Goal: Task Accomplishment & Management: Use online tool/utility

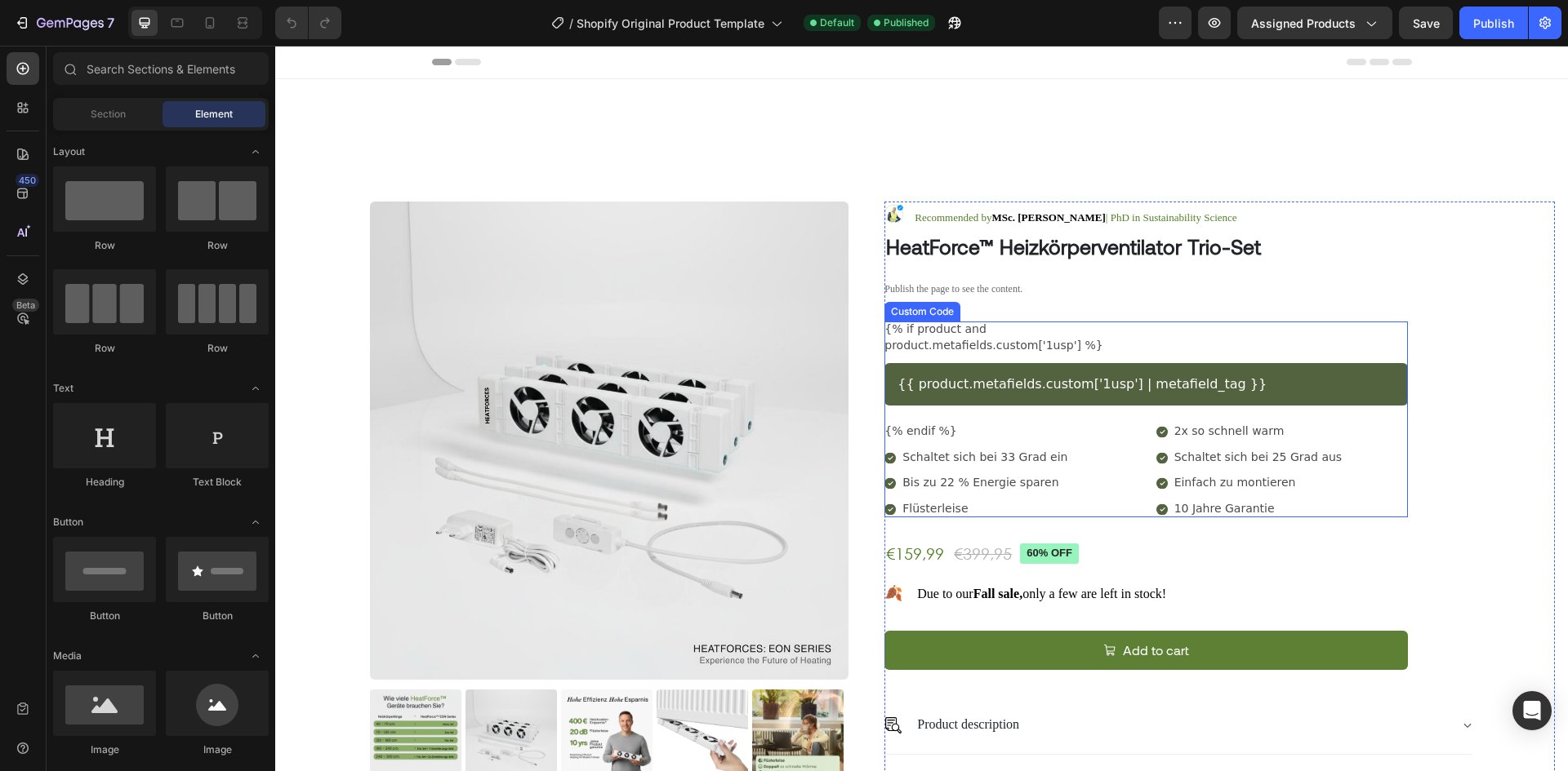
scroll to position [82, 0]
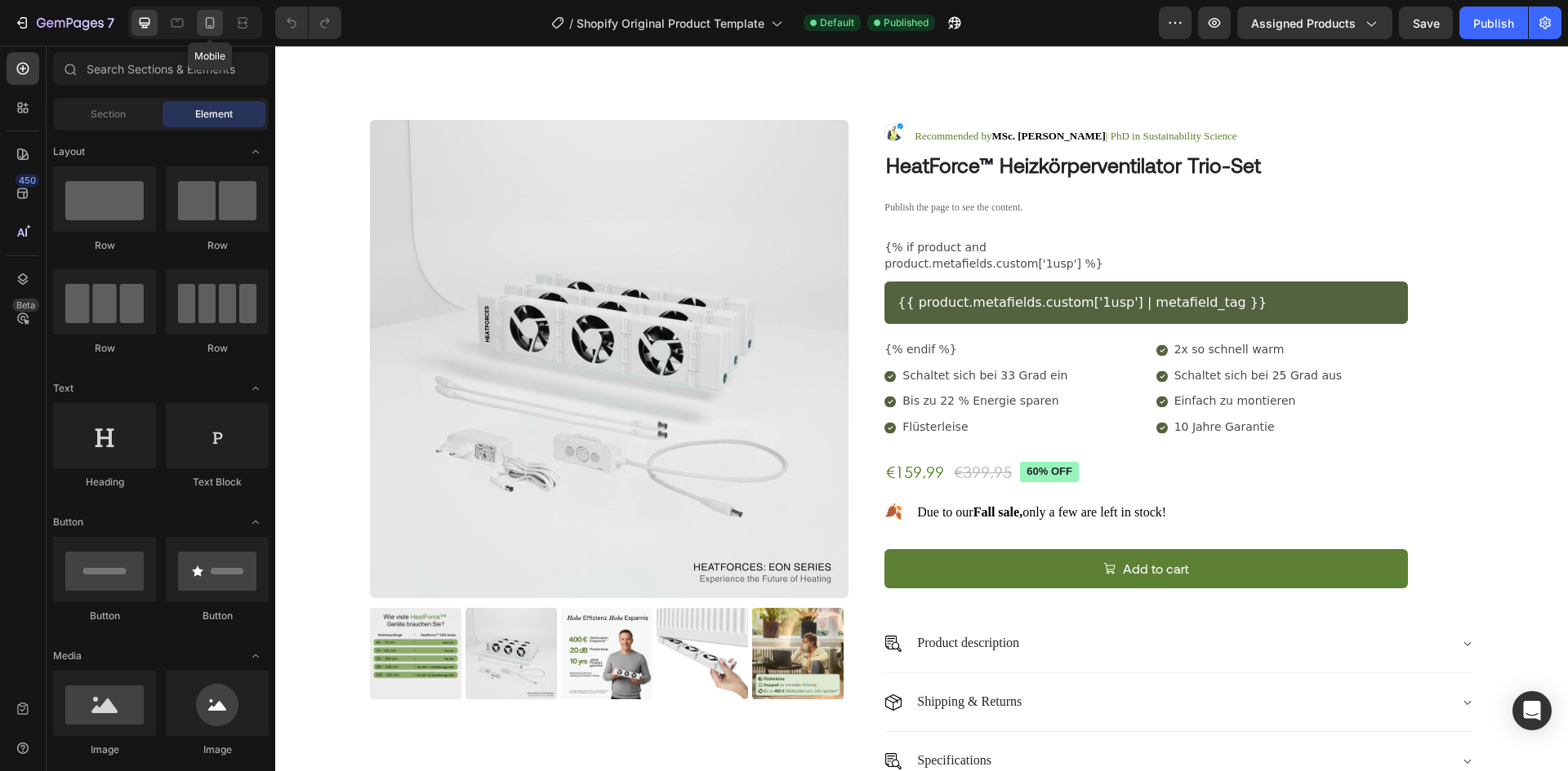
click at [212, 25] on icon at bounding box center [209, 23] width 16 height 16
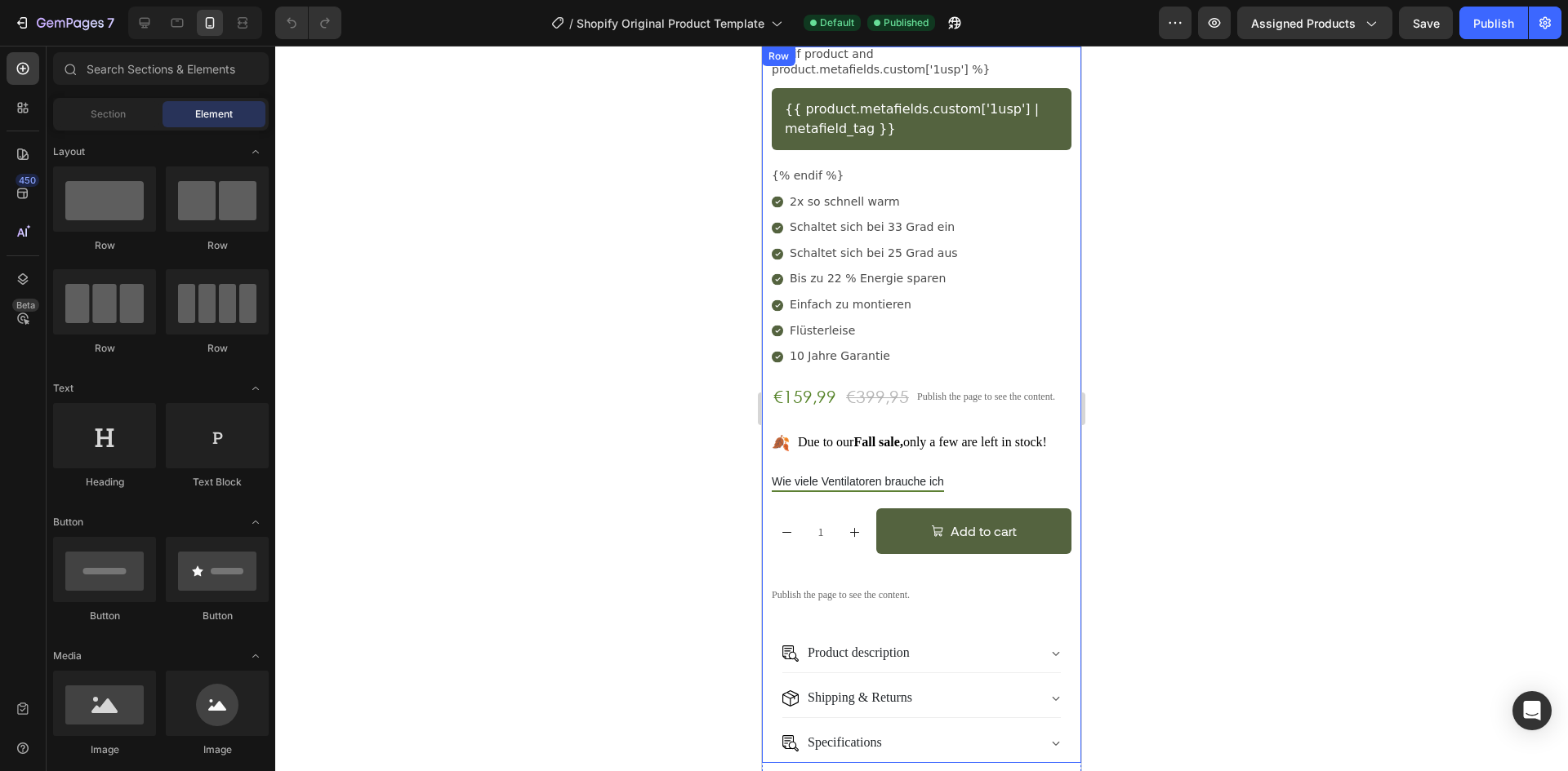
scroll to position [735, 0]
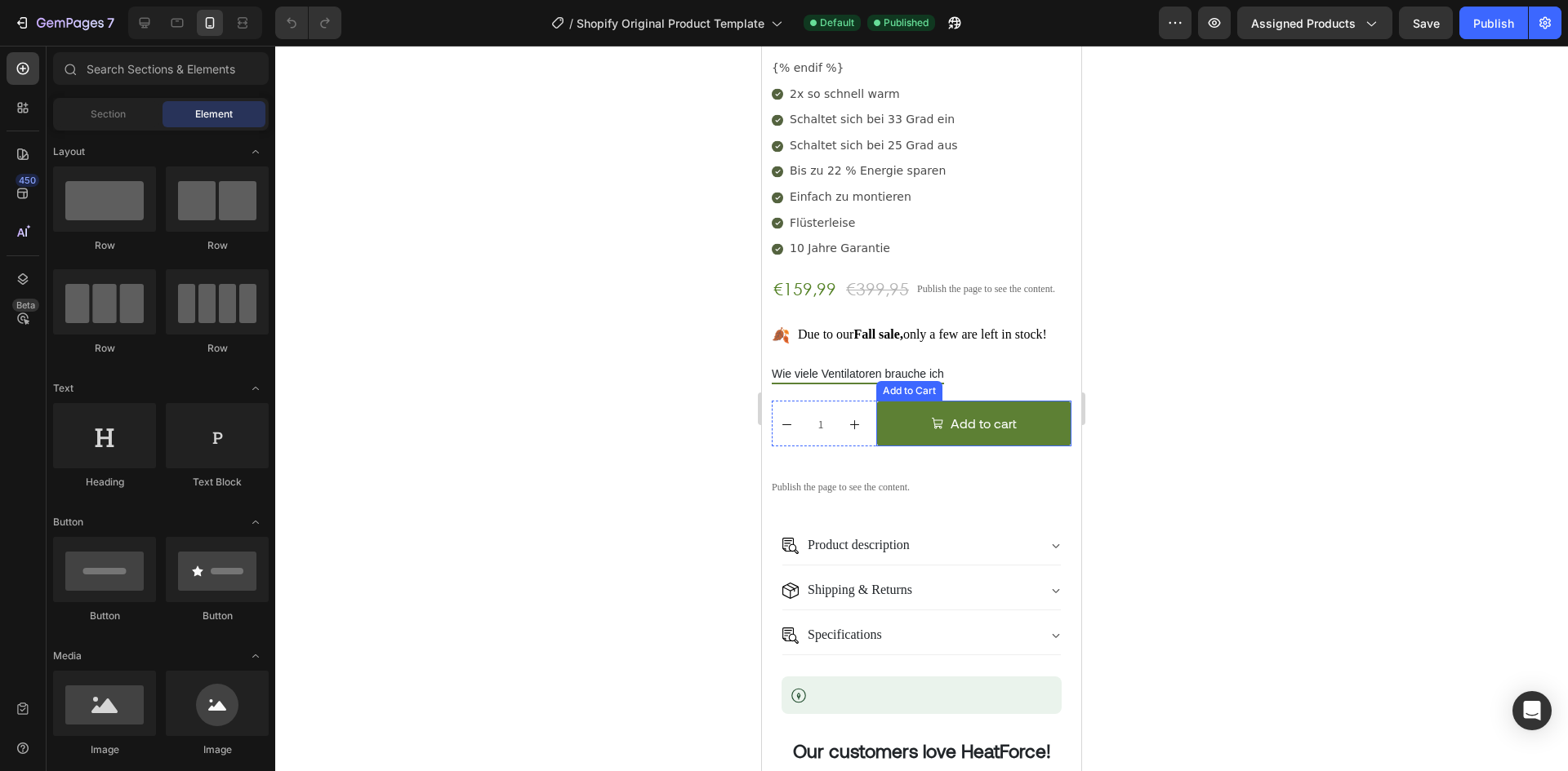
click at [889, 401] on button "Add to cart" at bounding box center [974, 424] width 195 height 47
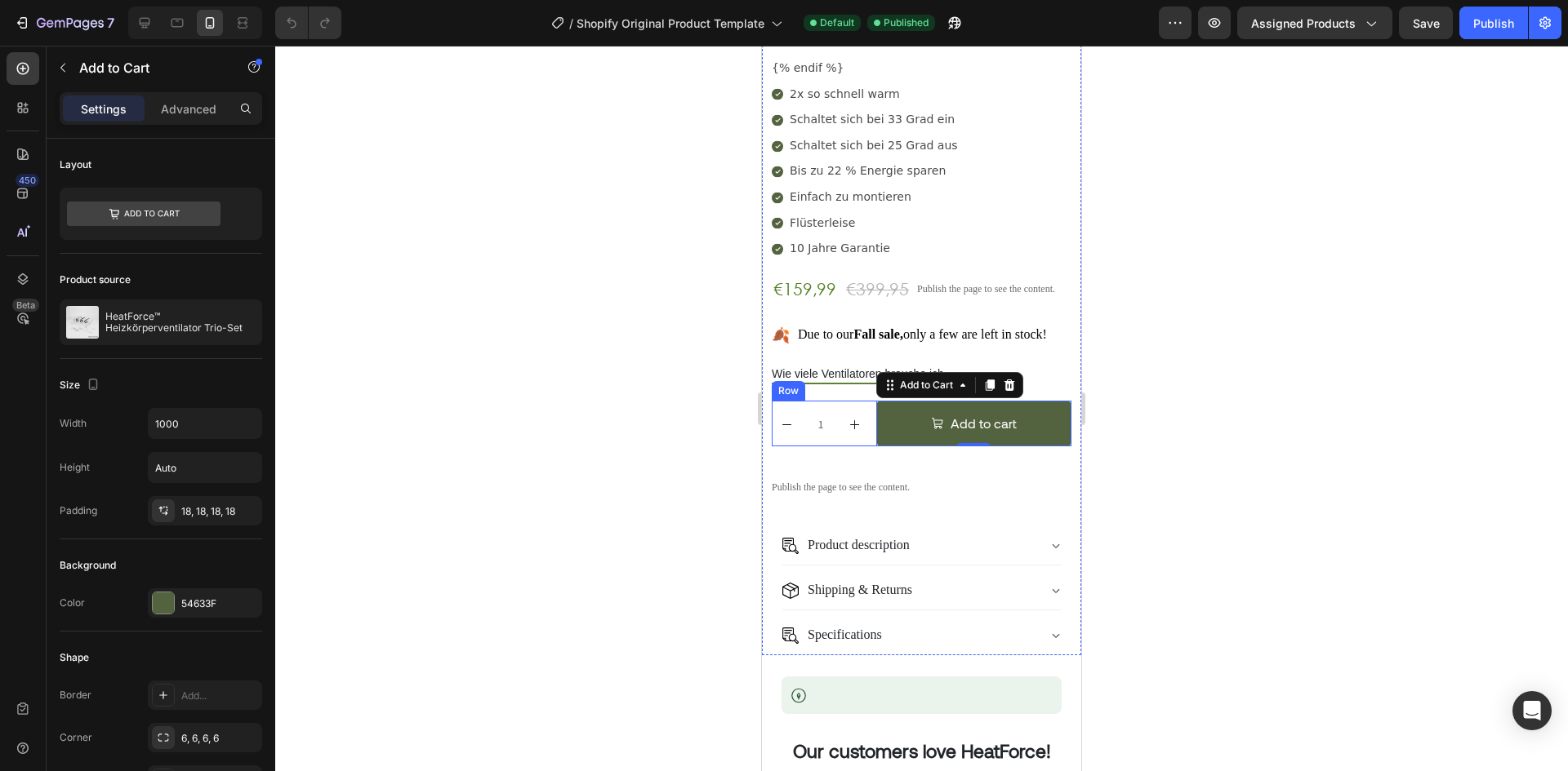
click at [869, 401] on div "1 Product Quantity Add to cart Add to Cart 0 Row" at bounding box center [921, 424] width 299 height 47
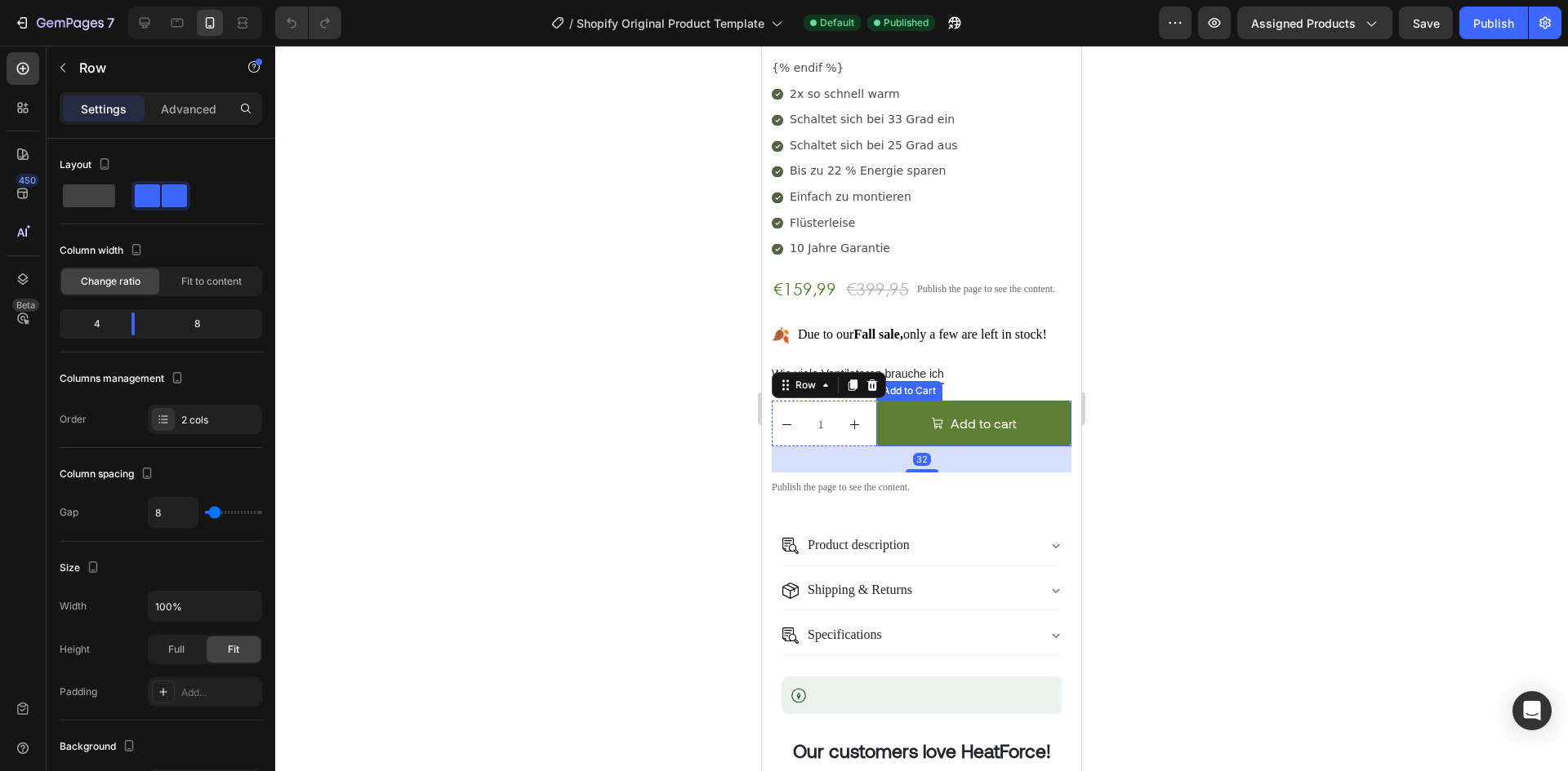
click at [899, 401] on button "Add to cart" at bounding box center [974, 424] width 195 height 47
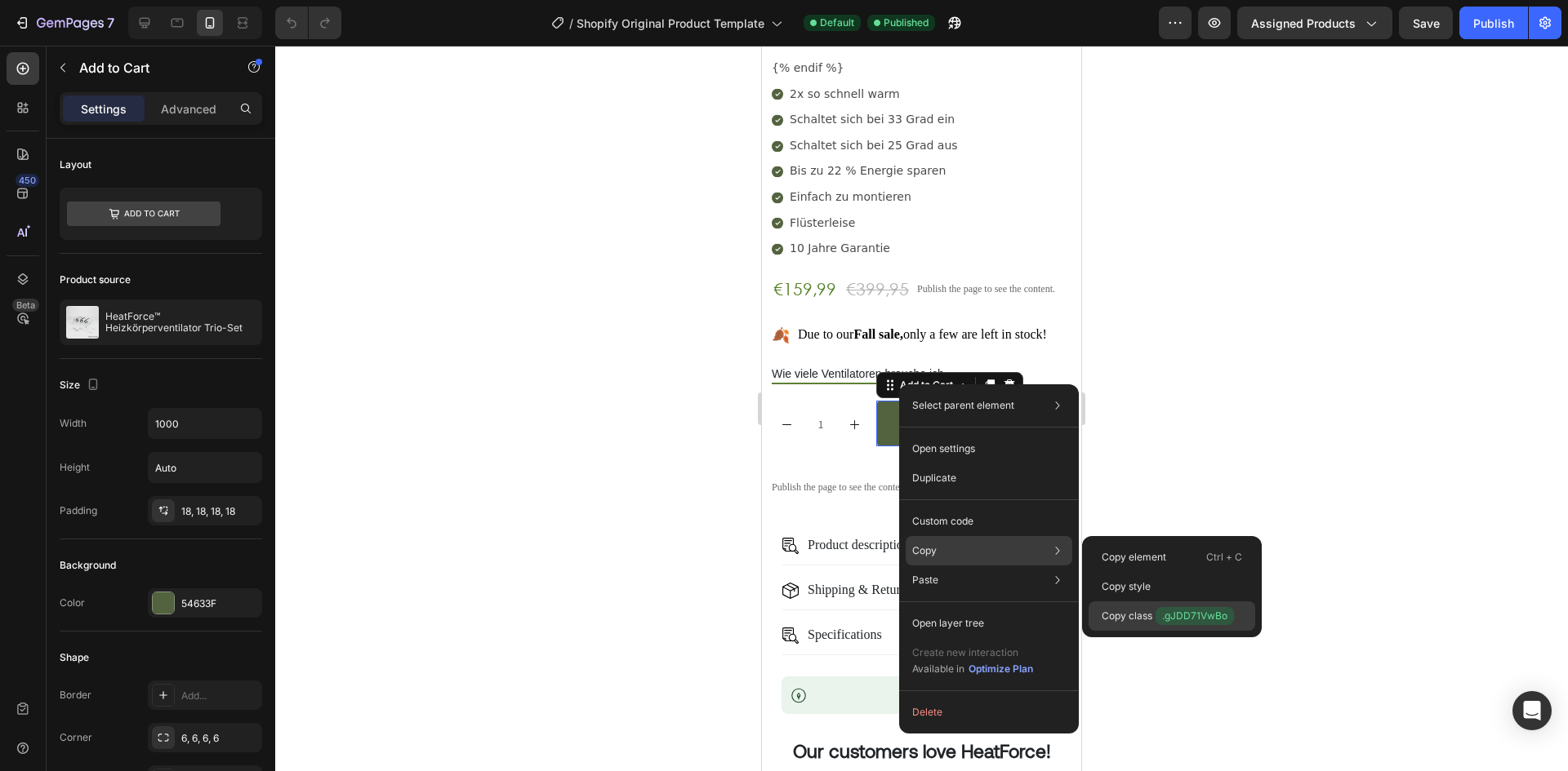
click at [1151, 611] on p "Copy class .gJDD71VwBo" at bounding box center [1168, 616] width 132 height 18
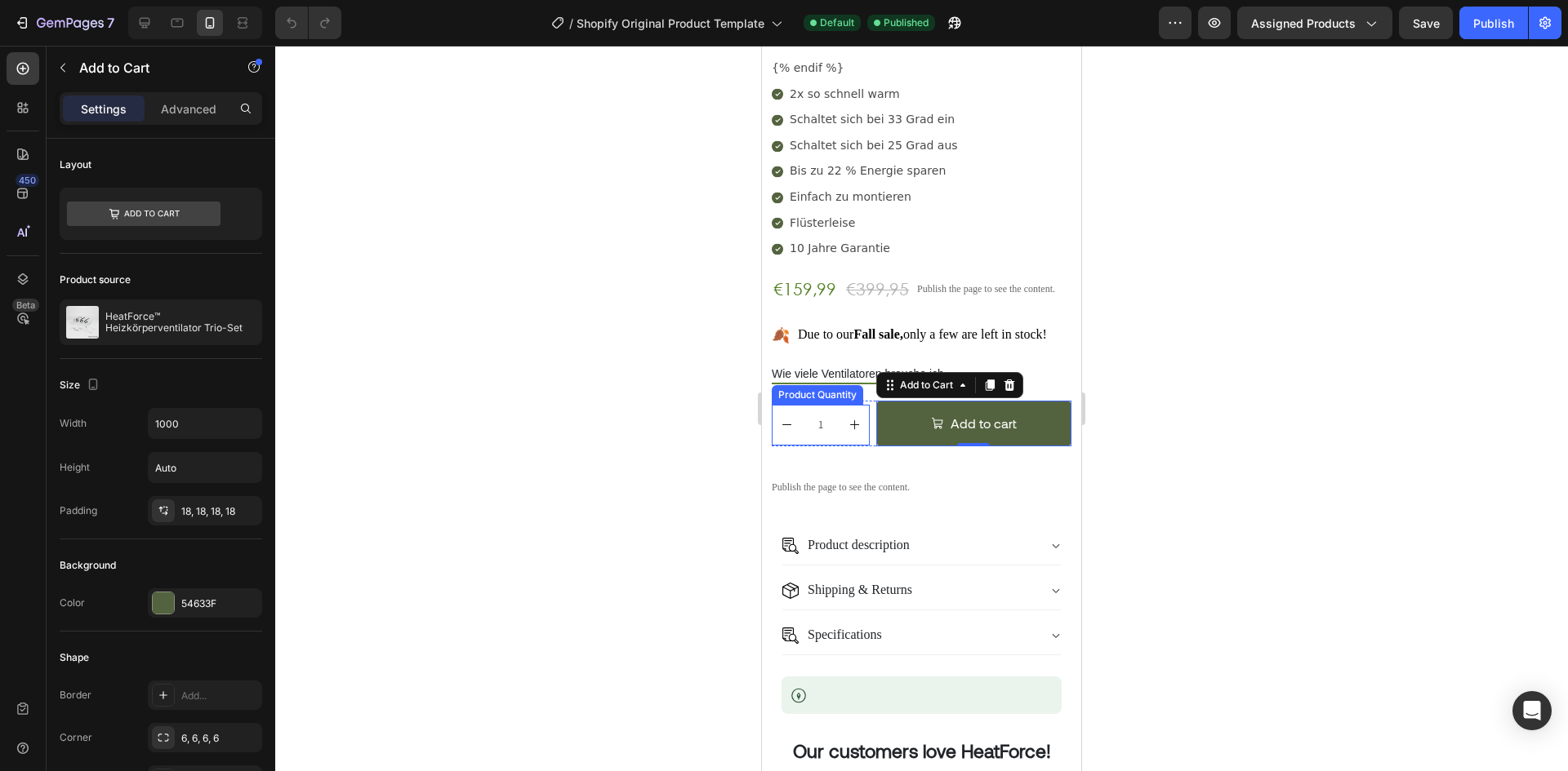
click at [857, 405] on div "1 Product Quantity" at bounding box center [820, 425] width 98 height 41
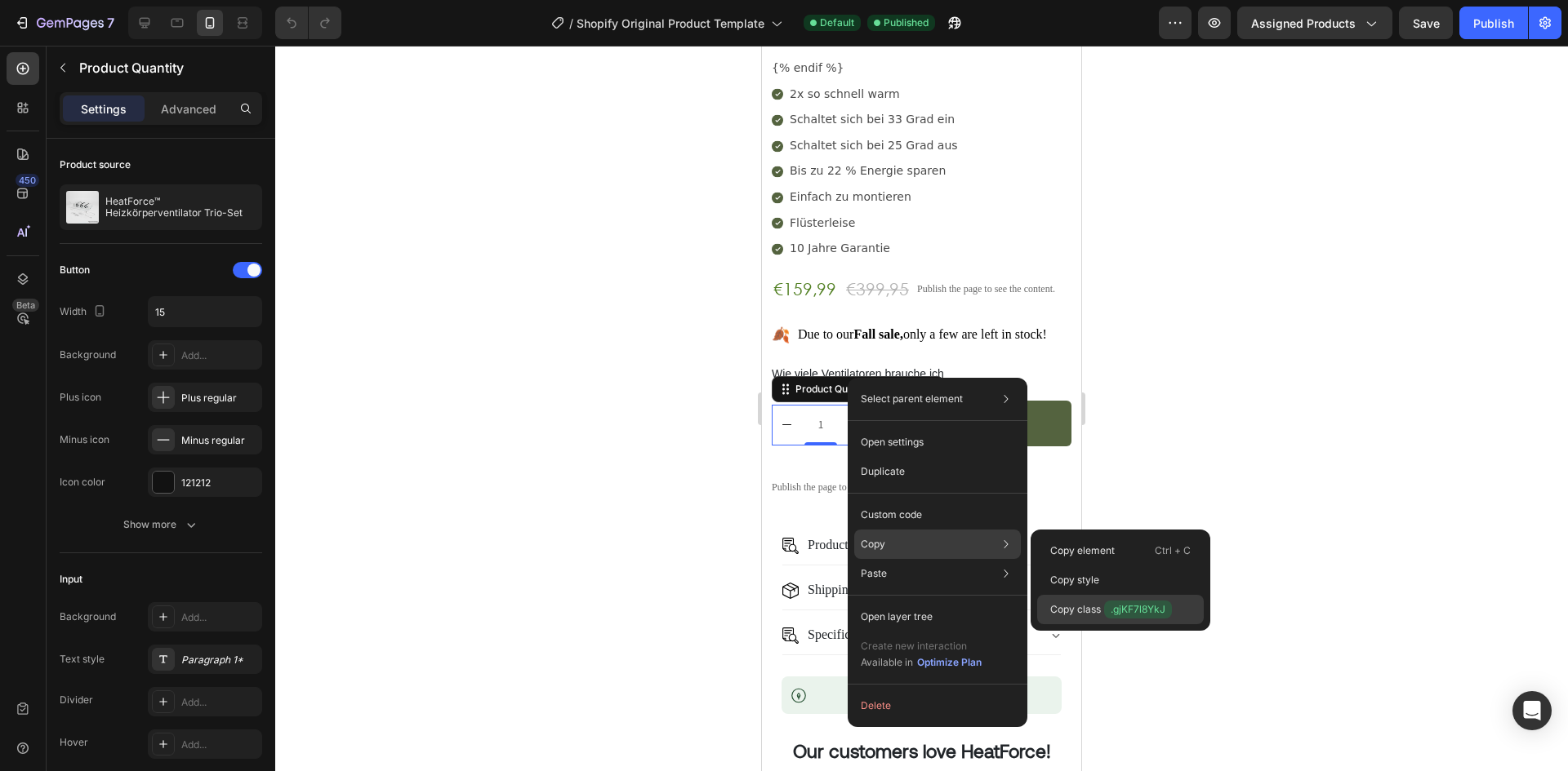
click at [1083, 607] on p "Copy class .gjKF7l8YkJ" at bounding box center [1111, 610] width 121 height 18
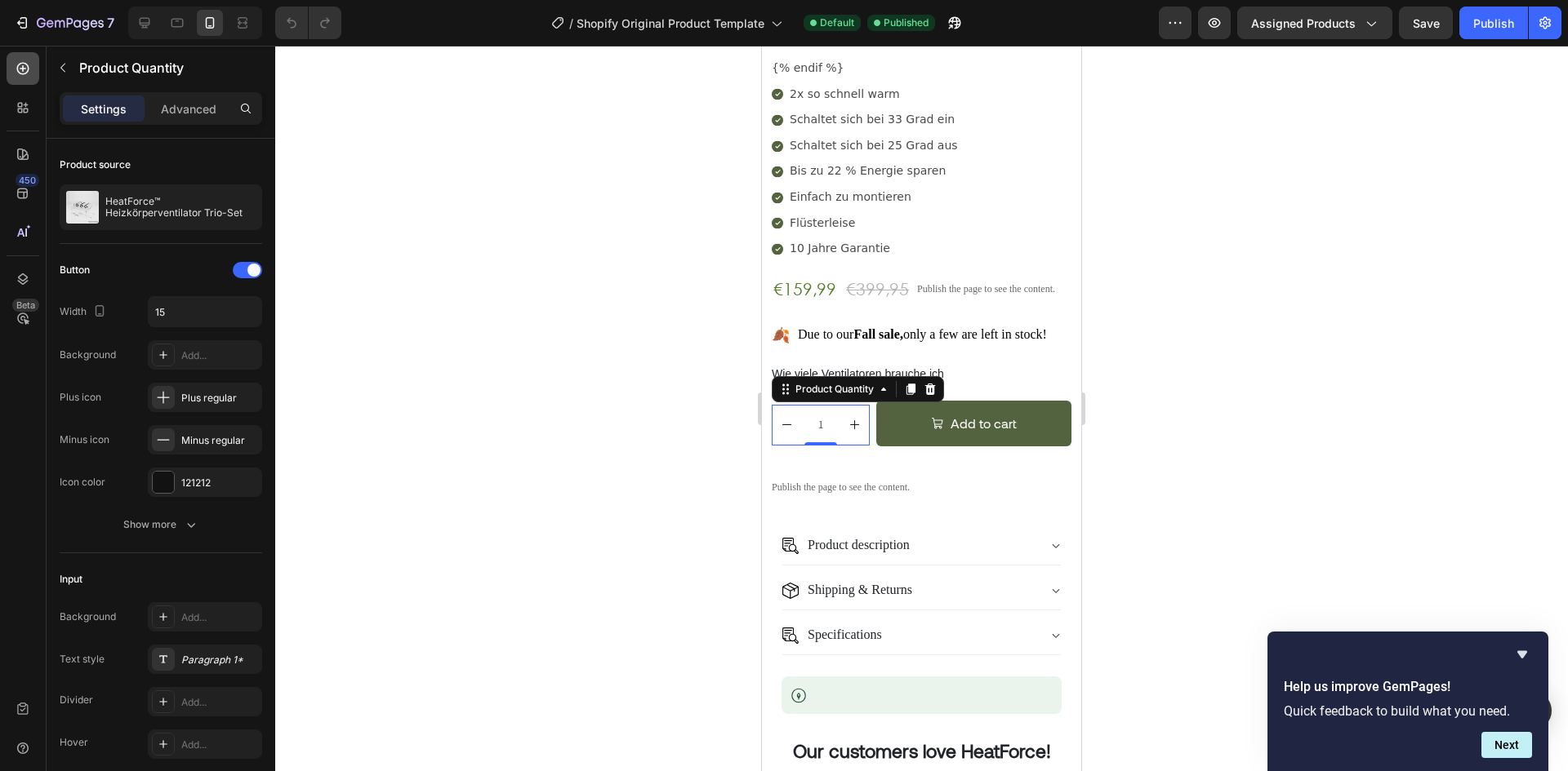
click at [23, 68] on icon at bounding box center [23, 69] width 16 height 16
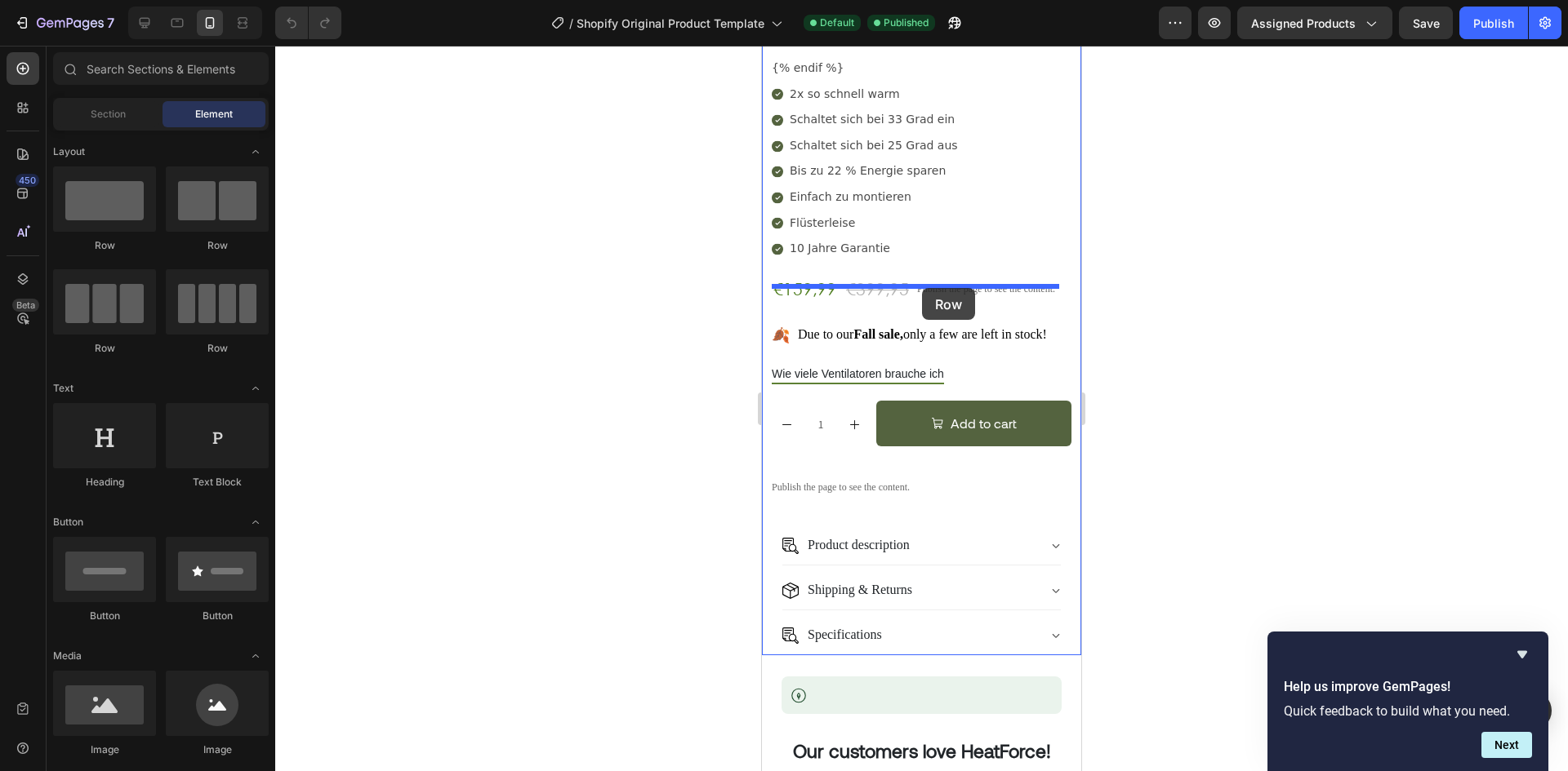
drag, startPoint x: 865, startPoint y: 257, endPoint x: 922, endPoint y: 288, distance: 64.9
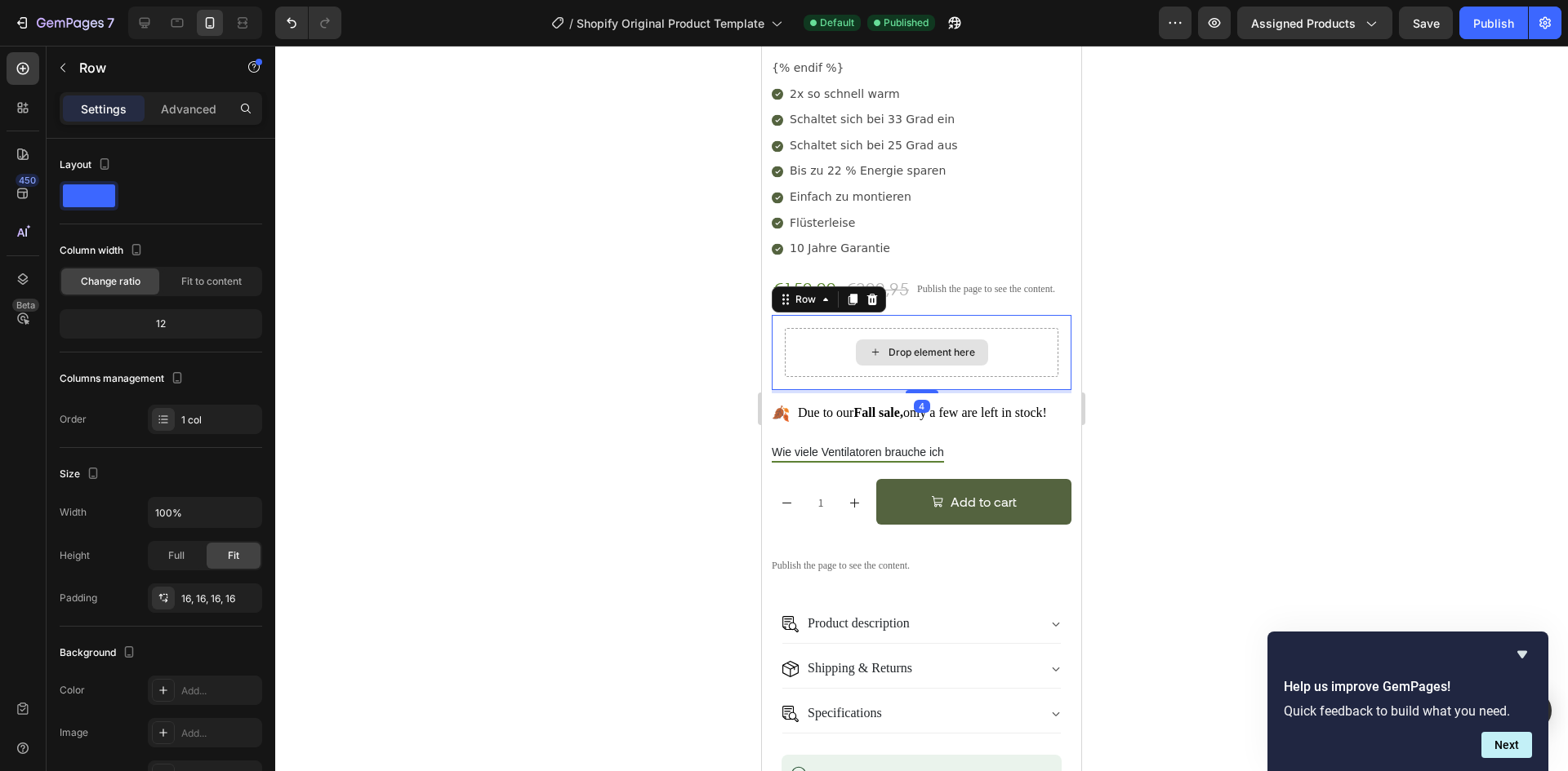
click at [893, 346] on div "Drop element here" at bounding box center [932, 352] width 87 height 13
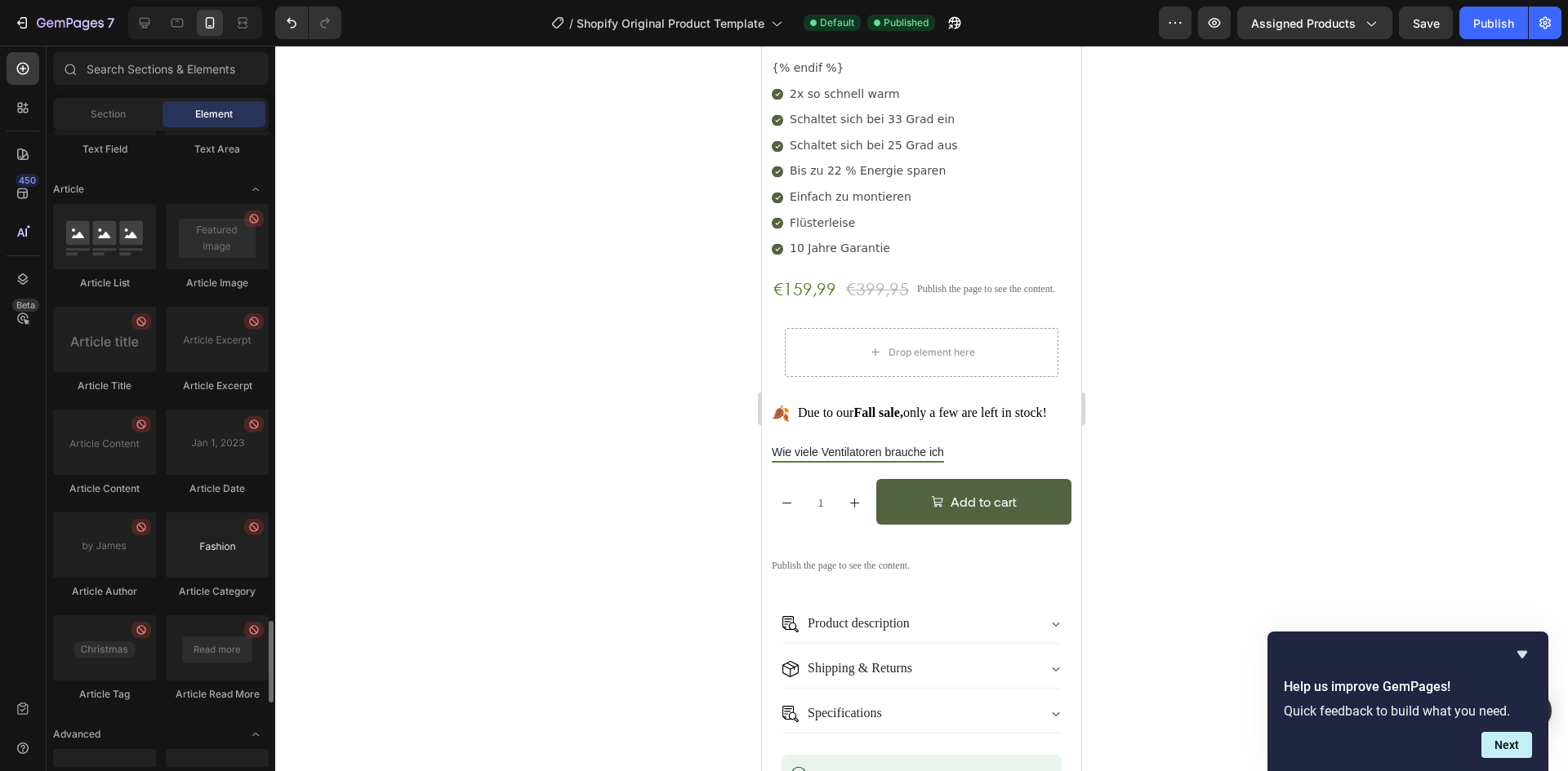
scroll to position [4308, 0]
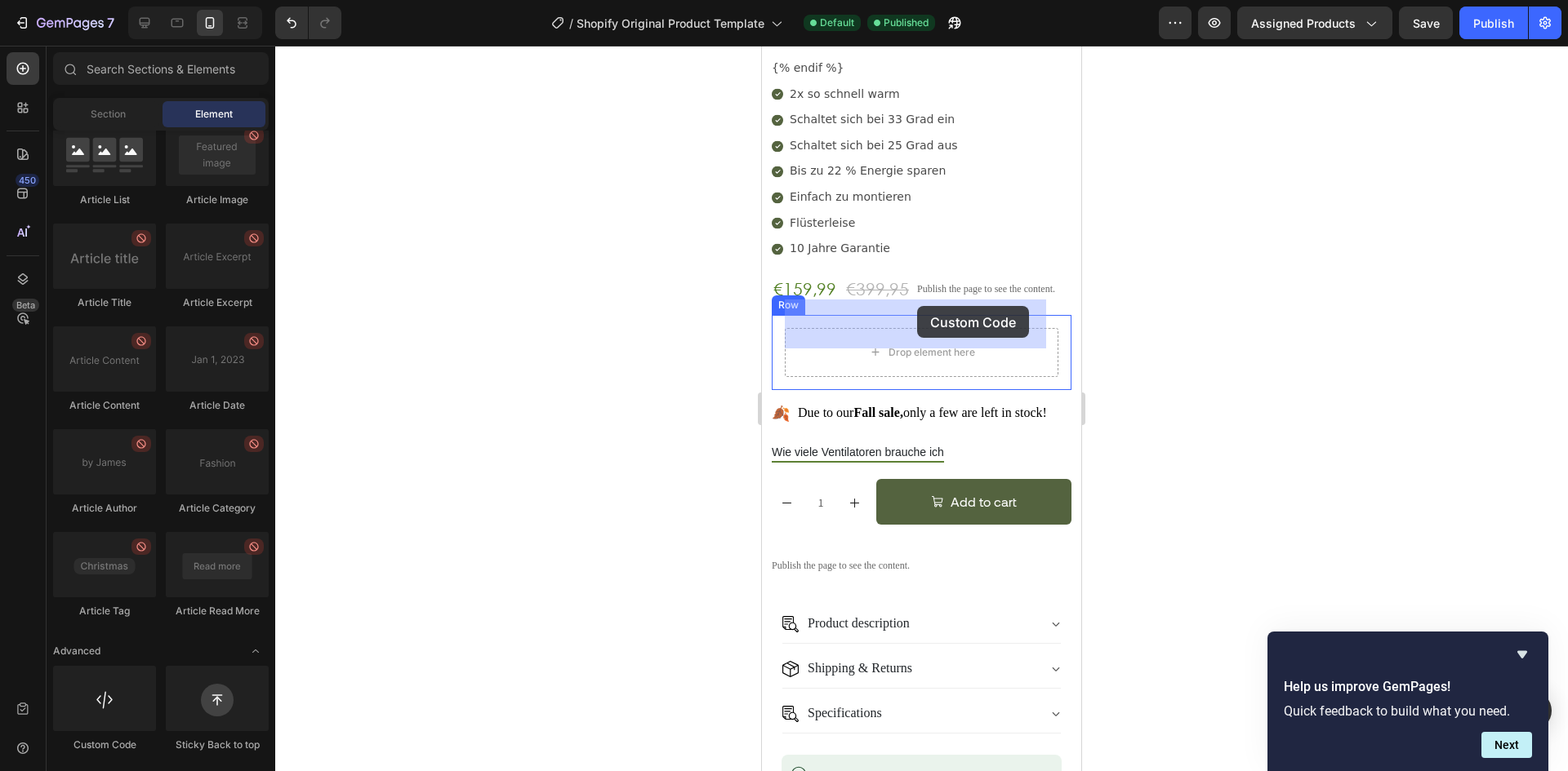
drag, startPoint x: 928, startPoint y: 729, endPoint x: 884, endPoint y: 351, distance: 380.6
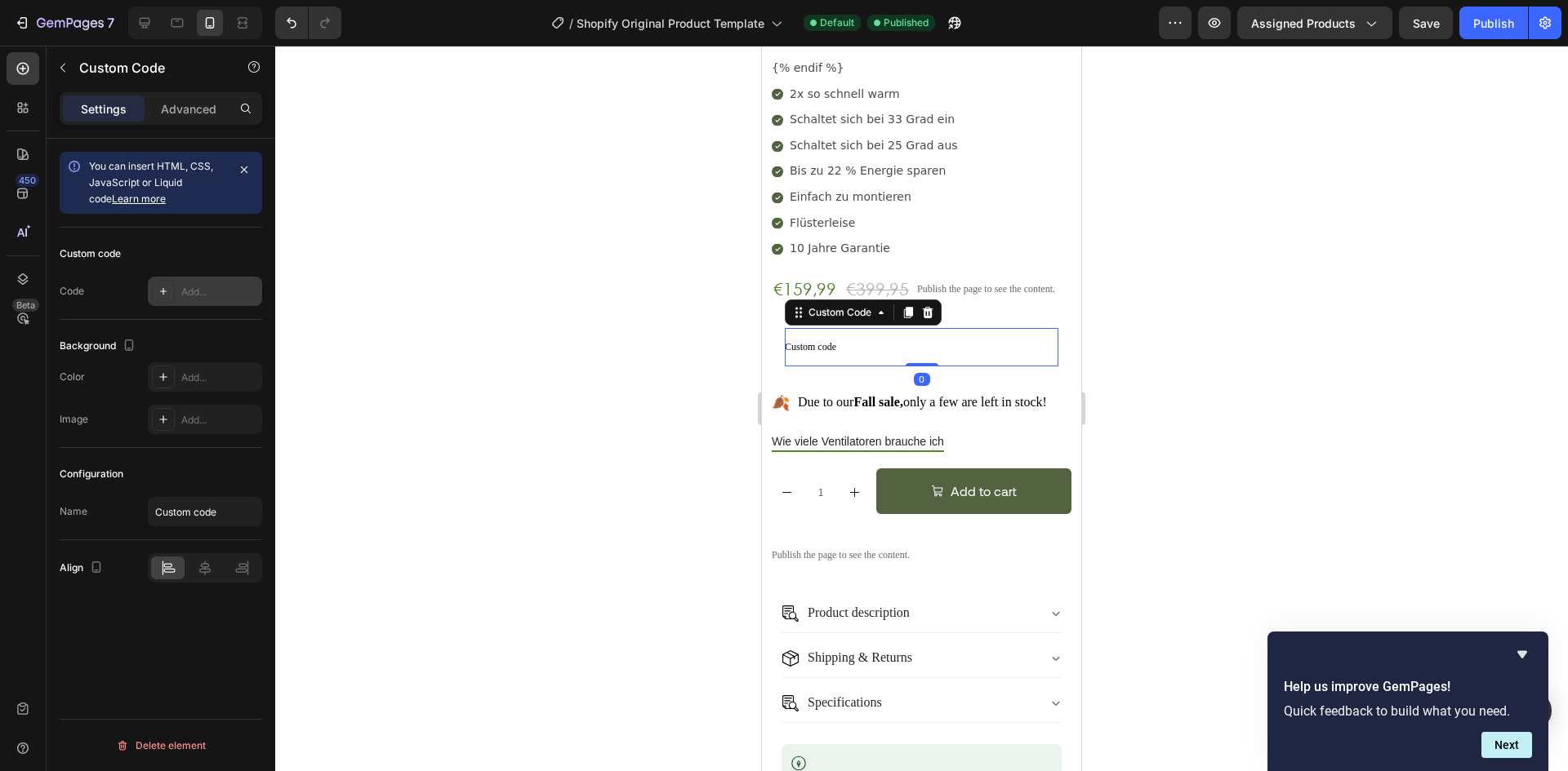
click at [232, 302] on div "Add..." at bounding box center [205, 291] width 115 height 29
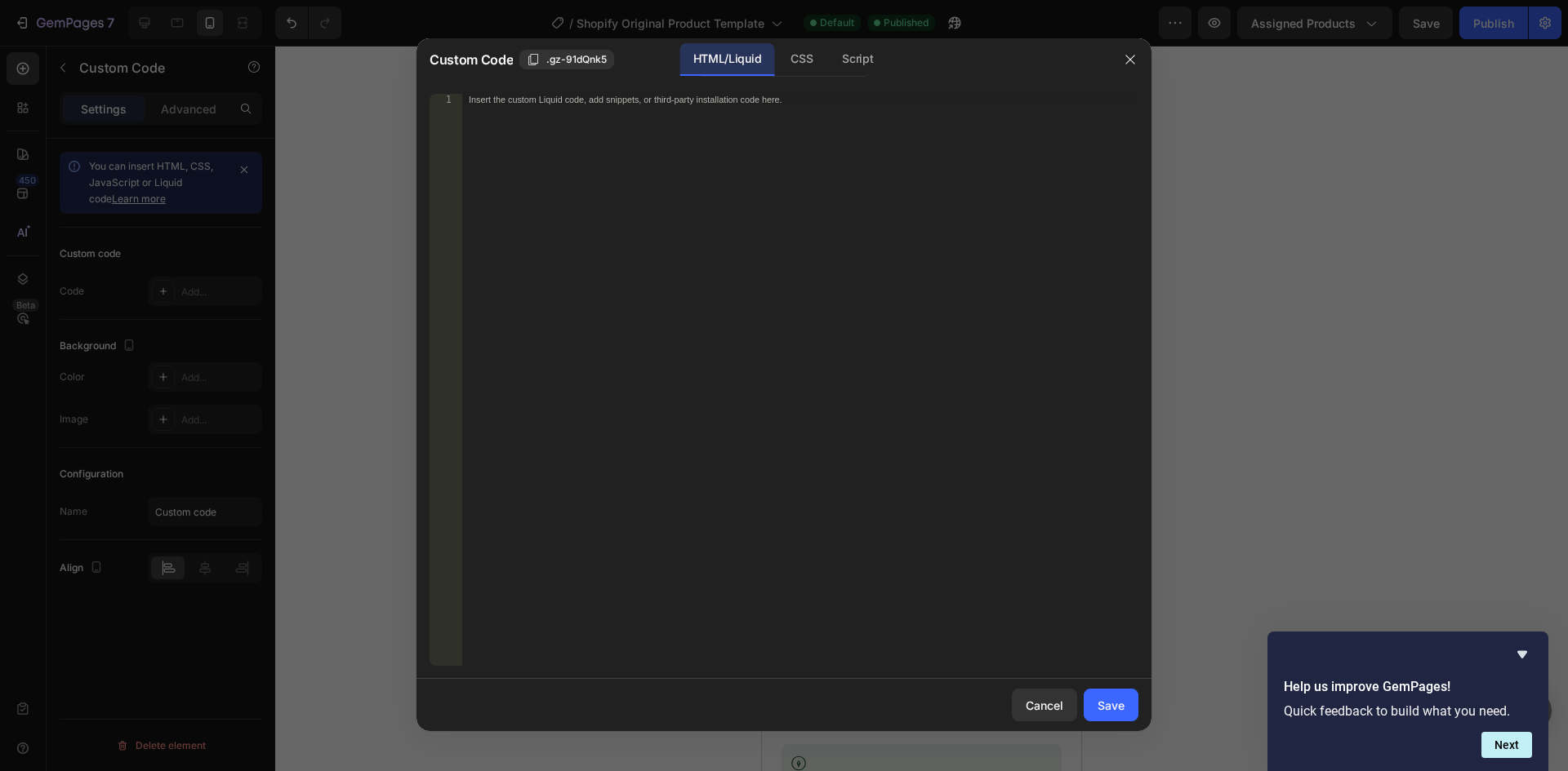
click at [770, 217] on div "Insert the custom Liquid code, add snippets, or third-party installation code h…" at bounding box center [800, 391] width 676 height 595
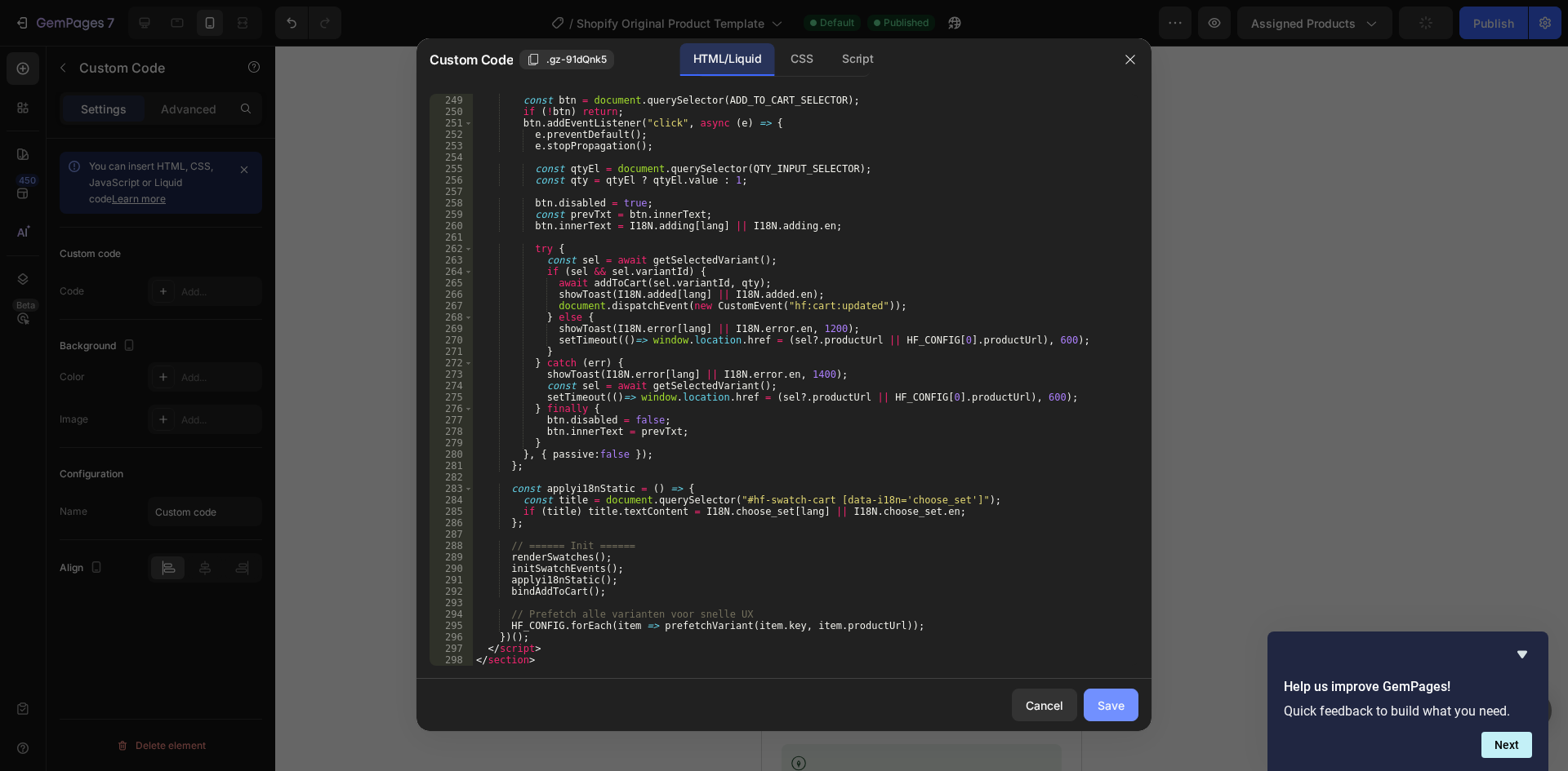
click at [1099, 703] on div "Save" at bounding box center [1111, 706] width 27 height 17
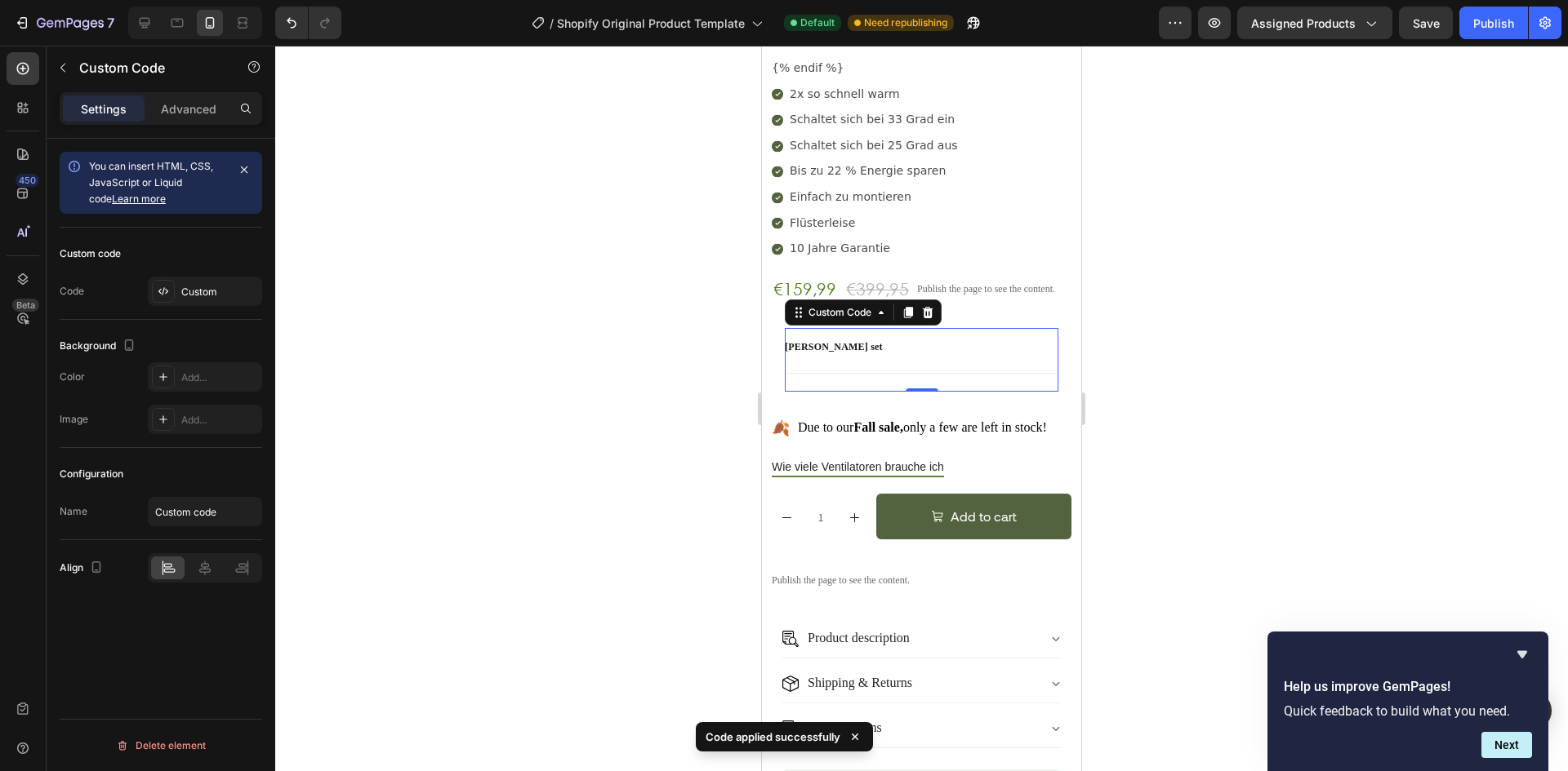
click at [812, 341] on p "[PERSON_NAME] set" at bounding box center [833, 347] width 98 height 12
click at [1460, 49] on div at bounding box center [922, 408] width 1293 height 726
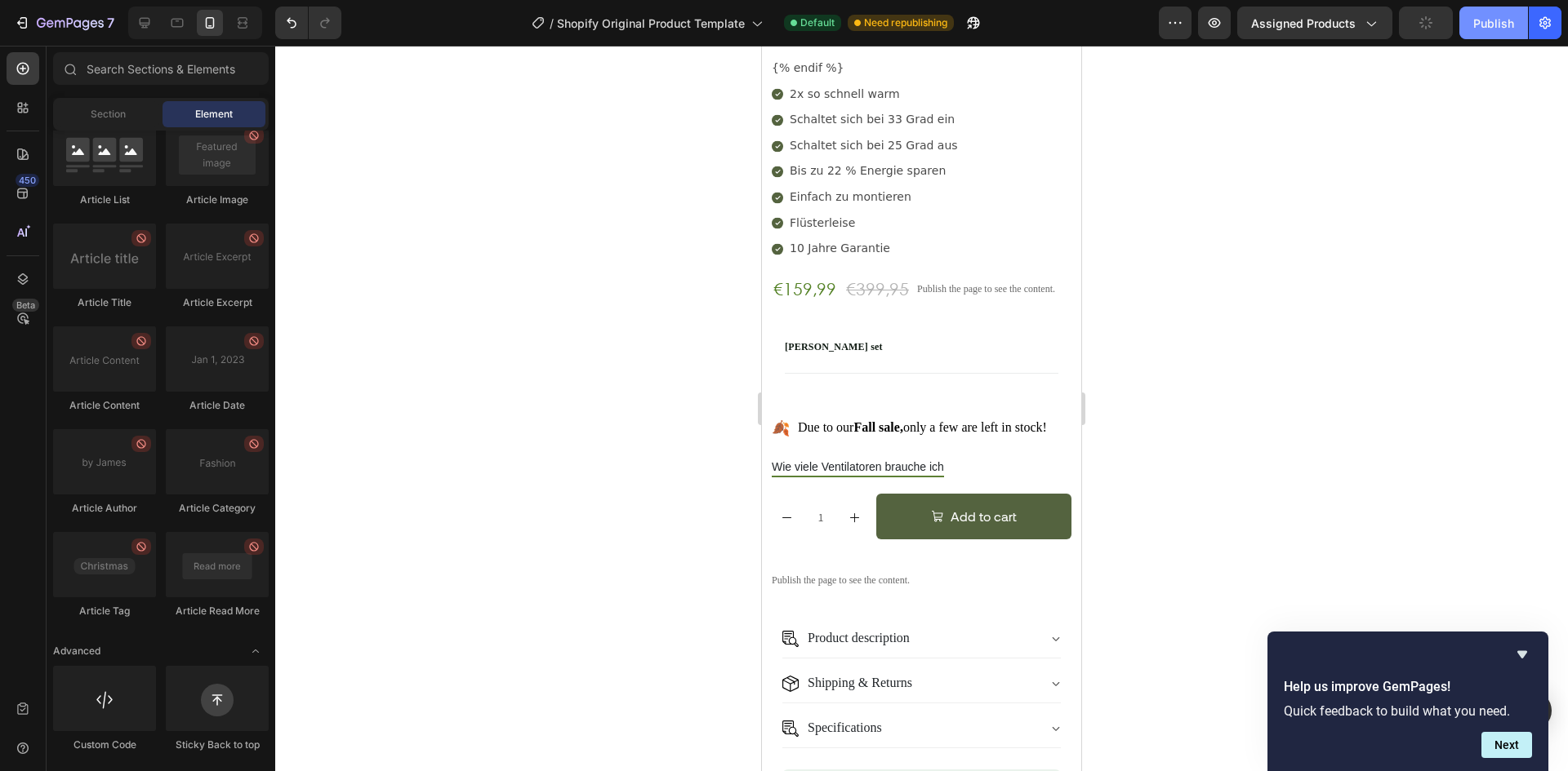
click at [1481, 33] on button "Publish" at bounding box center [1493, 23] width 69 height 33
click at [288, 17] on icon "Undo/Redo" at bounding box center [292, 23] width 16 height 16
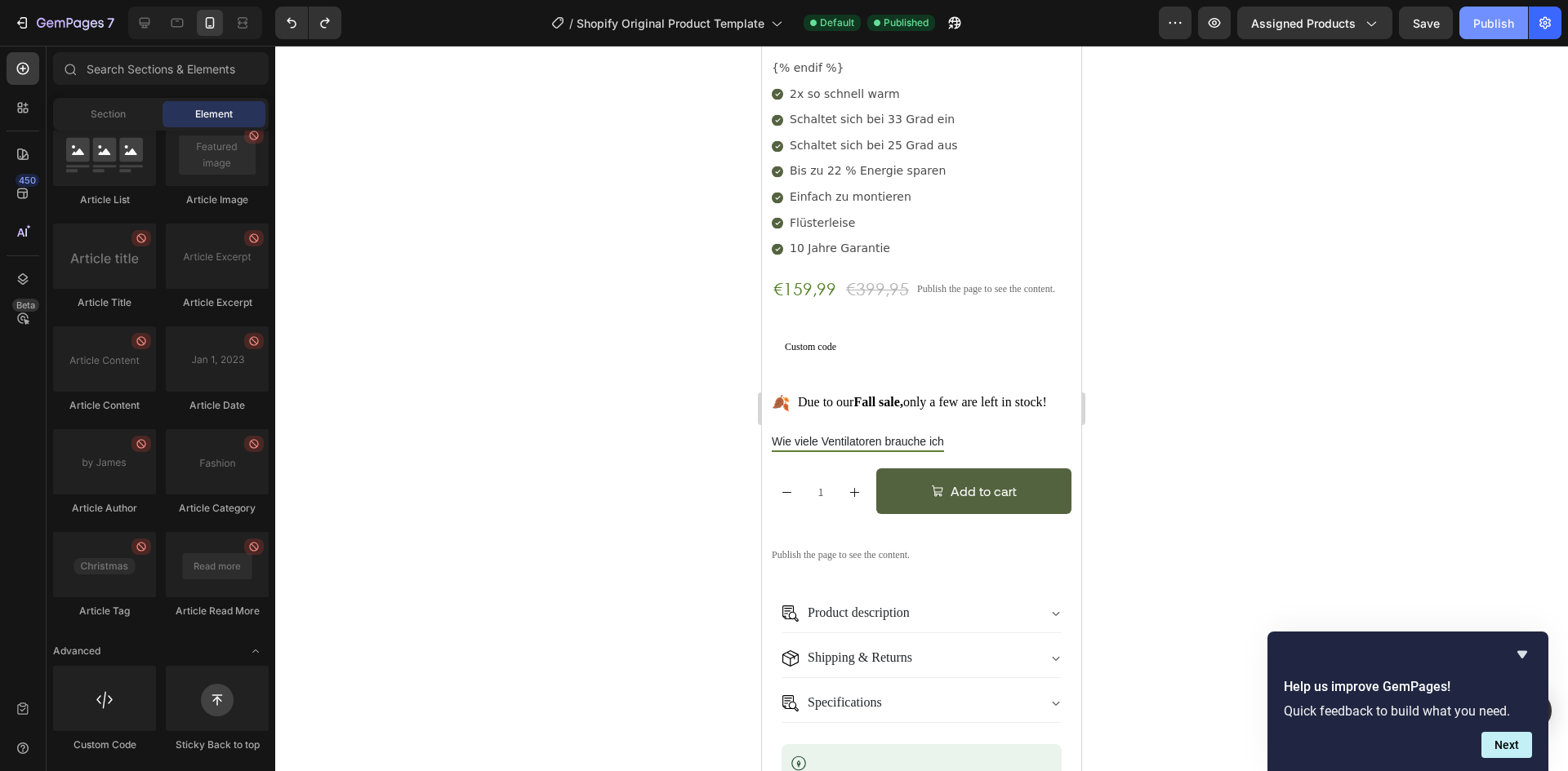
click at [1491, 19] on div "Publish" at bounding box center [1493, 23] width 41 height 17
click at [285, 16] on icon "Undo/Redo" at bounding box center [292, 23] width 16 height 16
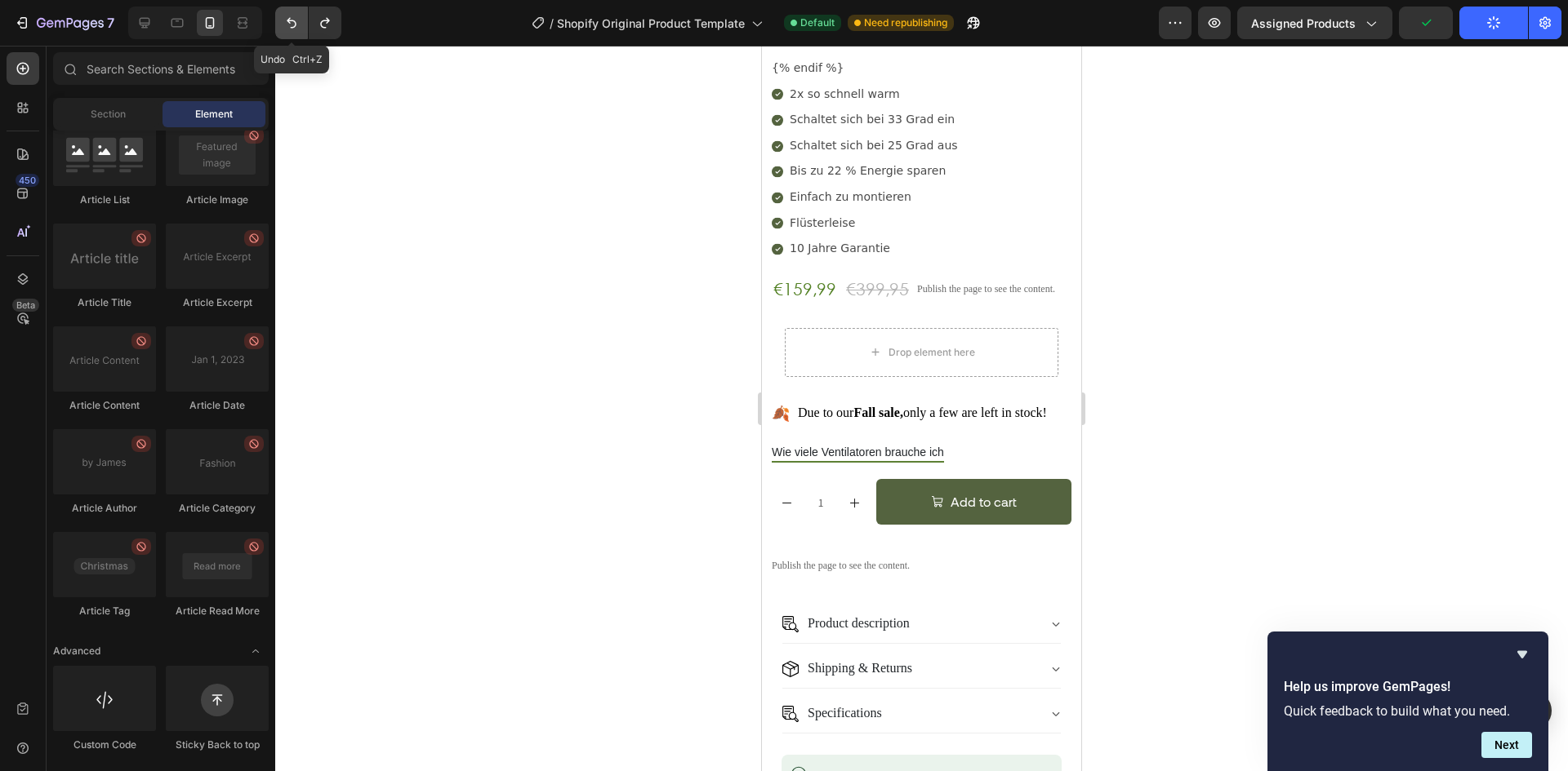
click at [285, 16] on icon "Undo/Redo" at bounding box center [292, 23] width 16 height 16
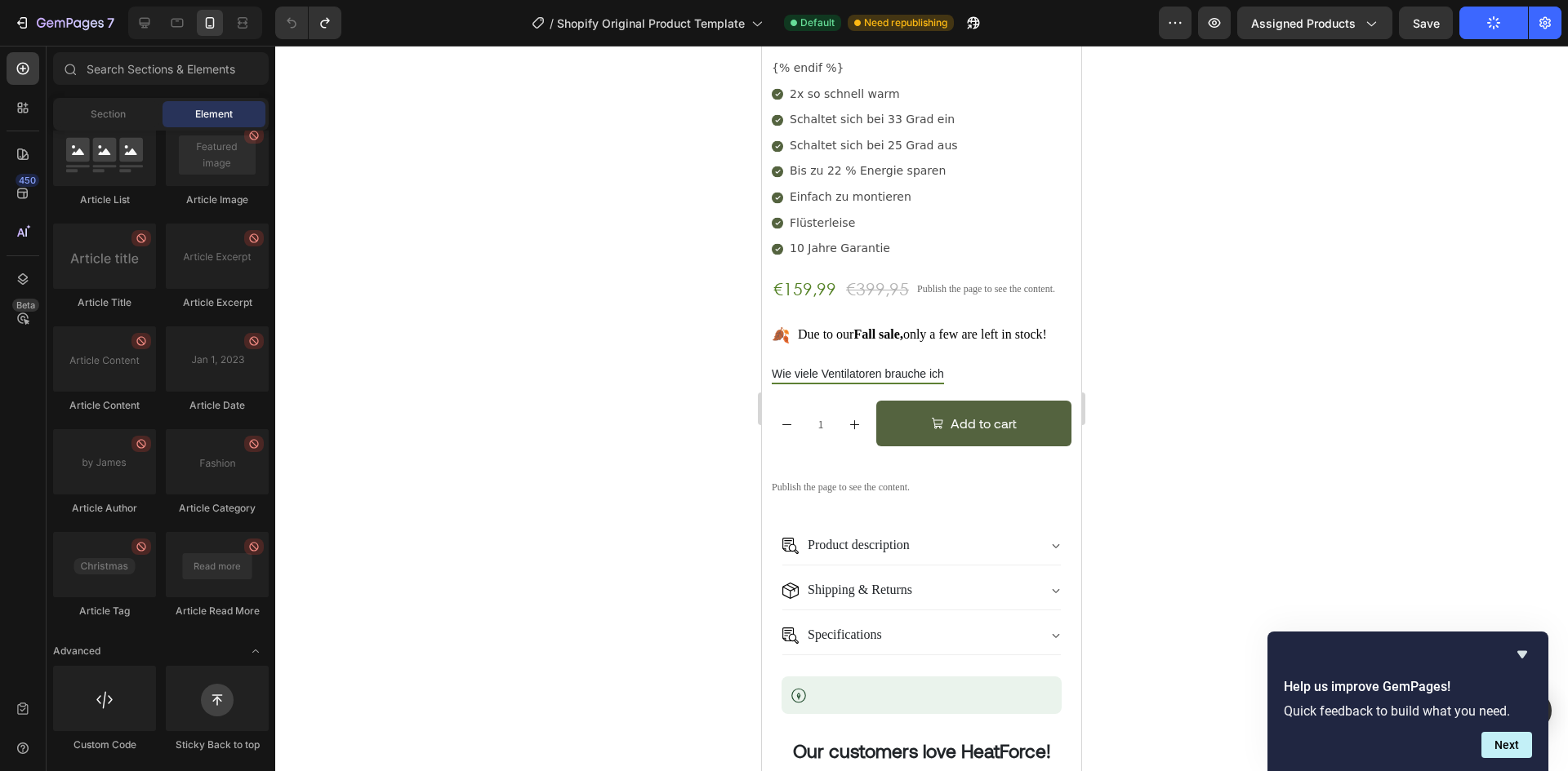
click at [1498, 26] on icon "button" at bounding box center [1494, 23] width 19 height 19
click at [1500, 16] on div "Publish" at bounding box center [1493, 23] width 41 height 17
click at [811, 277] on div "€159,99" at bounding box center [804, 289] width 66 height 25
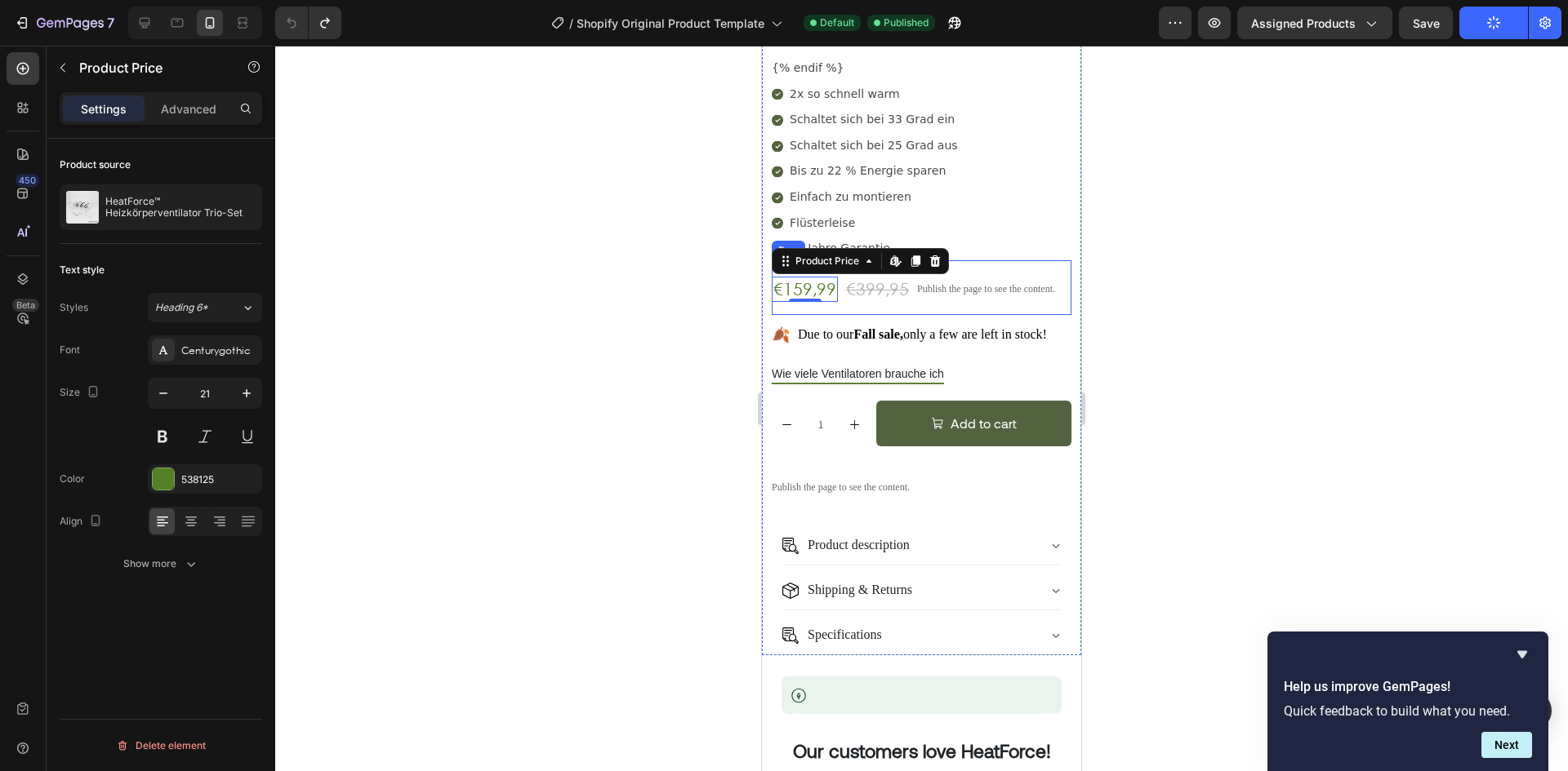
click at [1021, 260] on div "€159,99 Product Price Edit content in Shopify 0 Product Price Edit content in S…" at bounding box center [921, 287] width 299 height 55
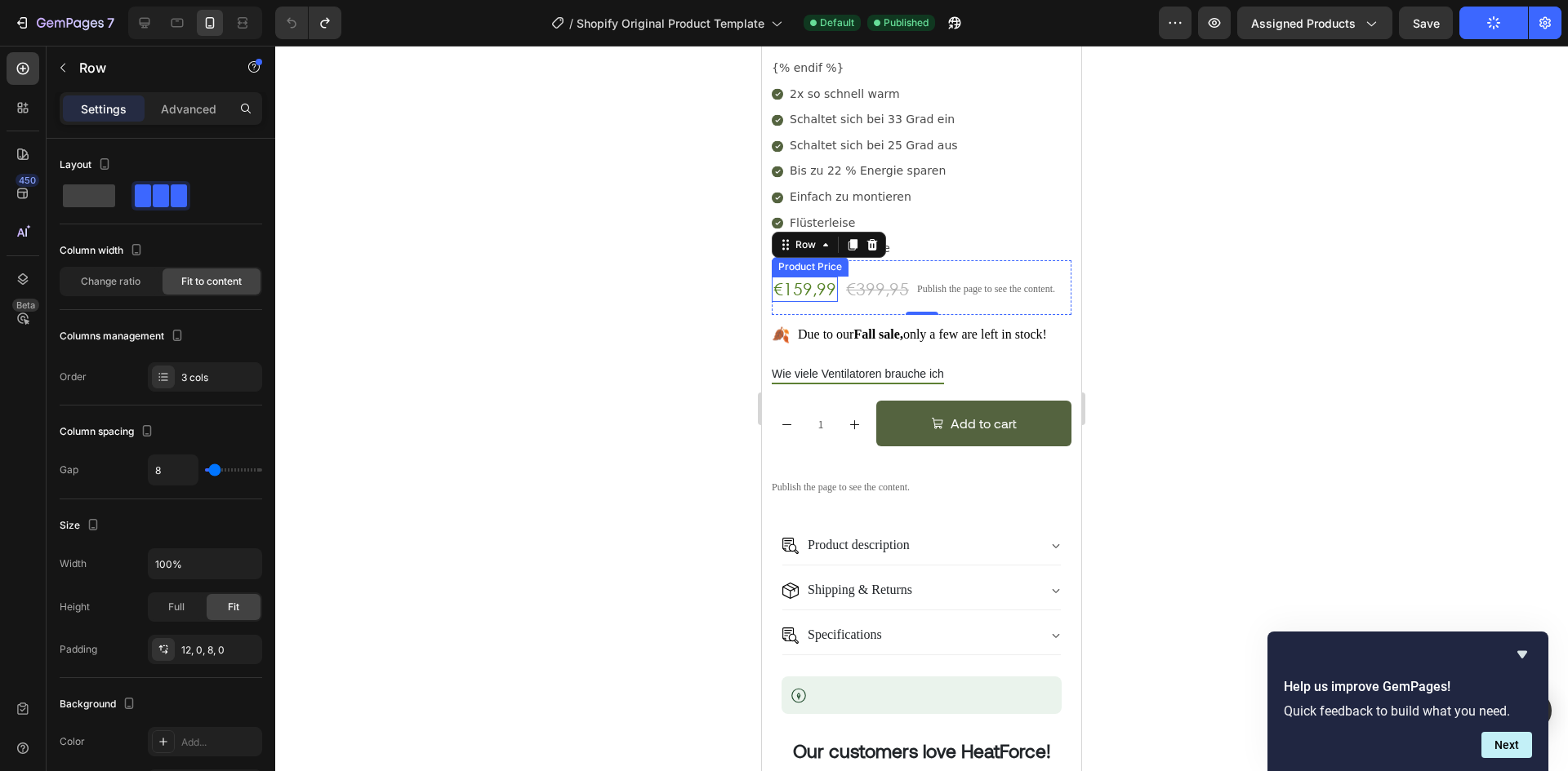
click at [814, 277] on div "€159,99" at bounding box center [804, 289] width 66 height 25
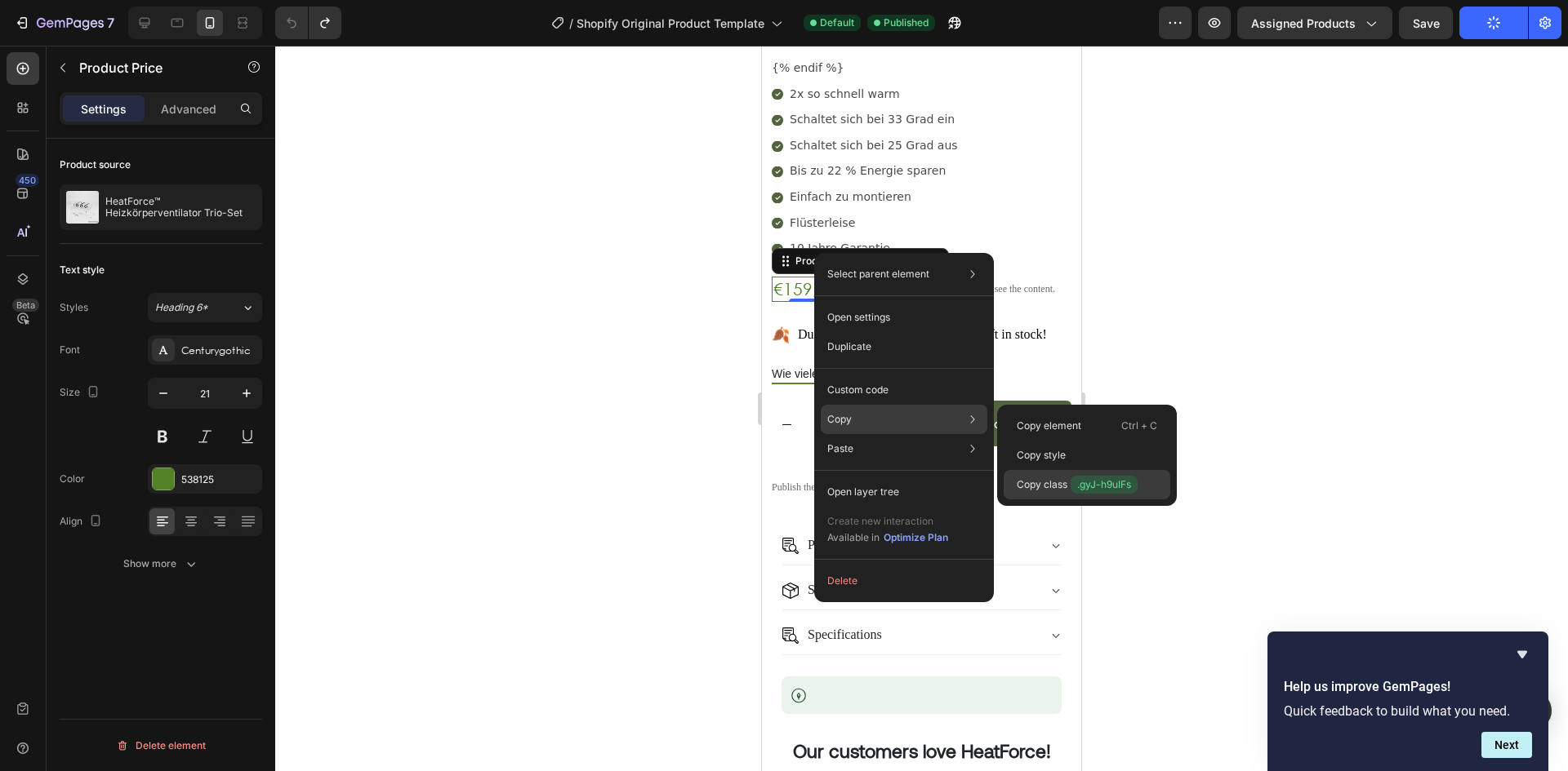
click at [1037, 481] on p "Copy class .gyJ-h9uIFs" at bounding box center [1077, 485] width 121 height 18
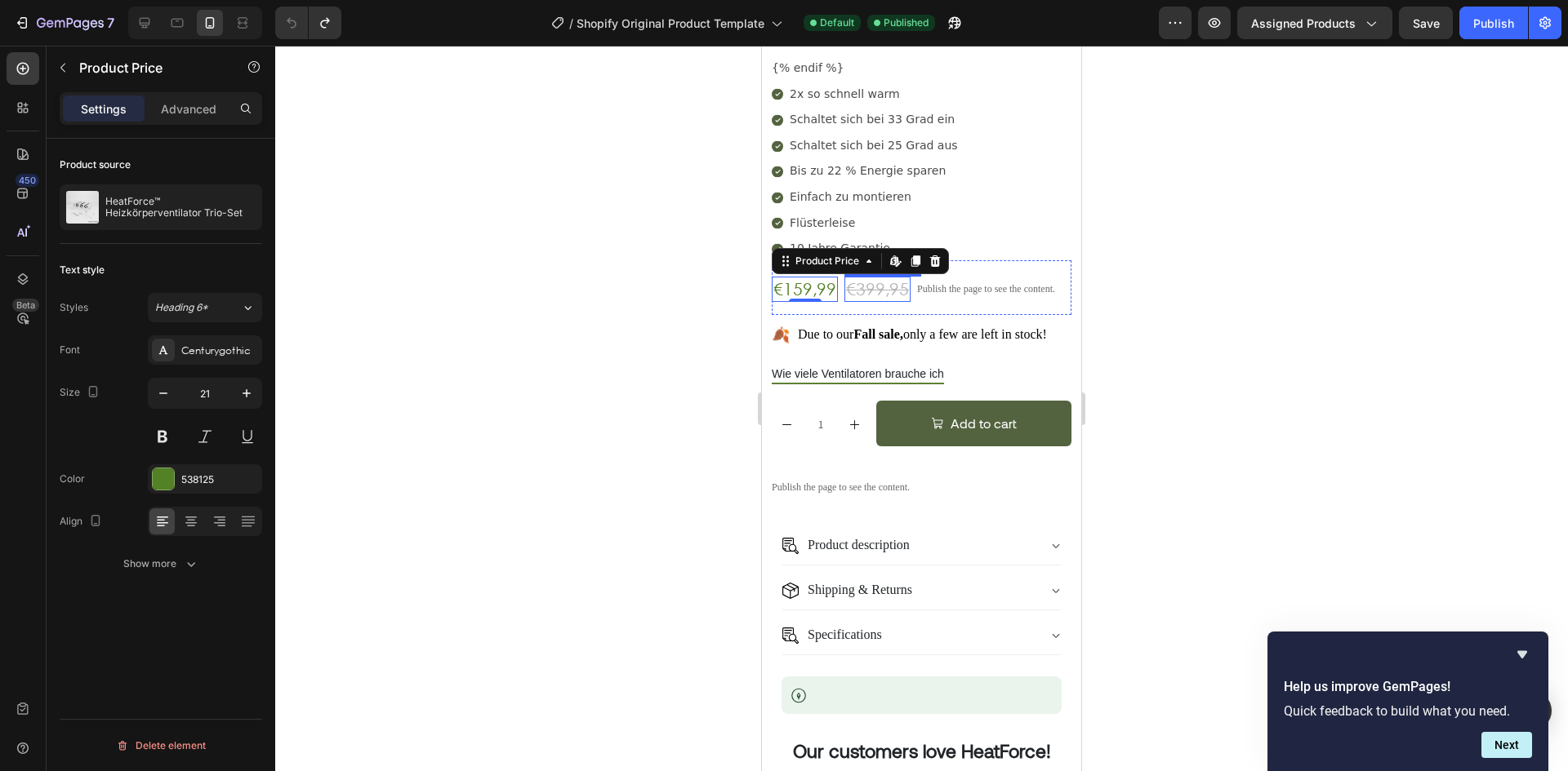
click at [874, 277] on div "€399,95" at bounding box center [877, 289] width 66 height 25
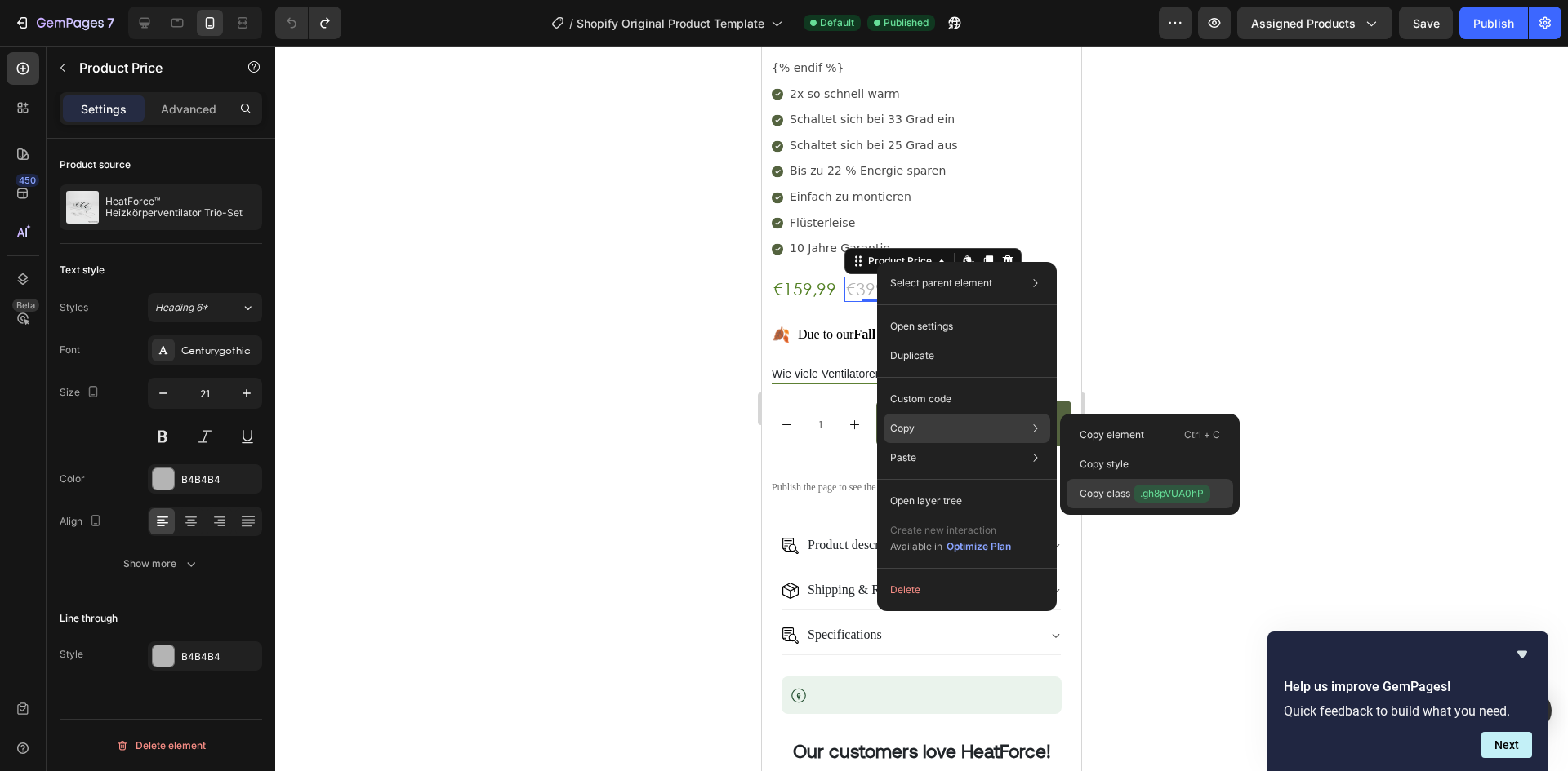
click at [1140, 498] on span ".gh8pVUA0hP" at bounding box center [1171, 493] width 76 height 18
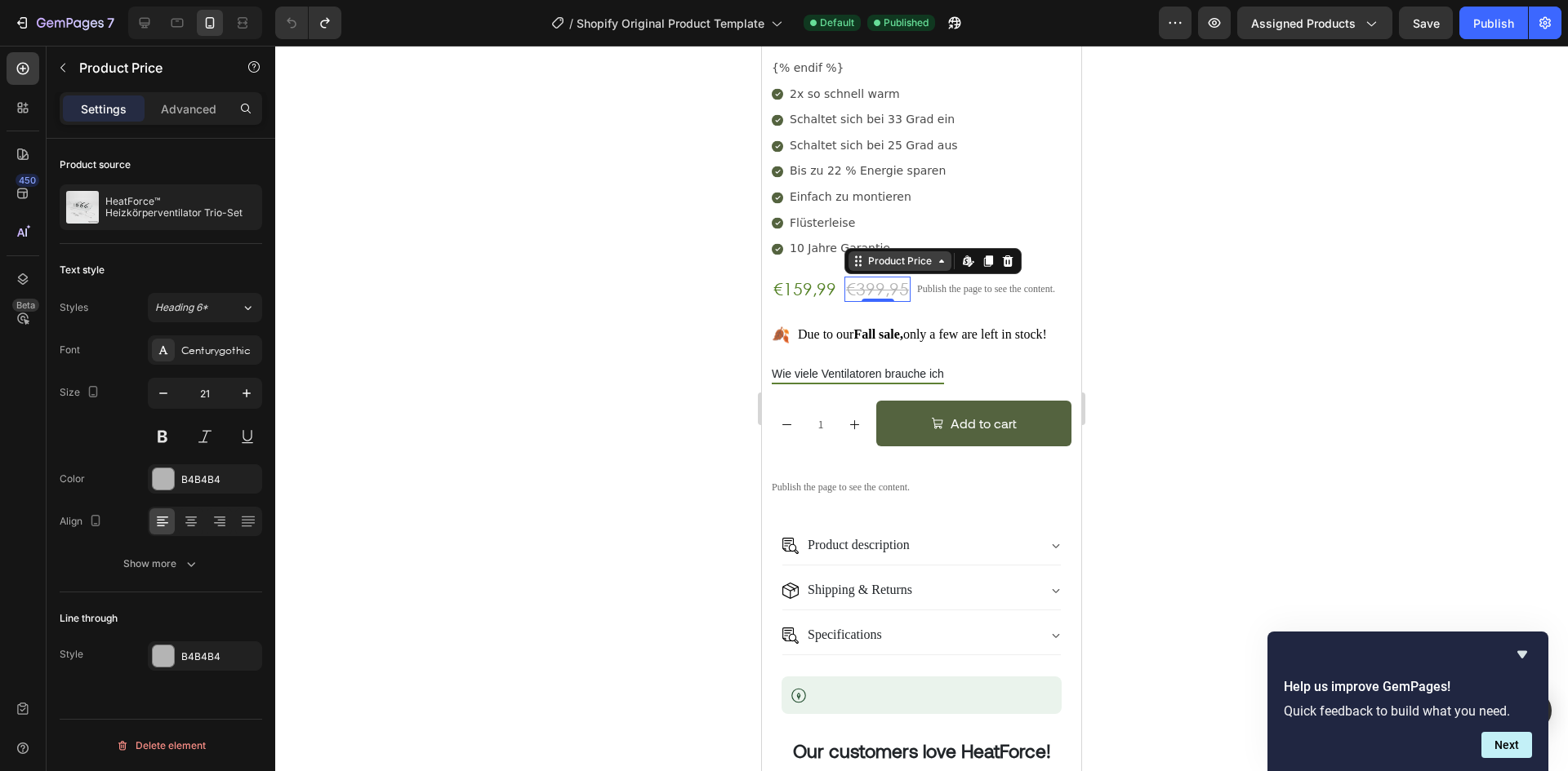
click at [919, 254] on div "Product Price" at bounding box center [900, 261] width 70 height 15
click at [923, 254] on div "Product Price" at bounding box center [900, 261] width 70 height 15
click at [325, 21] on icon "Undo/Redo" at bounding box center [325, 23] width 9 height 10
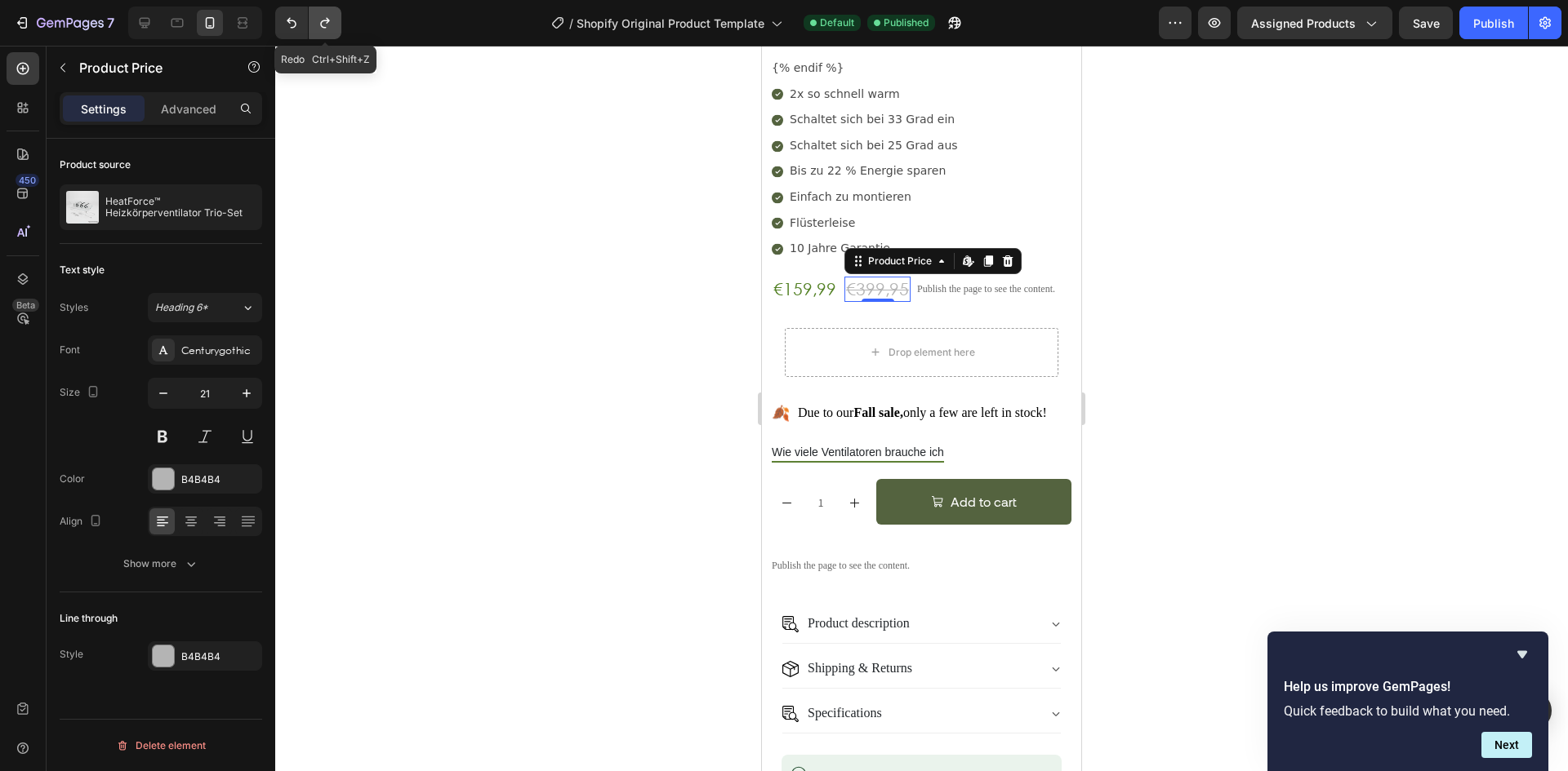
click at [325, 21] on icon "Undo/Redo" at bounding box center [325, 23] width 9 height 10
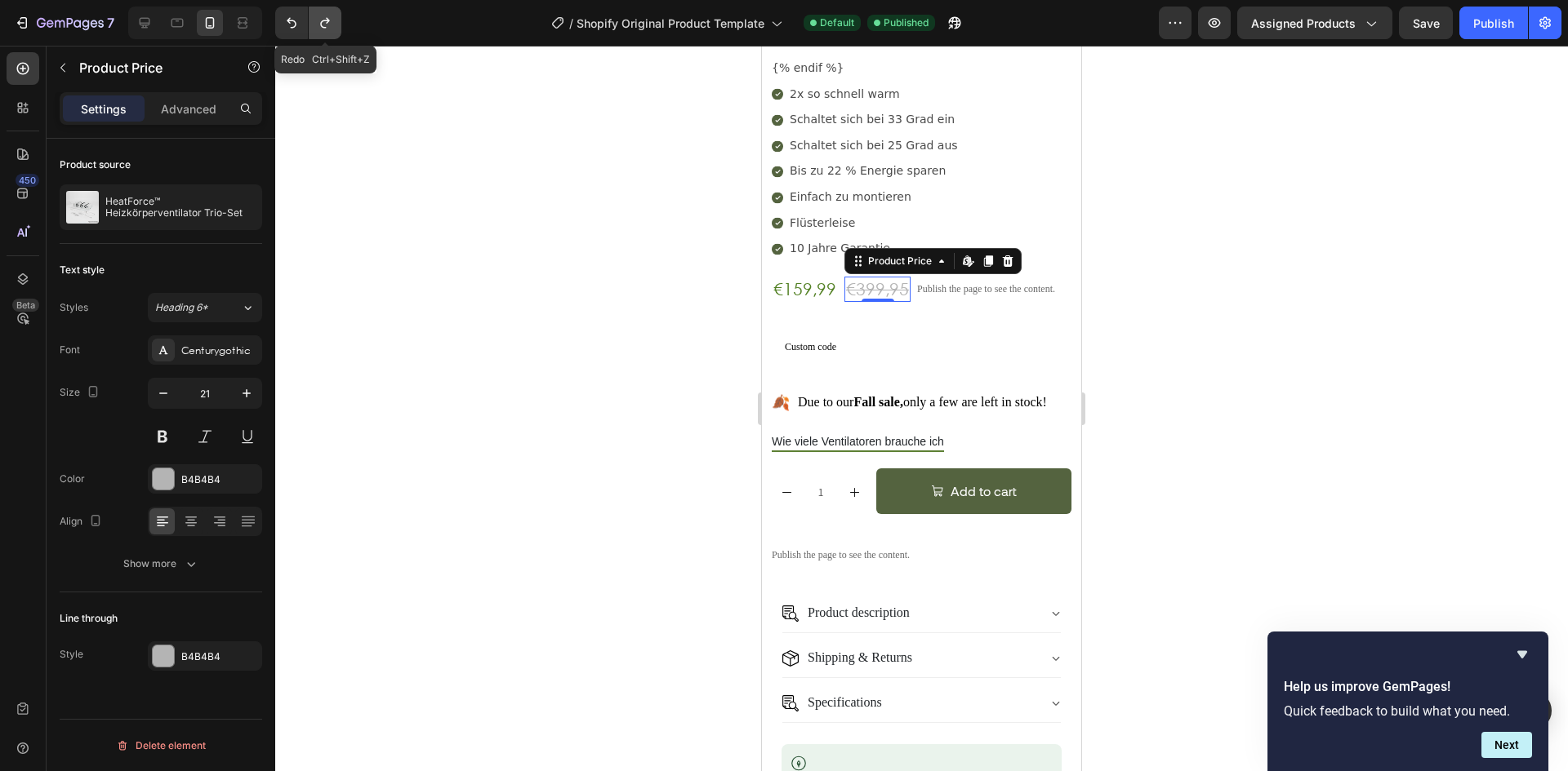
click at [325, 21] on icon "Undo/Redo" at bounding box center [325, 23] width 9 height 10
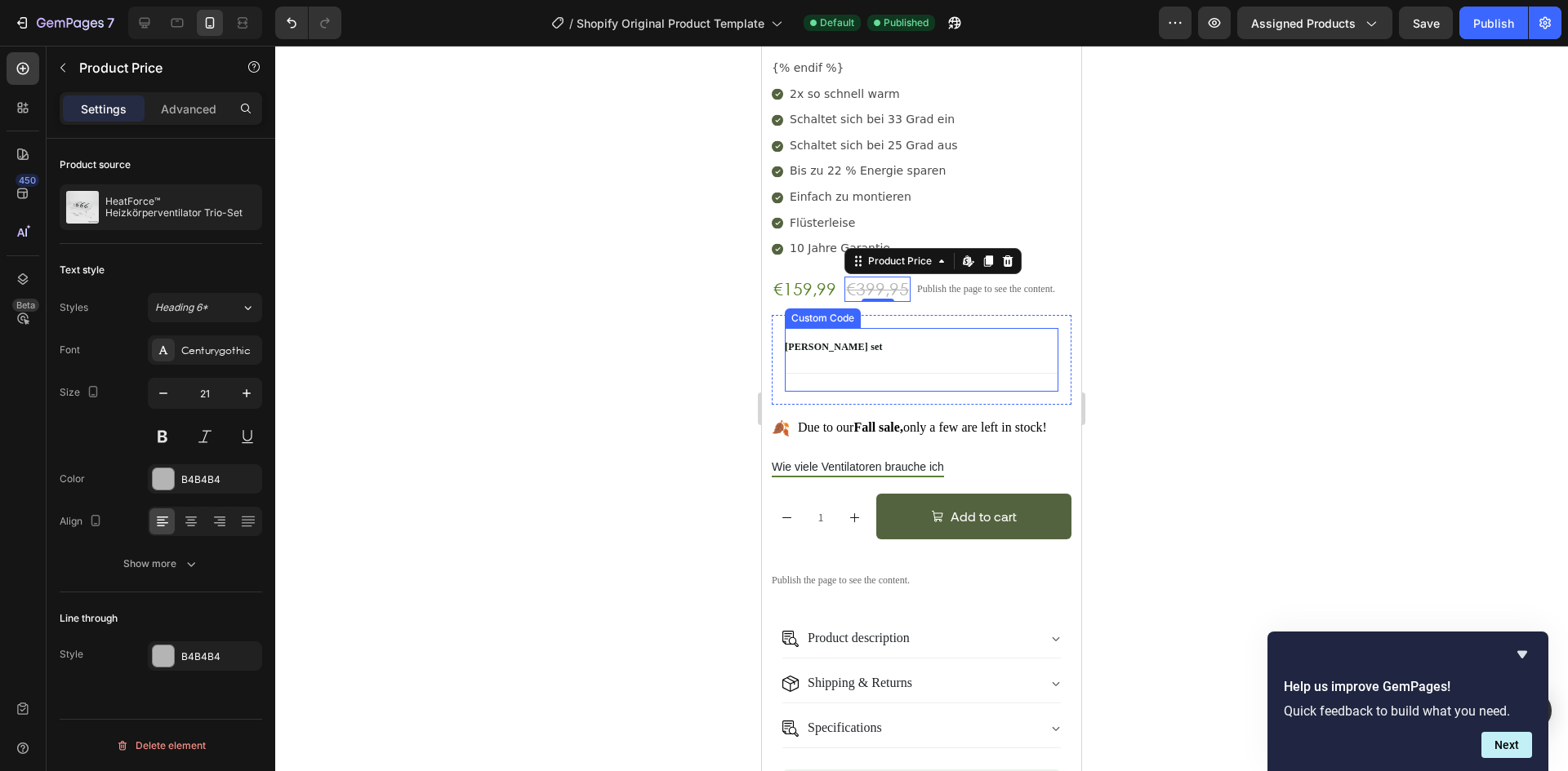
click at [866, 341] on div "[PERSON_NAME] set" at bounding box center [921, 347] width 273 height 12
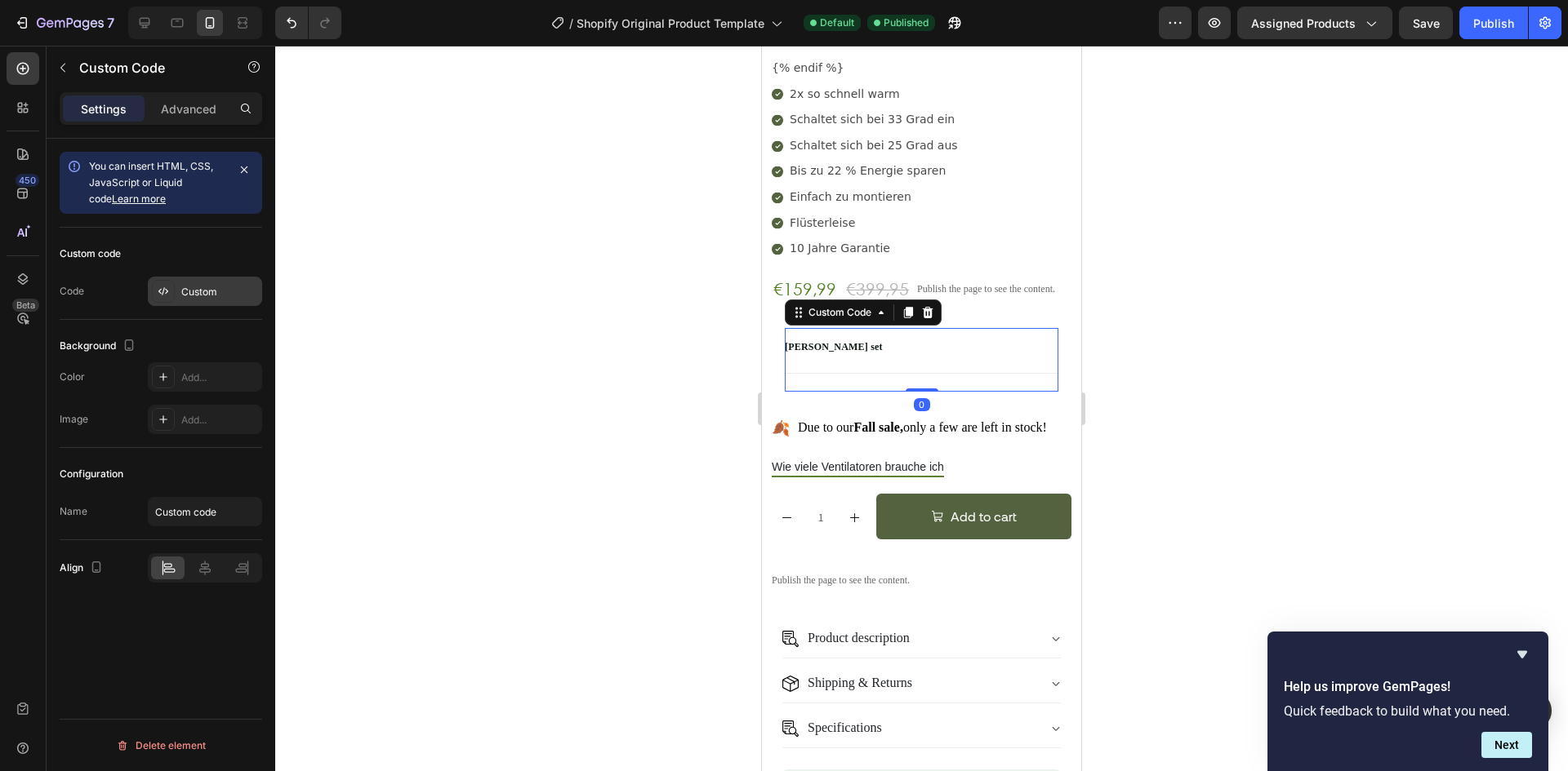
click at [238, 295] on div "Custom" at bounding box center [220, 291] width 76 height 15
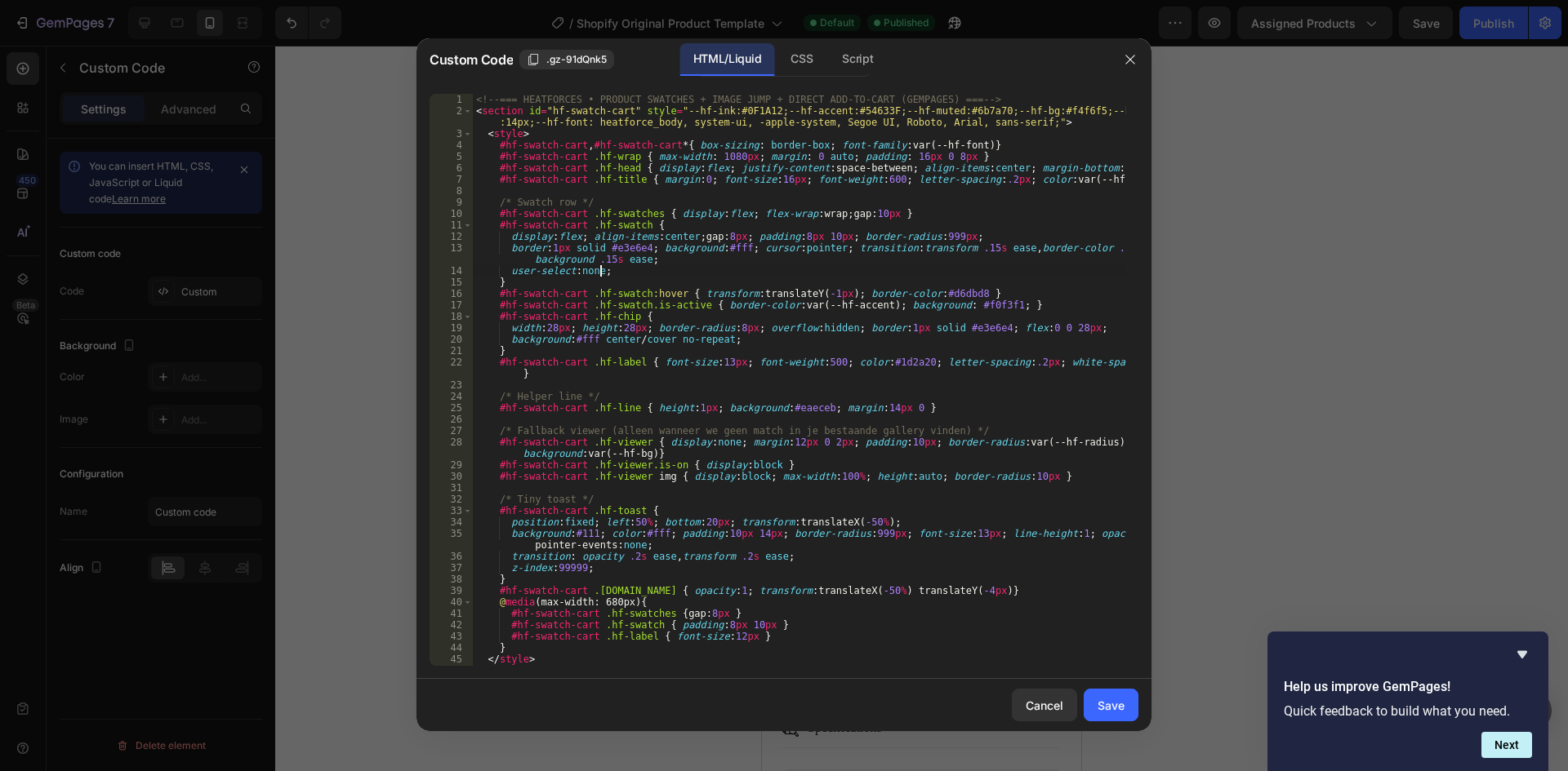
click at [628, 266] on div "<!-- === HEATFORCES • PRODUCT SWATCHES + IMAGE JUMP + DIRECT ADD-TO-CART (GEMPA…" at bounding box center [799, 391] width 653 height 595
type textarea "</section>"
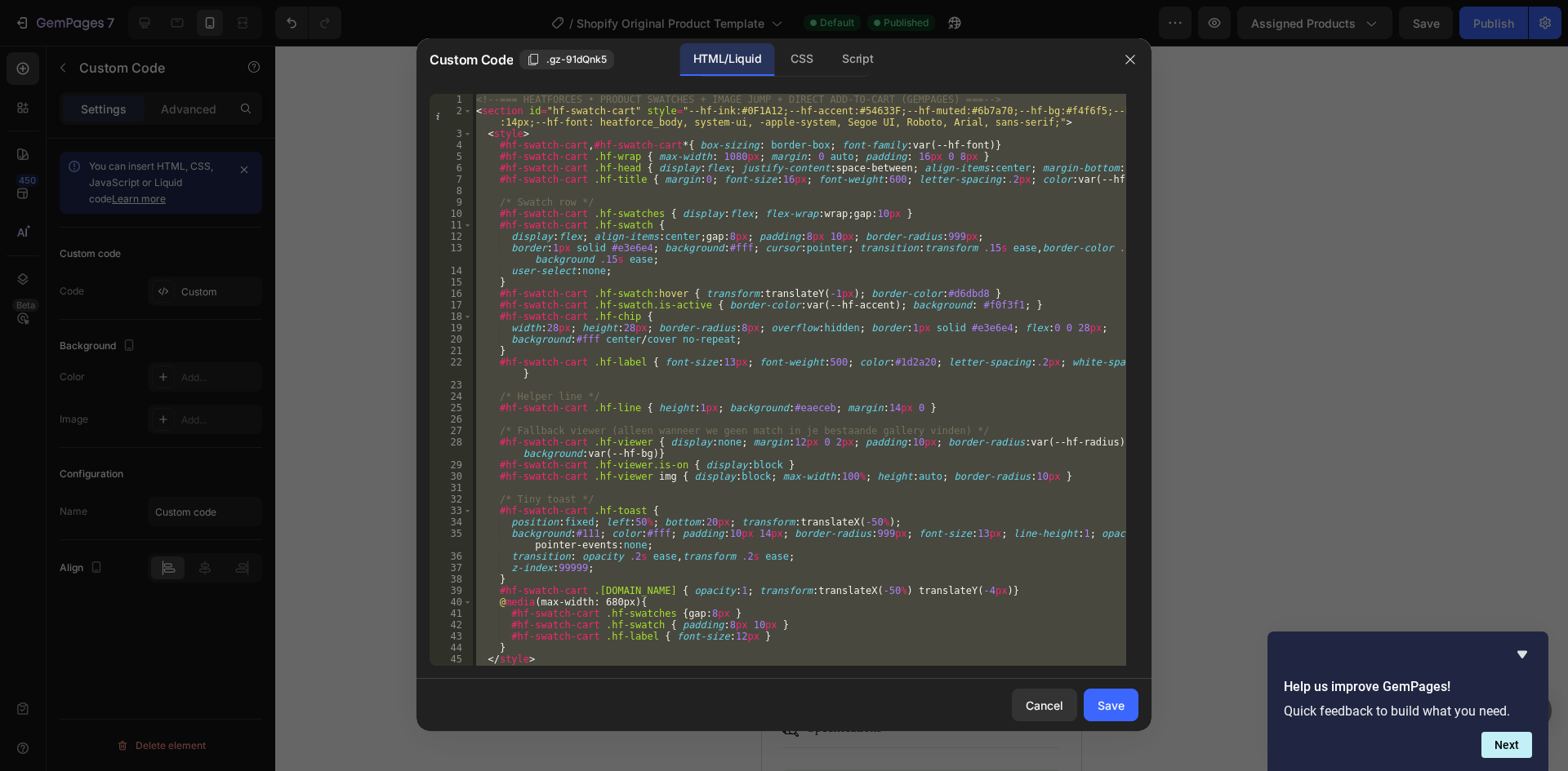
paste textarea
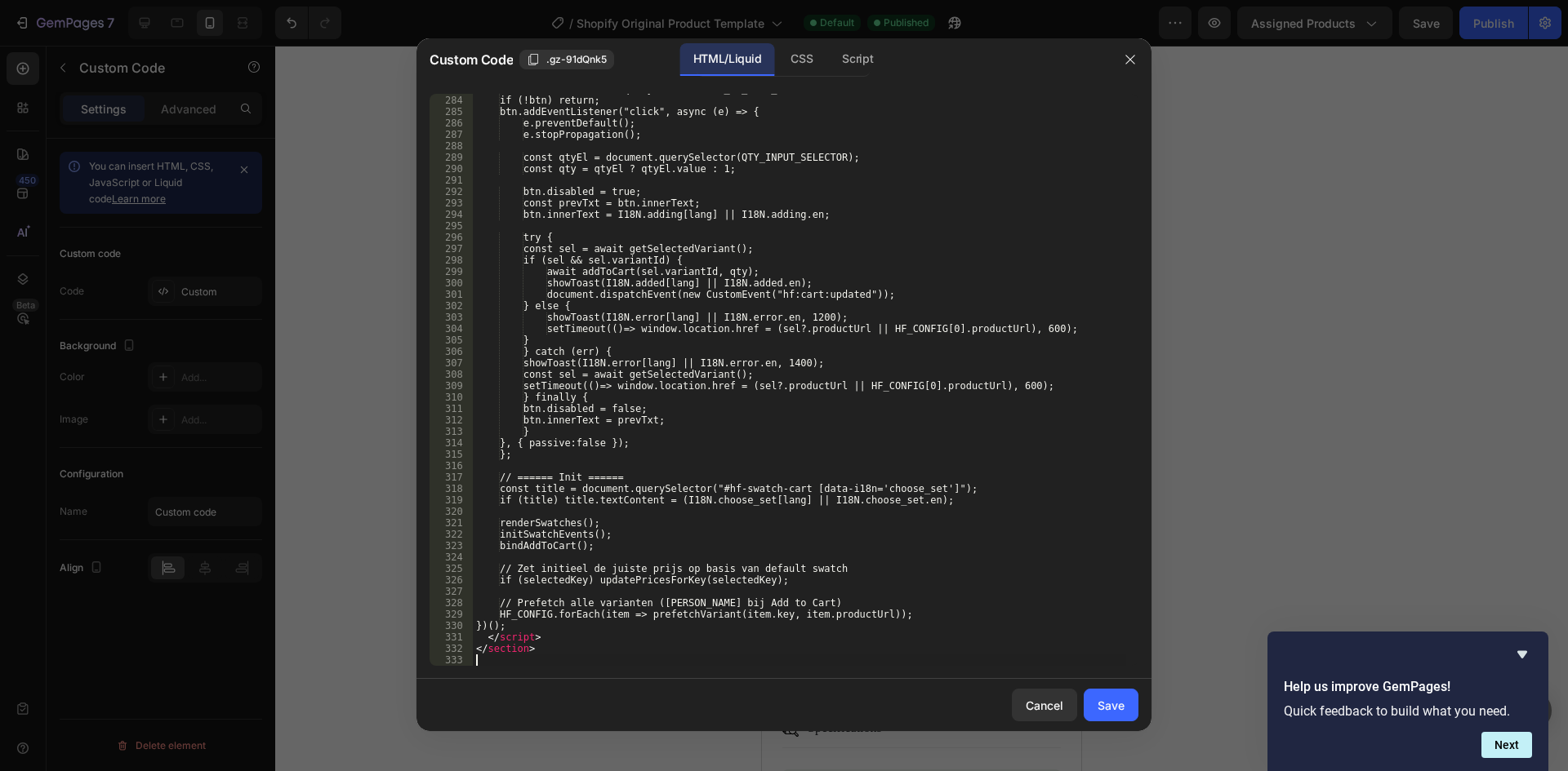
scroll to position [3313, 0]
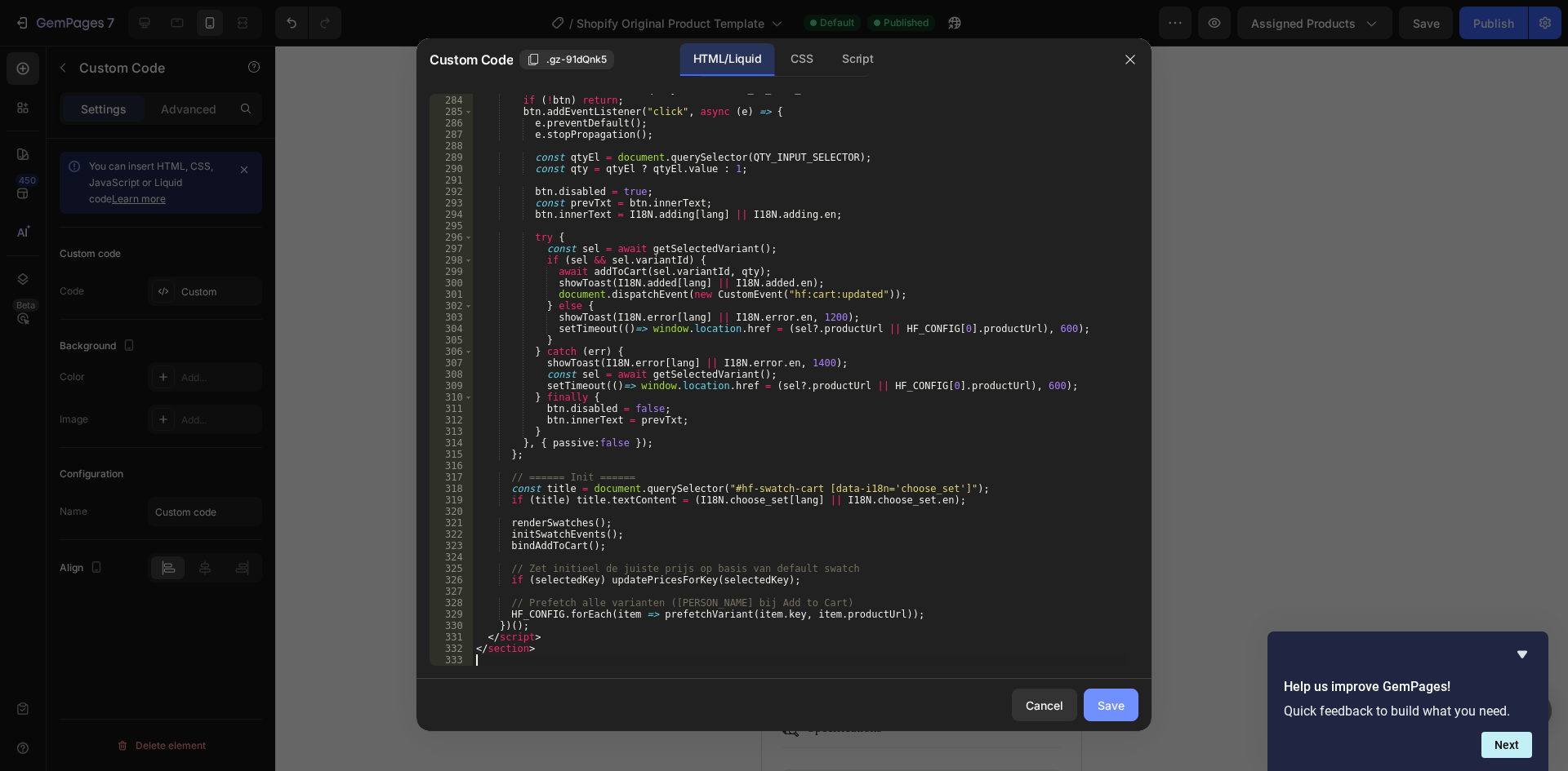
click at [1126, 700] on button "Save" at bounding box center [1111, 705] width 55 height 33
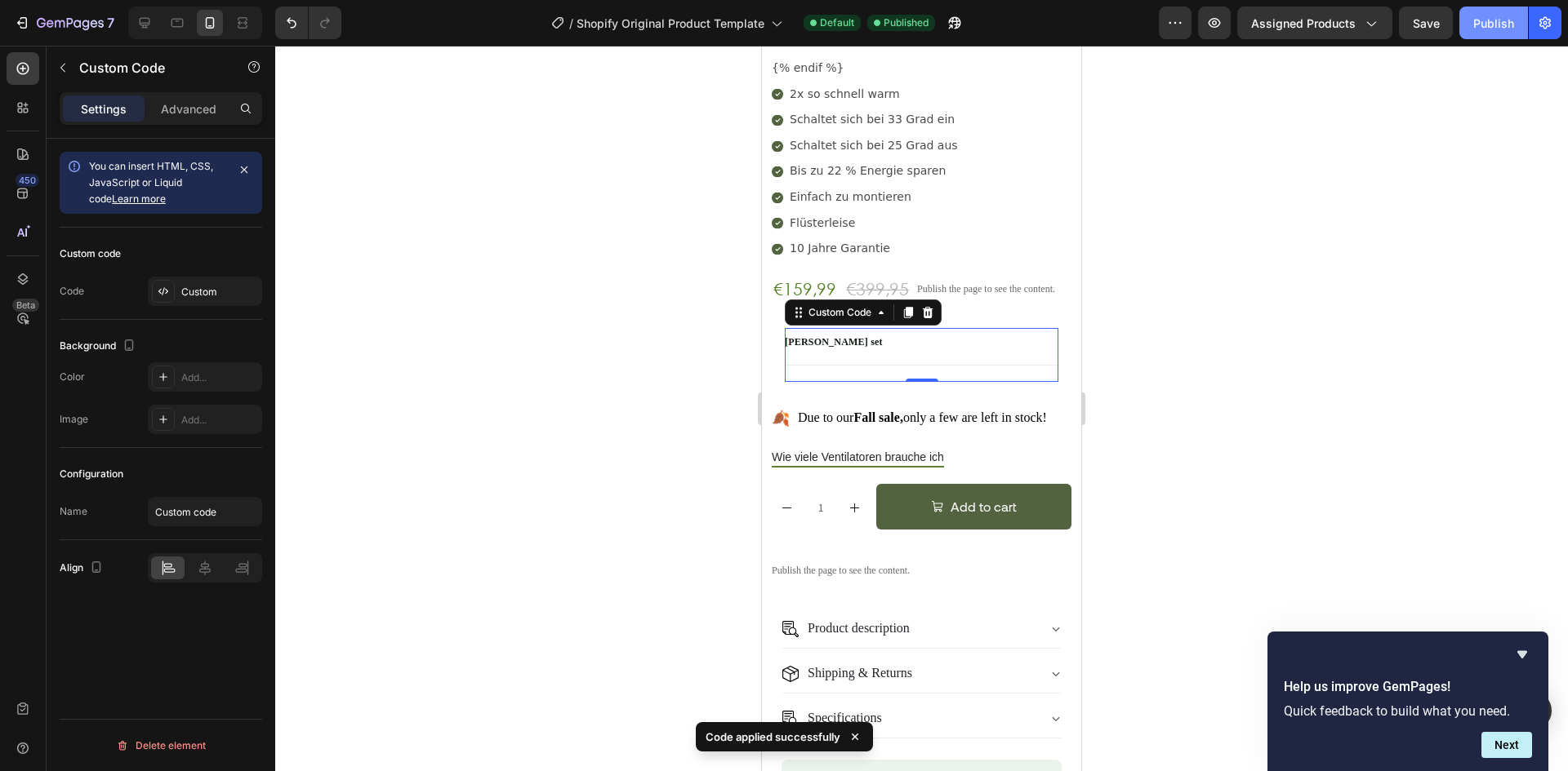
click at [1501, 10] on button "Publish" at bounding box center [1493, 23] width 69 height 33
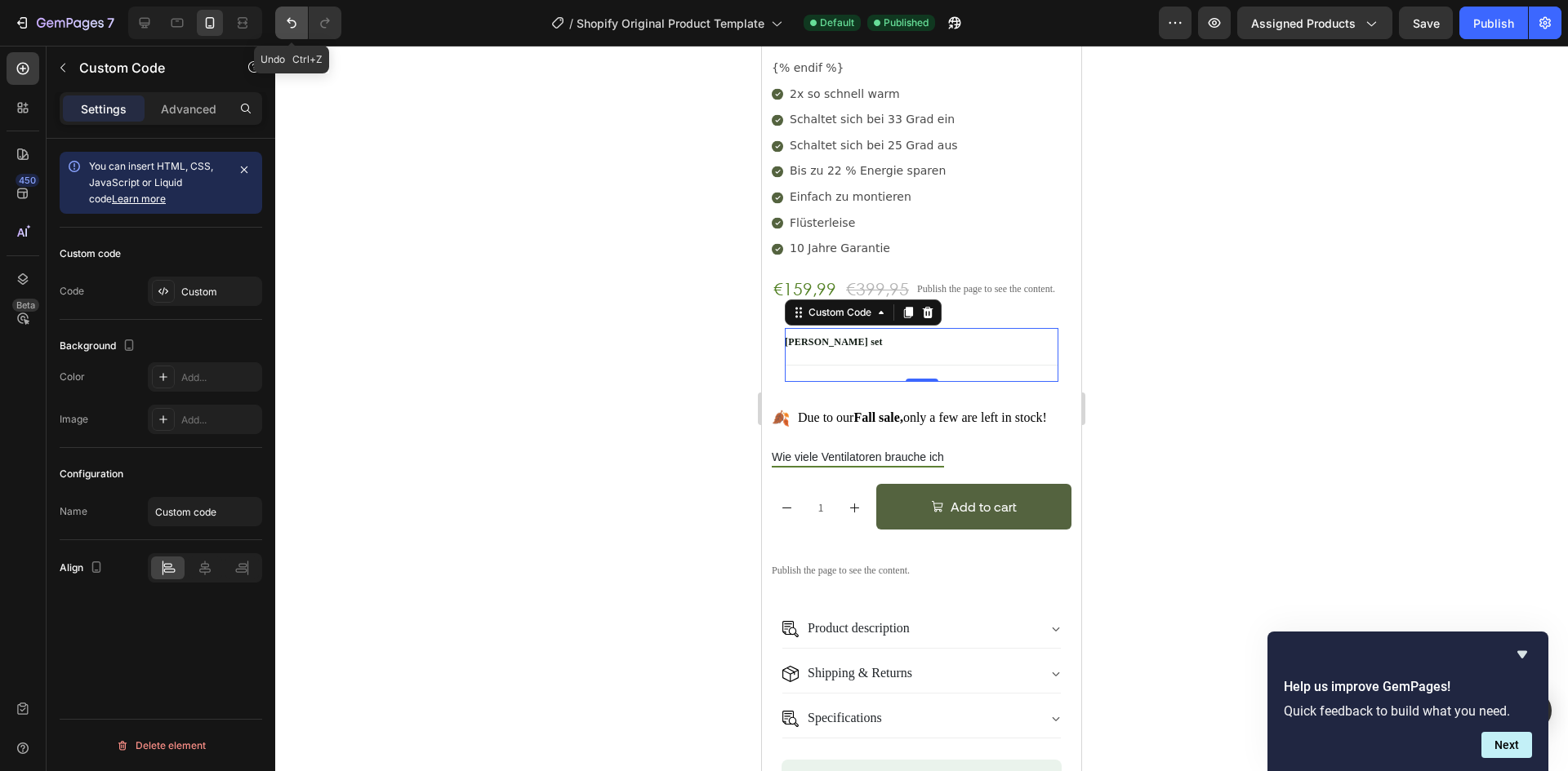
click at [290, 25] on icon "Undo/Redo" at bounding box center [292, 23] width 16 height 16
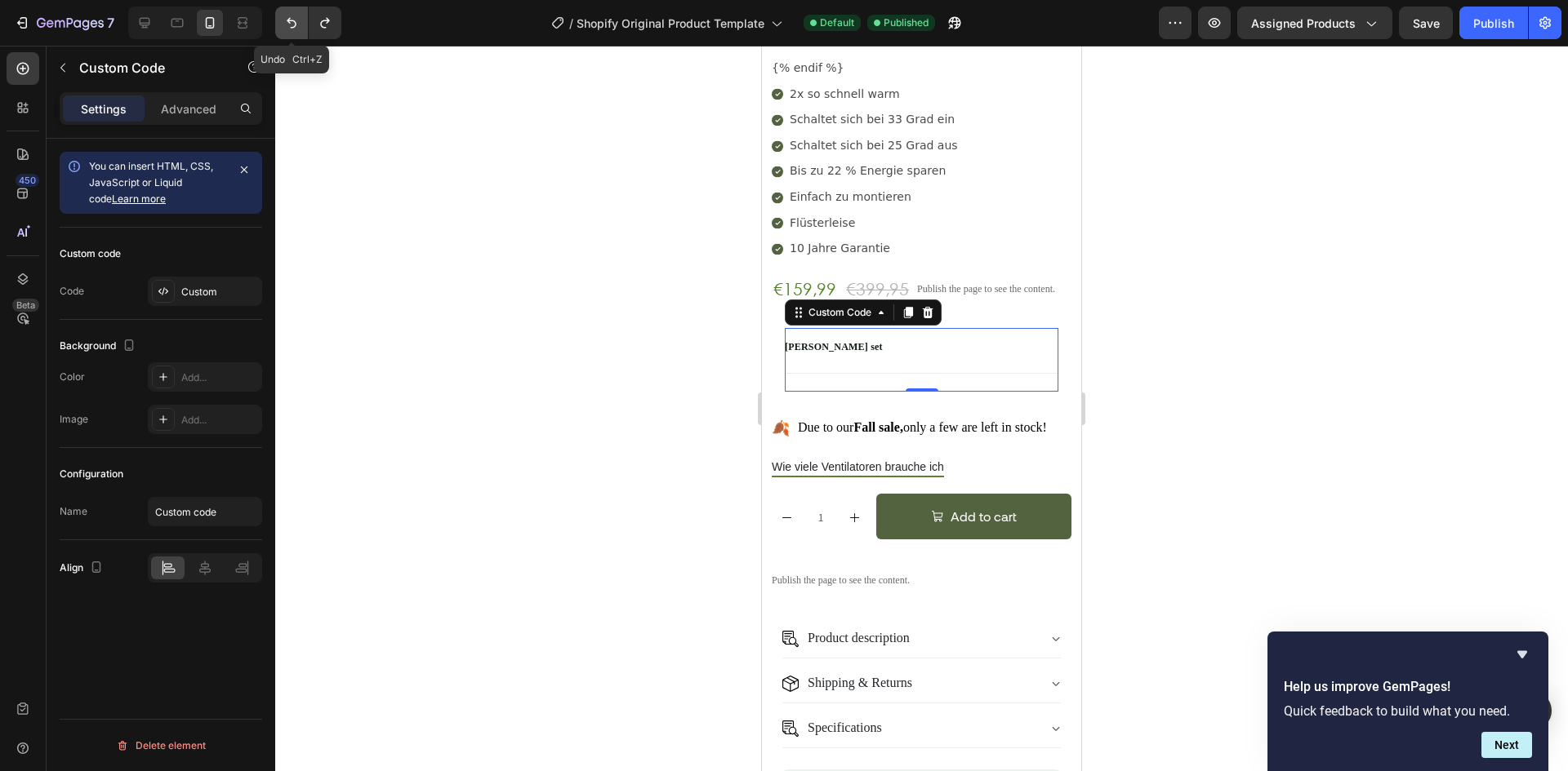
click at [290, 25] on icon "Undo/Redo" at bounding box center [292, 23] width 16 height 16
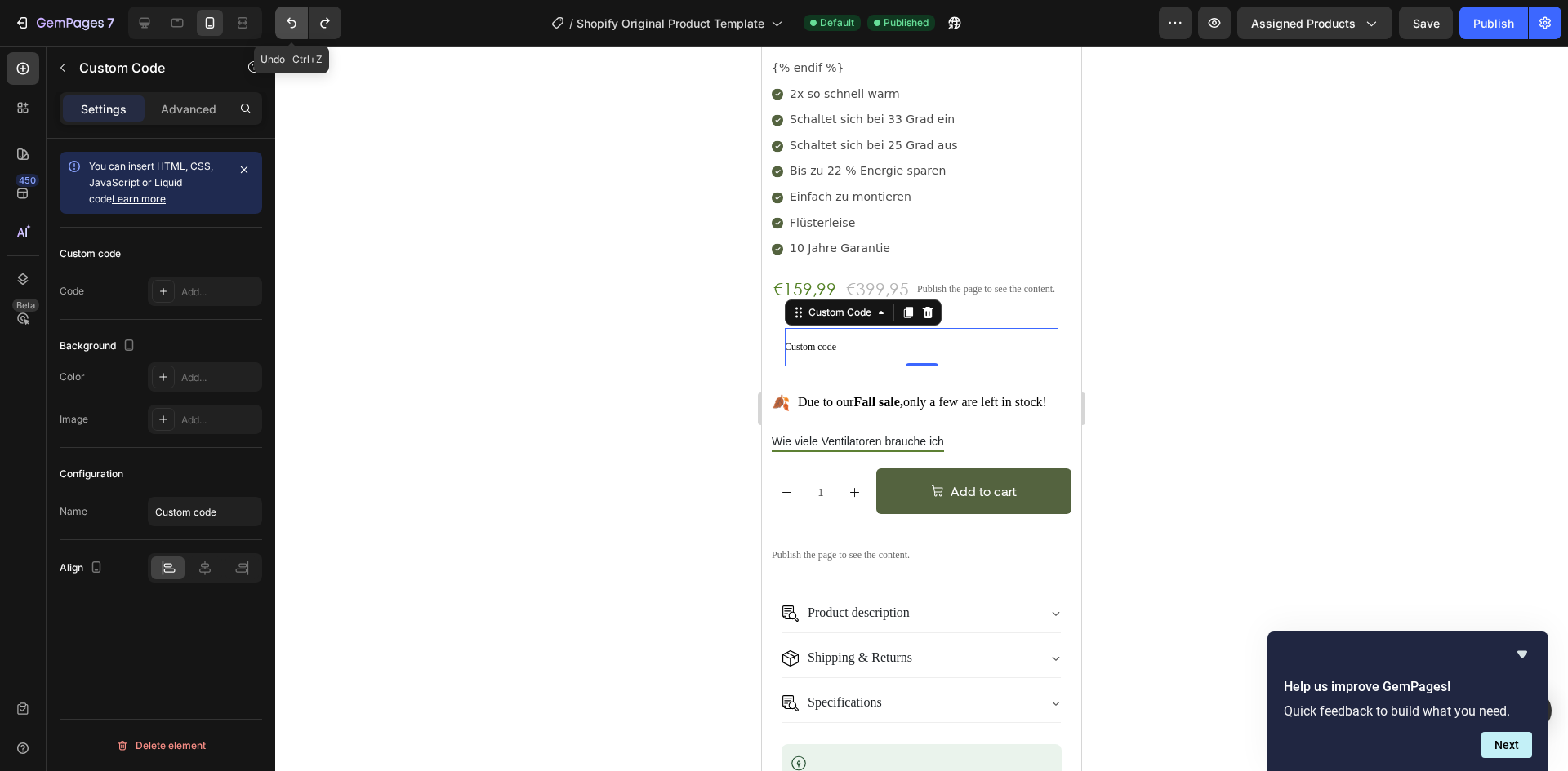
click at [290, 25] on icon "Undo/Redo" at bounding box center [292, 23] width 16 height 16
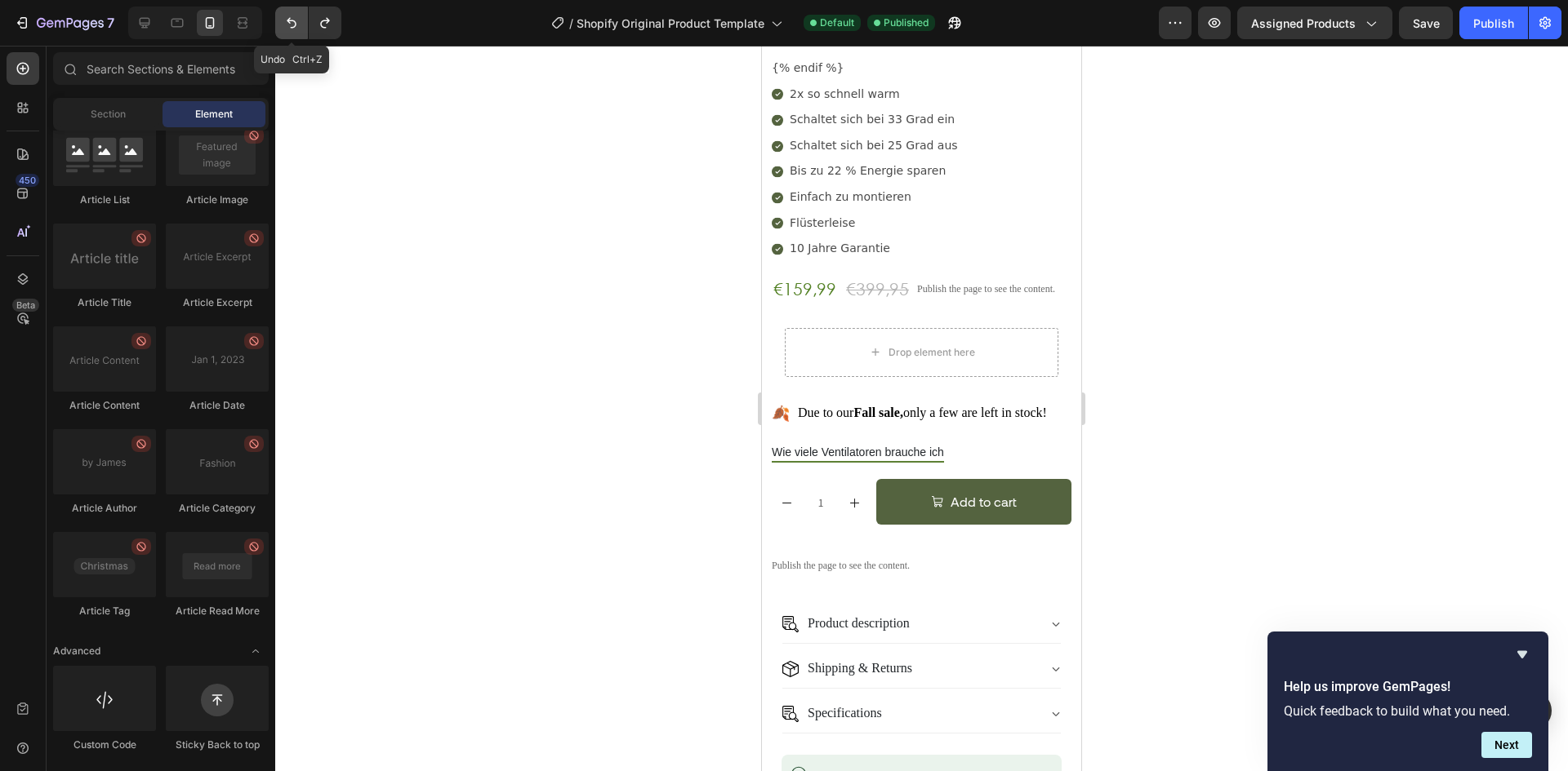
click at [290, 25] on icon "Undo/Redo" at bounding box center [292, 23] width 16 height 16
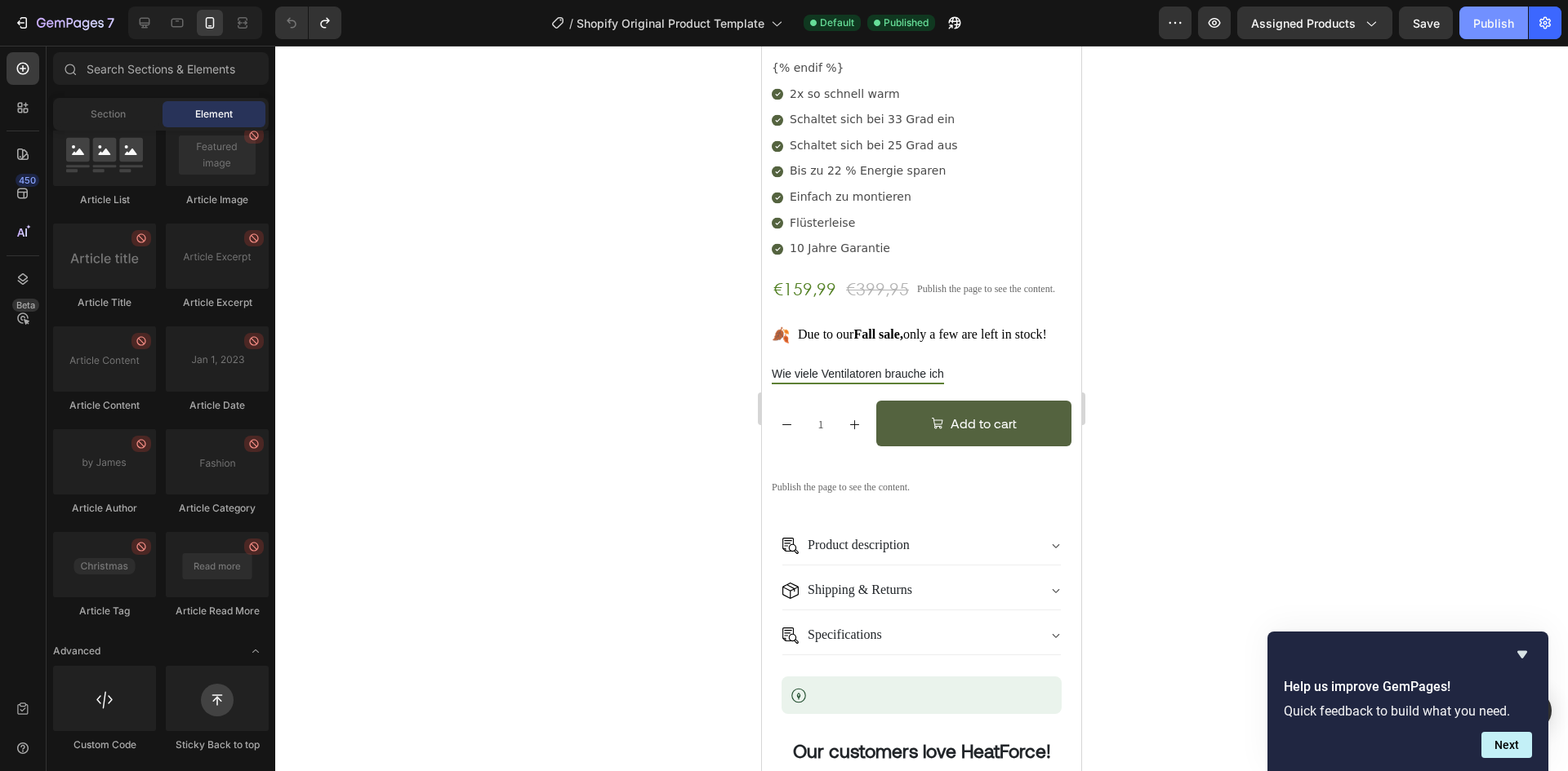
click at [1507, 23] on div "Publish" at bounding box center [1493, 23] width 41 height 17
click at [329, 16] on icon "Undo/Redo" at bounding box center [325, 23] width 16 height 16
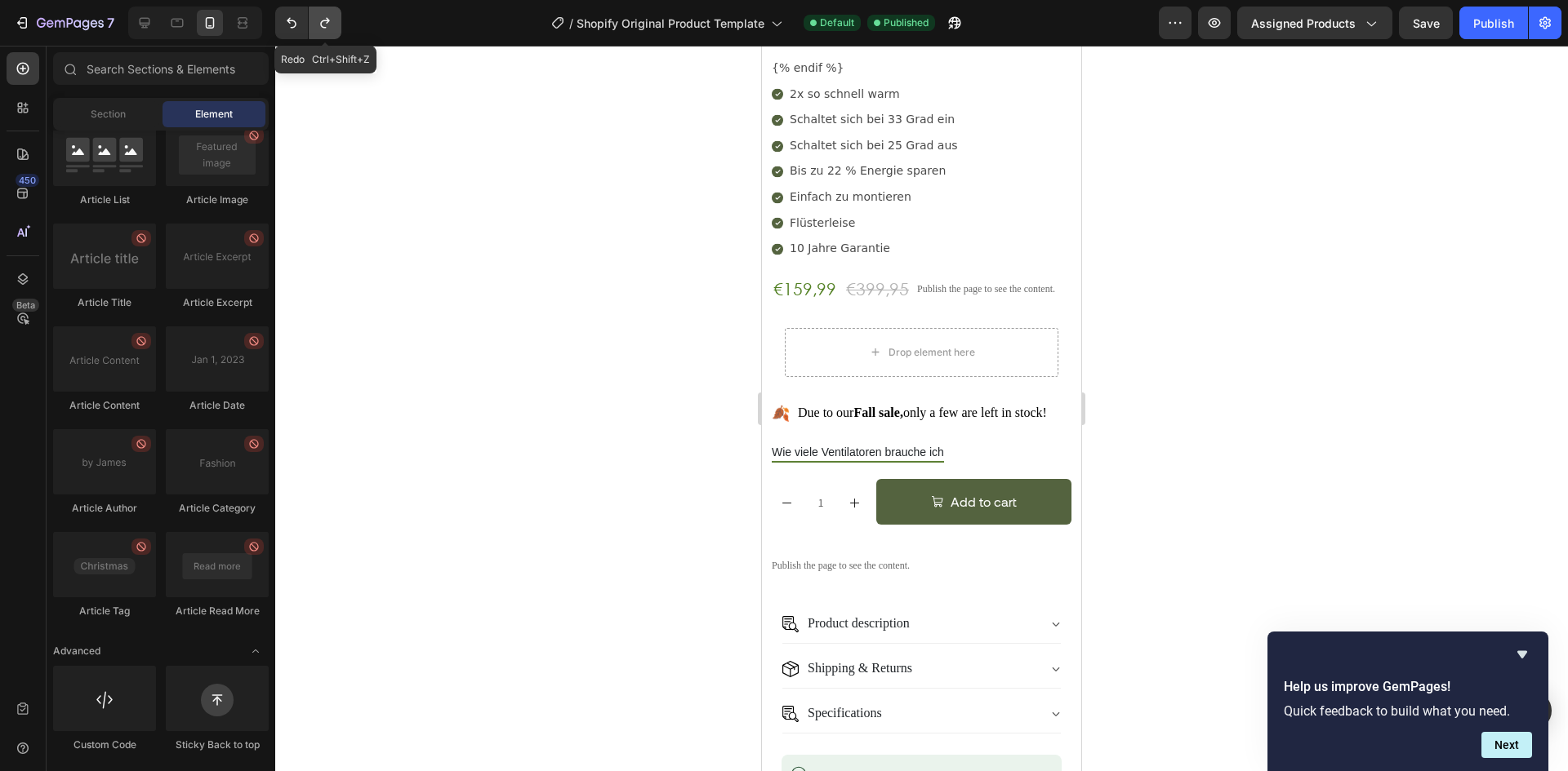
click at [329, 16] on icon "Undo/Redo" at bounding box center [325, 23] width 16 height 16
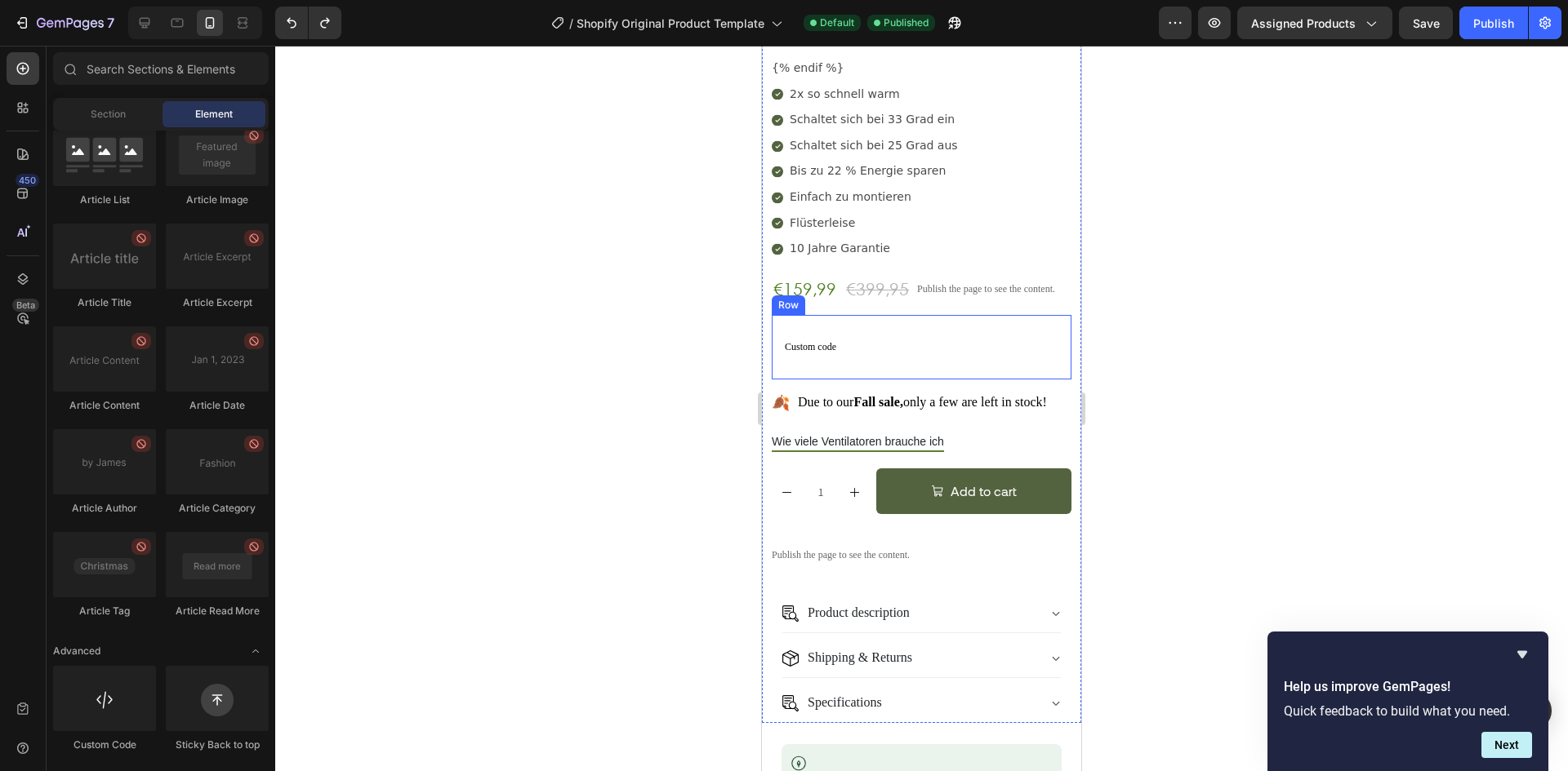
click at [822, 341] on span "Custom code" at bounding box center [921, 347] width 273 height 12
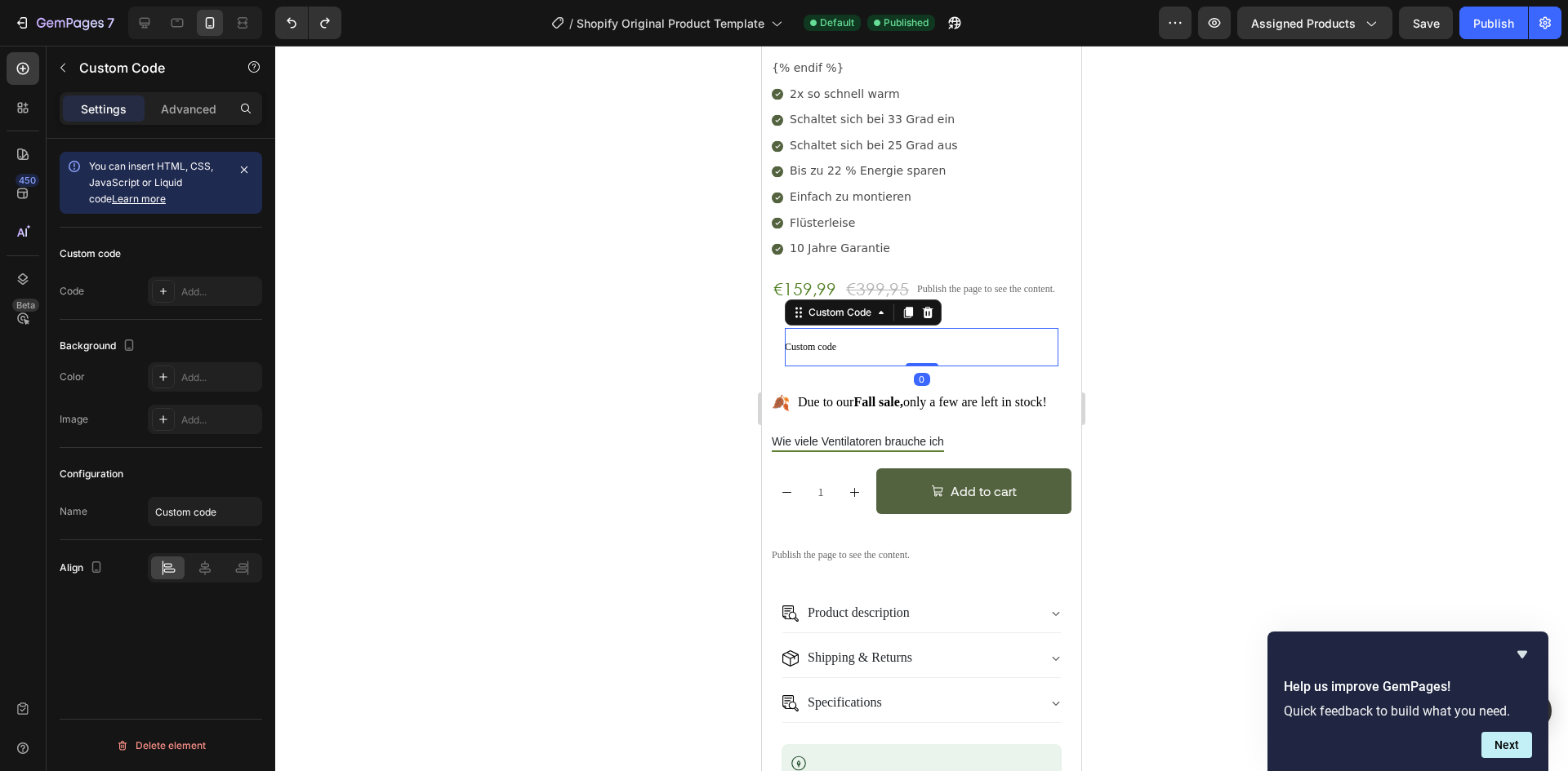
click at [190, 274] on div "Custom code Code Add..." at bounding box center [161, 274] width 202 height 92
click at [195, 281] on div "Add..." at bounding box center [205, 291] width 115 height 29
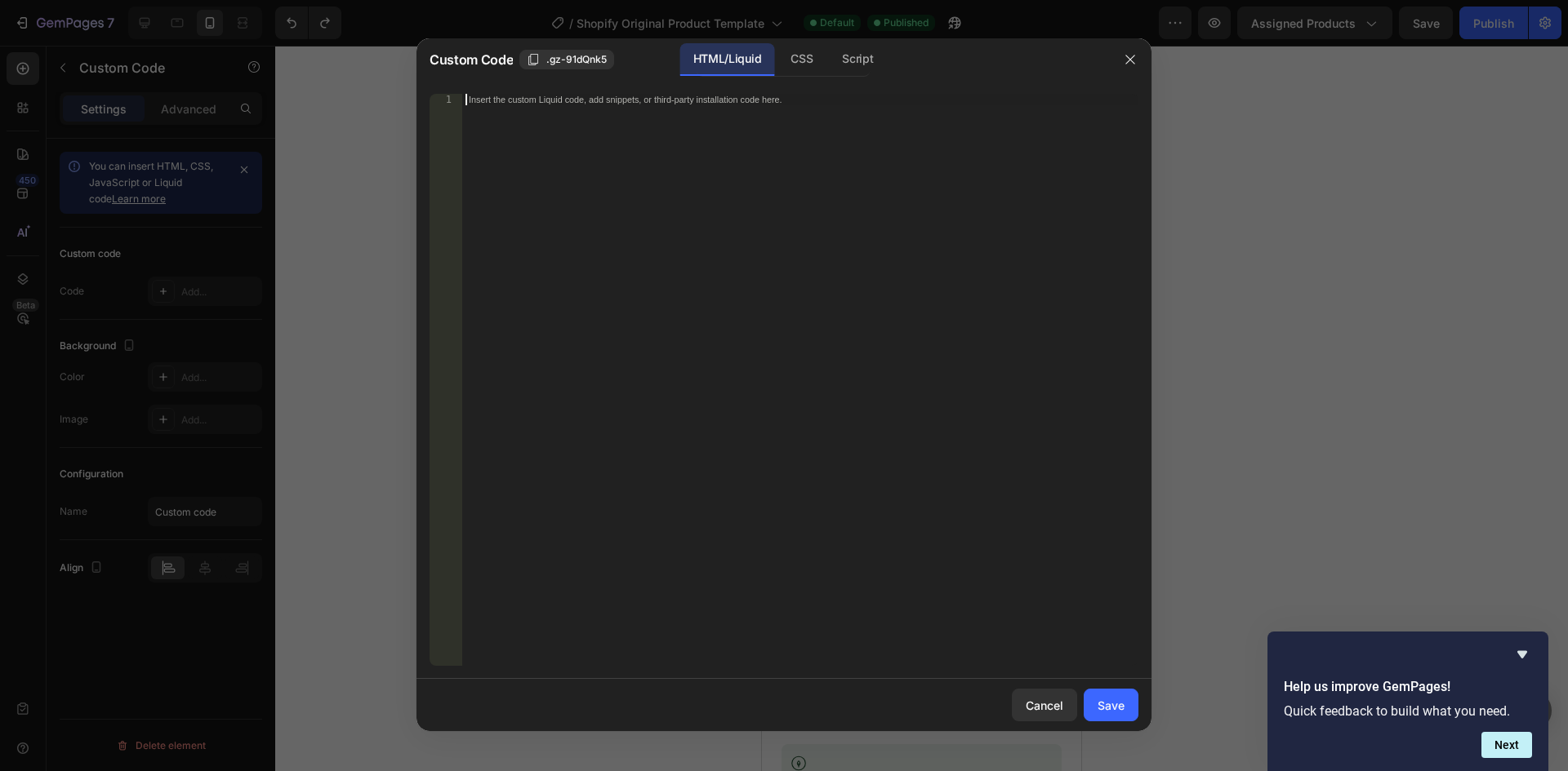
click at [800, 284] on div "Insert the custom Liquid code, add snippets, or third-party installation code h…" at bounding box center [800, 391] width 676 height 595
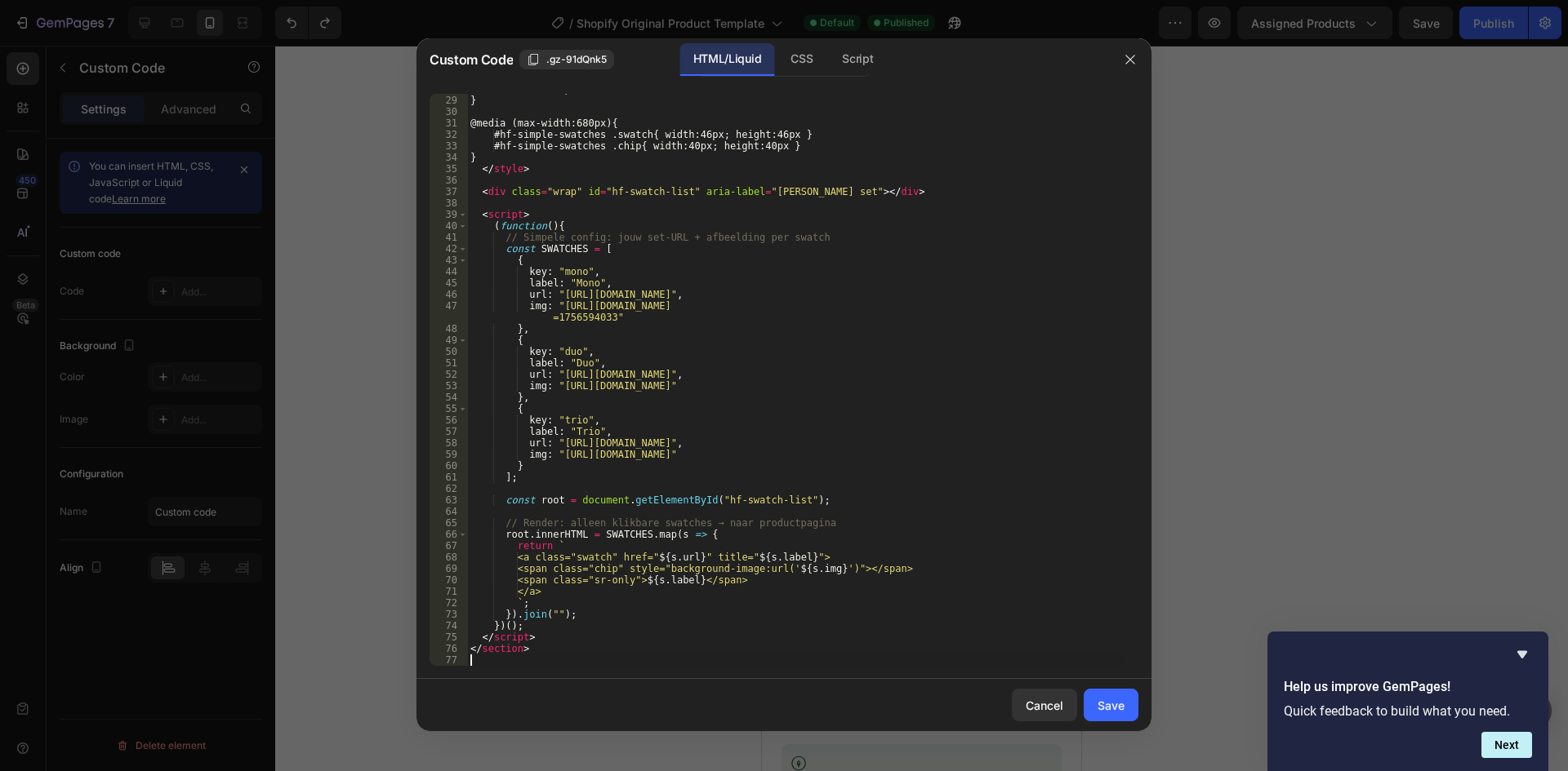
scroll to position [353, 0]
click at [1105, 692] on button "Save" at bounding box center [1111, 705] width 55 height 33
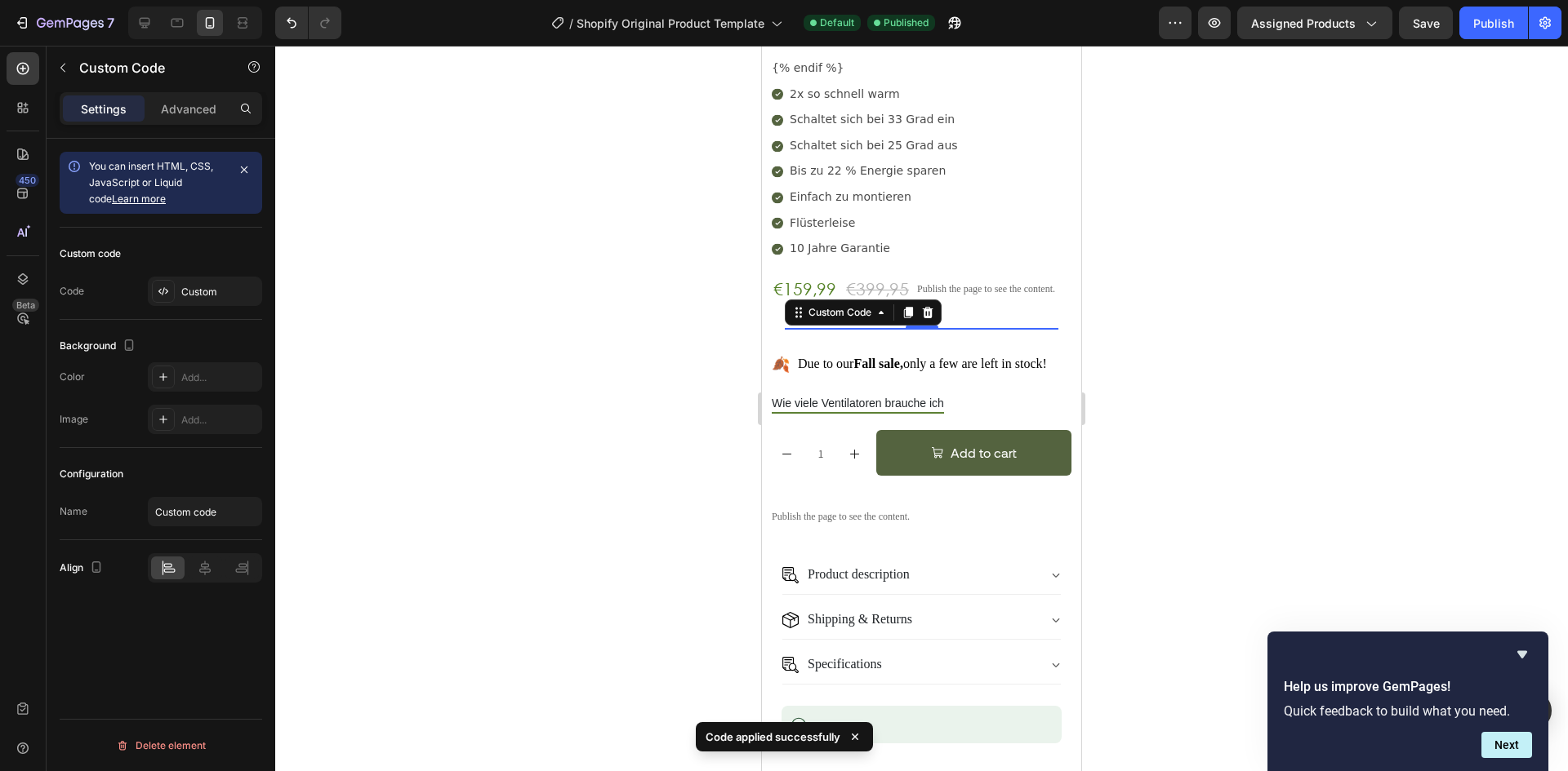
click at [548, 291] on div at bounding box center [922, 408] width 1293 height 726
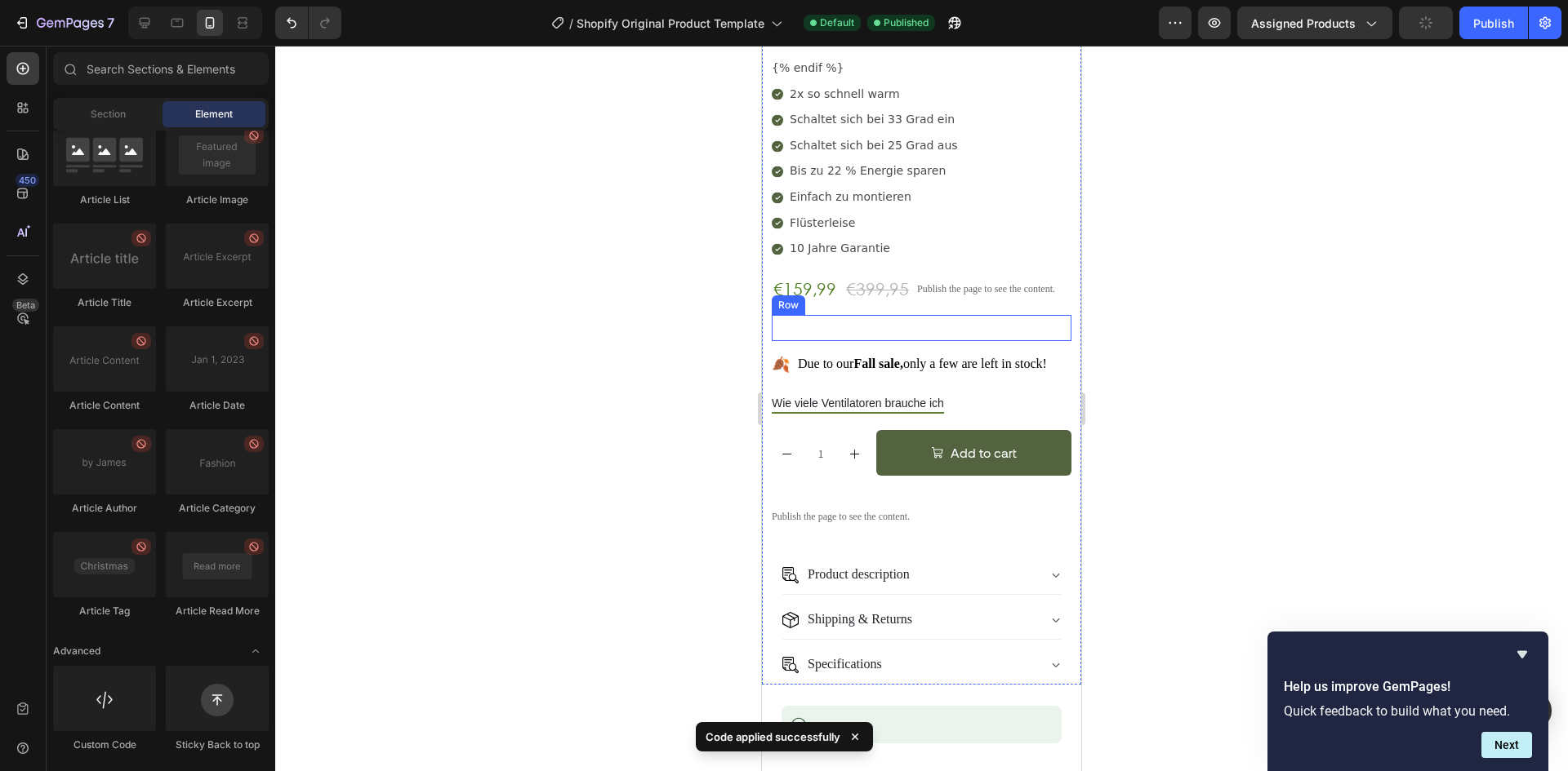
click at [908, 315] on div "Custom Code Row" at bounding box center [921, 328] width 299 height 26
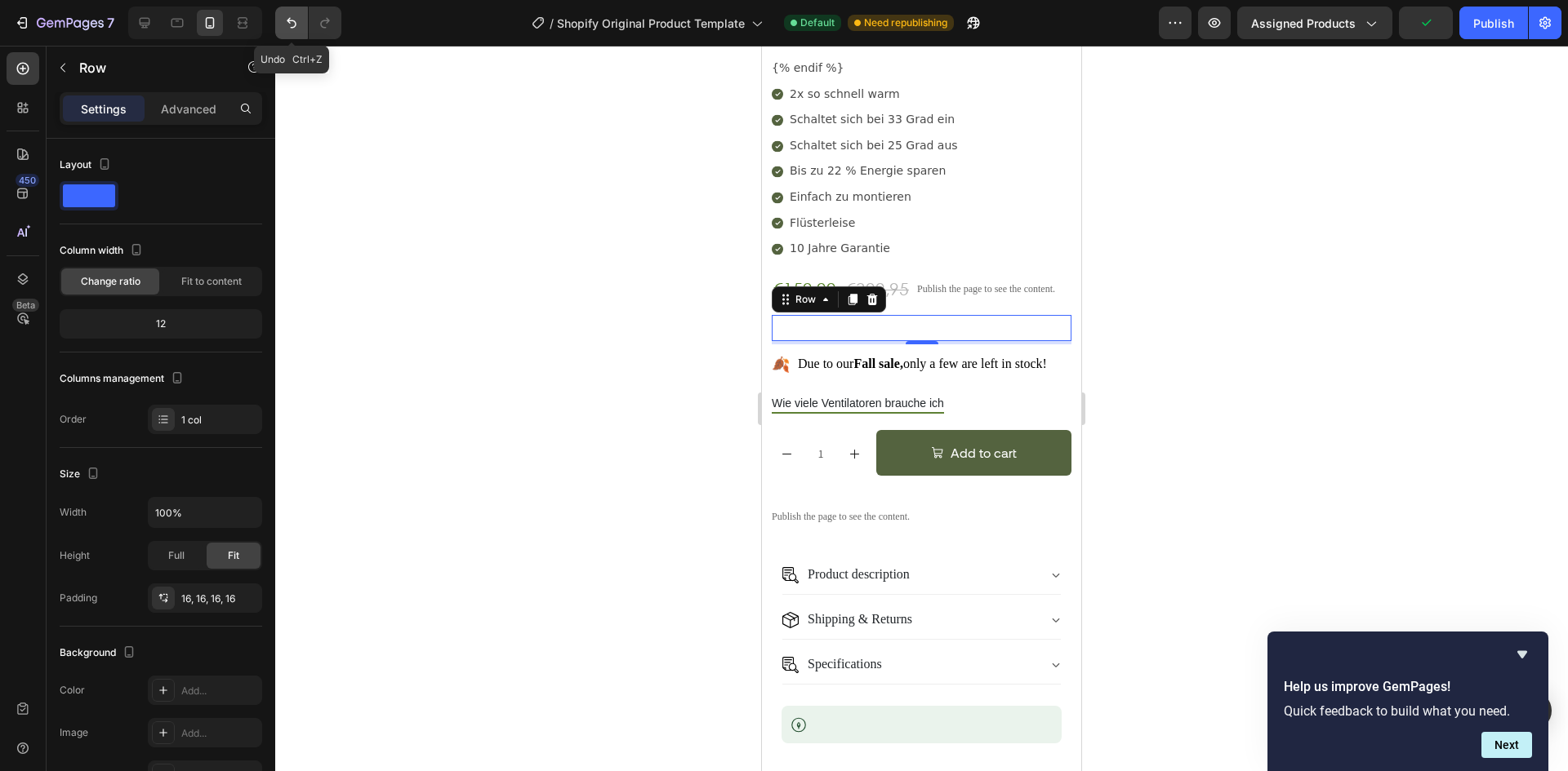
click at [284, 23] on icon "Undo/Redo" at bounding box center [292, 23] width 16 height 16
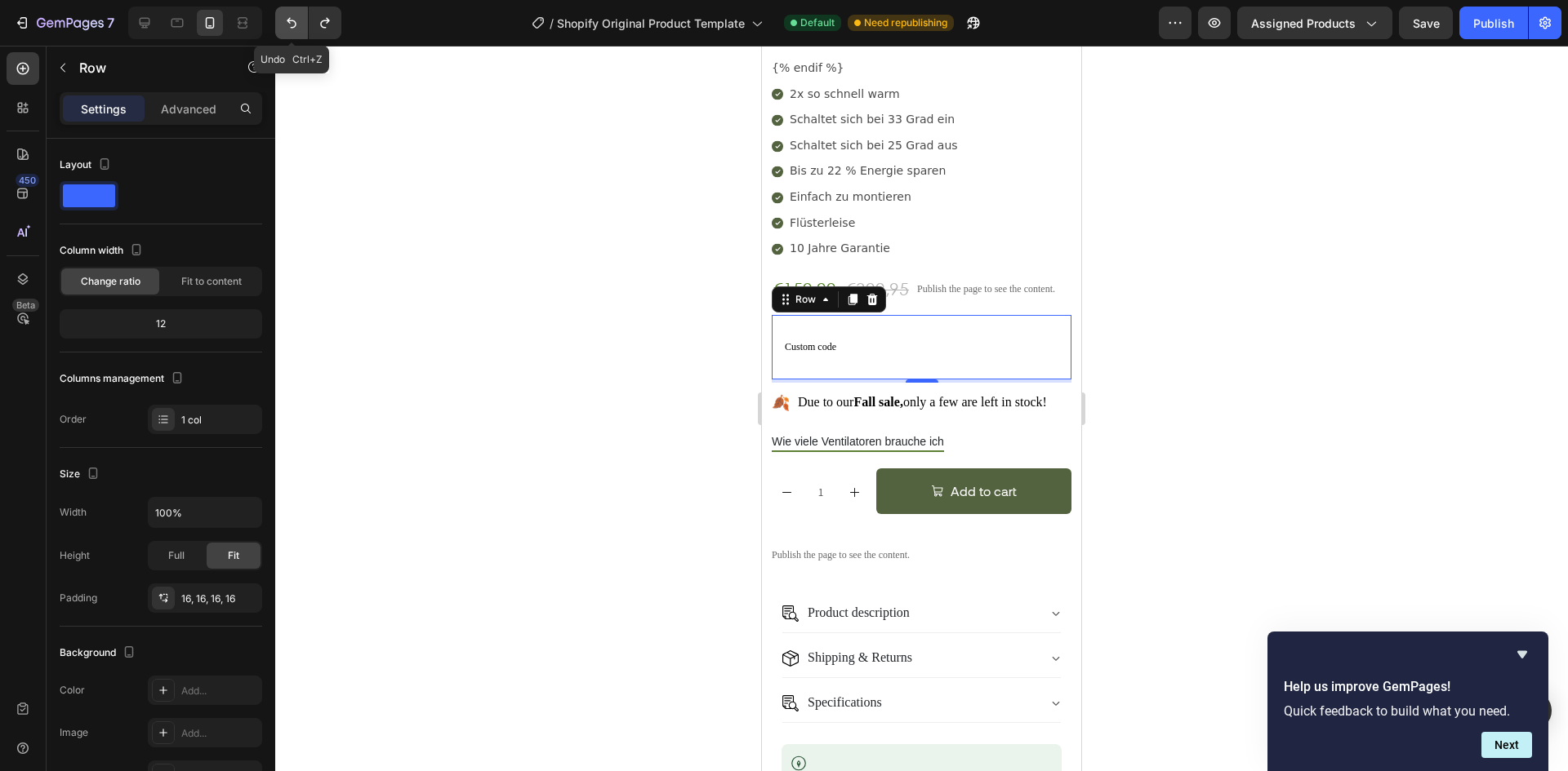
click at [284, 23] on icon "Undo/Redo" at bounding box center [292, 23] width 16 height 16
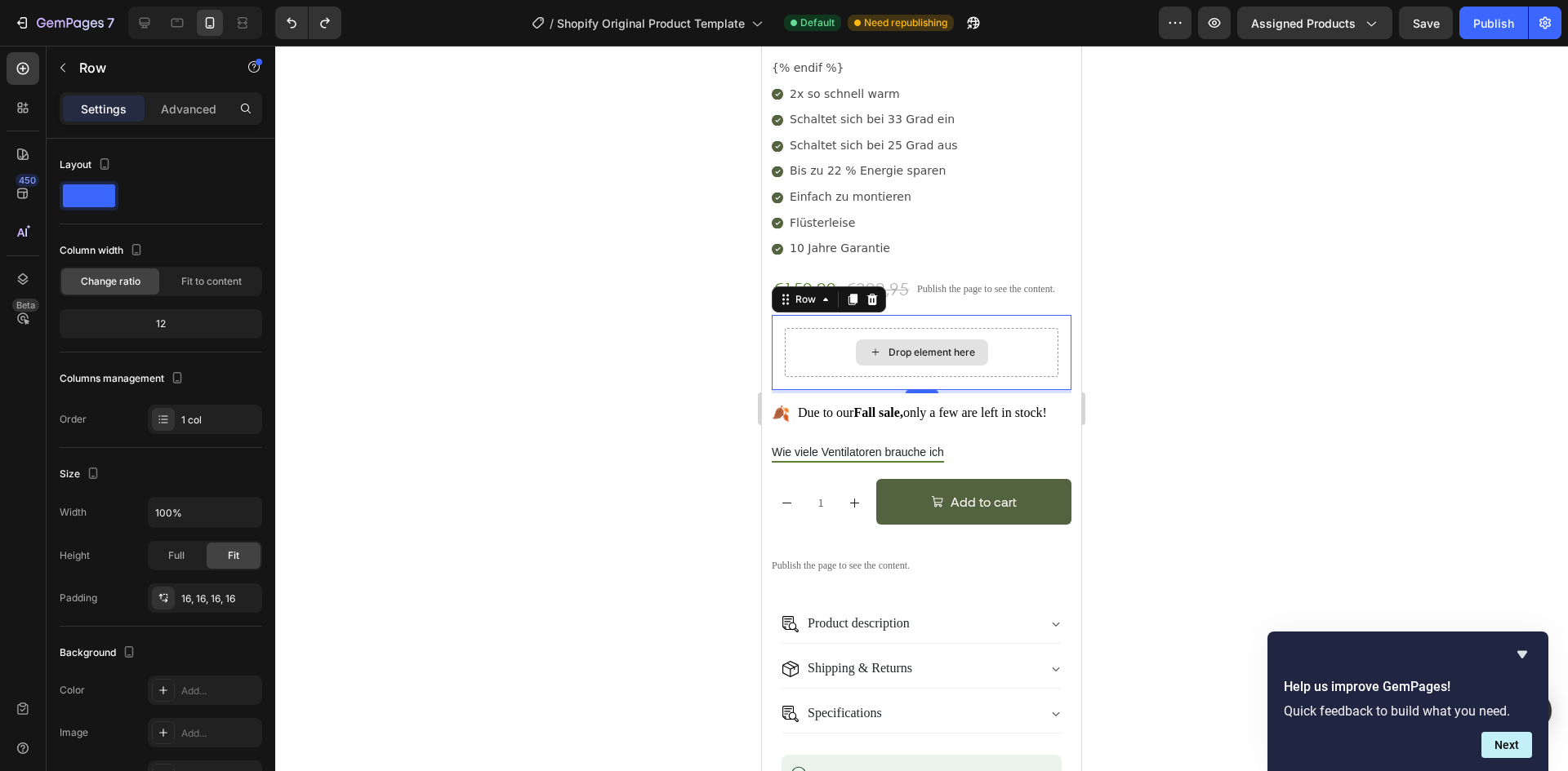
click at [834, 328] on div "Drop element here" at bounding box center [921, 352] width 273 height 49
click at [21, 66] on icon at bounding box center [23, 69] width 16 height 16
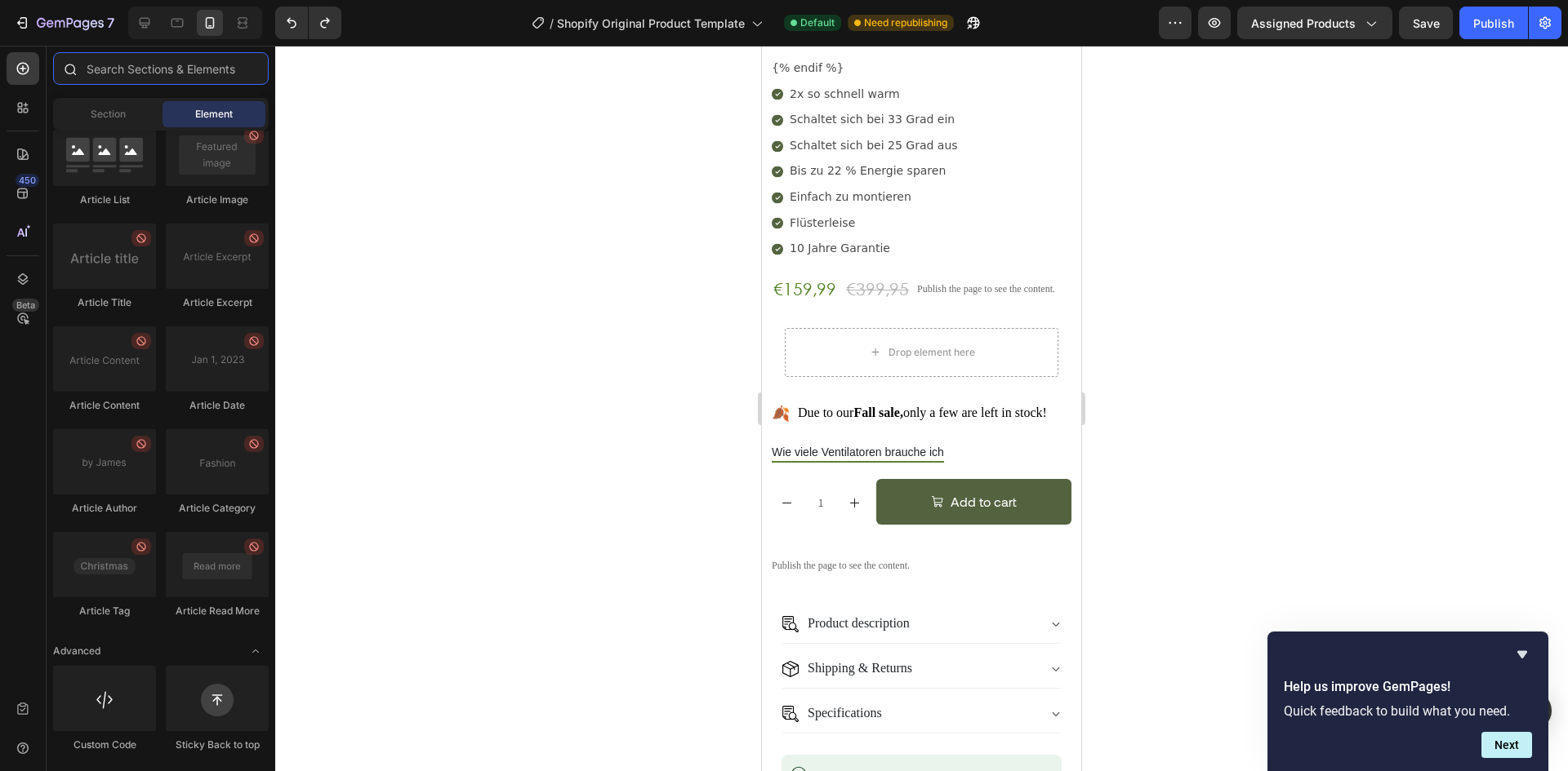
click at [183, 64] on input "text" at bounding box center [161, 69] width 215 height 33
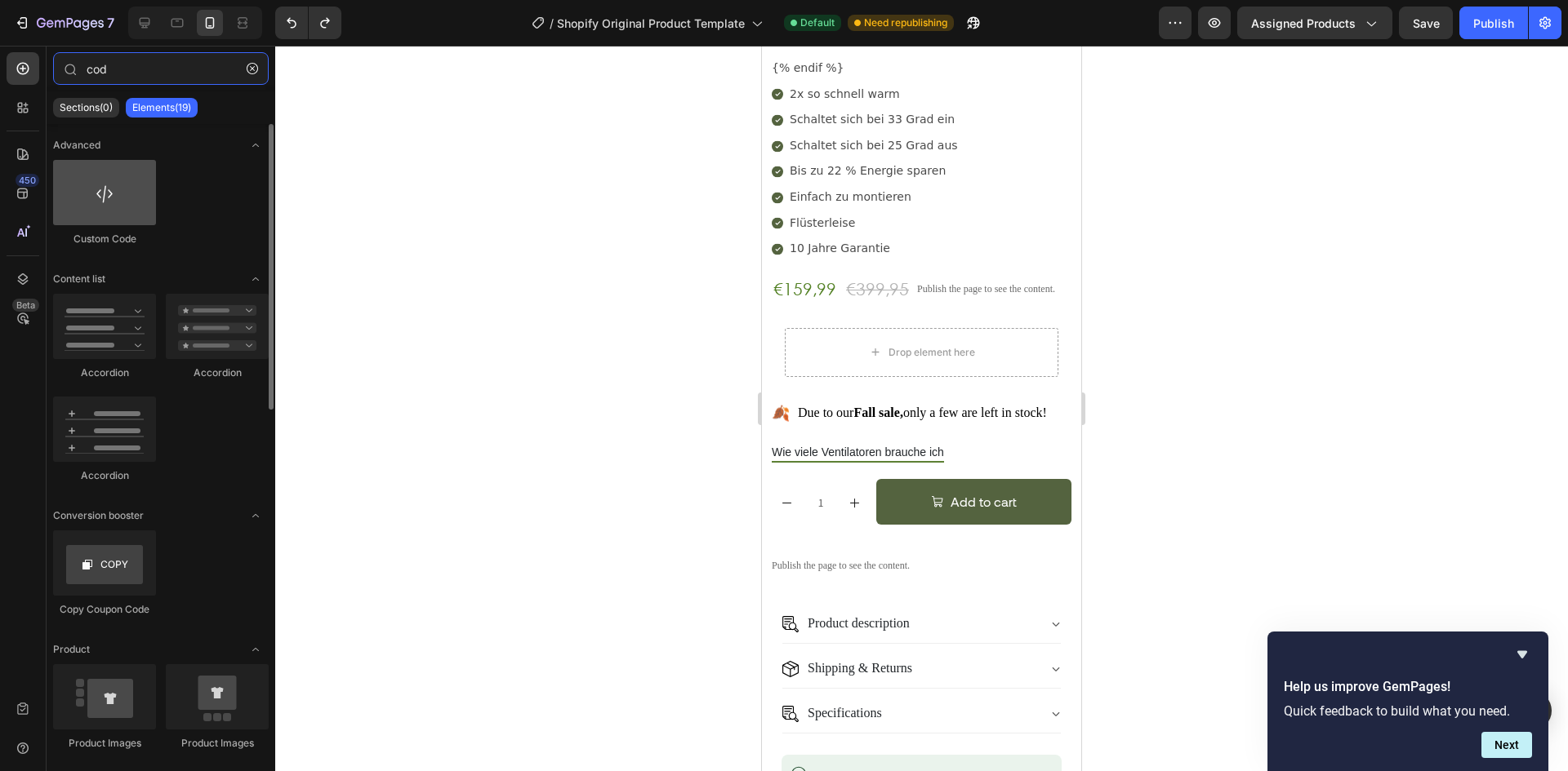
type input "cod"
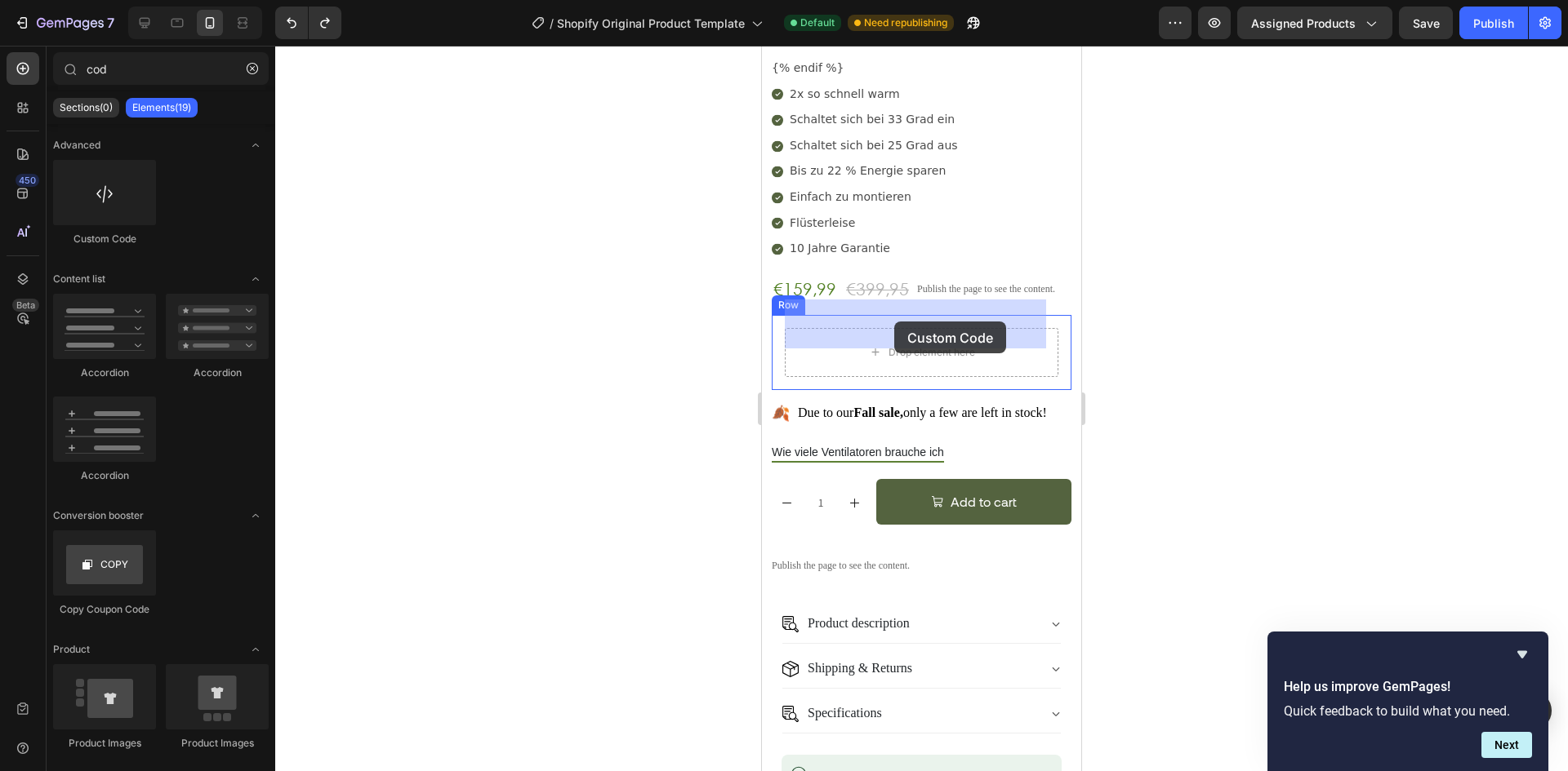
drag, startPoint x: 866, startPoint y: 239, endPoint x: 1285, endPoint y: 52, distance: 458.8
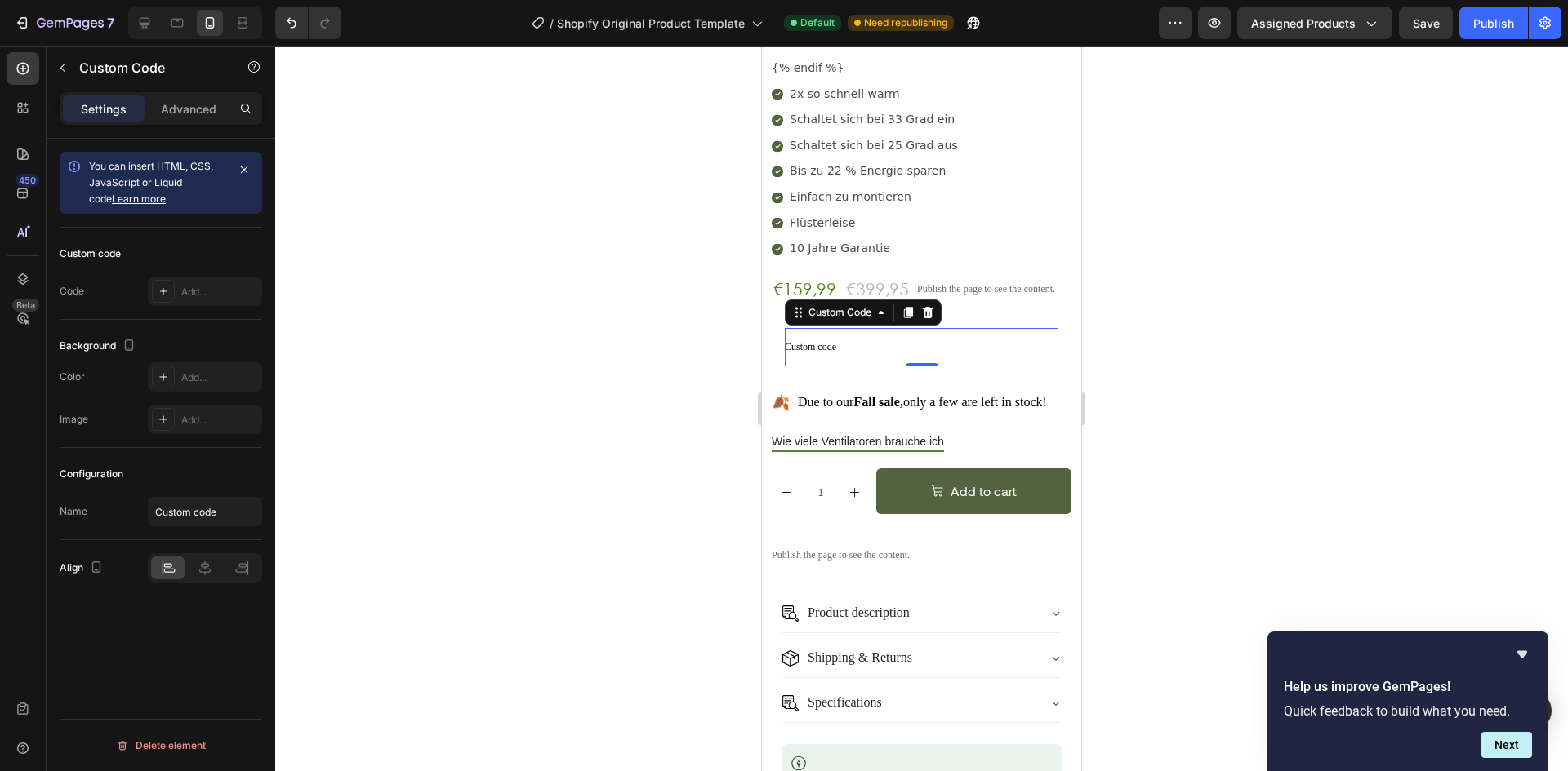
click at [828, 328] on p "Custom code" at bounding box center [921, 347] width 273 height 38
click at [240, 301] on div "Add..." at bounding box center [205, 291] width 115 height 29
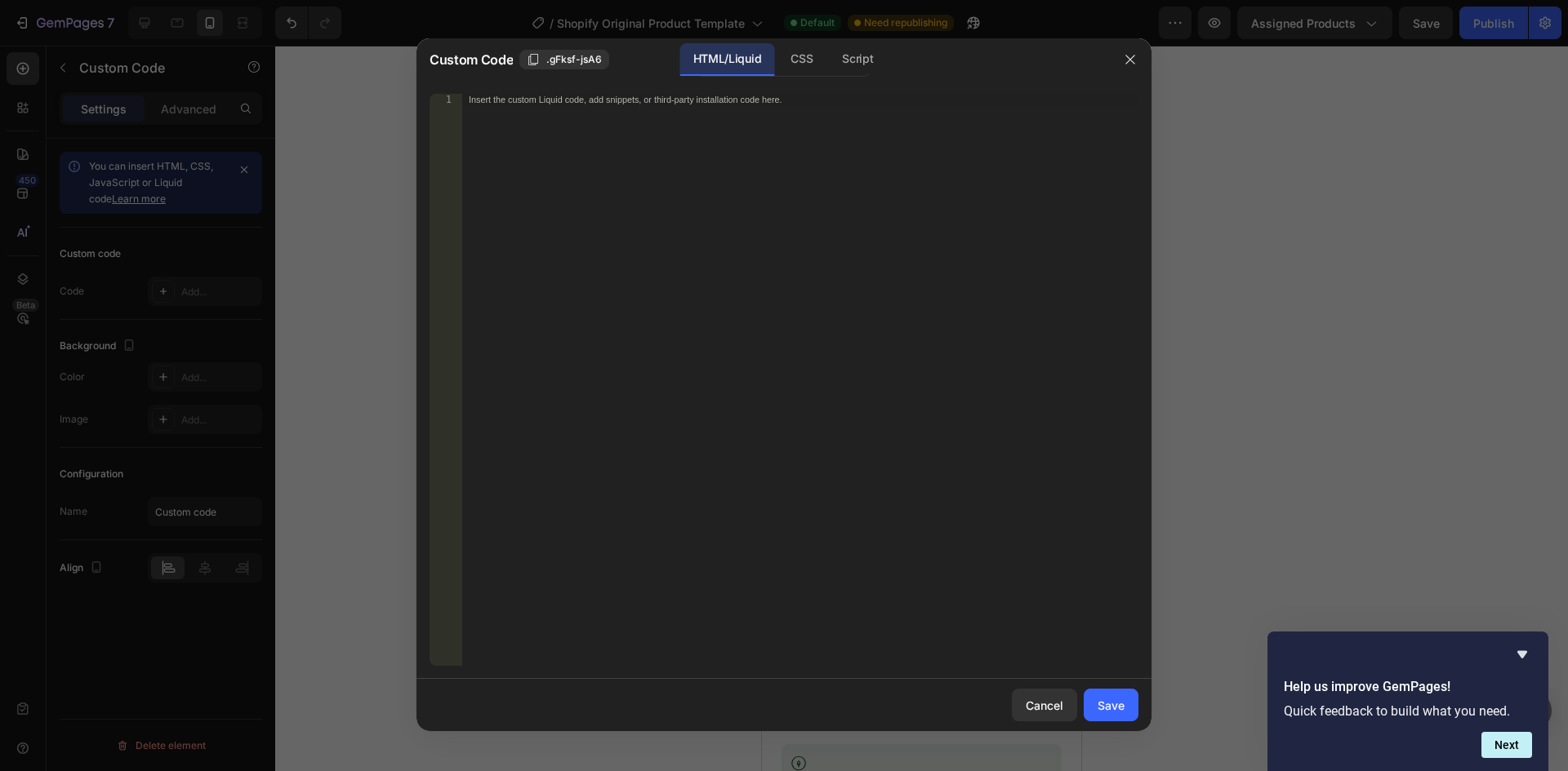
click at [708, 293] on div "Insert the custom Liquid code, add snippets, or third-party installation code h…" at bounding box center [800, 391] width 676 height 595
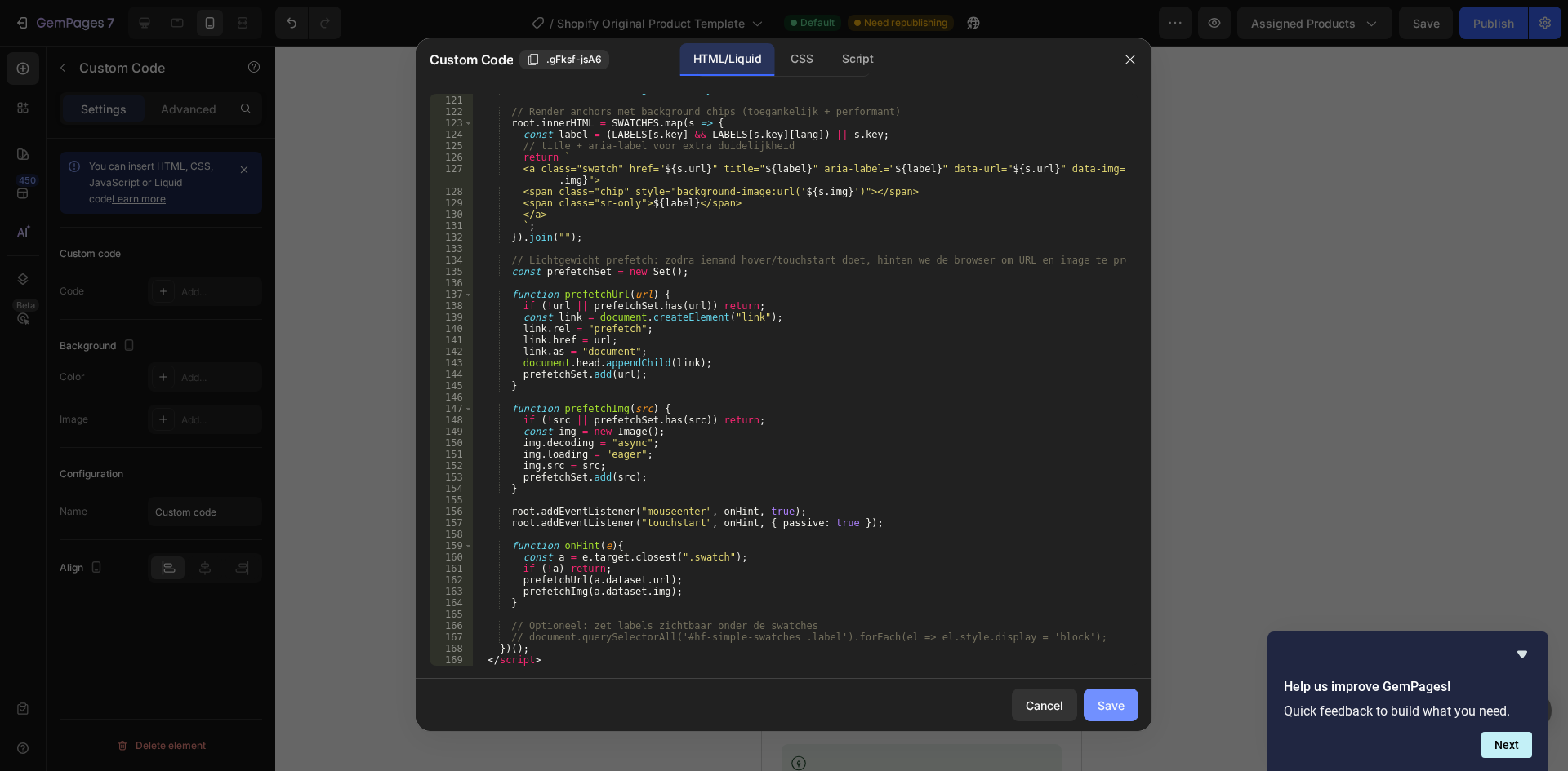
click at [1099, 702] on div "Save" at bounding box center [1111, 706] width 27 height 17
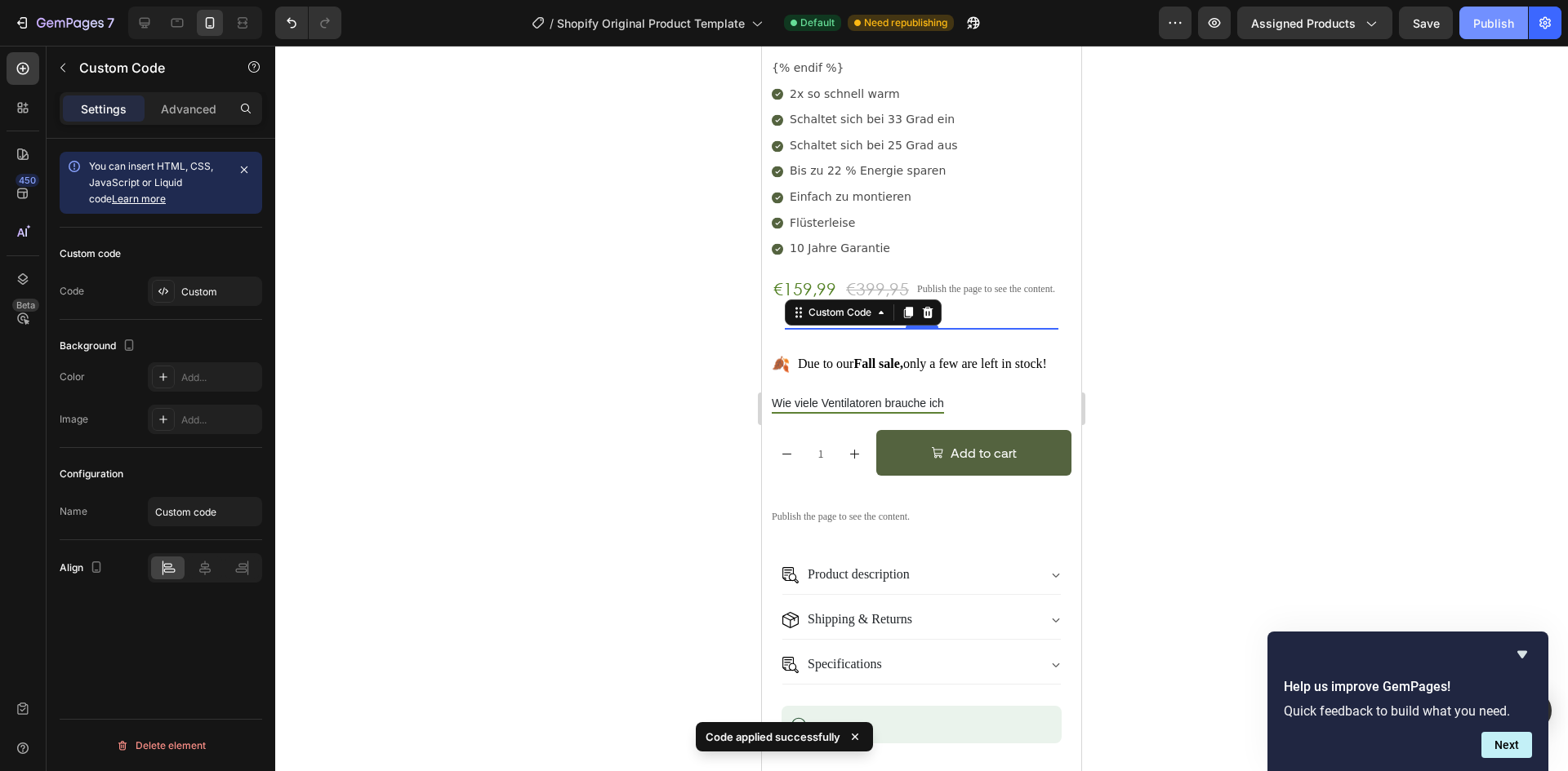
click at [1477, 28] on div "Publish" at bounding box center [1493, 23] width 41 height 17
click at [978, 315] on div "Custom Code 0 Row" at bounding box center [921, 328] width 299 height 26
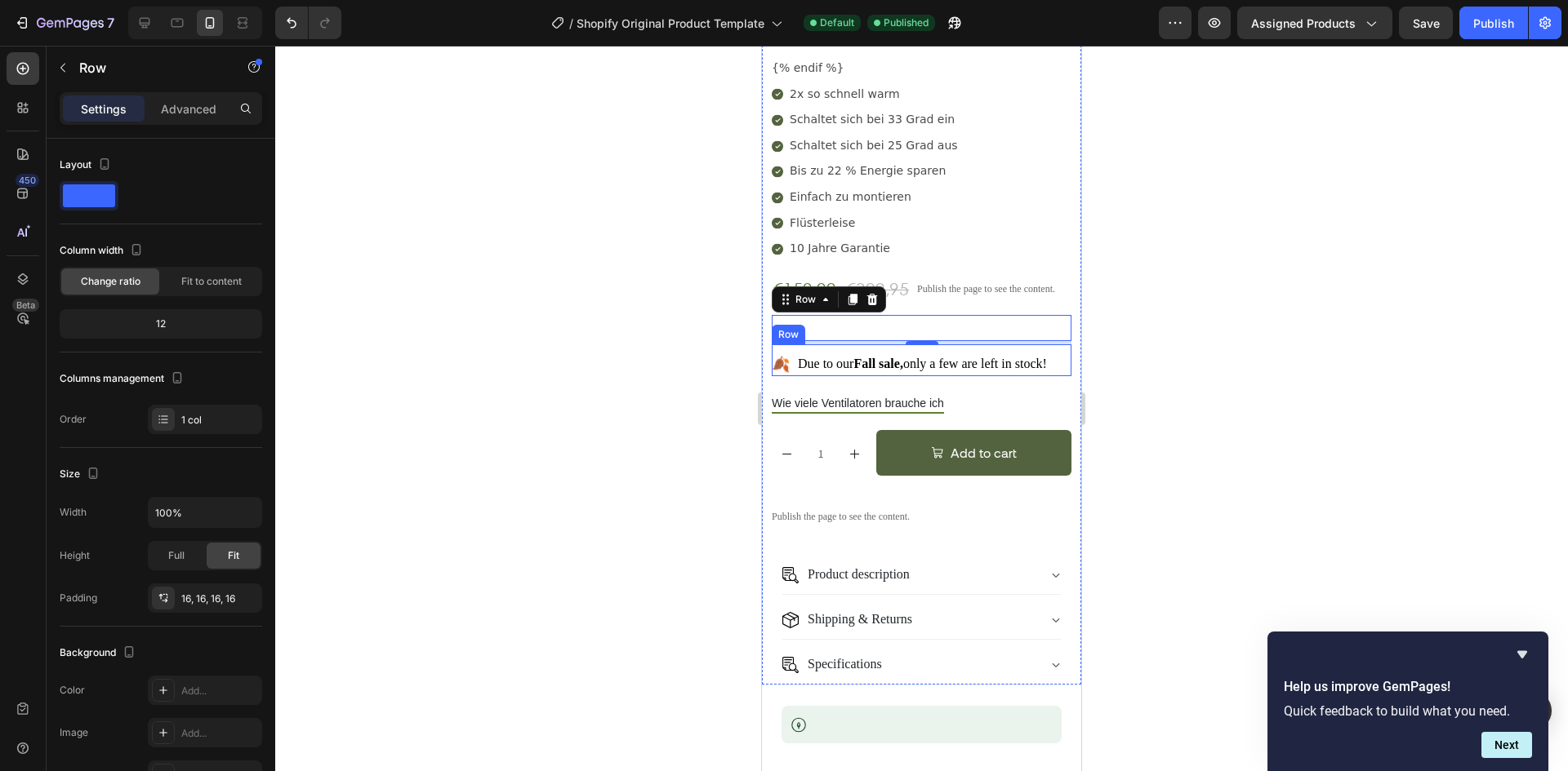
click at [797, 344] on div "🍂 Custom Code Due to our Fall sale, only a few are left in stock! Text Block Row" at bounding box center [921, 360] width 299 height 32
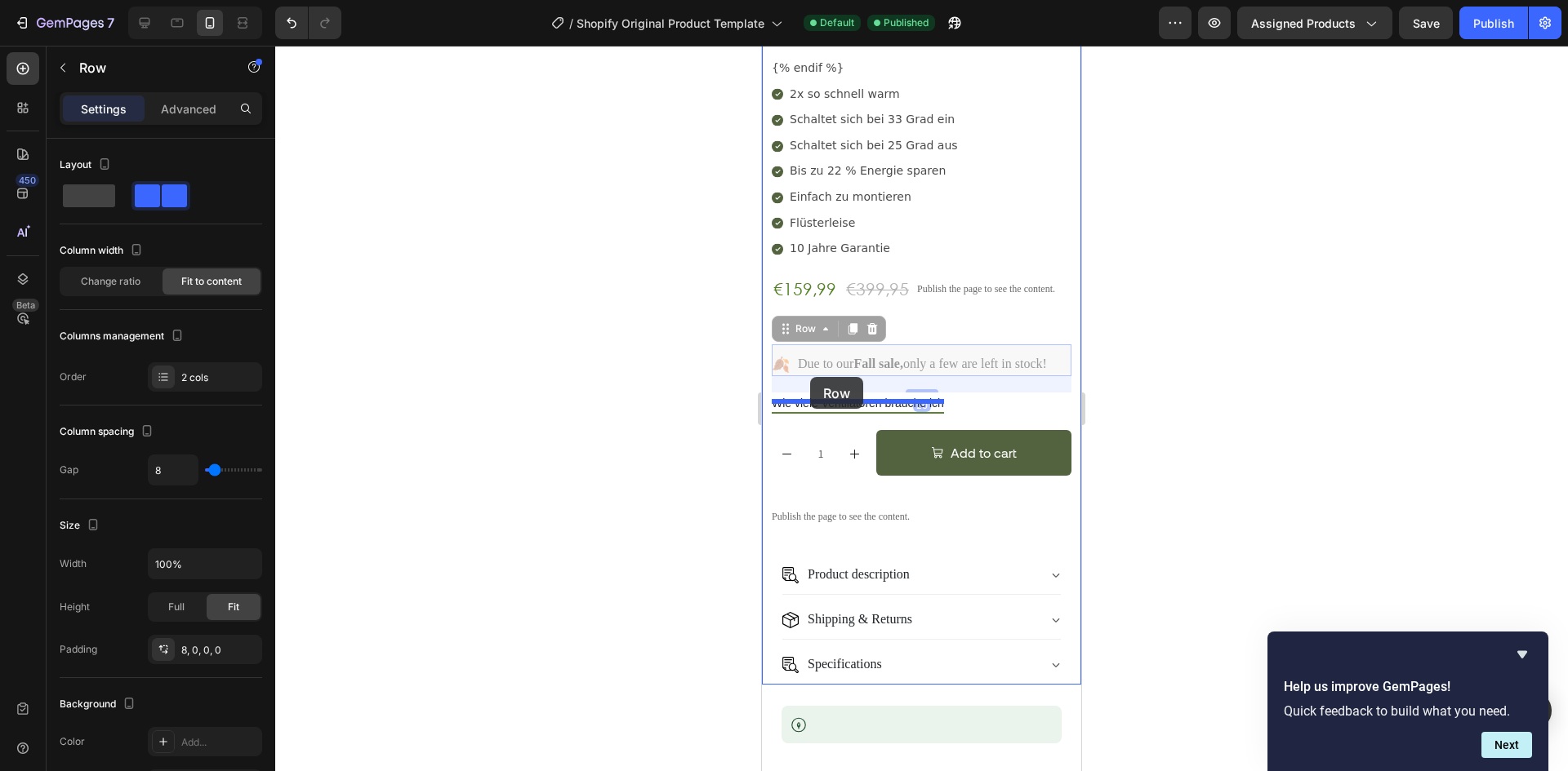
drag, startPoint x: 805, startPoint y: 307, endPoint x: 810, endPoint y: 377, distance: 70.2
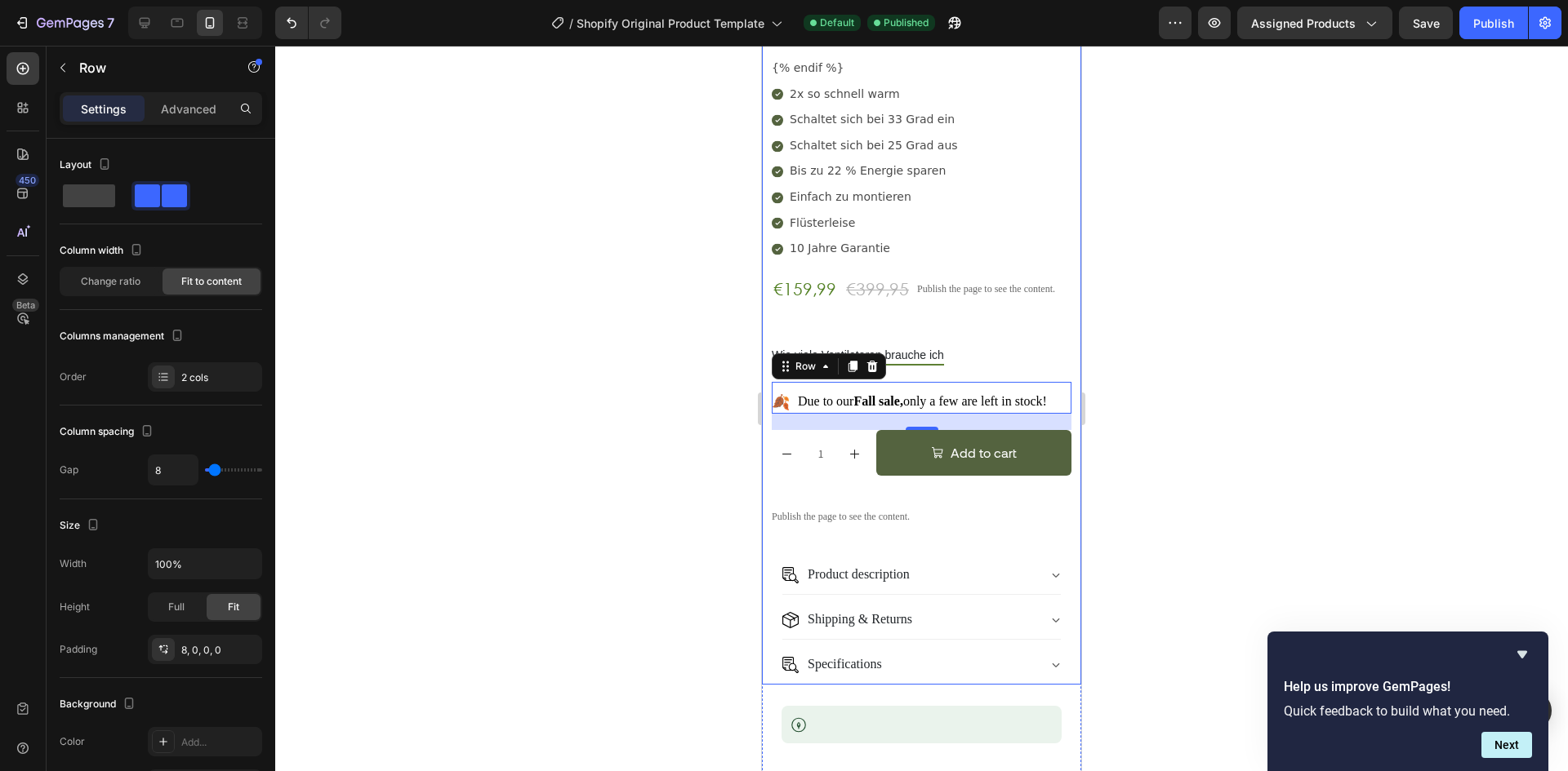
click at [961, 321] on div "{% if product and product.metafields.custom['1usp'] %} {{ product.metafields.cu…" at bounding box center [921, 311] width 299 height 747
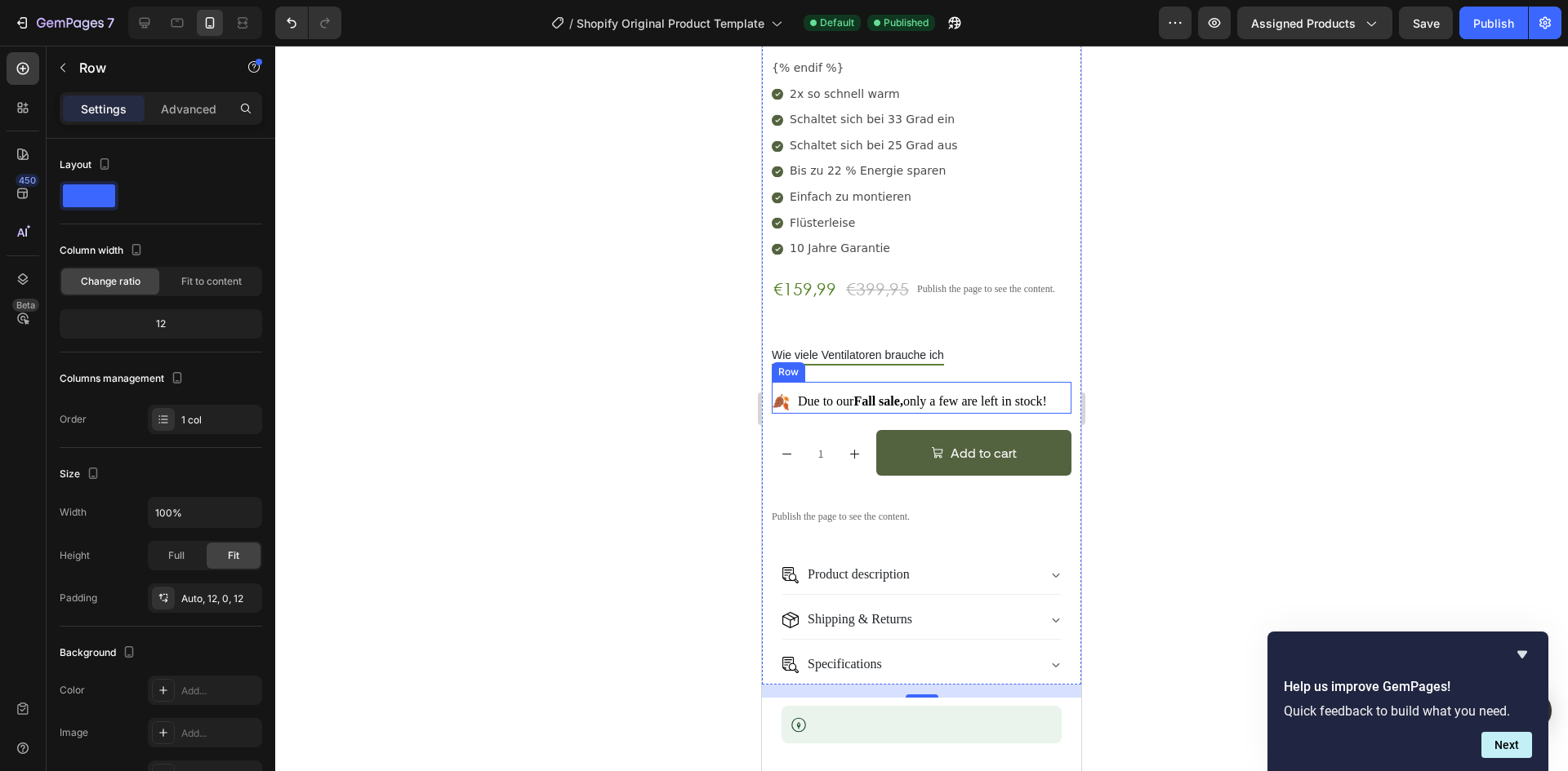
click at [829, 389] on div "Due to our Fall sale, only a few are left in stock! Text Block" at bounding box center [922, 401] width 253 height 25
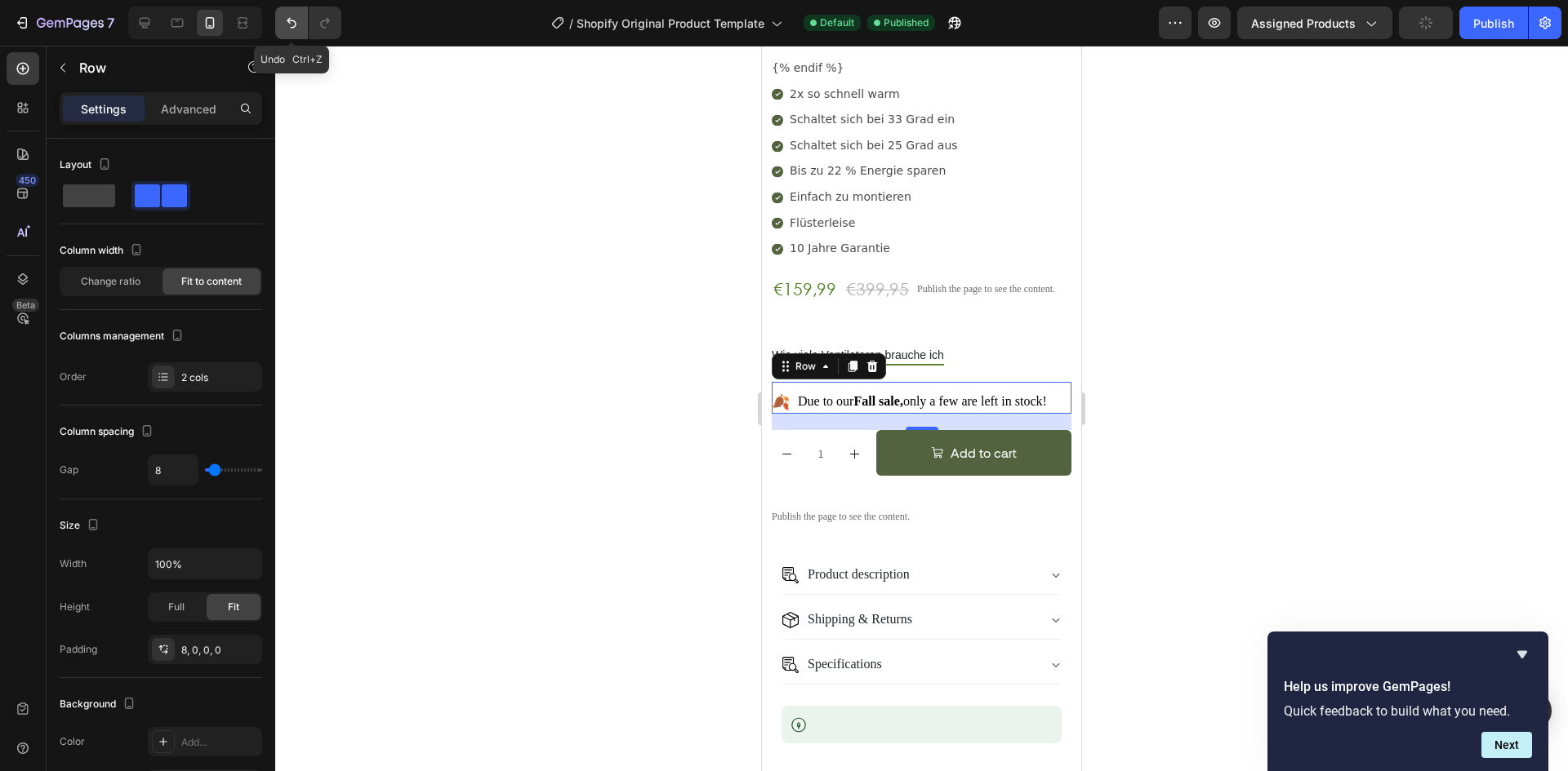
click at [284, 21] on icon "Undo/Redo" at bounding box center [292, 23] width 16 height 16
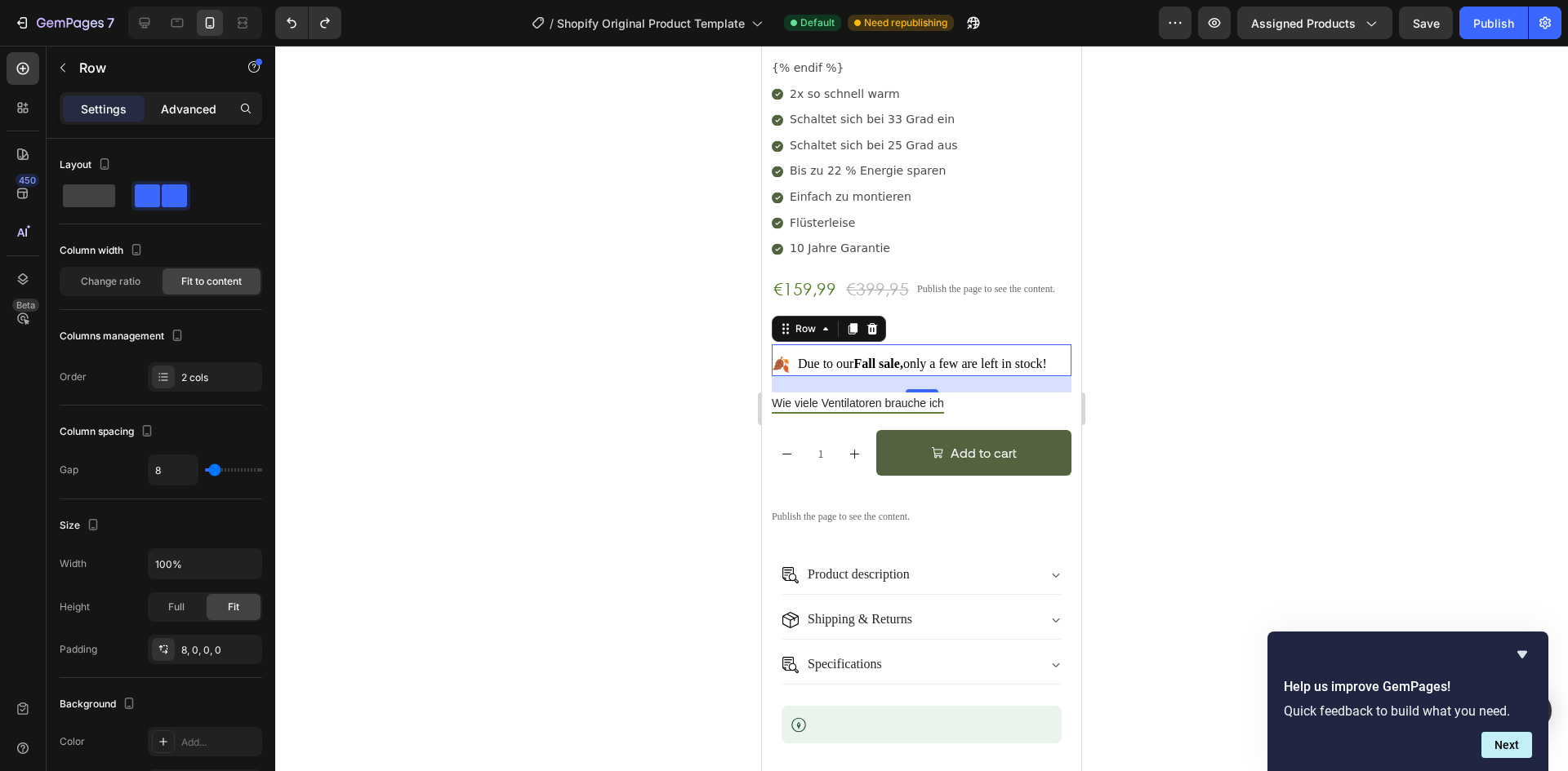
click at [203, 99] on div "Advanced" at bounding box center [188, 108] width 82 height 26
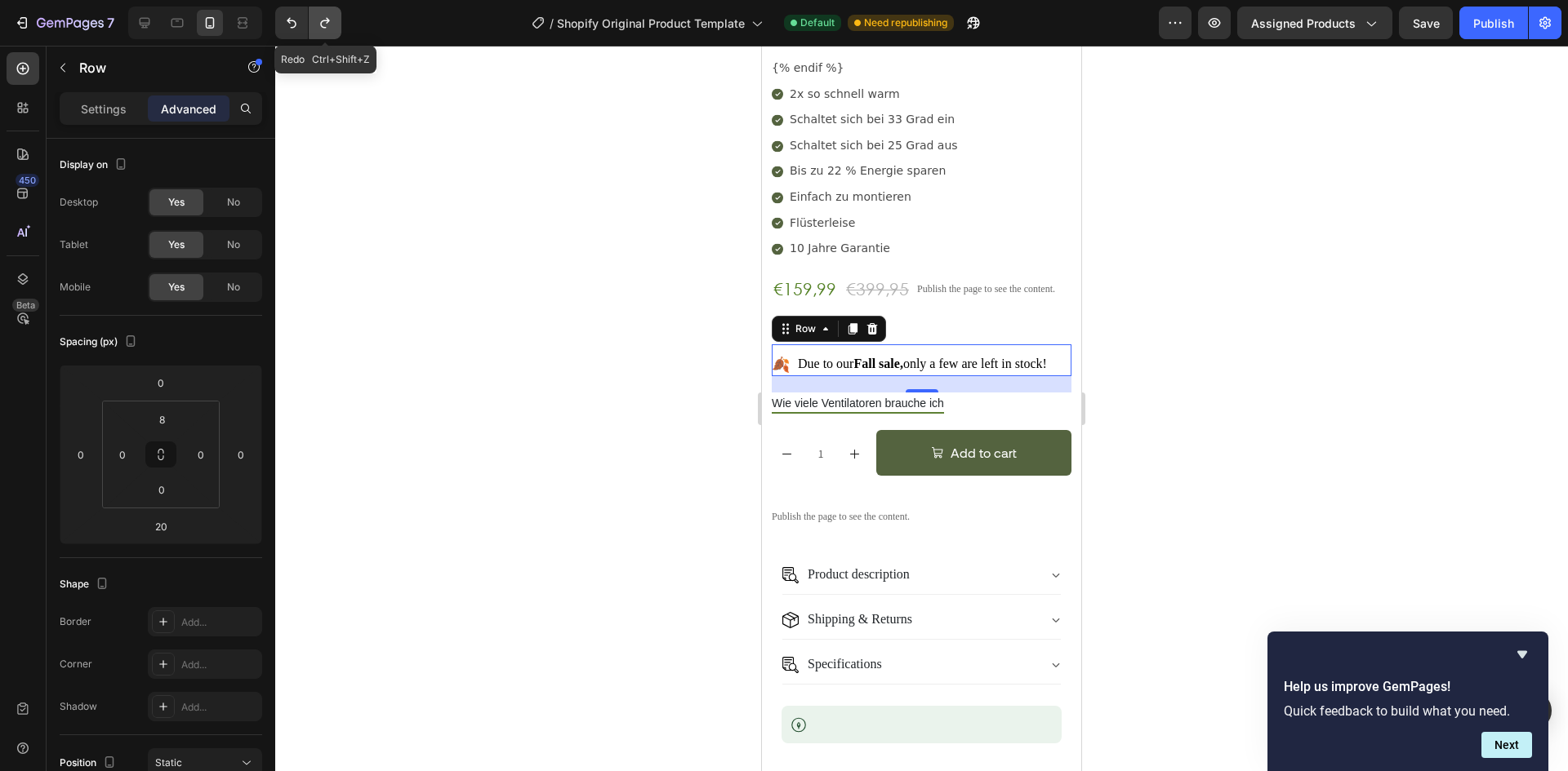
click at [312, 23] on button "Undo/Redo" at bounding box center [325, 23] width 33 height 33
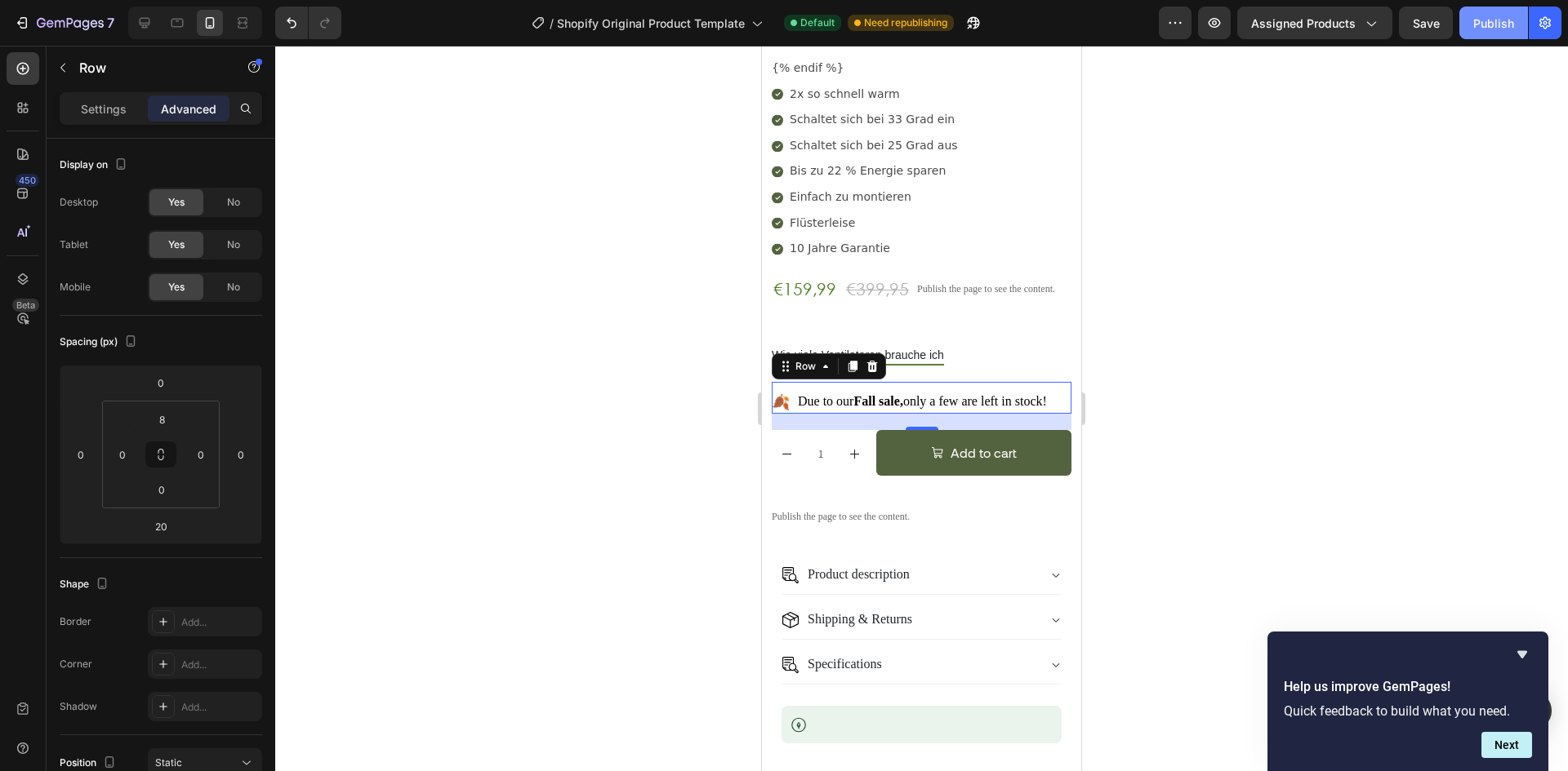
click at [1472, 25] on button "Publish" at bounding box center [1493, 23] width 69 height 33
click at [928, 315] on div "Custom Code Row" at bounding box center [921, 328] width 299 height 26
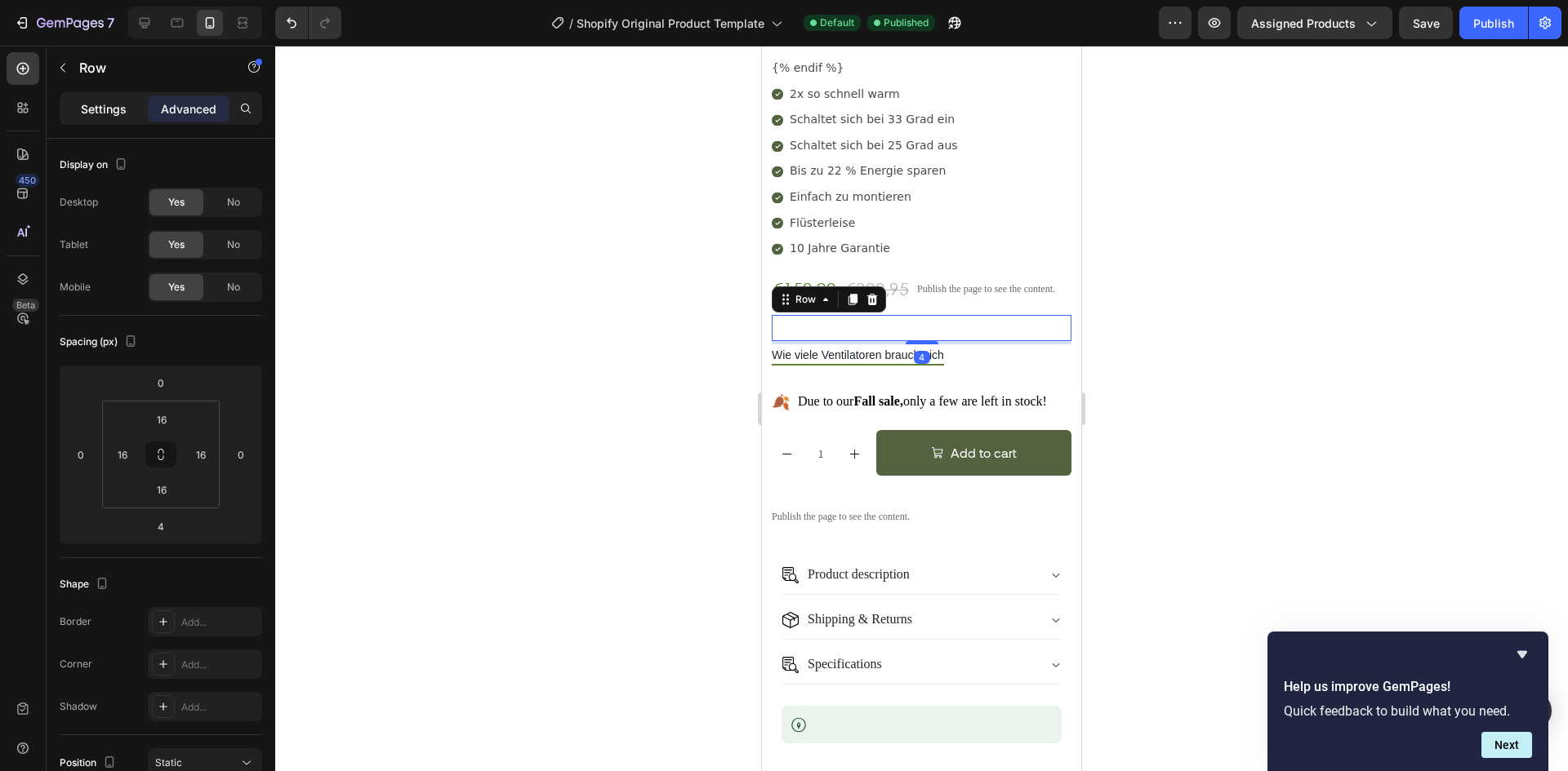
click at [128, 118] on div "Settings" at bounding box center [103, 108] width 82 height 26
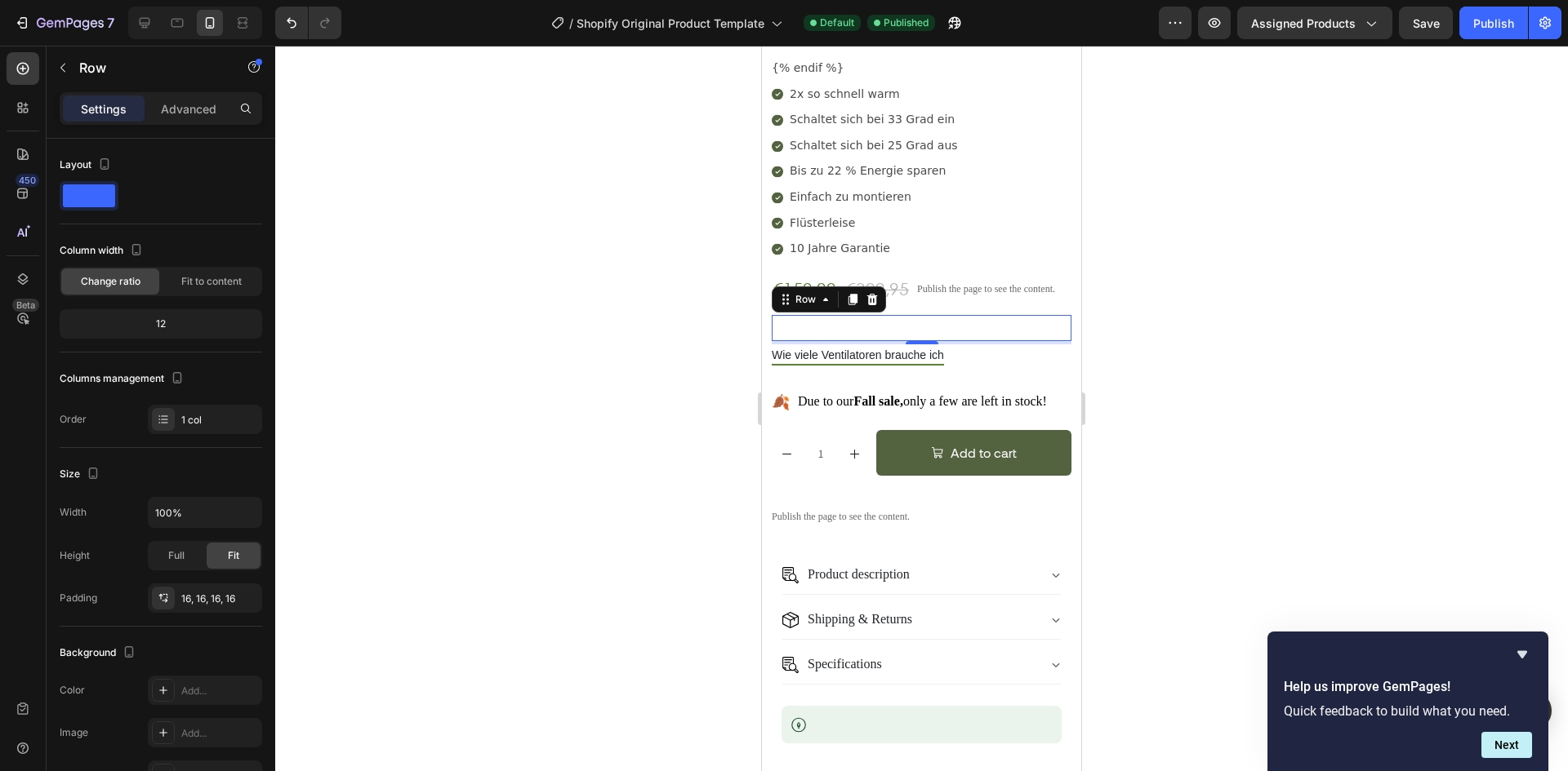
click at [959, 315] on div "Custom Code Row 4" at bounding box center [921, 328] width 299 height 26
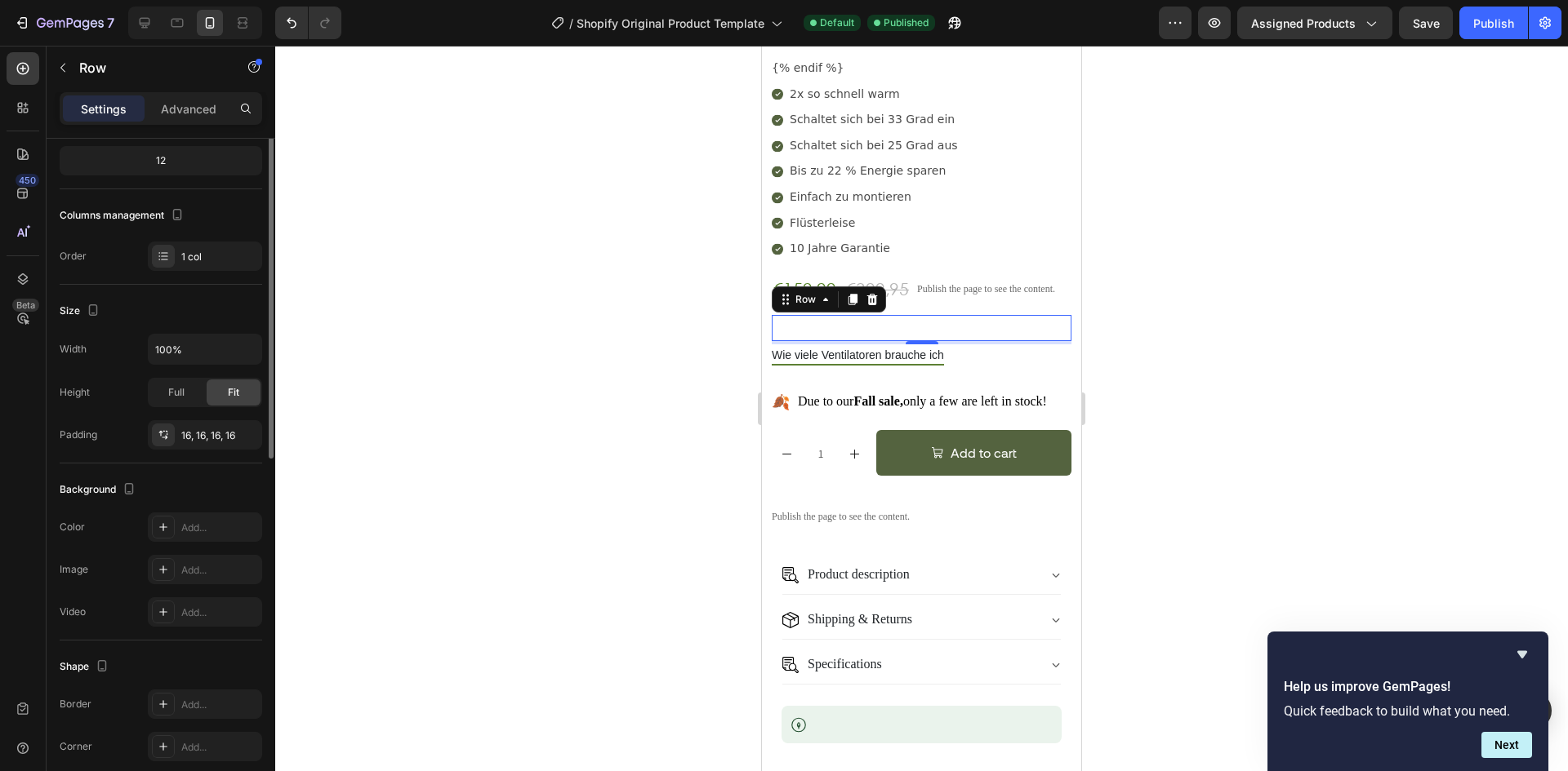
scroll to position [0, 0]
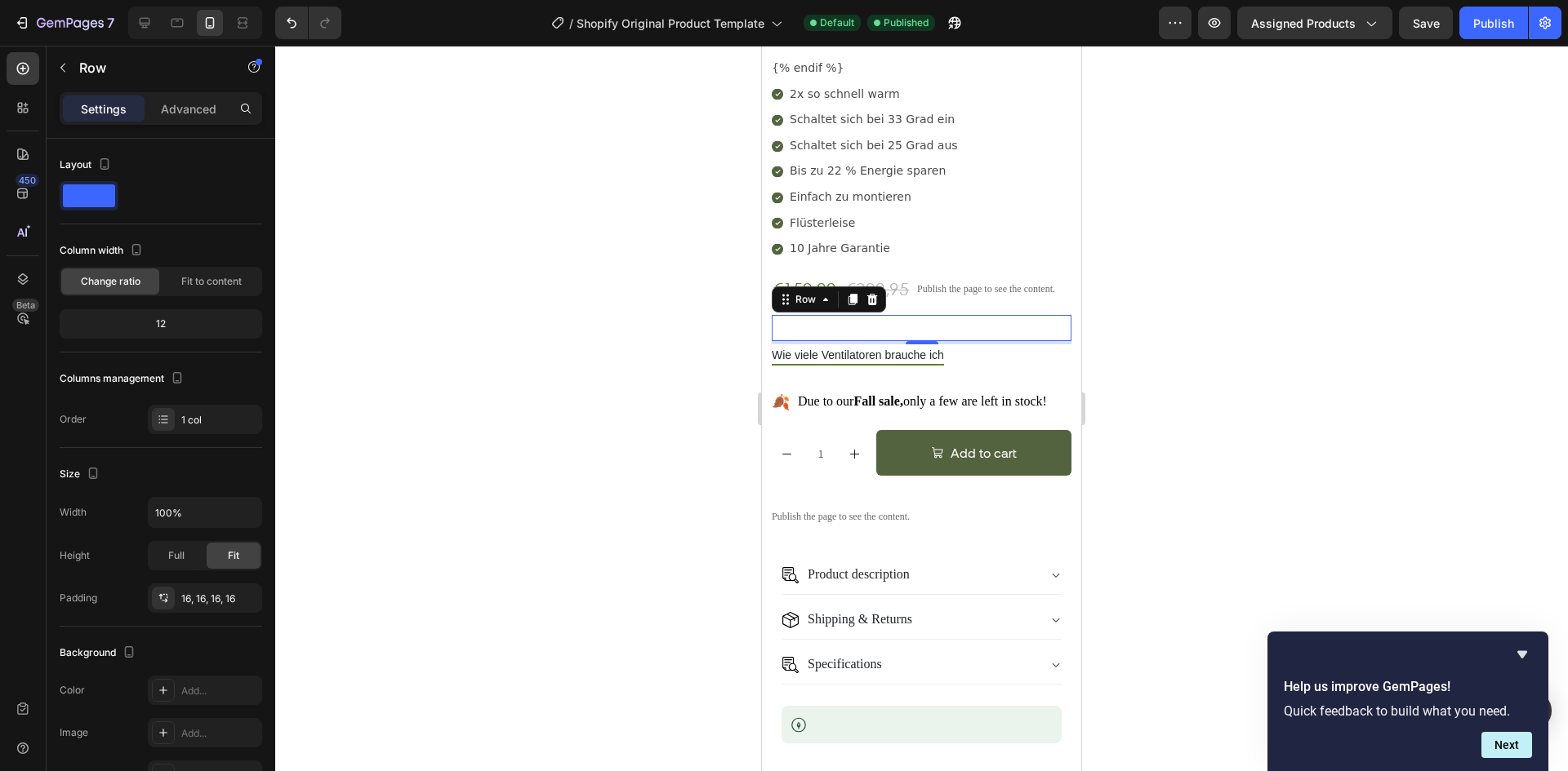
click at [883, 315] on div "Custom Code Row 4" at bounding box center [921, 328] width 299 height 26
click at [950, 274] on div "Publish the page to see the content." at bounding box center [986, 289] width 138 height 38
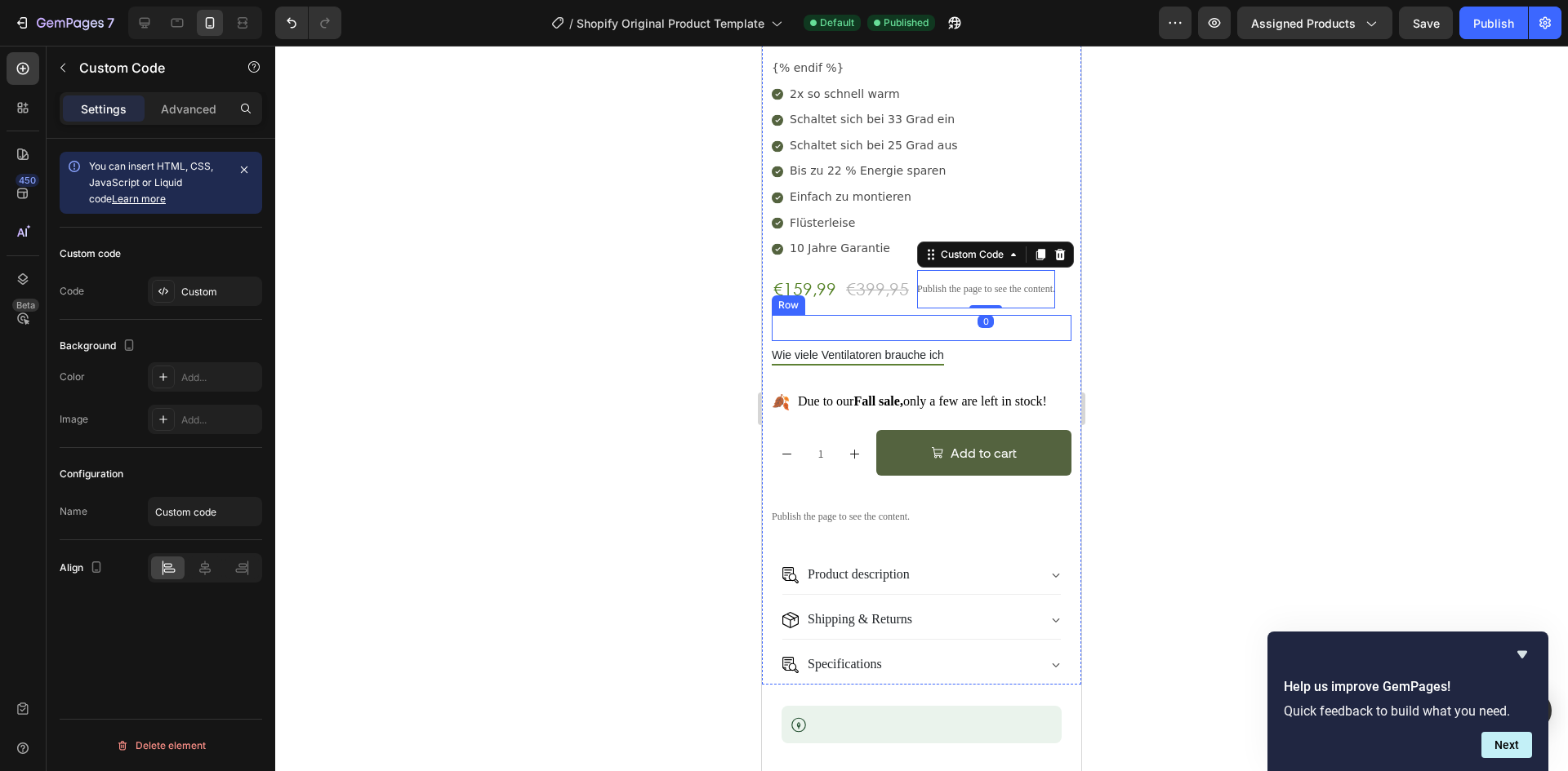
click at [787, 315] on div "Custom Code Row" at bounding box center [921, 328] width 299 height 26
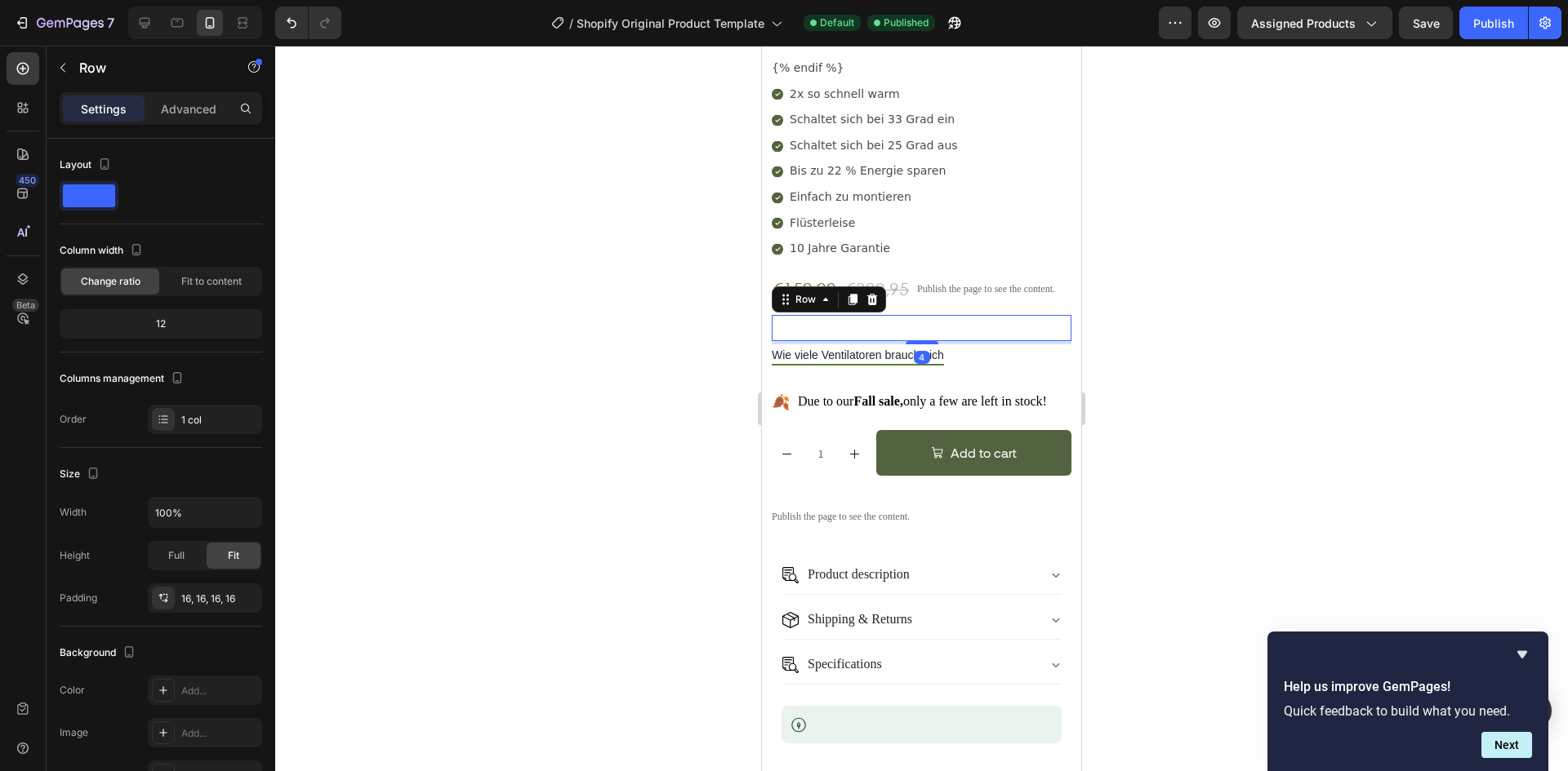
click at [817, 315] on div "Custom Code Row 4" at bounding box center [921, 328] width 299 height 26
click at [832, 349] on span "Wie viele Ventilatoren brauche ich" at bounding box center [857, 357] width 173 height 17
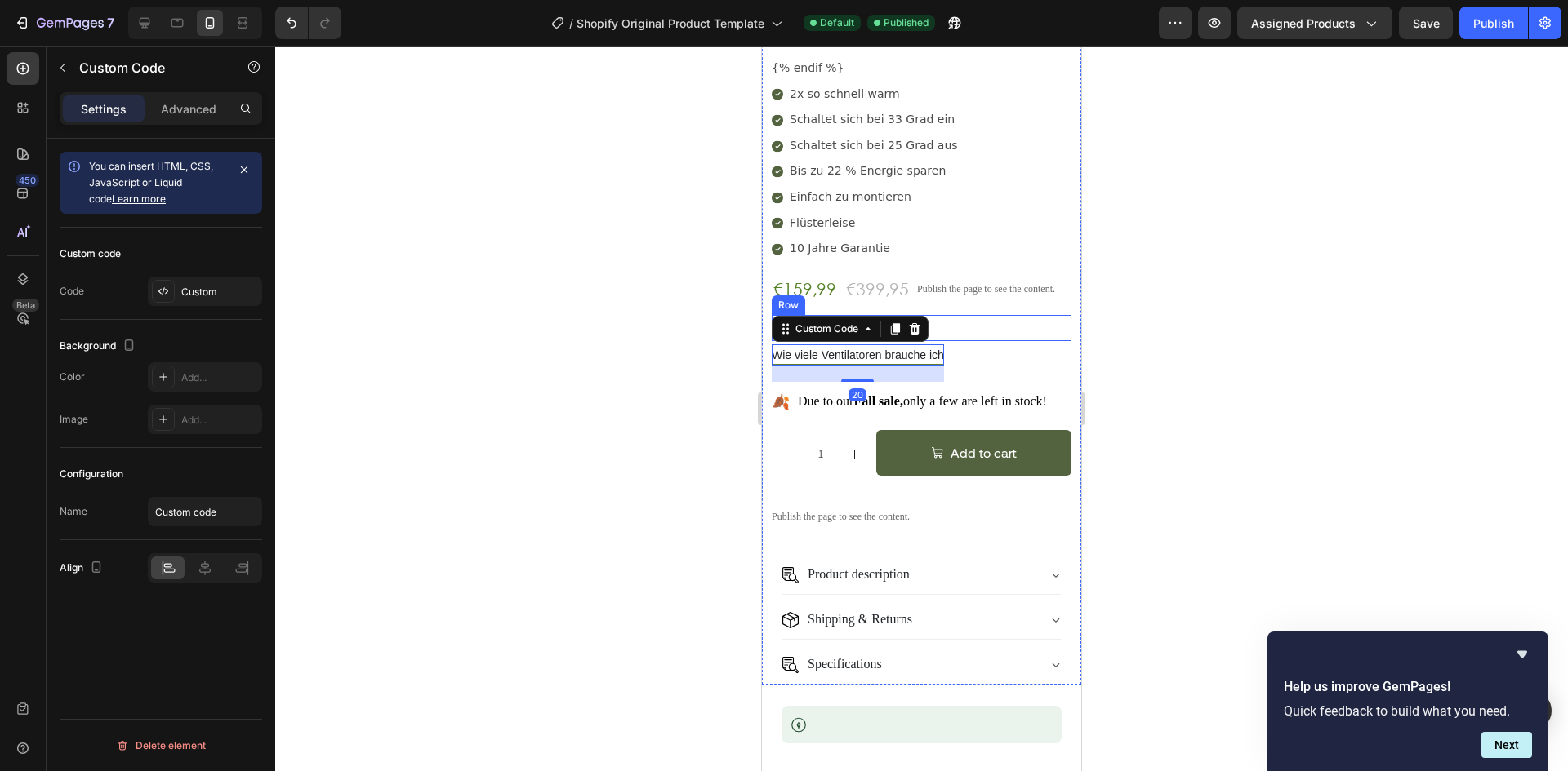
click at [1034, 315] on div "Custom Code Row" at bounding box center [921, 328] width 299 height 26
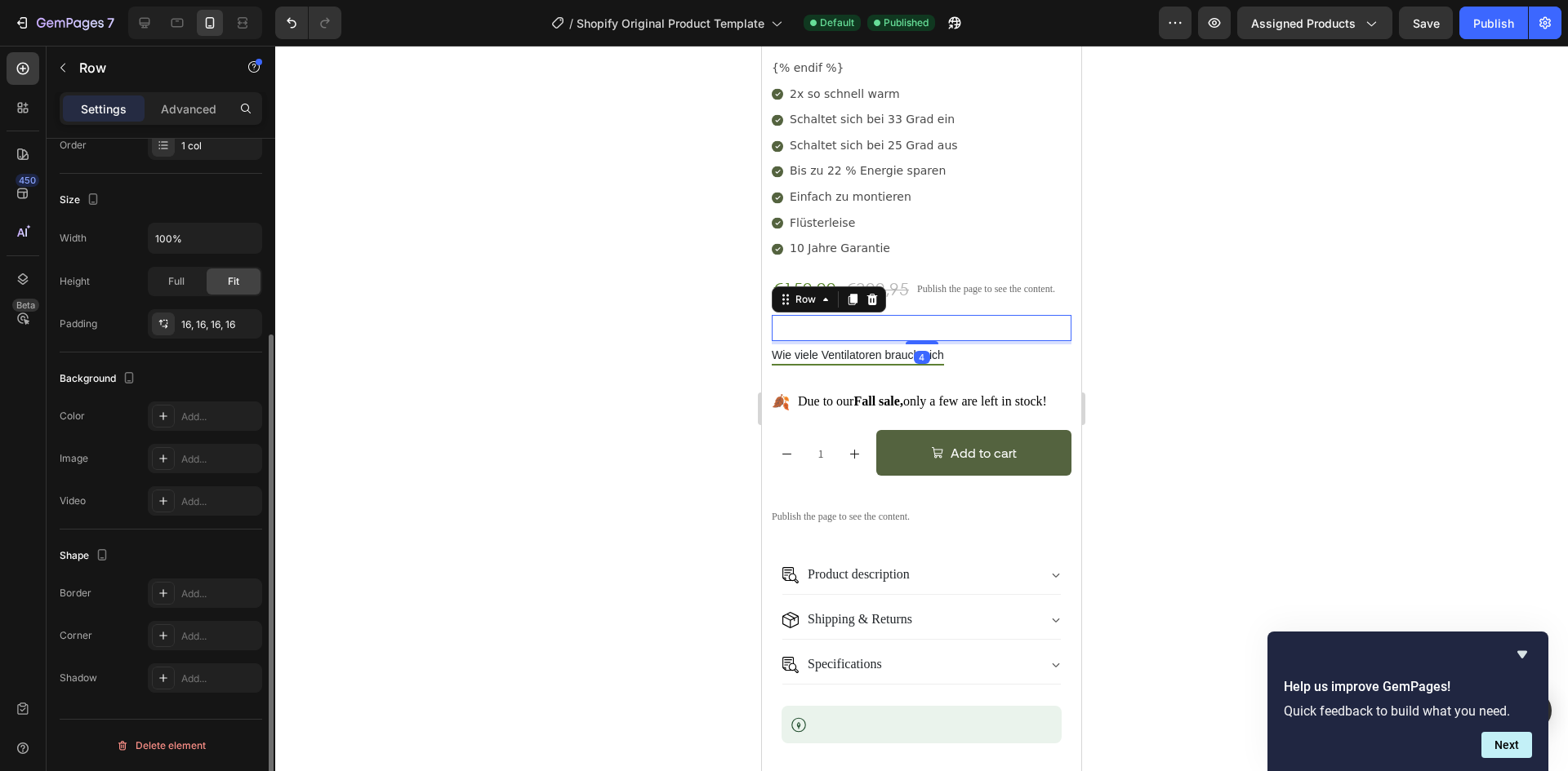
scroll to position [193, 0]
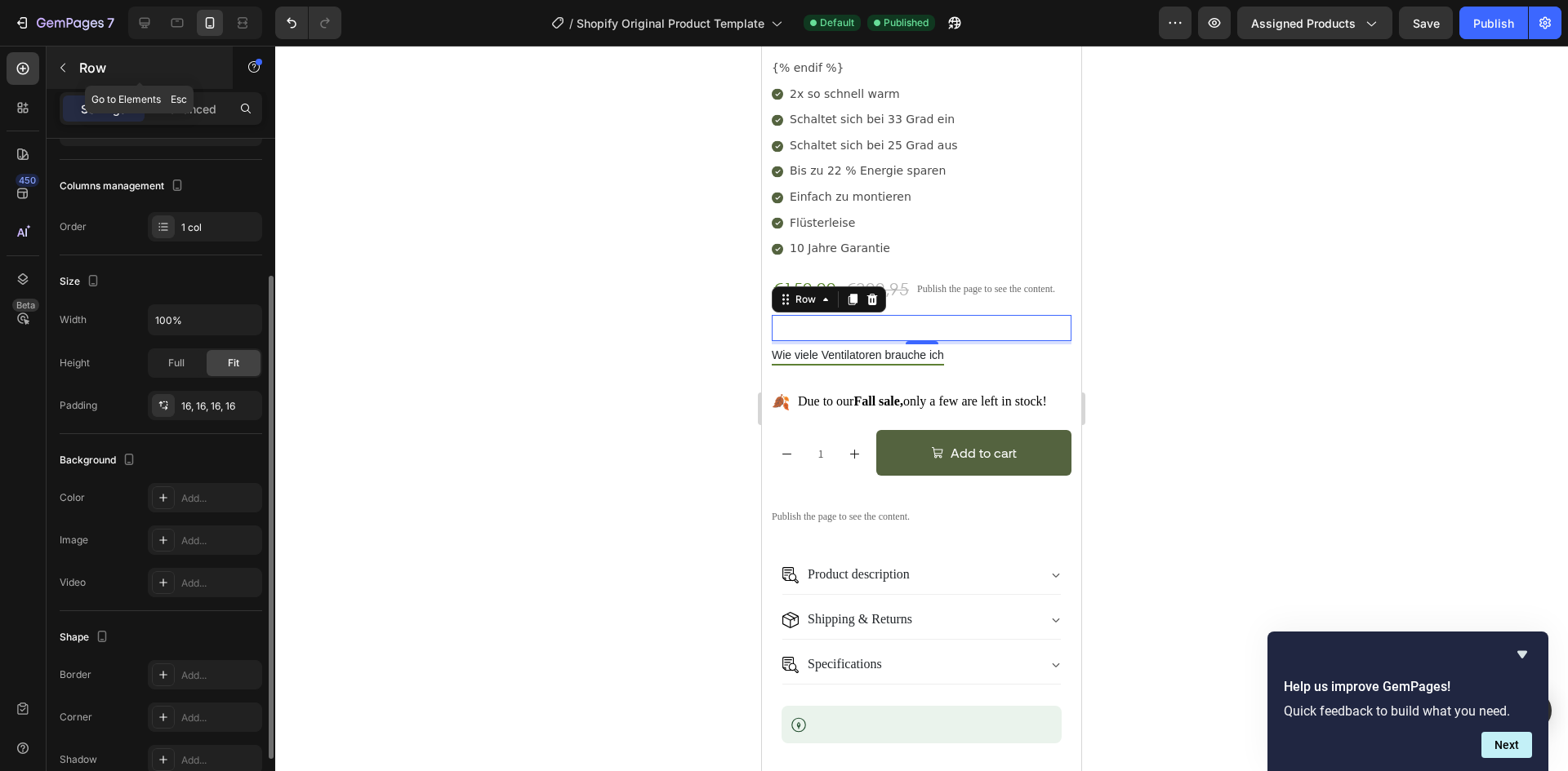
click at [73, 68] on button "button" at bounding box center [62, 68] width 26 height 26
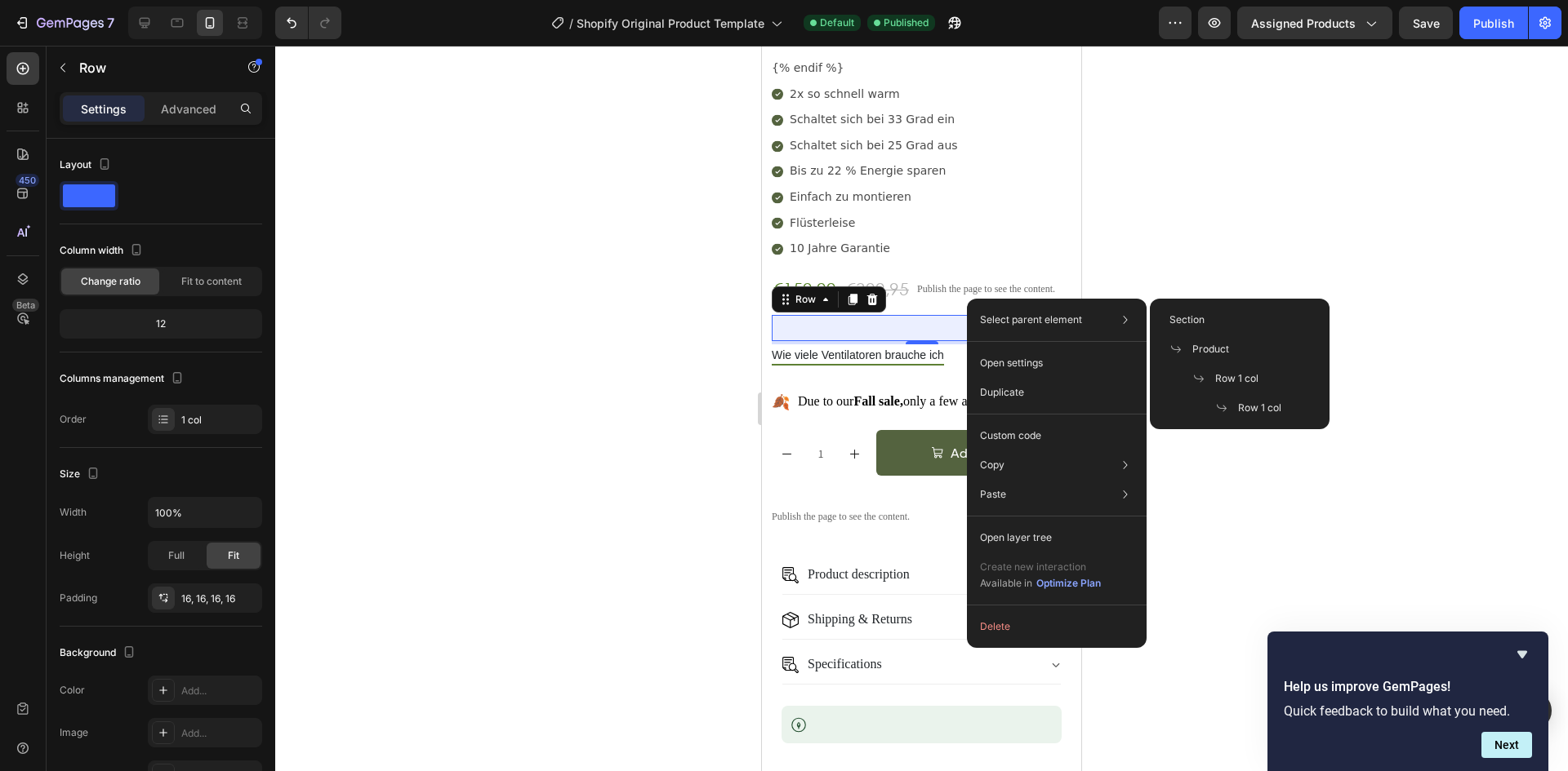
click at [1241, 404] on span "Row 1 col" at bounding box center [1260, 408] width 43 height 15
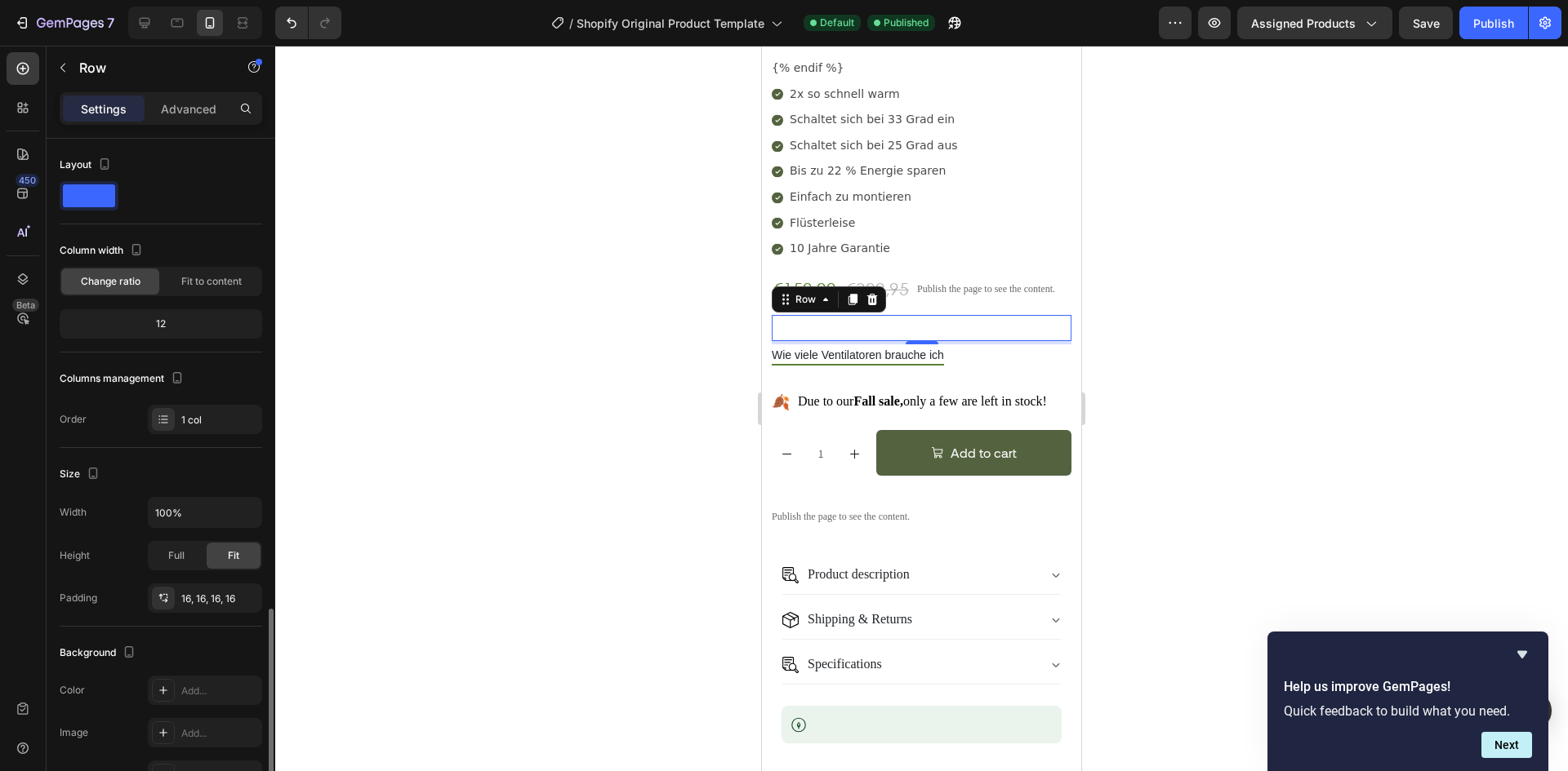
scroll to position [274, 0]
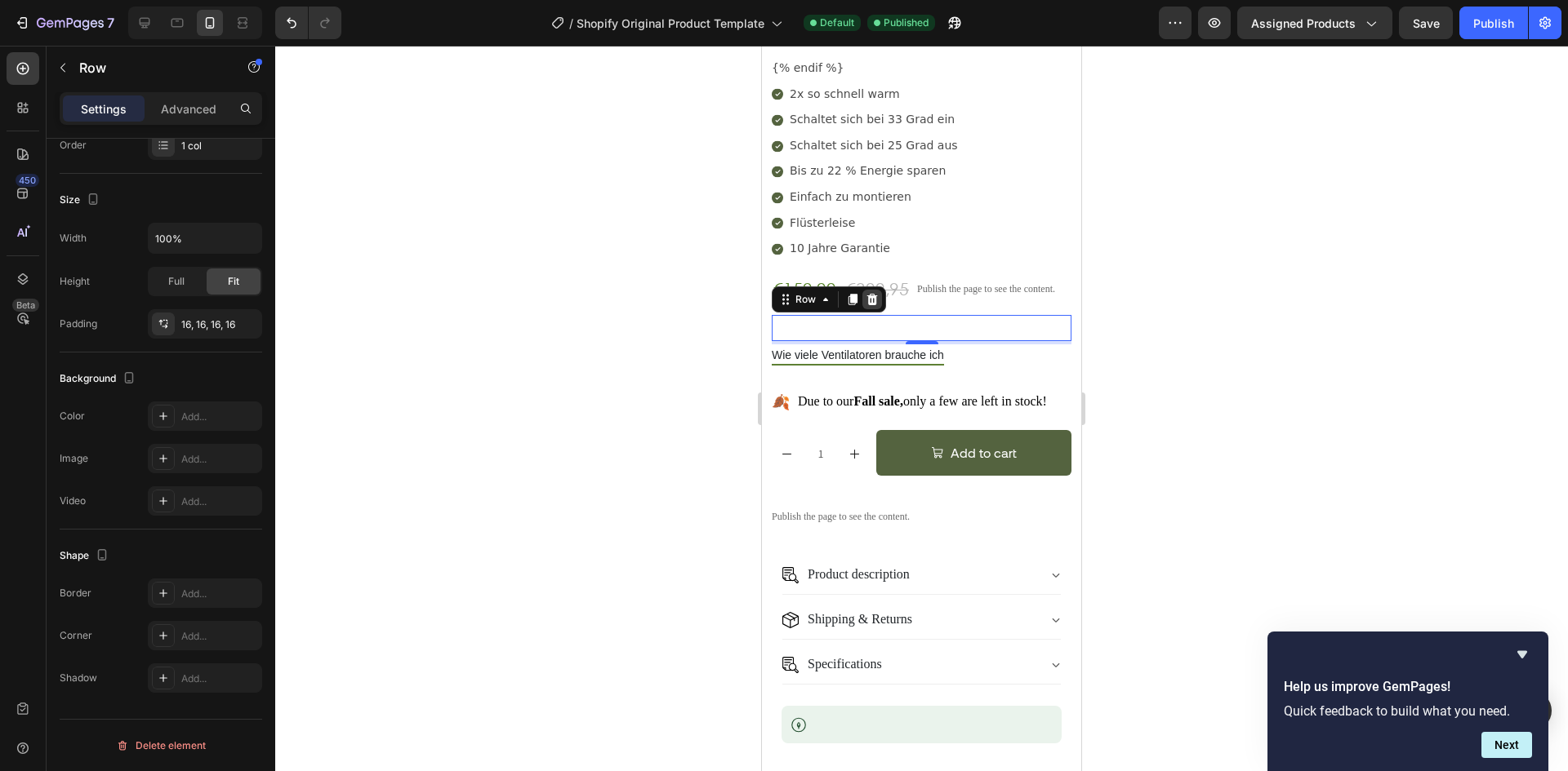
click at [878, 293] on icon at bounding box center [872, 299] width 13 height 13
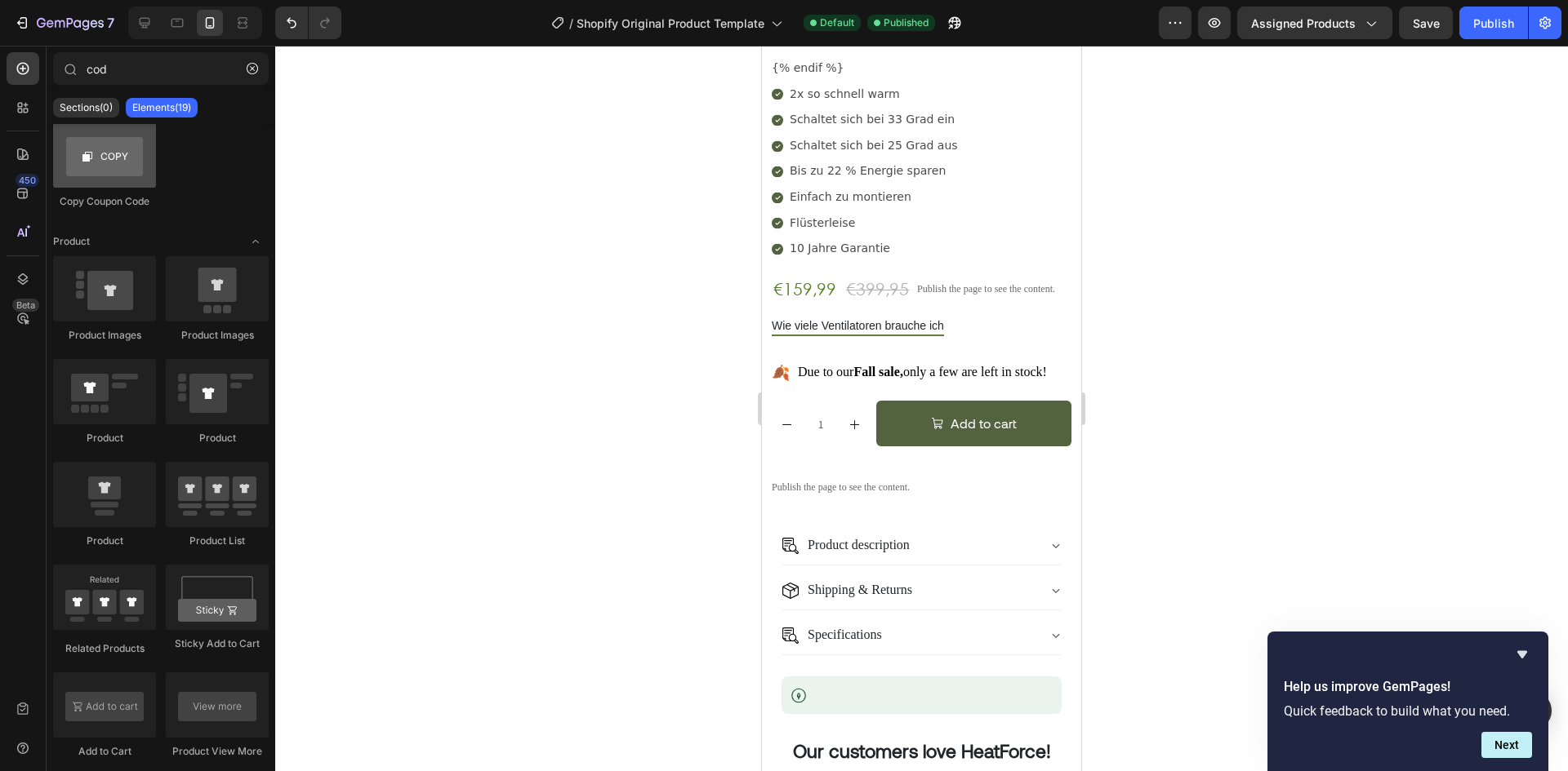
scroll to position [0, 0]
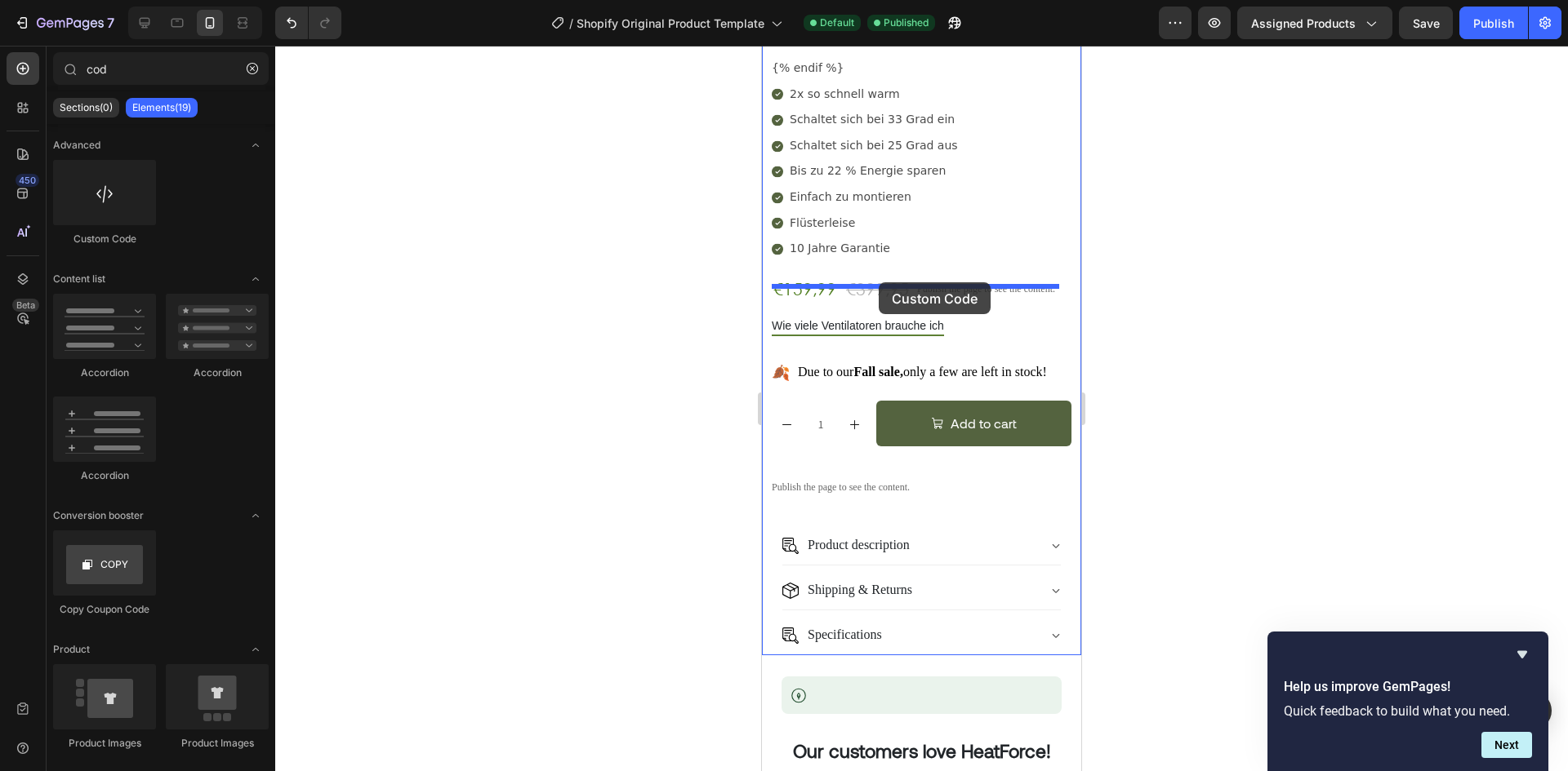
drag, startPoint x: 895, startPoint y: 238, endPoint x: 879, endPoint y: 283, distance: 47.8
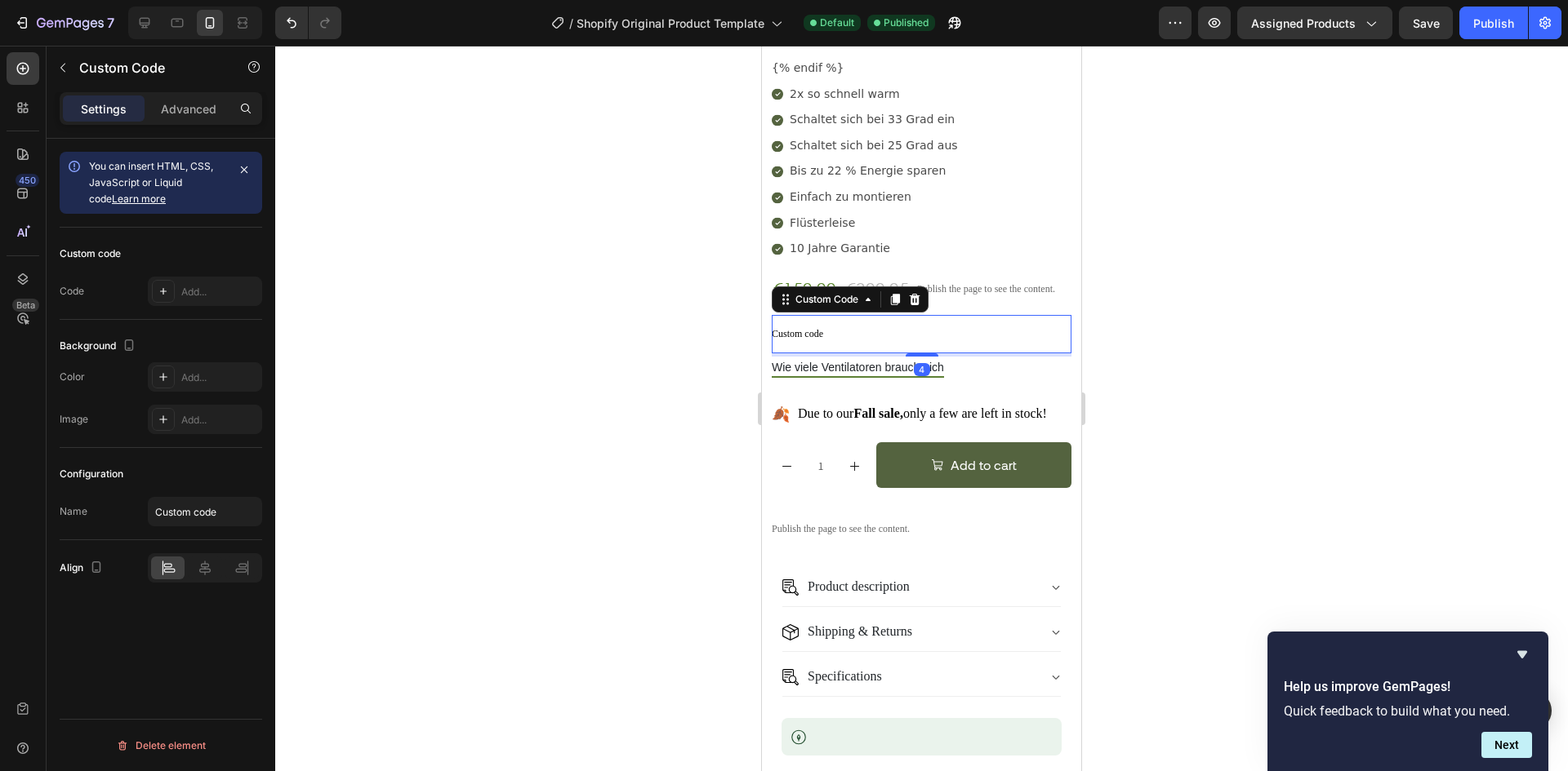
click at [878, 328] on span "Custom code" at bounding box center [921, 334] width 299 height 12
click at [213, 284] on div "Add..." at bounding box center [220, 291] width 76 height 15
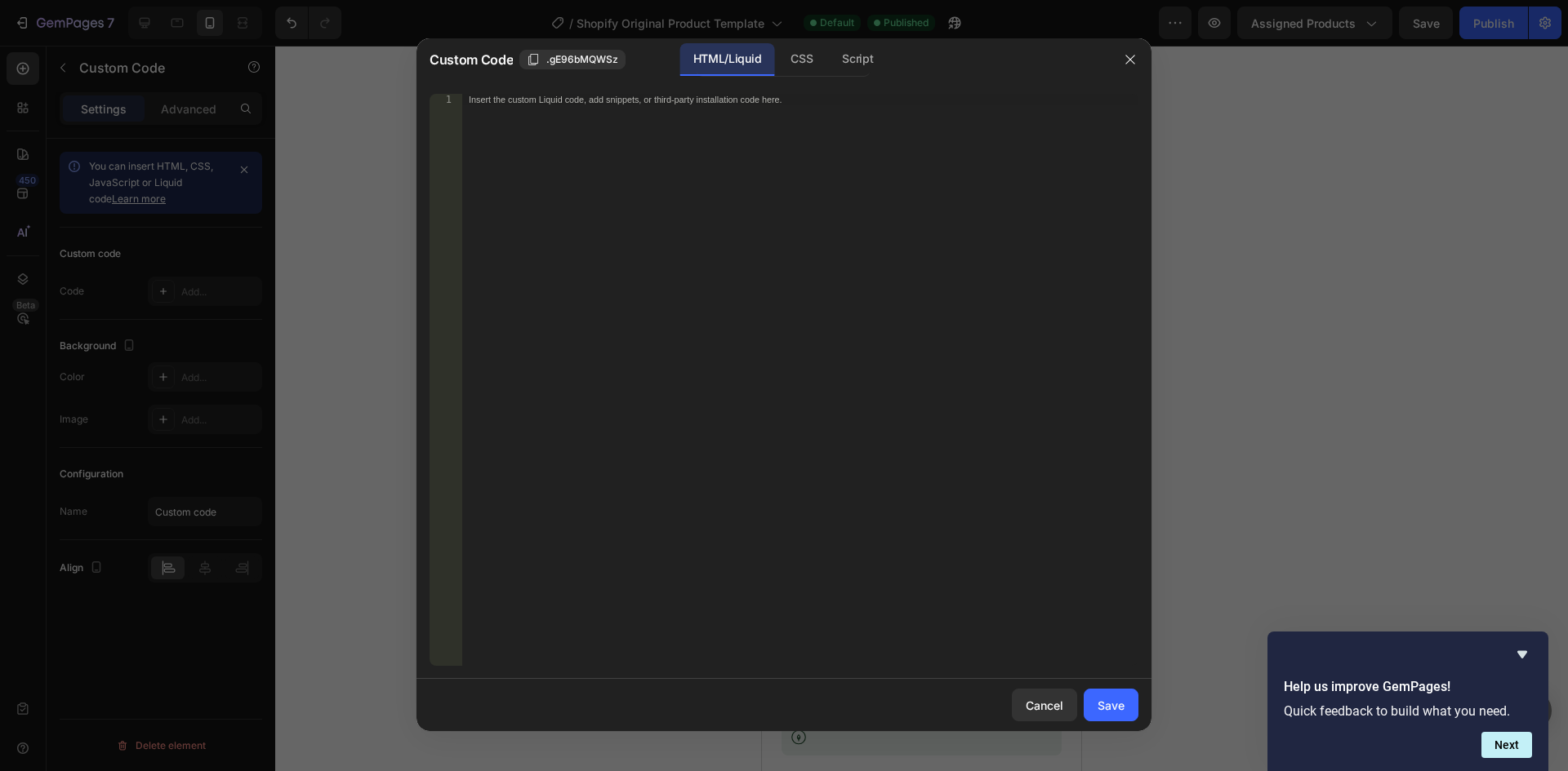
click at [719, 333] on div "Insert the custom Liquid code, add snippets, or third-party installation code h…" at bounding box center [800, 391] width 676 height 595
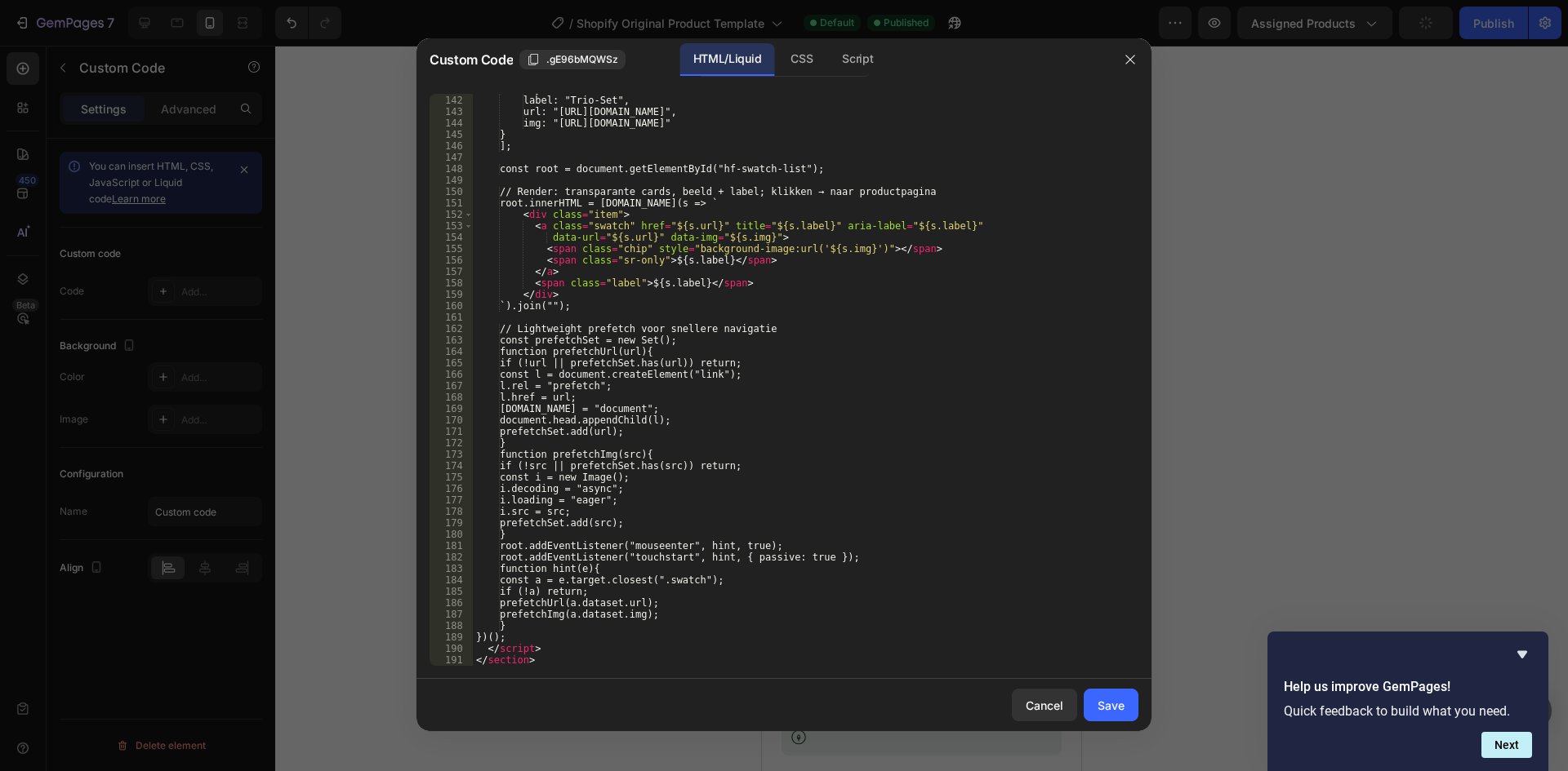
scroll to position [1656, 0]
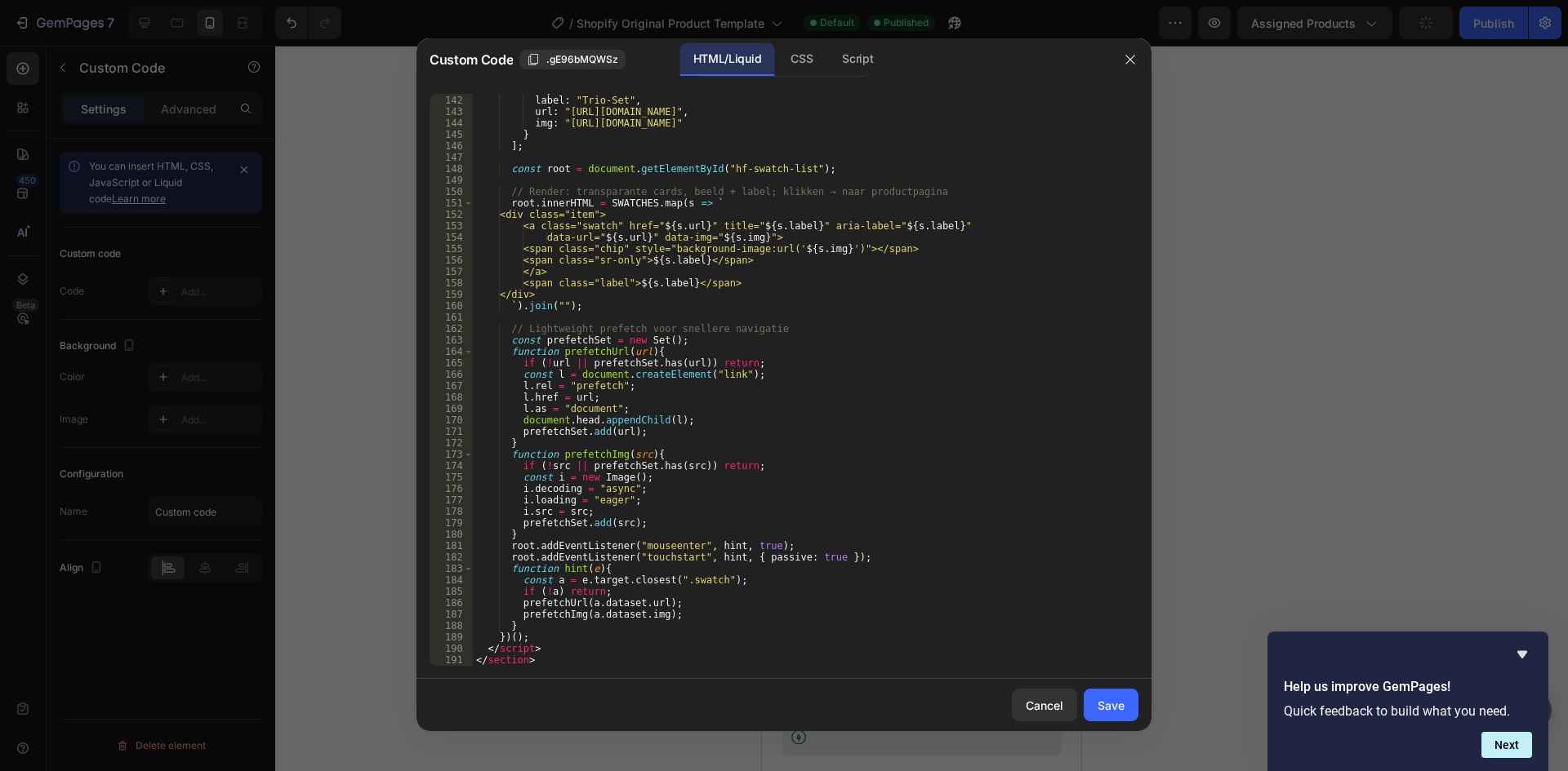
drag, startPoint x: 1126, startPoint y: 702, endPoint x: 1476, endPoint y: 103, distance: 693.8
click at [1127, 702] on button "Save" at bounding box center [1111, 705] width 55 height 33
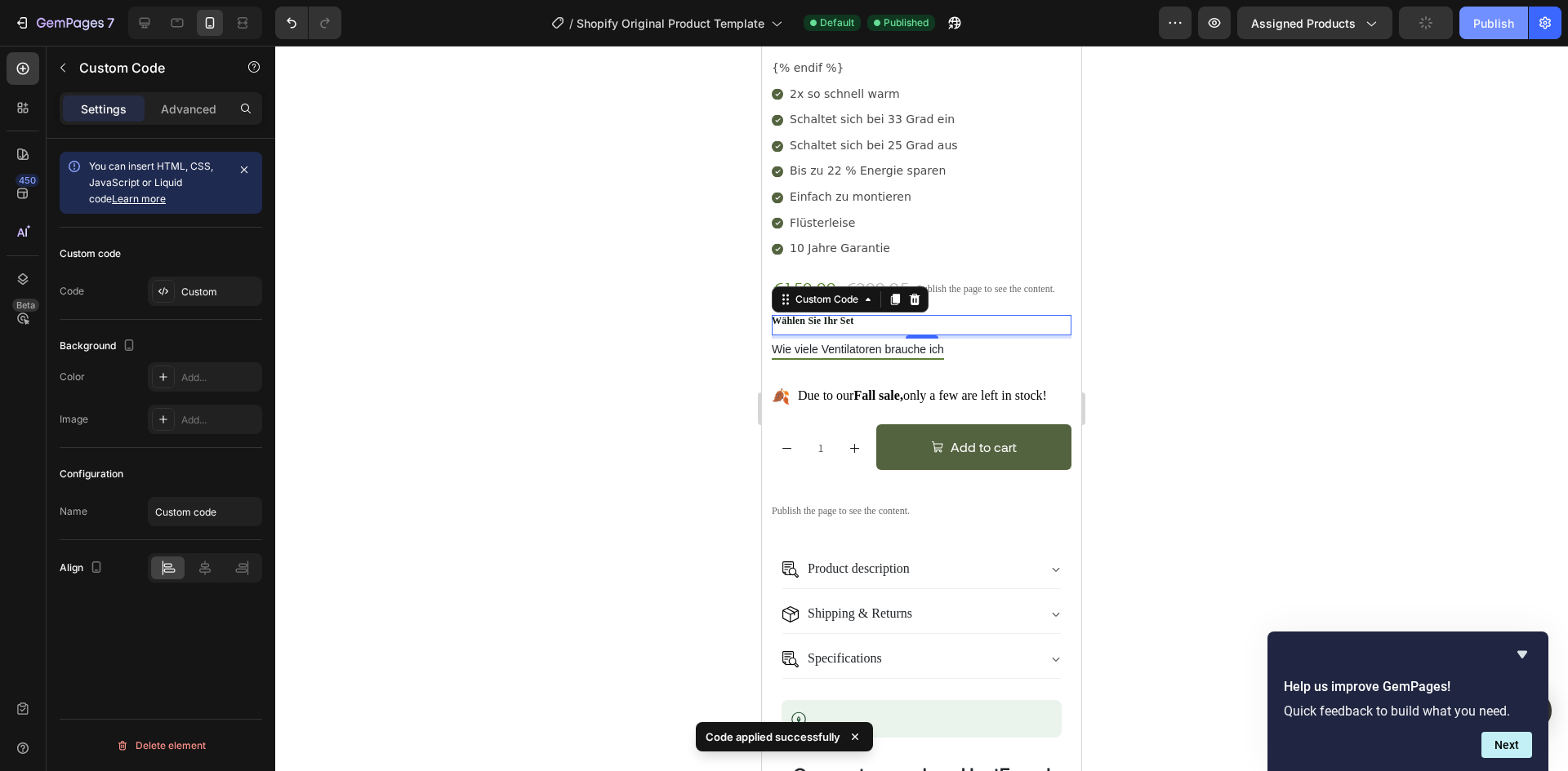
click at [1485, 23] on div "Publish" at bounding box center [1493, 23] width 41 height 17
click at [187, 109] on p "Advanced" at bounding box center [188, 109] width 56 height 17
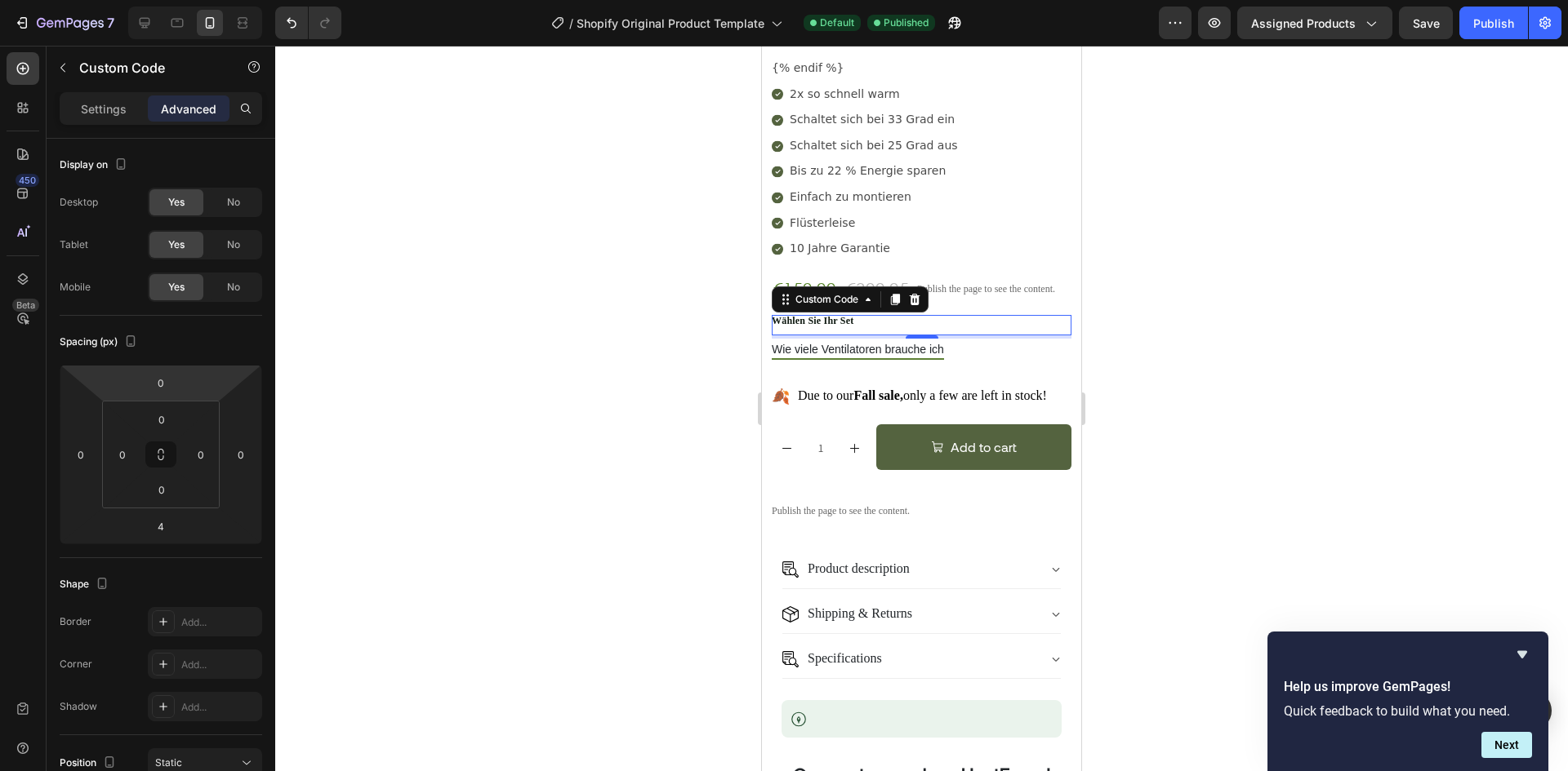
click at [161, 375] on input "0" at bounding box center [161, 382] width 33 height 24
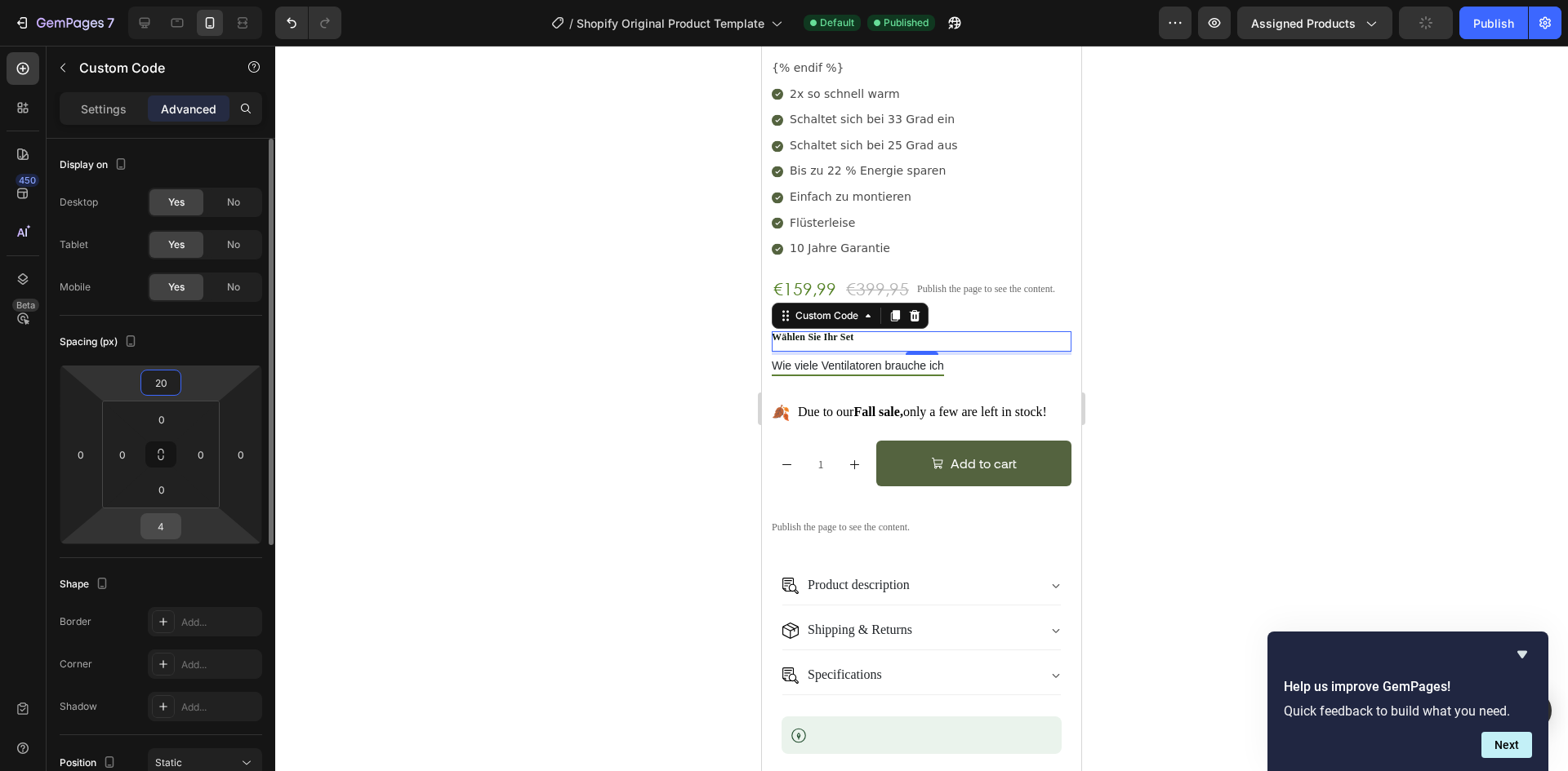
type input "20"
click at [155, 528] on input "4" at bounding box center [161, 526] width 33 height 24
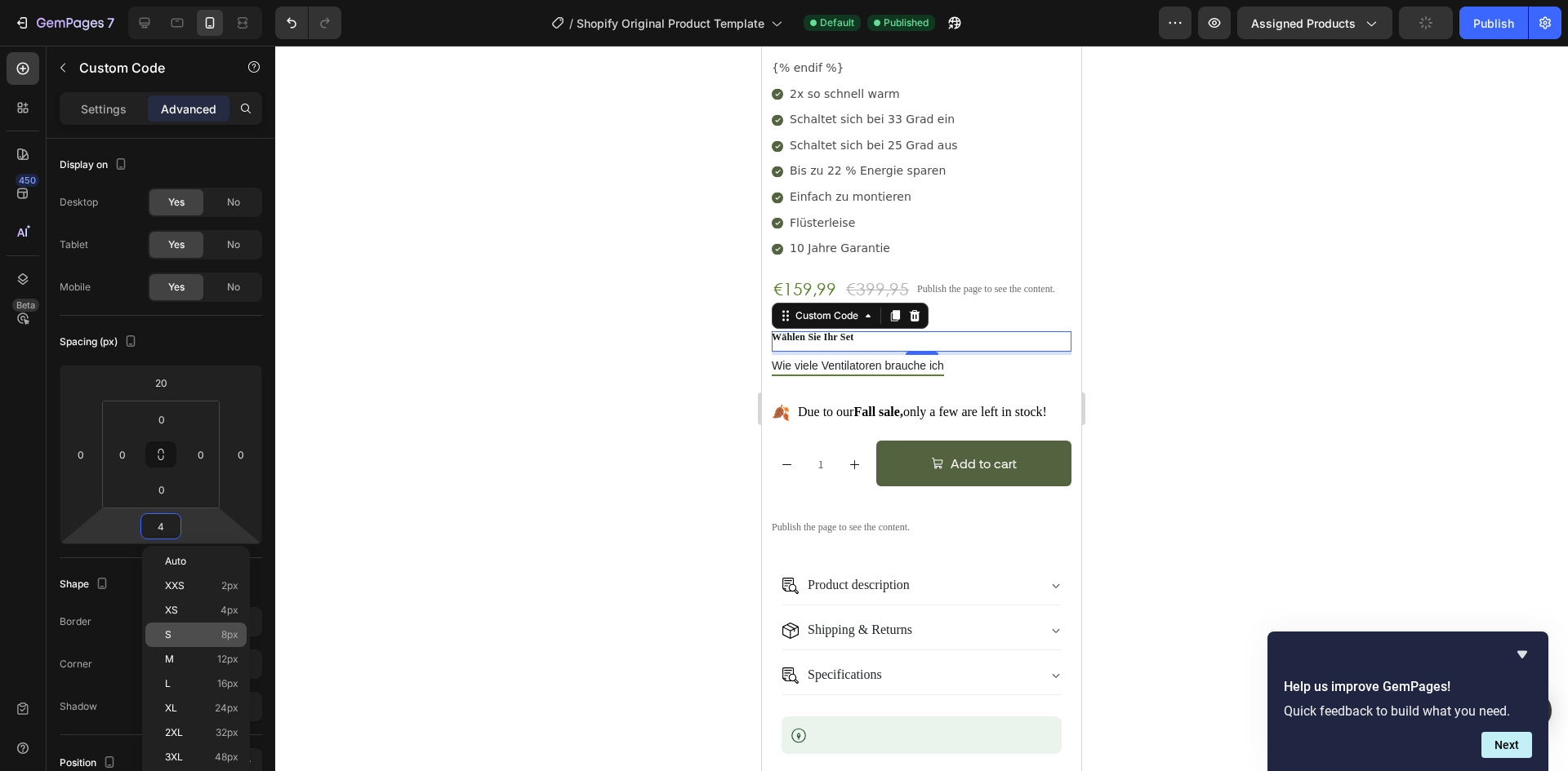
click at [215, 634] on p "S 8px" at bounding box center [201, 635] width 74 height 11
type input "8"
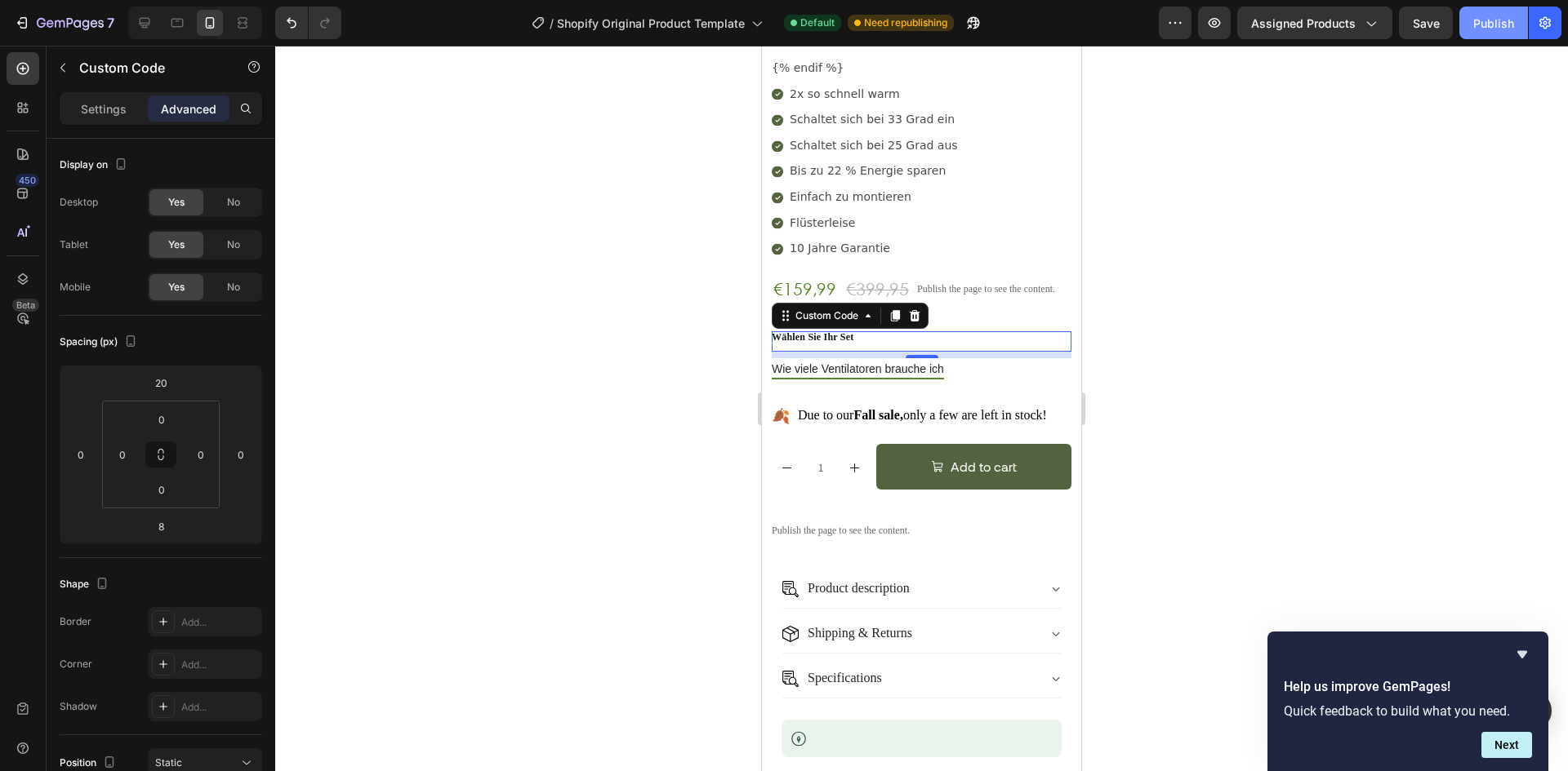
click at [1515, 13] on button "Publish" at bounding box center [1493, 23] width 69 height 33
click at [99, 108] on p "Settings" at bounding box center [103, 109] width 46 height 17
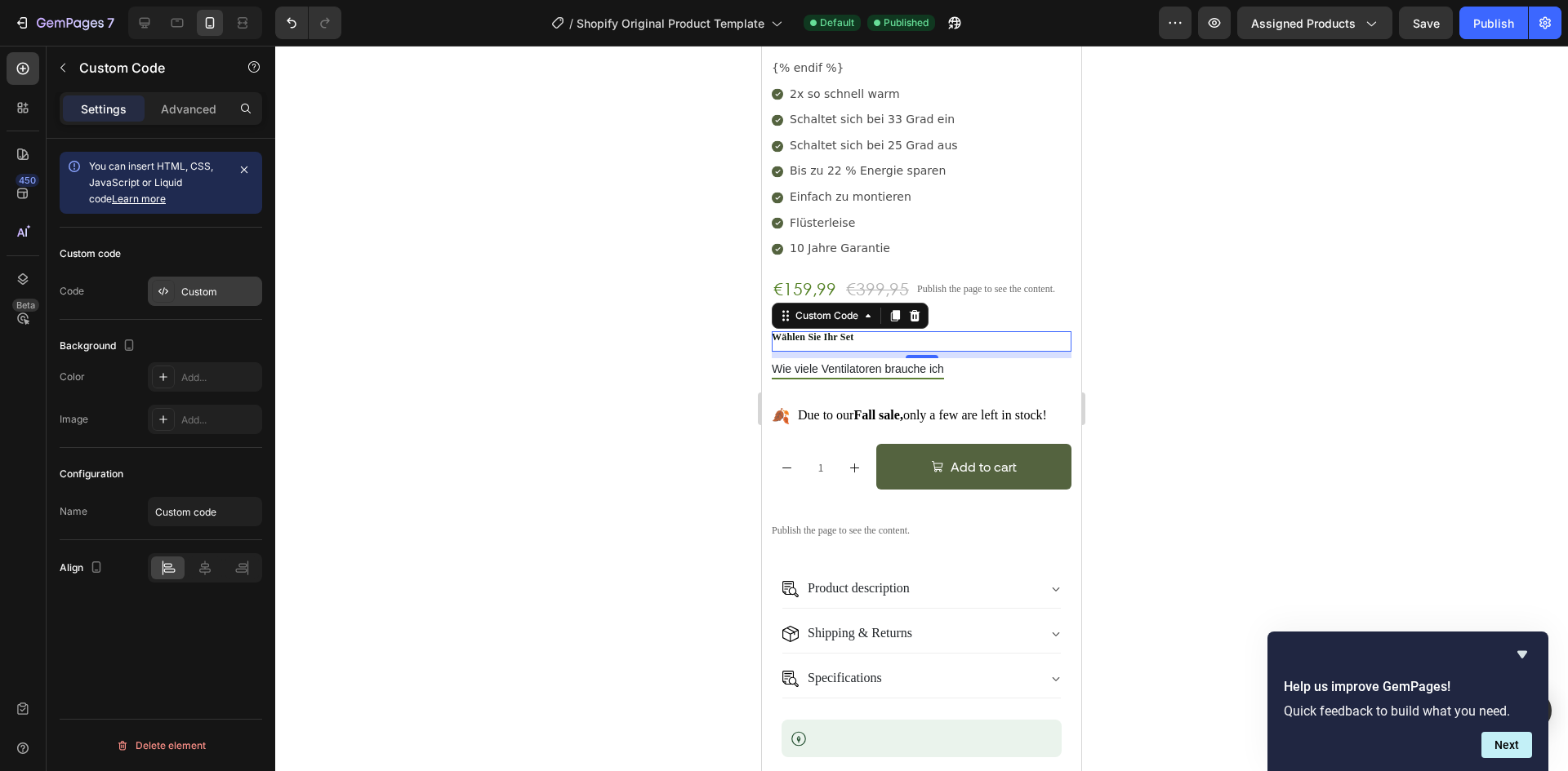
click at [179, 300] on div "Custom" at bounding box center [205, 291] width 115 height 29
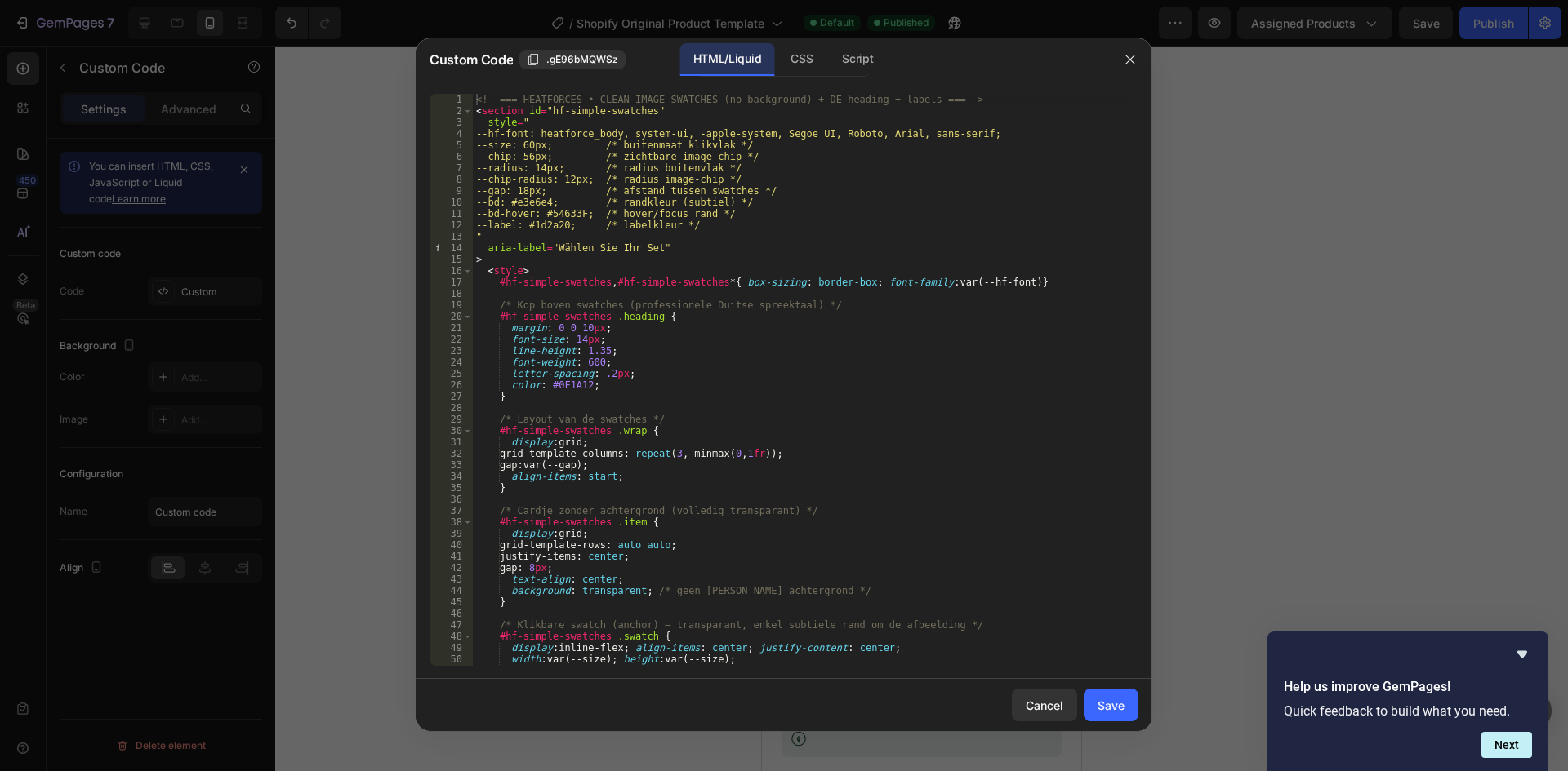
drag, startPoint x: 534, startPoint y: 299, endPoint x: 542, endPoint y: 295, distance: 8.9
click at [538, 297] on div "<!-- === HEATFORCES • CLEAN IMAGE SWATCHES (no background) + DE heading + label…" at bounding box center [799, 391] width 653 height 595
type textarea "</section>"
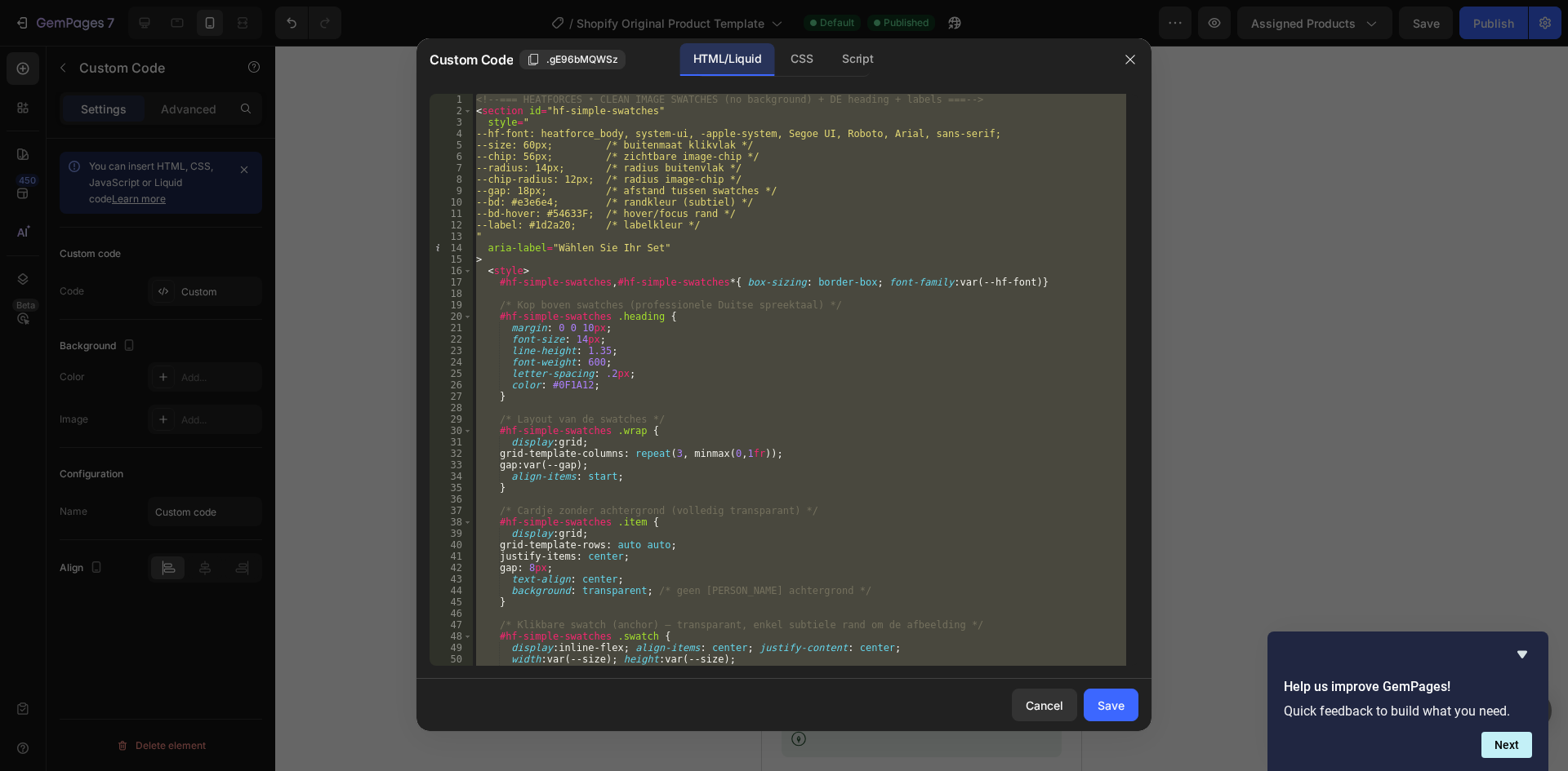
paste textarea
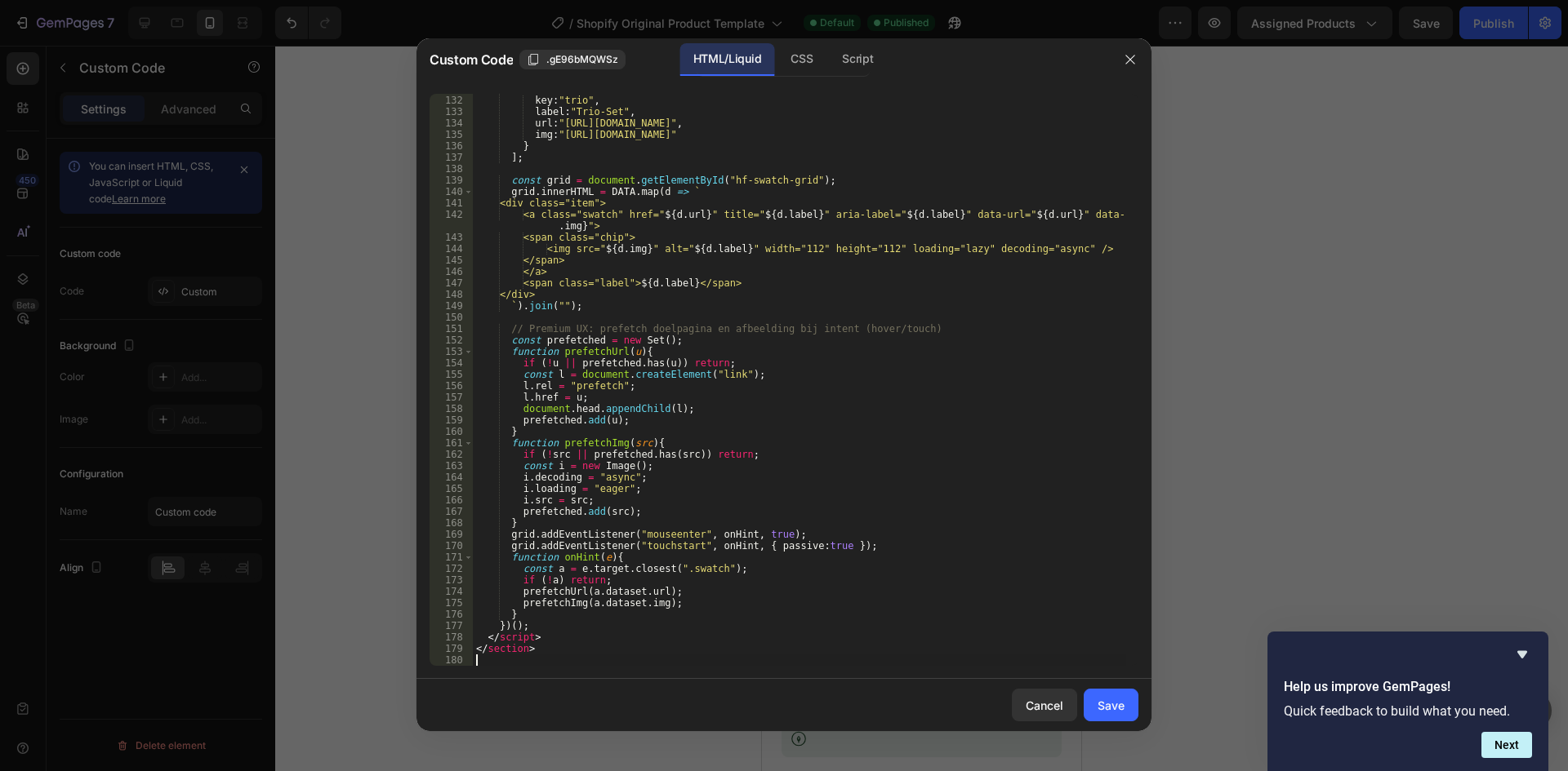
type textarea "</section>"
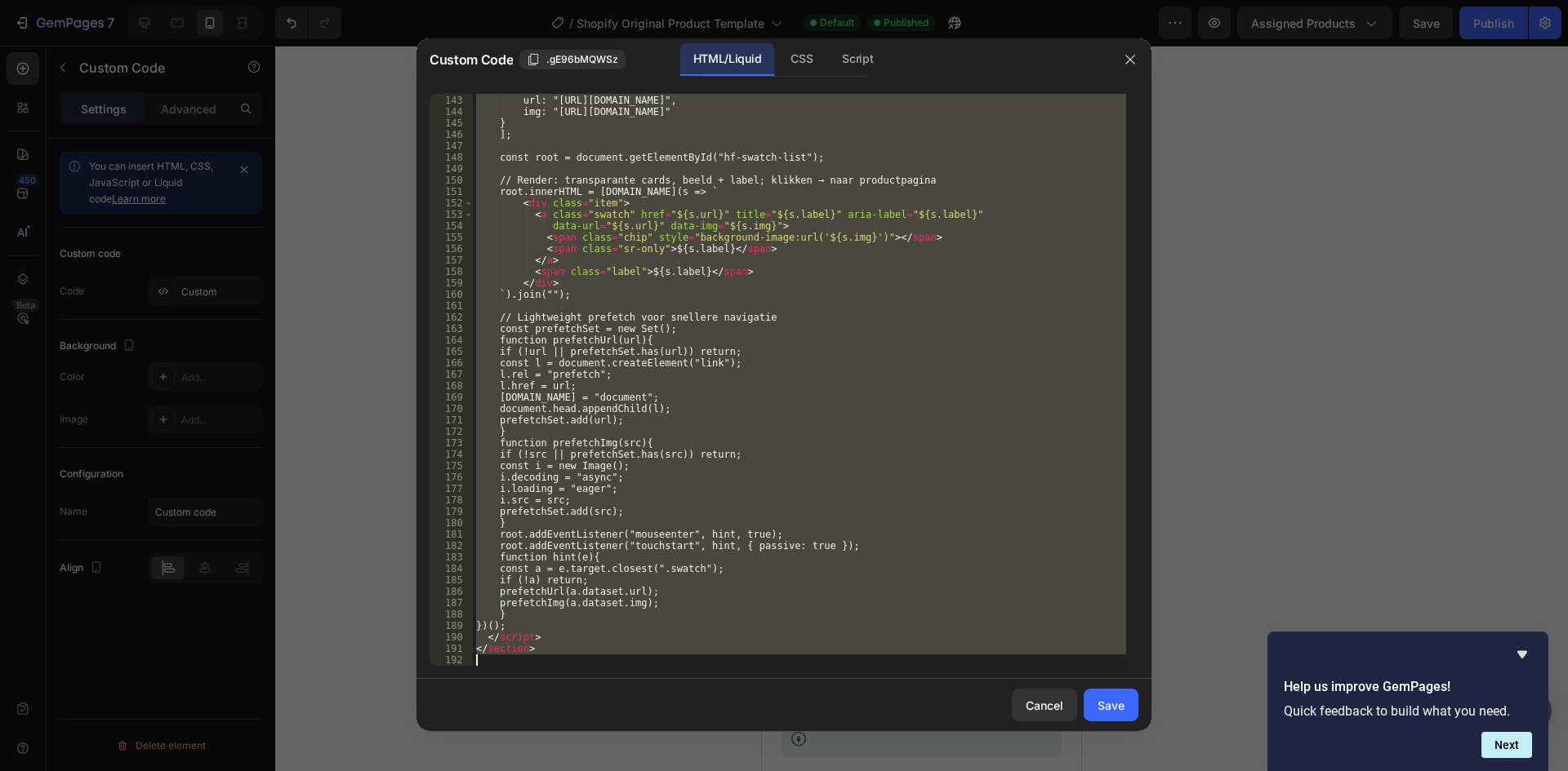
scroll to position [1668, 0]
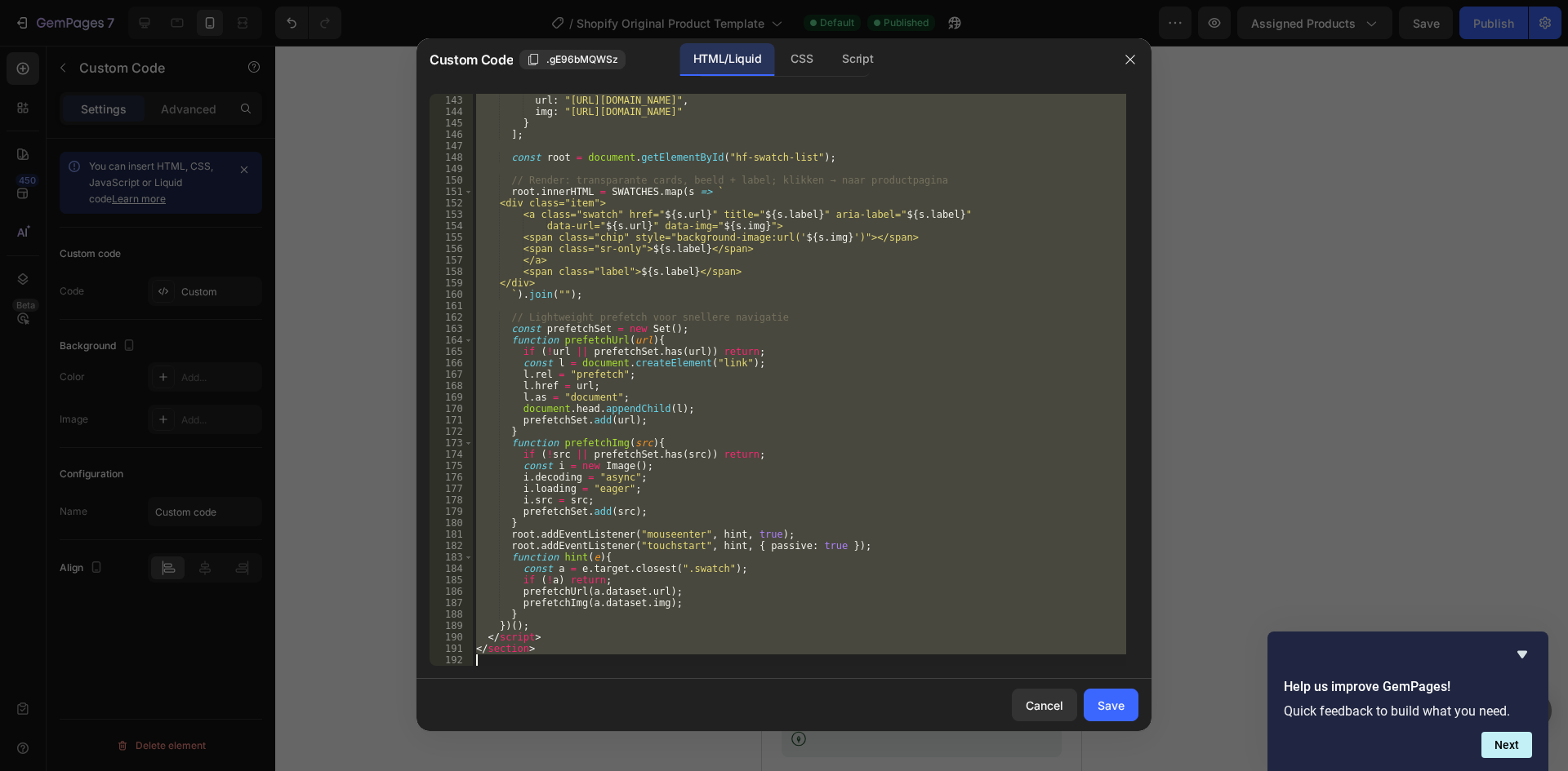
paste textarea
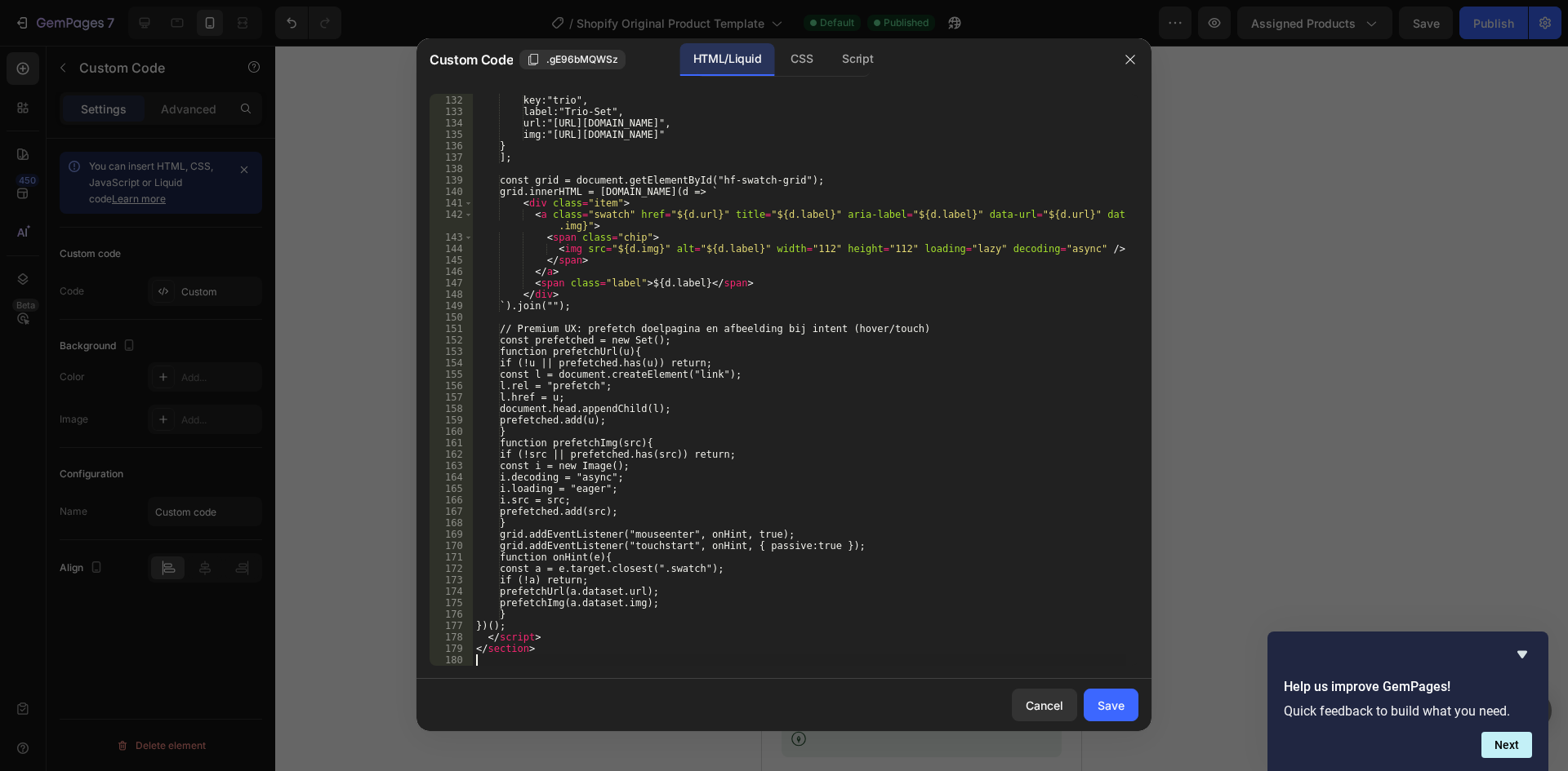
scroll to position [1599, 0]
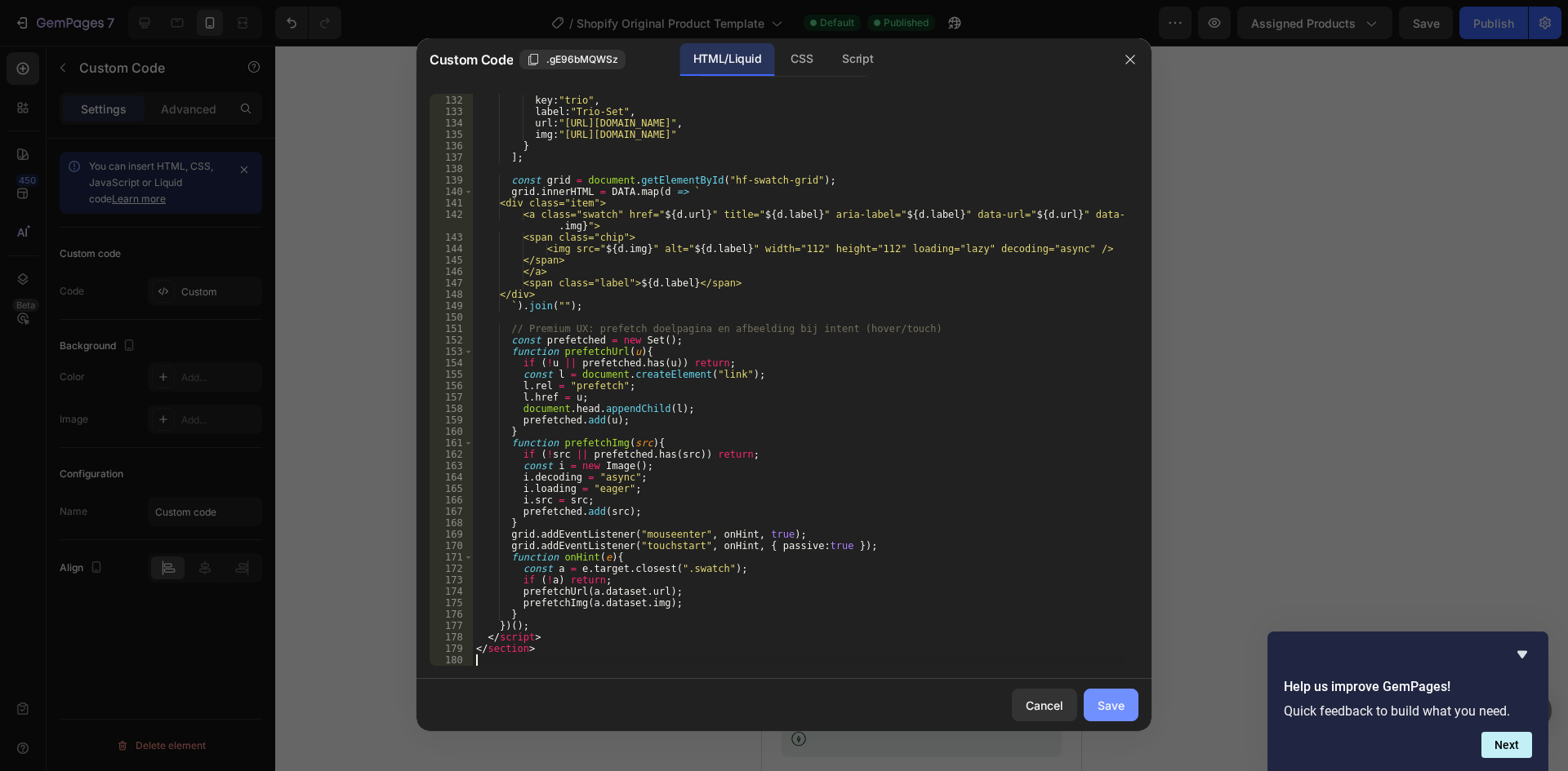
click at [1116, 709] on div "Save" at bounding box center [1111, 706] width 27 height 17
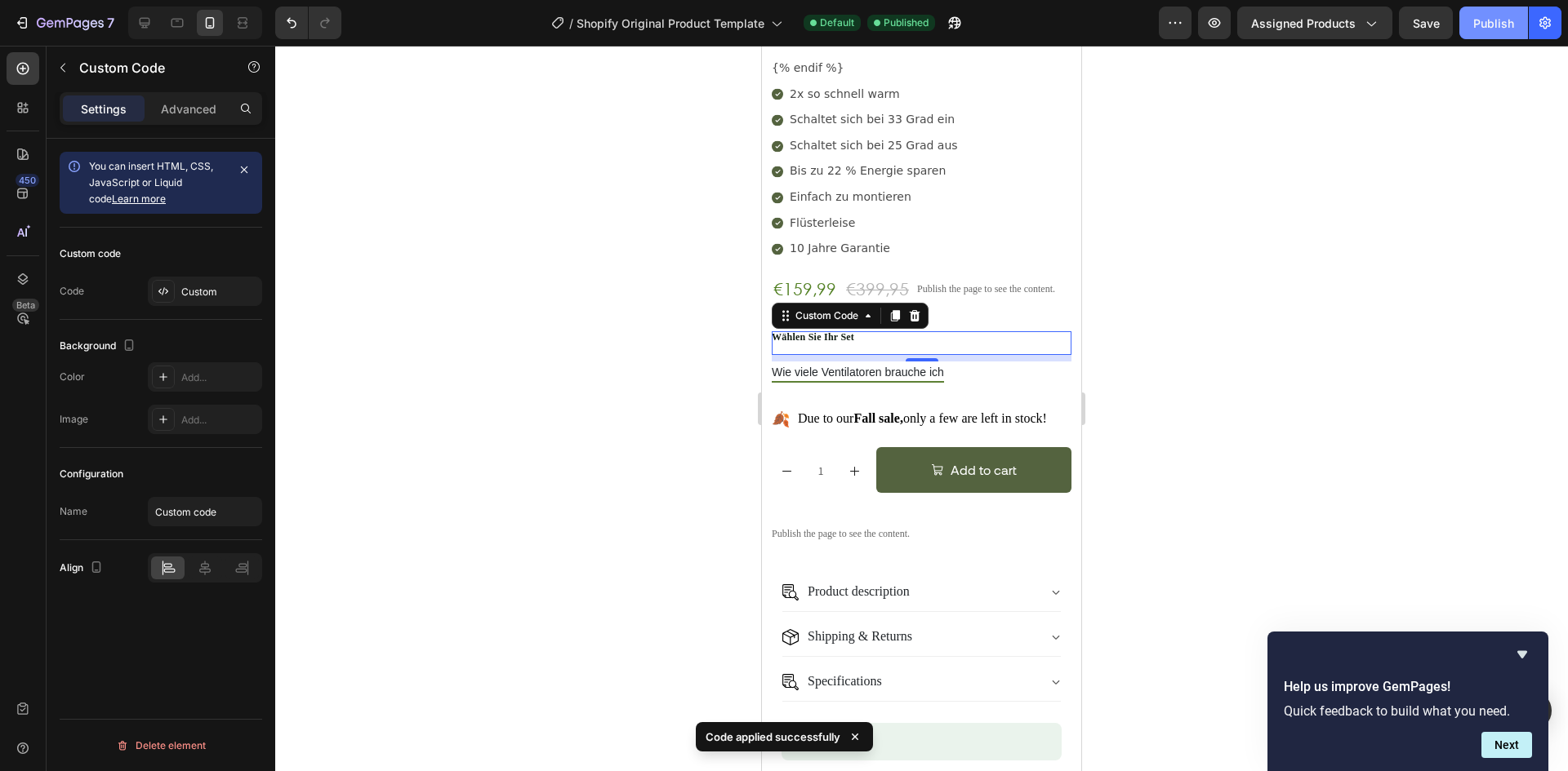
click at [1474, 16] on div "Publish" at bounding box center [1493, 23] width 41 height 17
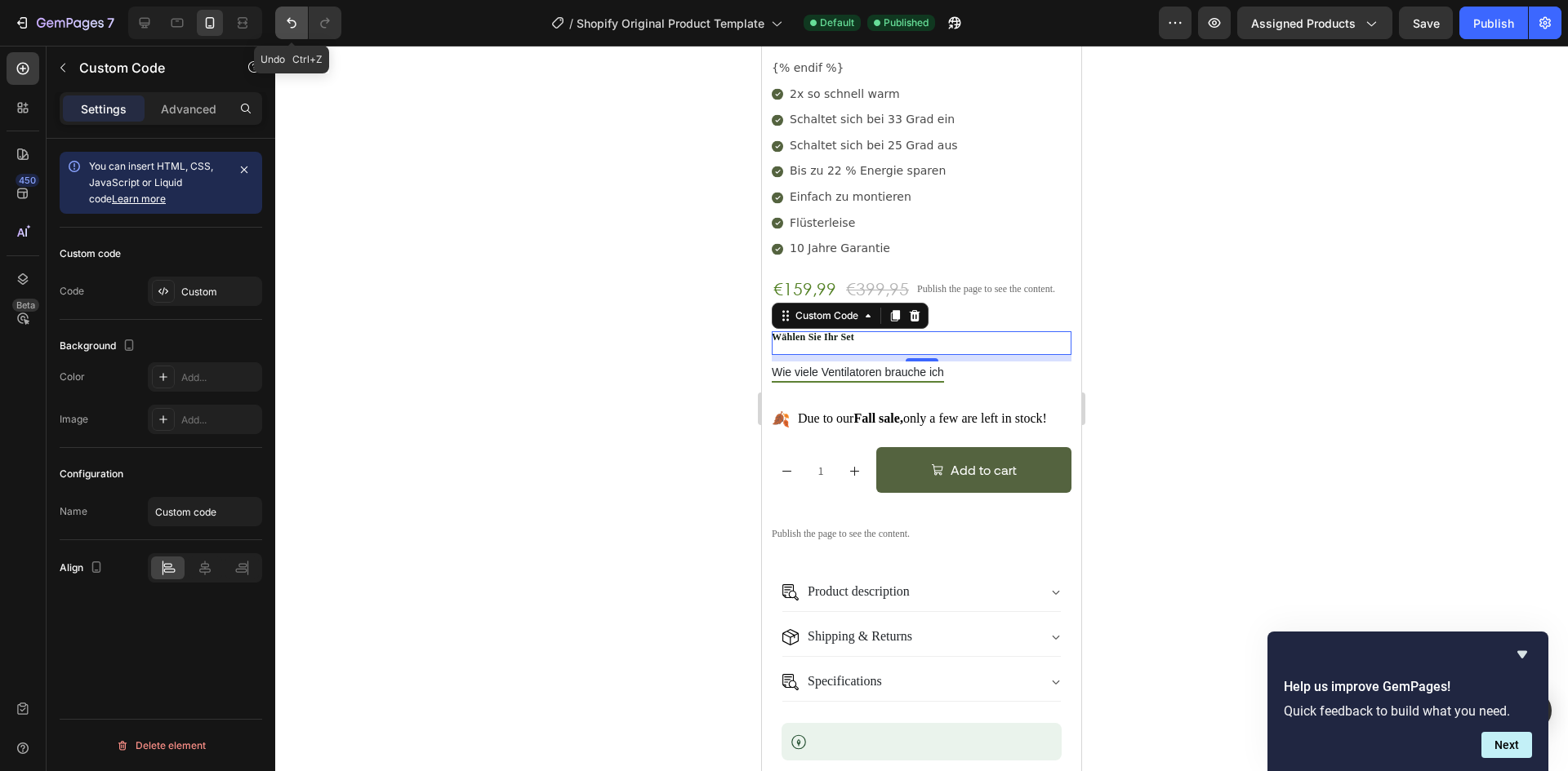
click at [281, 15] on button "Undo/Redo" at bounding box center [292, 23] width 33 height 33
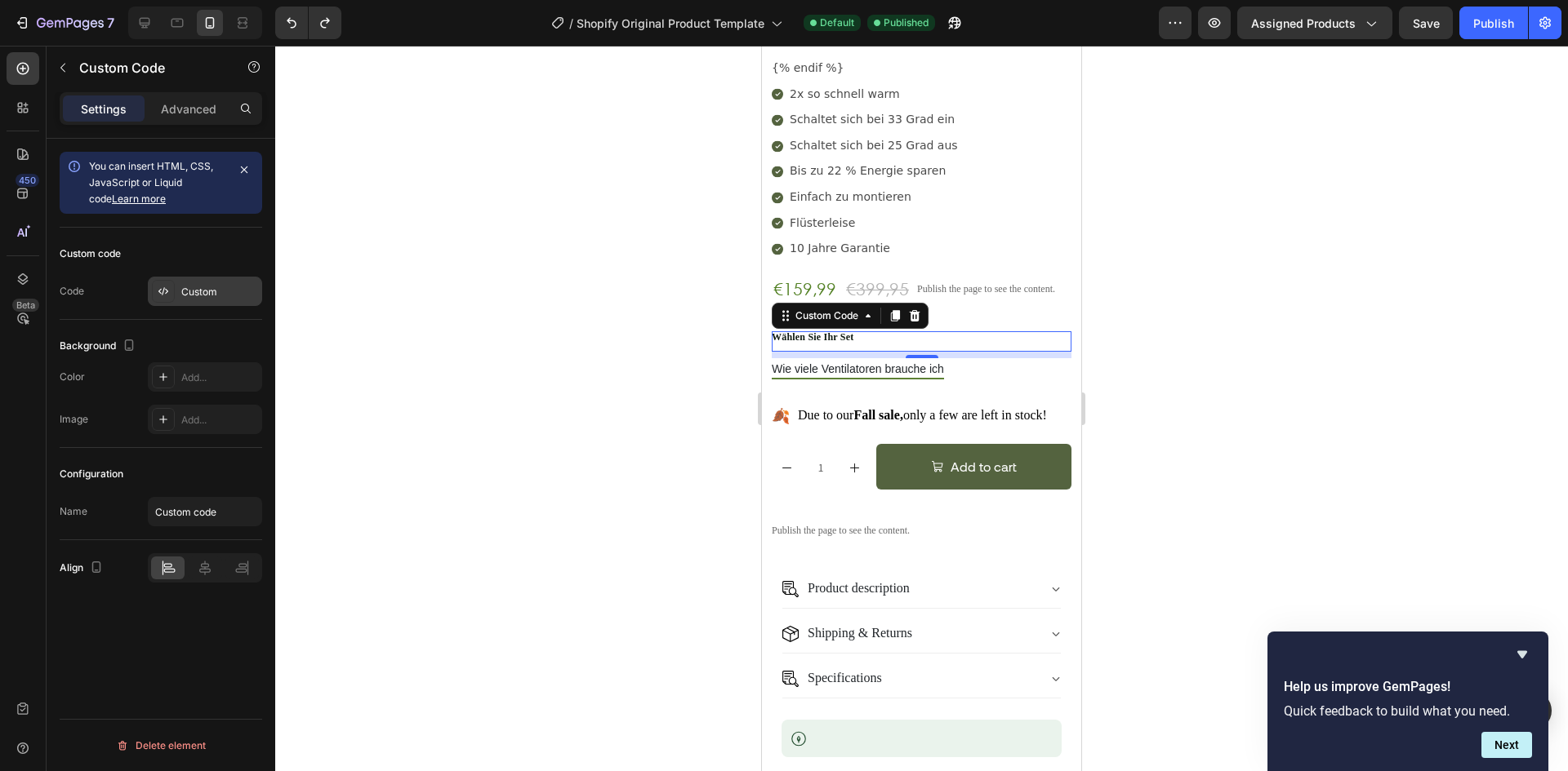
click at [201, 289] on div "Custom" at bounding box center [220, 291] width 76 height 15
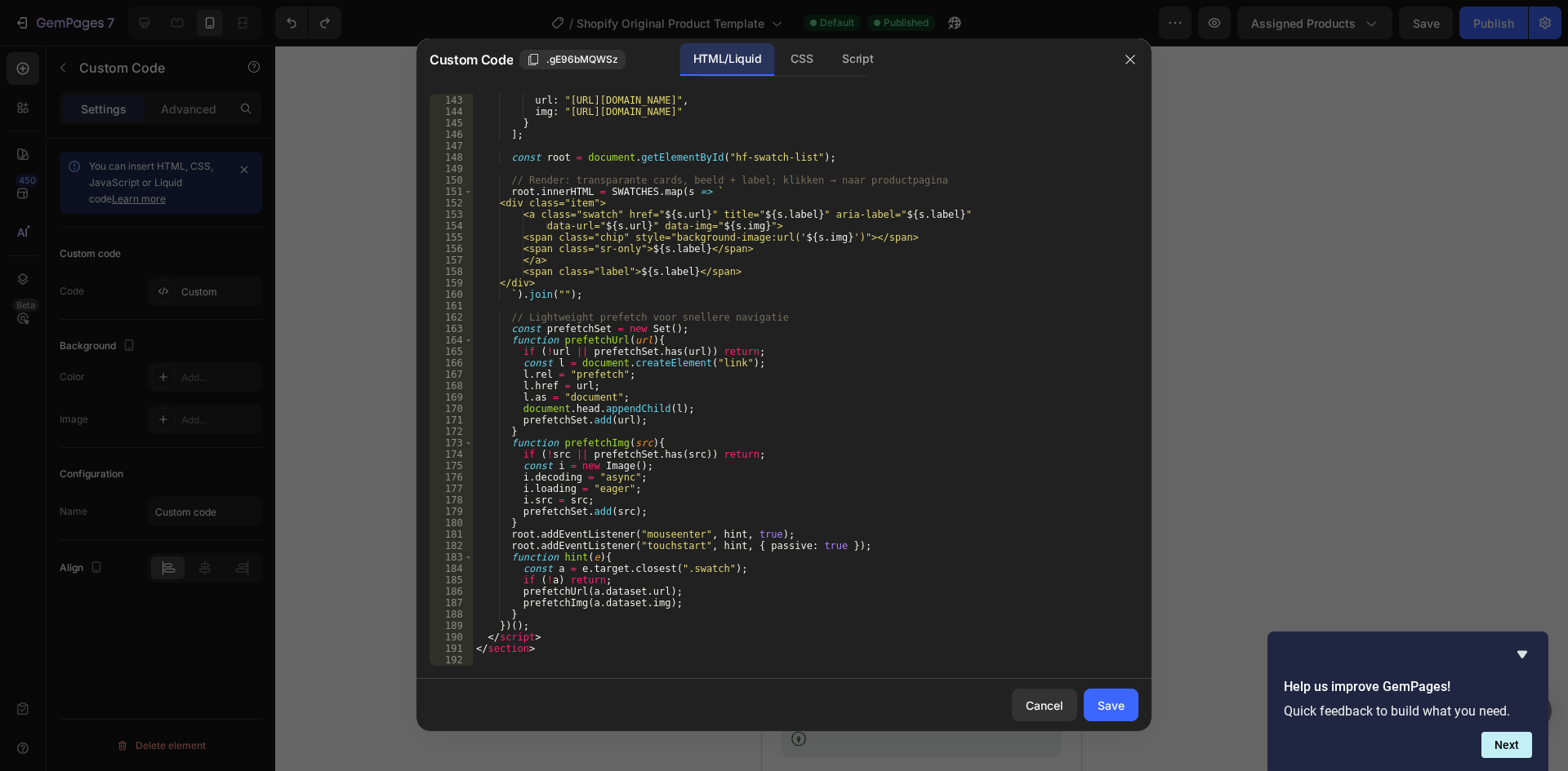
scroll to position [1668, 0]
click at [1362, 205] on div at bounding box center [784, 385] width 1568 height 771
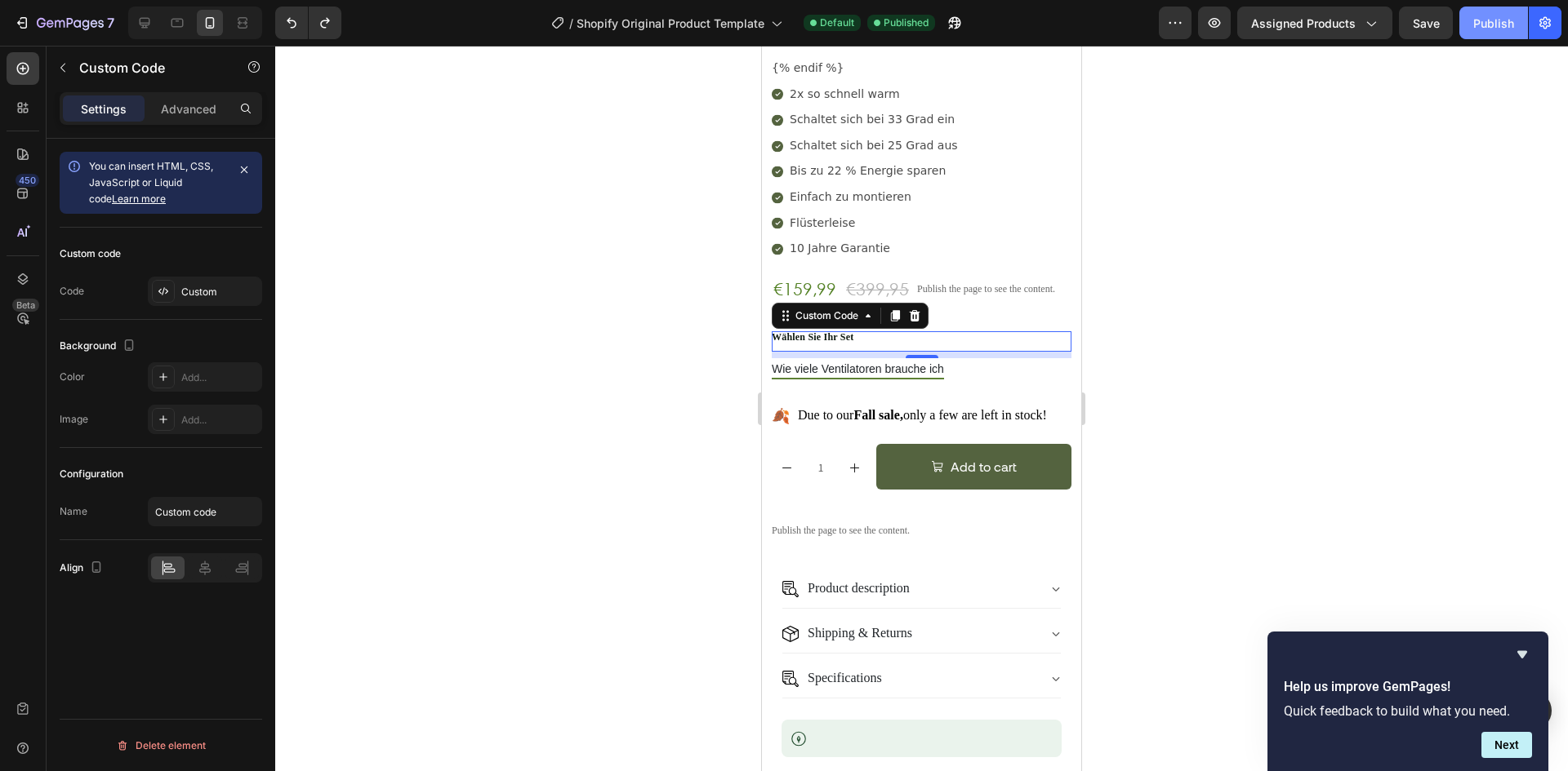
click at [1496, 13] on button "Publish" at bounding box center [1493, 23] width 69 height 33
click at [815, 363] on span "Wie viele Ventilatoren brauche ich" at bounding box center [857, 371] width 173 height 17
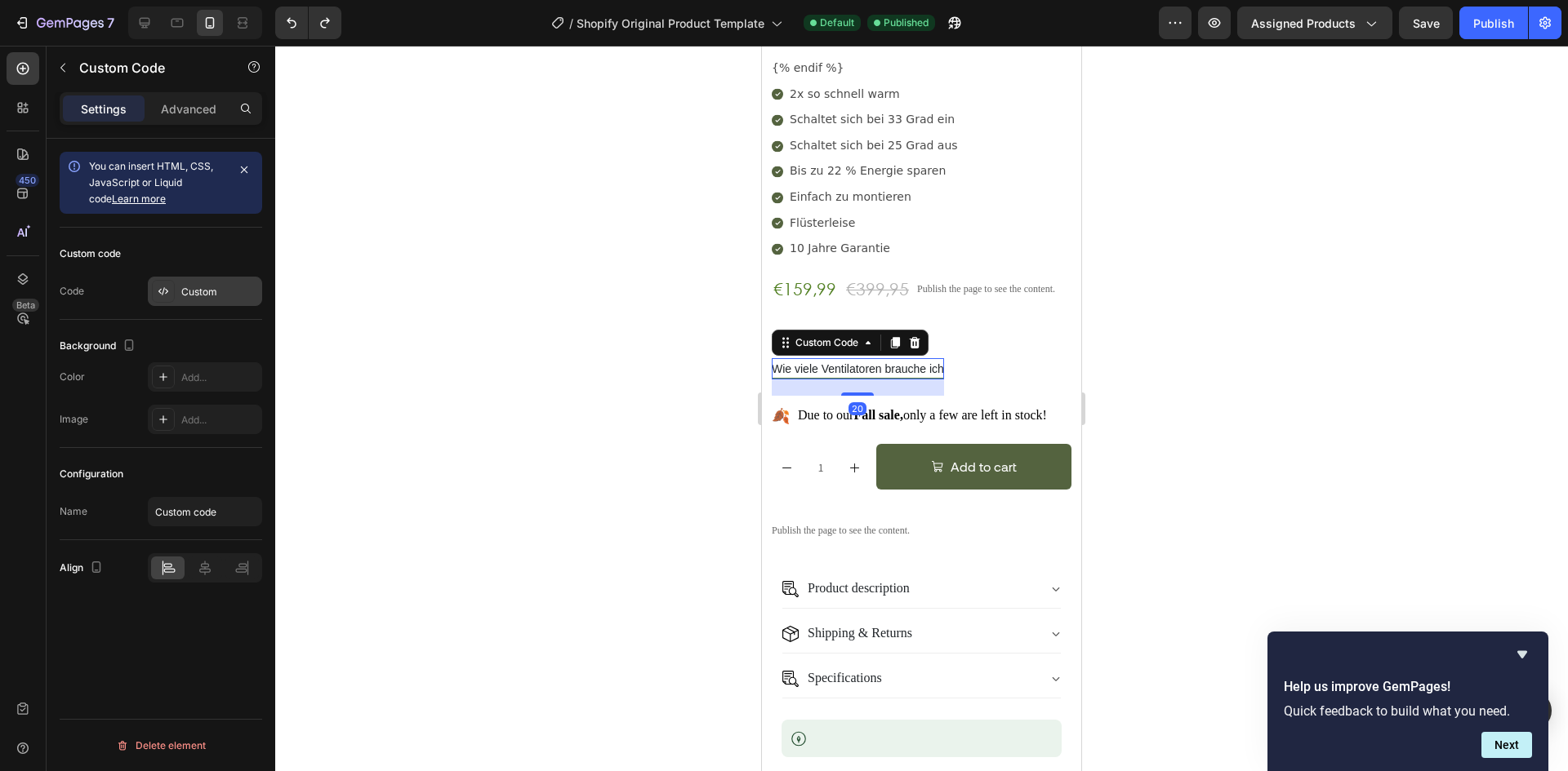
click at [218, 288] on div "Custom" at bounding box center [220, 291] width 76 height 15
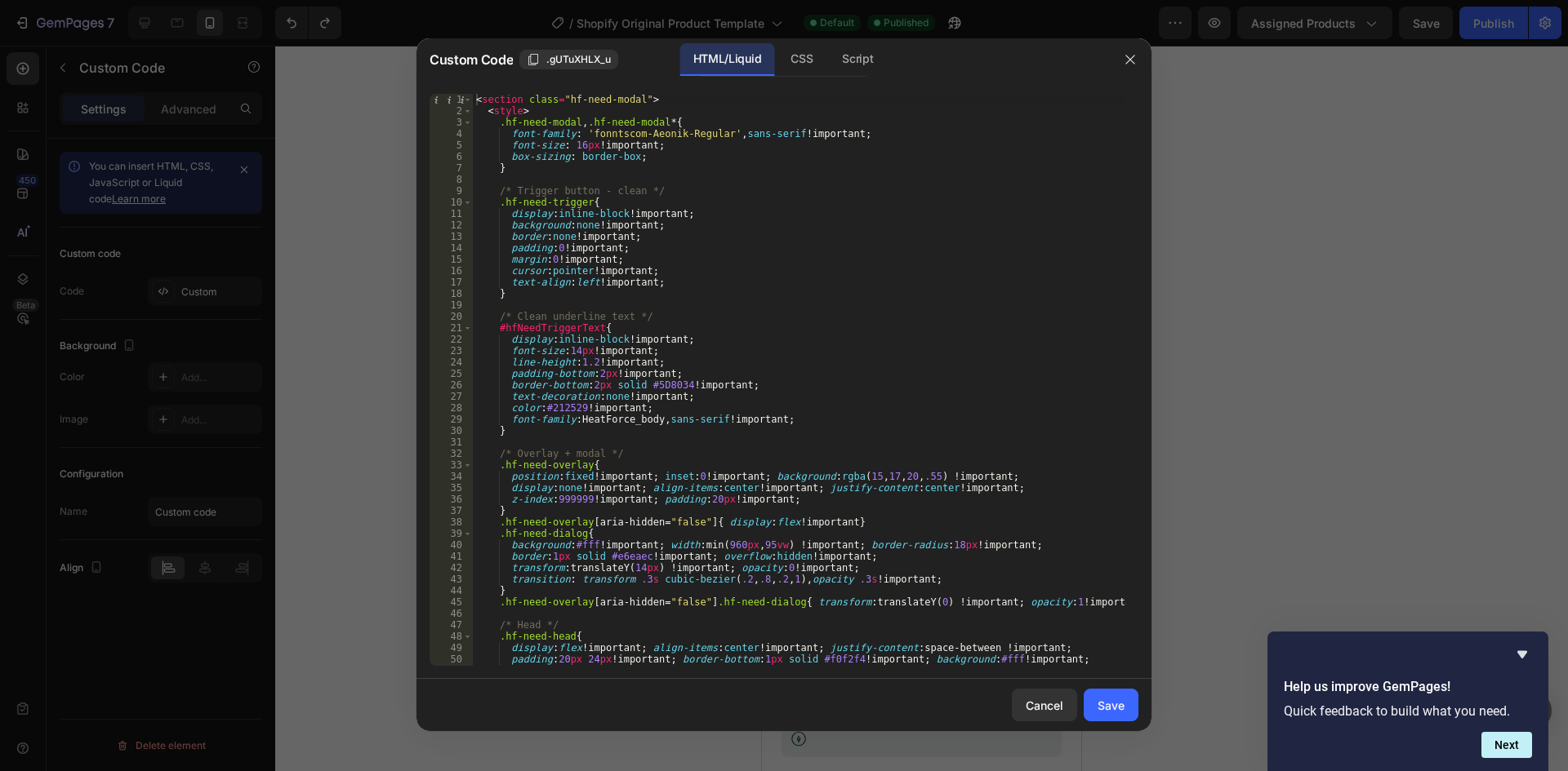
click at [682, 278] on div "< section class = "hf-need-modal" > < style > .hf-need-modal , .hf-need-modal *…" at bounding box center [799, 391] width 653 height 595
type textarea "</section>"
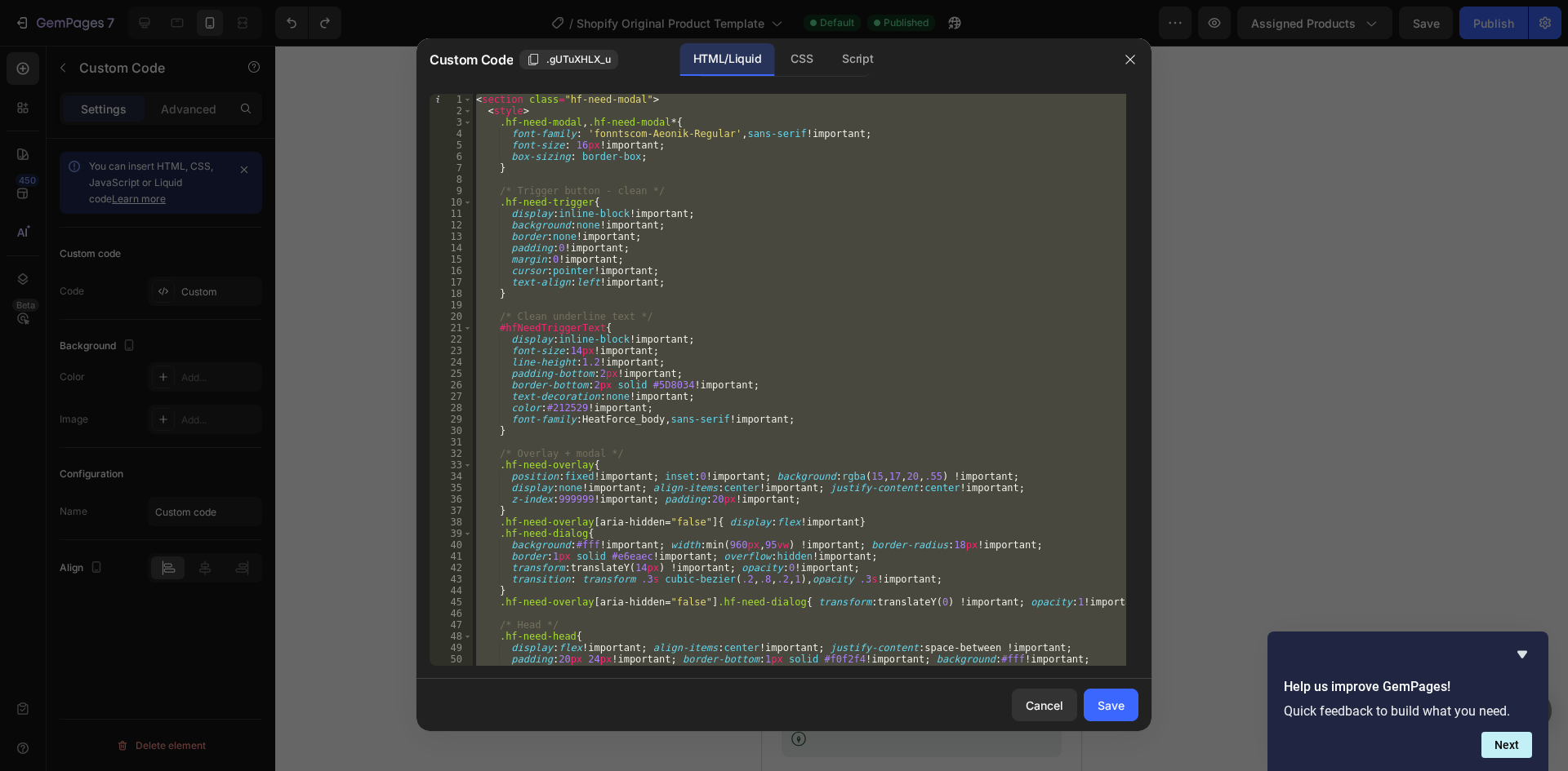
paste textarea
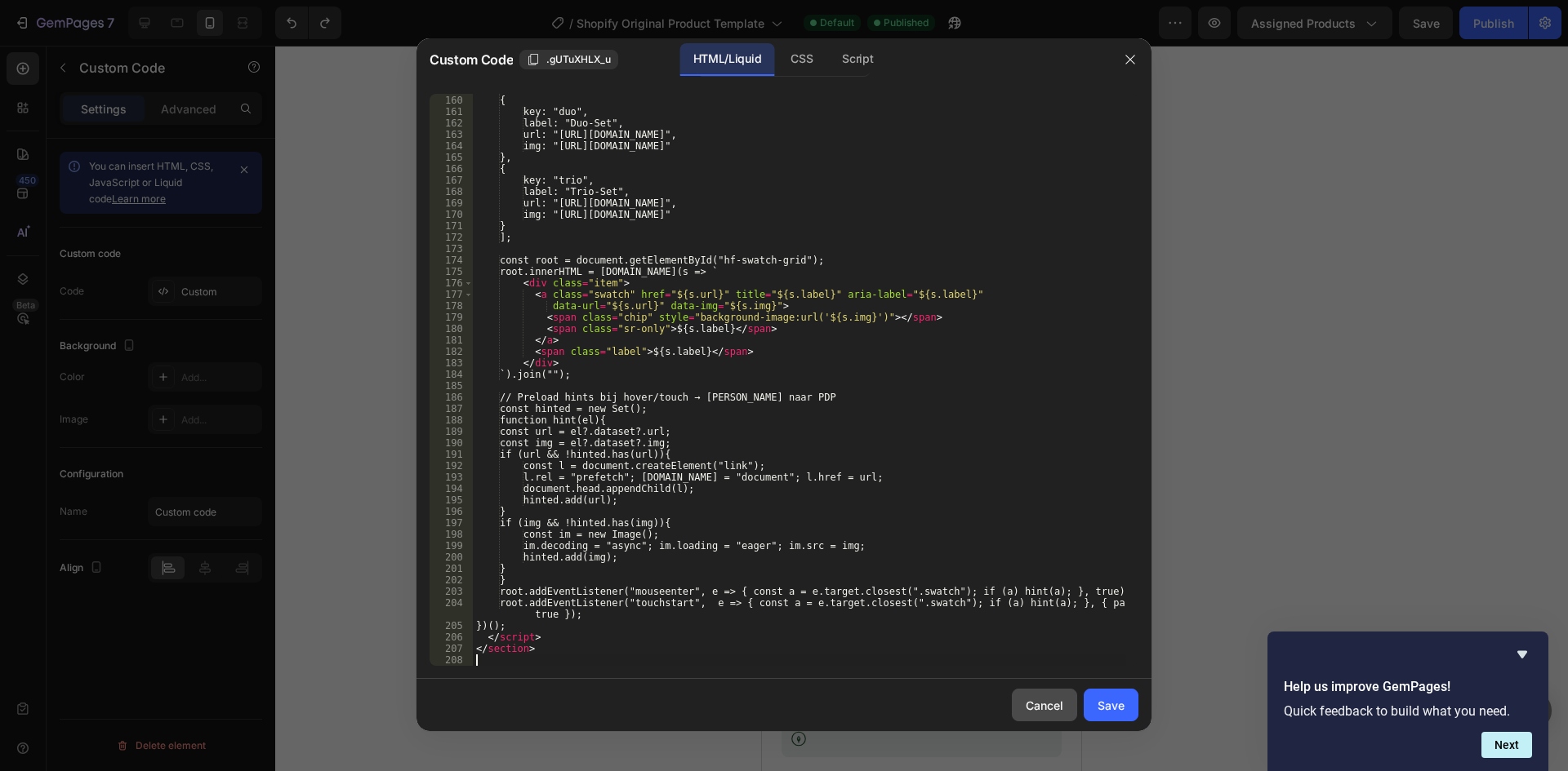
scroll to position [1885, 0]
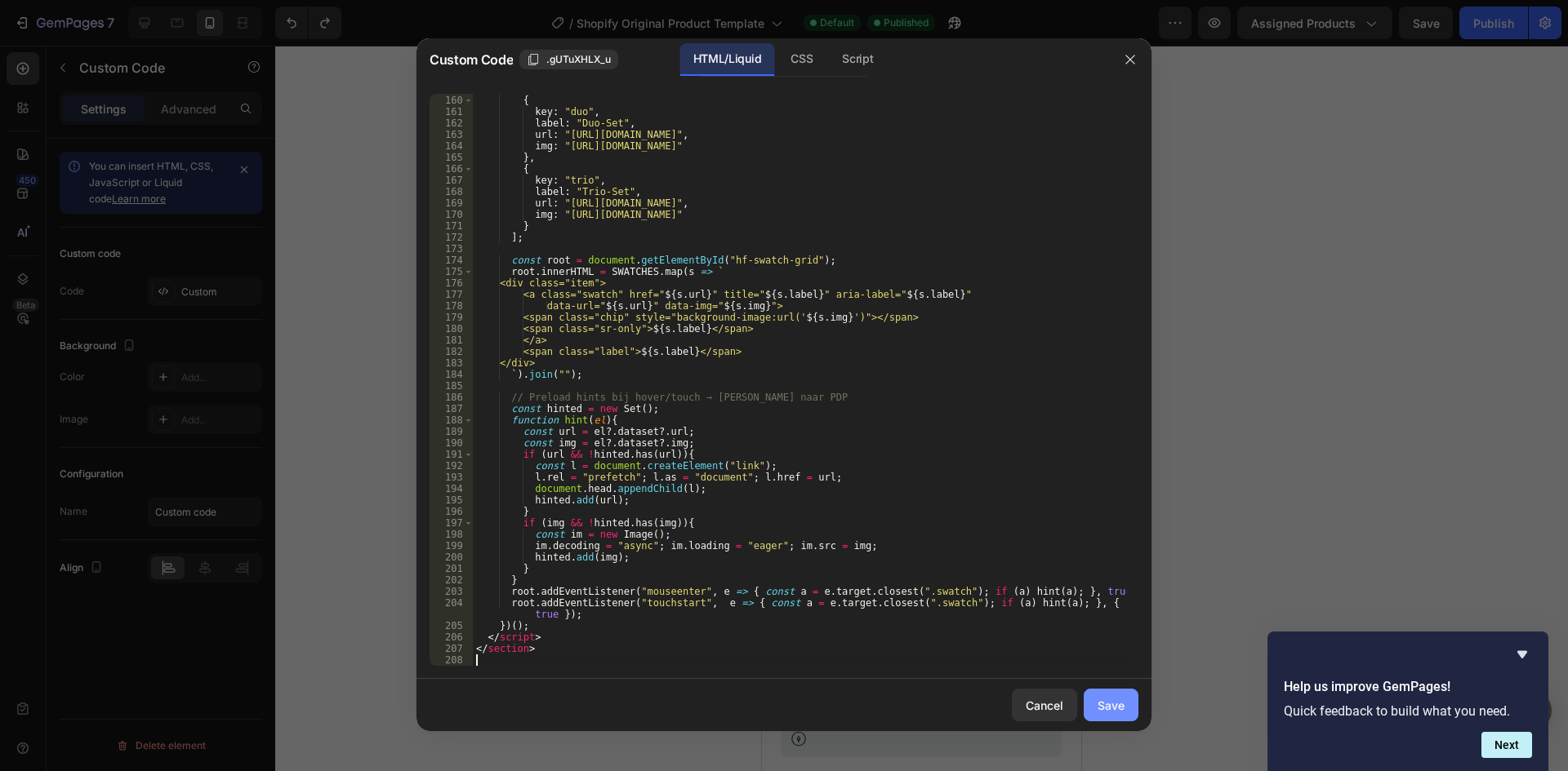
type textarea "</section>"
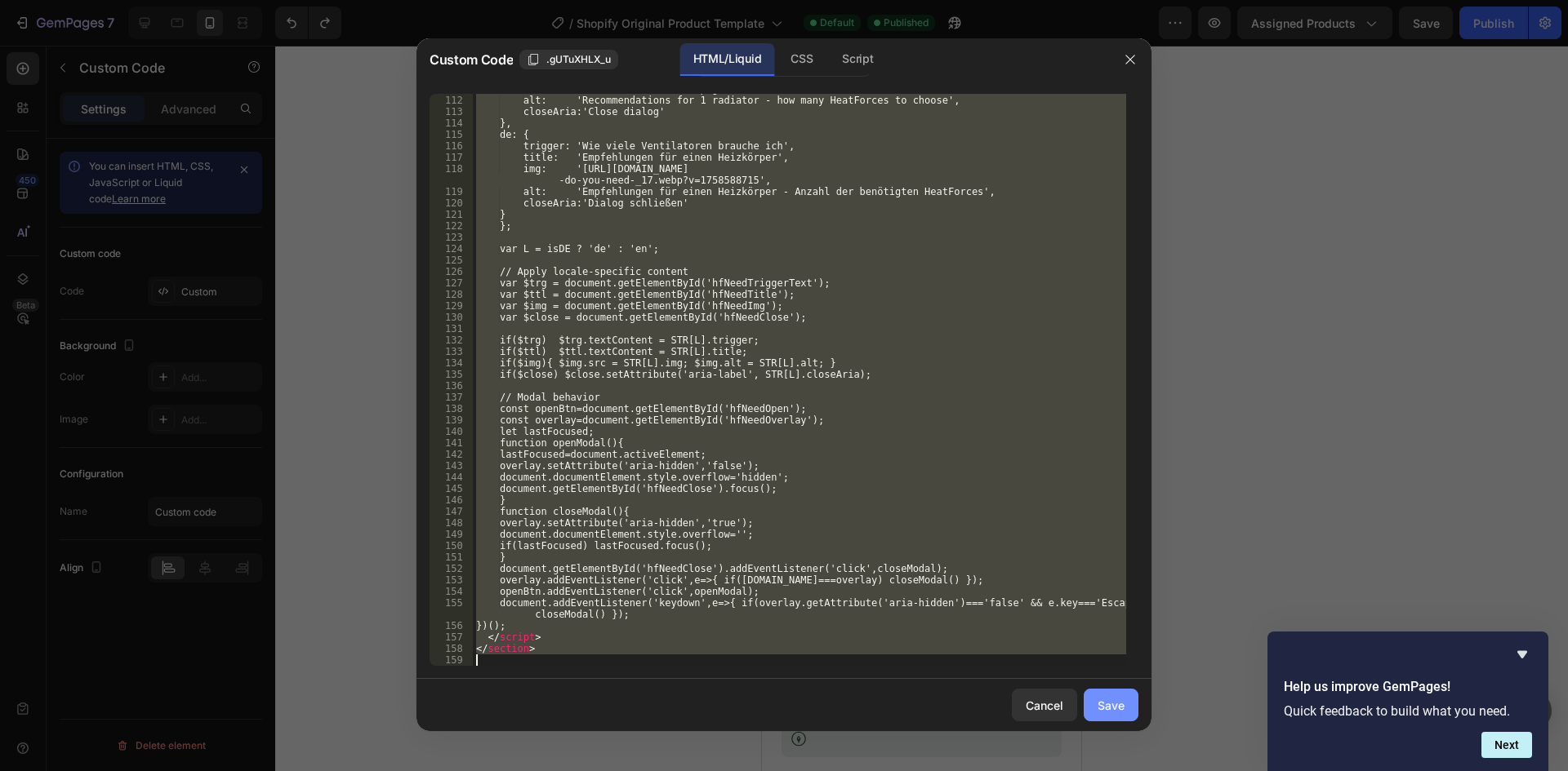
scroll to position [1324, 0]
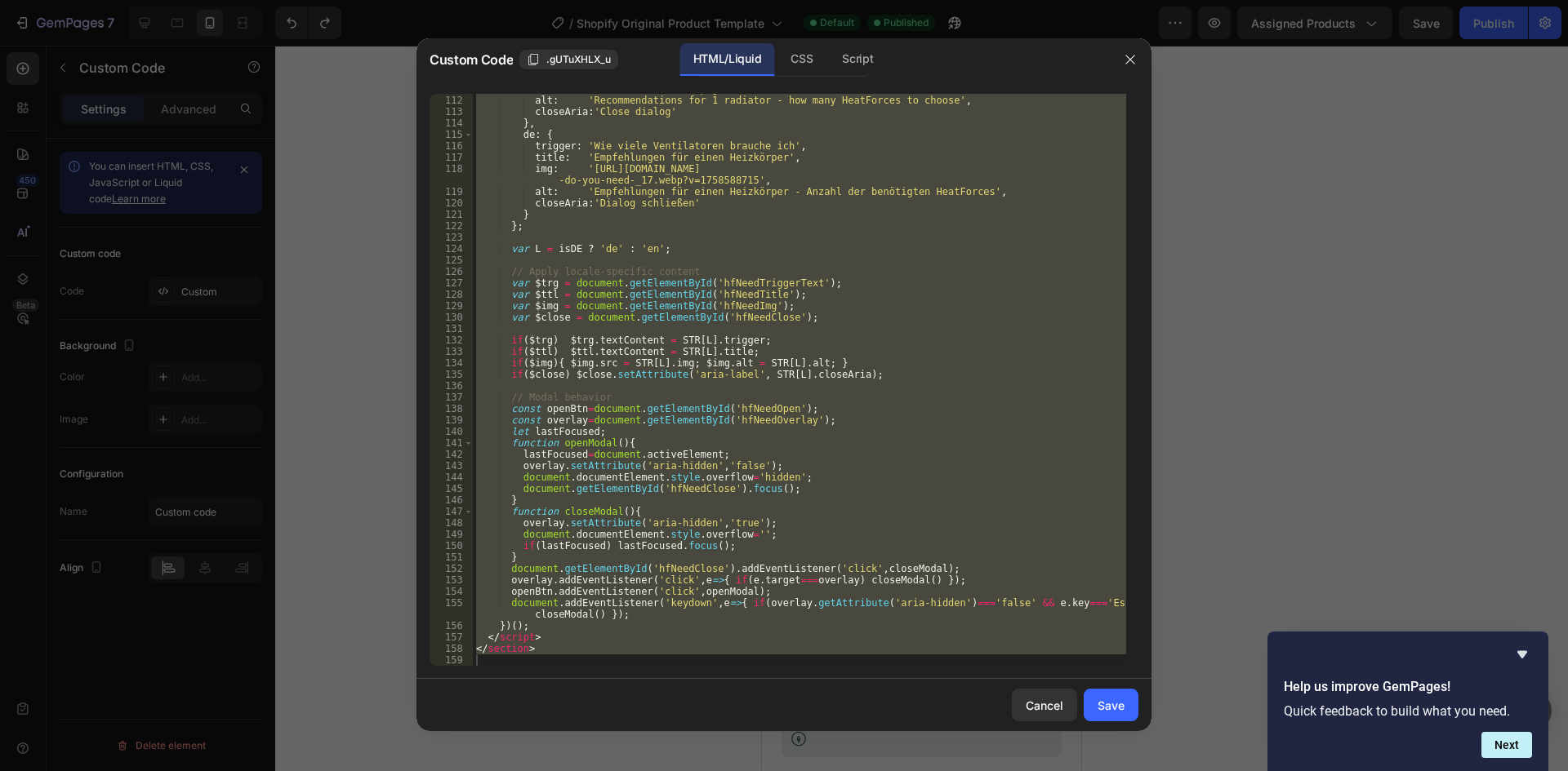
click at [1222, 220] on div at bounding box center [784, 385] width 1568 height 771
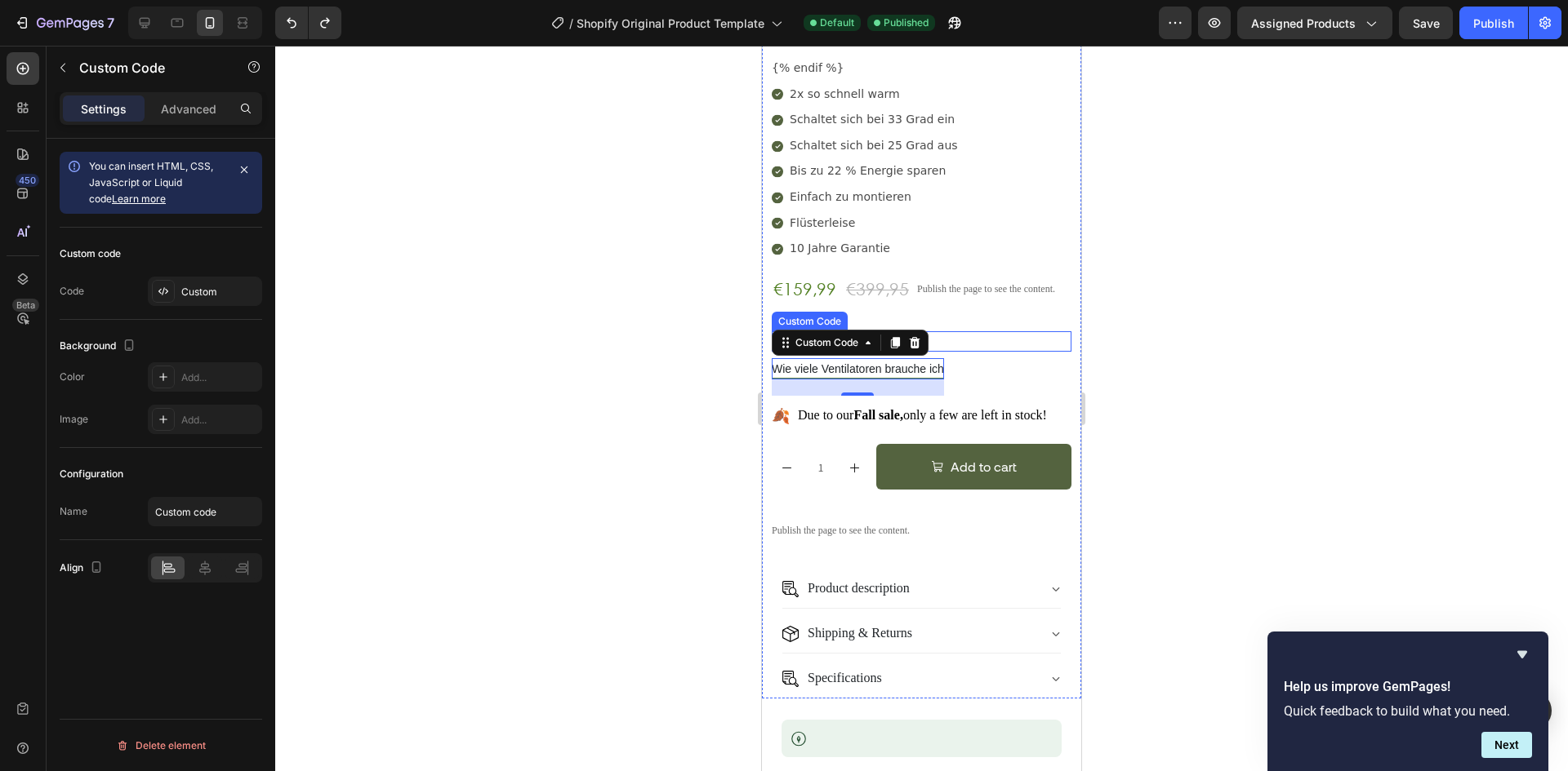
click at [977, 331] on p "Wählen Sie Ihr Set" at bounding box center [921, 337] width 299 height 12
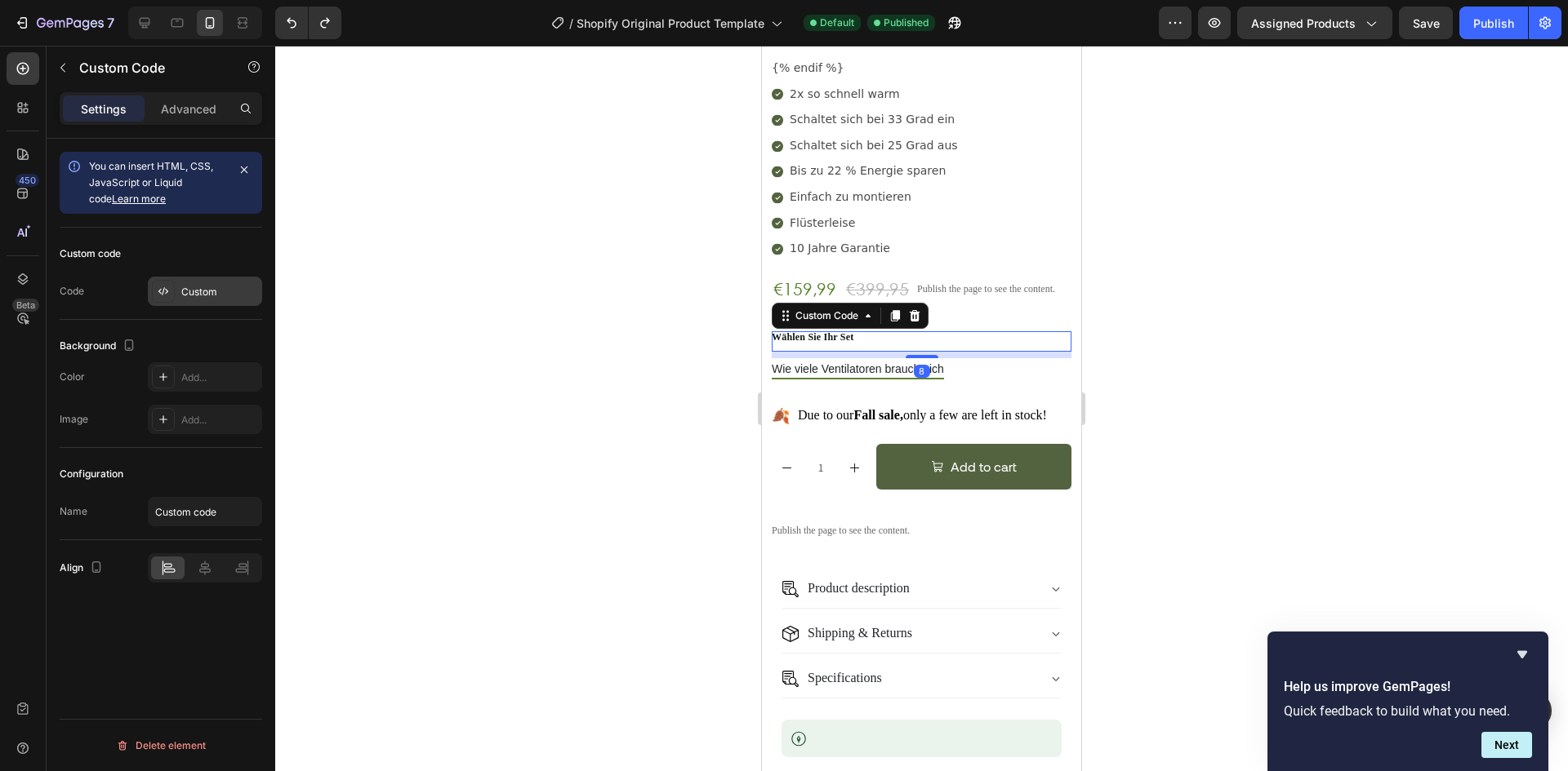
click at [189, 285] on div "Custom" at bounding box center [220, 291] width 76 height 15
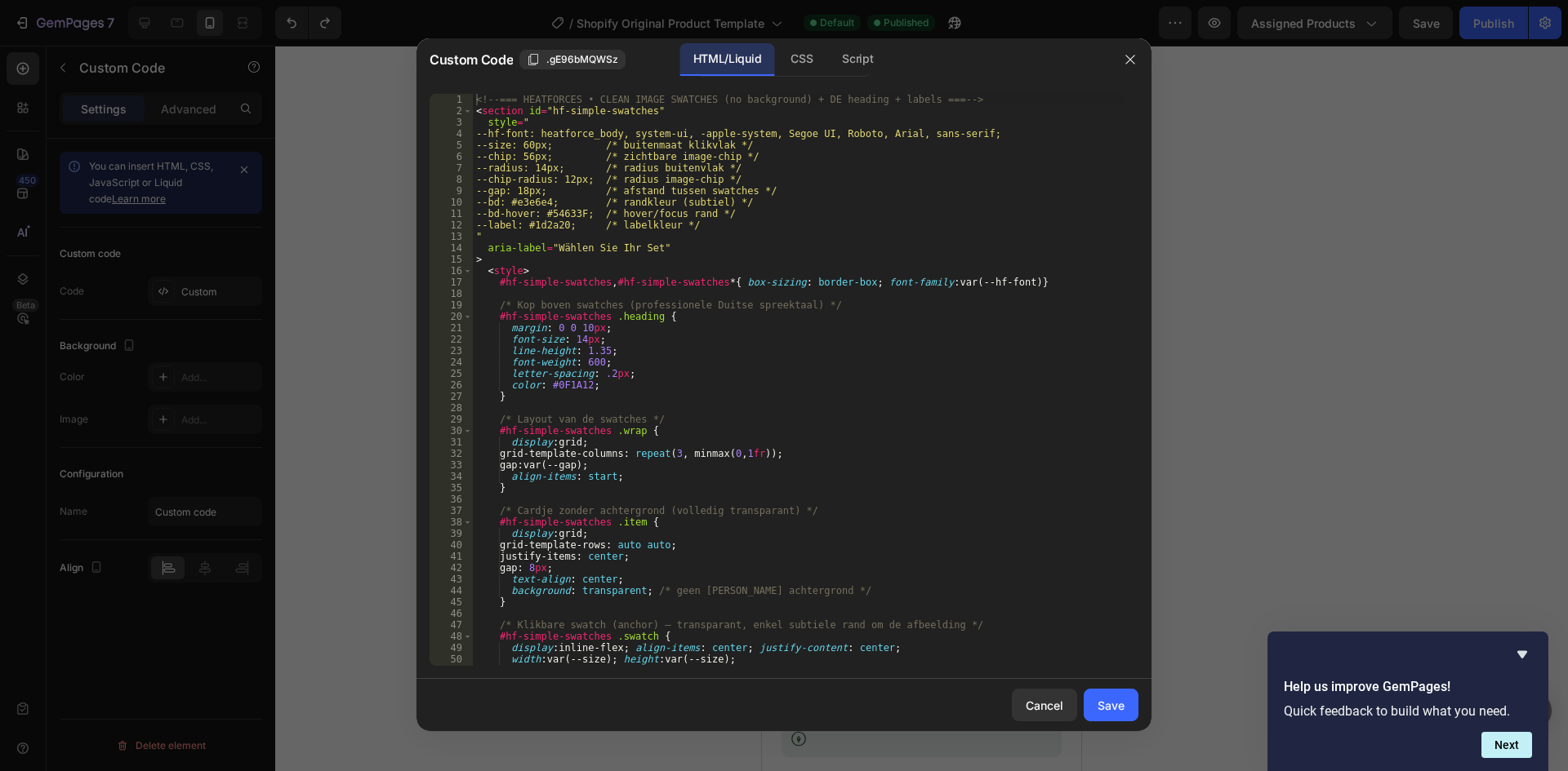
click at [705, 261] on div "<!-- === HEATFORCES • CLEAN IMAGE SWATCHES (no background) + DE heading + label…" at bounding box center [799, 391] width 653 height 595
type textarea "</section>"
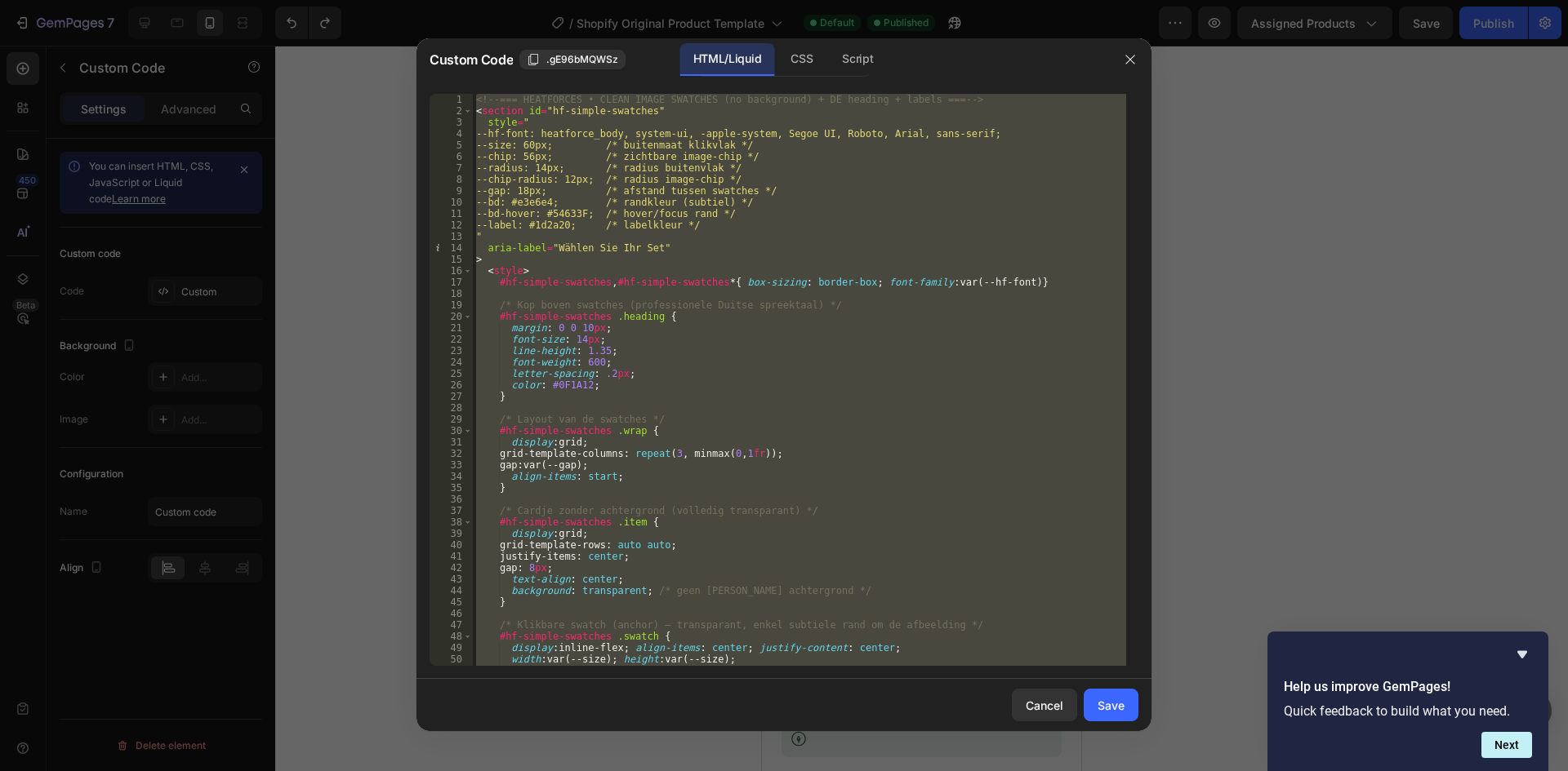
paste textarea
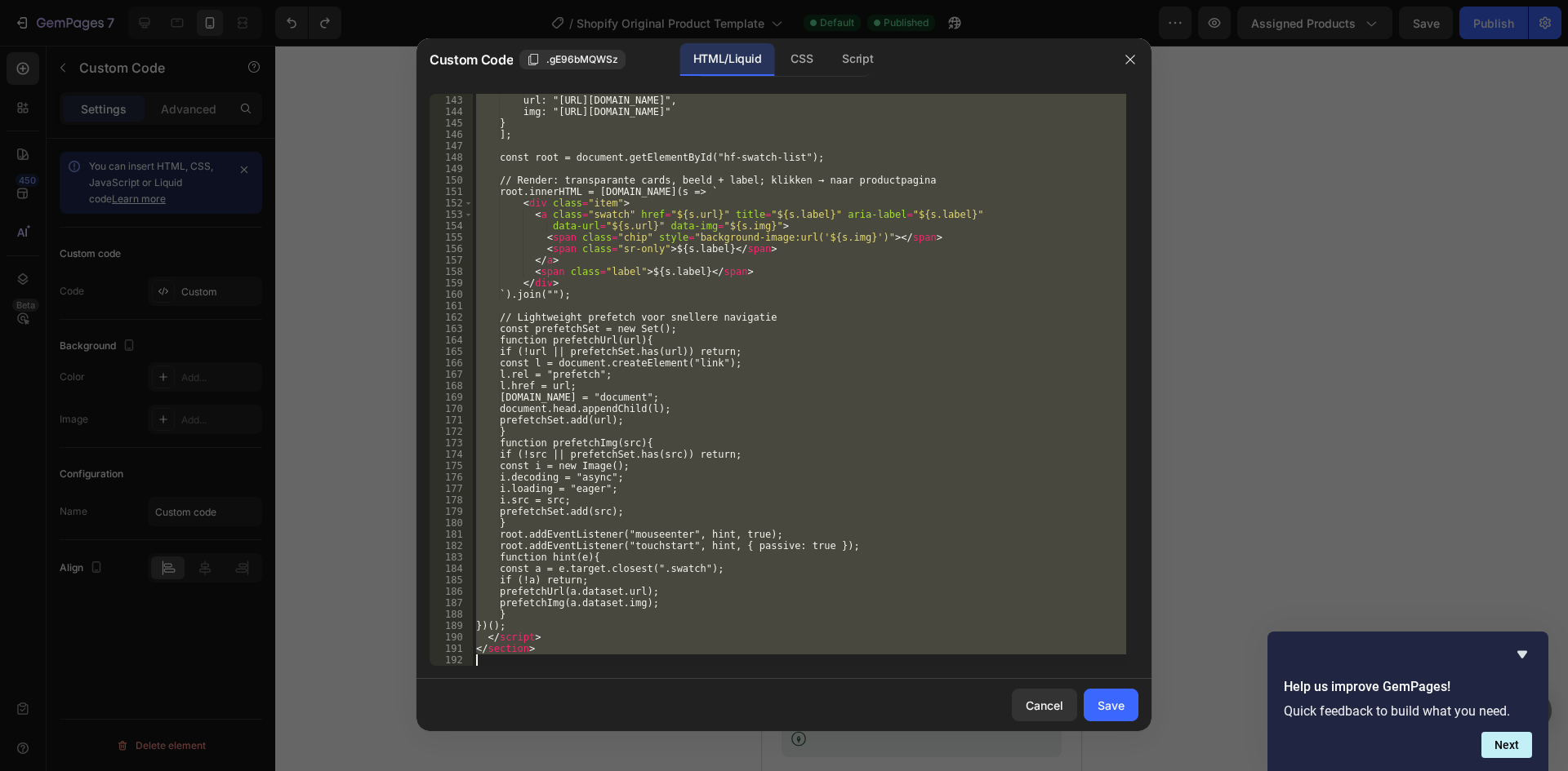
scroll to position [1668, 0]
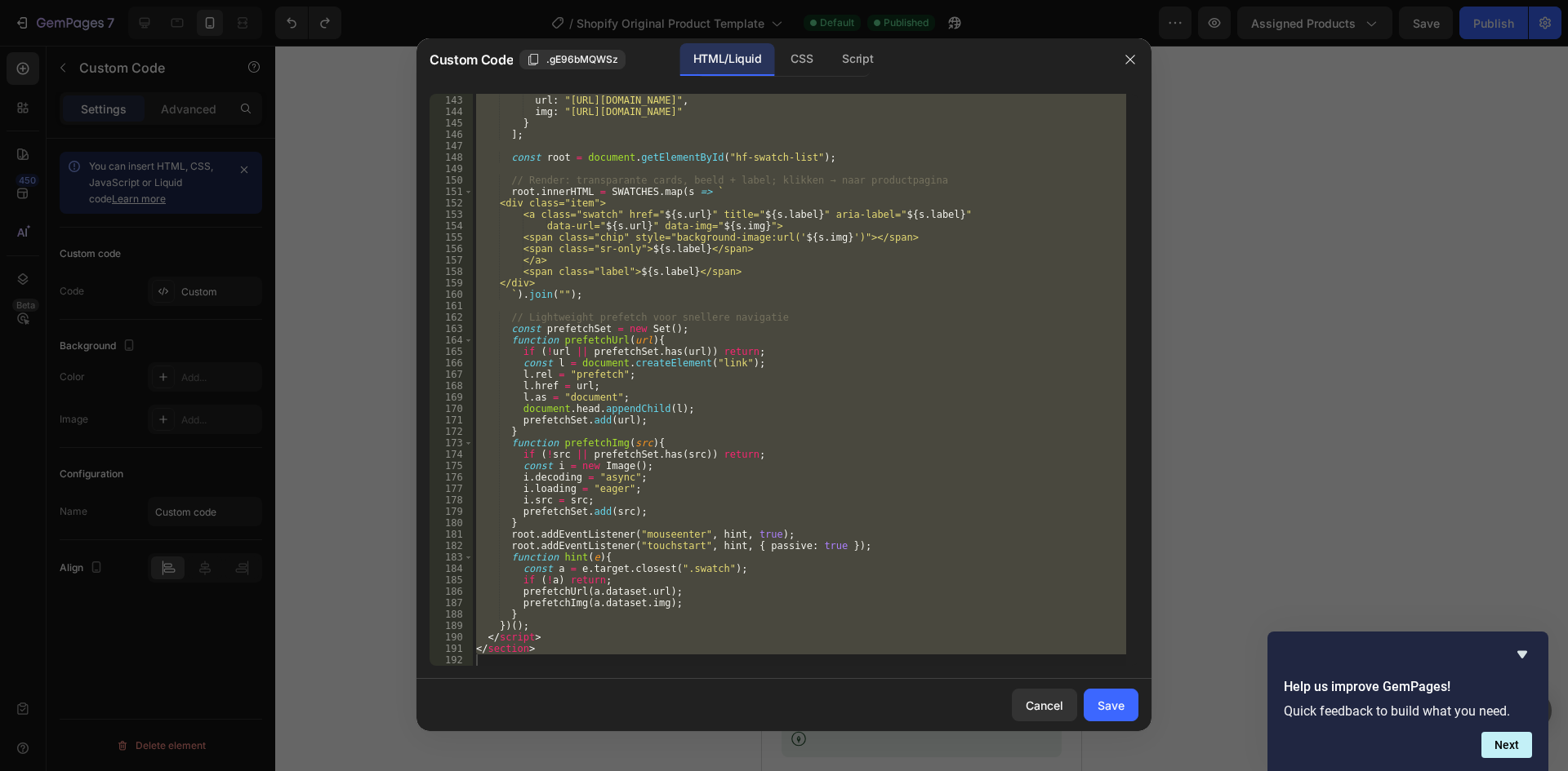
click at [999, 678] on div at bounding box center [784, 678] width 735 height 1
click at [884, 602] on div "label : "Trio-Set" , url : "[URL][DOMAIN_NAME]" , img : "[URL][DOMAIN_NAME]" } …" at bounding box center [799, 380] width 653 height 572
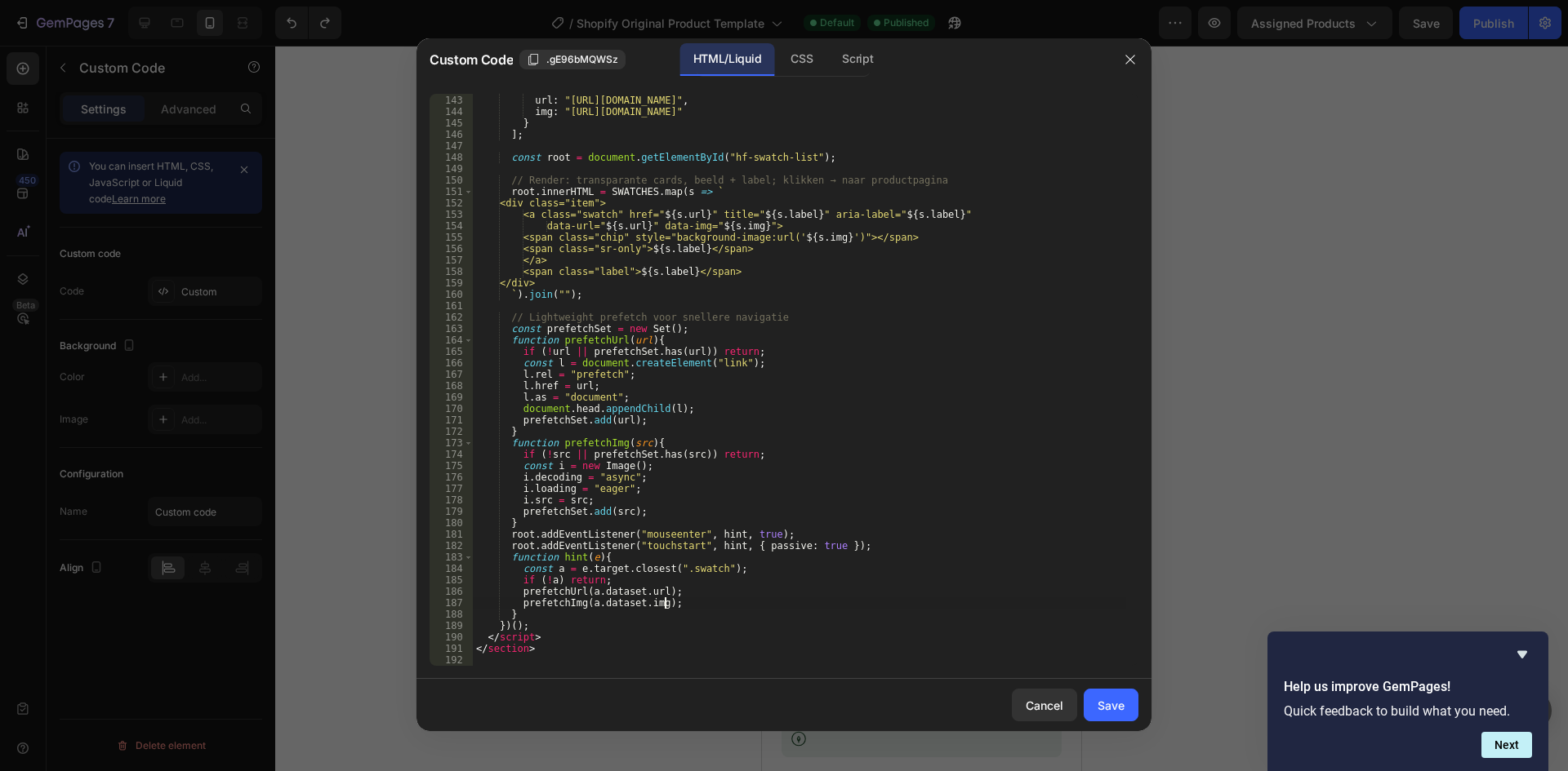
type textarea "</section>"
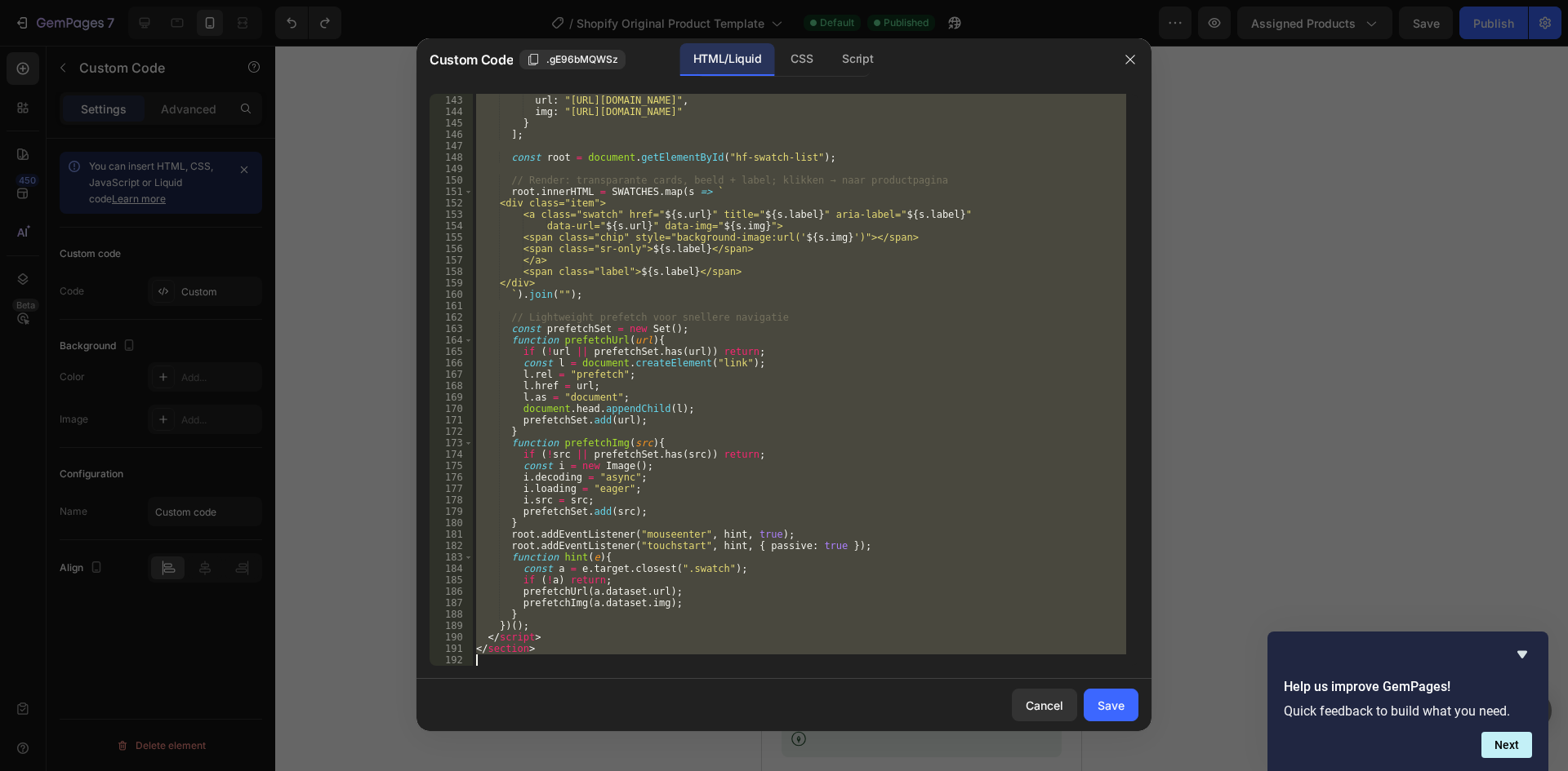
paste textarea
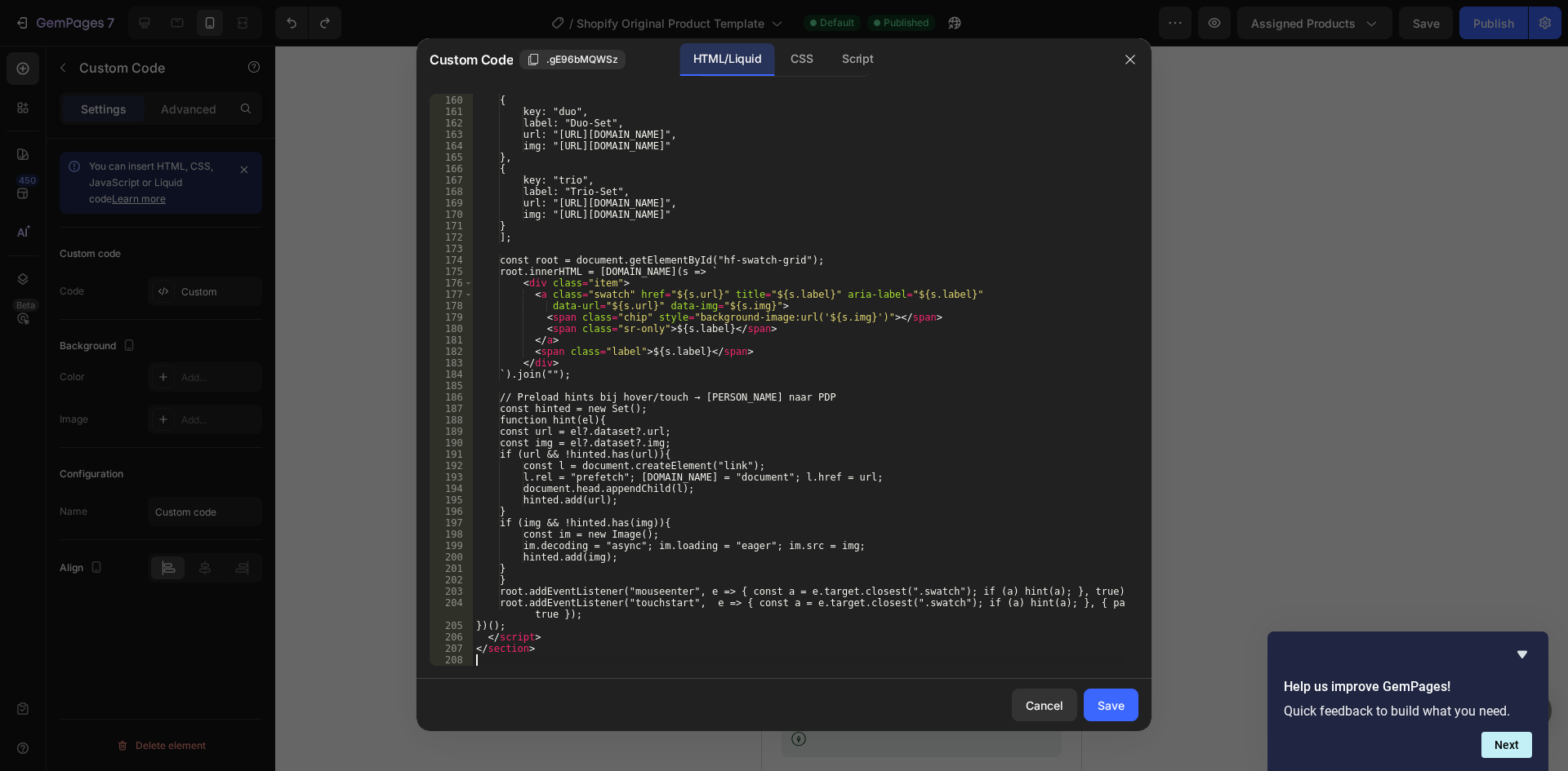
scroll to position [1885, 0]
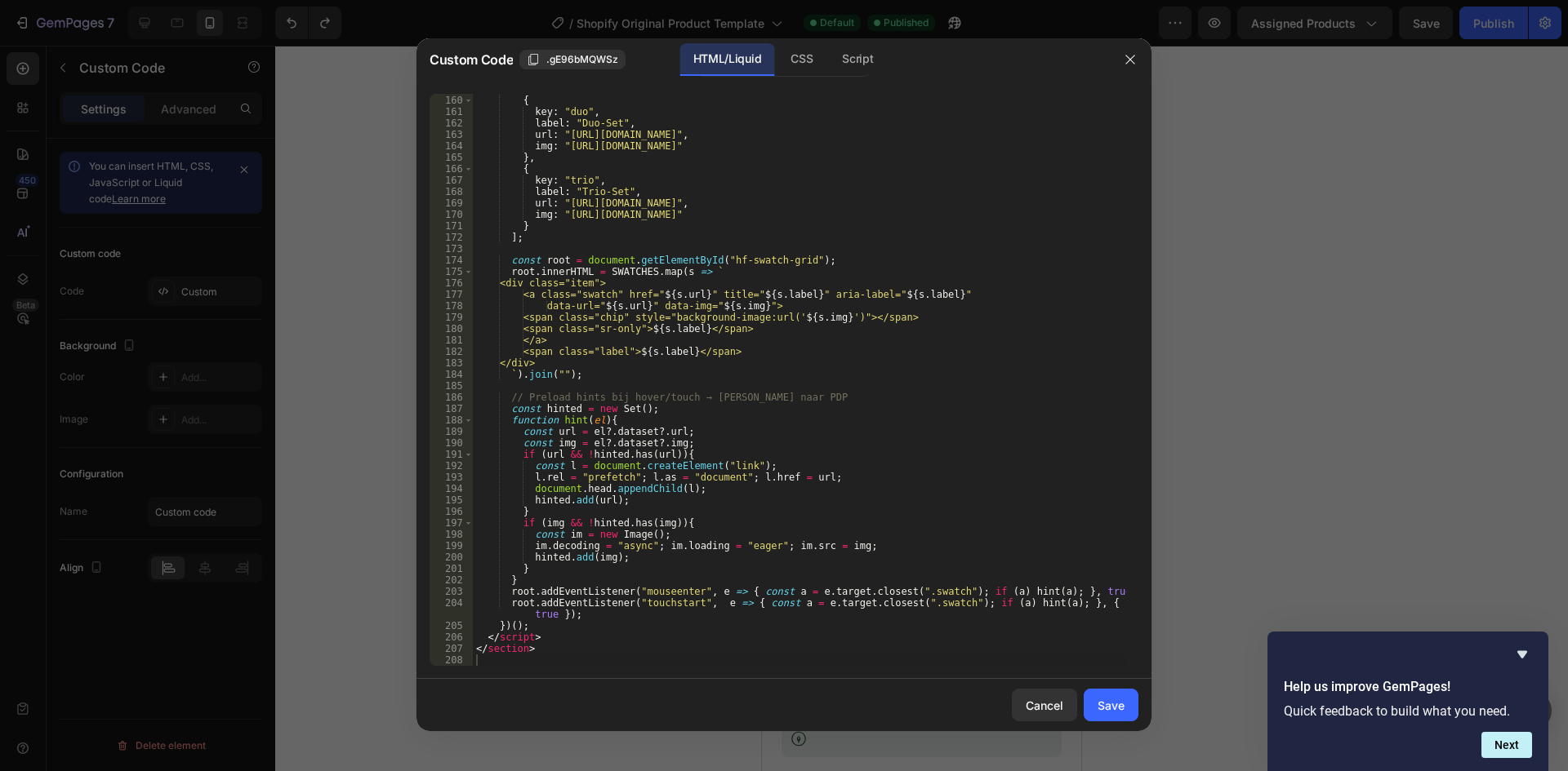
click at [1143, 702] on div "Cancel Save" at bounding box center [784, 705] width 735 height 52
click at [1127, 702] on button "Save" at bounding box center [1111, 705] width 55 height 33
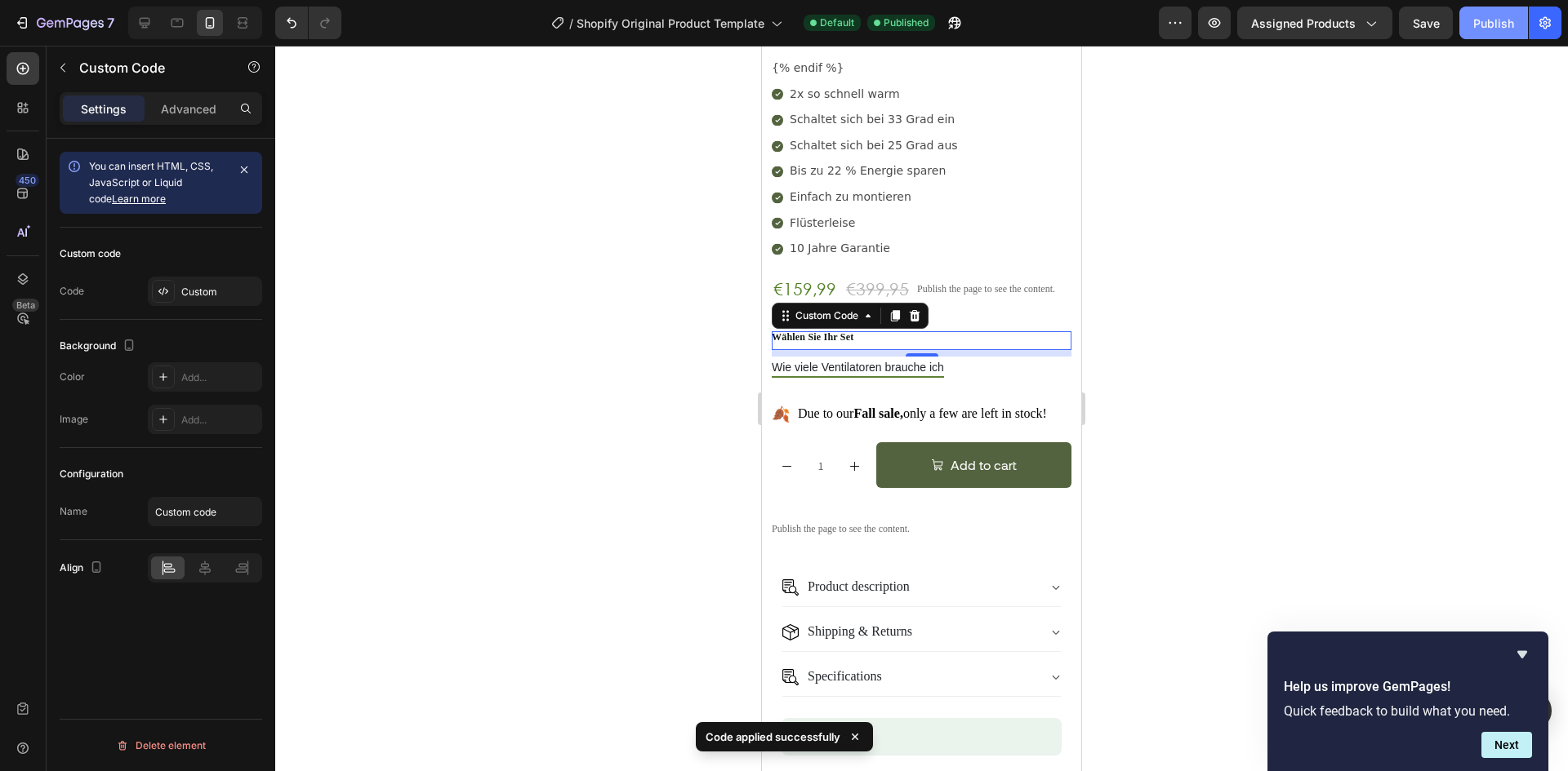
click at [1480, 24] on div "Publish" at bounding box center [1493, 23] width 41 height 17
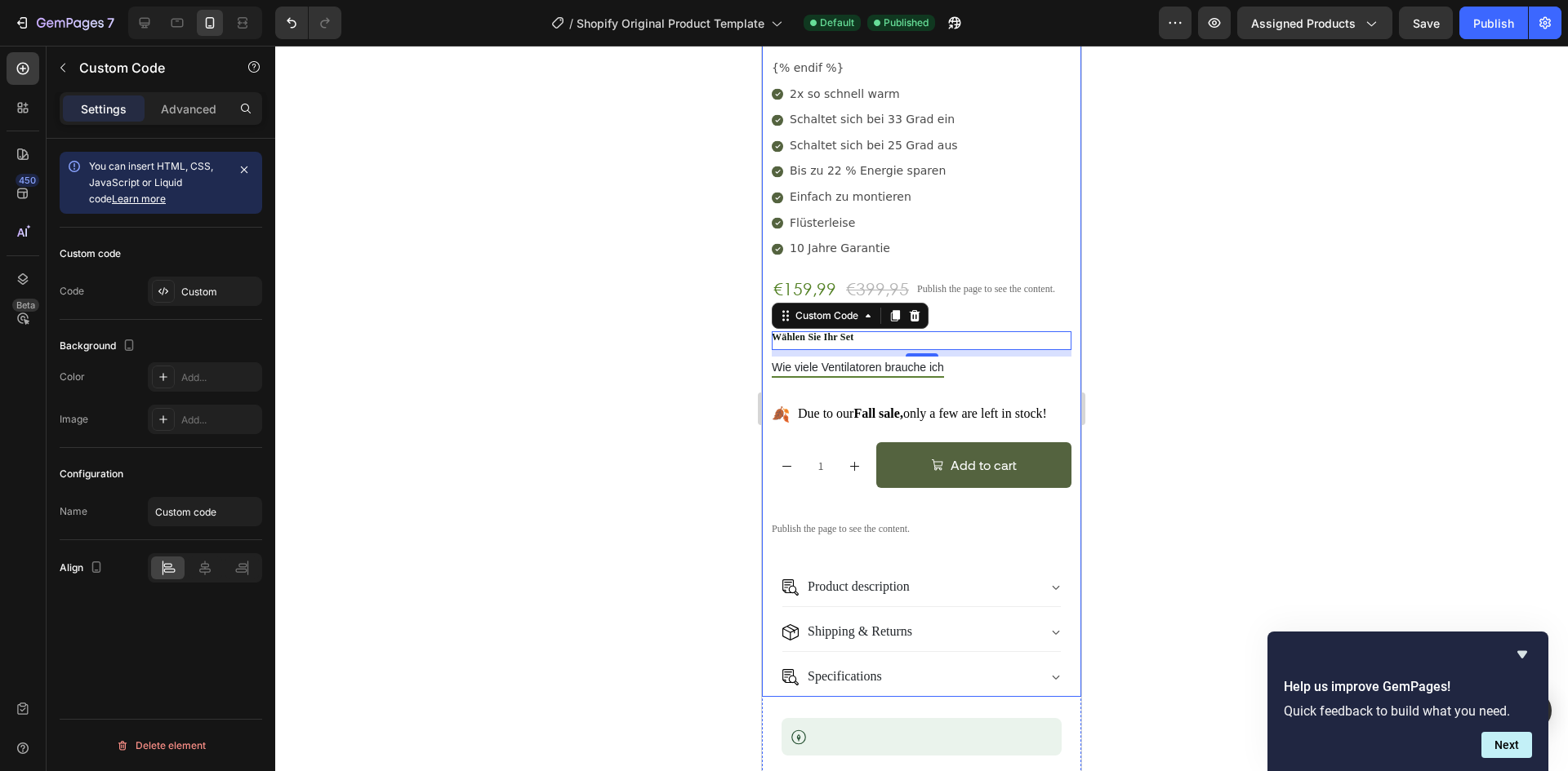
click at [994, 347] on div "{% if product and product.metafields.custom['1usp'] %} {{ product.metafields.cu…" at bounding box center [921, 317] width 299 height 759
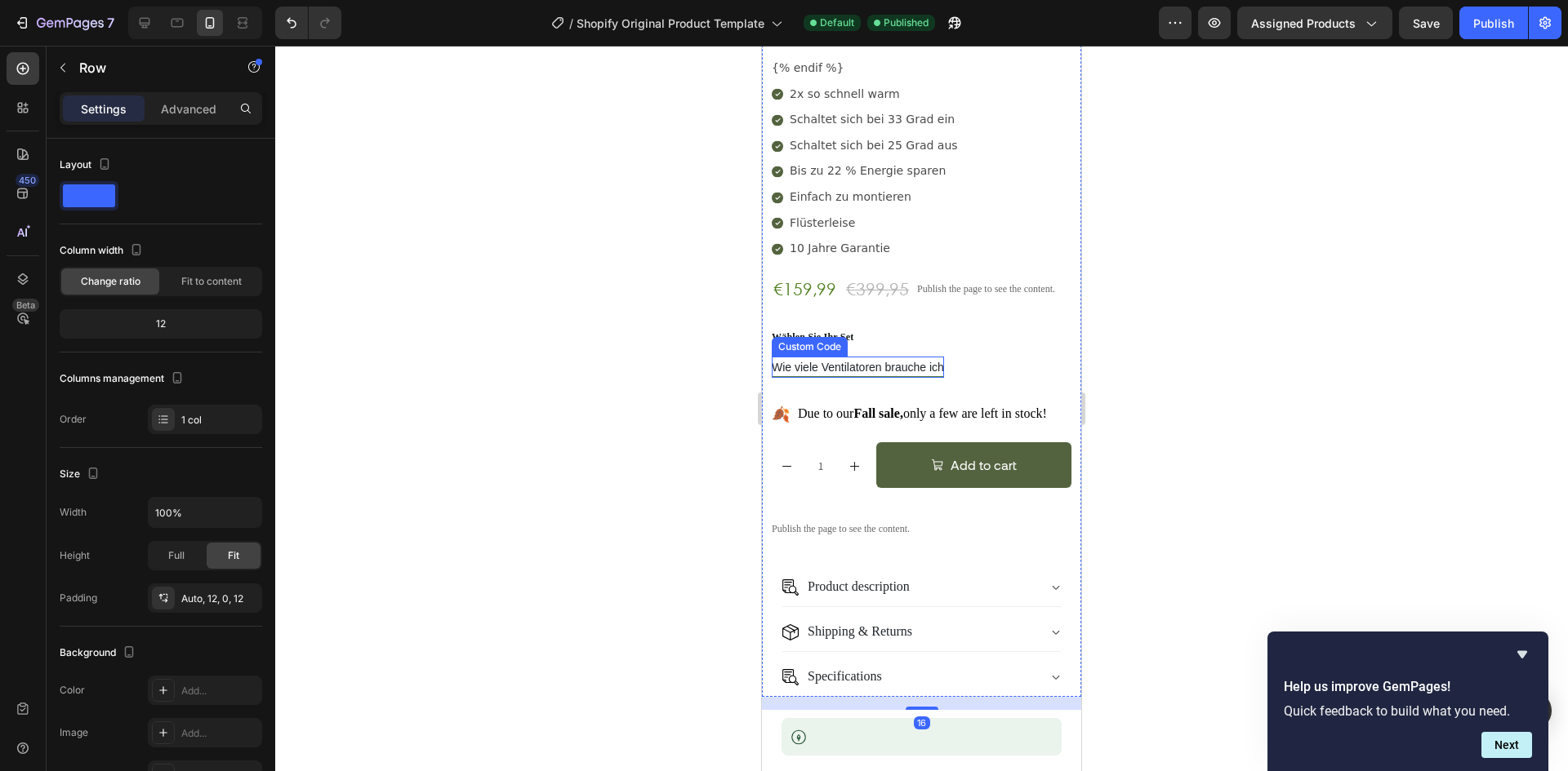
click at [938, 361] on span "Wie viele Ventilatoren brauche ich" at bounding box center [857, 369] width 173 height 17
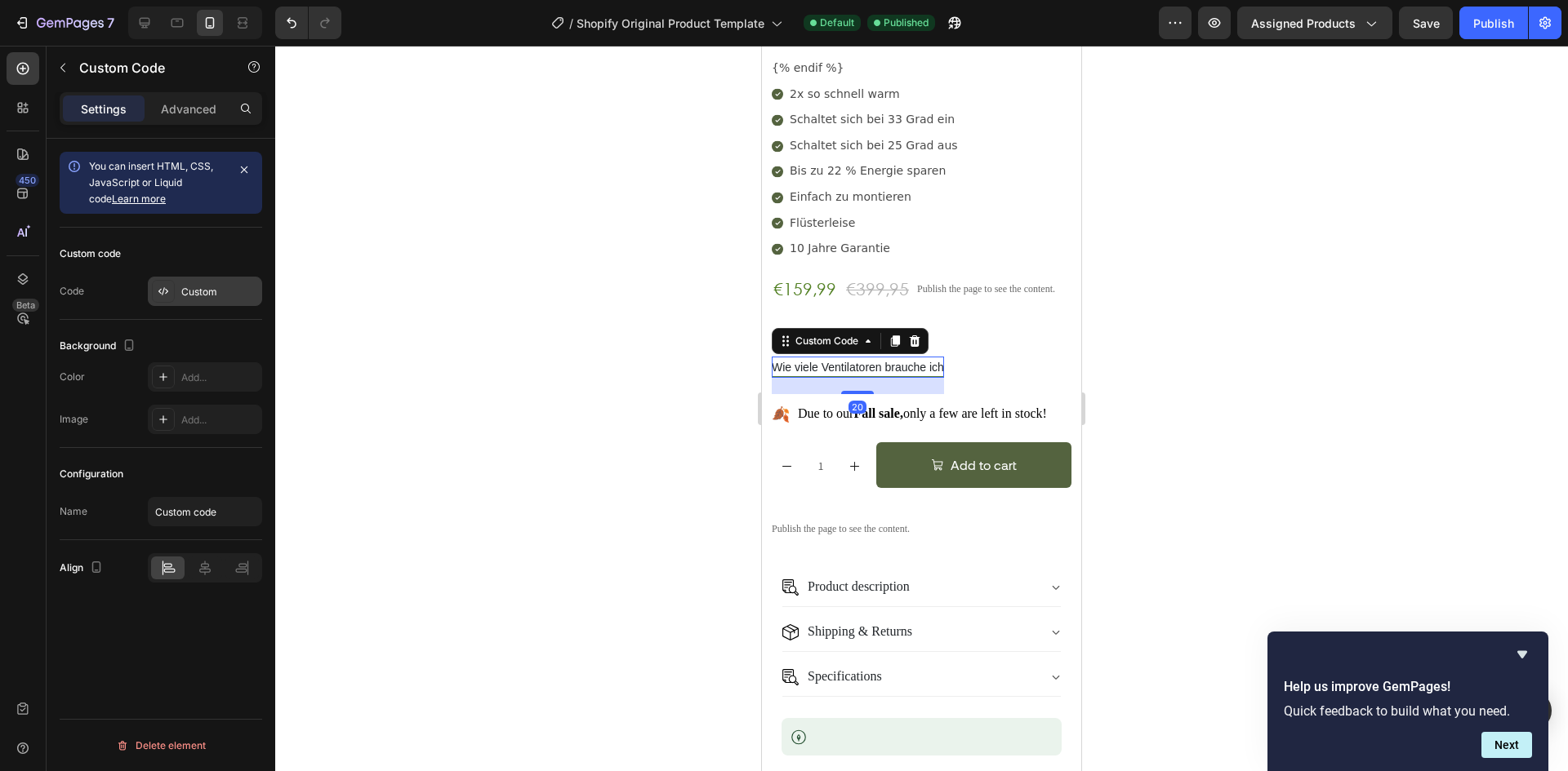
click at [198, 297] on div "Custom" at bounding box center [220, 291] width 76 height 15
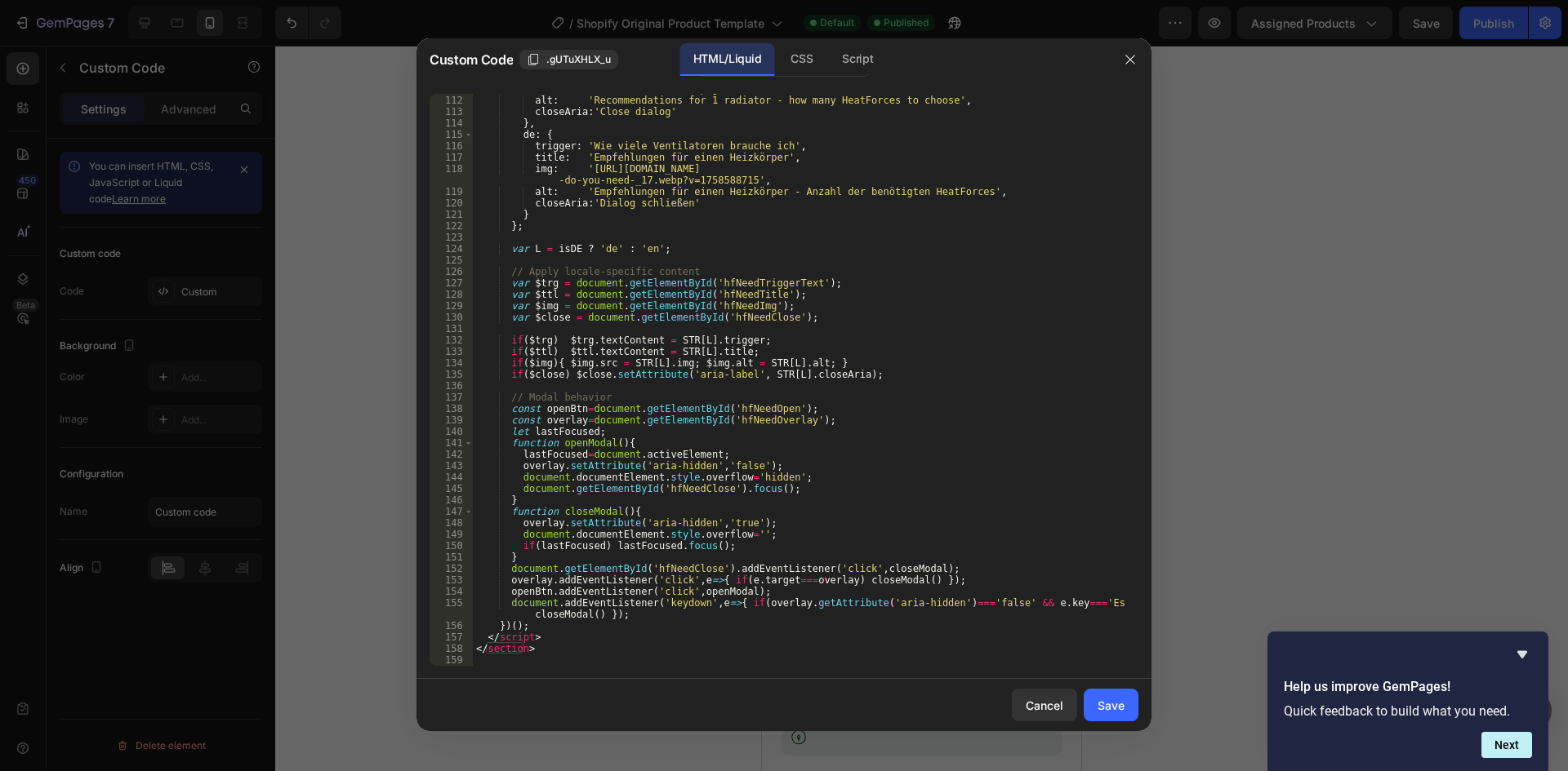
scroll to position [1324, 0]
click at [896, 487] on div "img : '[URL][DOMAIN_NAME] -4e59-b772-c46ed75cf3d4.png?v=1757698630' , alt : 'Re…" at bounding box center [799, 375] width 653 height 606
type textarea "</section>"
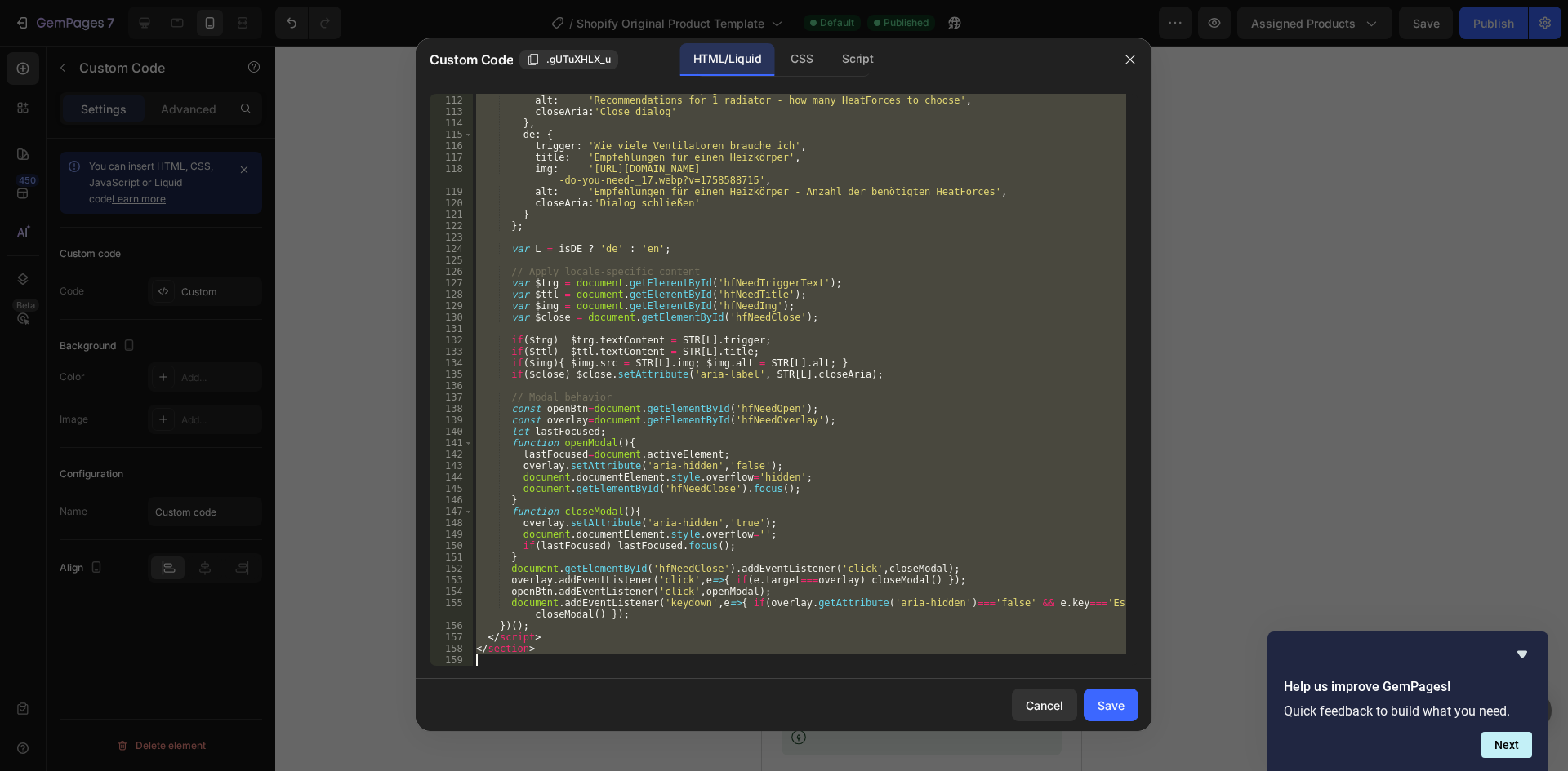
paste textarea
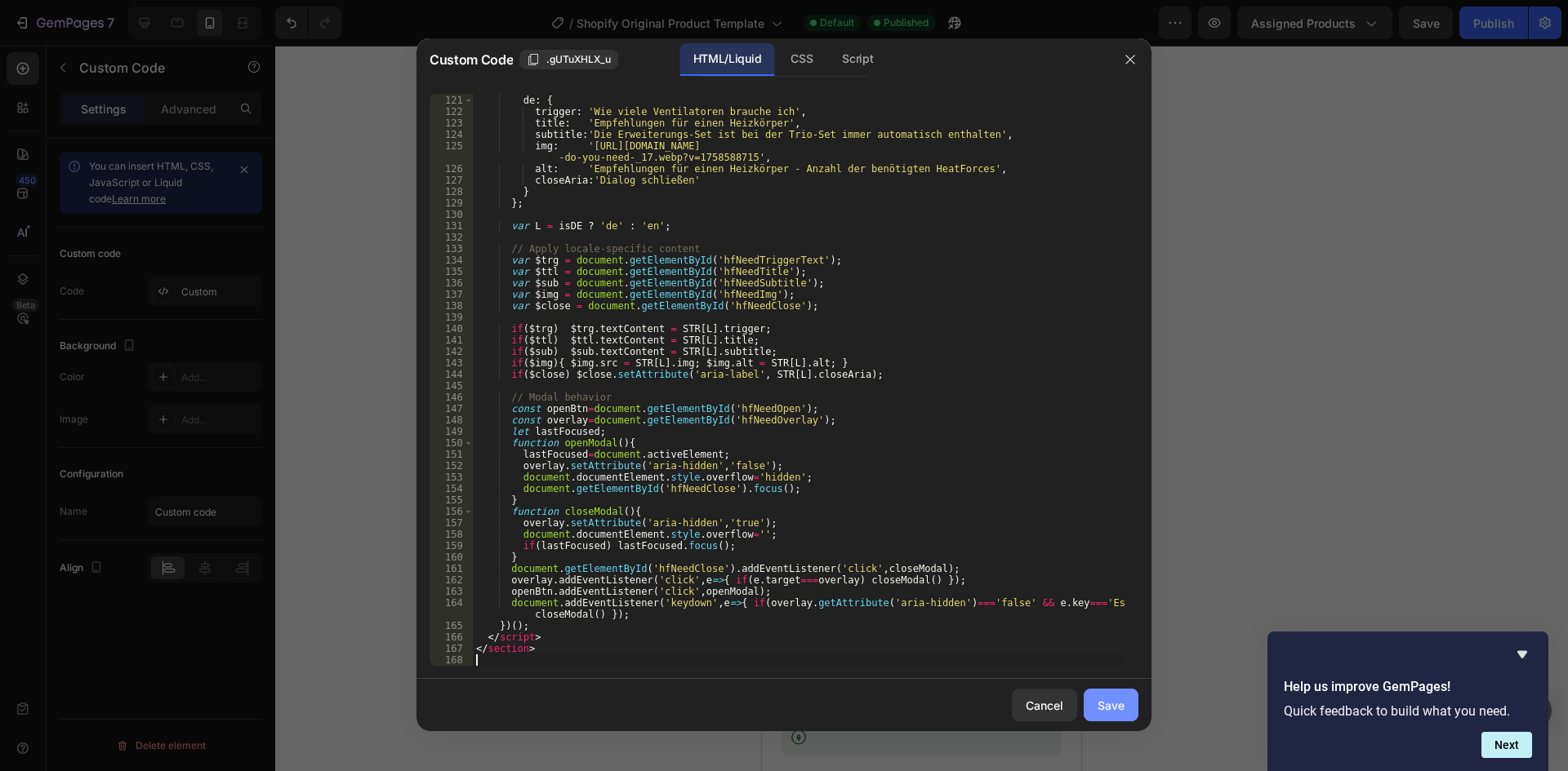
click at [1102, 700] on div "Save" at bounding box center [1111, 706] width 27 height 17
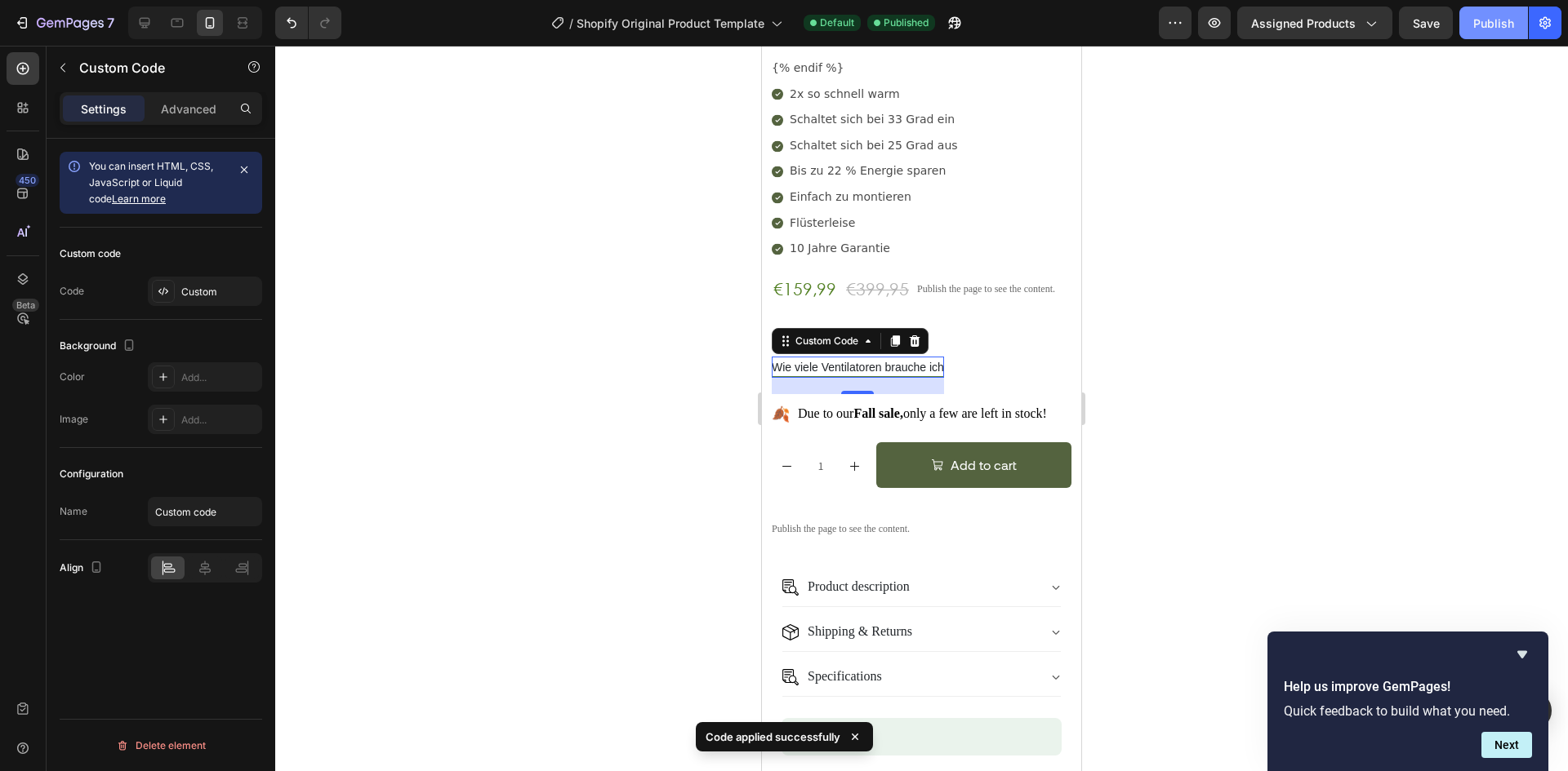
click at [1485, 21] on div "Publish" at bounding box center [1493, 23] width 41 height 17
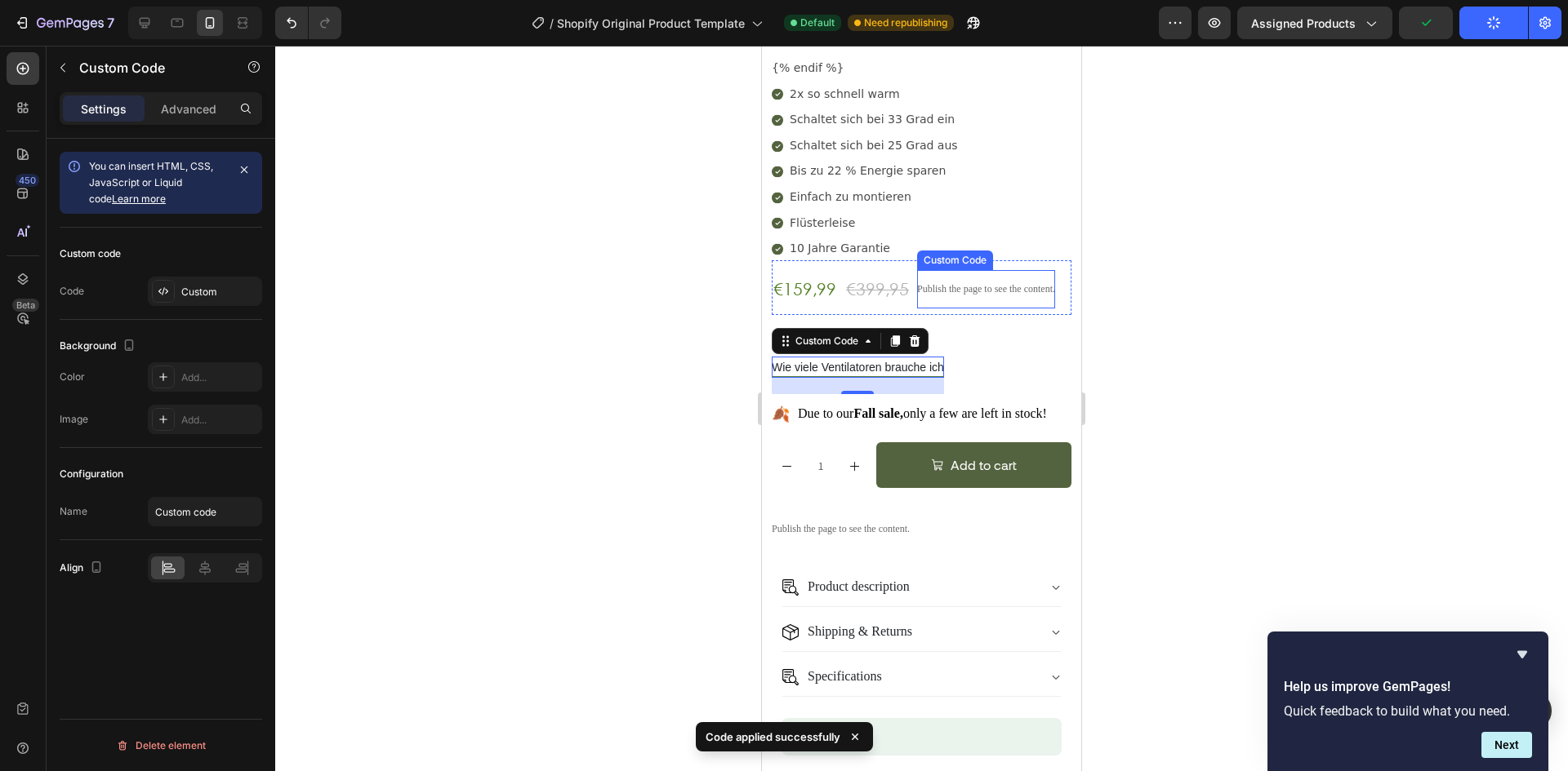
click at [955, 279] on div "Publish the page to see the content." at bounding box center [986, 289] width 138 height 38
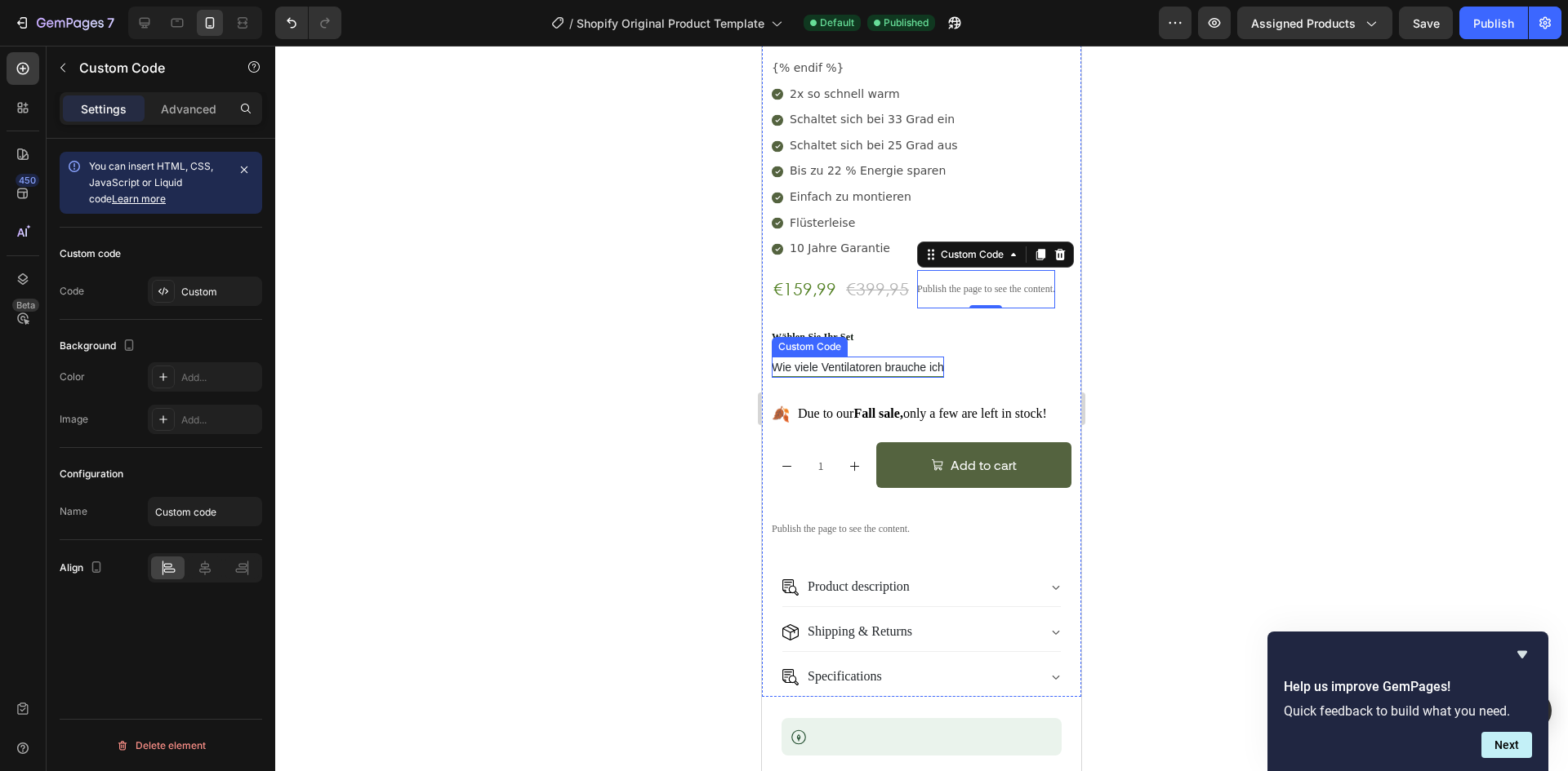
click at [903, 331] on p "Wählen Sie Ihr Set" at bounding box center [921, 337] width 299 height 12
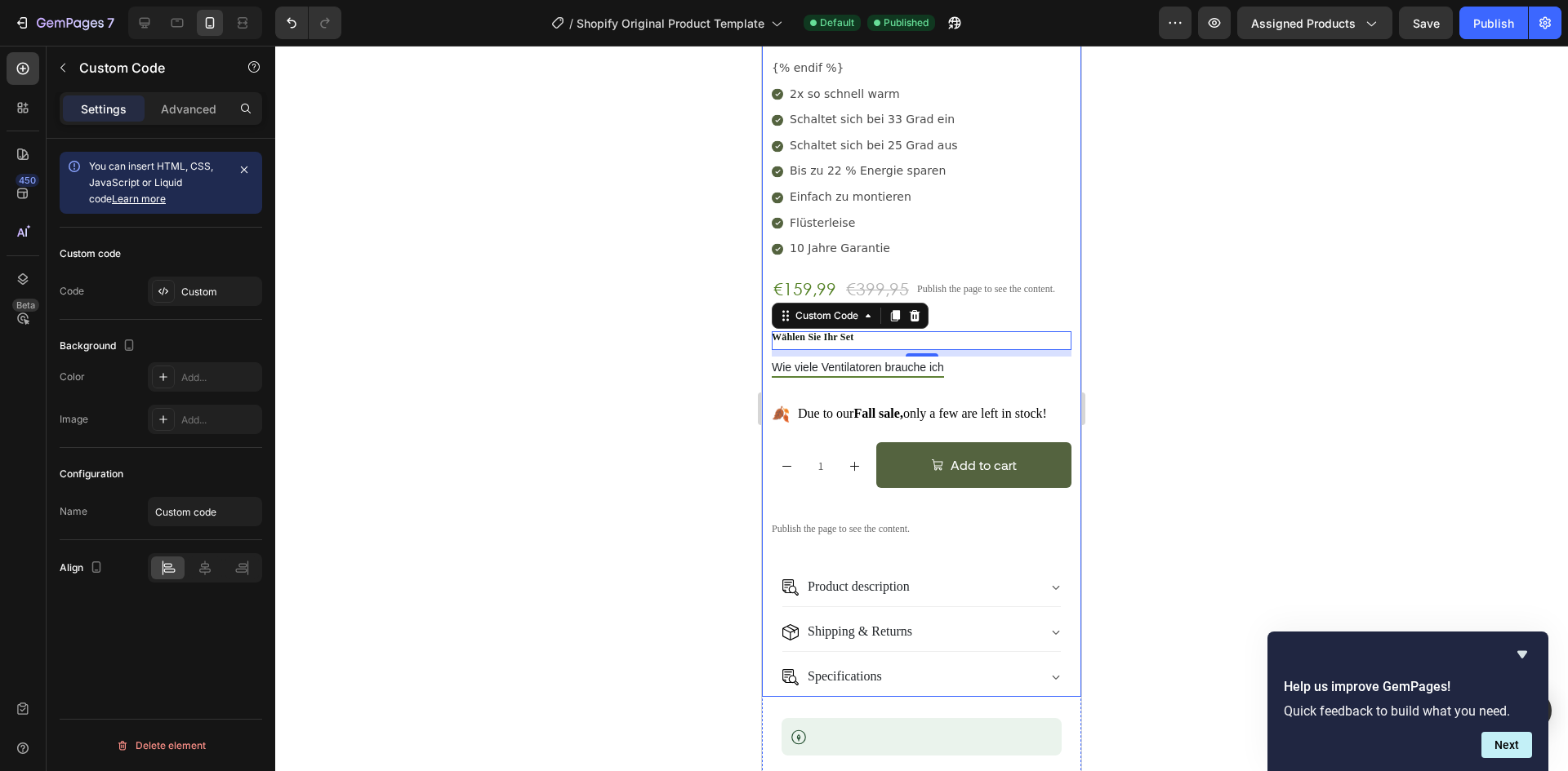
click at [977, 349] on div "{% if product and product.metafields.custom['1usp'] %} {{ product.metafields.cu…" at bounding box center [921, 317] width 299 height 759
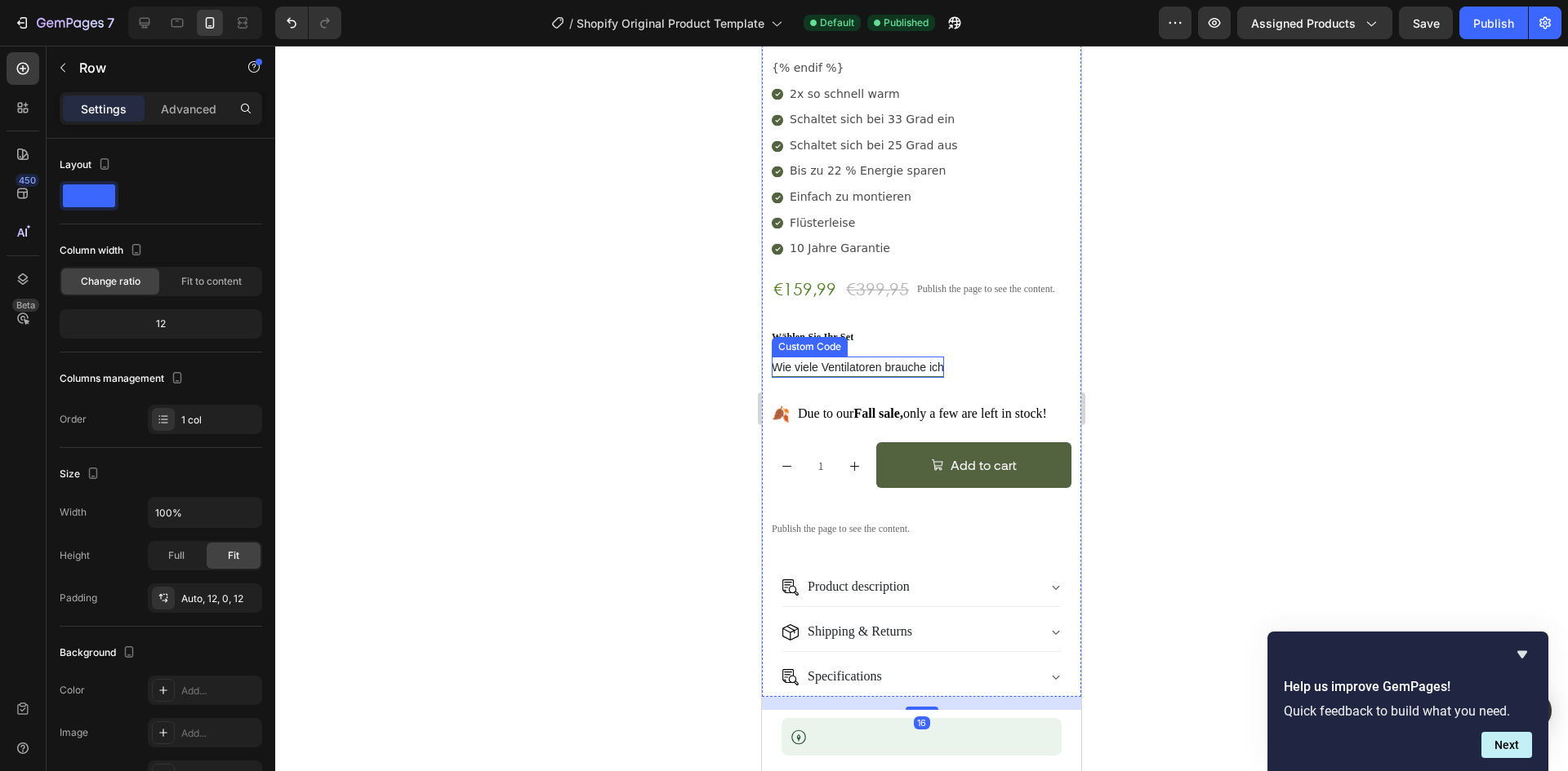
click at [917, 361] on span "Wie viele Ventilatoren brauche ich" at bounding box center [857, 369] width 173 height 17
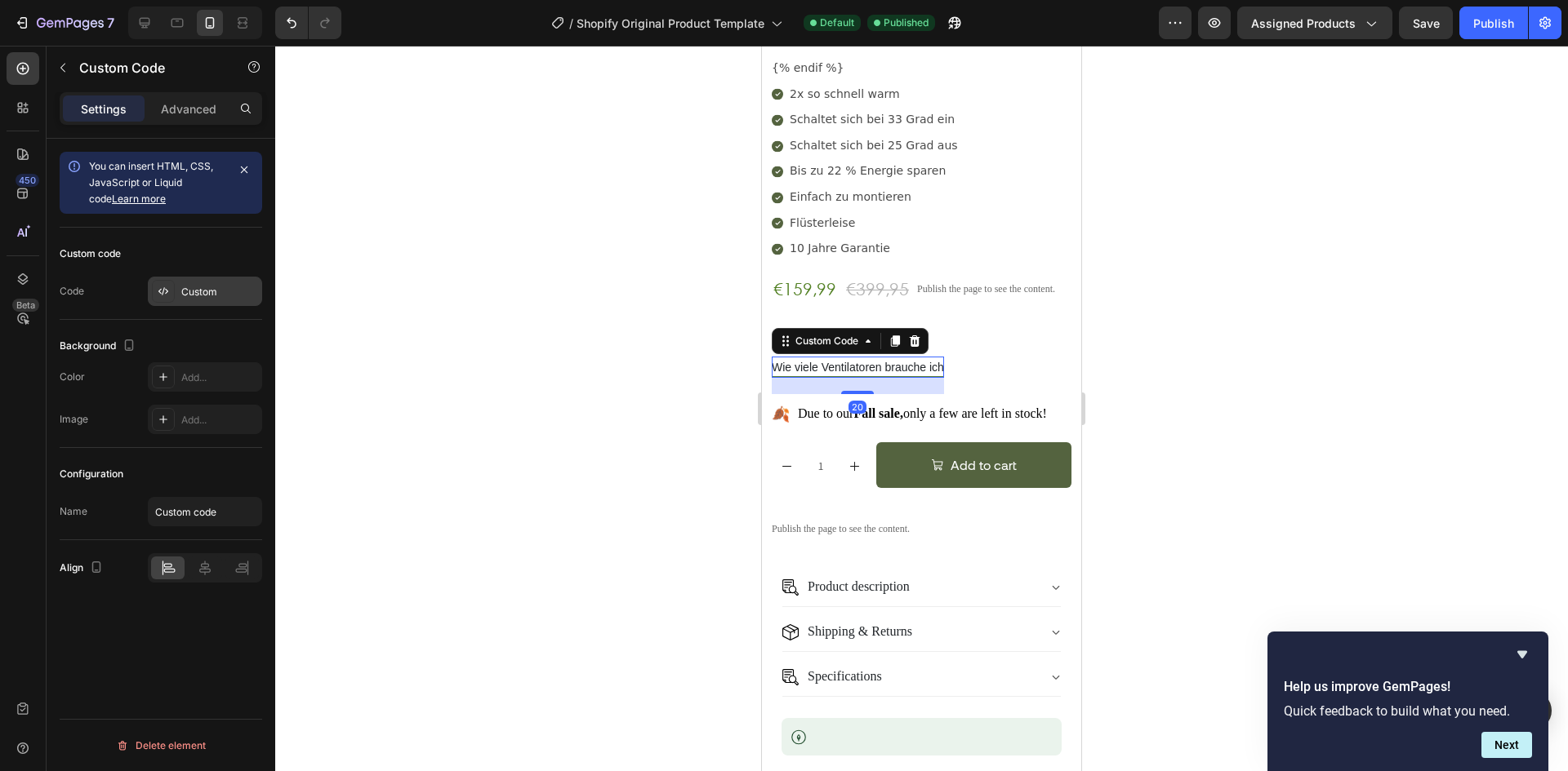
click at [188, 284] on div "Custom" at bounding box center [220, 291] width 76 height 15
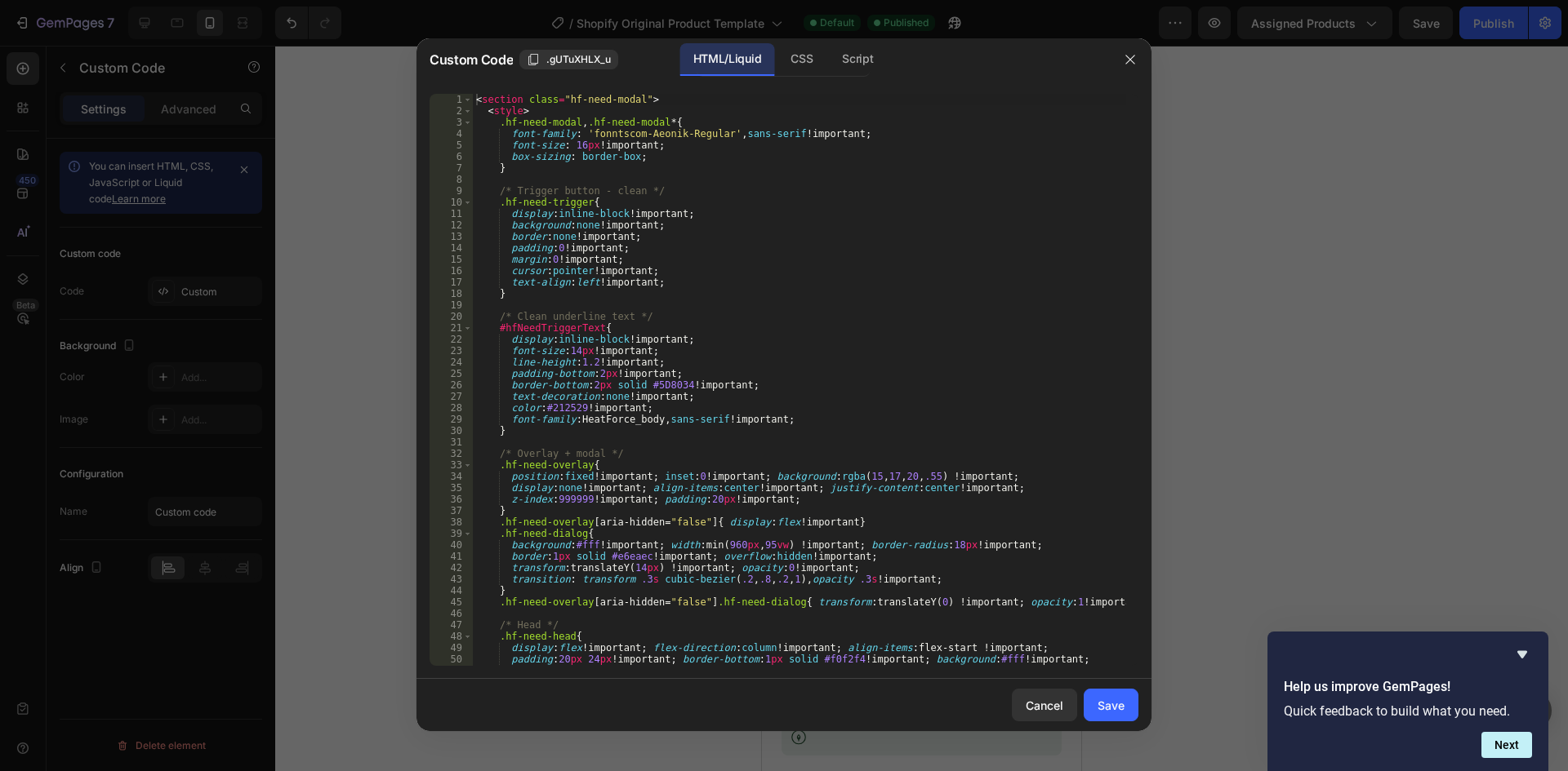
click at [855, 346] on div "< section class = "hf-need-modal" > < style > .hf-need-modal , .hf-need-modal *…" at bounding box center [799, 391] width 653 height 595
type textarea "</section>"
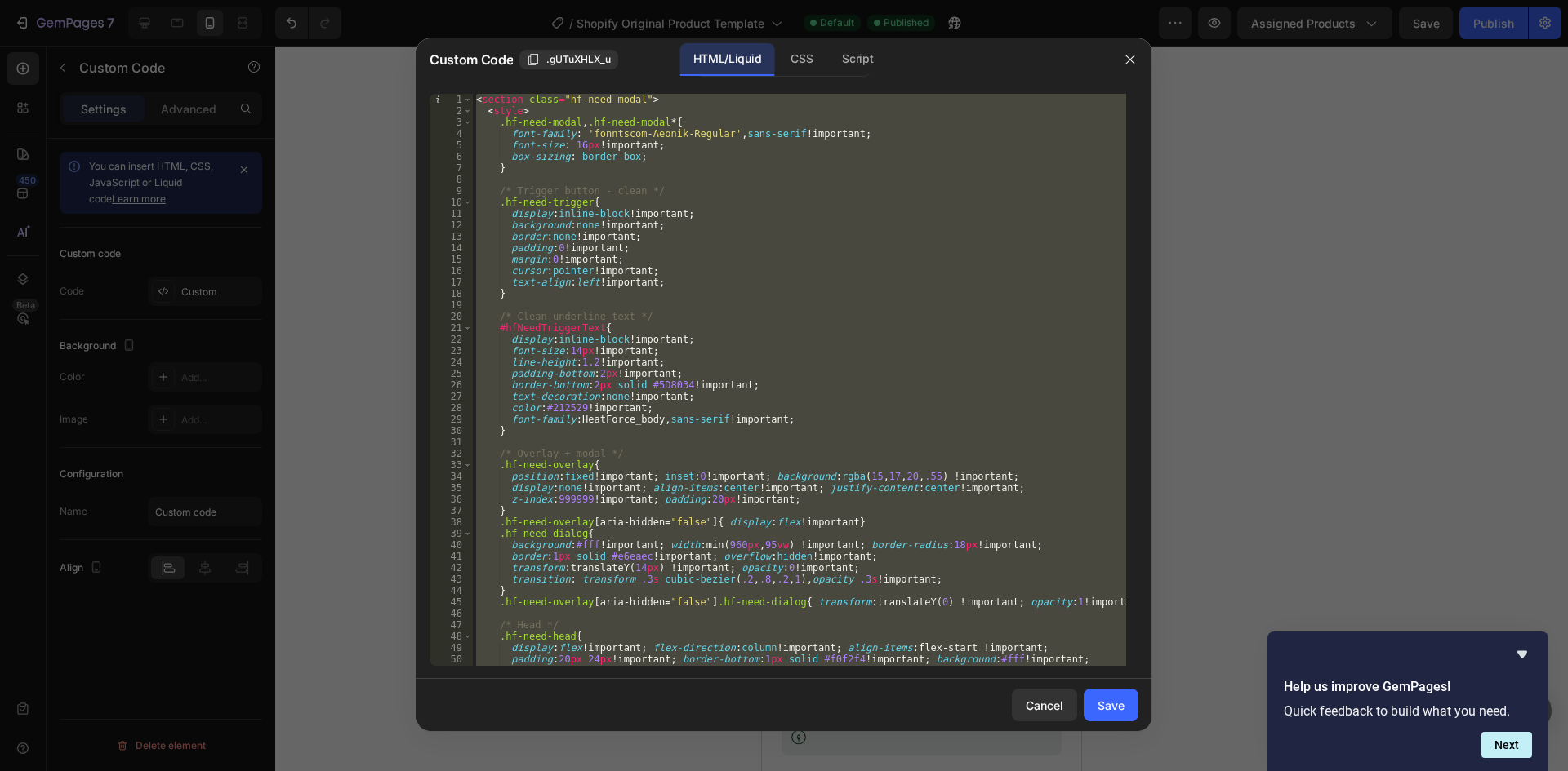
paste textarea
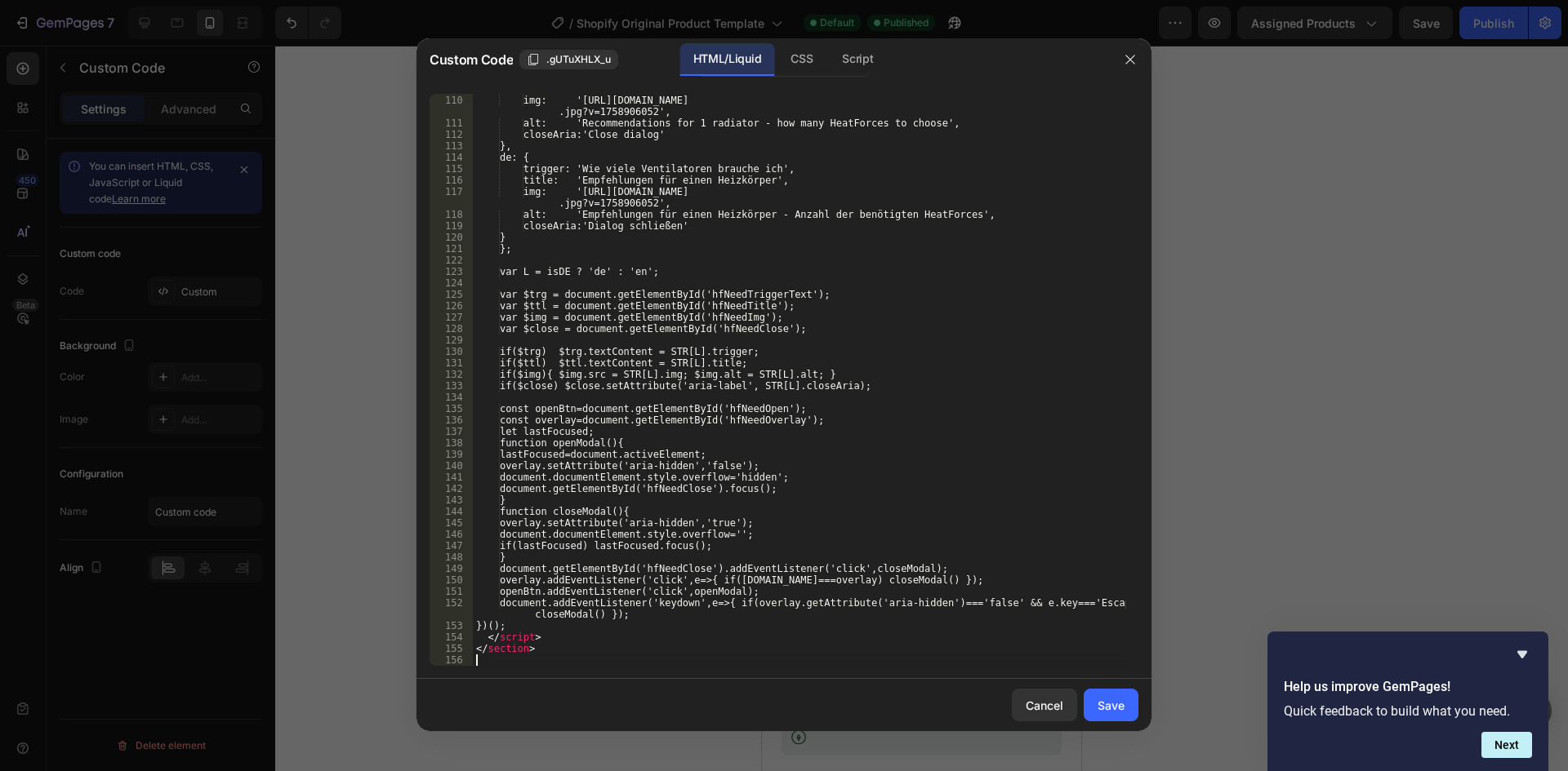
scroll to position [1290, 0]
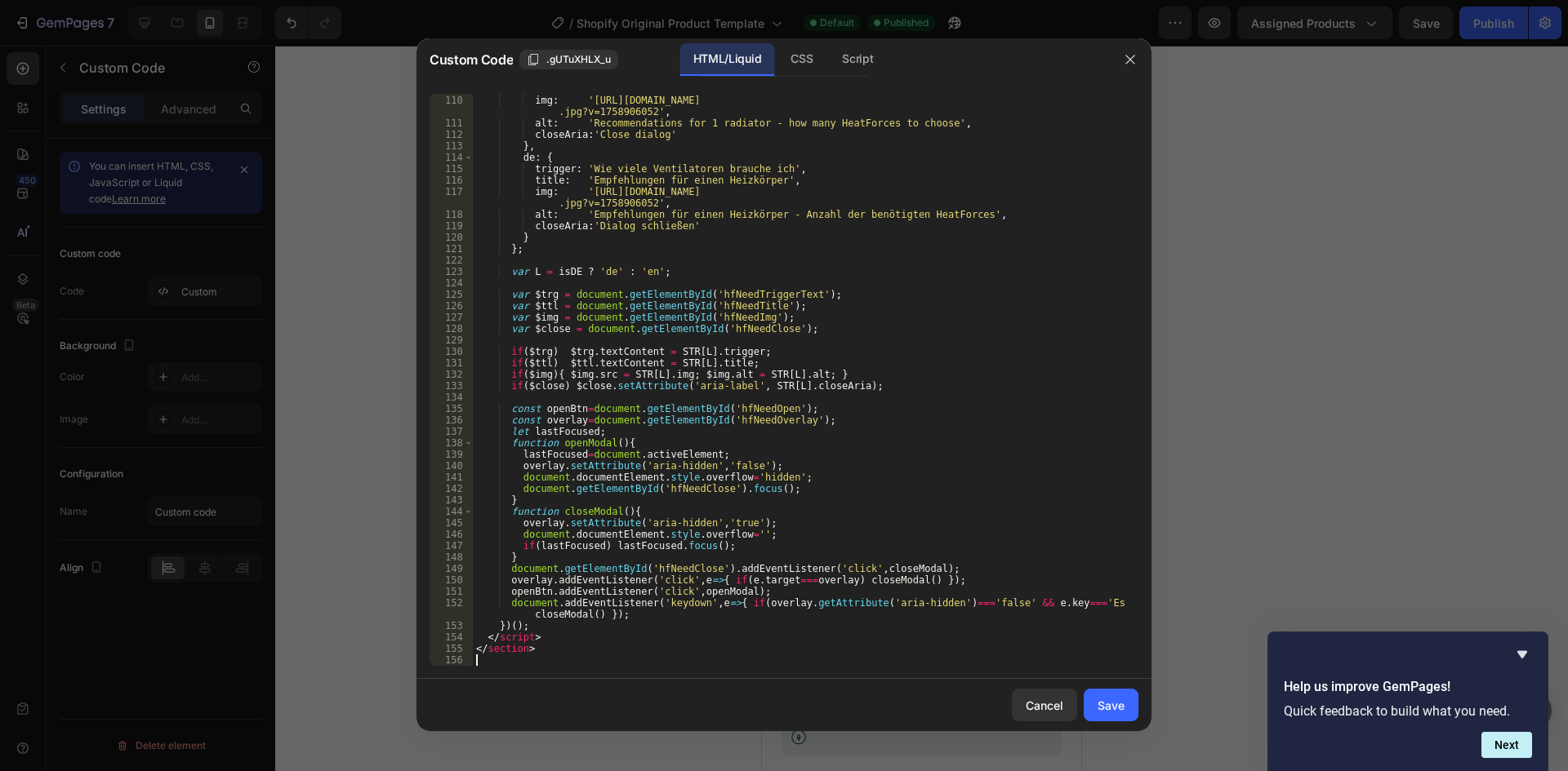
type textarea "</section>"
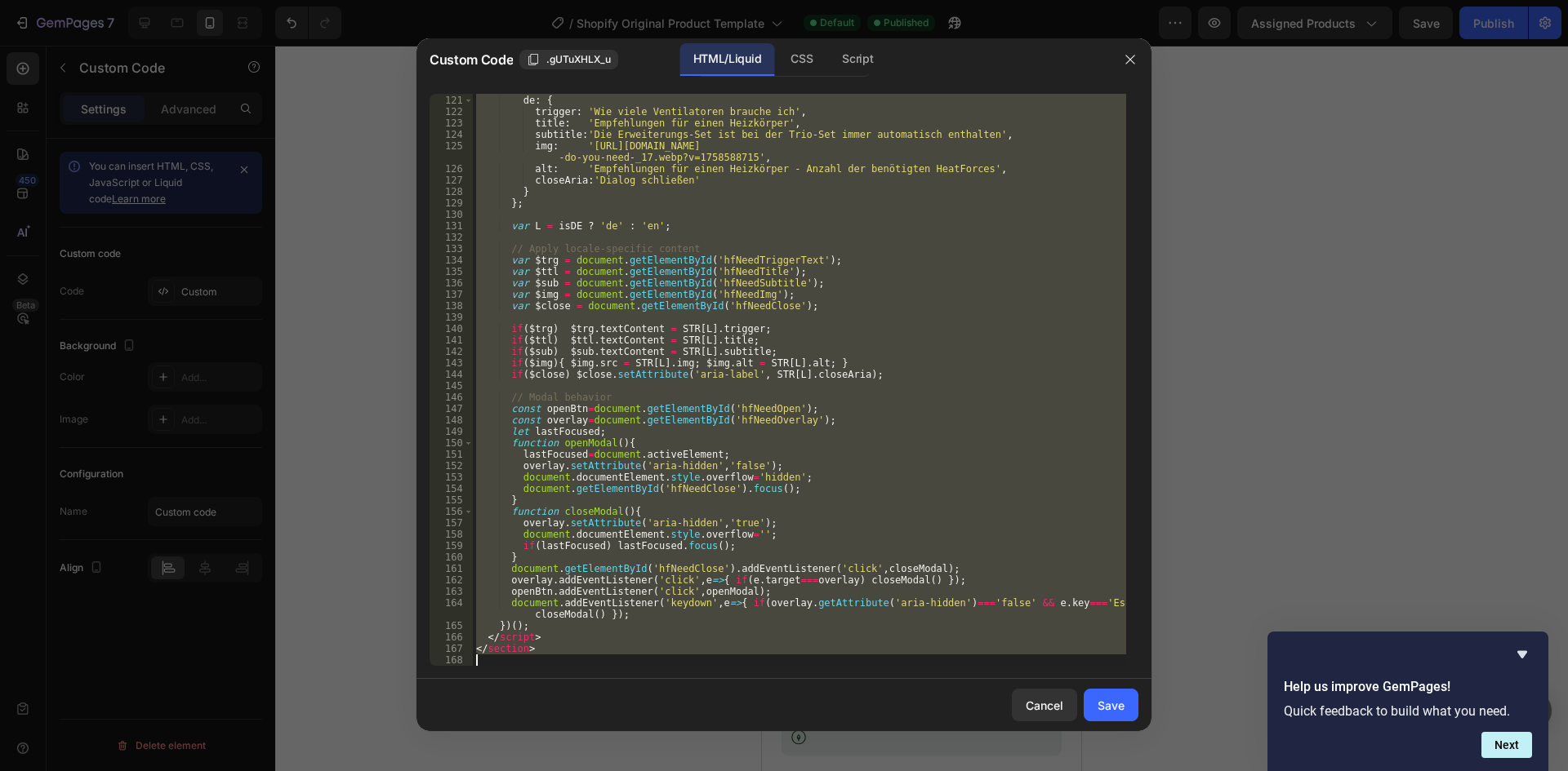
paste textarea
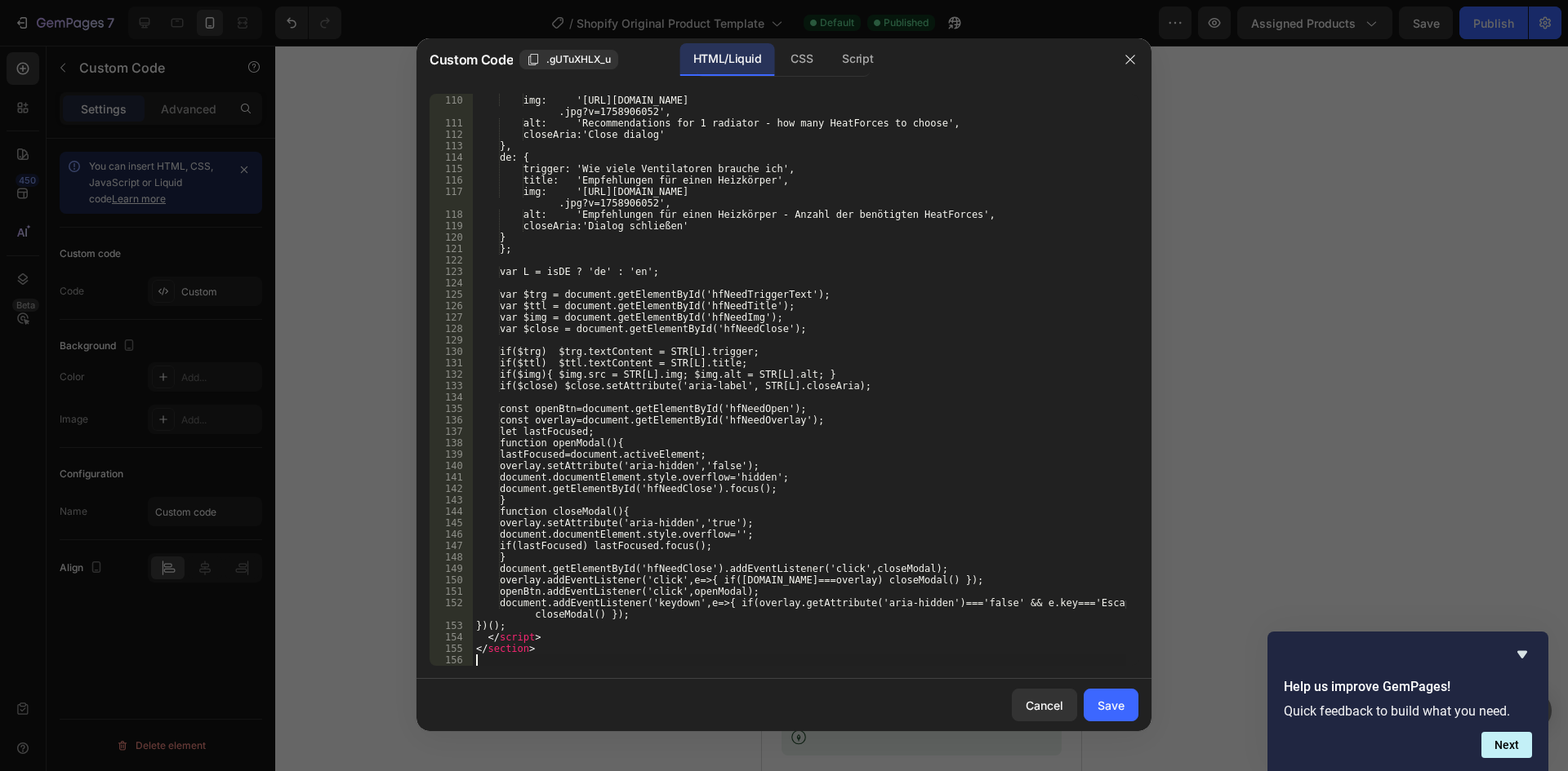
scroll to position [1290, 0]
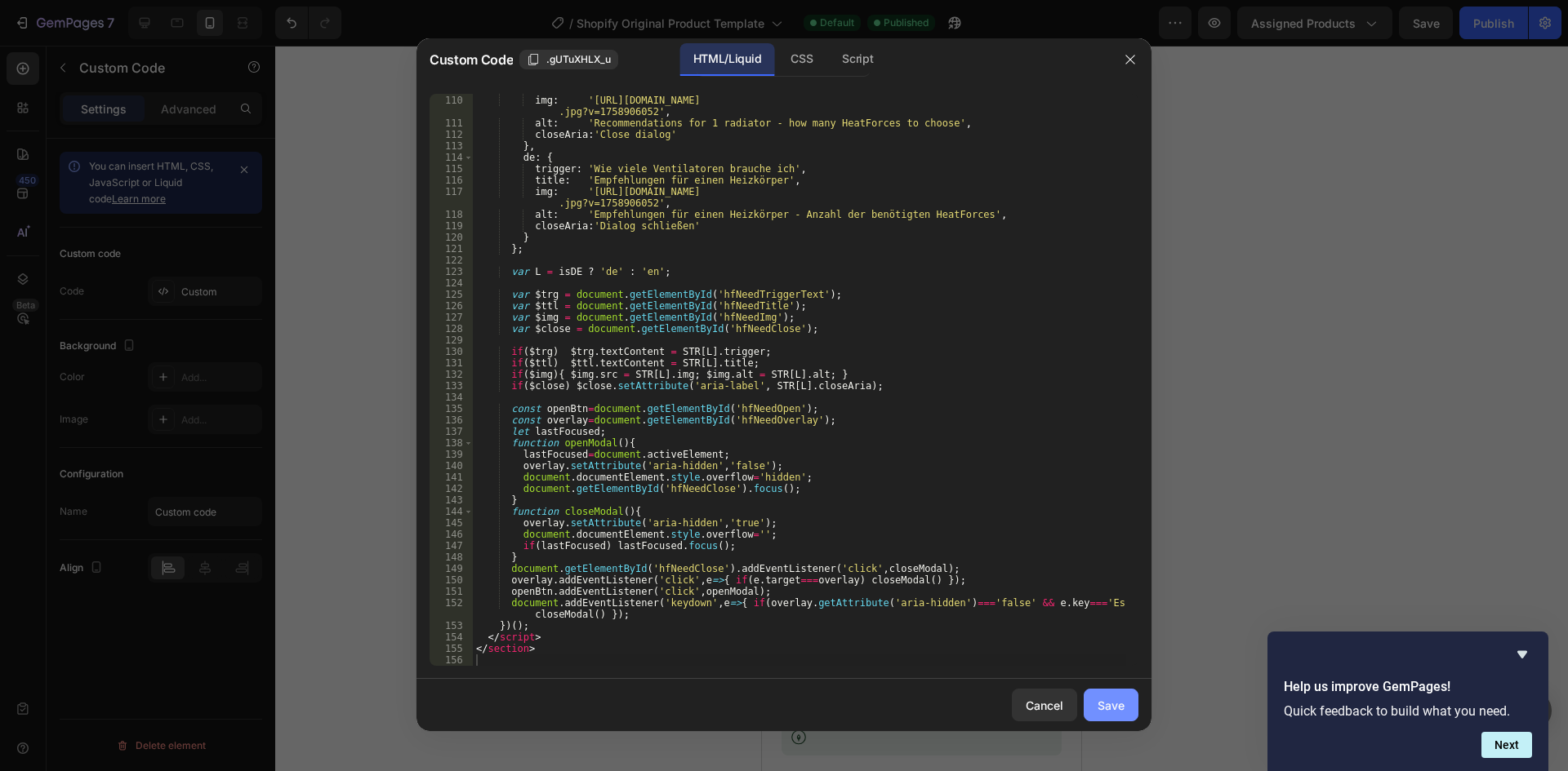
click at [1116, 707] on div "Save" at bounding box center [1111, 706] width 27 height 17
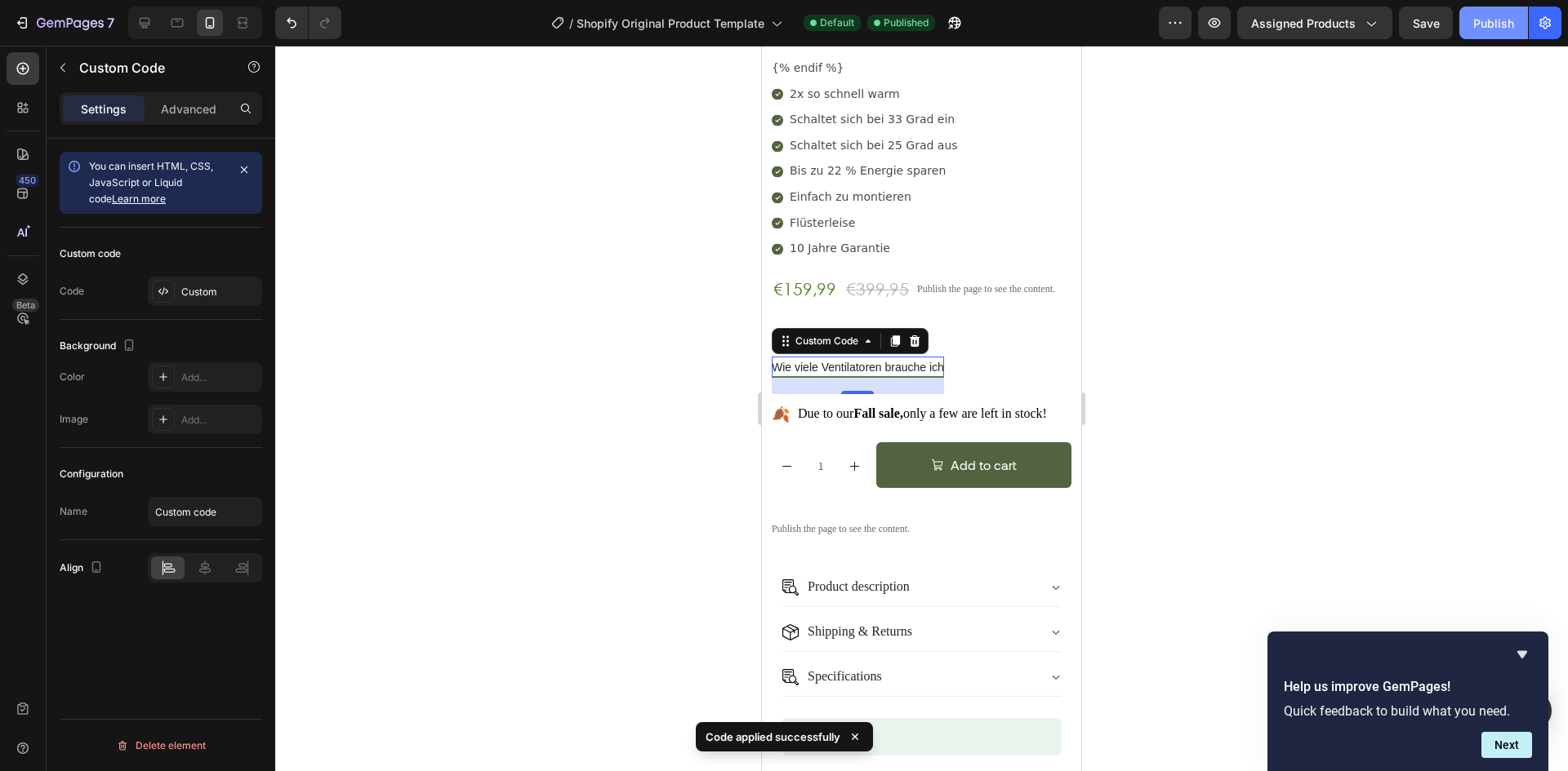
click at [1490, 27] on div "Publish" at bounding box center [1493, 23] width 41 height 17
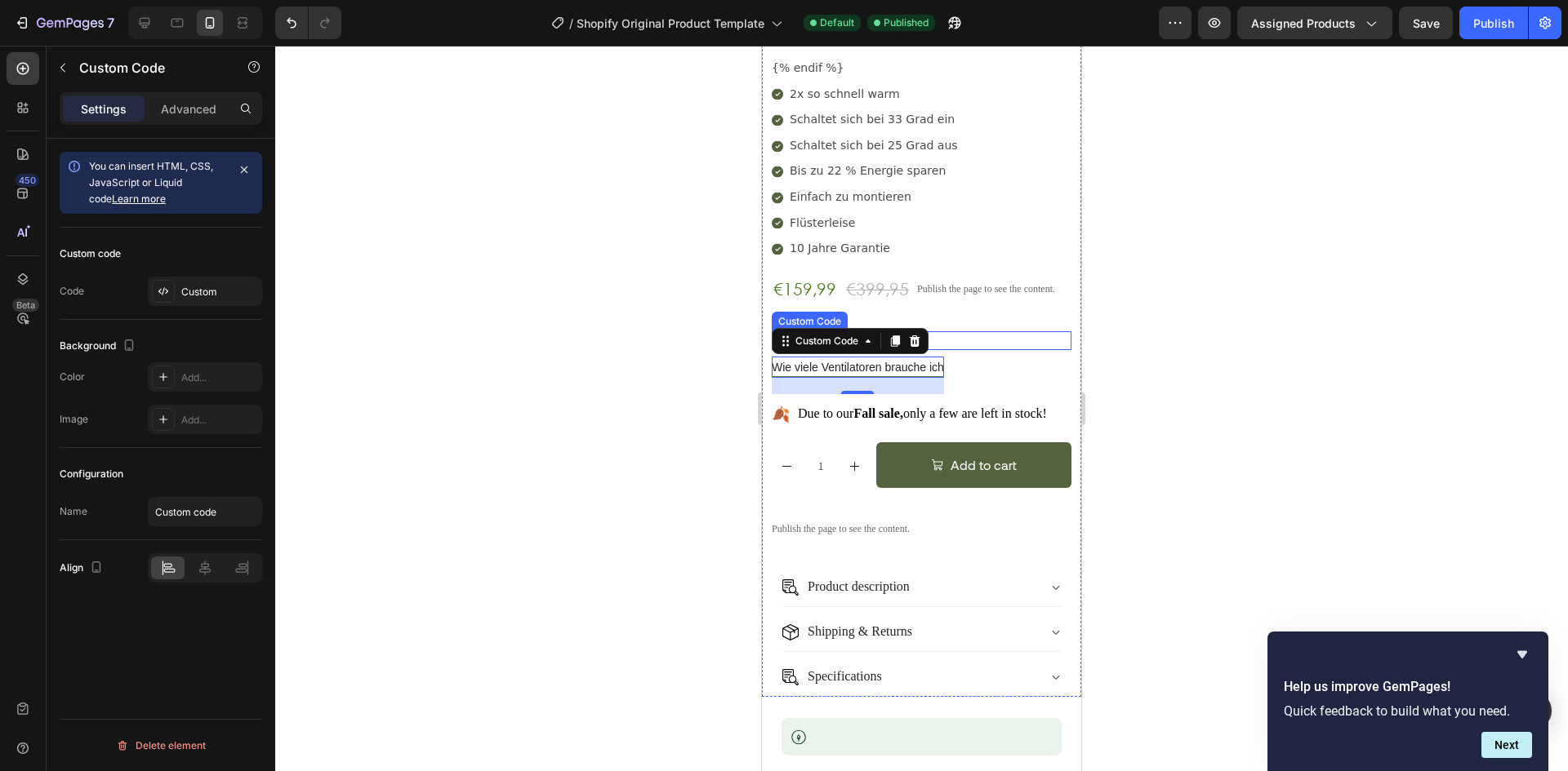
click at [963, 331] on p "Wählen Sie Ihr Set" at bounding box center [921, 337] width 299 height 12
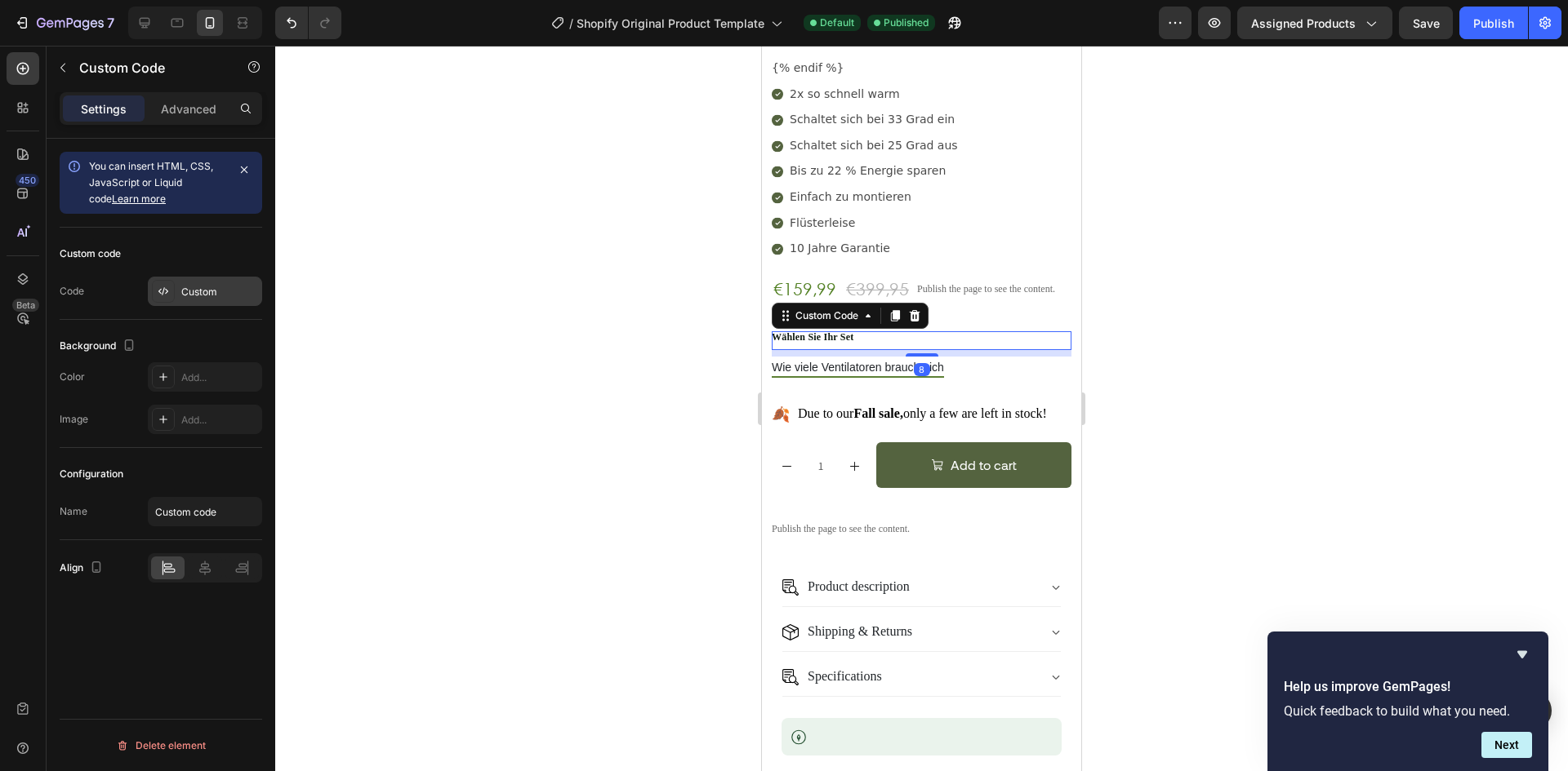
click at [216, 302] on div "Custom" at bounding box center [205, 291] width 115 height 29
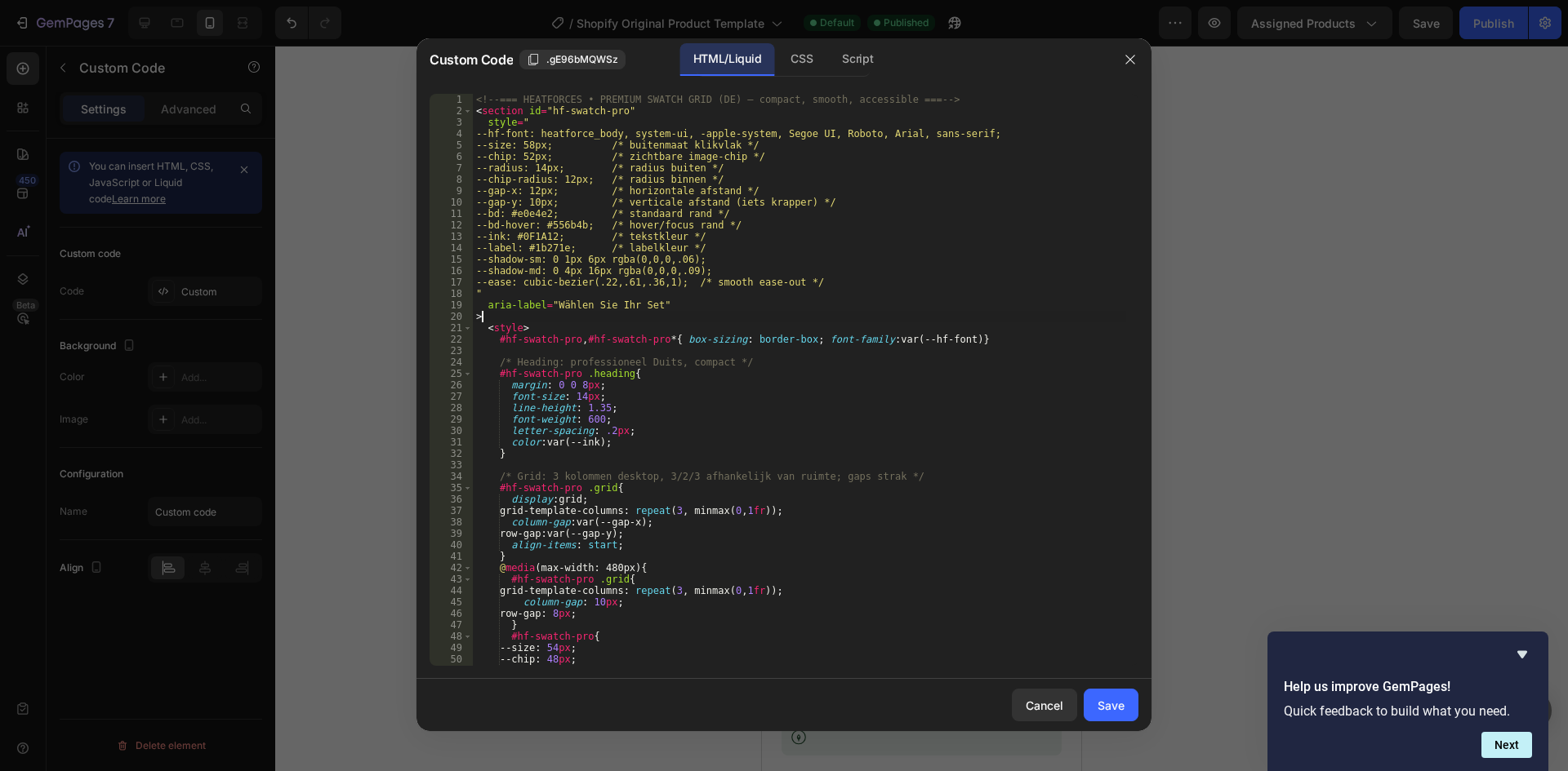
click at [683, 322] on div "<!-- === HEATFORCES • PREMIUM SWATCH GRID (DE) — compact, smooth, accessible ==…" at bounding box center [799, 391] width 653 height 595
type textarea "</section>"
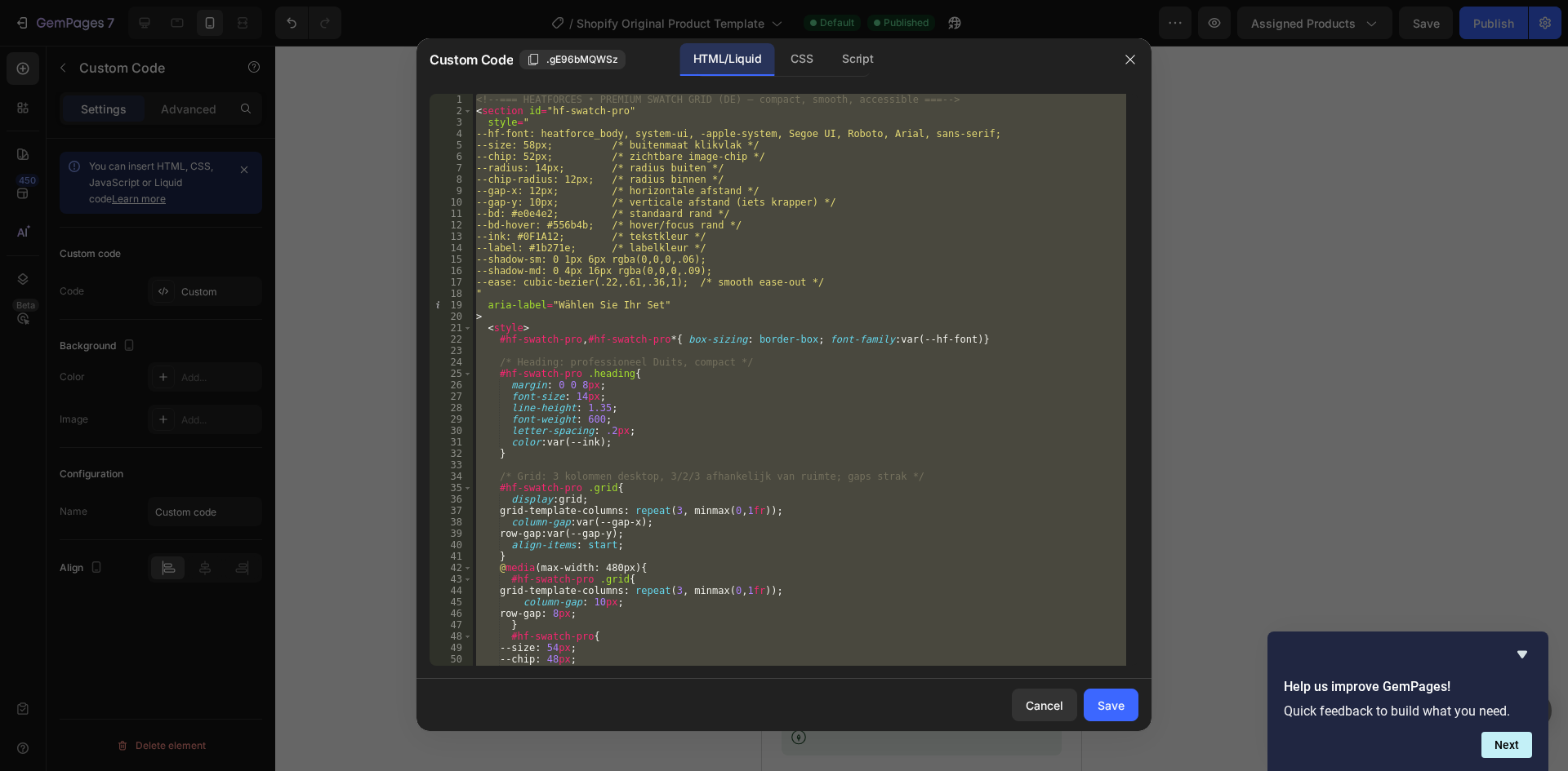
paste textarea
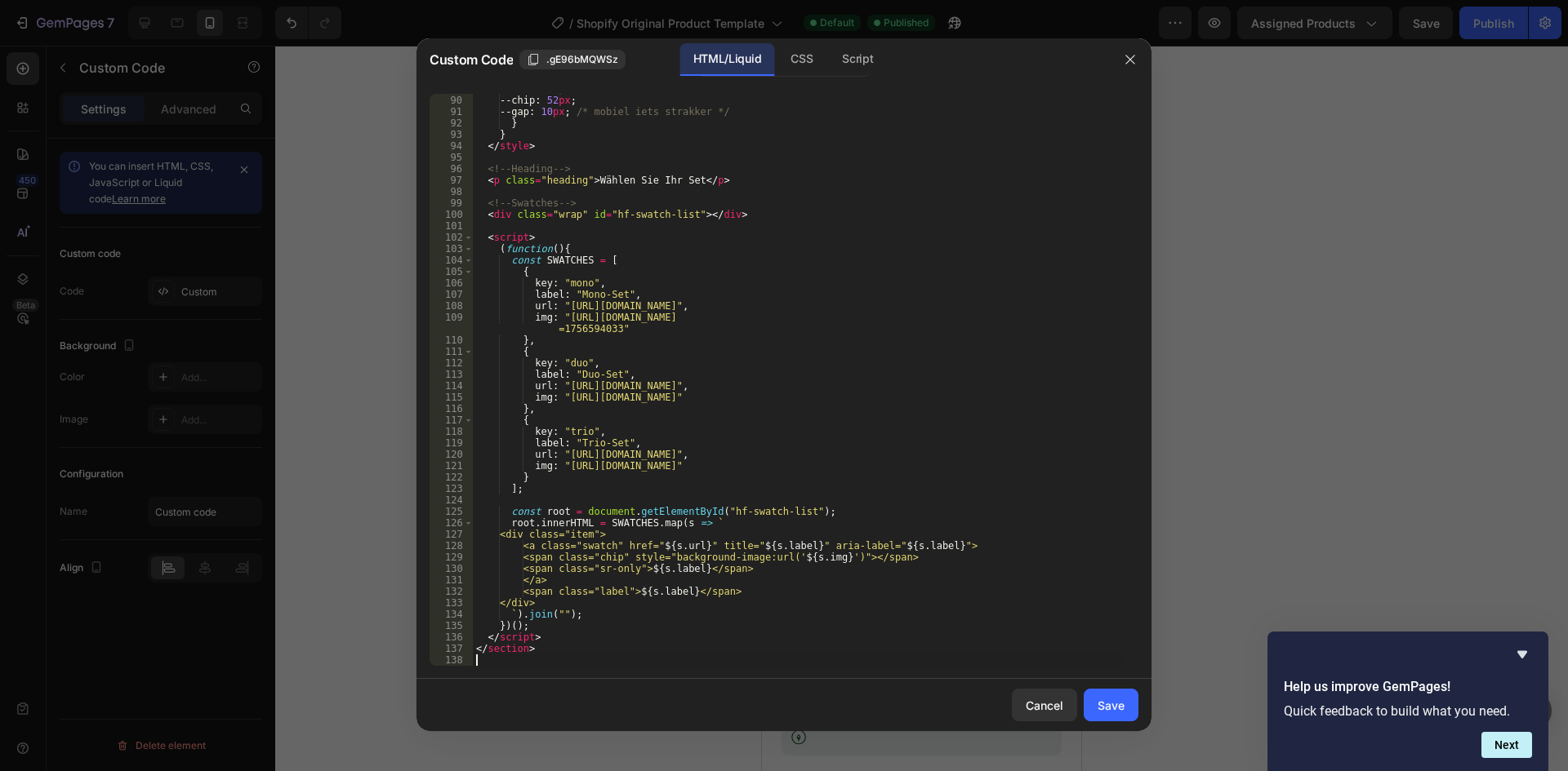
type textarea "</section>"
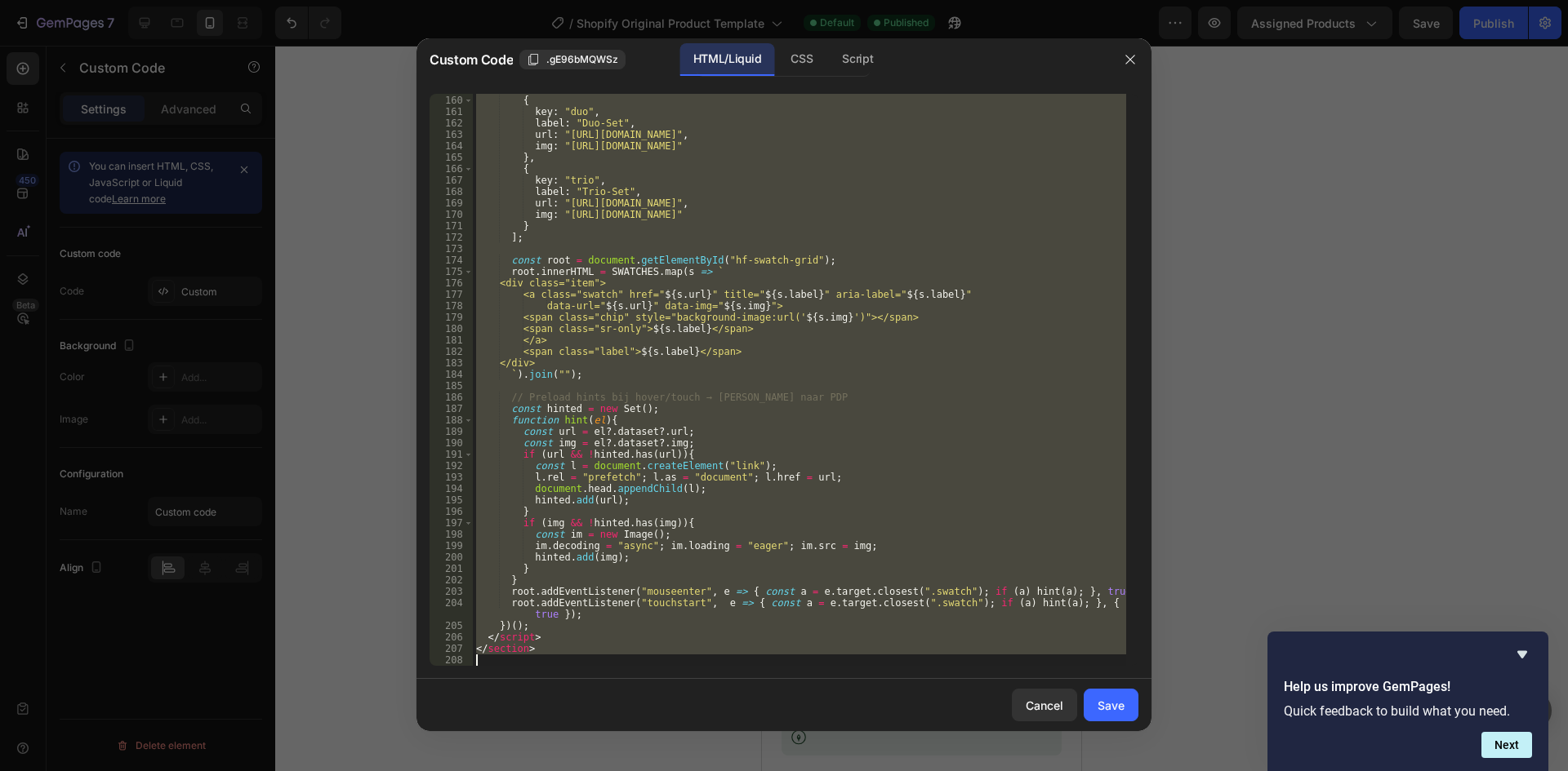
paste textarea
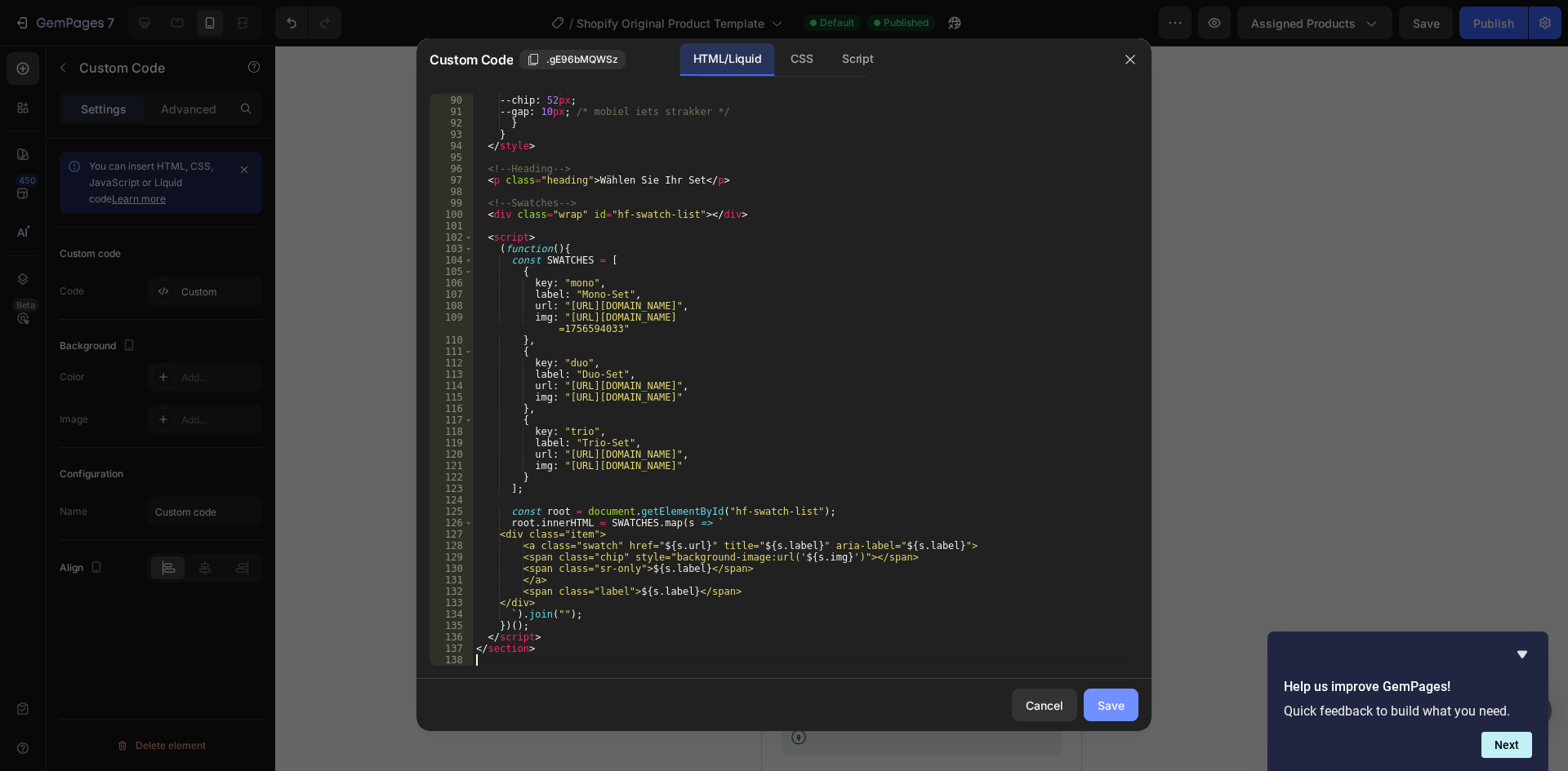
click at [1105, 702] on div "Save" at bounding box center [1111, 706] width 27 height 17
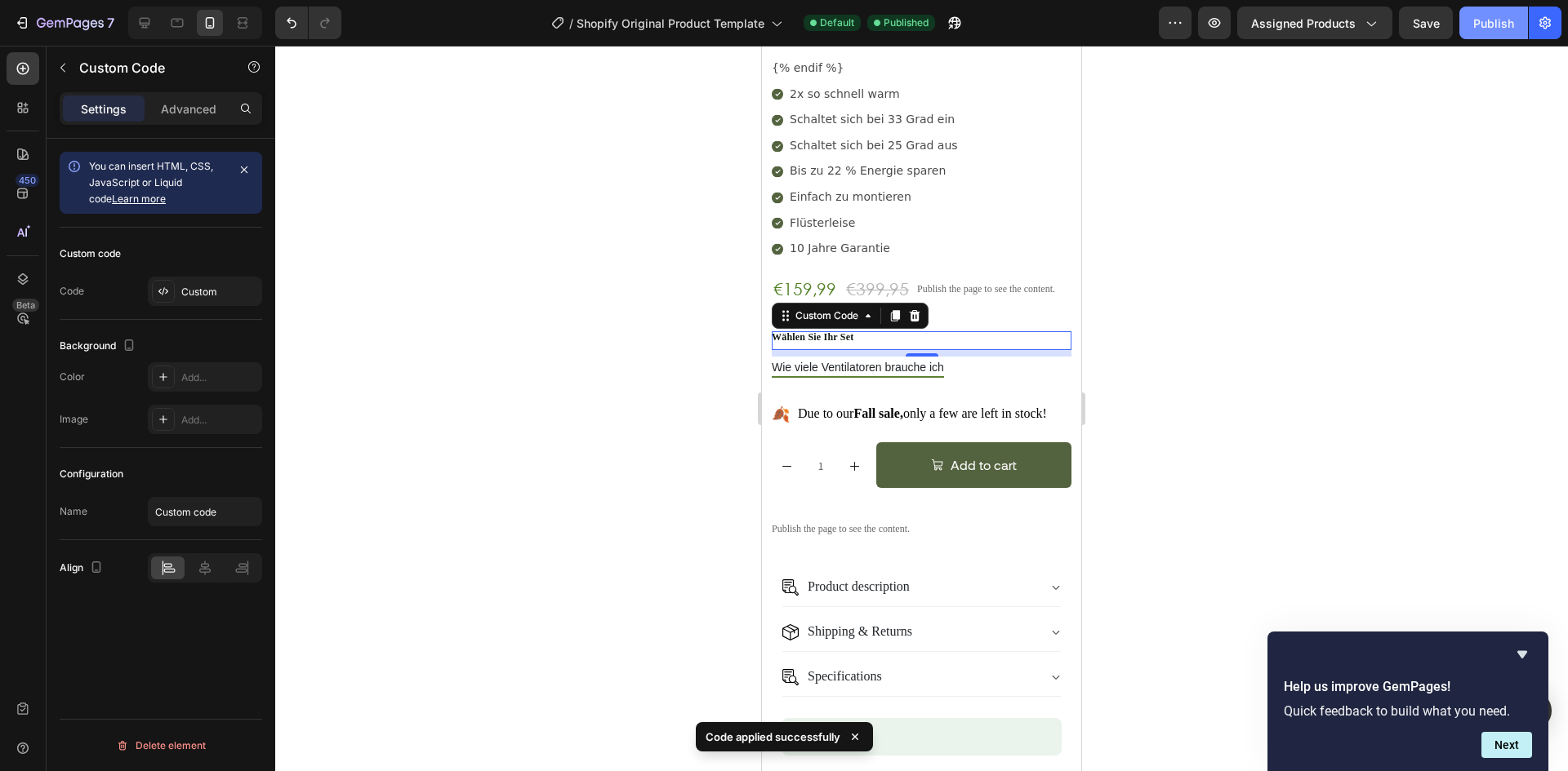
click at [1499, 25] on div "Publish" at bounding box center [1493, 23] width 41 height 17
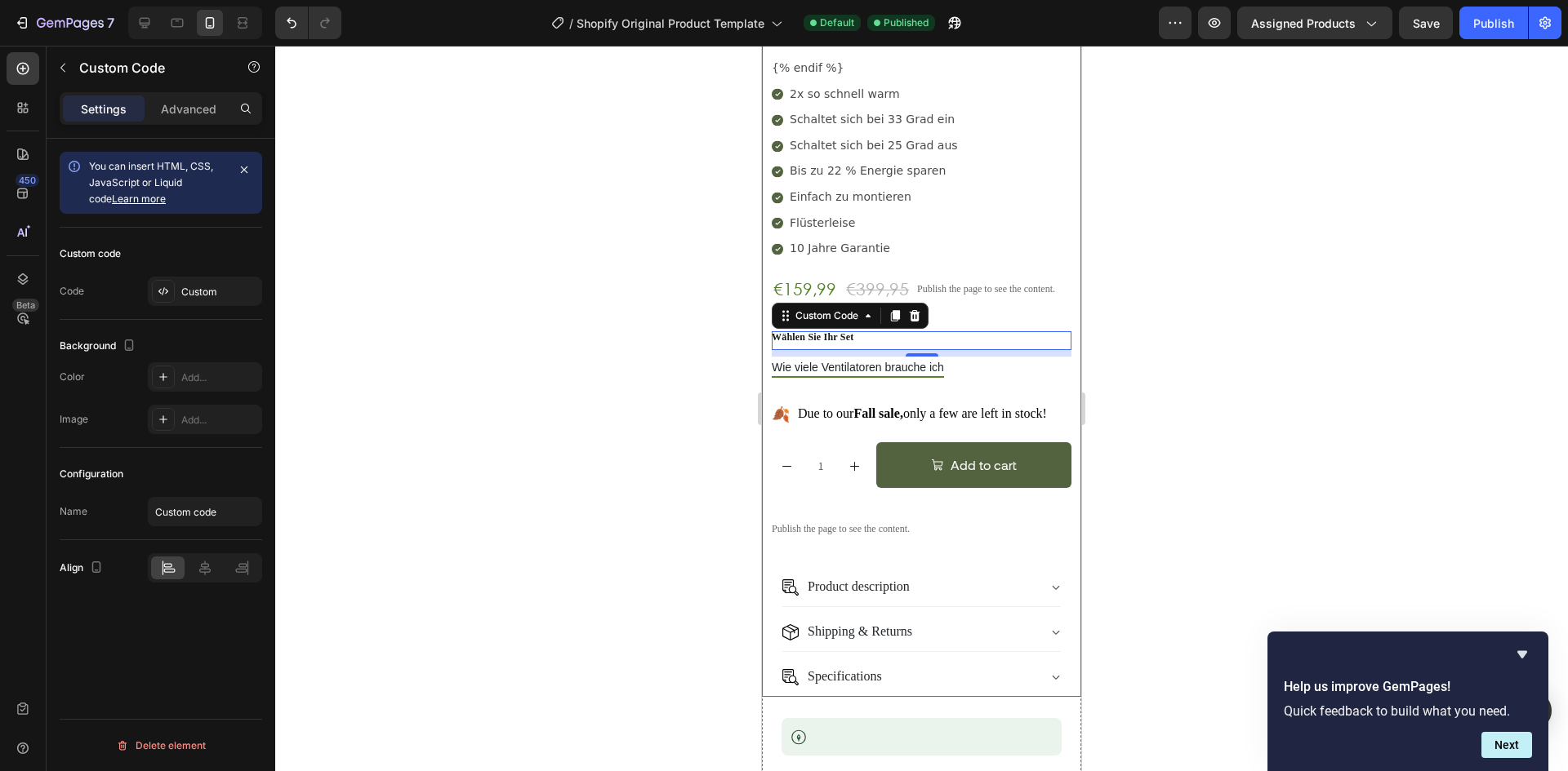
click at [977, 337] on div "{% if product and product.metafields.custom['1usp'] %} {{ product.metafields.cu…" at bounding box center [921, 317] width 299 height 759
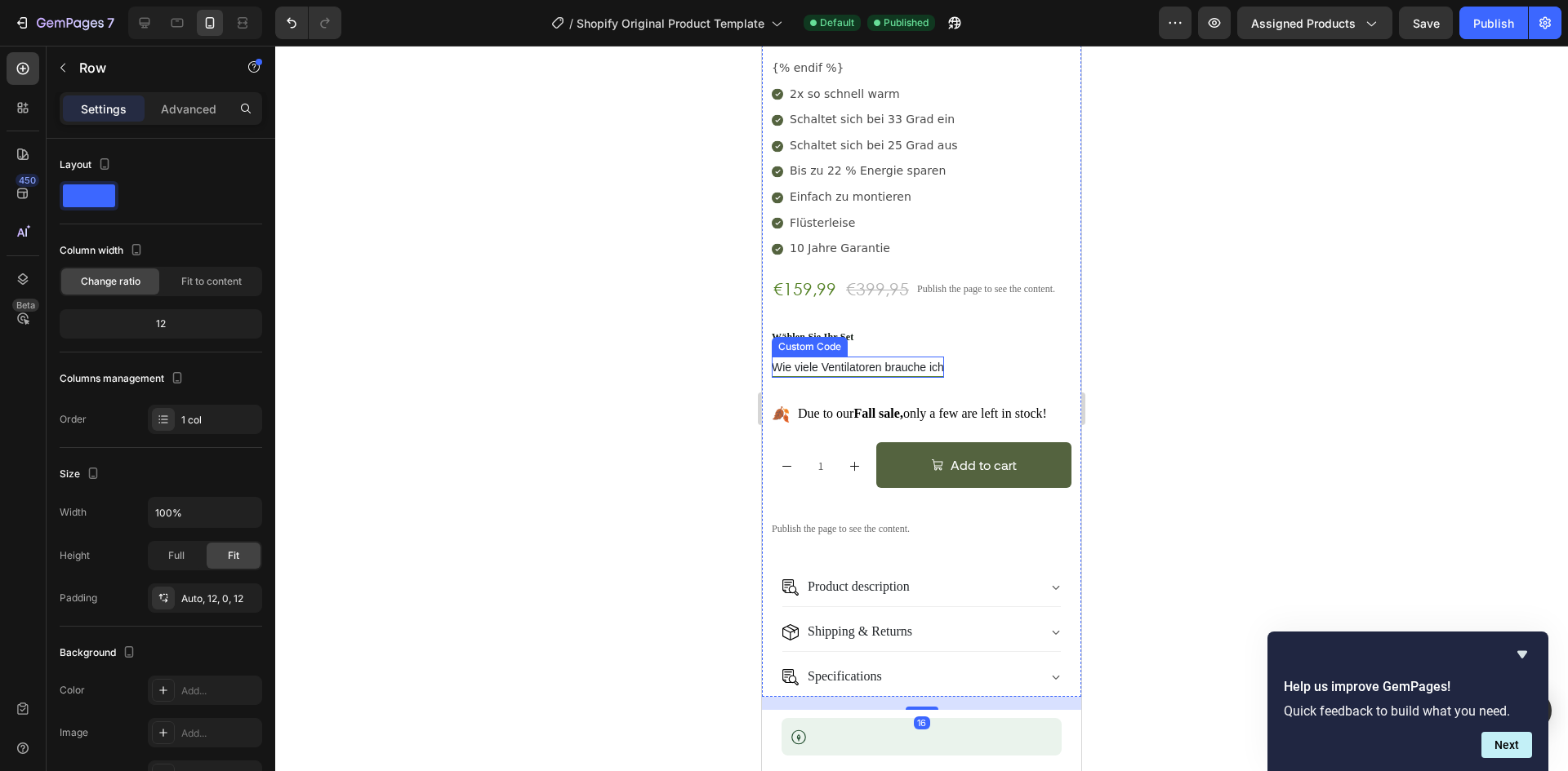
click at [928, 361] on span "Wie viele Ventilatoren brauche ich" at bounding box center [857, 369] width 173 height 17
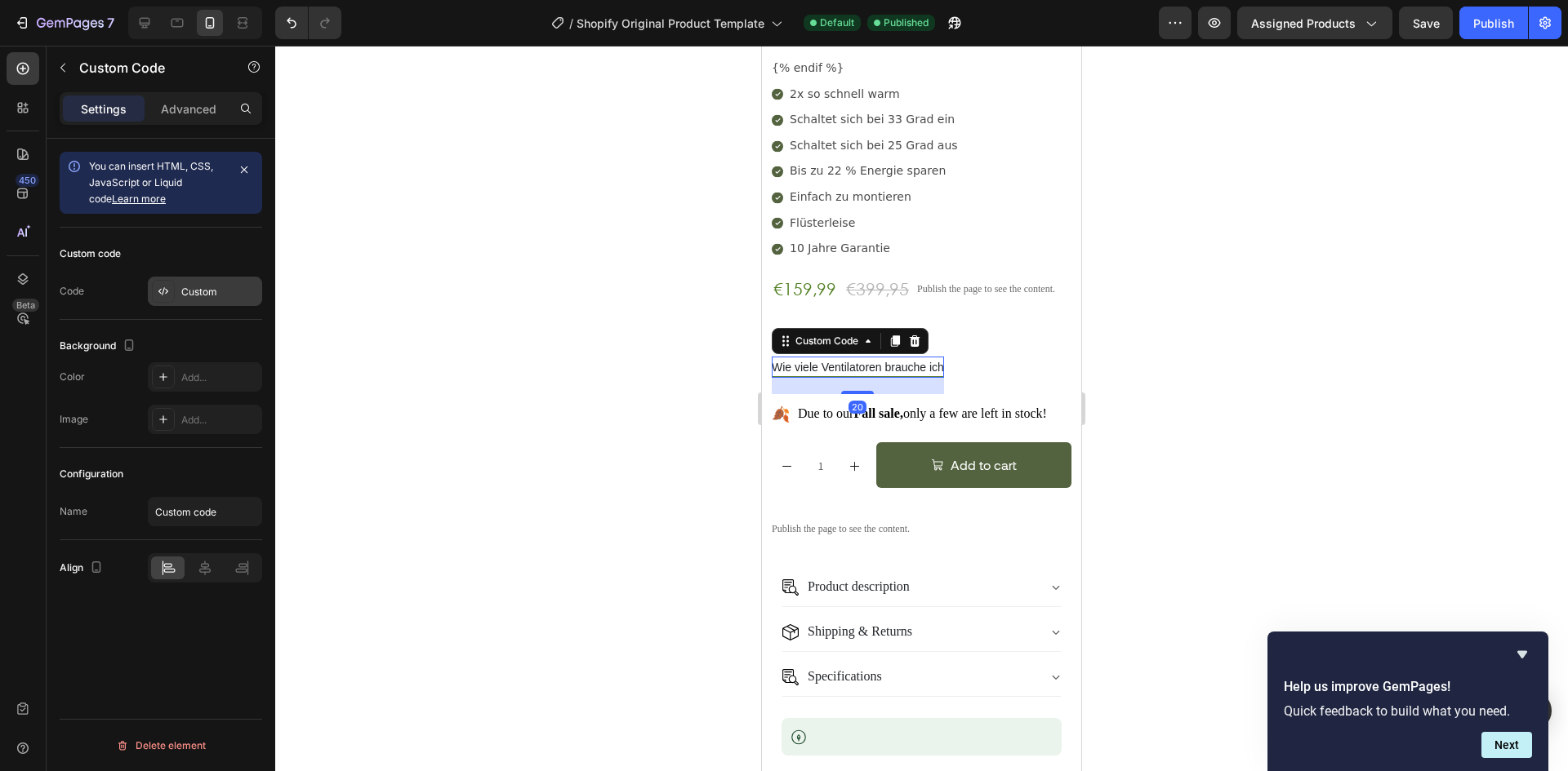
click at [215, 293] on div "Custom" at bounding box center [220, 291] width 76 height 15
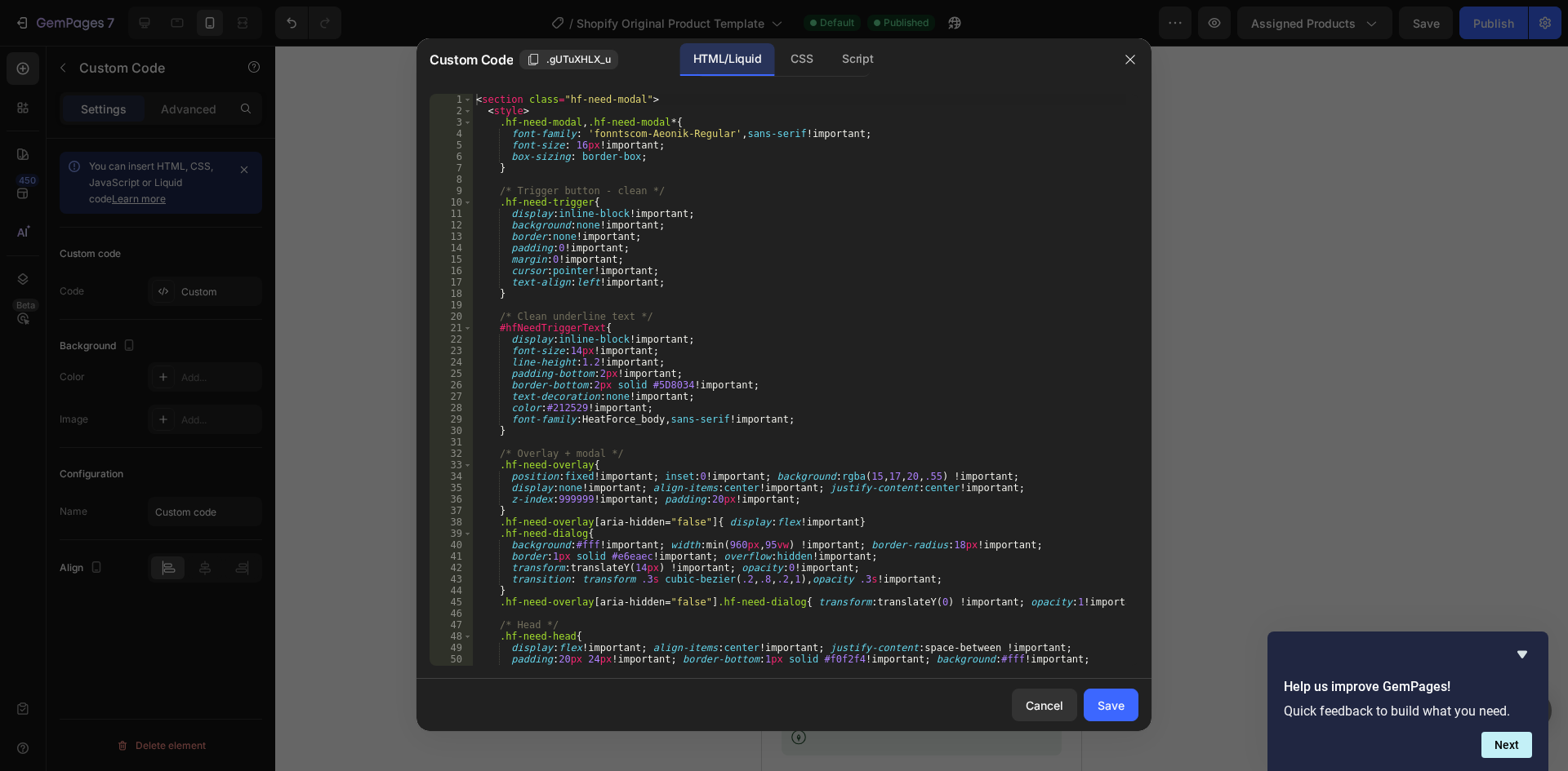
click at [672, 295] on div "< section class = "hf-need-modal" > < style > .hf-need-modal , .hf-need-modal *…" at bounding box center [799, 391] width 653 height 595
type textarea "</section>"
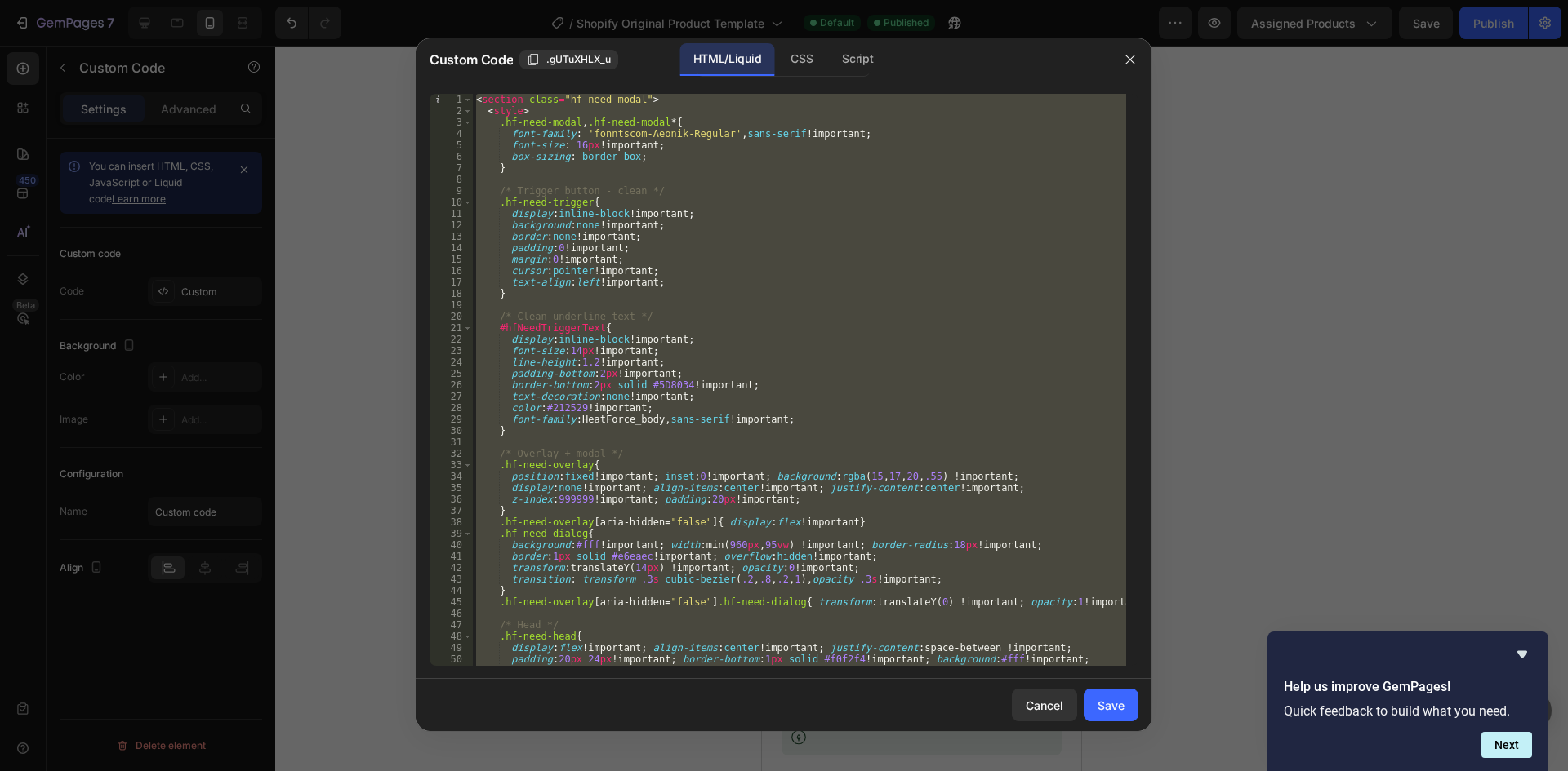
paste textarea
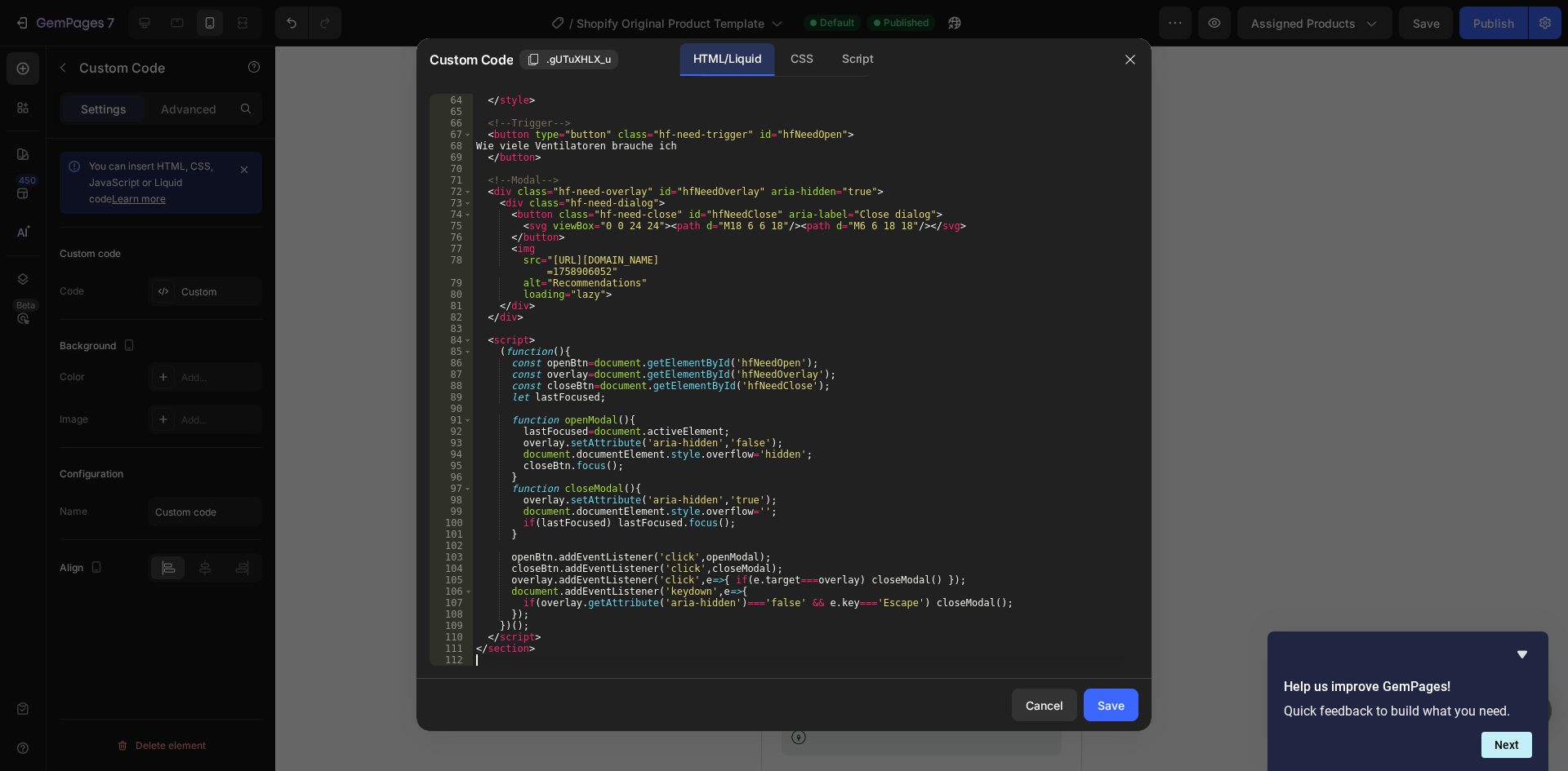
type textarea "</section>"
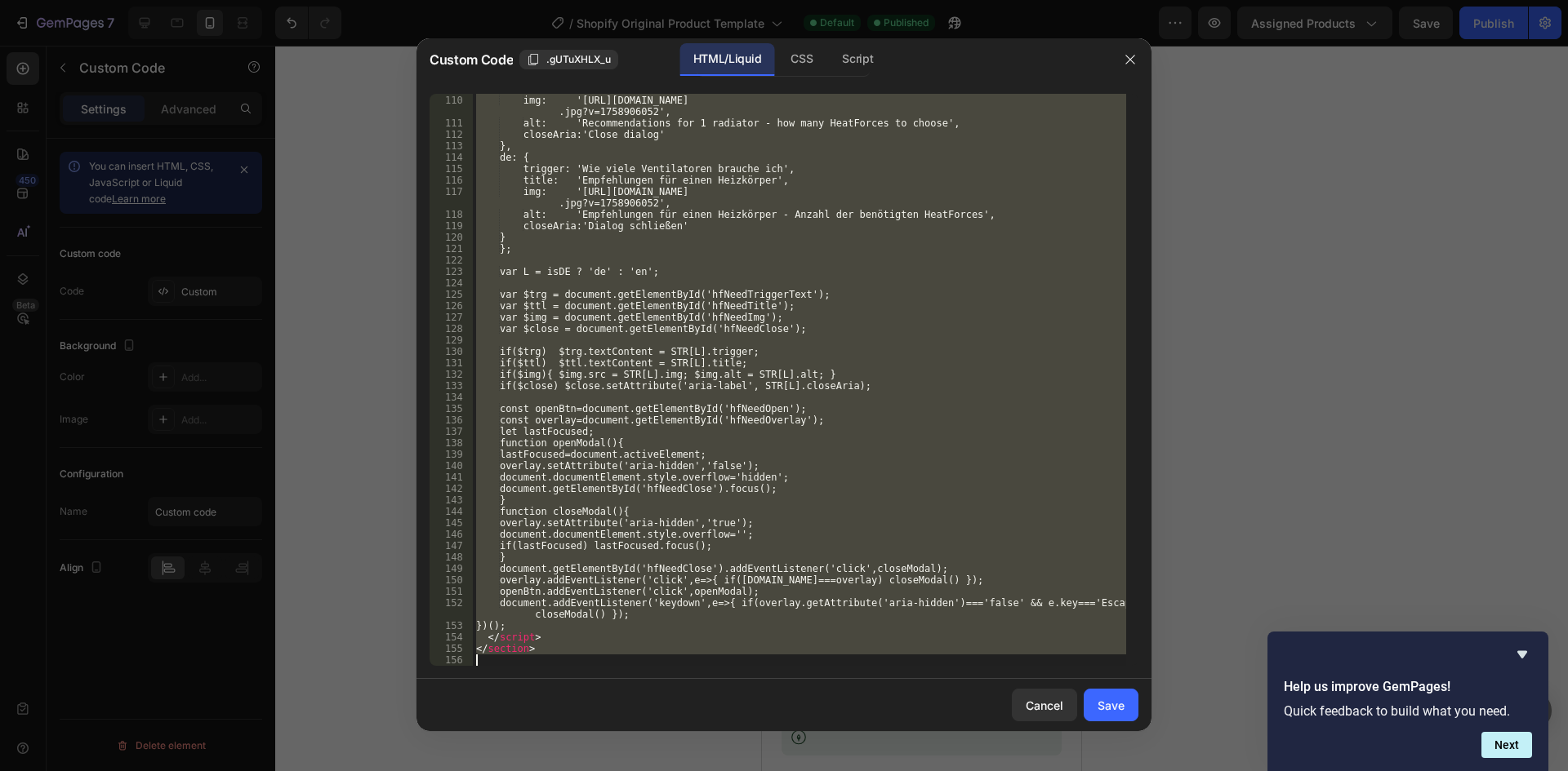
paste textarea
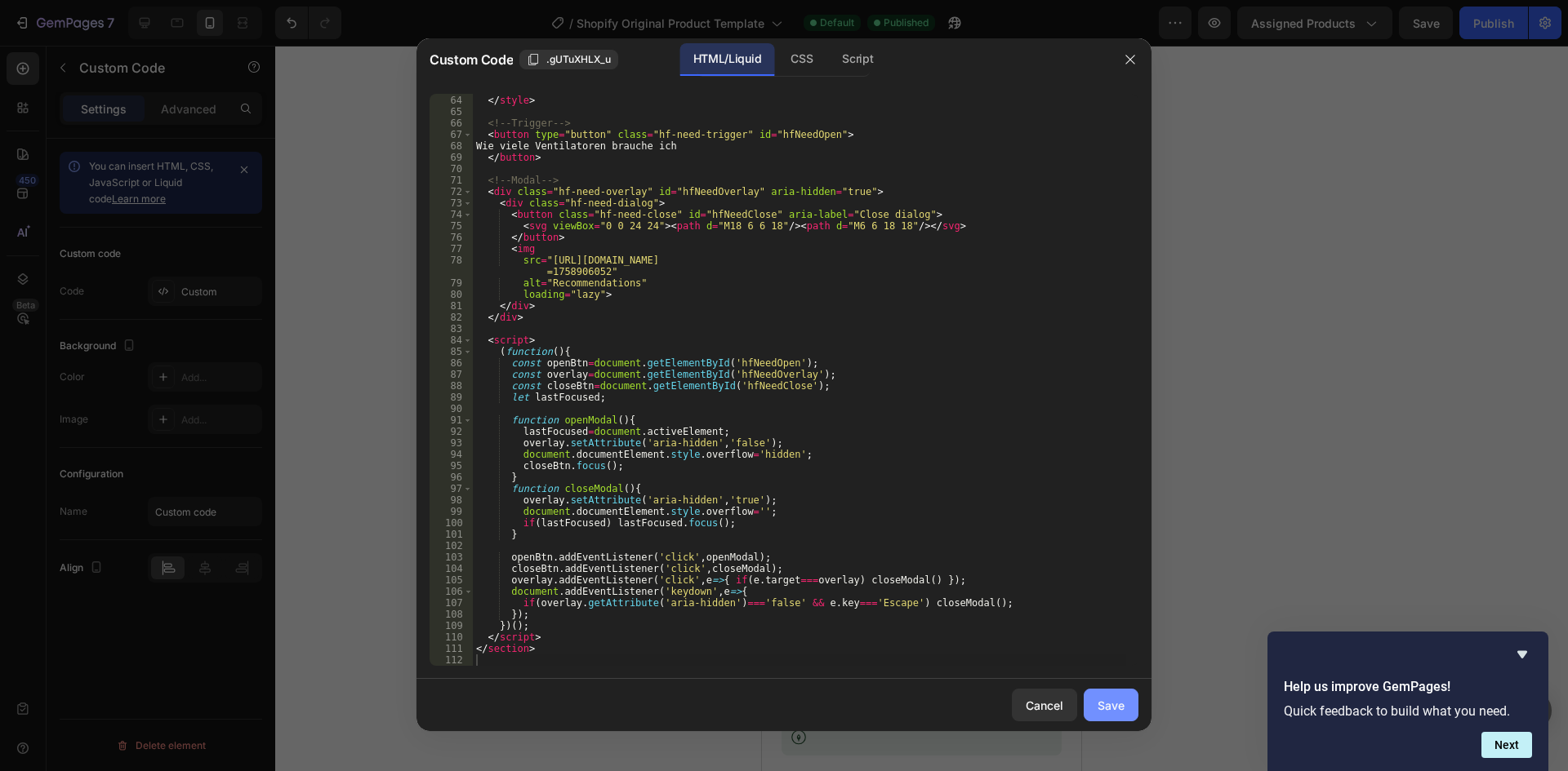
click at [1120, 709] on div "Save" at bounding box center [1111, 706] width 27 height 17
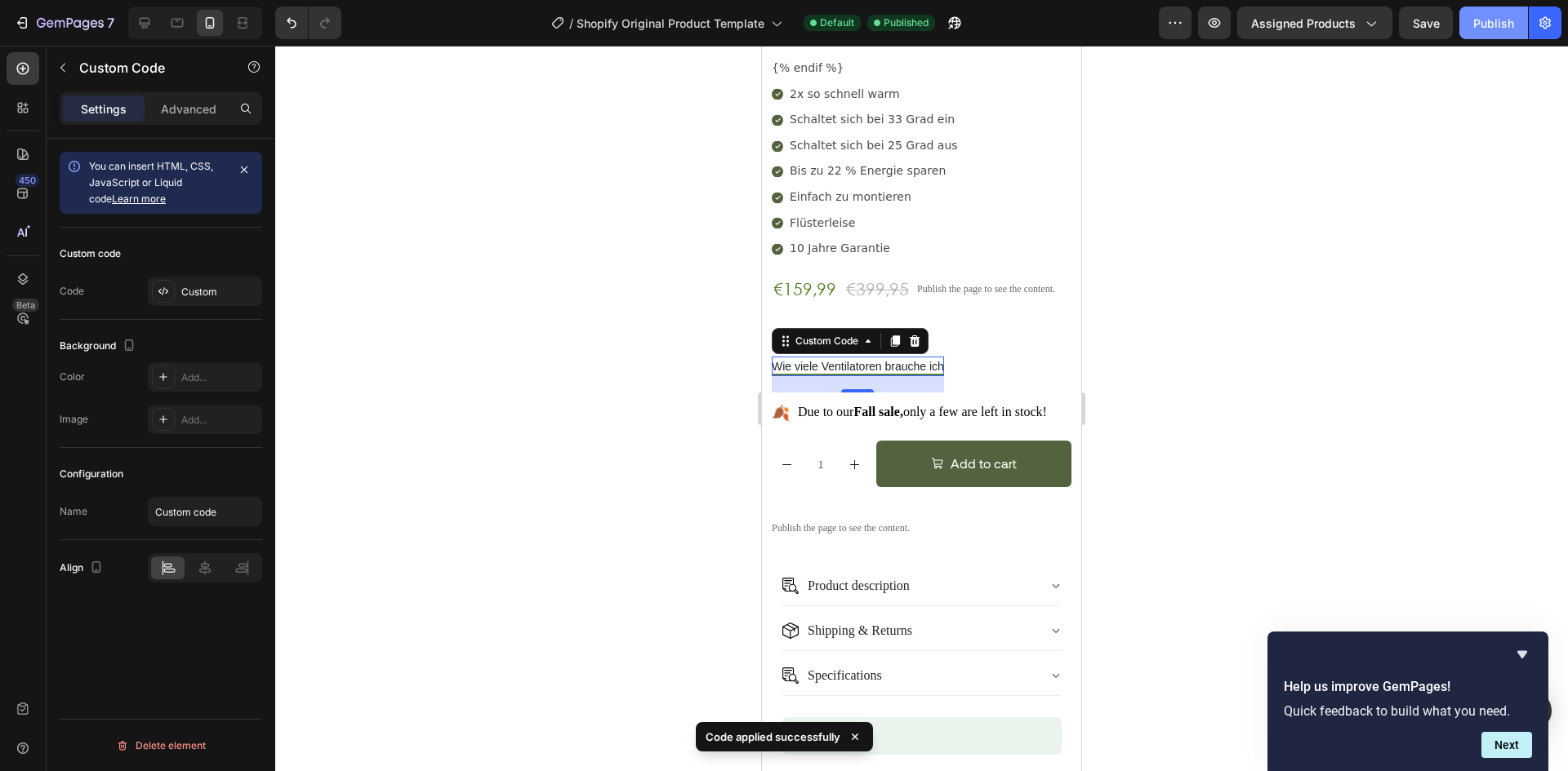
click at [1499, 15] on div "Publish" at bounding box center [1493, 23] width 41 height 17
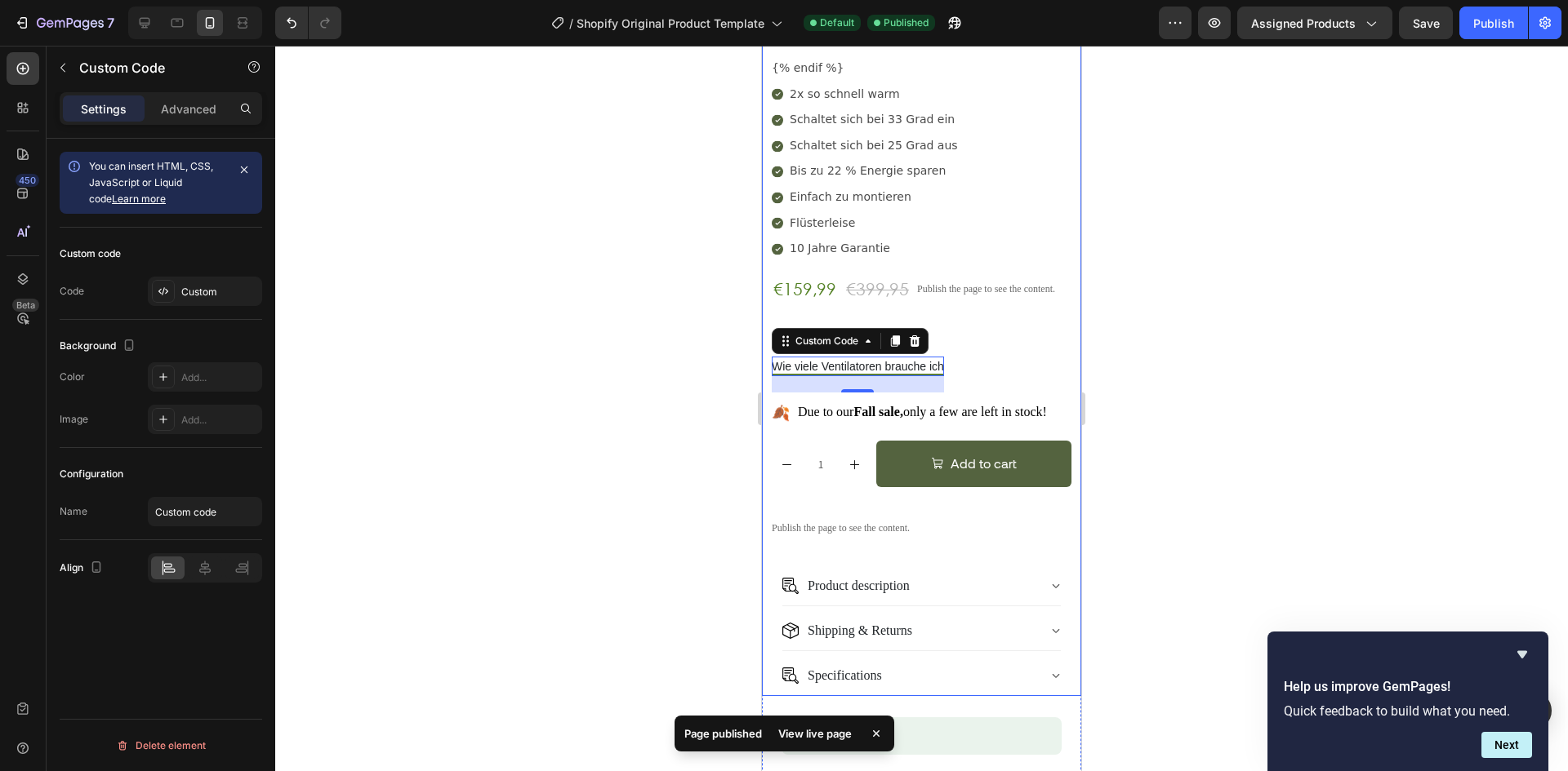
click at [962, 293] on div "{% if product and product.metafields.custom['1usp'] %} {{ product.metafields.cu…" at bounding box center [921, 317] width 299 height 757
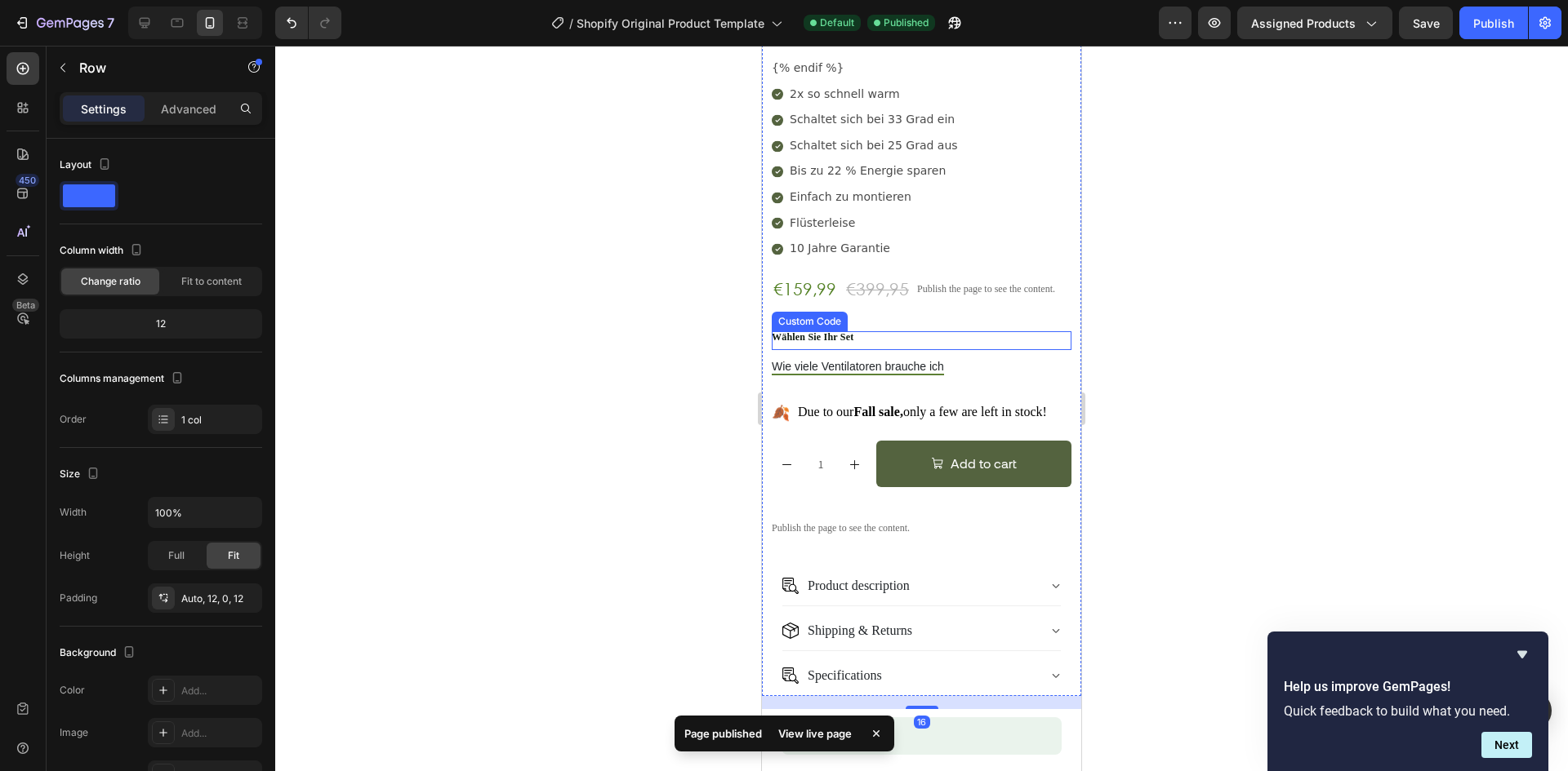
click at [853, 331] on p "Wählen Sie Ihr Set" at bounding box center [921, 337] width 299 height 12
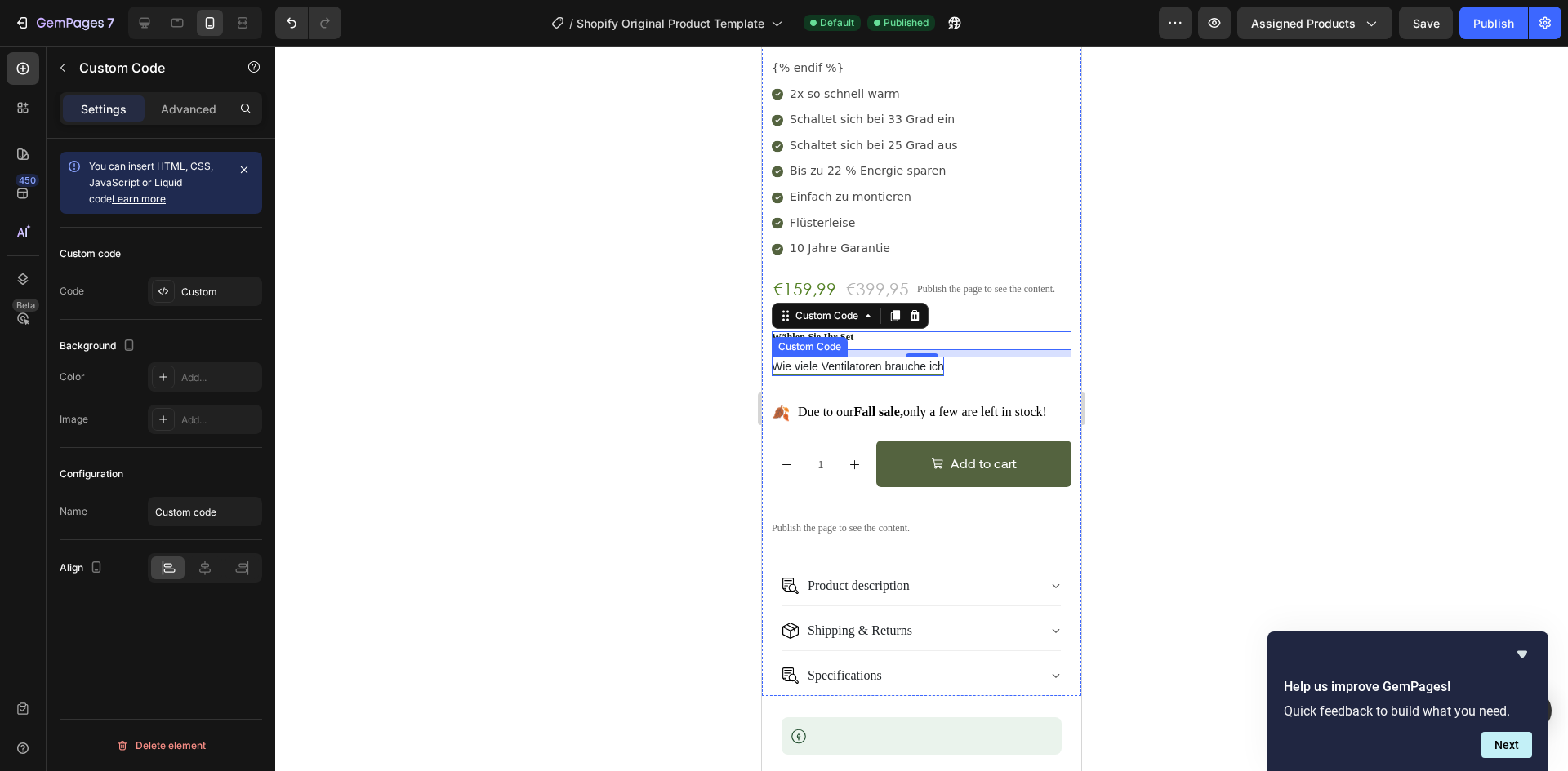
click at [893, 360] on button "Wie viele Ventilatoren brauche ich" at bounding box center [857, 368] width 173 height 16
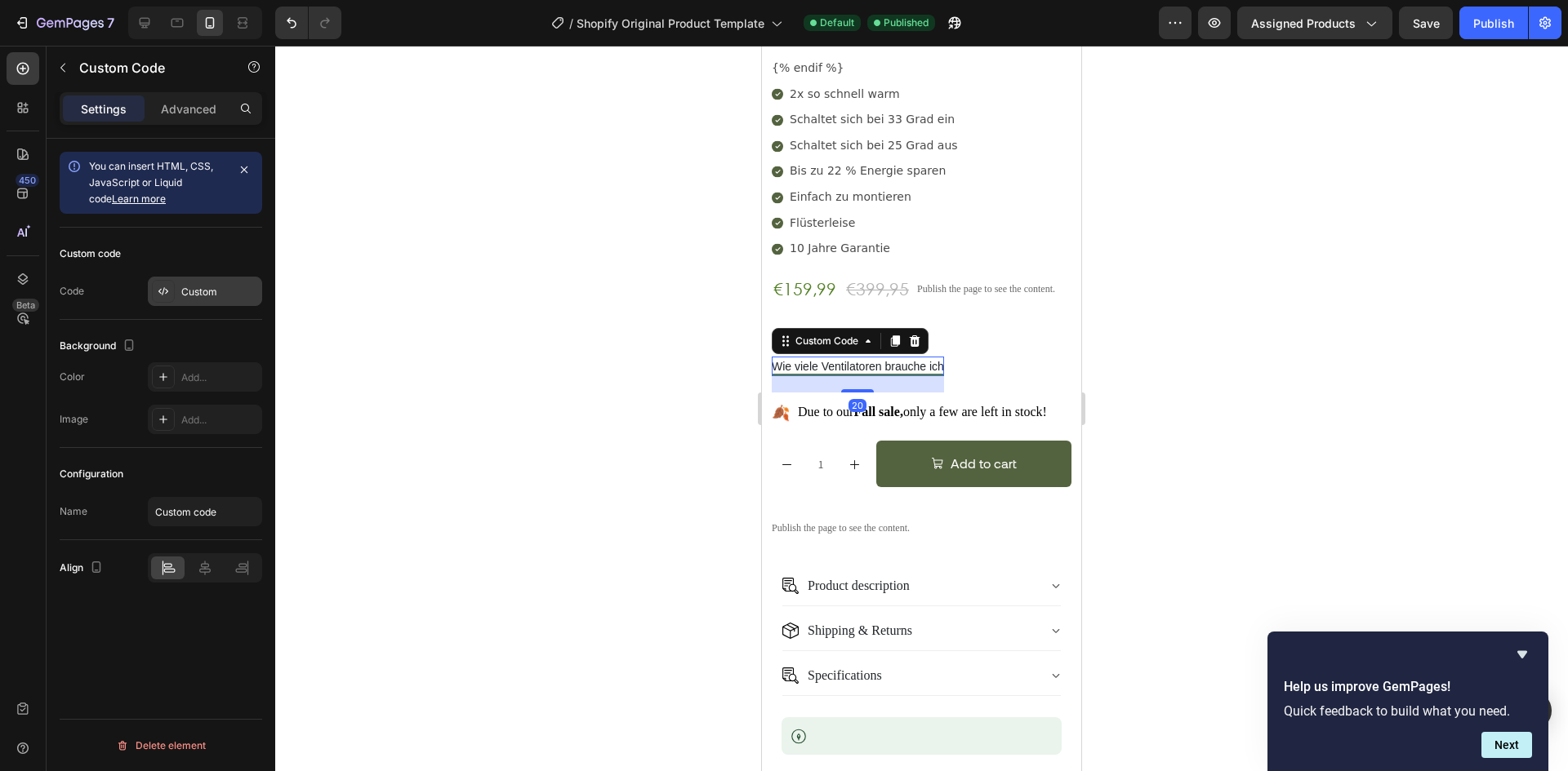
click at [180, 283] on div "Custom" at bounding box center [205, 291] width 115 height 29
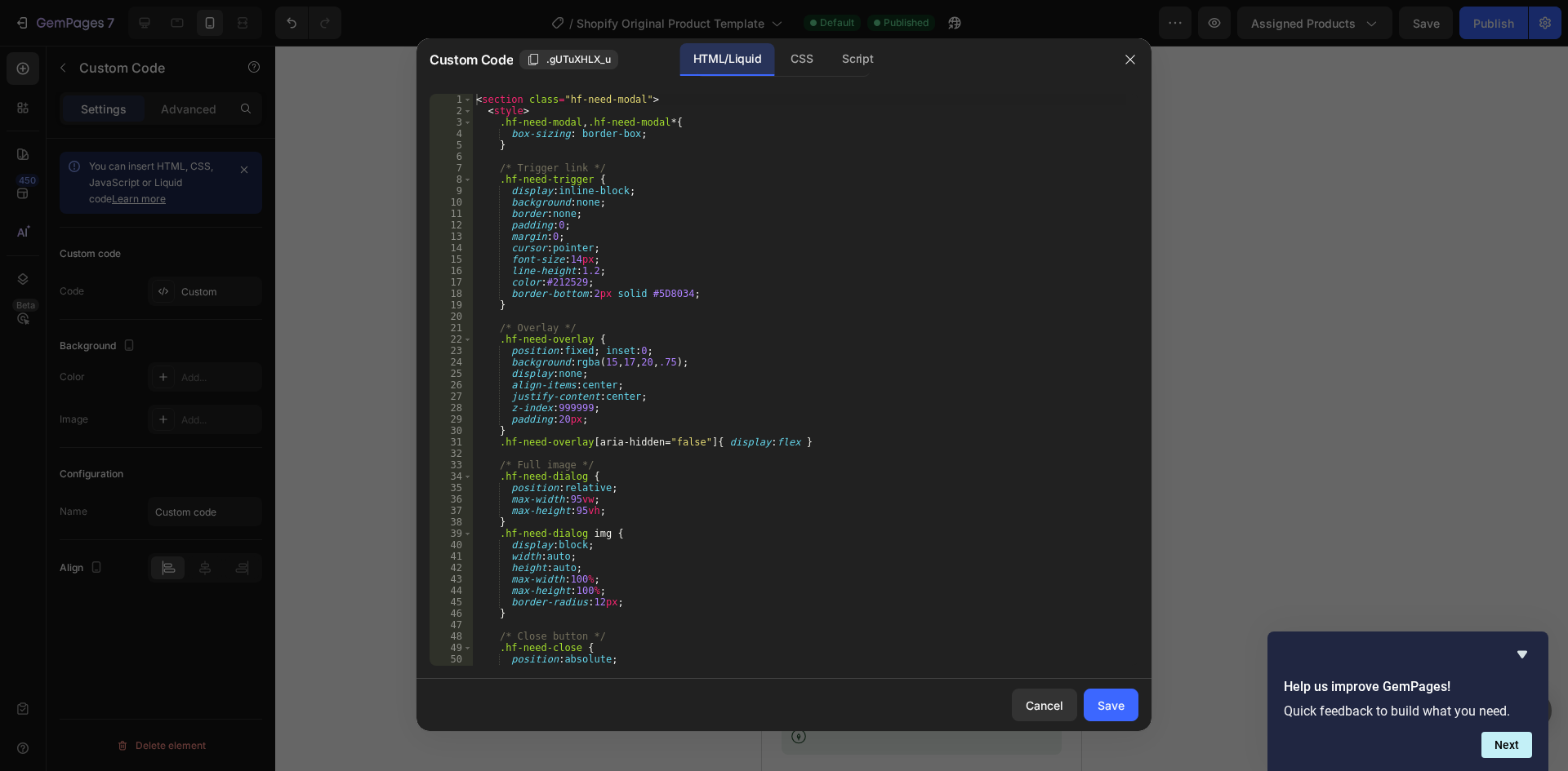
click at [552, 301] on div "< section class = "hf-need-modal" > < style > .hf-need-modal , .hf-need-modal *…" at bounding box center [799, 391] width 653 height 595
type textarea "</section>"
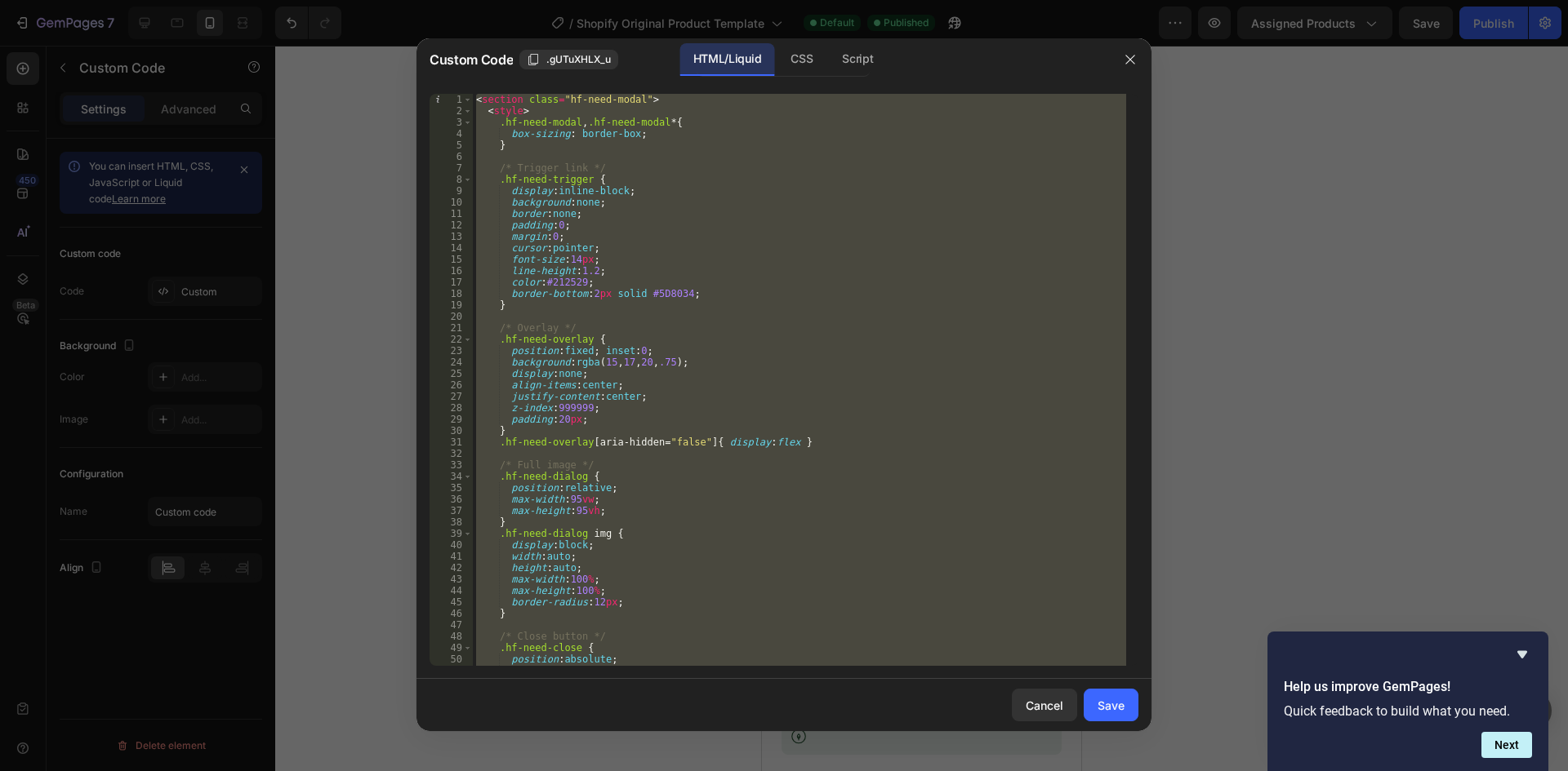
paste textarea
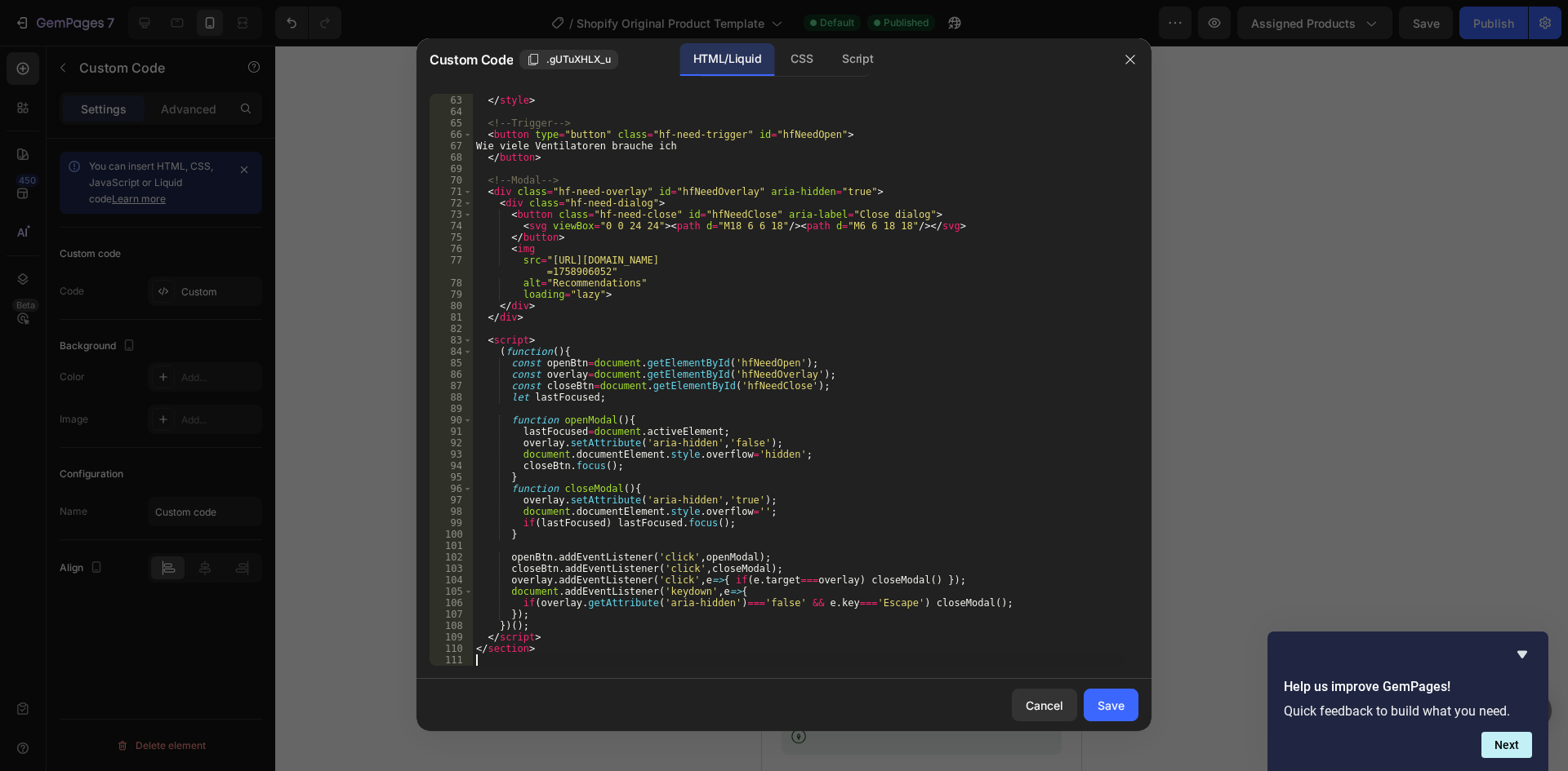
type textarea "</section>"
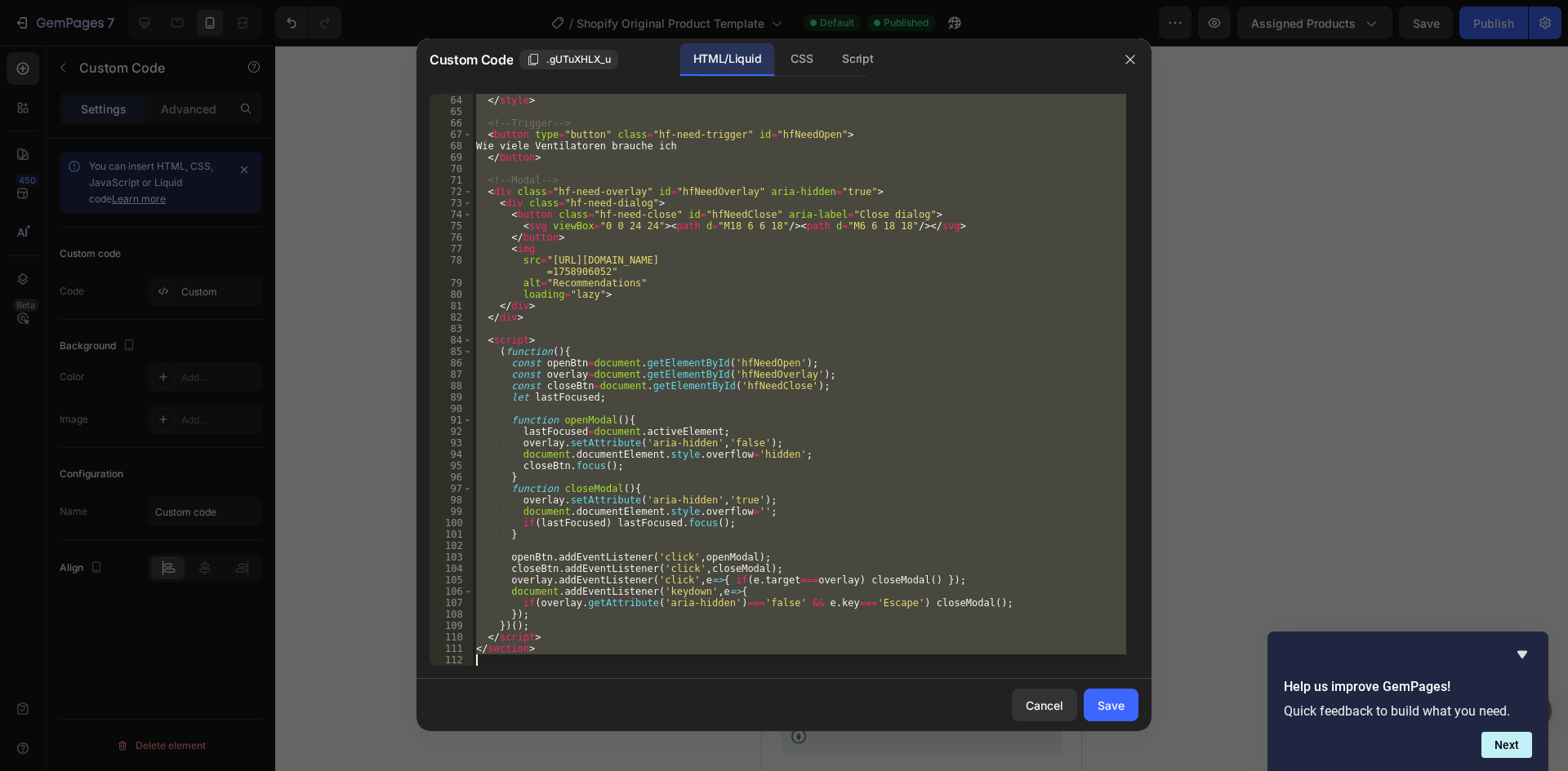
paste textarea
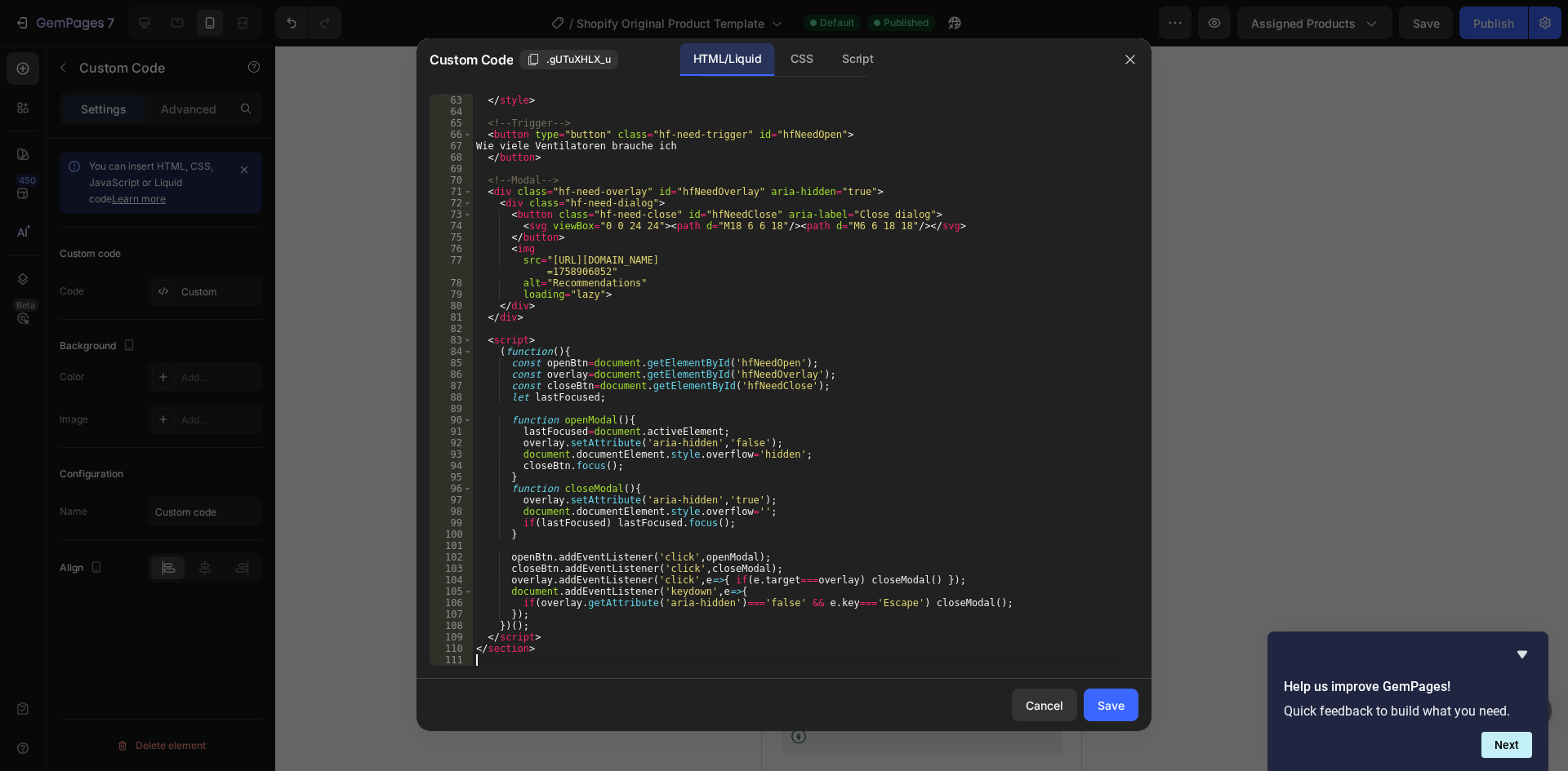
scroll to position [708, 0]
click at [1108, 702] on div "Save" at bounding box center [1111, 706] width 27 height 17
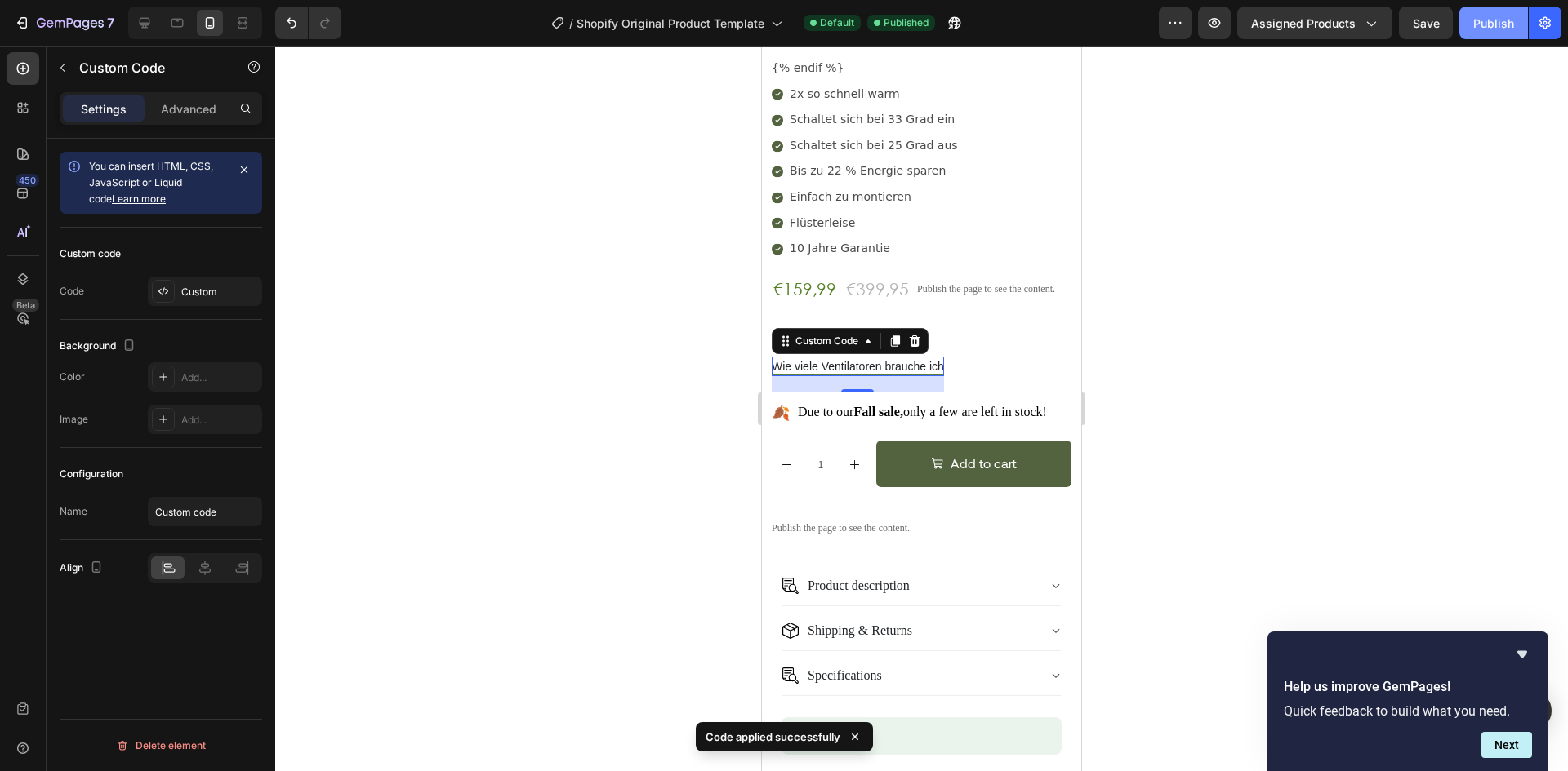
click at [1469, 31] on button "Publish" at bounding box center [1493, 23] width 69 height 33
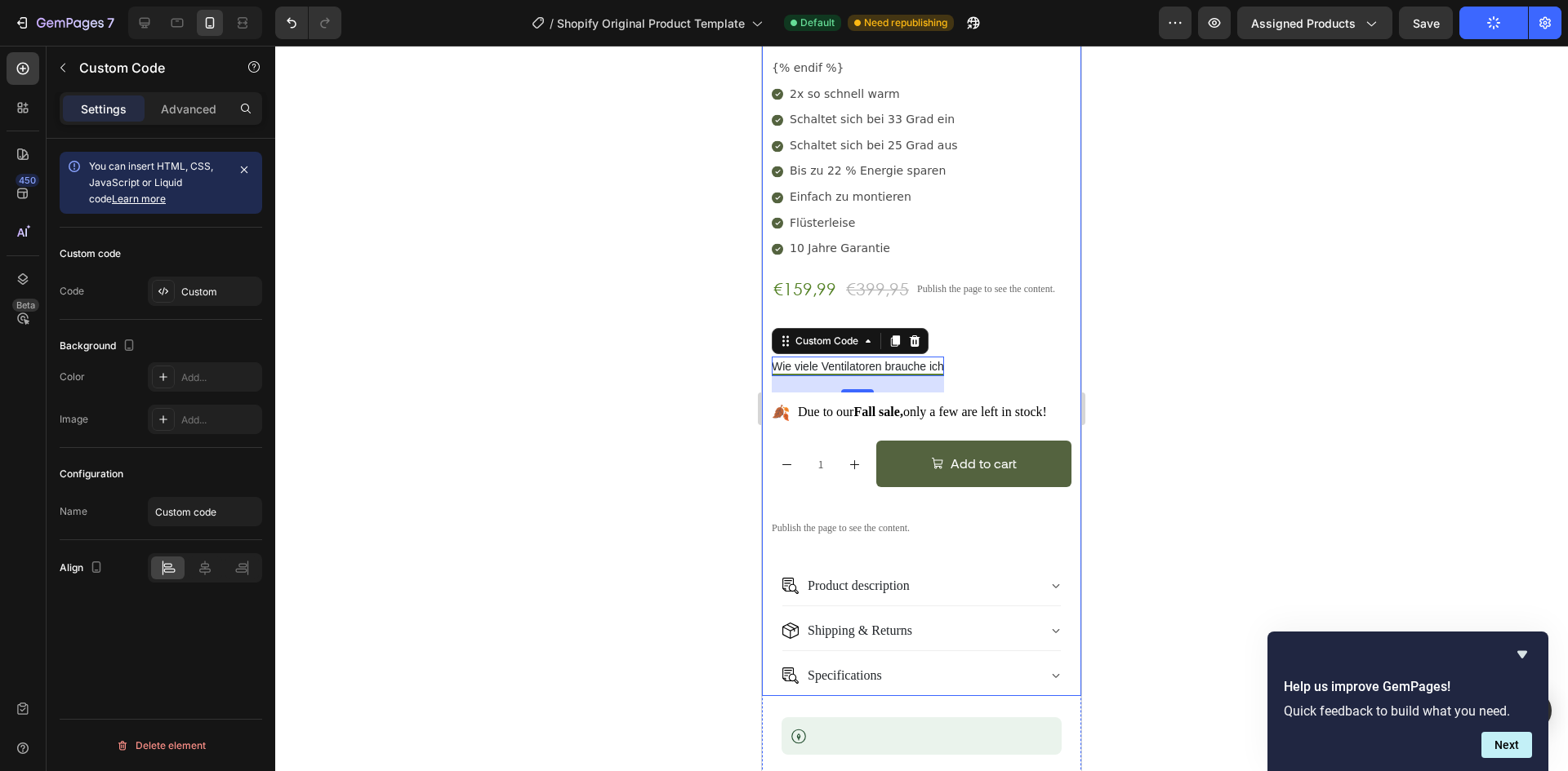
click at [960, 331] on p "Wählen Sie Ihr Set" at bounding box center [921, 337] width 299 height 12
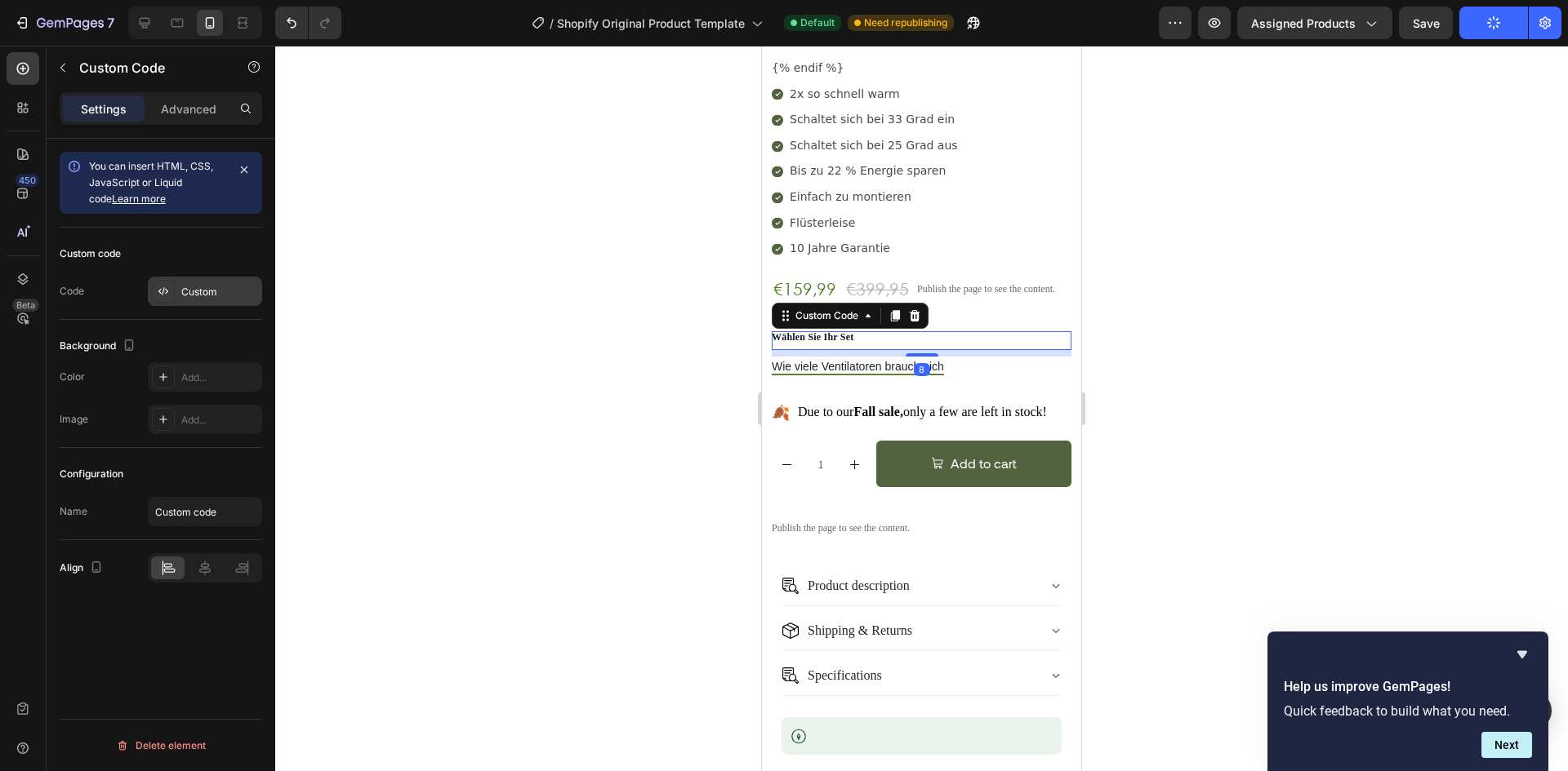
click at [178, 284] on div "Custom" at bounding box center [205, 291] width 115 height 29
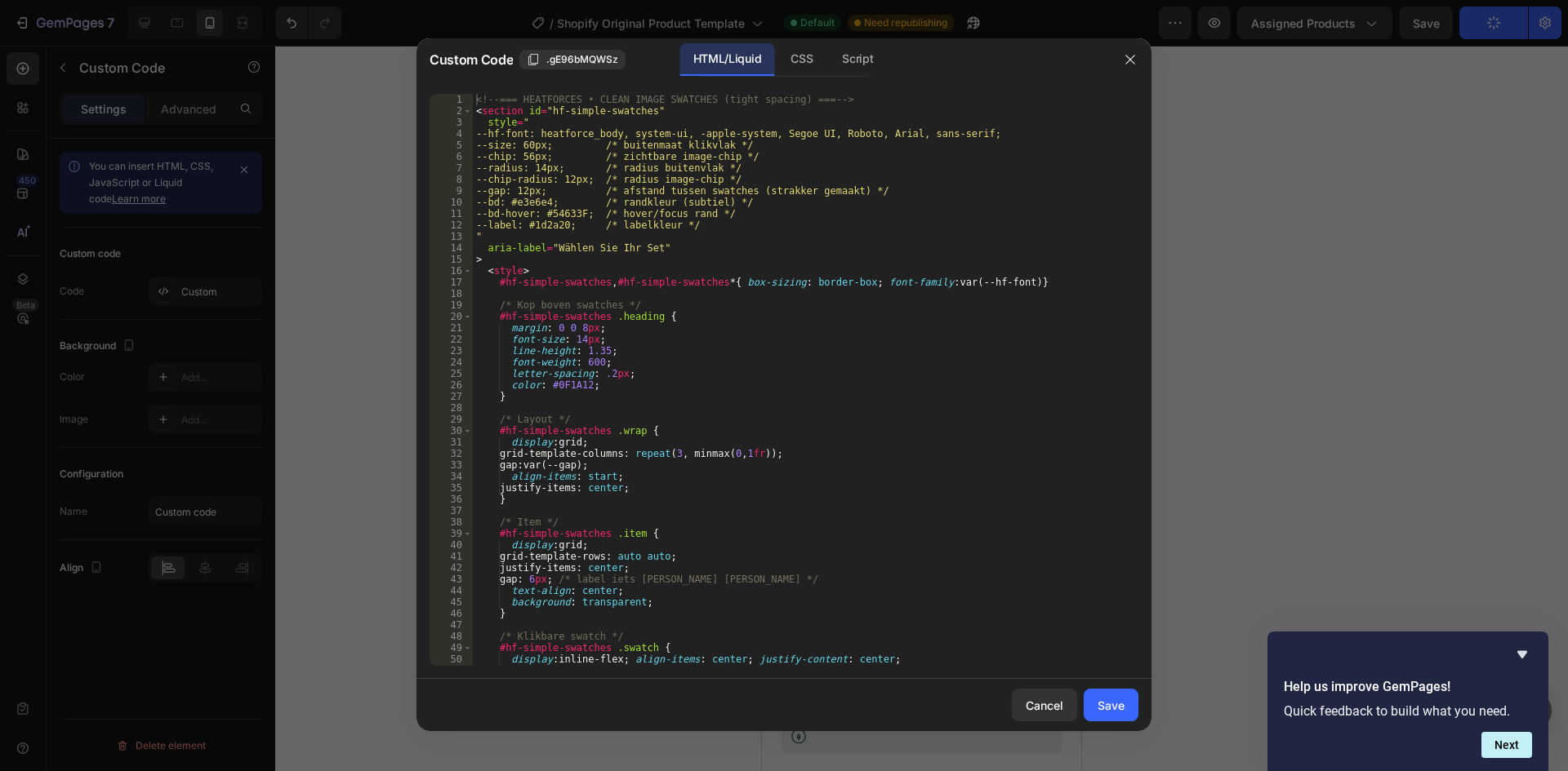
click at [592, 287] on div "<!-- === HEATFORCES • CLEAN IMAGE SWATCHES (tight spacing) === --> < section id…" at bounding box center [799, 391] width 653 height 595
type textarea "</section>"
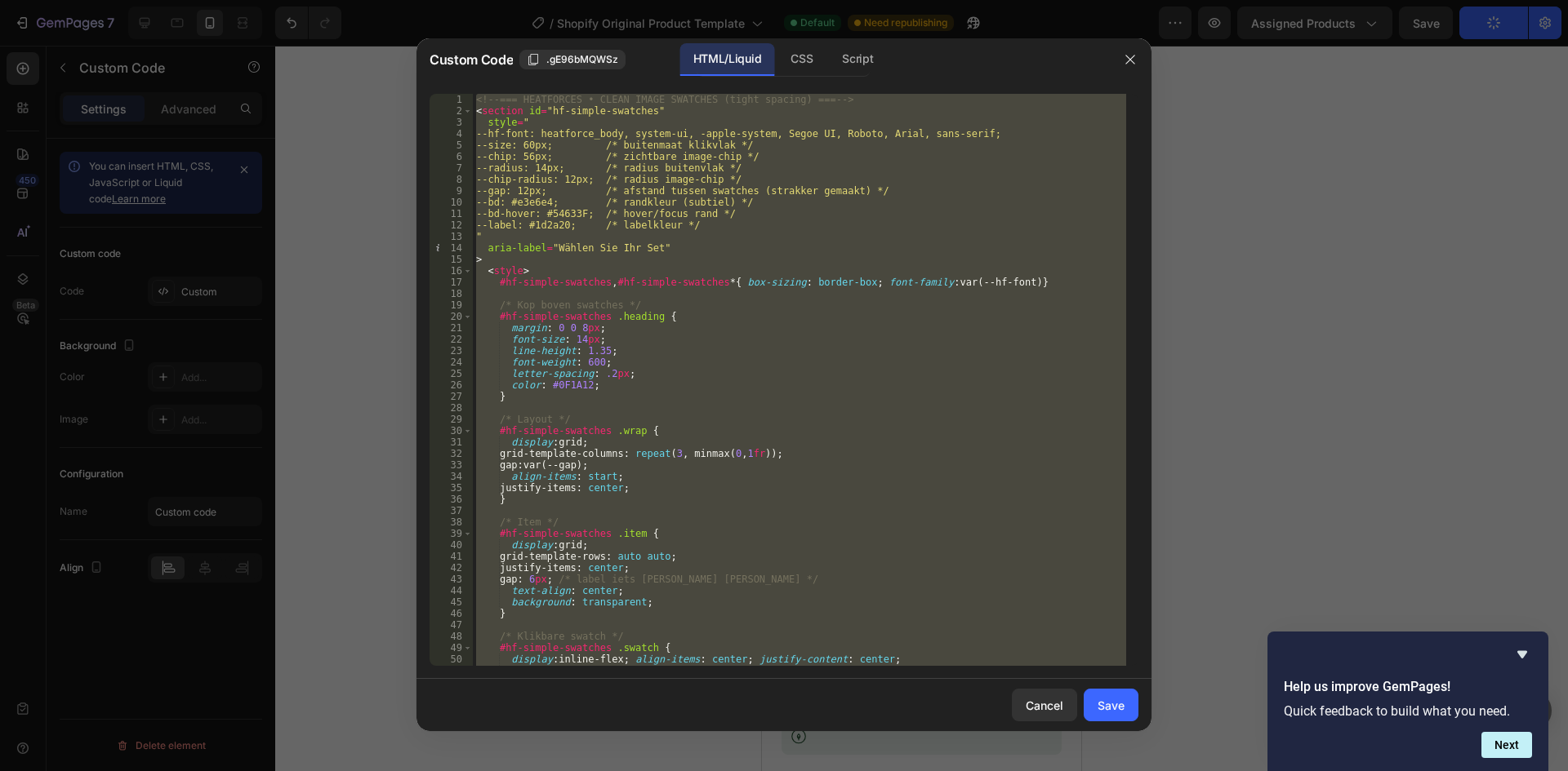
paste textarea
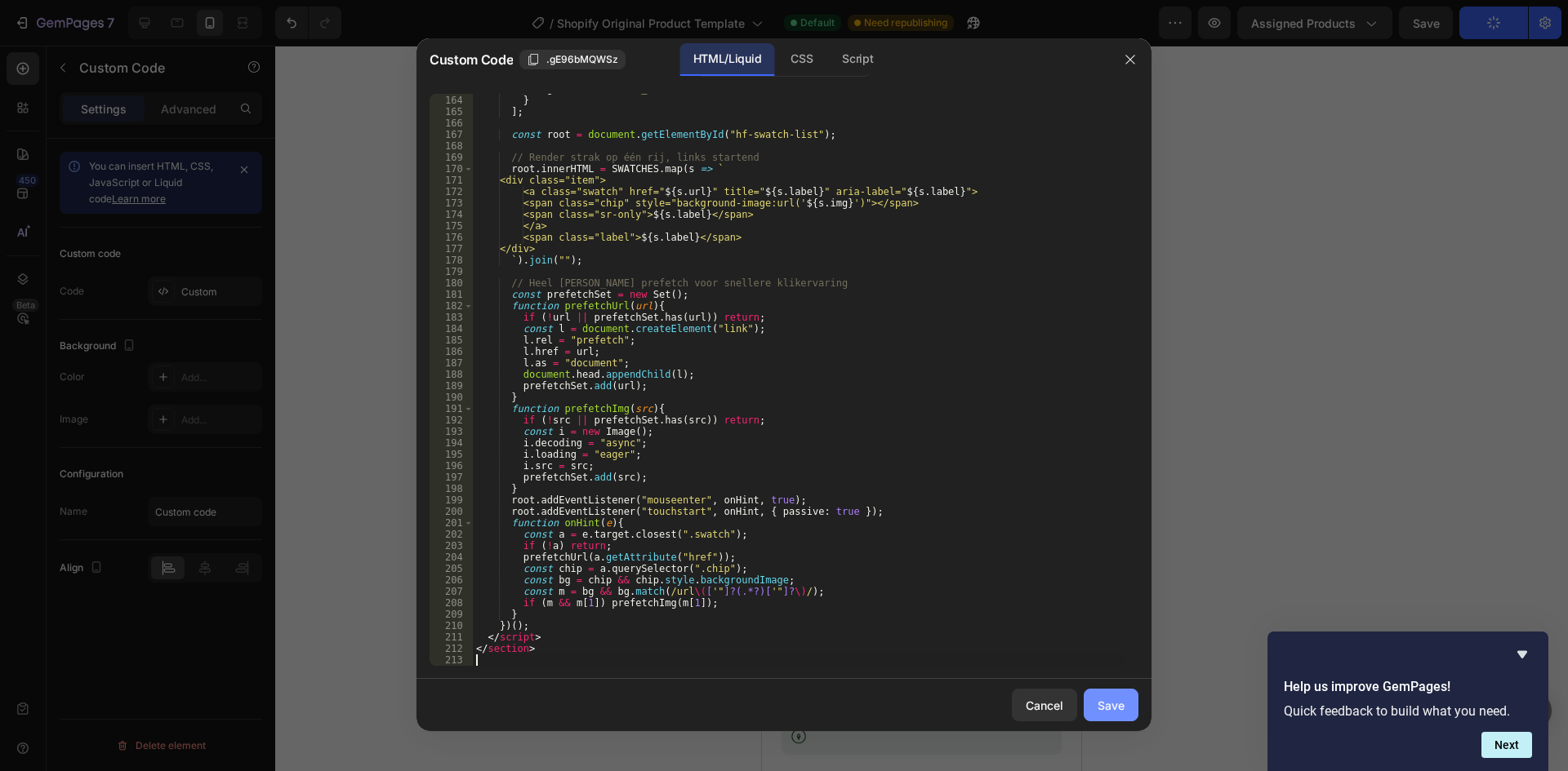
type textarea "</section>"
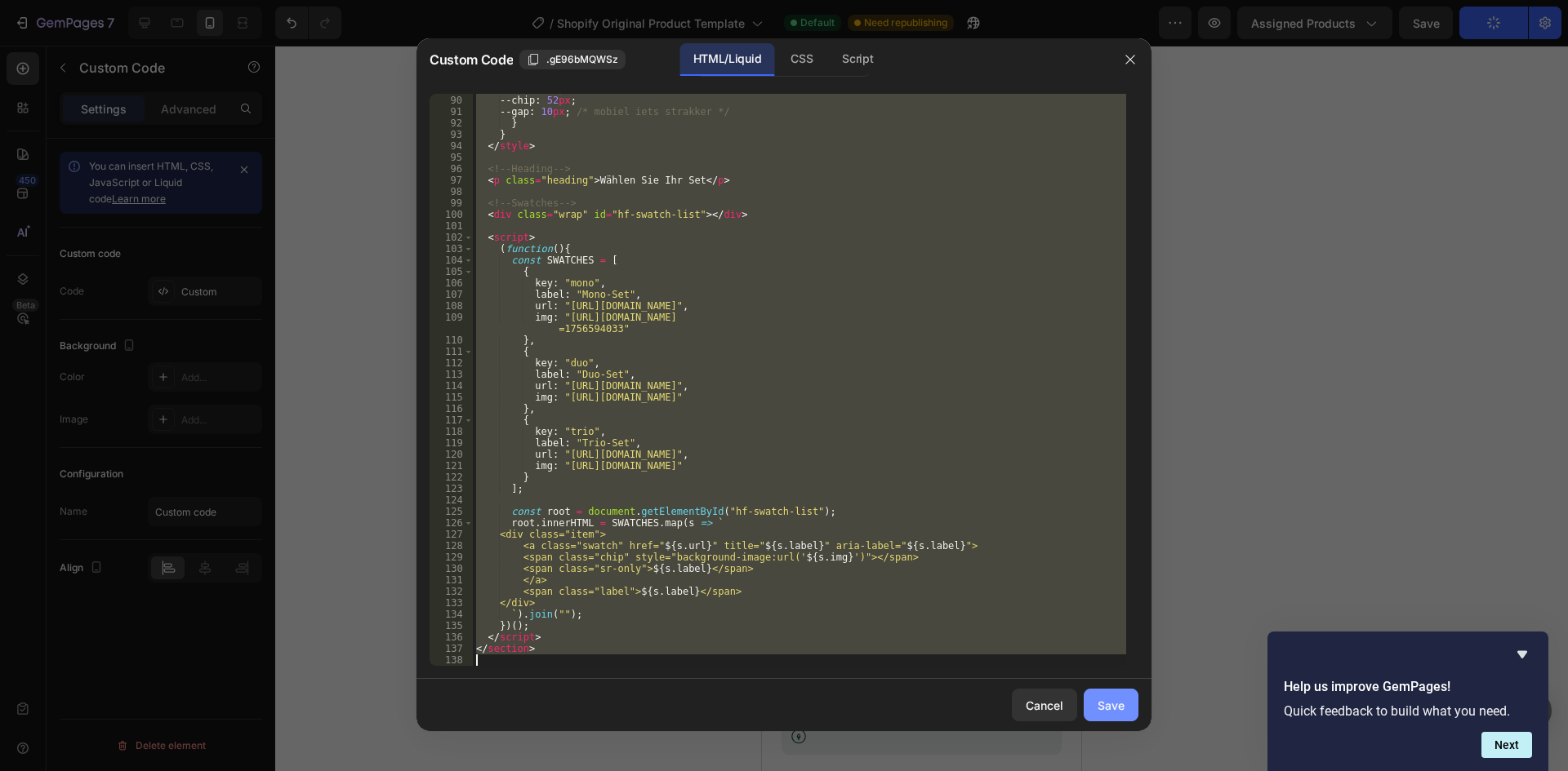
paste textarea
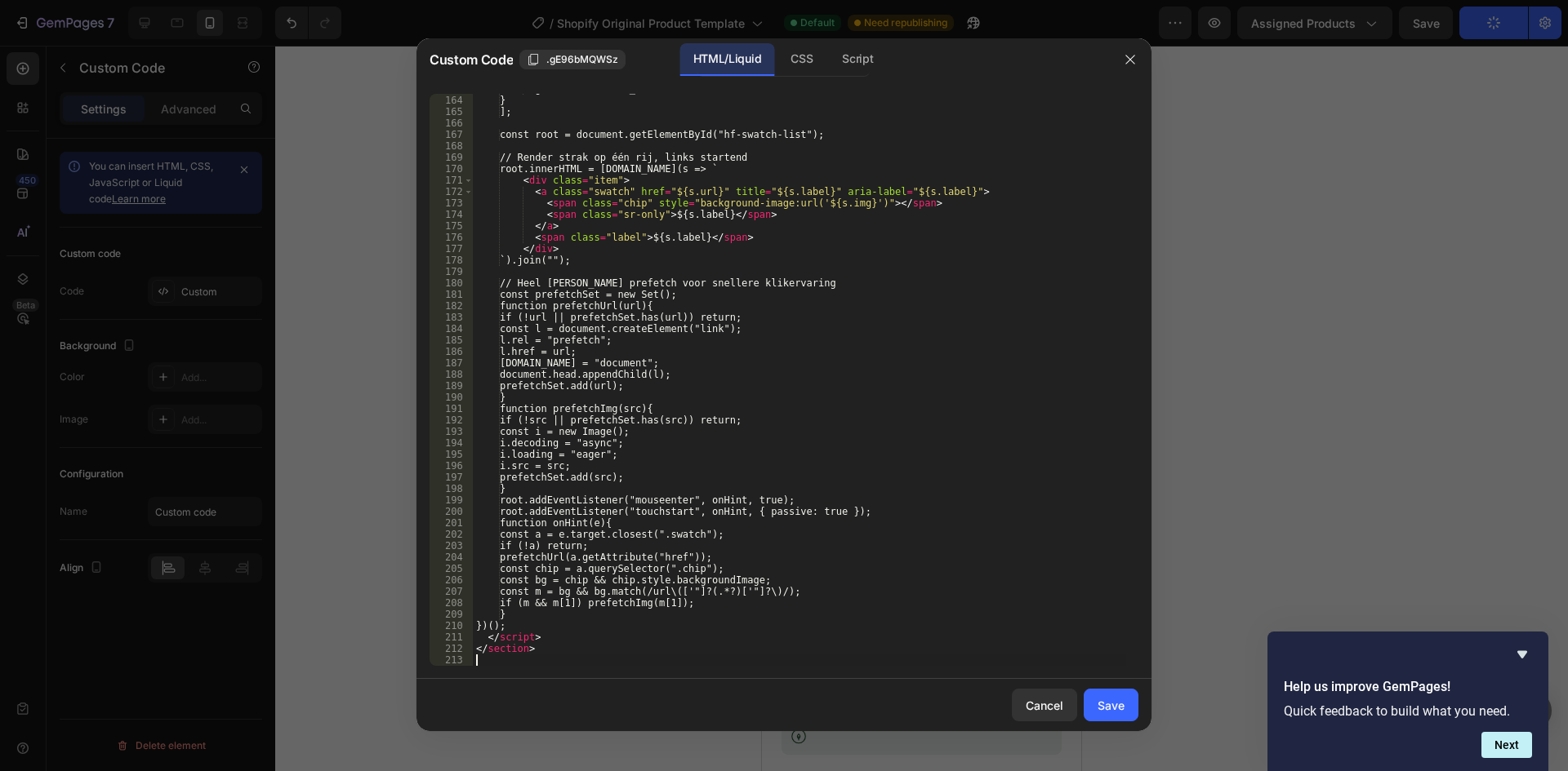
click at [1114, 697] on div "Save" at bounding box center [1111, 706] width 27 height 17
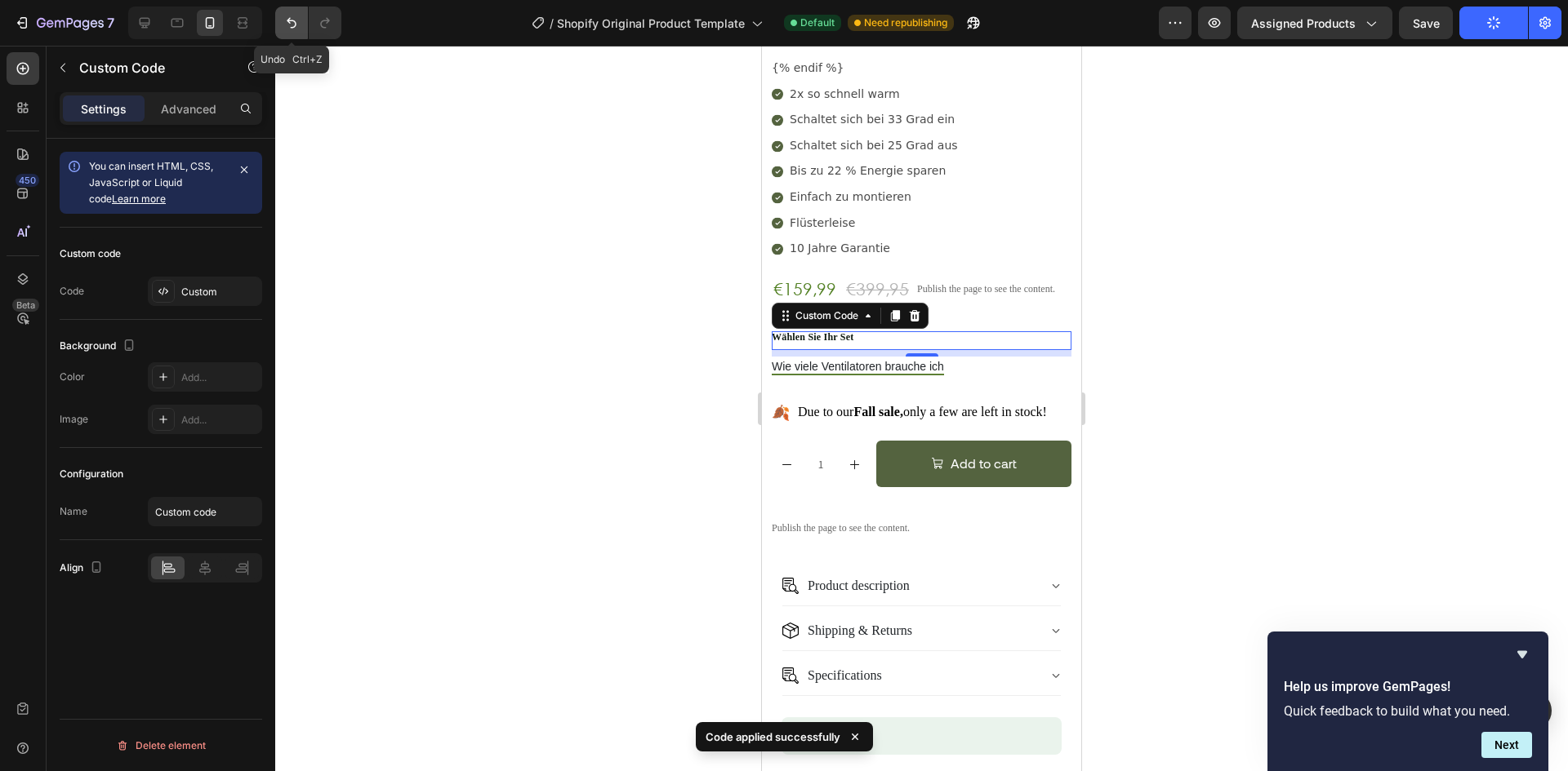
click at [288, 23] on icon "Undo/Redo" at bounding box center [292, 23] width 16 height 16
click at [323, 23] on icon "Undo/Redo" at bounding box center [325, 23] width 16 height 16
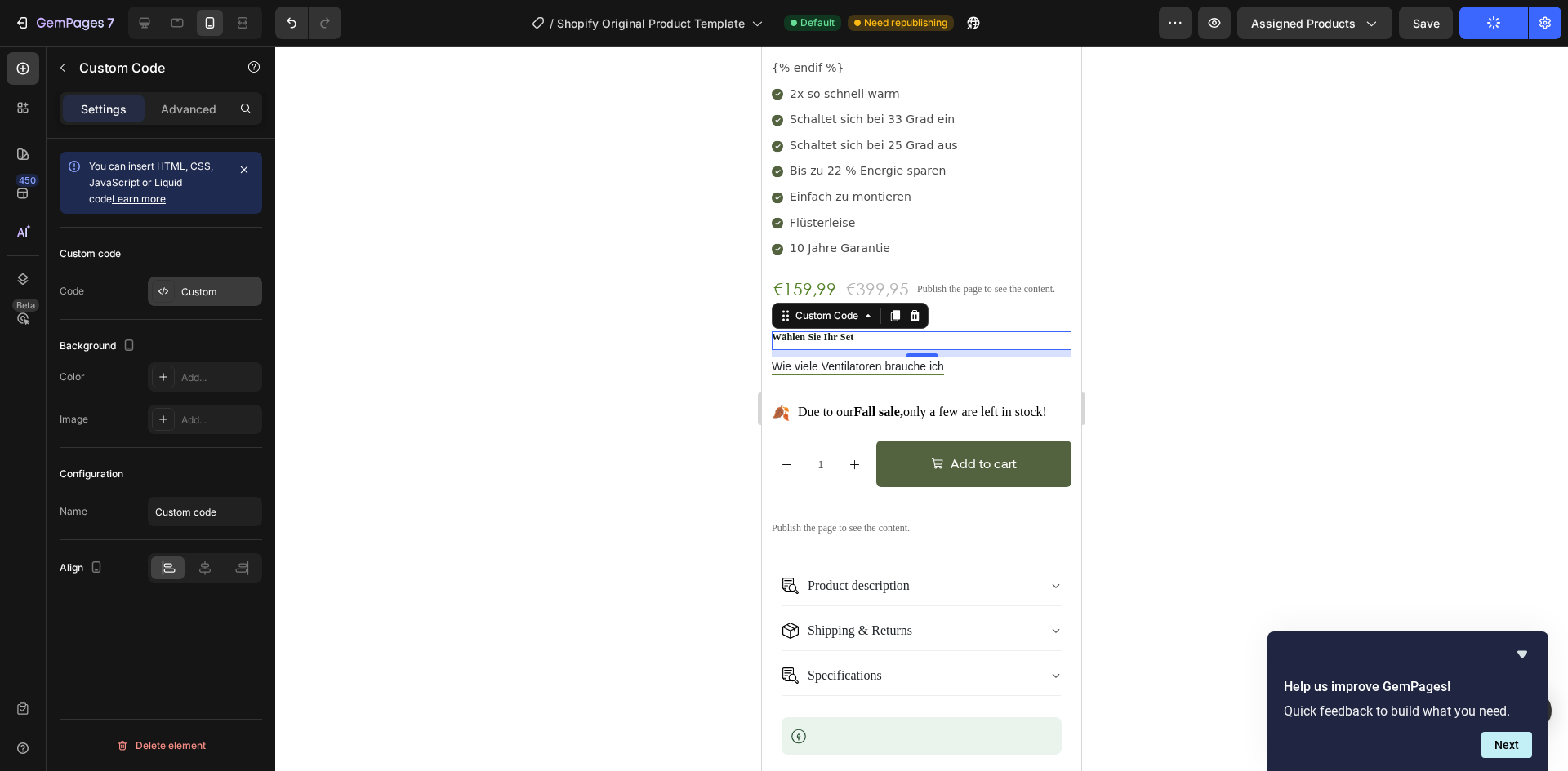
click at [211, 288] on div "Custom" at bounding box center [220, 291] width 76 height 15
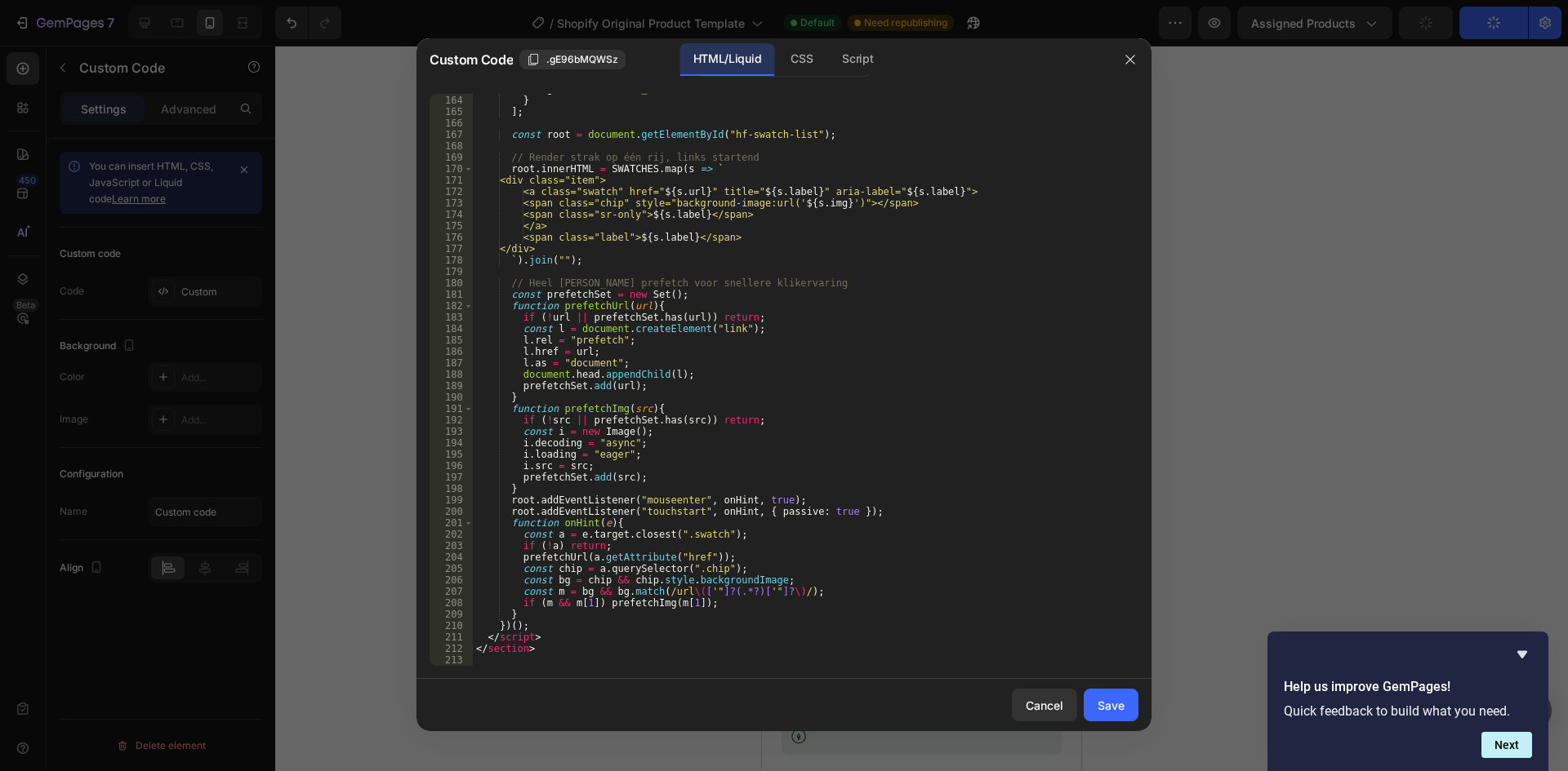
click at [1342, 386] on div at bounding box center [784, 385] width 1568 height 771
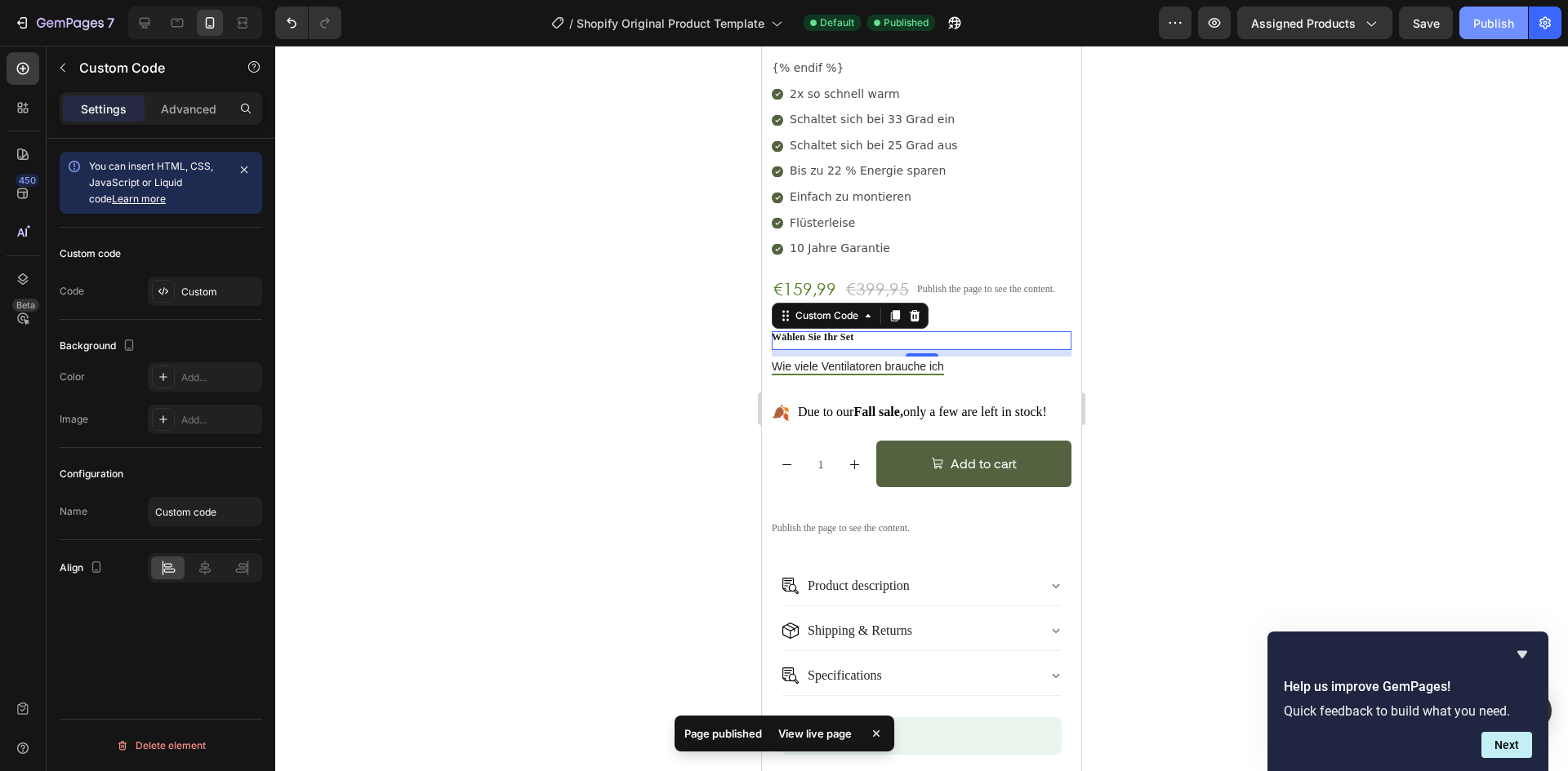
click at [1488, 29] on div "Publish" at bounding box center [1493, 23] width 41 height 17
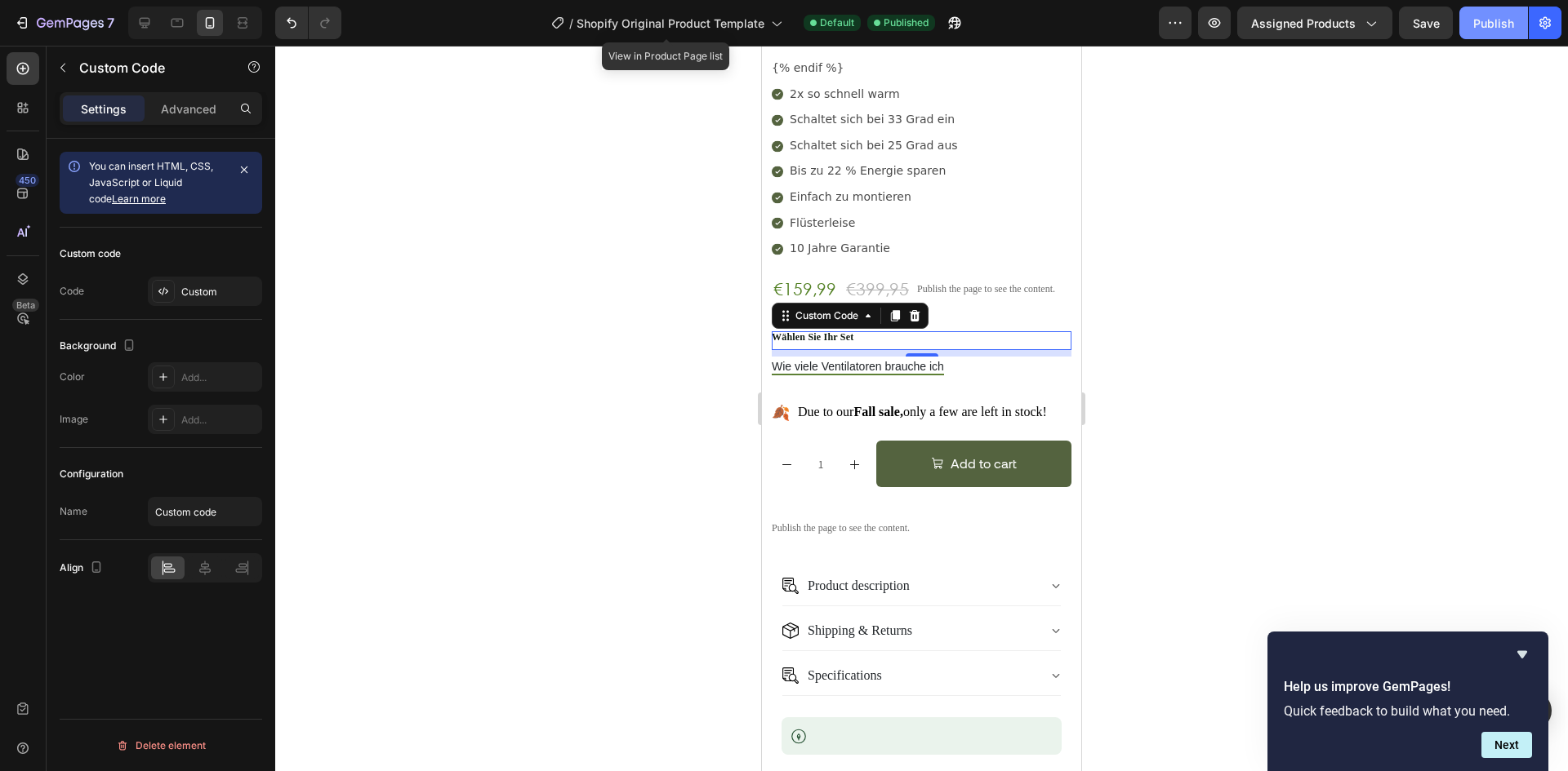
click at [1514, 25] on button "Publish" at bounding box center [1493, 23] width 69 height 33
click at [919, 363] on div "8" at bounding box center [922, 369] width 16 height 13
click at [889, 360] on button "Wie viele Ventilatoren brauche ich" at bounding box center [857, 368] width 173 height 16
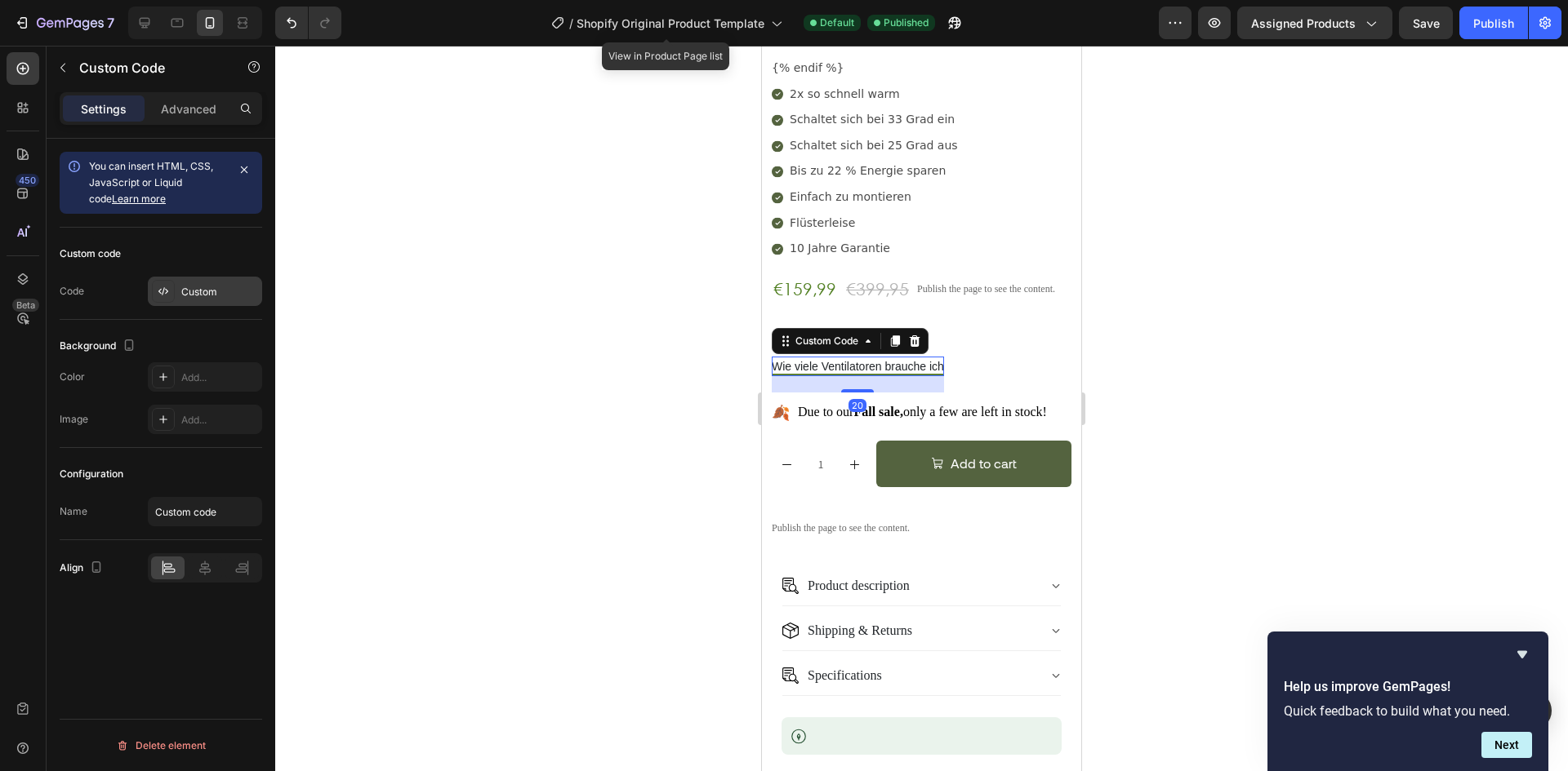
click at [187, 290] on div "Custom" at bounding box center [220, 291] width 76 height 15
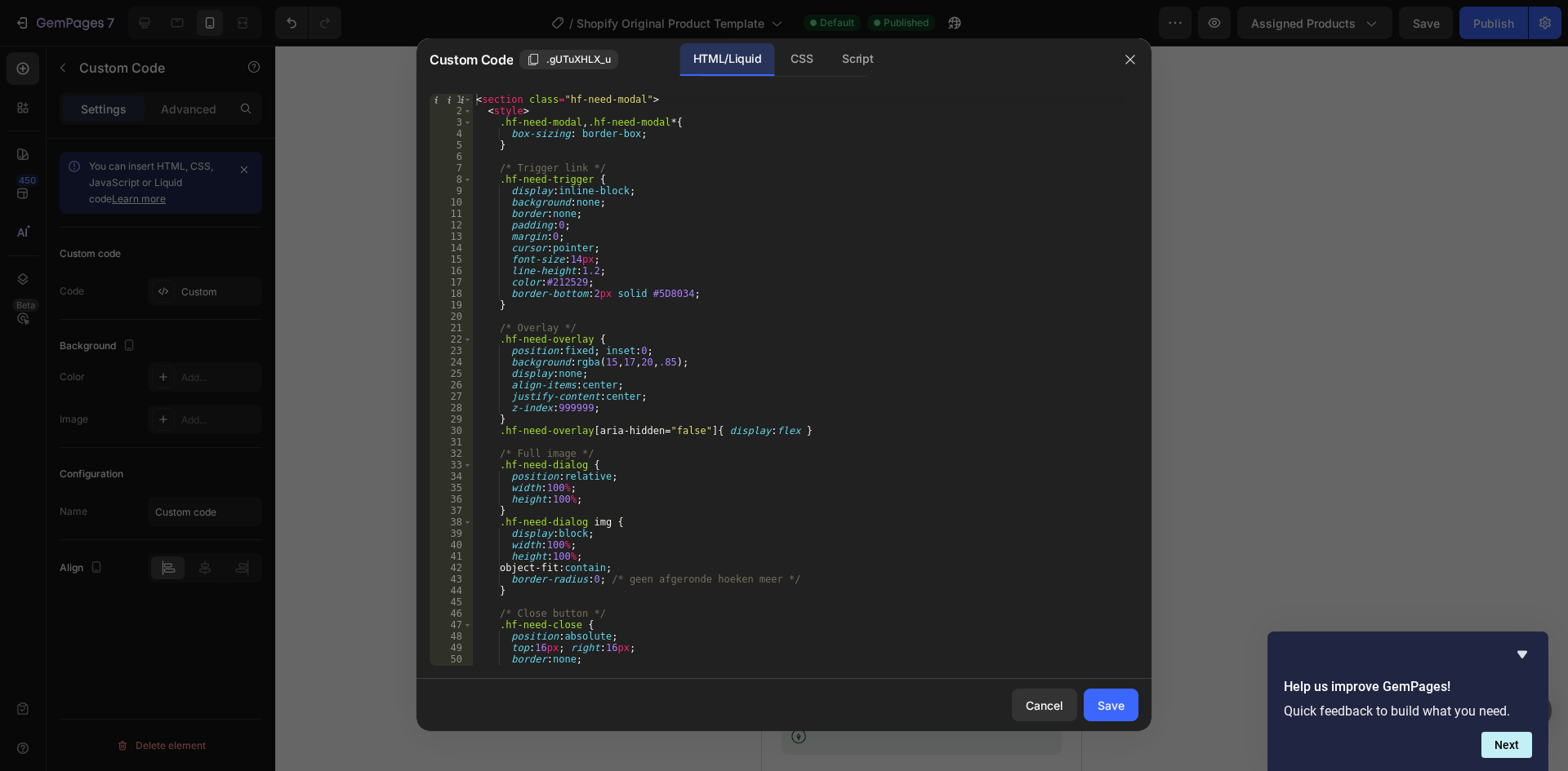
click at [645, 298] on div "< section class = "hf-need-modal" > < style > .hf-need-modal , .hf-need-modal *…" at bounding box center [799, 391] width 653 height 595
type textarea "</section>"
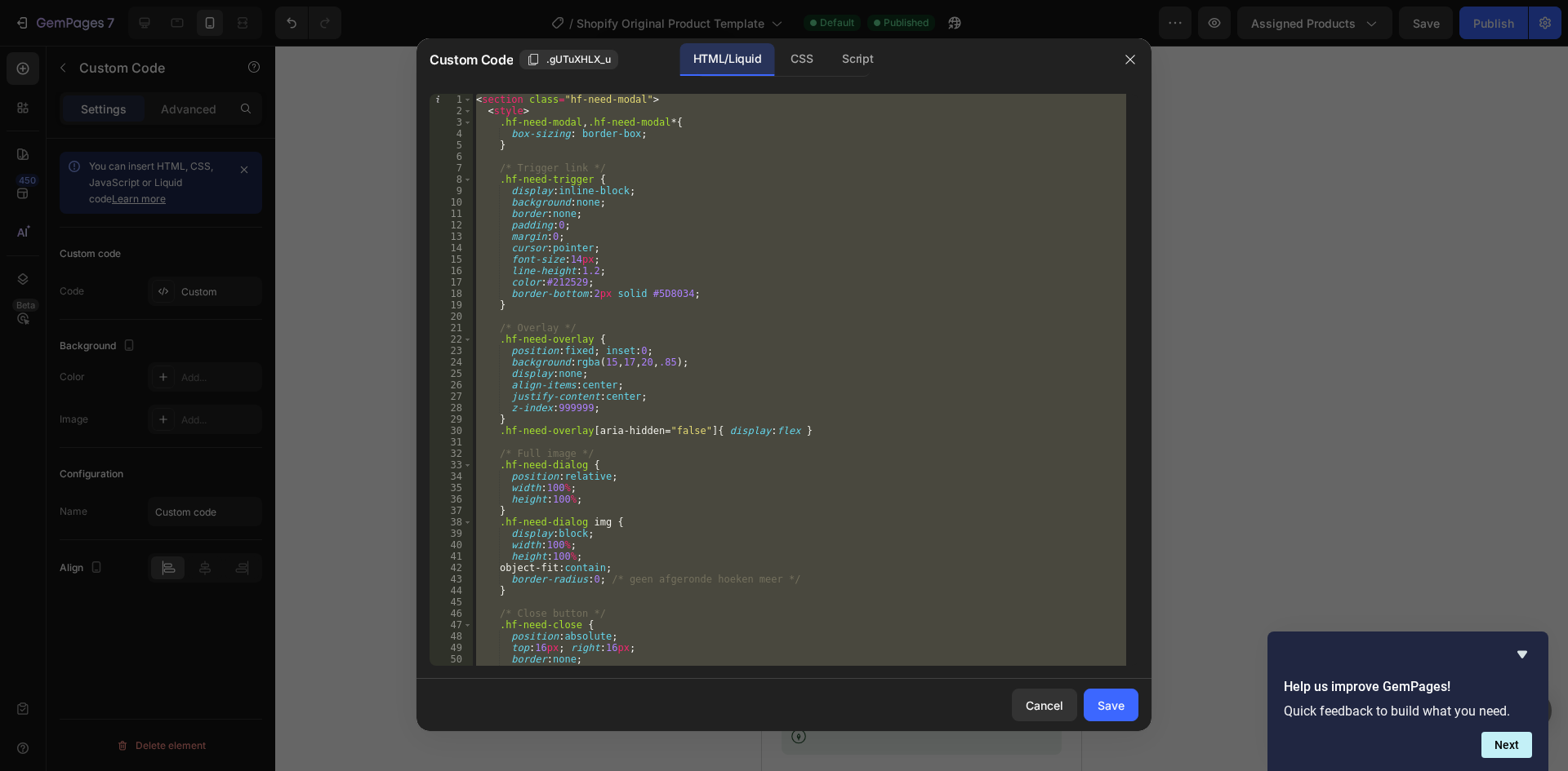
paste textarea
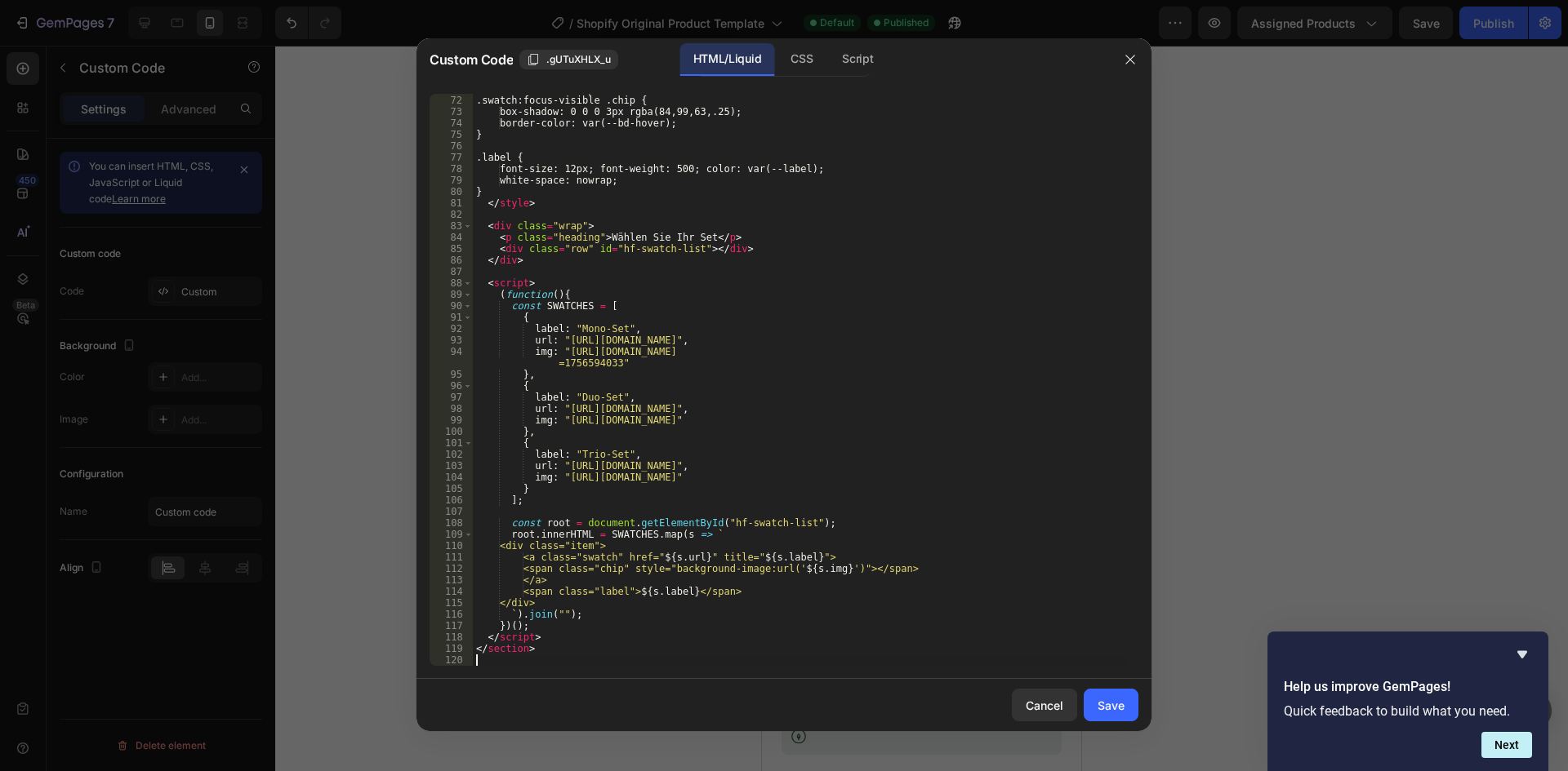
scroll to position [810, 0]
click at [1094, 709] on button "Save" at bounding box center [1111, 705] width 55 height 33
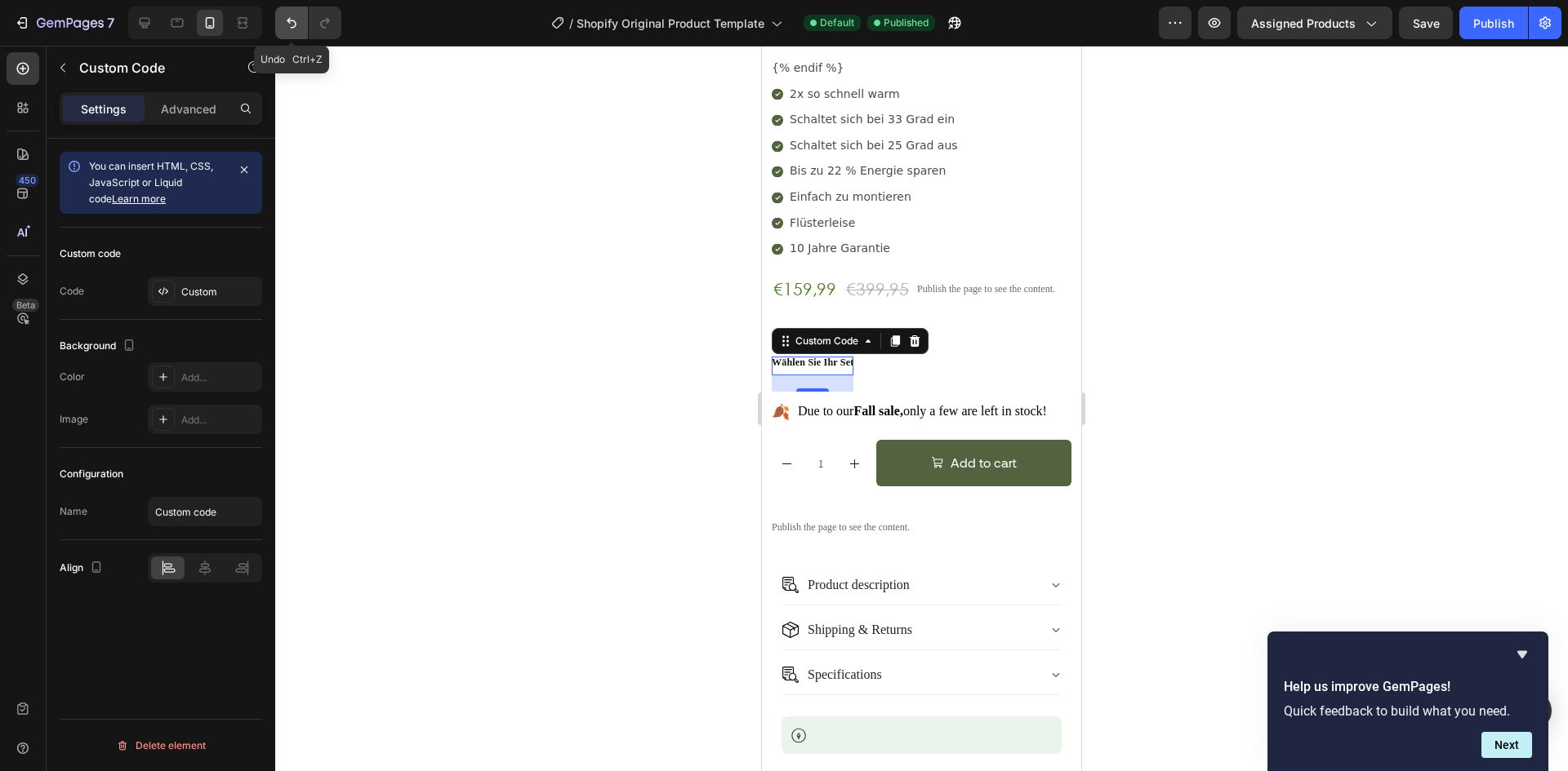
click at [295, 29] on icon "Undo/Redo" at bounding box center [292, 23] width 16 height 16
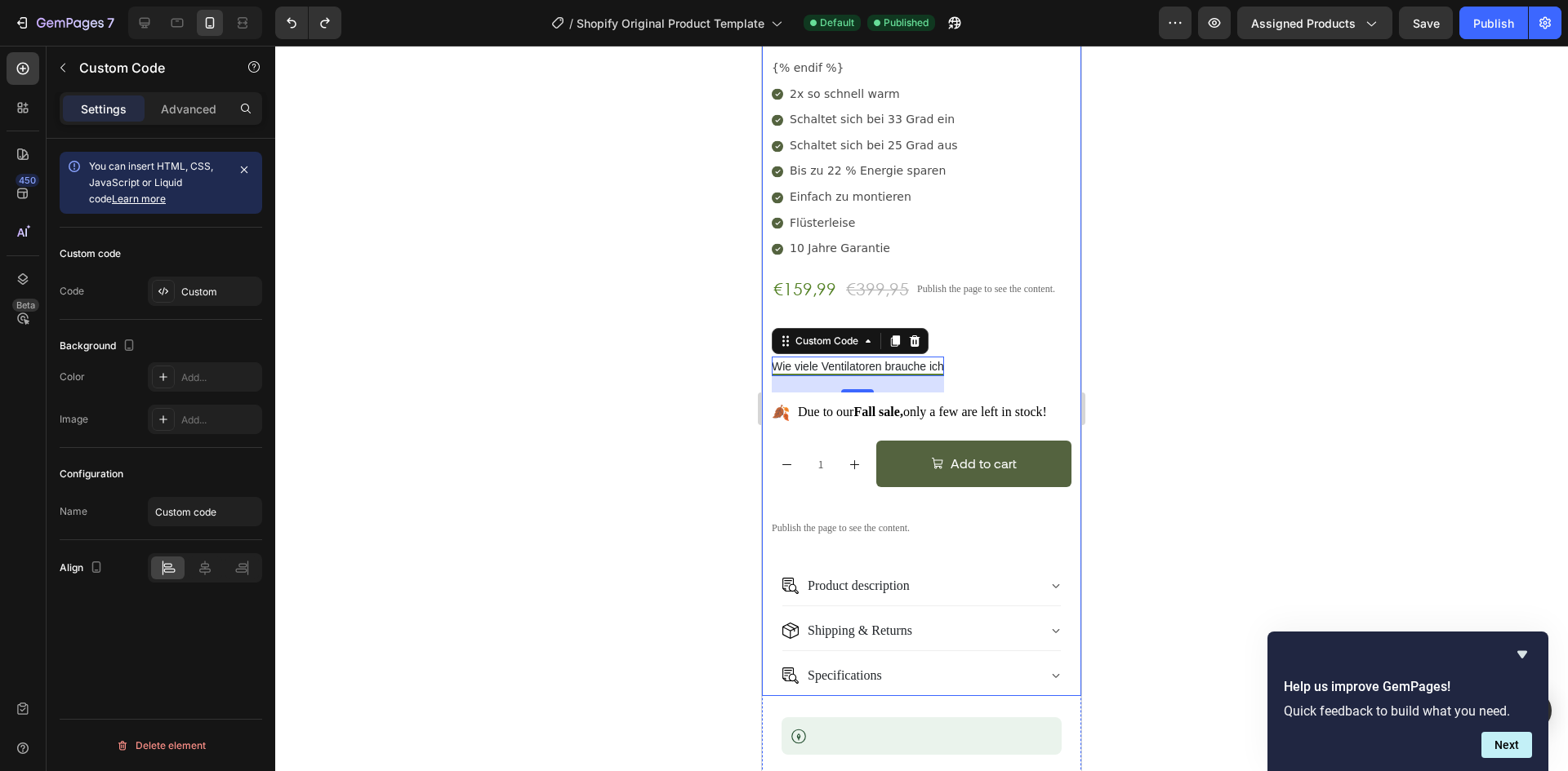
click at [777, 291] on div "{% if product and product.metafields.custom['1usp'] %} {{ product.metafields.cu…" at bounding box center [921, 317] width 299 height 757
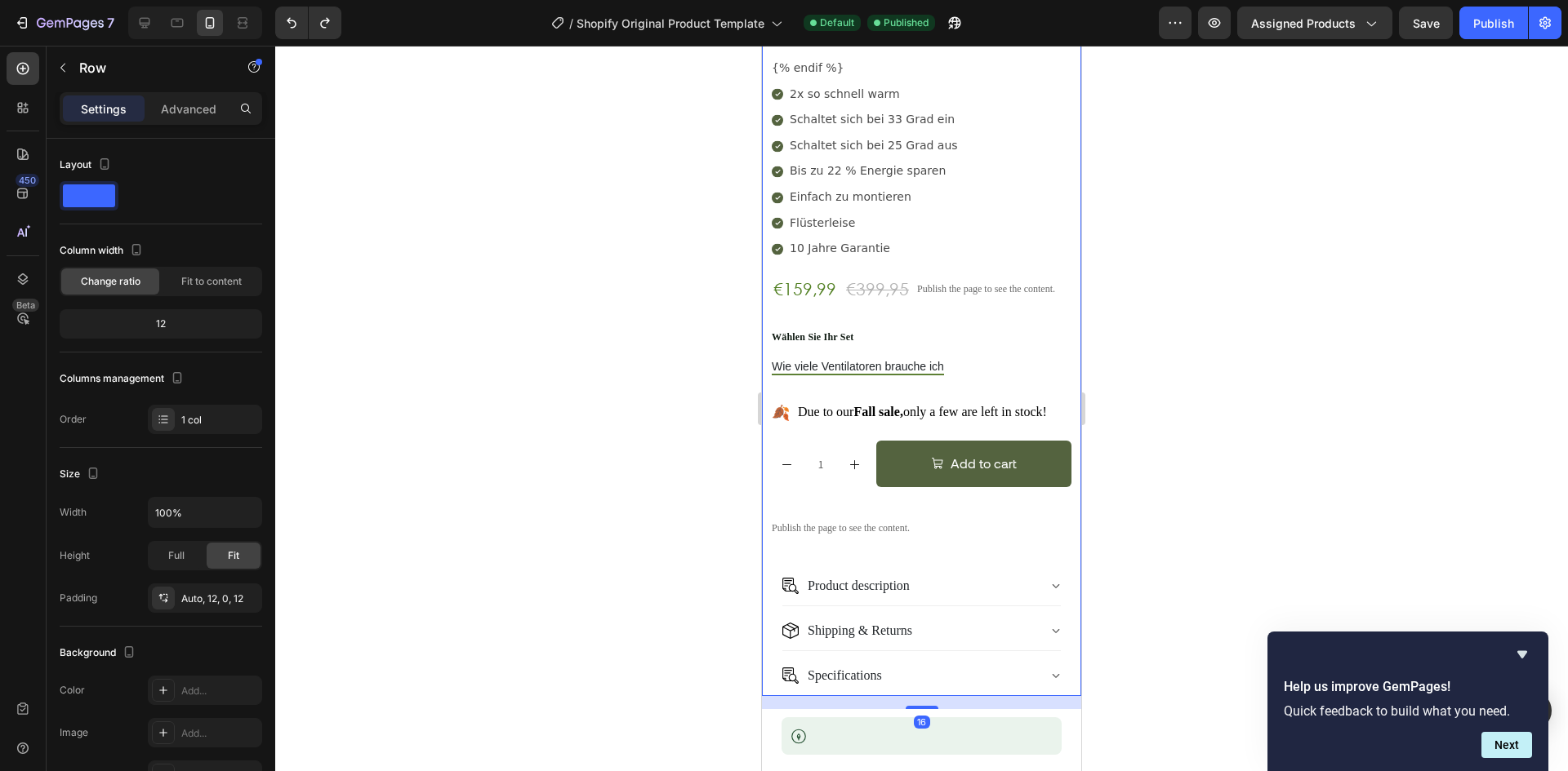
click at [794, 303] on div "{% if product and product.metafields.custom['1usp'] %} {{ product.metafields.cu…" at bounding box center [921, 317] width 299 height 757
click at [850, 331] on p "Wählen Sie Ihr Set" at bounding box center [921, 337] width 299 height 12
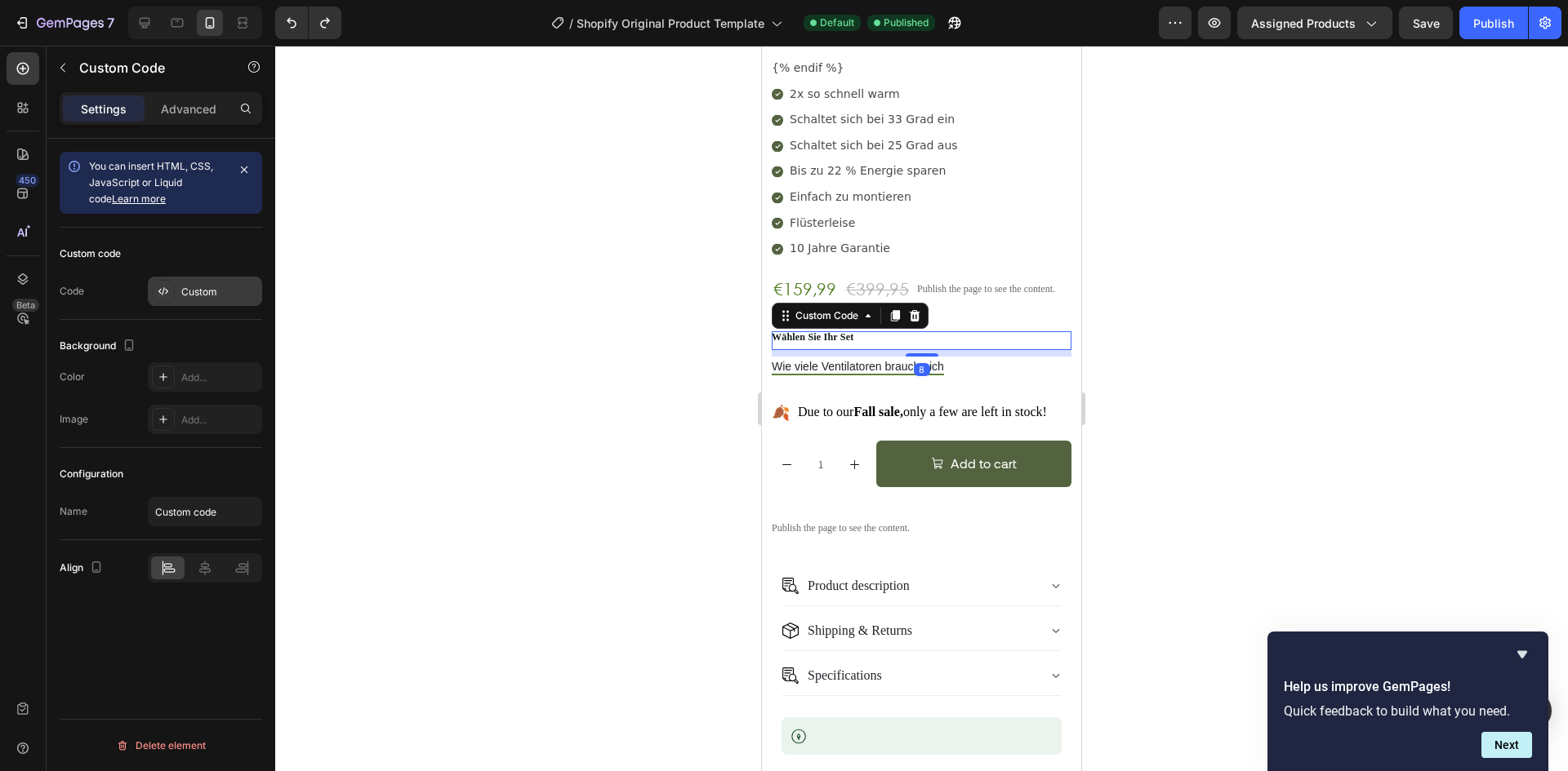
click at [190, 297] on div "Custom" at bounding box center [220, 291] width 76 height 15
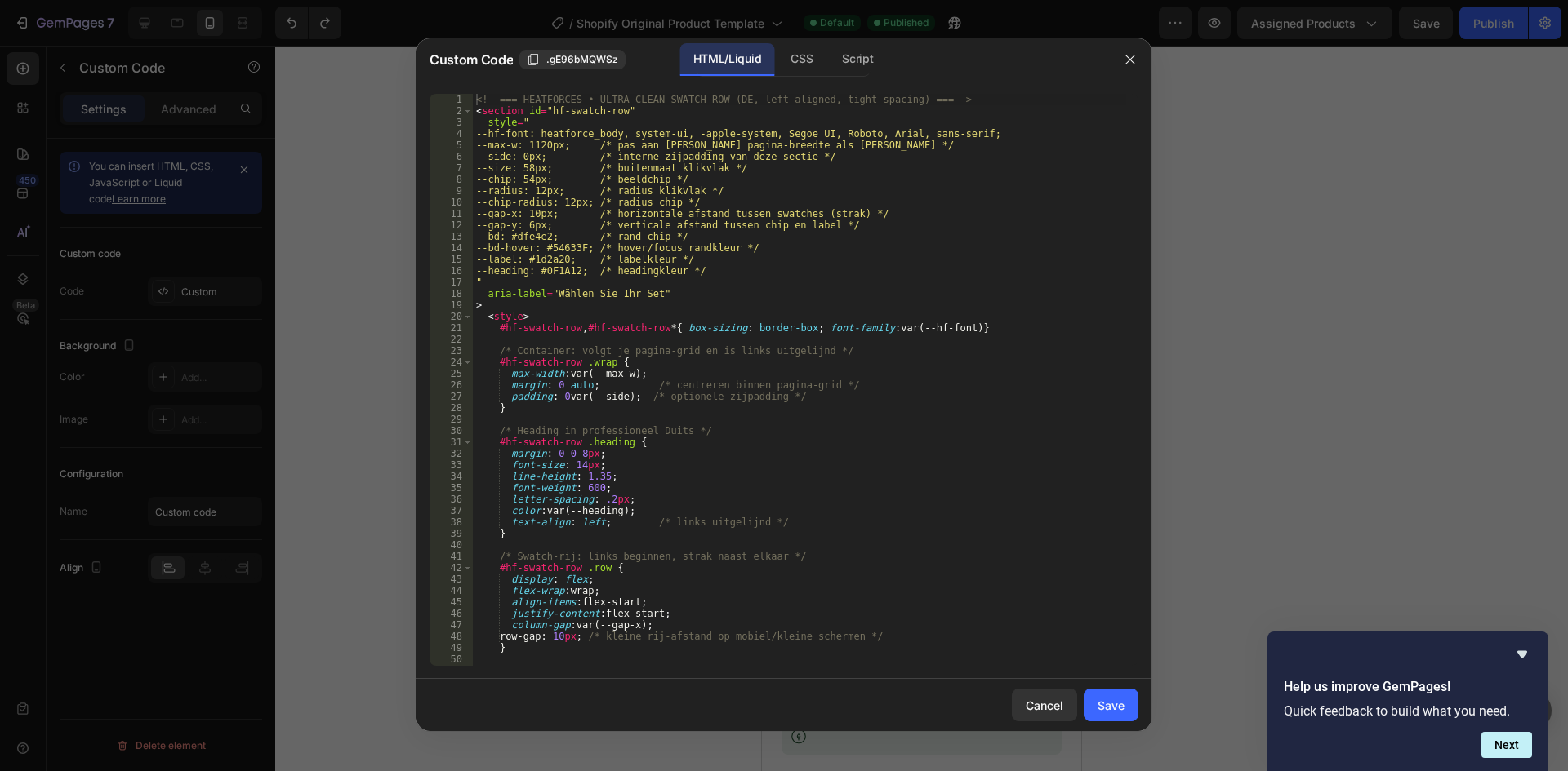
click at [770, 295] on div "<!-- === HEATFORCES • ULTRA-CLEAN SWATCH ROW (DE, left-aligned, tight spacing) …" at bounding box center [799, 391] width 653 height 595
type textarea "</section>"
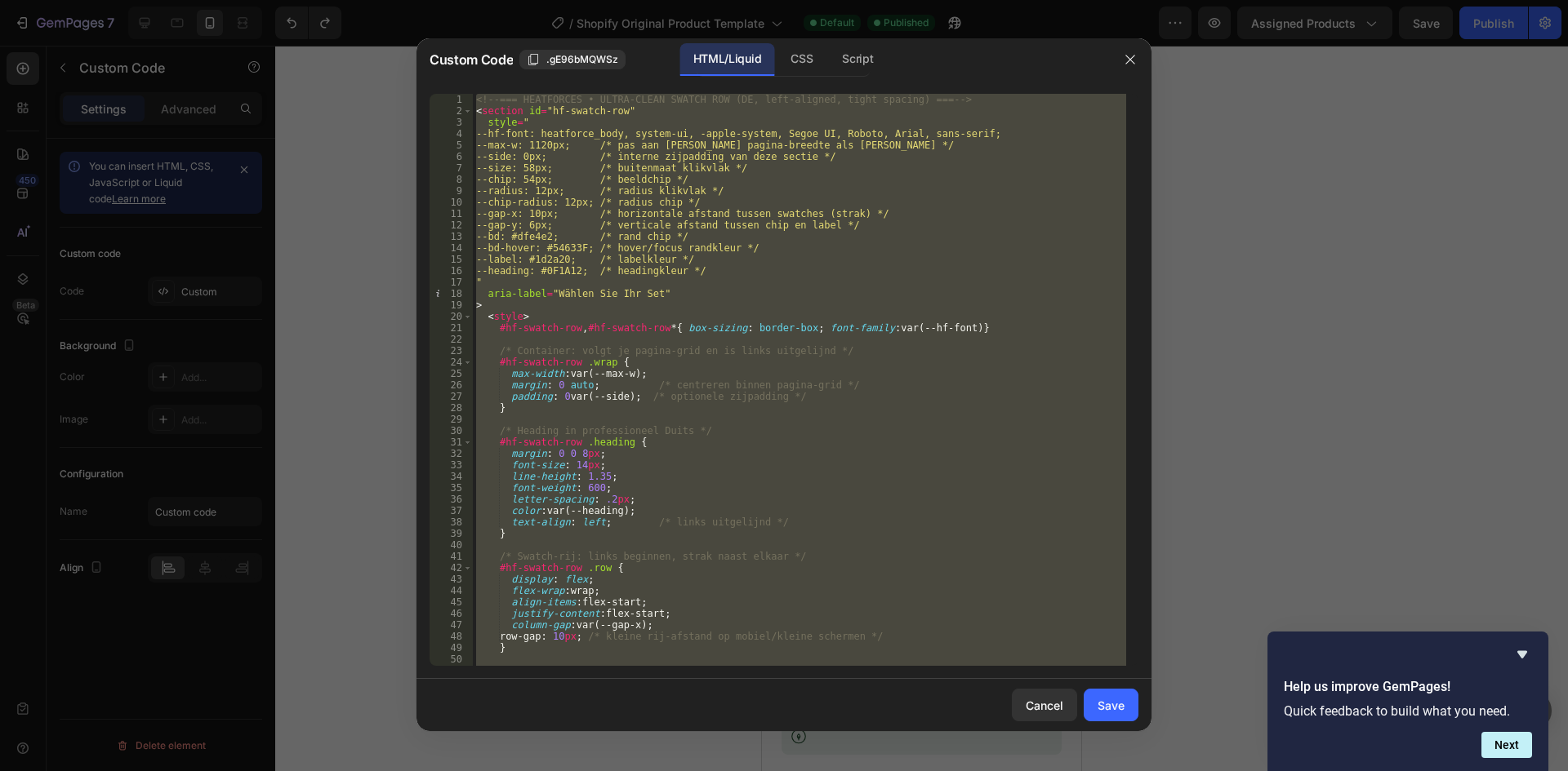
paste textarea
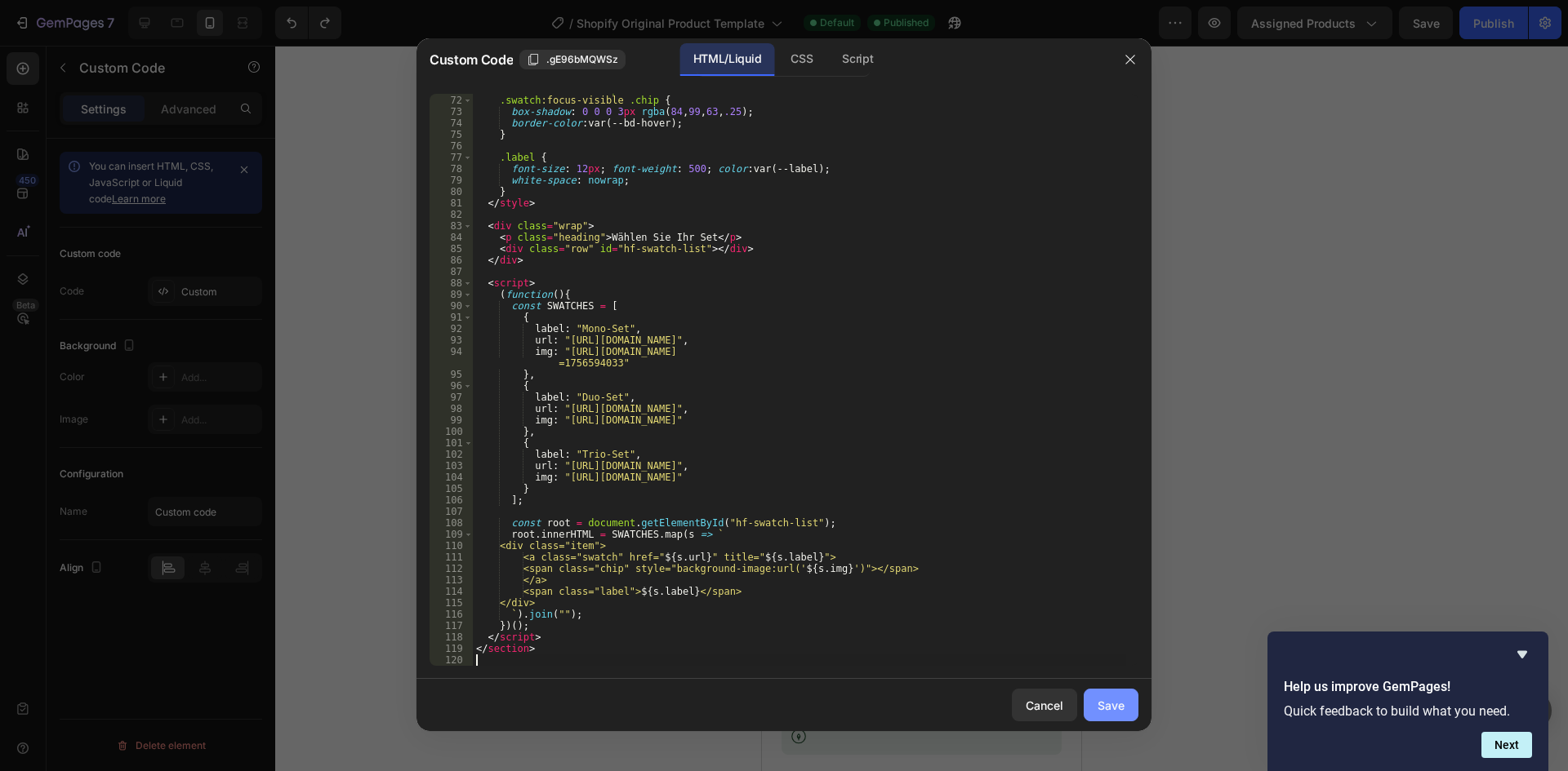
click at [1106, 713] on div "Save" at bounding box center [1111, 706] width 27 height 17
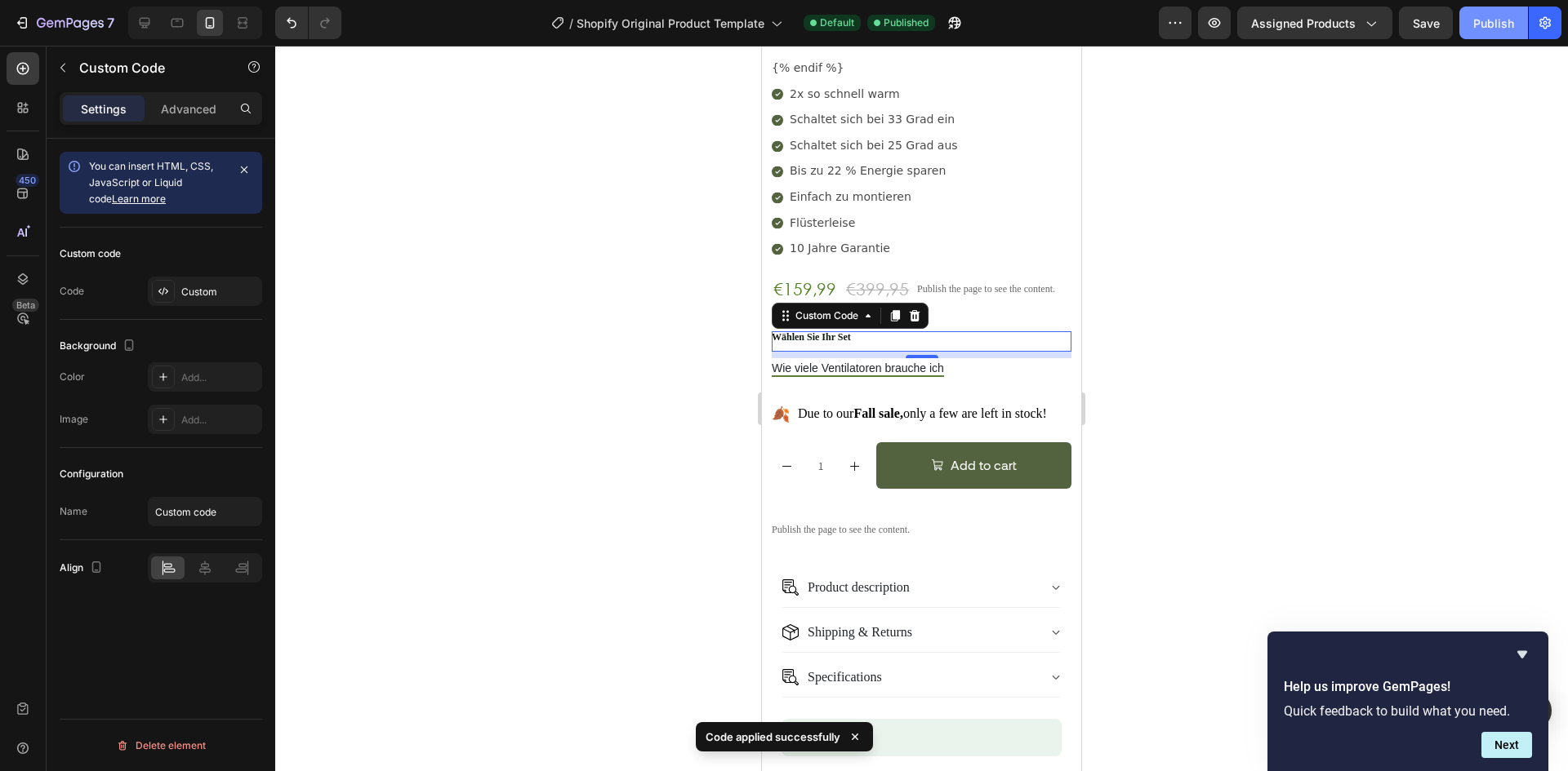
click at [1481, 19] on div "Publish" at bounding box center [1493, 23] width 41 height 17
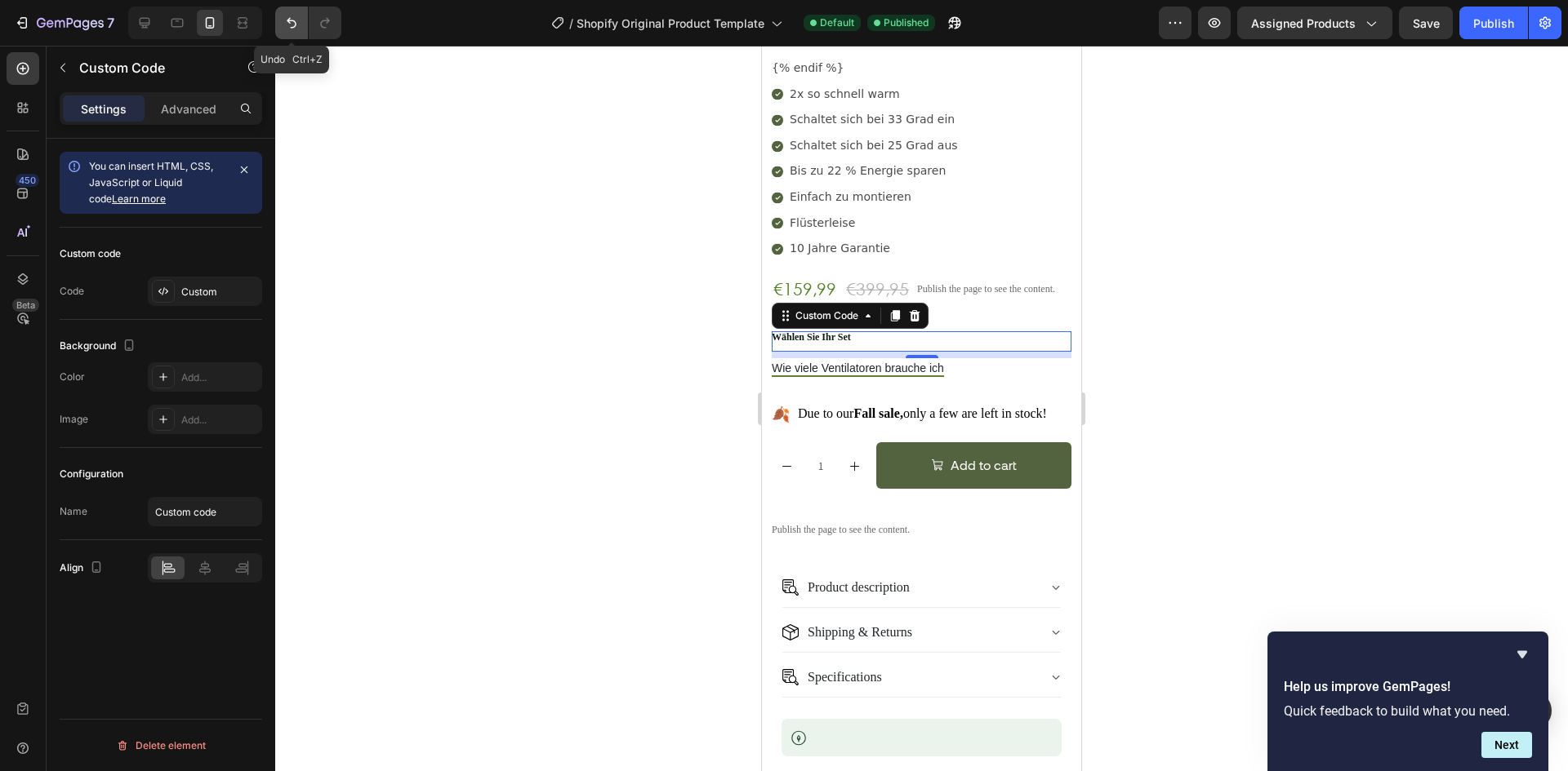
click at [299, 23] on icon "Undo/Redo" at bounding box center [292, 23] width 16 height 16
click at [293, 21] on icon "Undo/Redo" at bounding box center [291, 23] width 10 height 10
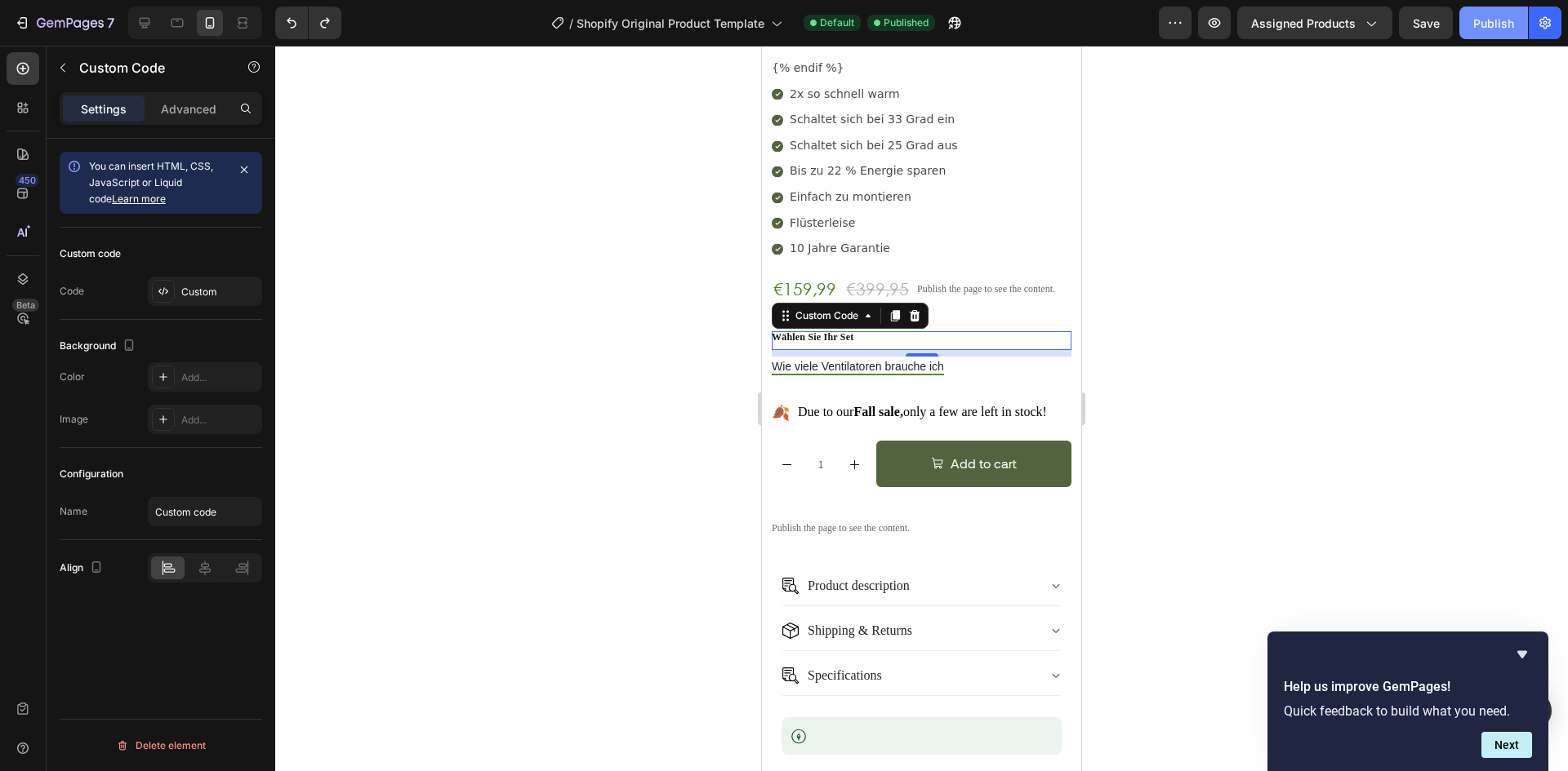
click at [1512, 16] on div "Publish" at bounding box center [1493, 23] width 41 height 17
click at [329, 18] on icon "Undo/Redo" at bounding box center [325, 23] width 16 height 16
click at [198, 268] on div "Custom code Code Custom" at bounding box center [161, 274] width 202 height 92
click at [208, 278] on div "Custom" at bounding box center [205, 291] width 115 height 29
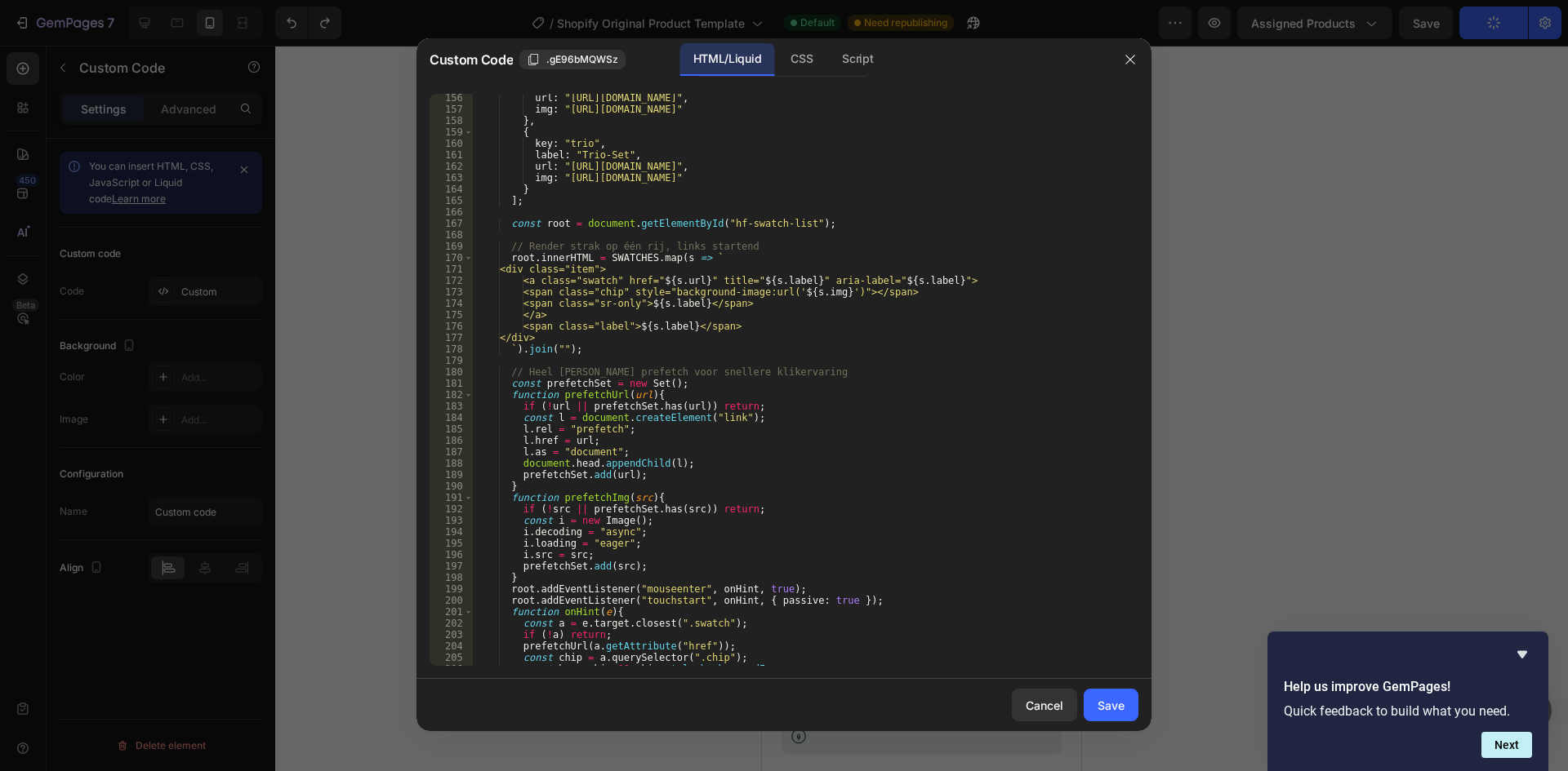
scroll to position [1907, 0]
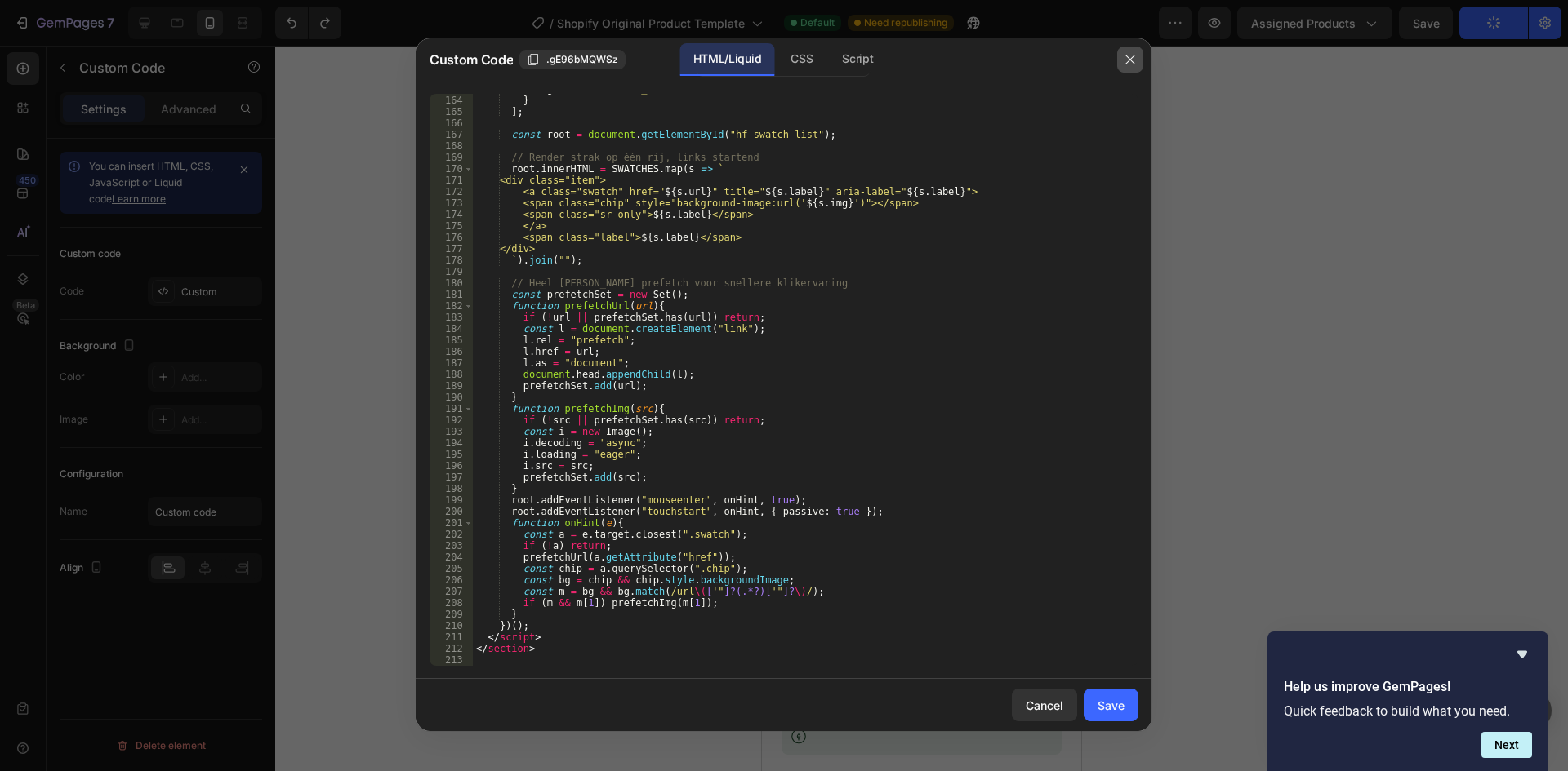
click at [1136, 55] on icon "button" at bounding box center [1130, 59] width 13 height 13
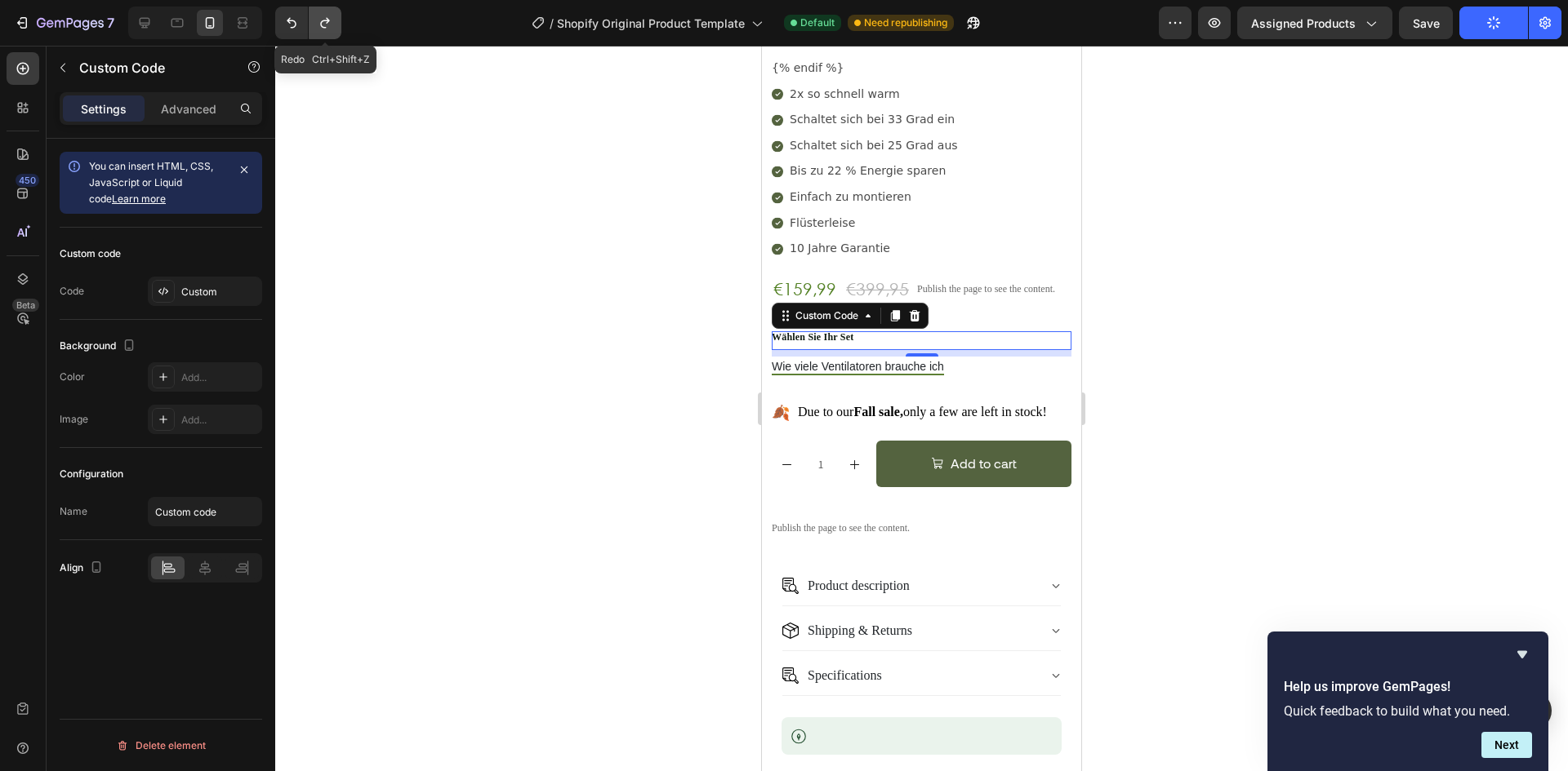
click at [318, 19] on icon "Undo/Redo" at bounding box center [325, 23] width 16 height 16
click at [292, 21] on icon "Undo/Redo" at bounding box center [291, 23] width 10 height 10
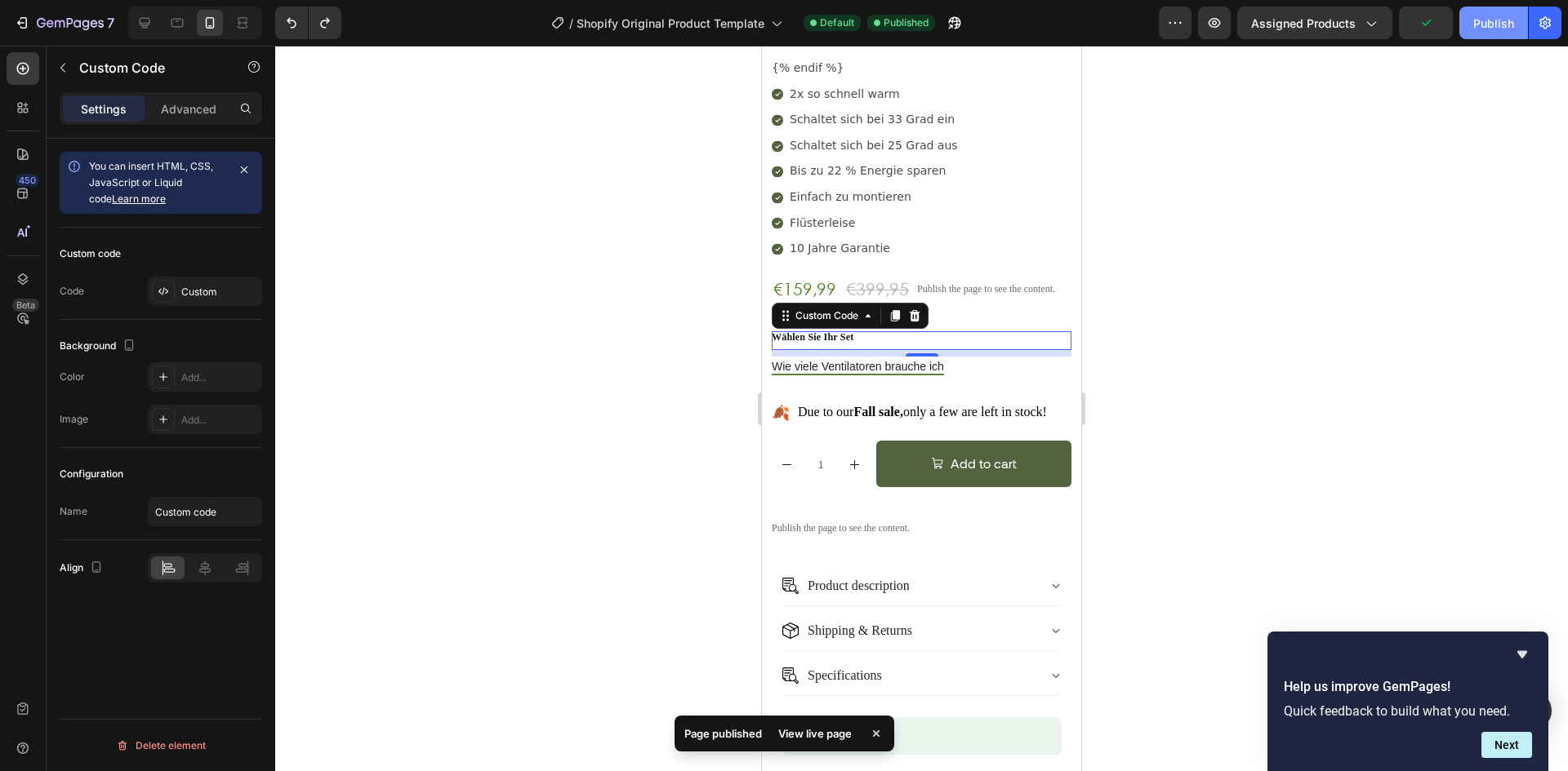
click at [1481, 24] on div "Publish" at bounding box center [1493, 23] width 41 height 17
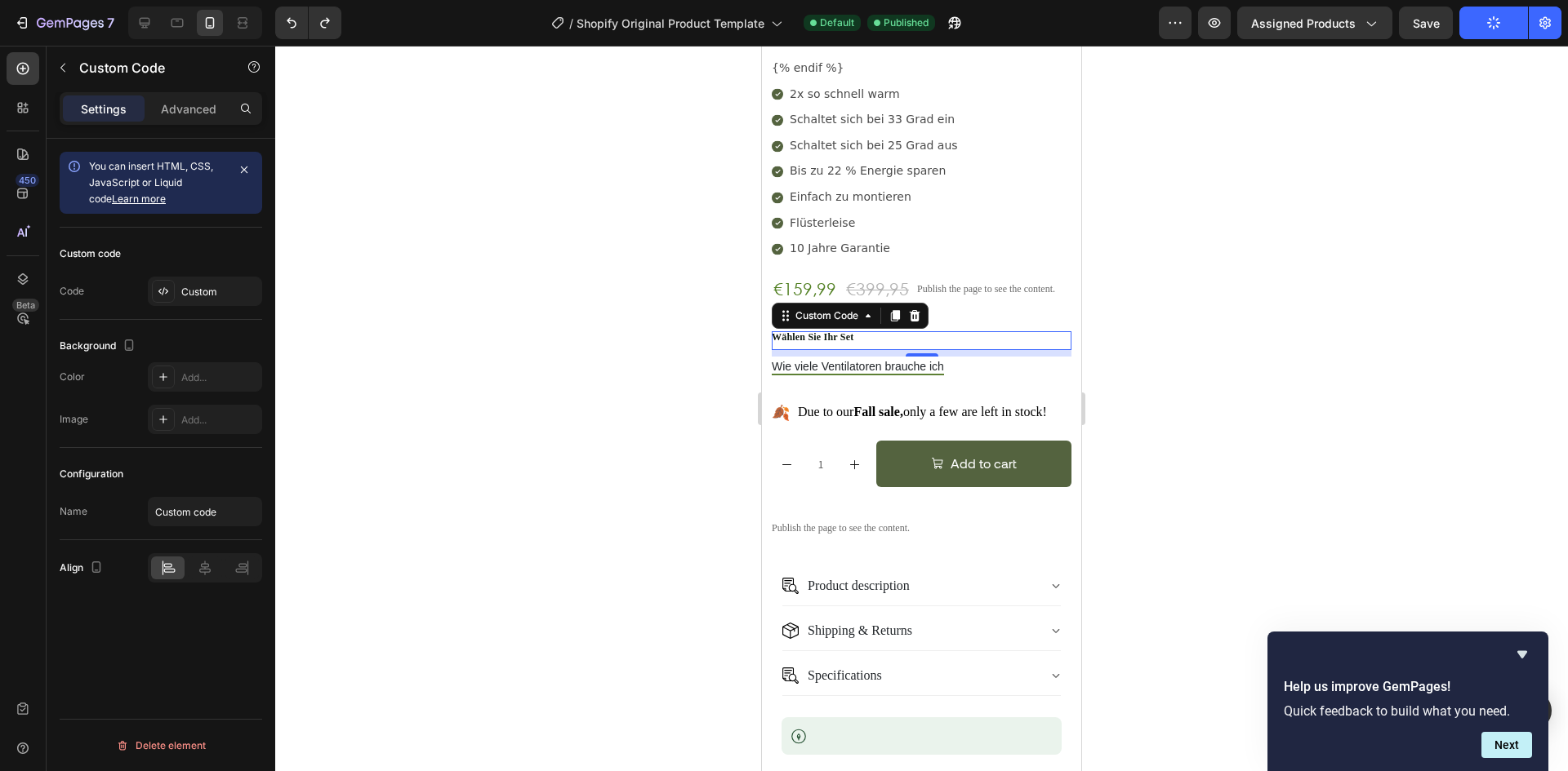
click at [922, 363] on div "8" at bounding box center [922, 369] width 16 height 13
click at [889, 360] on button "Wie viele Ventilatoren brauche ich" at bounding box center [857, 368] width 173 height 16
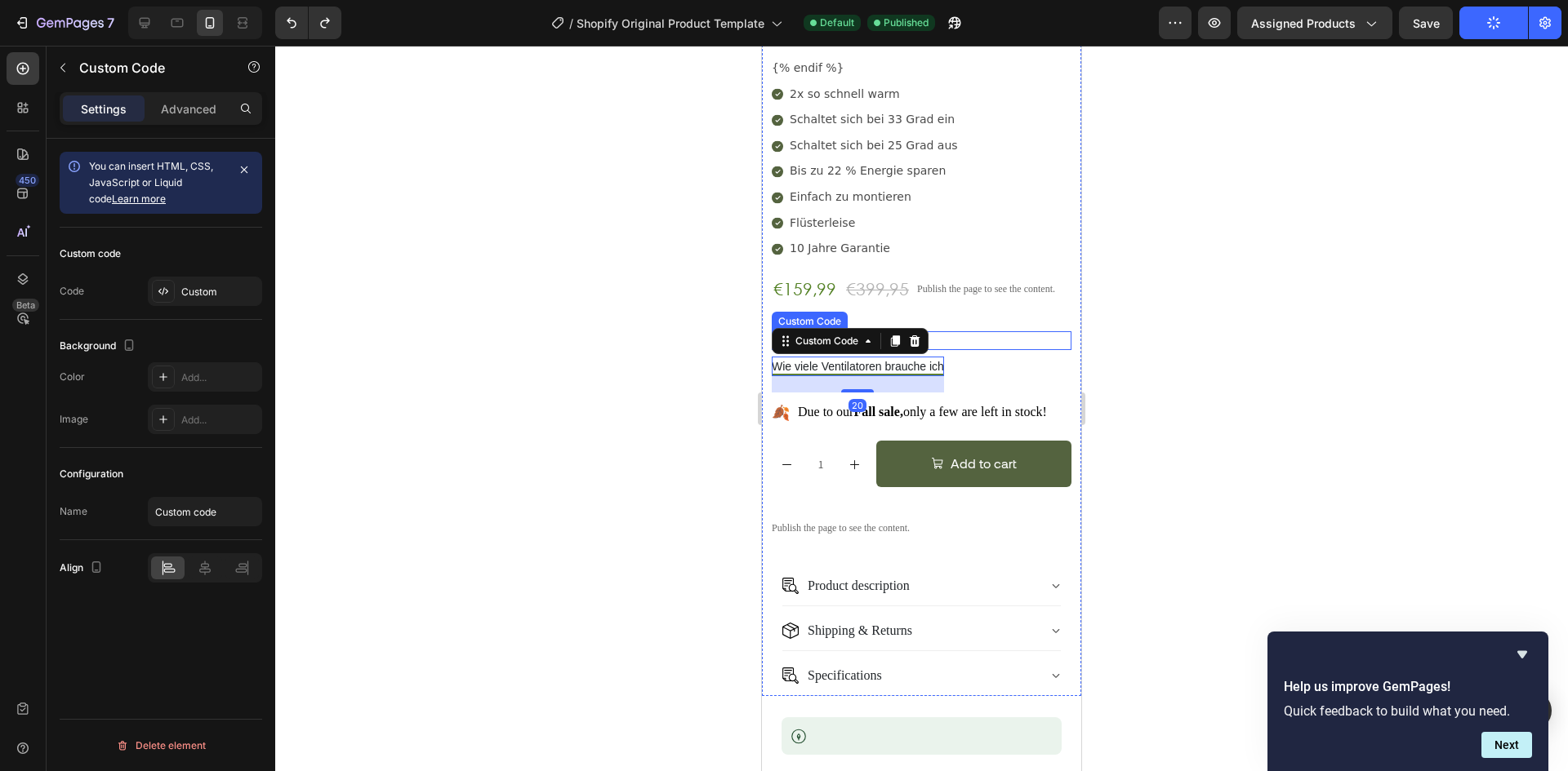
click at [974, 331] on p "Wählen Sie Ihr Set" at bounding box center [921, 337] width 299 height 12
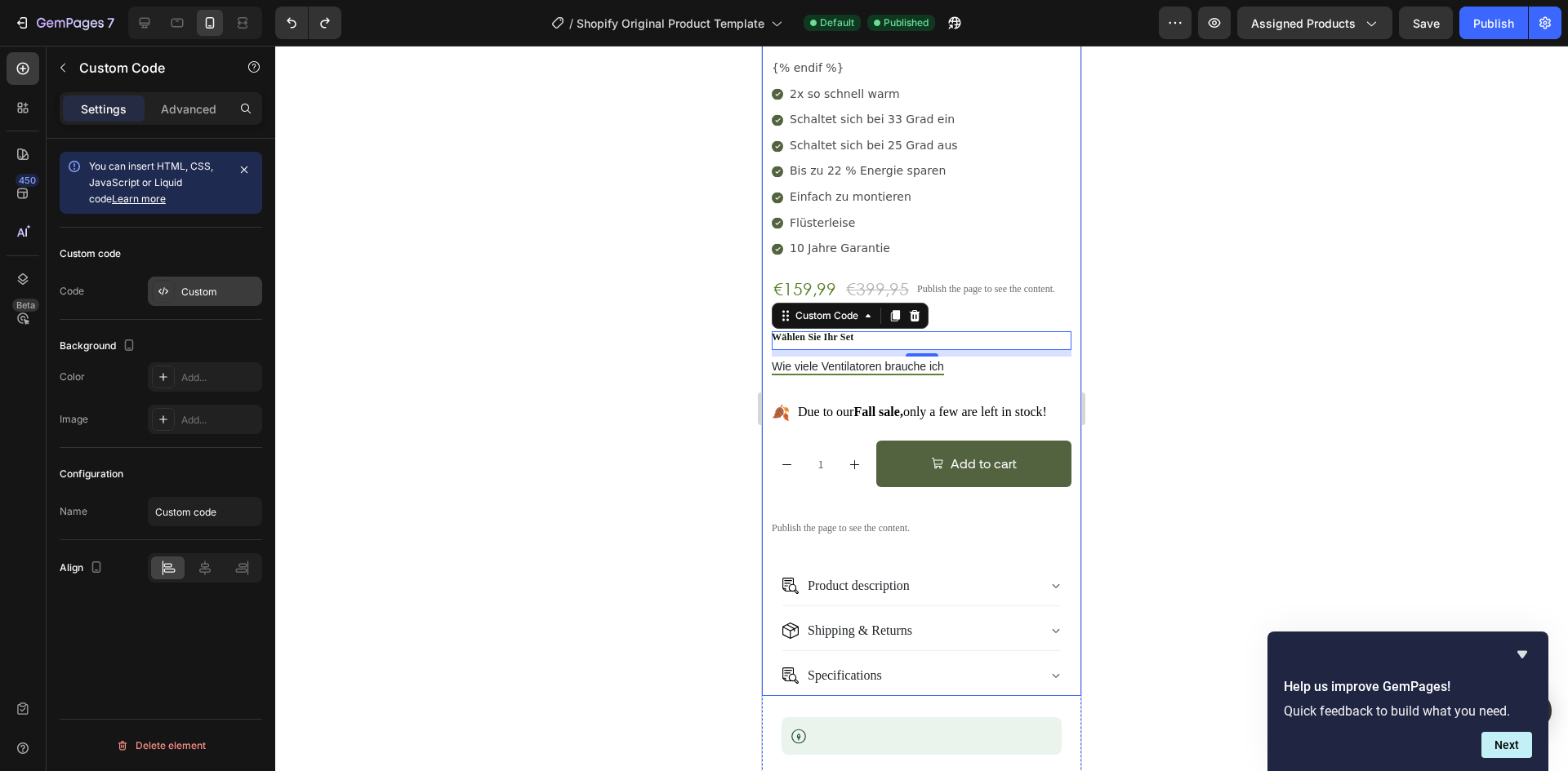
click at [206, 284] on div "Custom" at bounding box center [220, 291] width 76 height 15
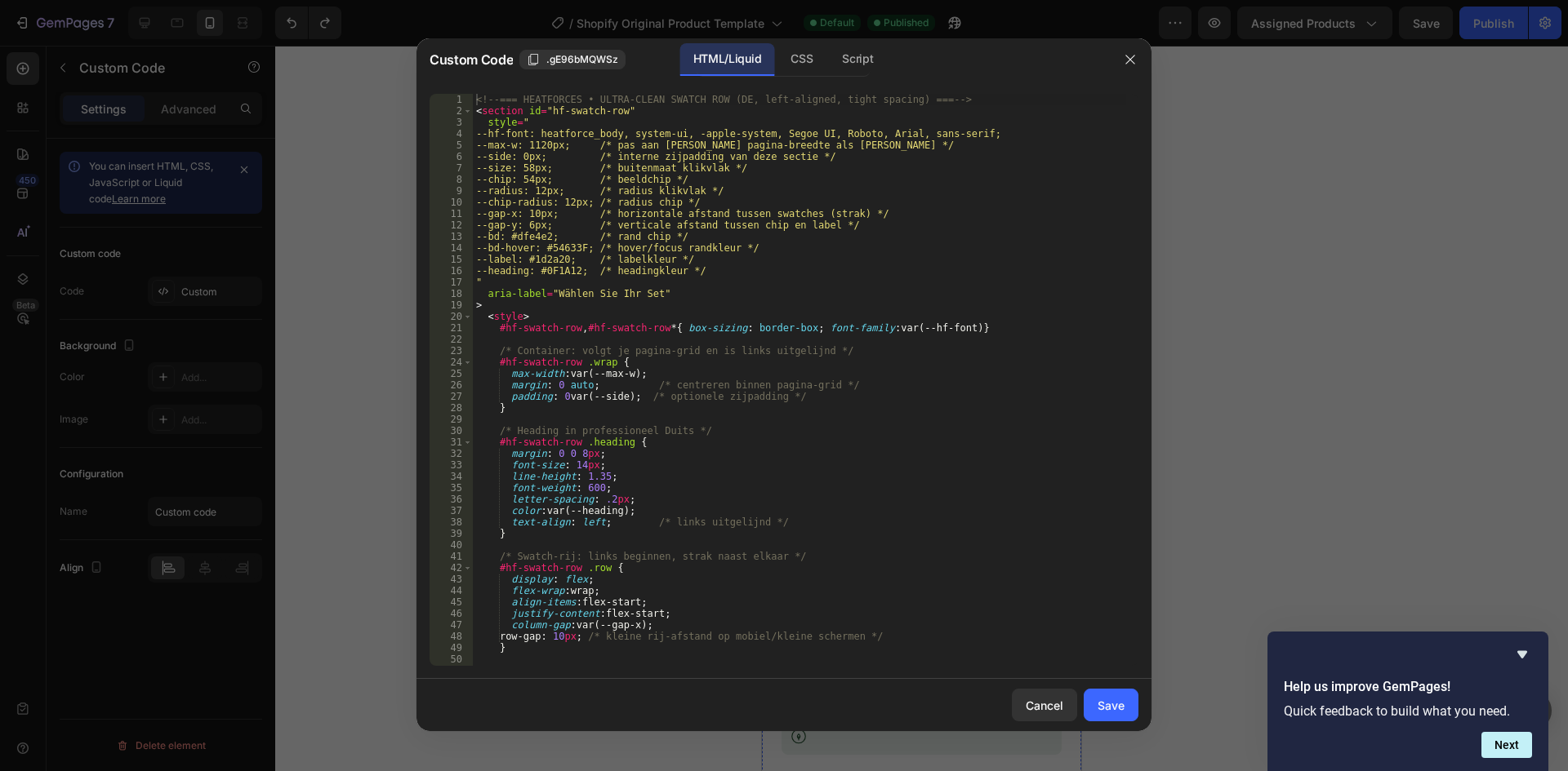
click at [729, 318] on div "<!-- === HEATFORCES • ULTRA-CLEAN SWATCH ROW (DE, left-aligned, tight spacing) …" at bounding box center [799, 391] width 653 height 595
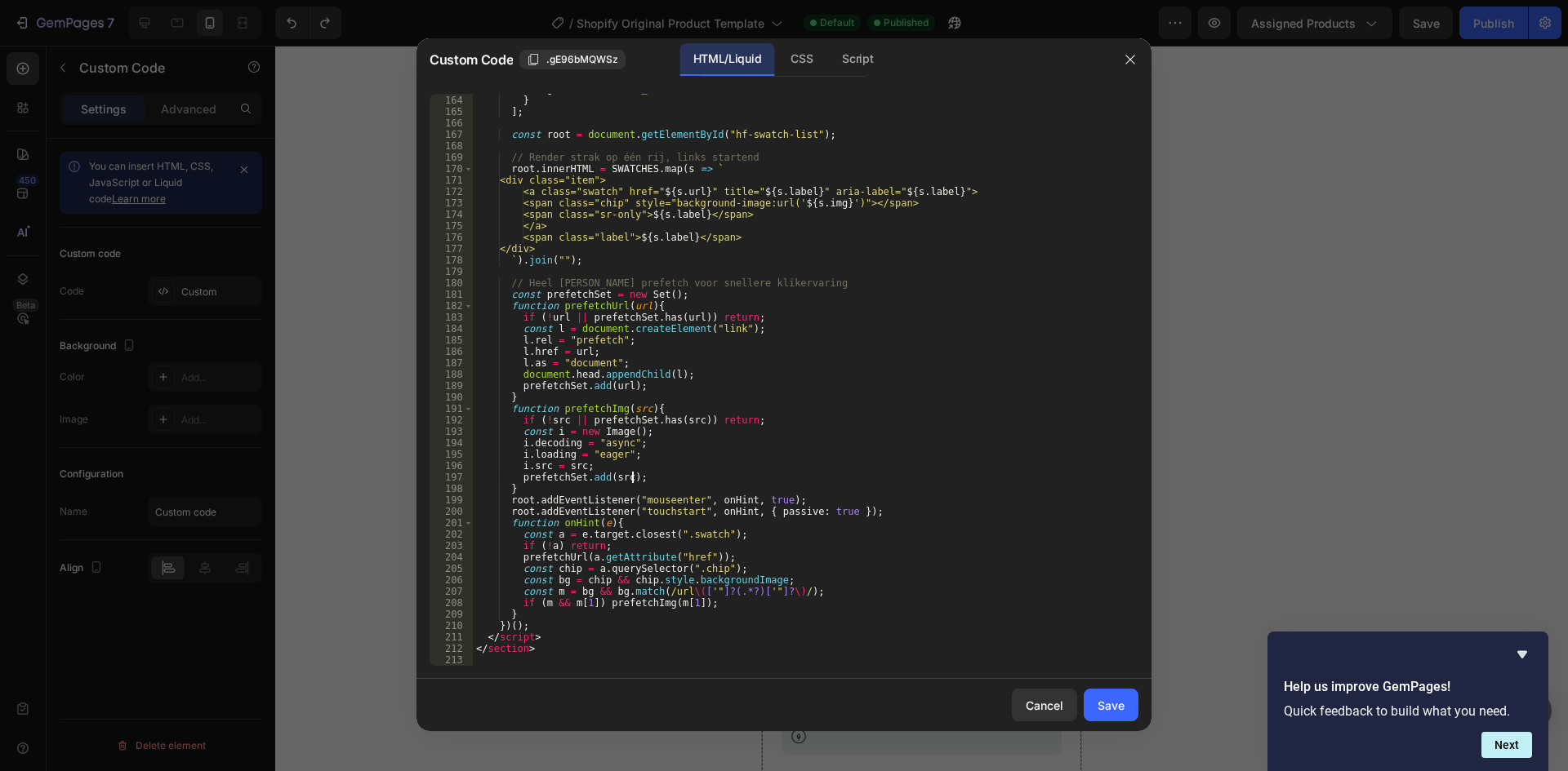
click at [790, 477] on div "img : "[URL][DOMAIN_NAME]" } ] ; const root = document . getElementById ( "hf-s…" at bounding box center [799, 381] width 653 height 595
type textarea "</section>"
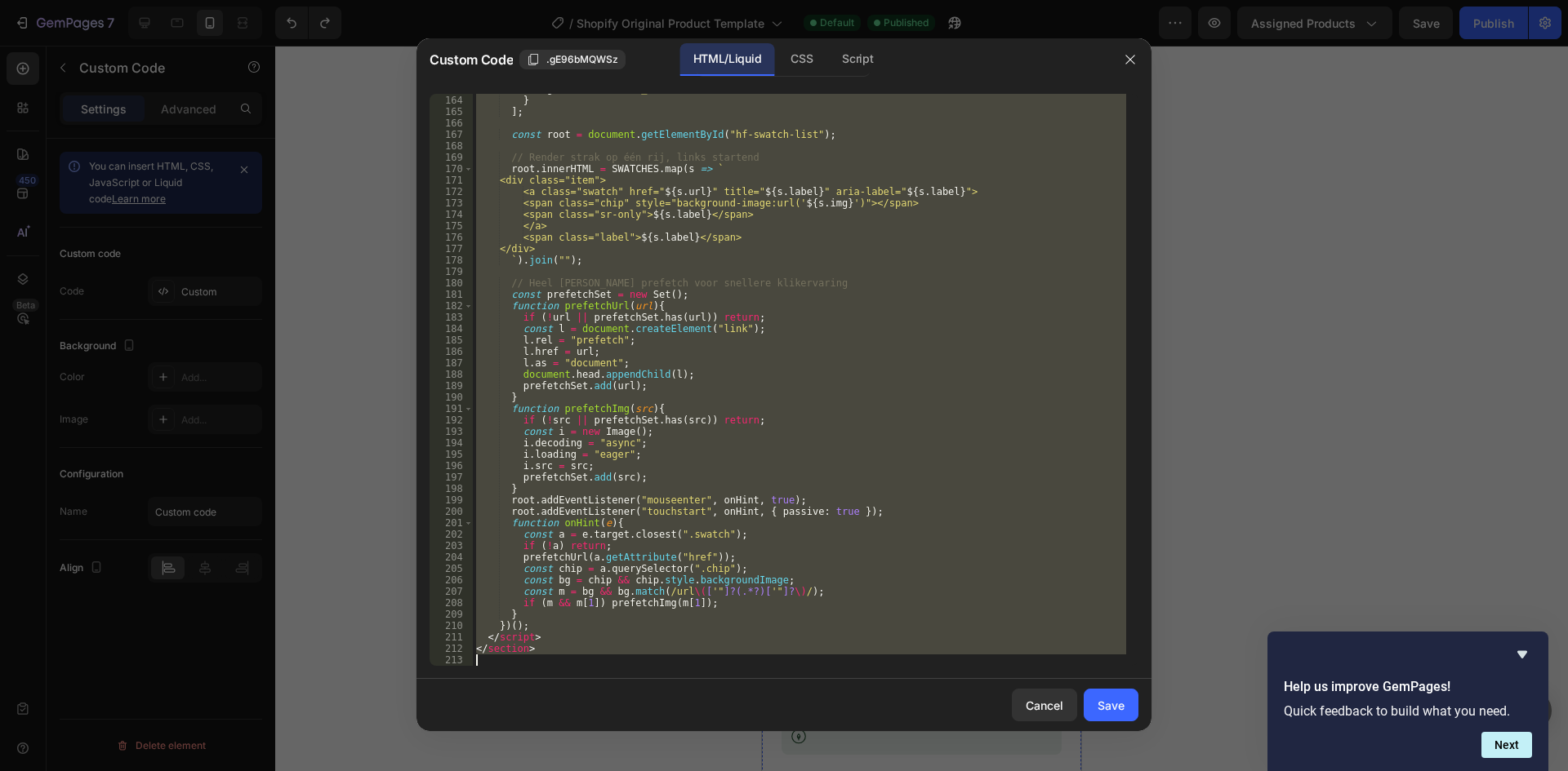
paste textarea
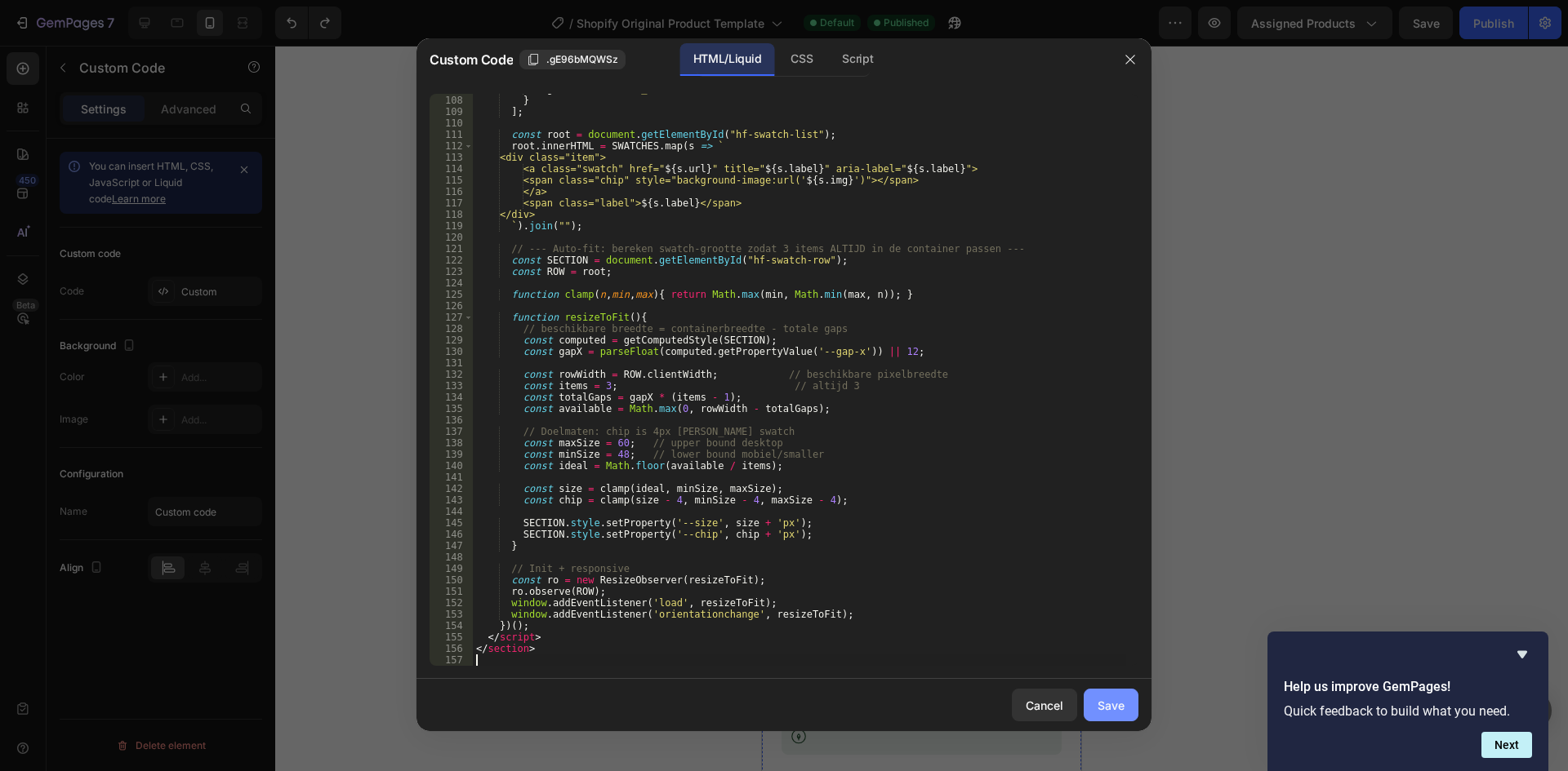
click at [1113, 708] on div "Save" at bounding box center [1111, 706] width 27 height 17
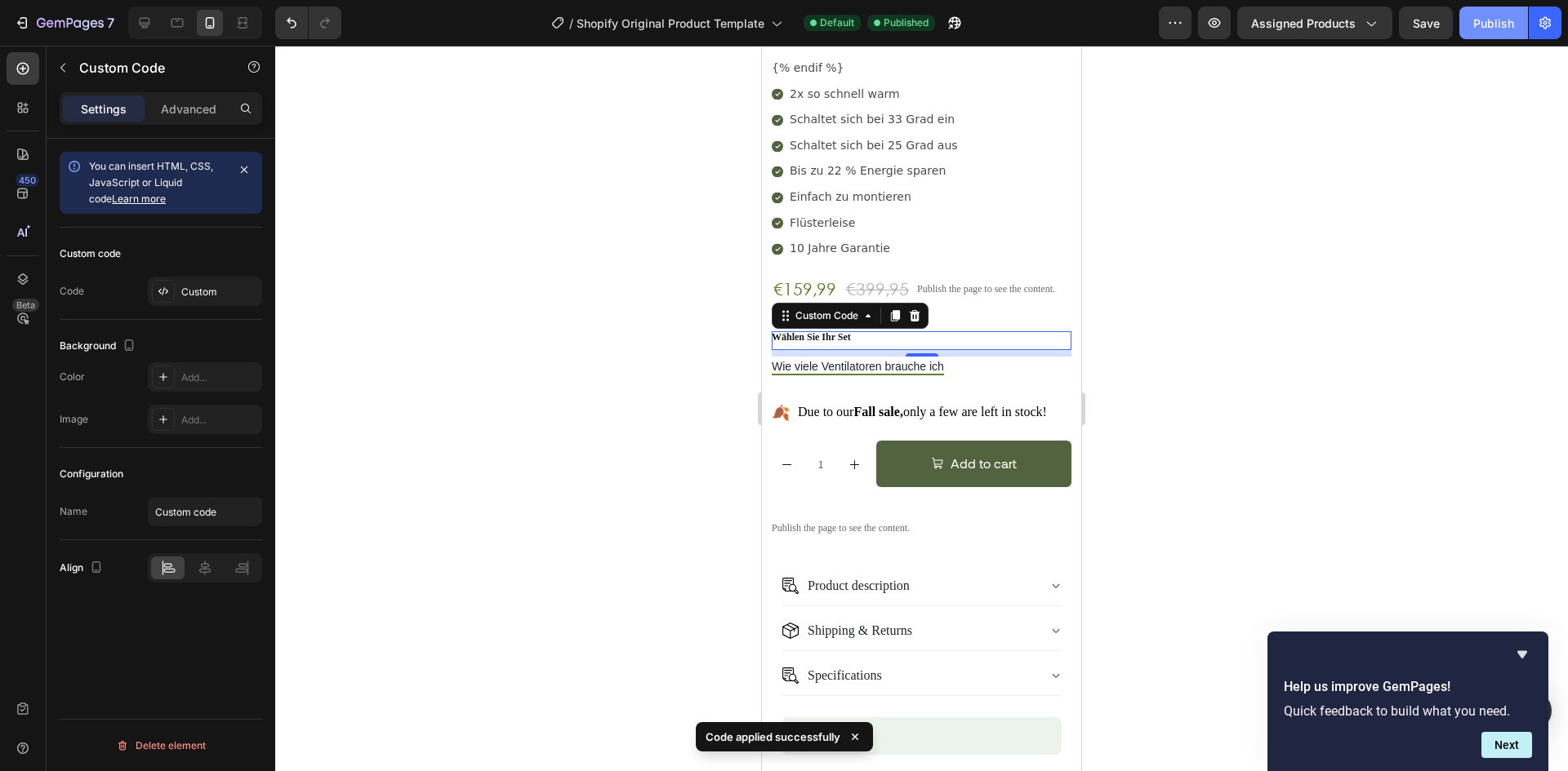
click at [1485, 15] on div "Publish" at bounding box center [1493, 23] width 41 height 17
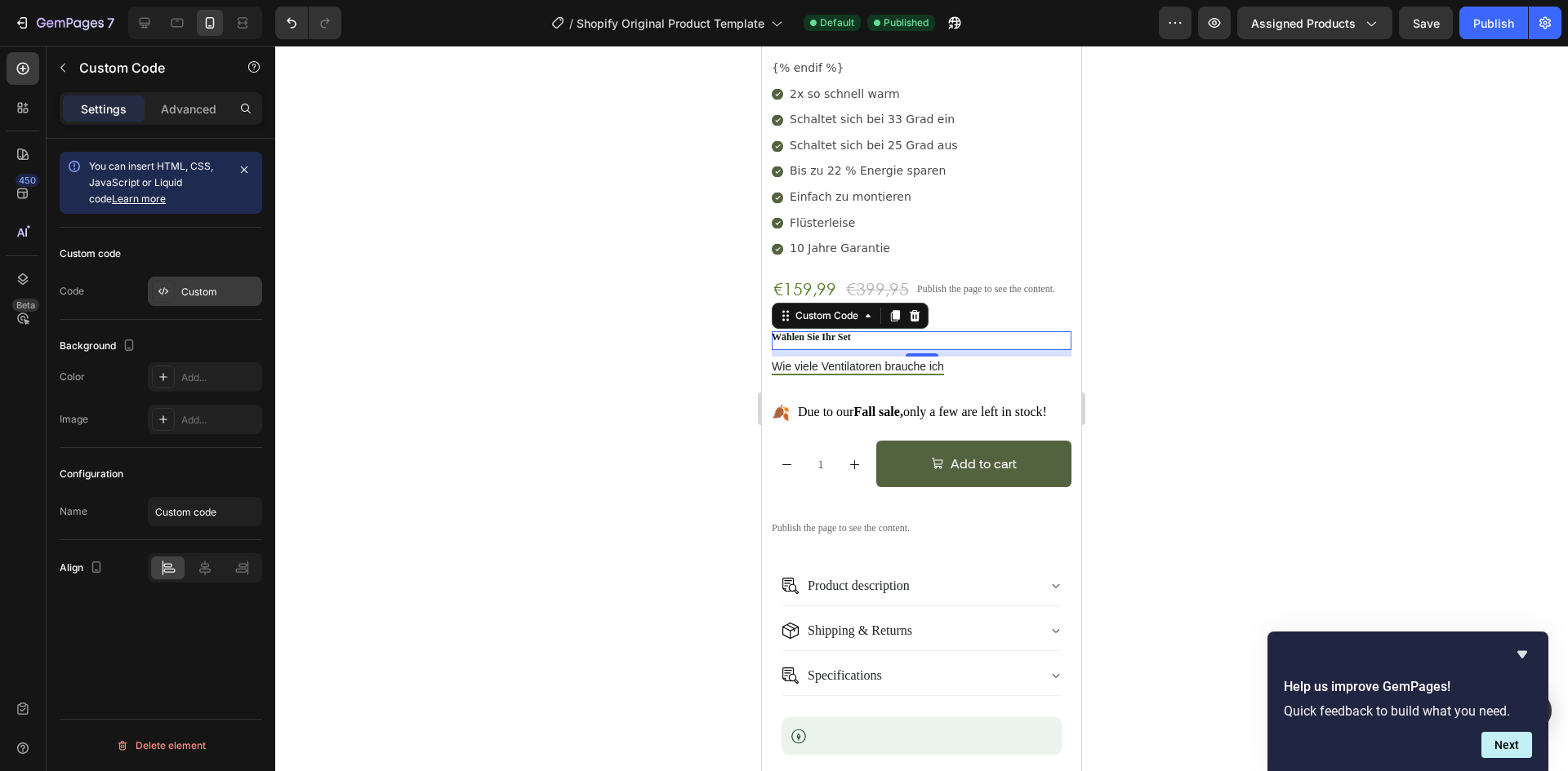
click at [206, 301] on div "Custom" at bounding box center [205, 291] width 115 height 29
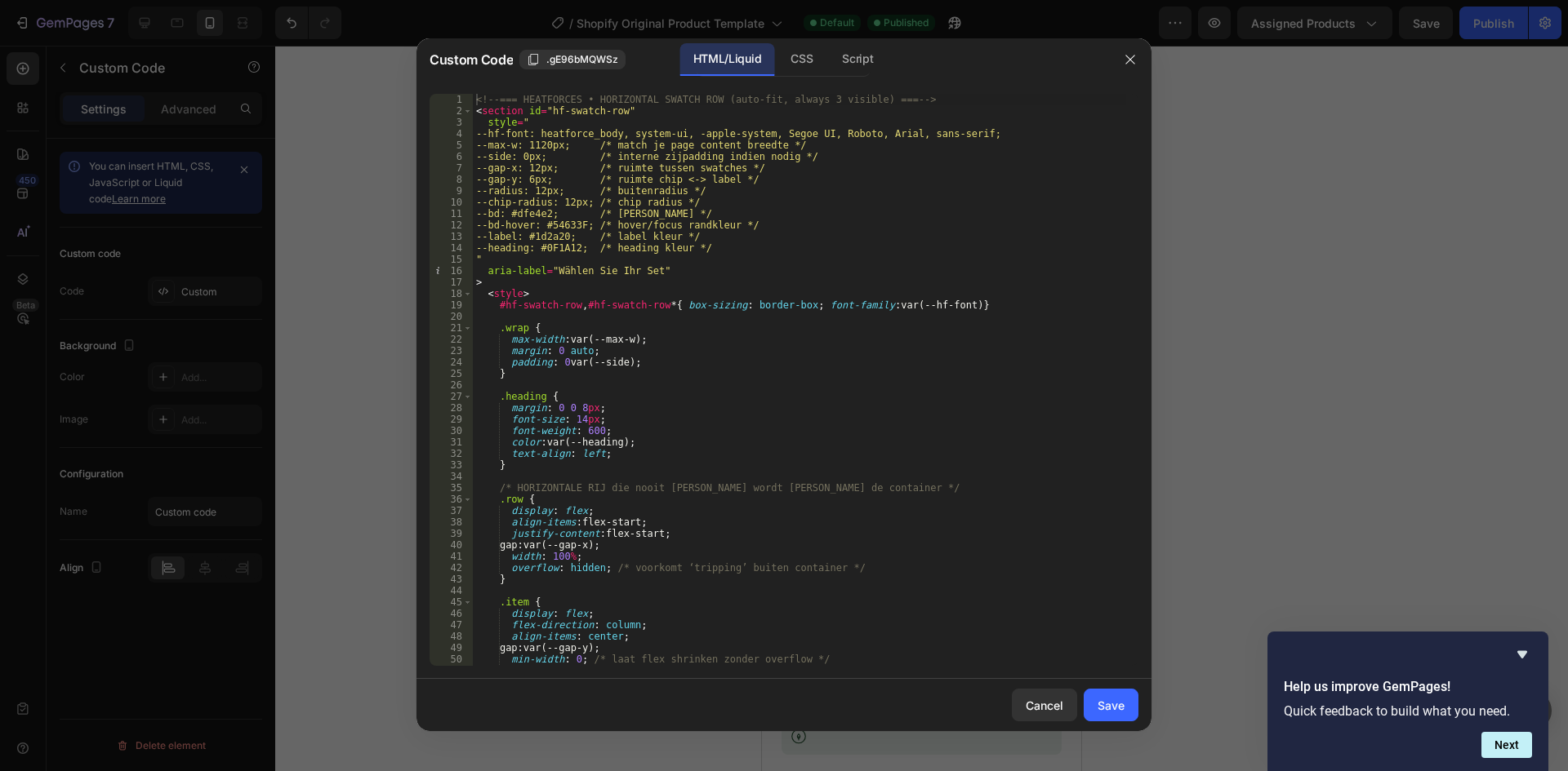
click at [666, 339] on div "<!-- === HEATFORCES • HORIZONTAL SWATCH ROW (auto-fit, always 3 visible) === --…" at bounding box center [799, 391] width 653 height 595
type textarea "</section>"
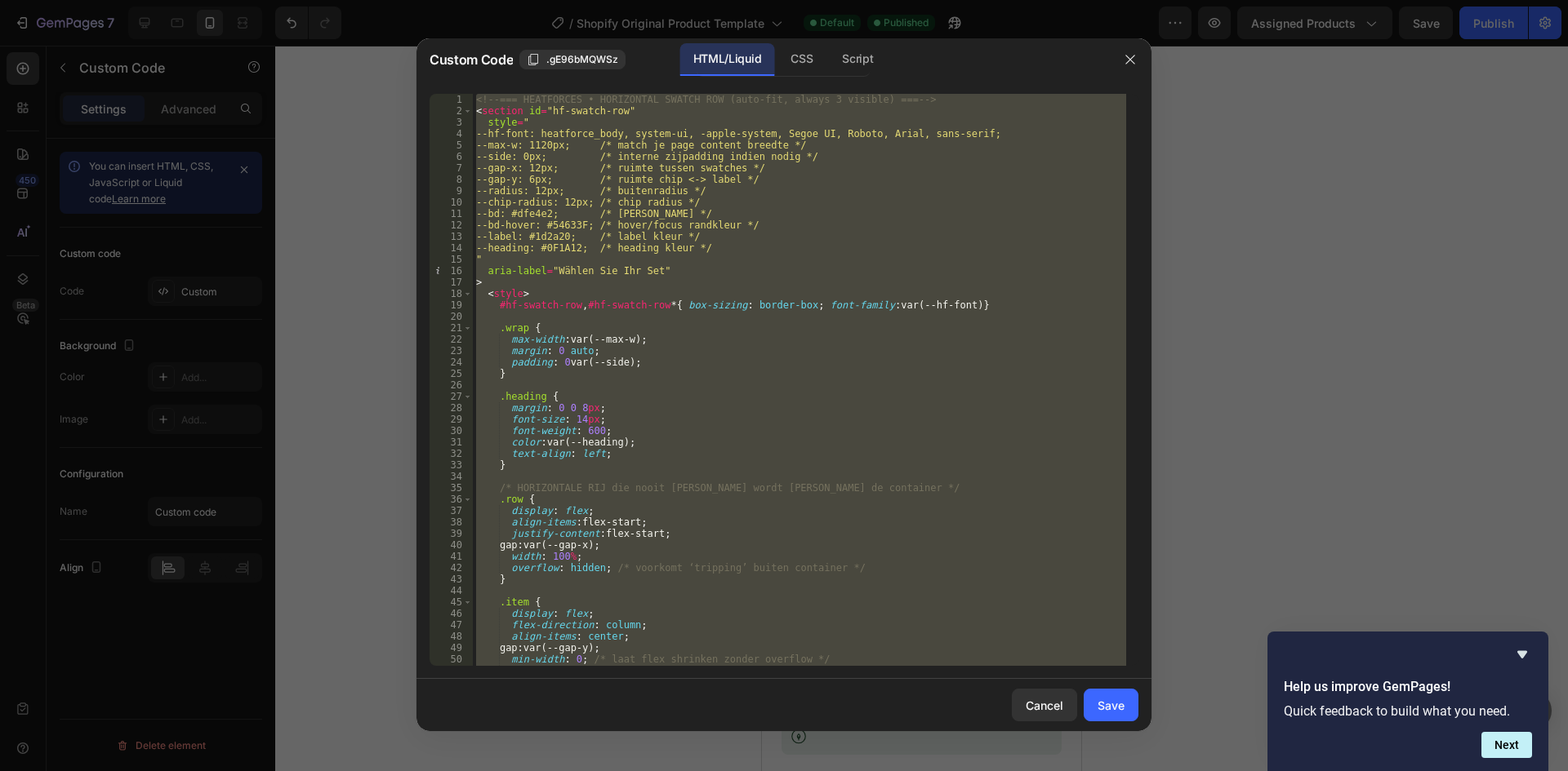
paste textarea
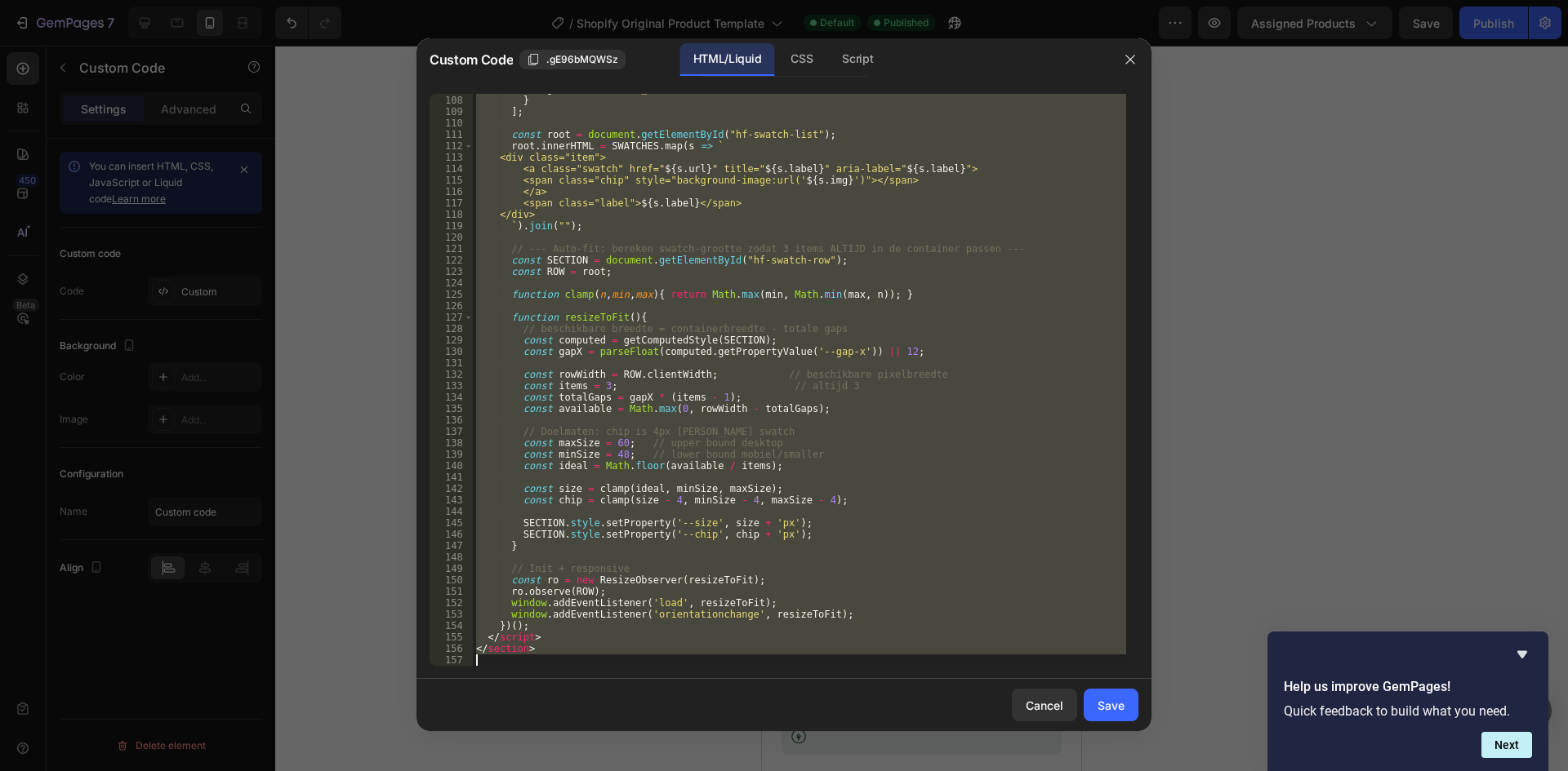
paste textarea "hij tript helemaal, ik wil dat het niet [PERSON_NAME] van de page overschrijd e…"
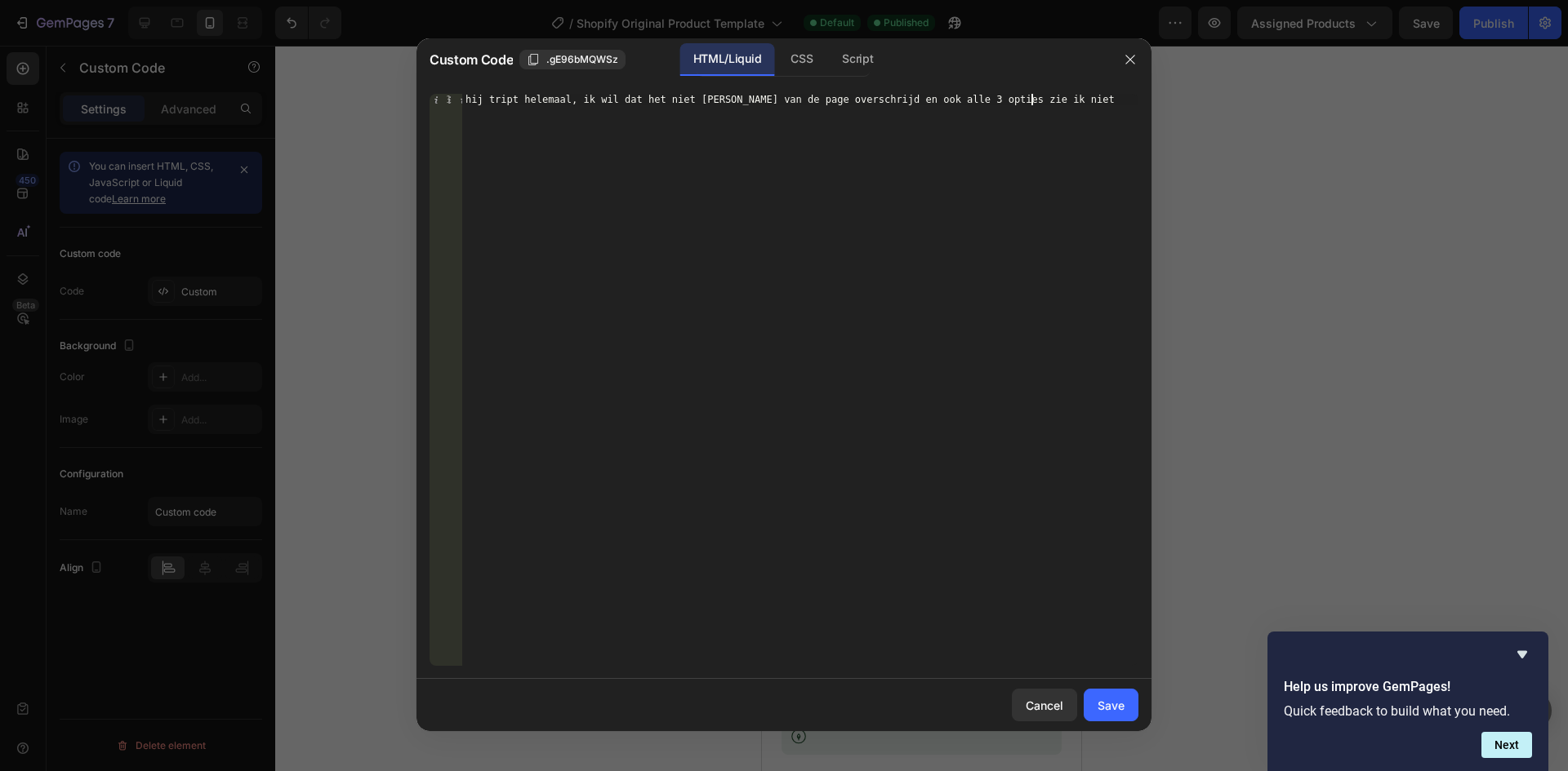
type textarea "</section>"
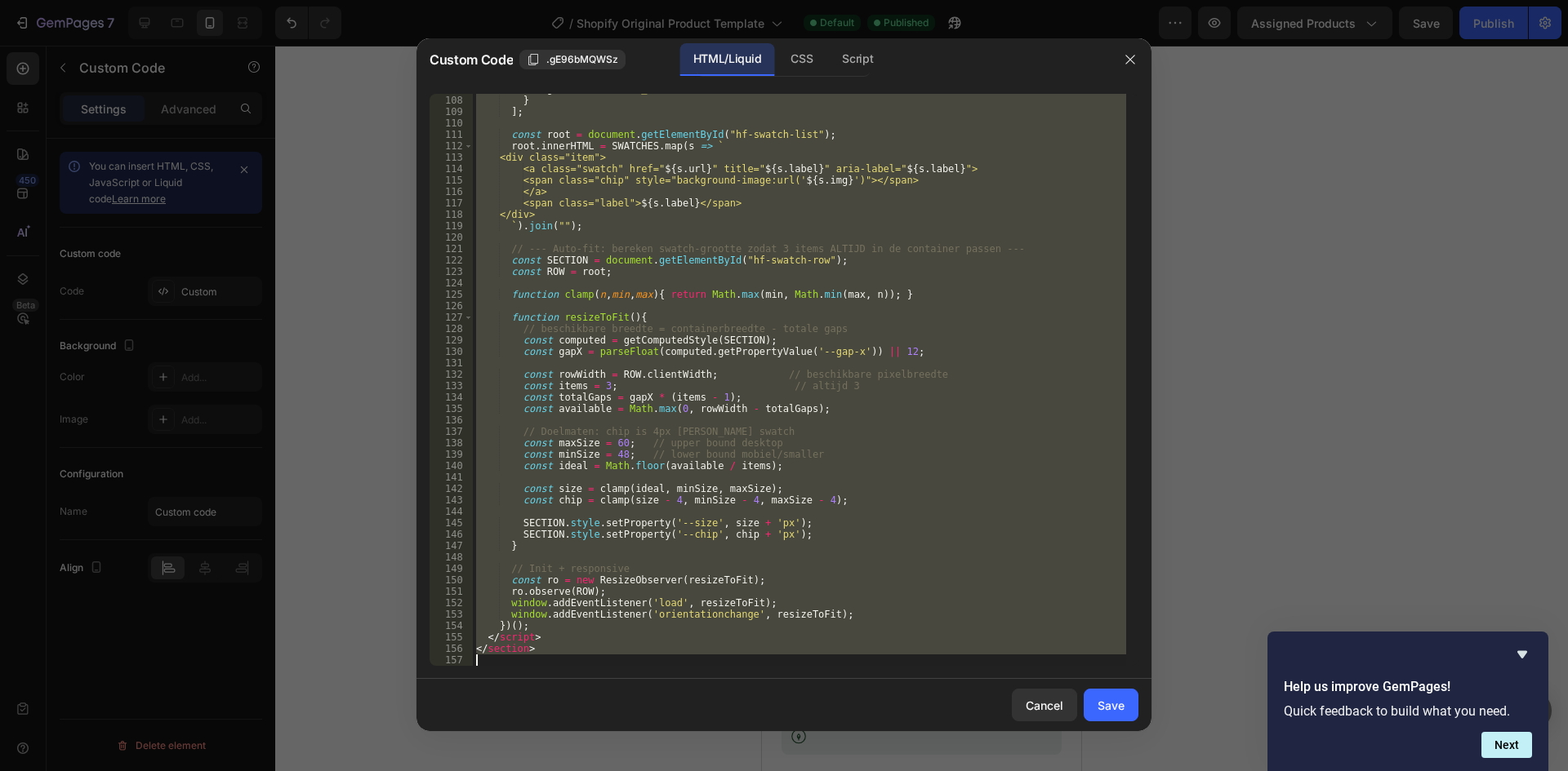
click at [1309, 378] on div at bounding box center [784, 385] width 1568 height 771
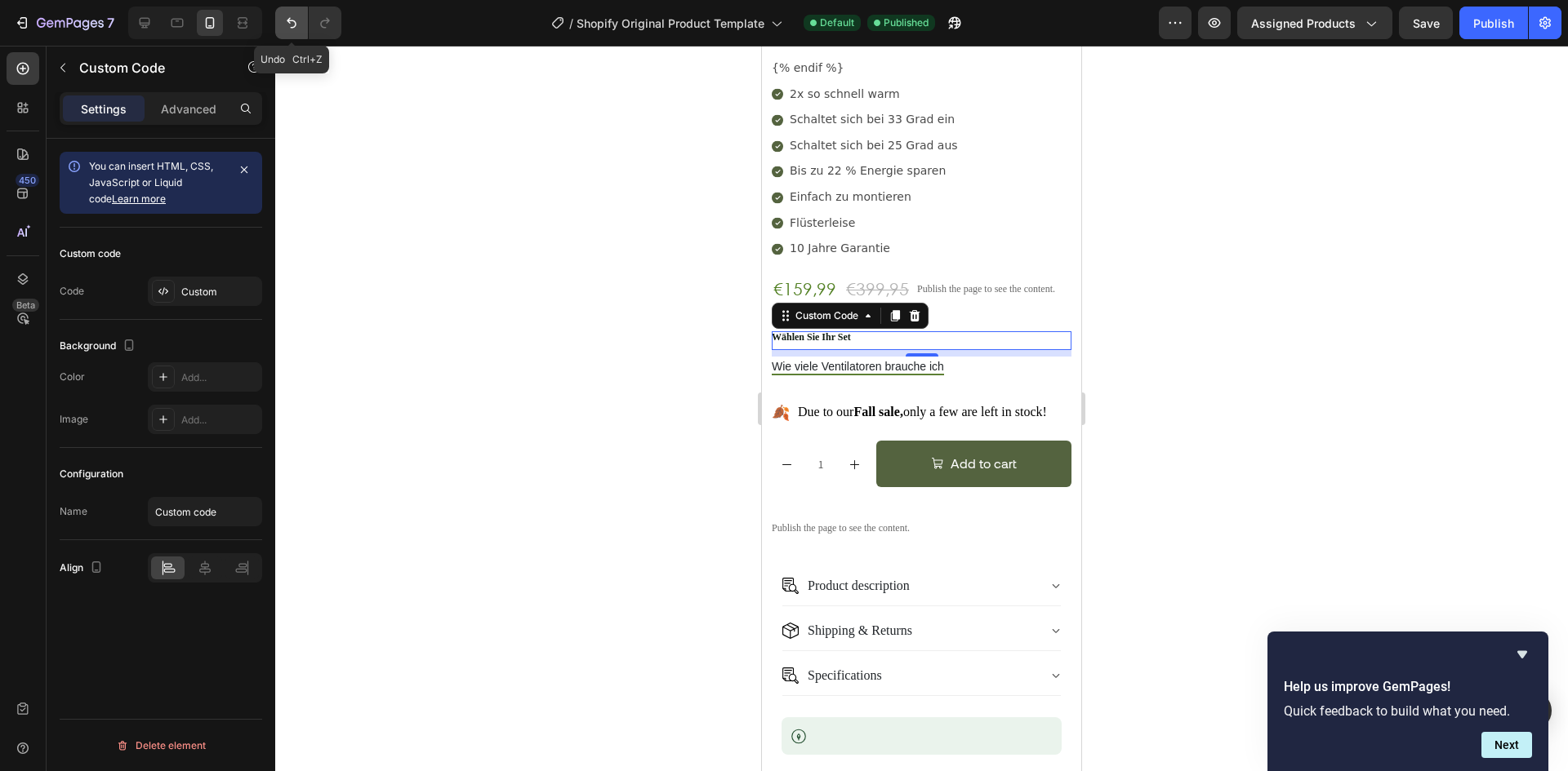
click at [287, 20] on icon "Undo/Redo" at bounding box center [292, 23] width 16 height 16
click at [331, 23] on icon "Undo/Redo" at bounding box center [325, 23] width 16 height 16
click at [1483, 23] on div "Publish" at bounding box center [1493, 23] width 41 height 17
click at [285, 13] on button "Undo/Redo" at bounding box center [292, 23] width 33 height 33
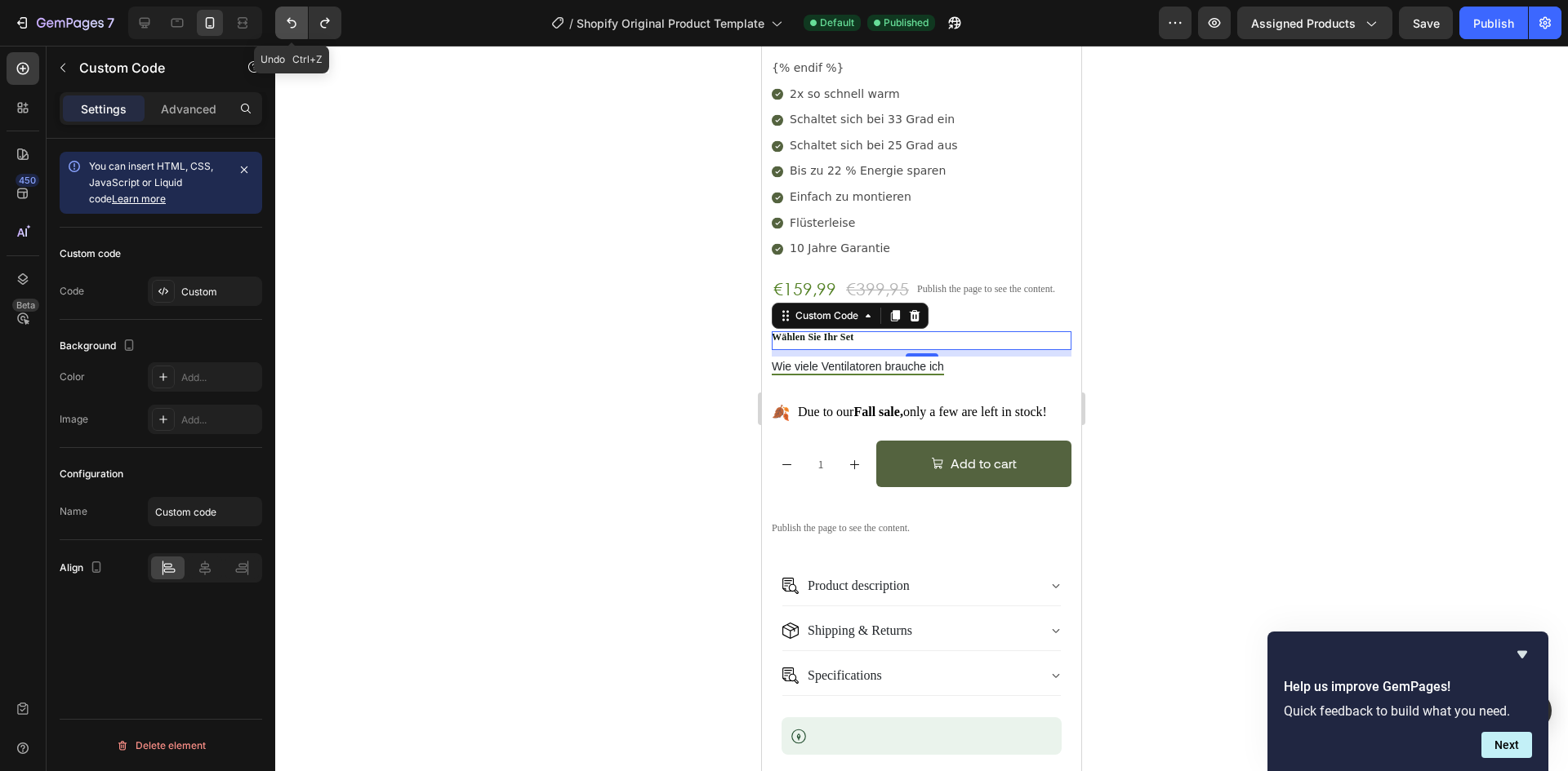
click at [287, 14] on button "Undo/Redo" at bounding box center [292, 23] width 33 height 33
click at [196, 285] on div "Custom" at bounding box center [220, 291] width 76 height 15
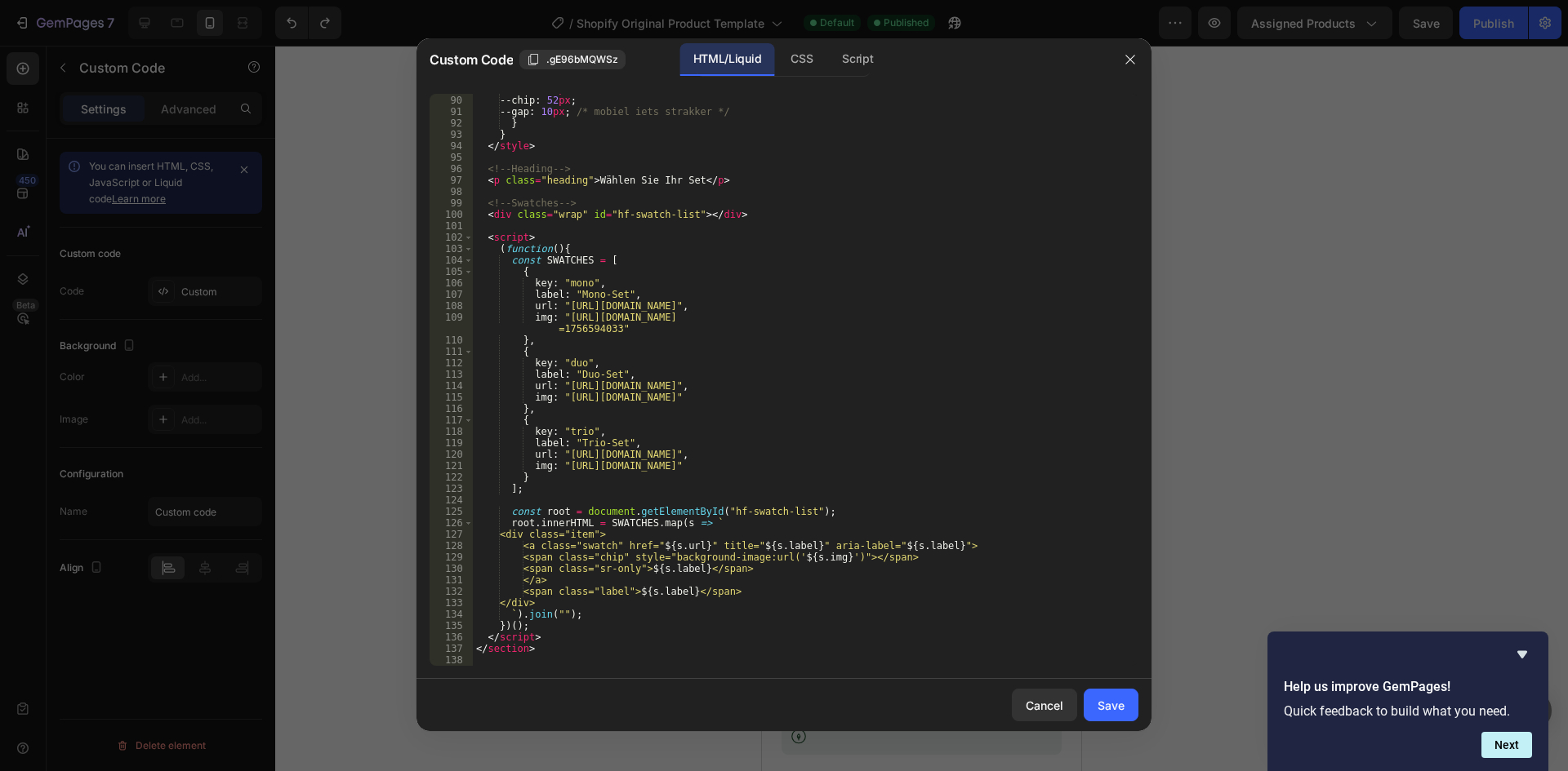
scroll to position [1016, 0]
click at [1133, 63] on icon "button" at bounding box center [1130, 59] width 13 height 13
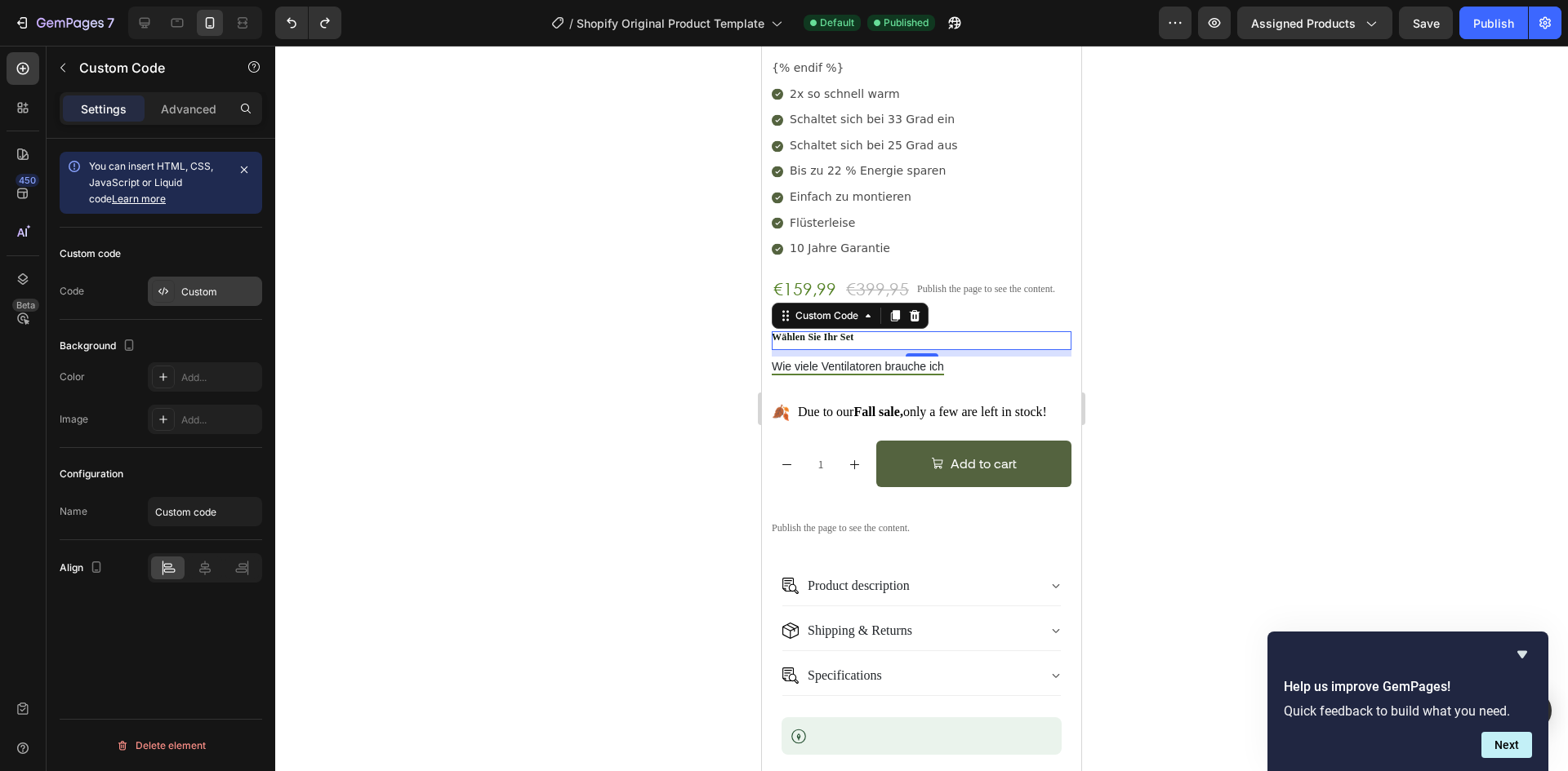
click at [199, 298] on div "Custom" at bounding box center [220, 291] width 76 height 15
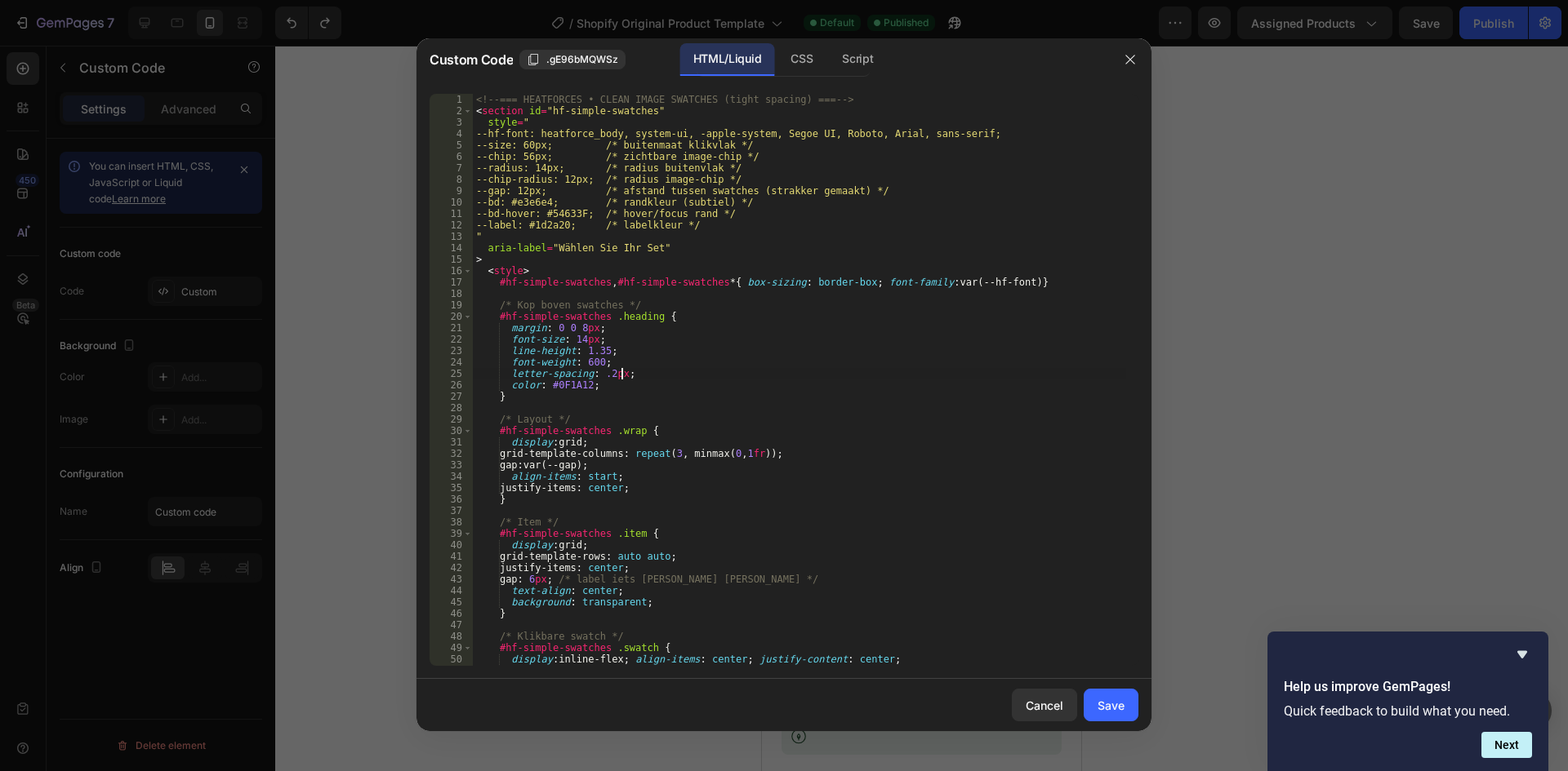
click at [825, 376] on div "<!-- === HEATFORCES • CLEAN IMAGE SWATCHES (tight spacing) === --> < section id…" at bounding box center [799, 391] width 653 height 595
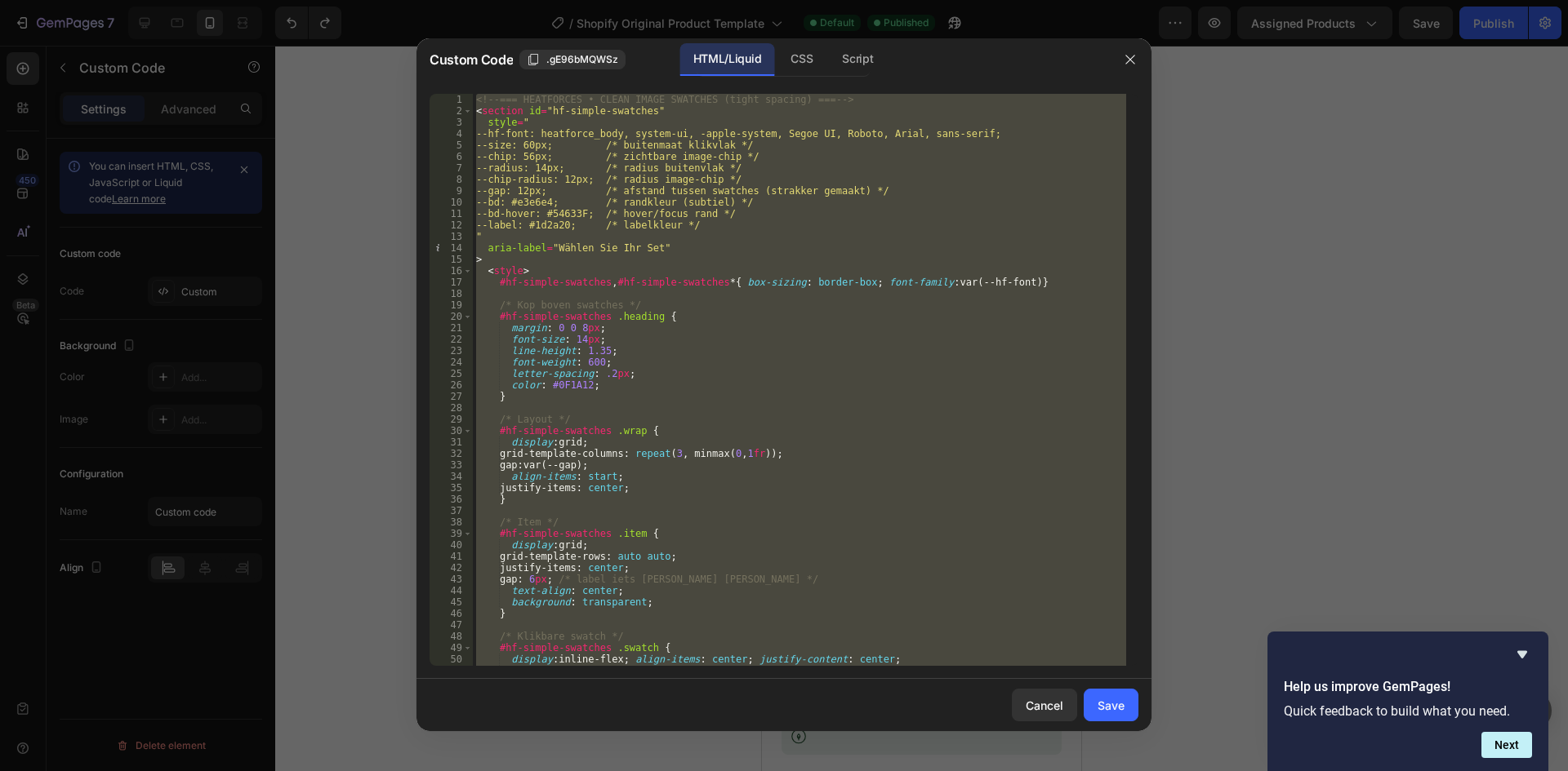
click at [810, 374] on div "<!-- === HEATFORCES • CLEAN IMAGE SWATCHES (tight spacing) === --> < section id…" at bounding box center [799, 380] width 653 height 572
type textarea "letter-spacing: .2px;"
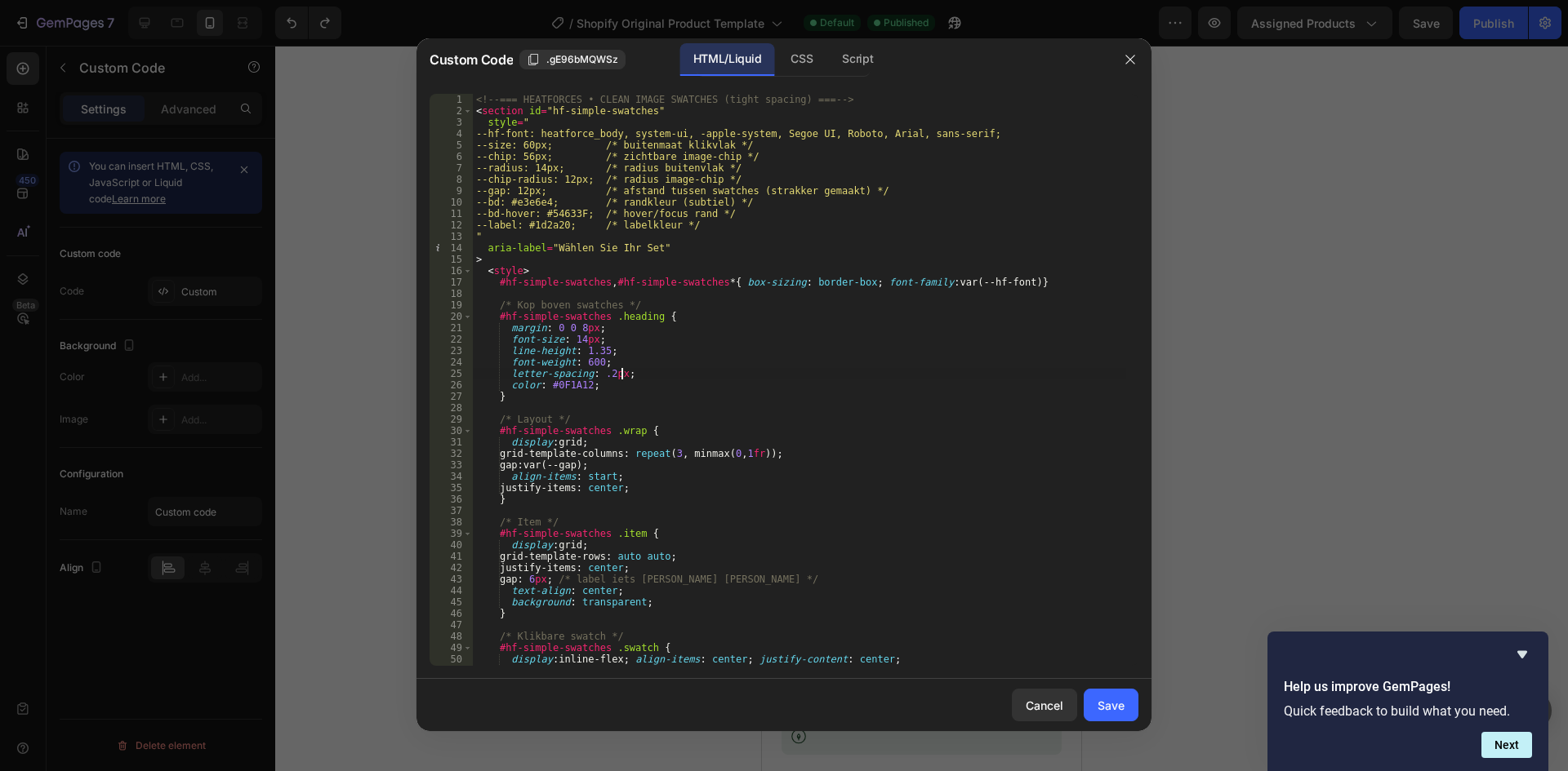
paste textarea
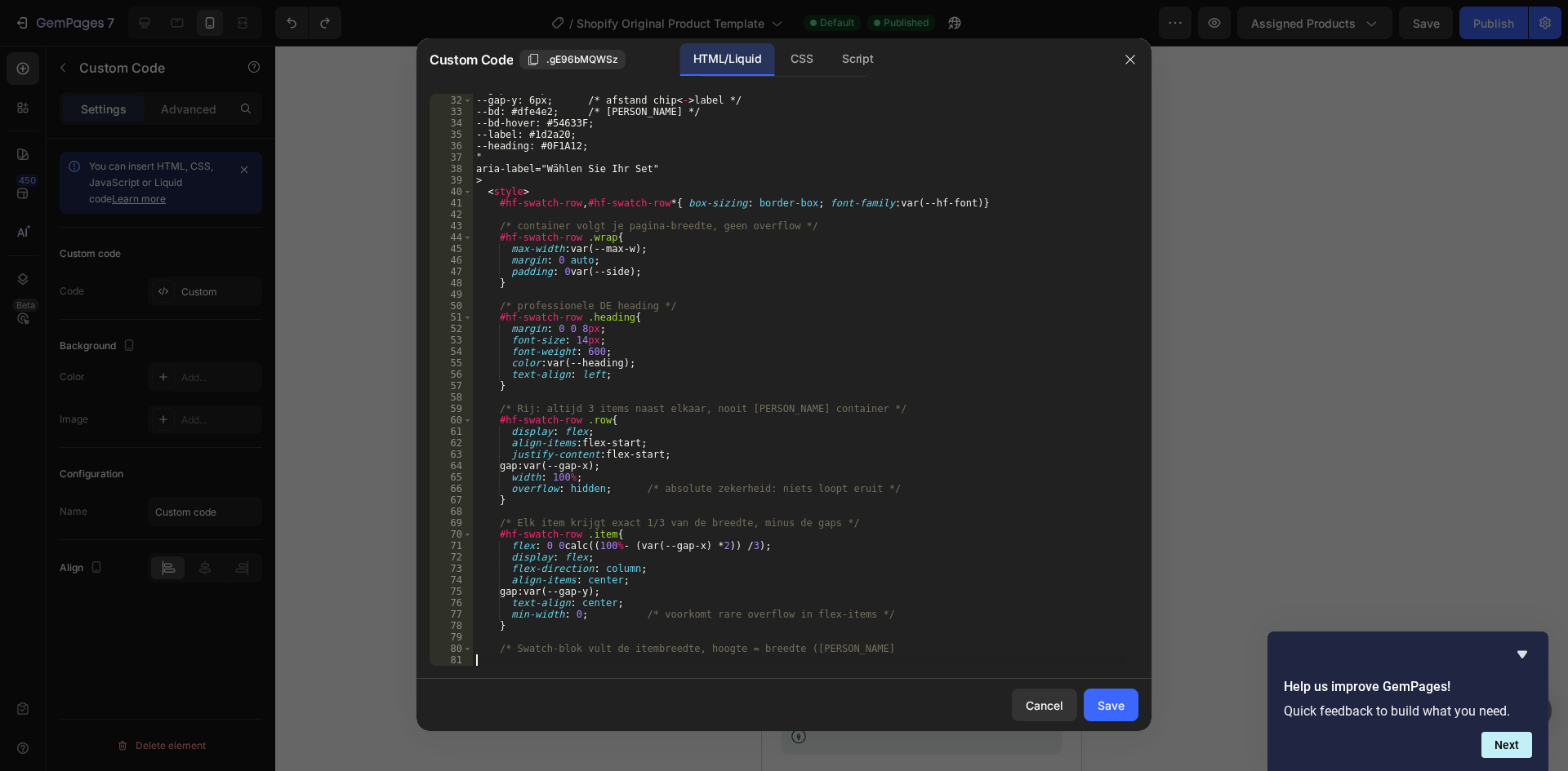
scroll to position [353, 0]
click at [797, 381] on div "--gap-x: 12px; /* horizontale afstand tussen swatches */ --gap-y: 6px; /* afsta…" at bounding box center [799, 381] width 653 height 595
type textarea "</section>"
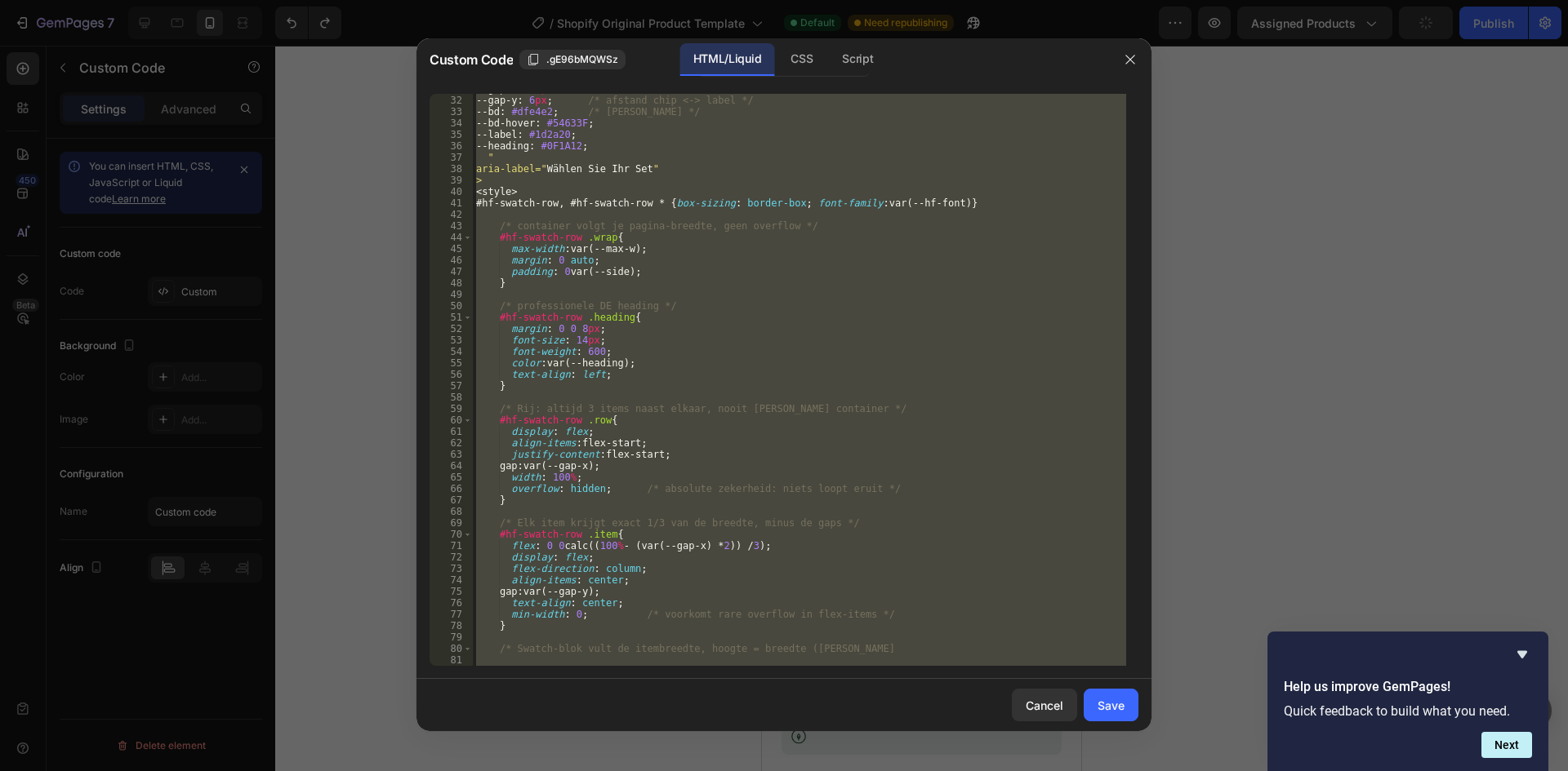
paste textarea
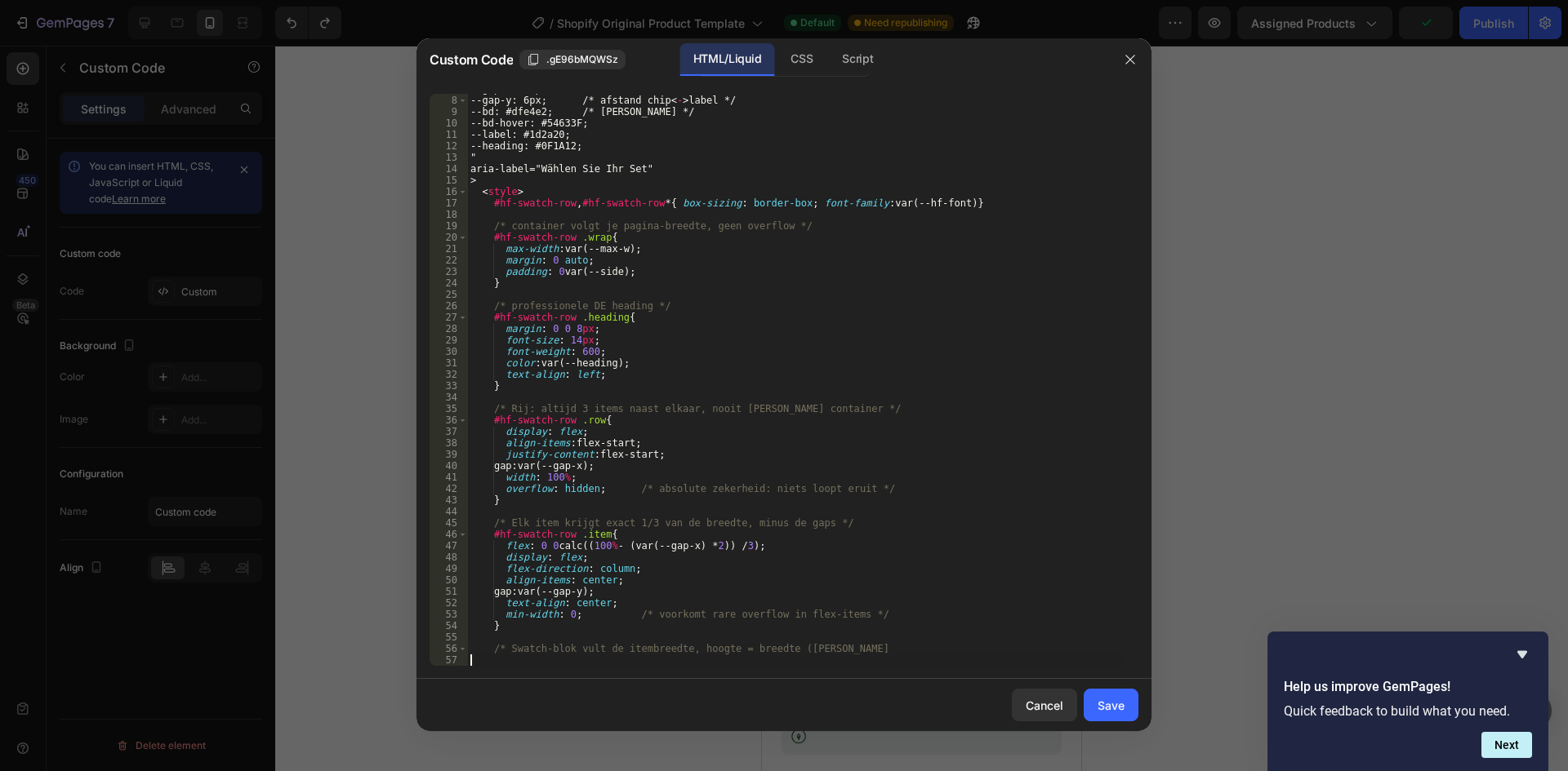
scroll to position [79, 0]
drag, startPoint x: 315, startPoint y: 84, endPoint x: 318, endPoint y: 69, distance: 15.3
click at [316, 85] on div at bounding box center [784, 385] width 1568 height 771
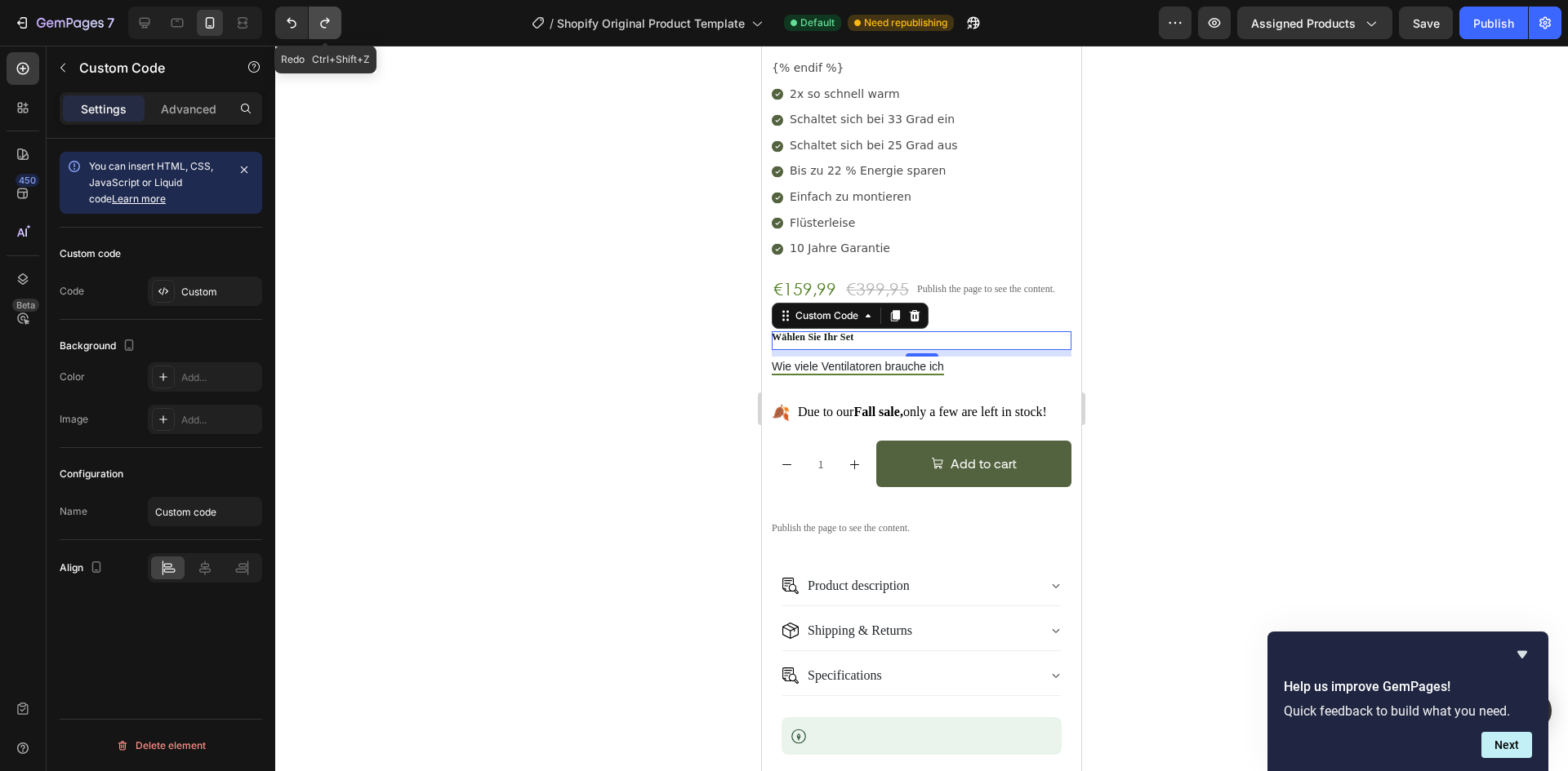
click at [328, 22] on icon "Undo/Redo" at bounding box center [325, 23] width 9 height 10
click at [231, 297] on div "Custom" at bounding box center [220, 291] width 76 height 15
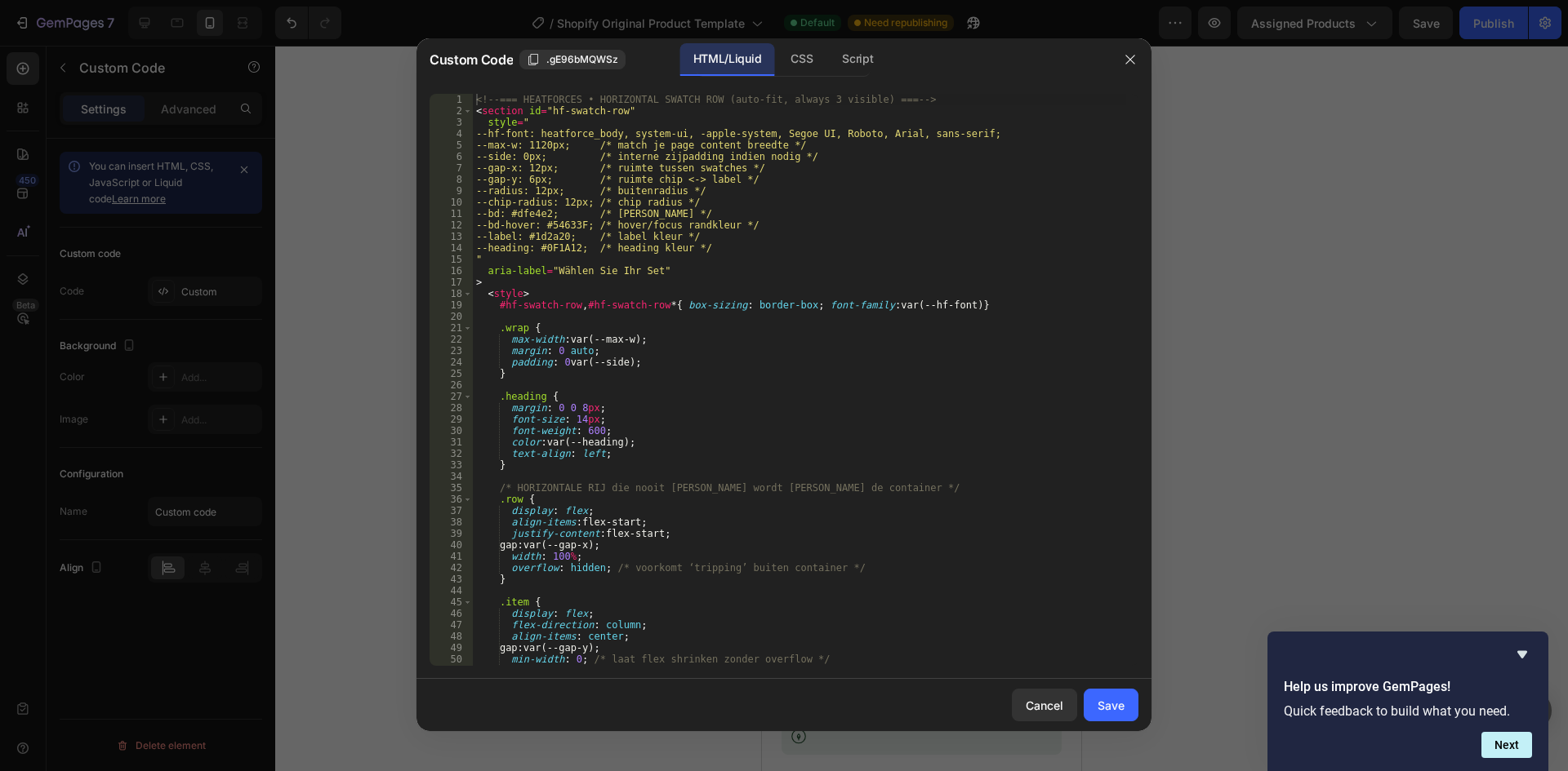
click at [870, 366] on div "<!-- === HEATFORCES • HORIZONTAL SWATCH ROW (auto-fit, always 3 visible) === --…" at bounding box center [799, 391] width 653 height 595
type textarea "</section>"
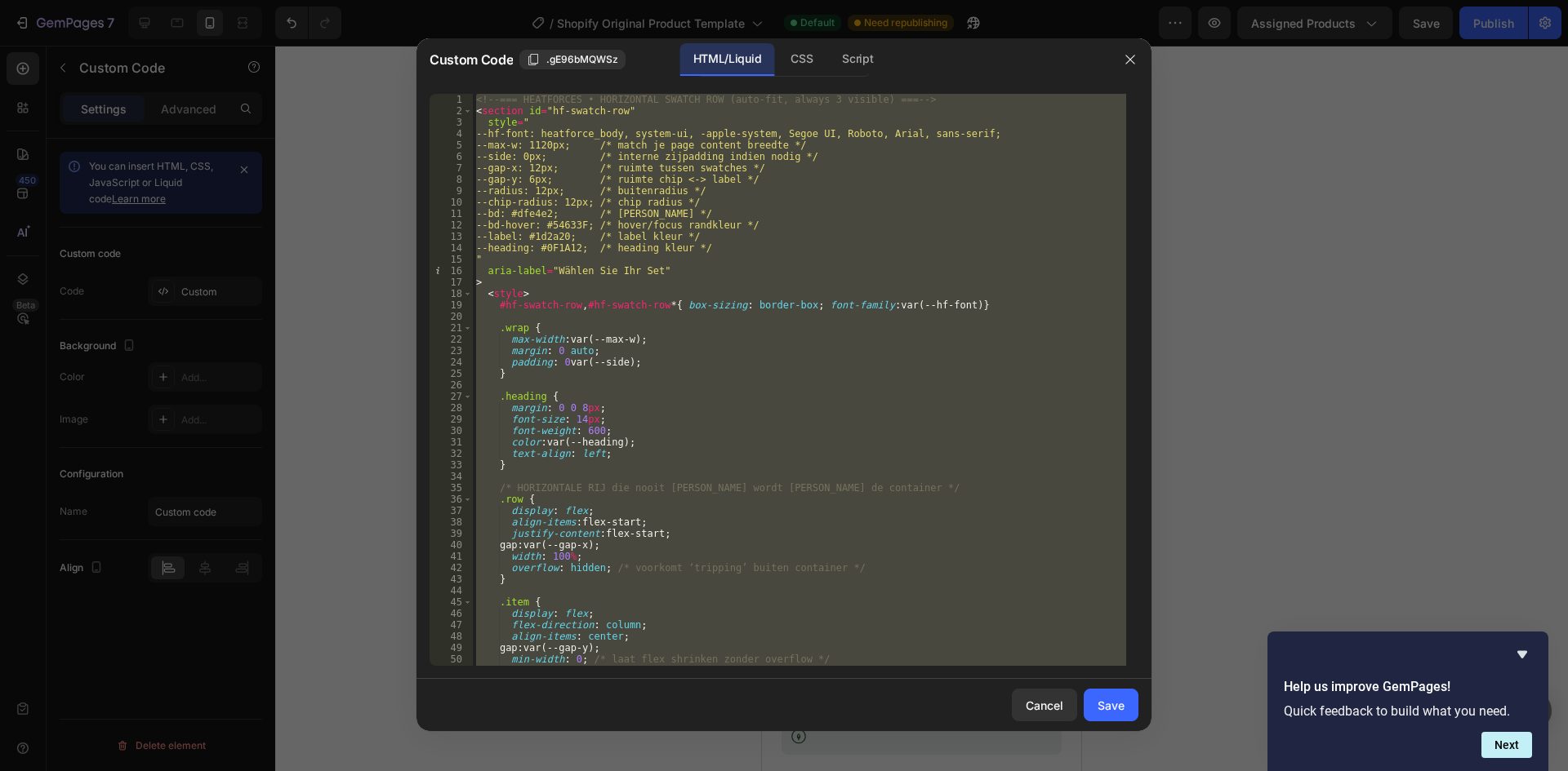
click at [347, 114] on div at bounding box center [784, 385] width 1568 height 771
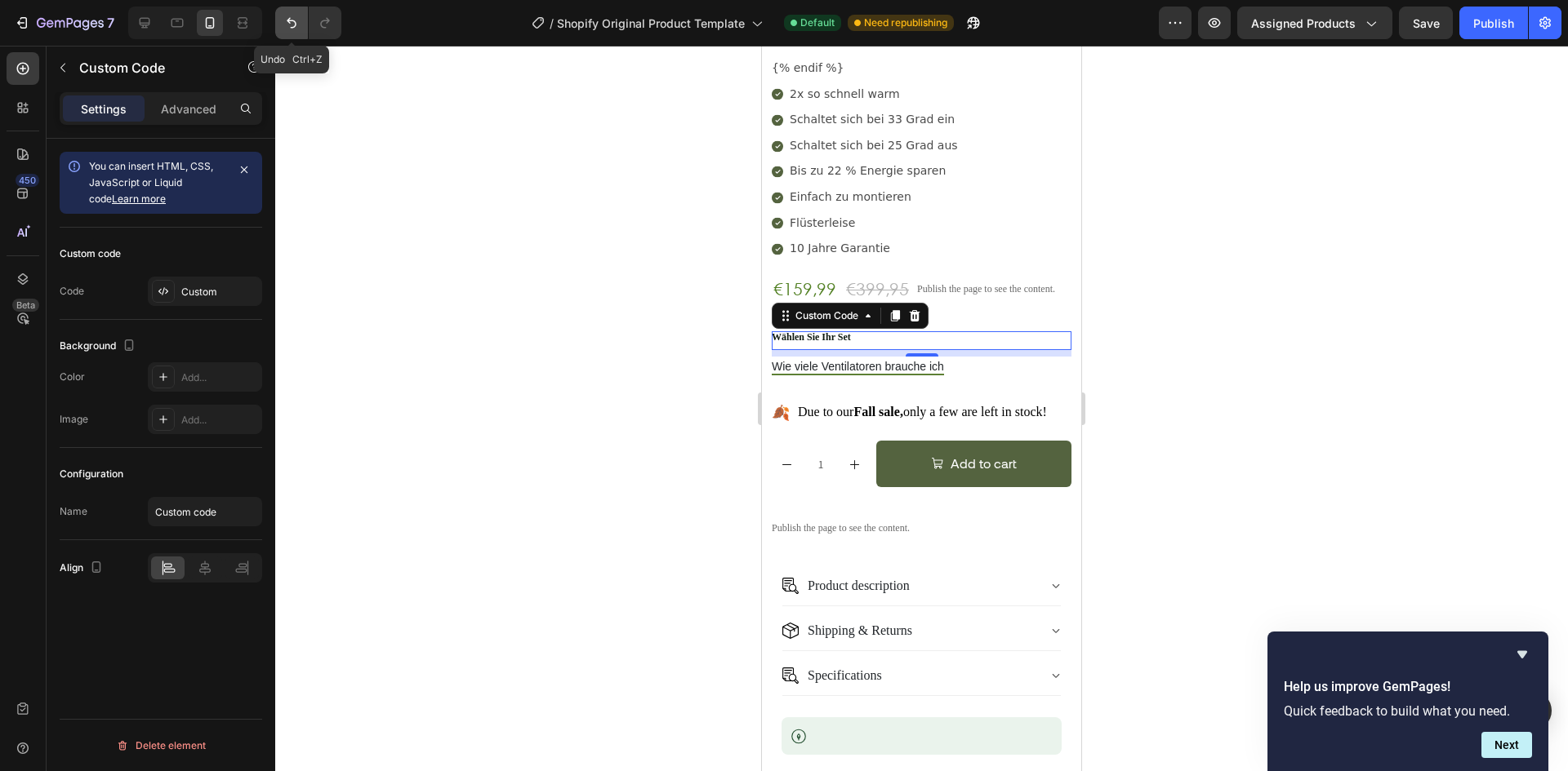
click at [292, 23] on icon "Undo/Redo" at bounding box center [292, 23] width 16 height 16
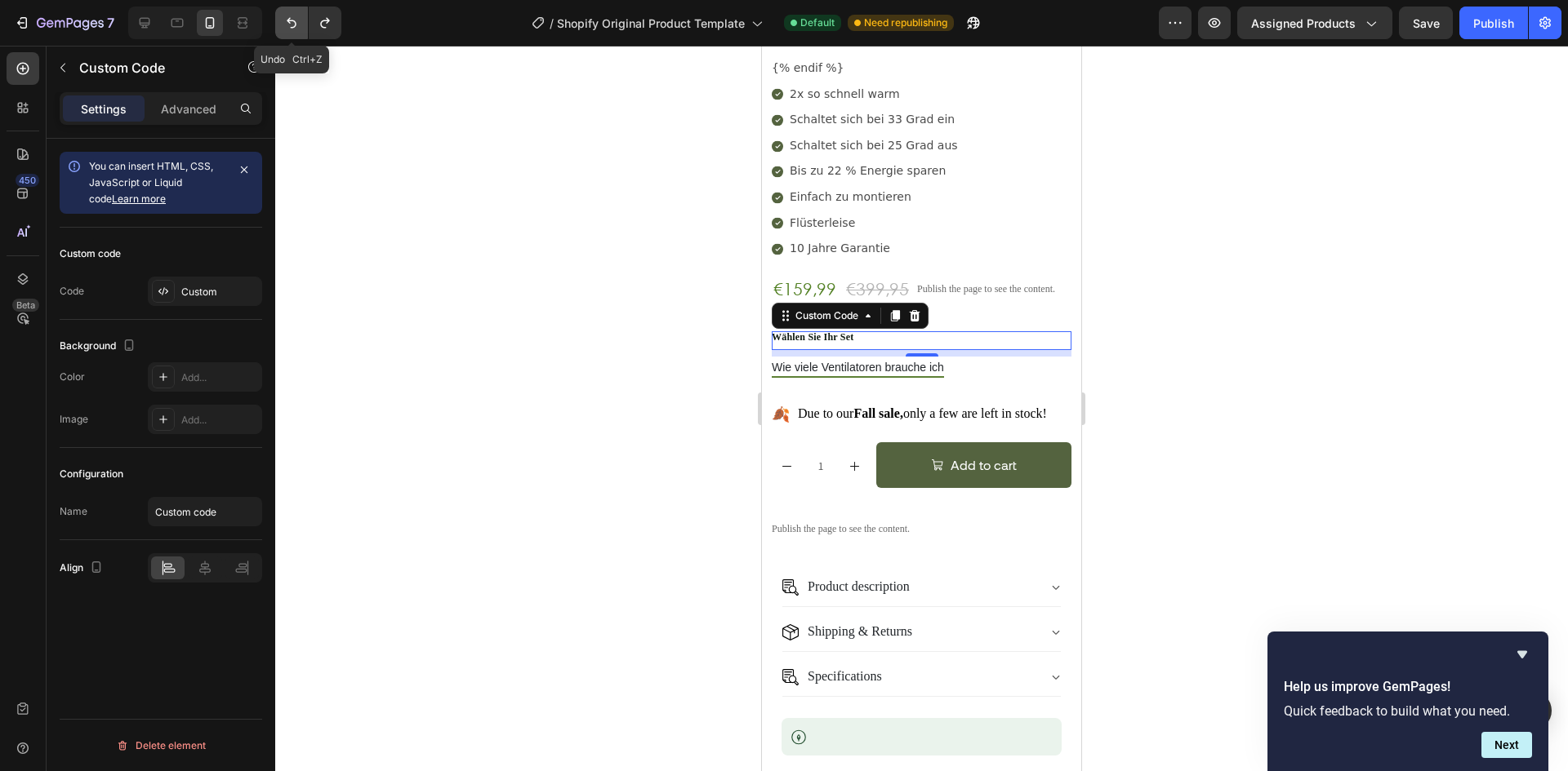
click at [292, 23] on icon "Undo/Redo" at bounding box center [292, 23] width 16 height 16
click at [318, 25] on icon "Undo/Redo" at bounding box center [325, 23] width 16 height 16
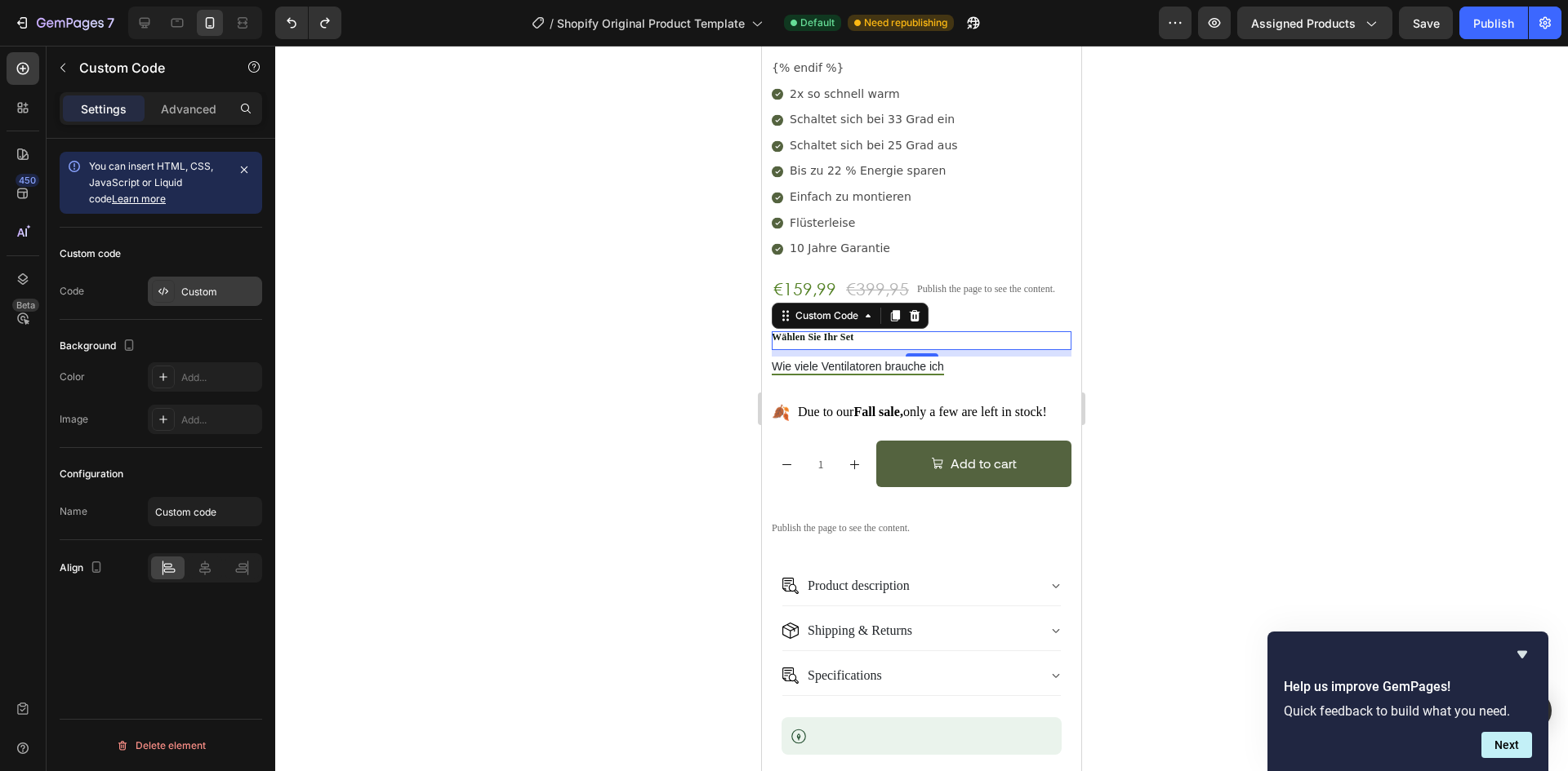
click at [207, 291] on div "Custom" at bounding box center [220, 291] width 76 height 15
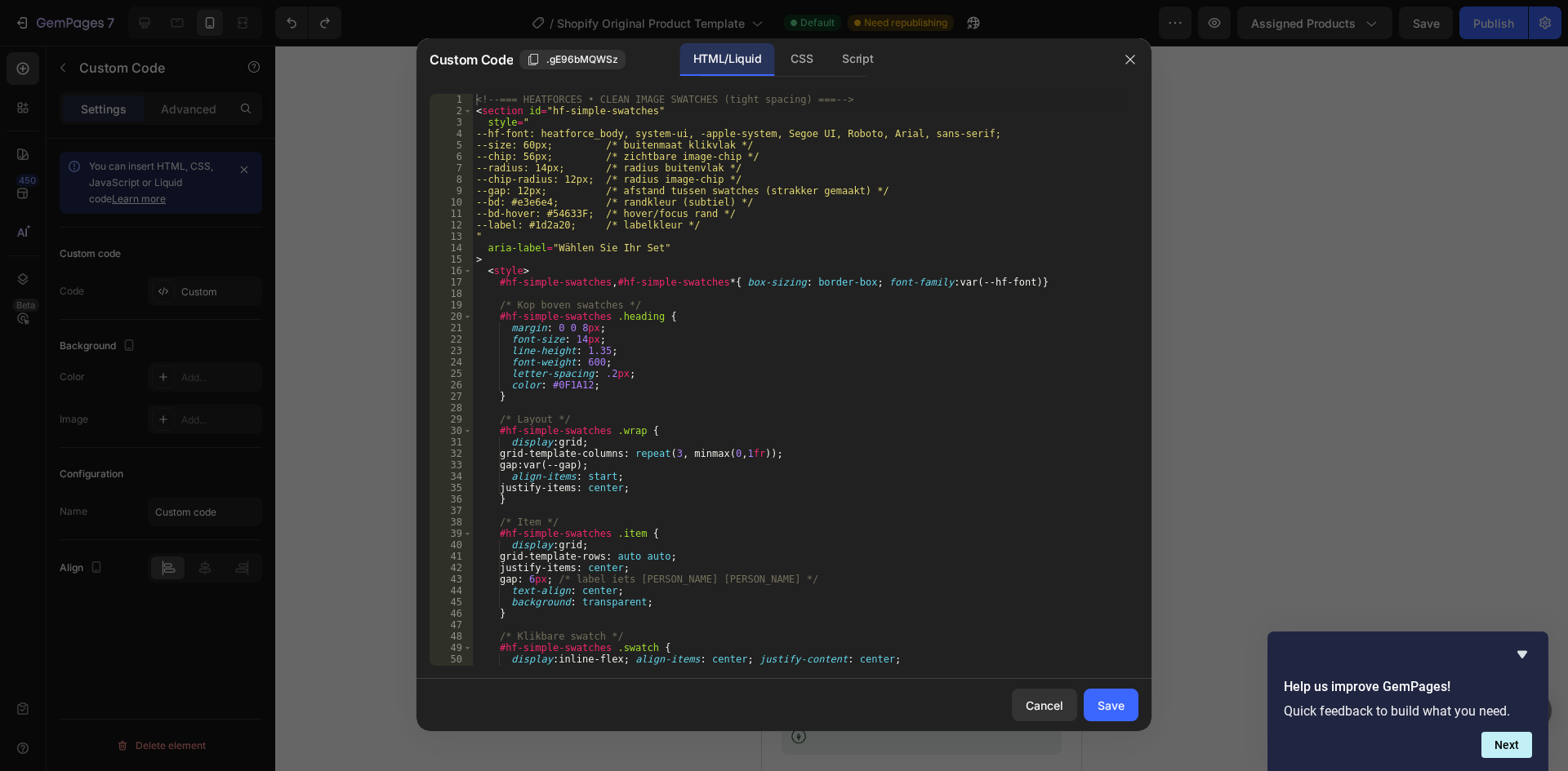
click at [657, 308] on div "<!-- === HEATFORCES • CLEAN IMAGE SWATCHES (tight spacing) === --> < section id…" at bounding box center [799, 391] width 653 height 595
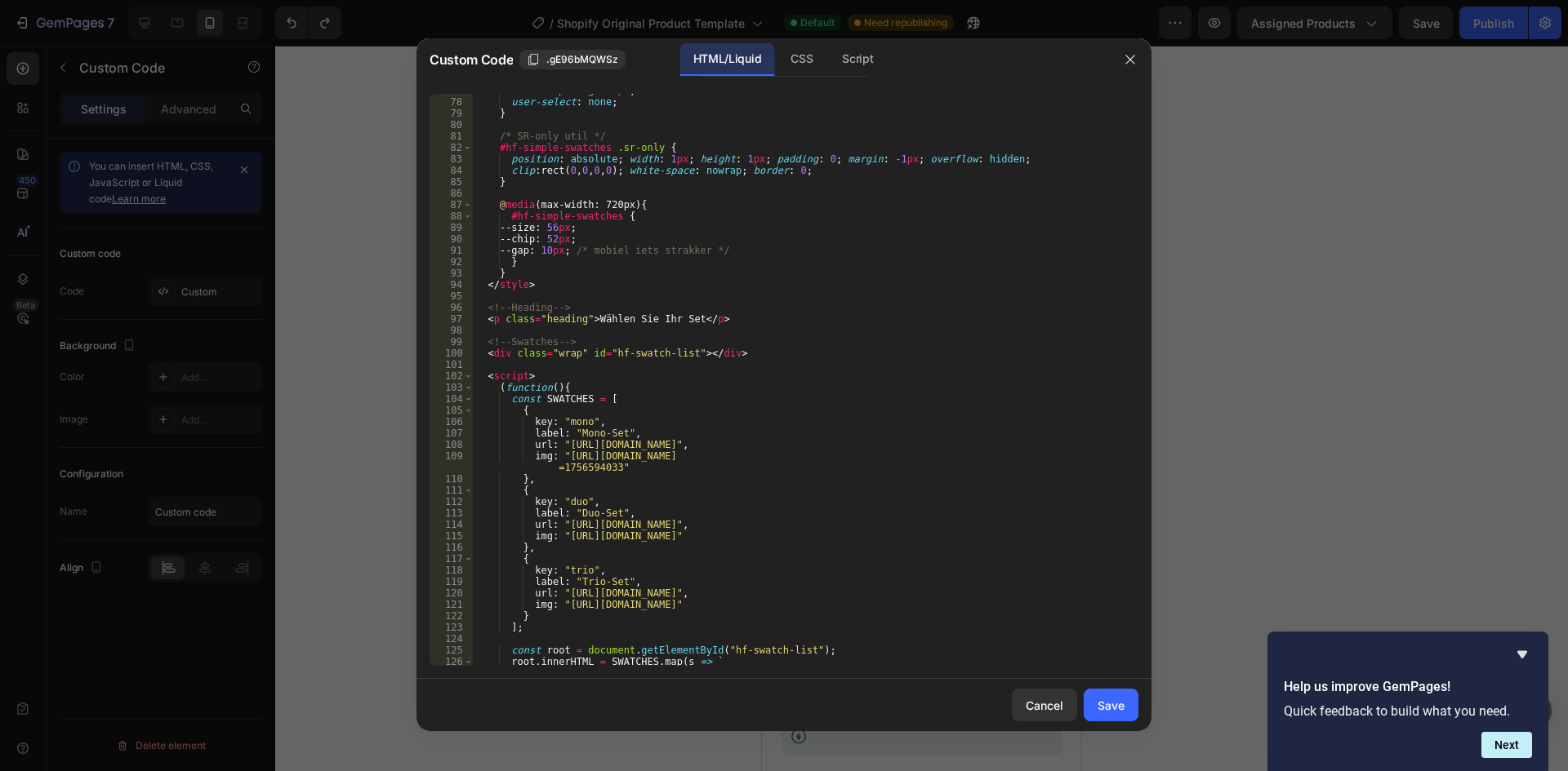
scroll to position [1016, 0]
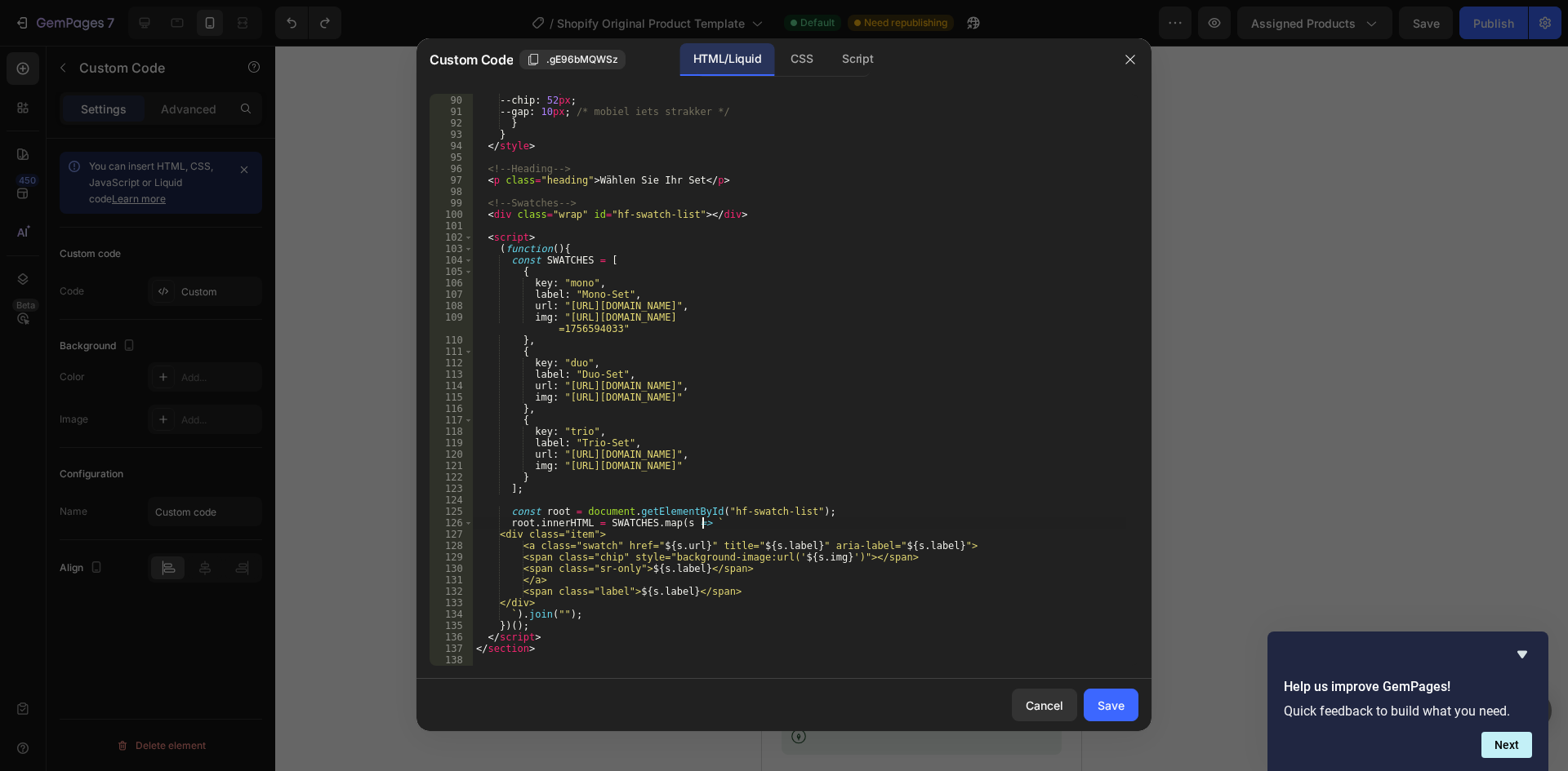
click at [836, 523] on div "--size : 56 px ; --chip : 52 px ; --gap : 10 px ; /* mobiel iets strakker */ } …" at bounding box center [799, 381] width 653 height 595
type textarea "</section>"
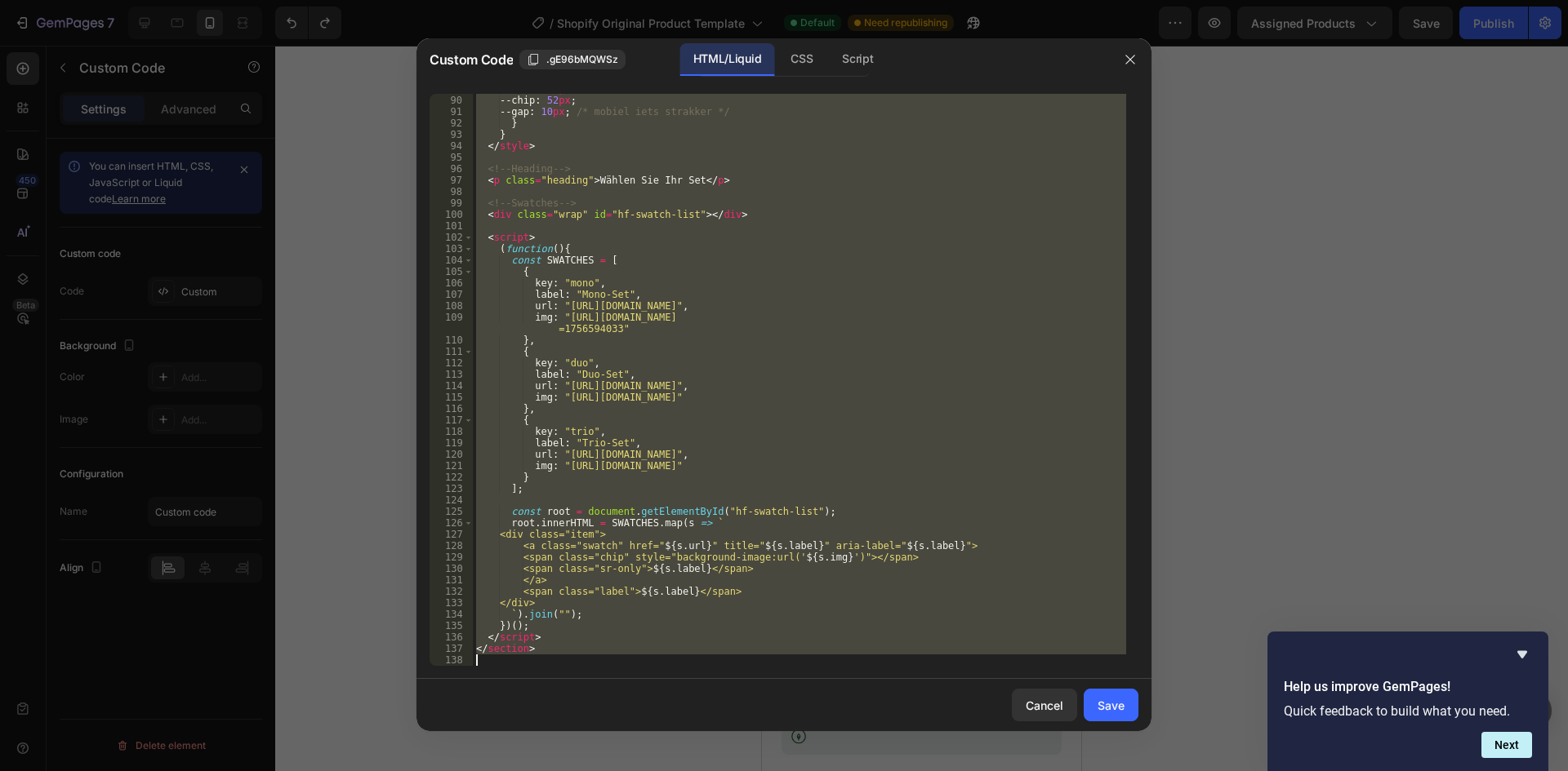
paste textarea
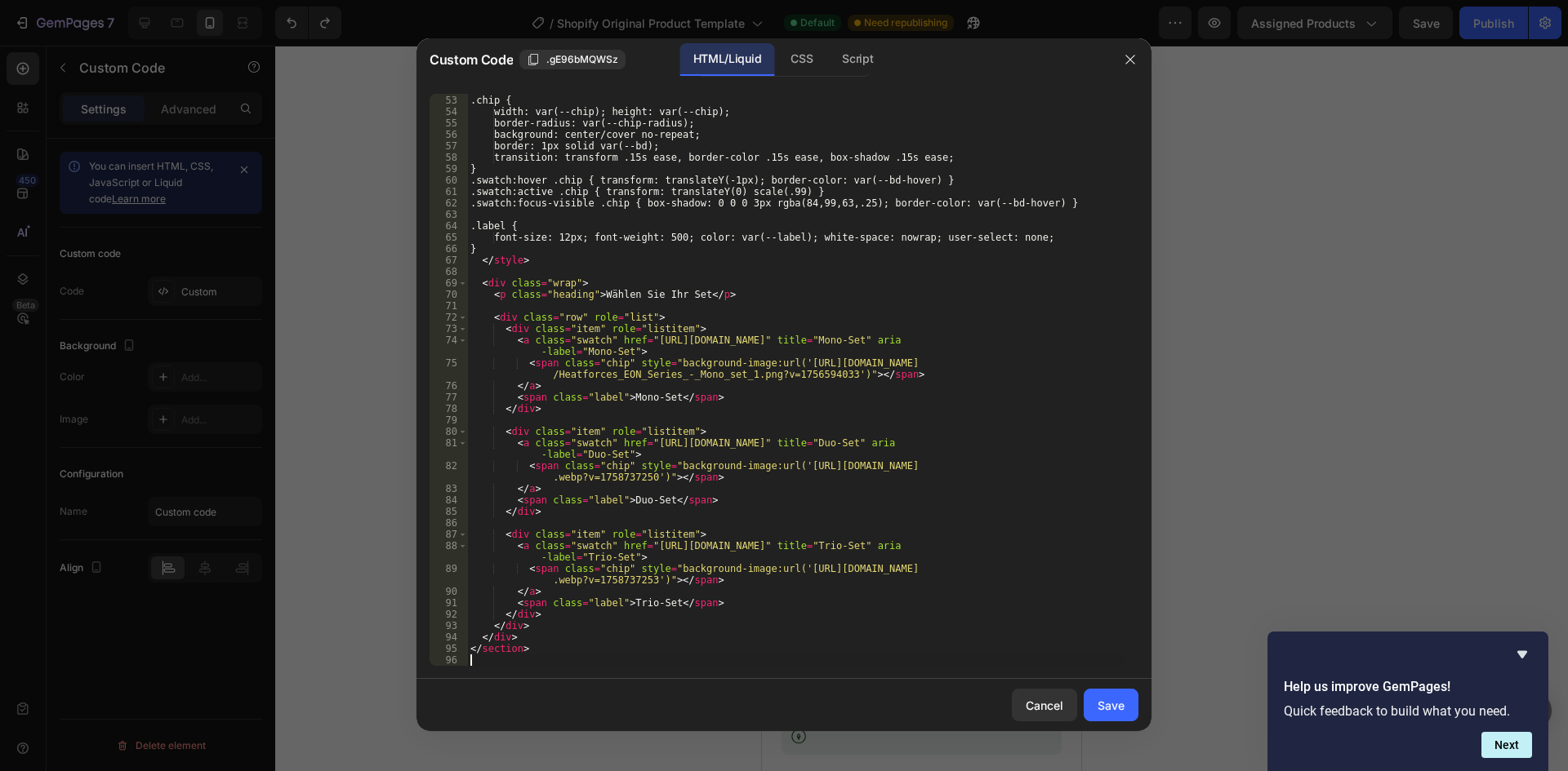
scroll to position [593, 0]
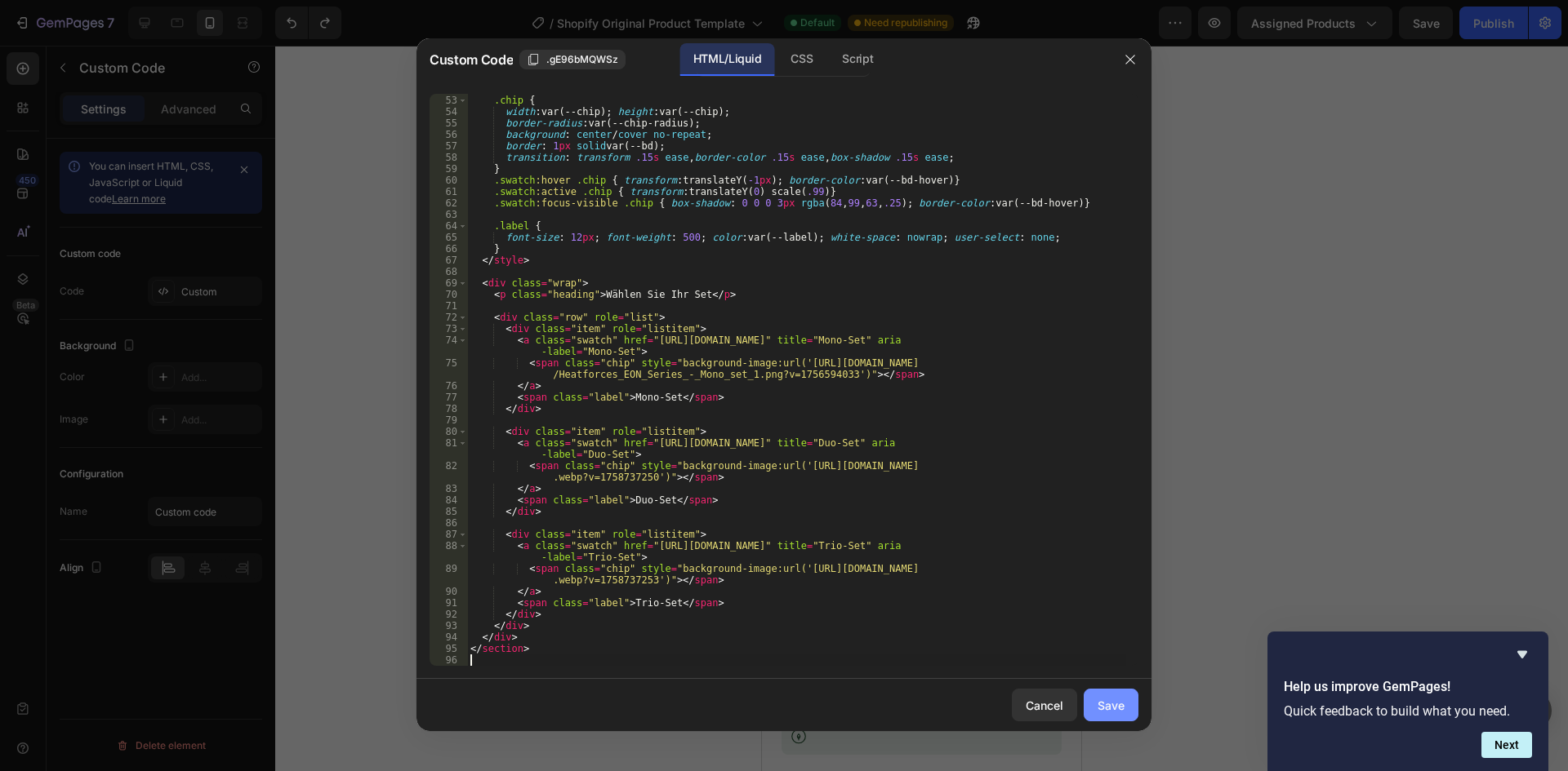
click at [1114, 709] on div "Save" at bounding box center [1111, 706] width 27 height 17
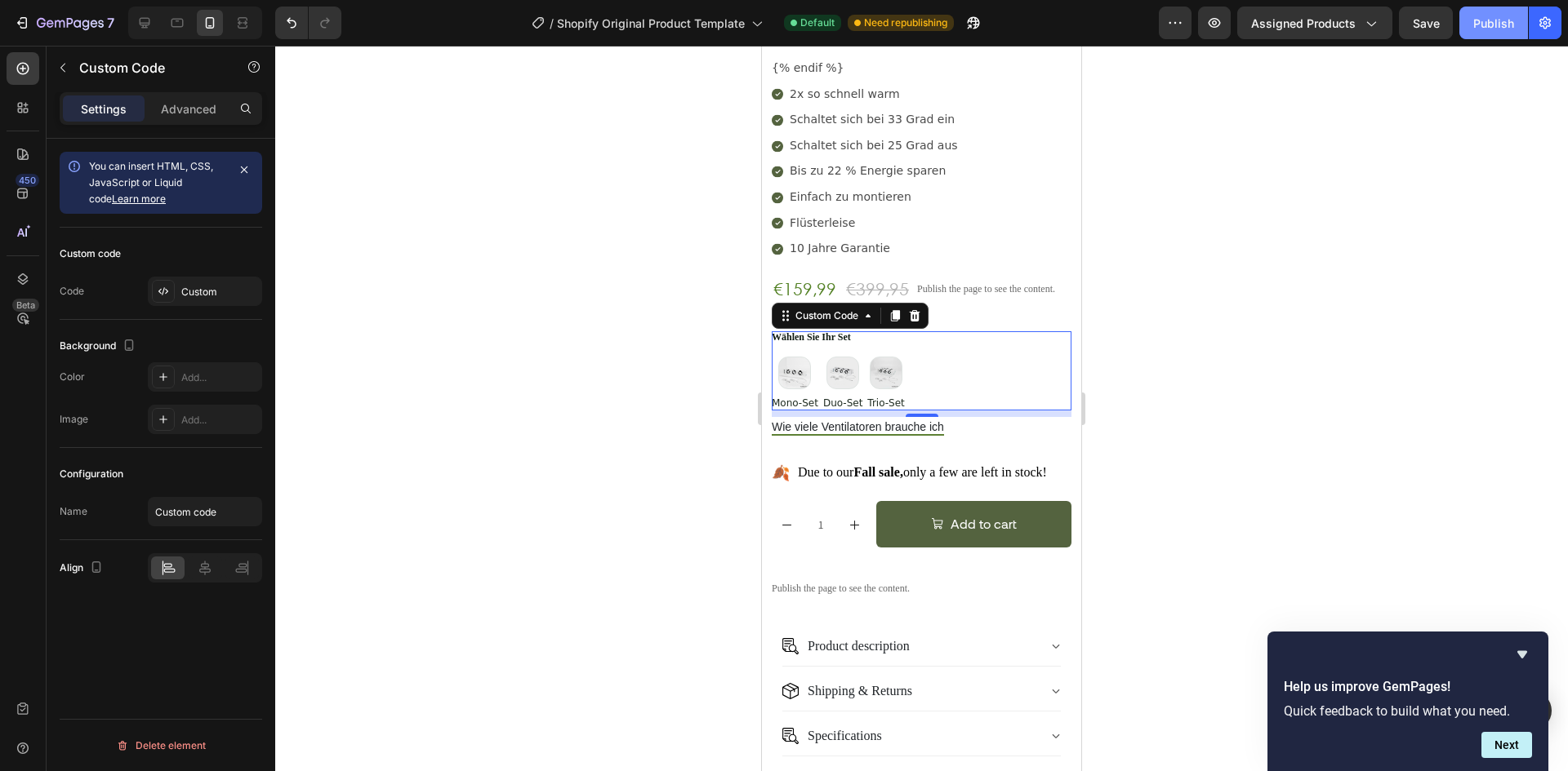
click at [1506, 7] on button "Publish" at bounding box center [1493, 23] width 69 height 33
drag, startPoint x: 920, startPoint y: 388, endPoint x: 2196, endPoint y: 134, distance: 1301.0
click at [920, 414] on div at bounding box center [922, 416] width 33 height 5
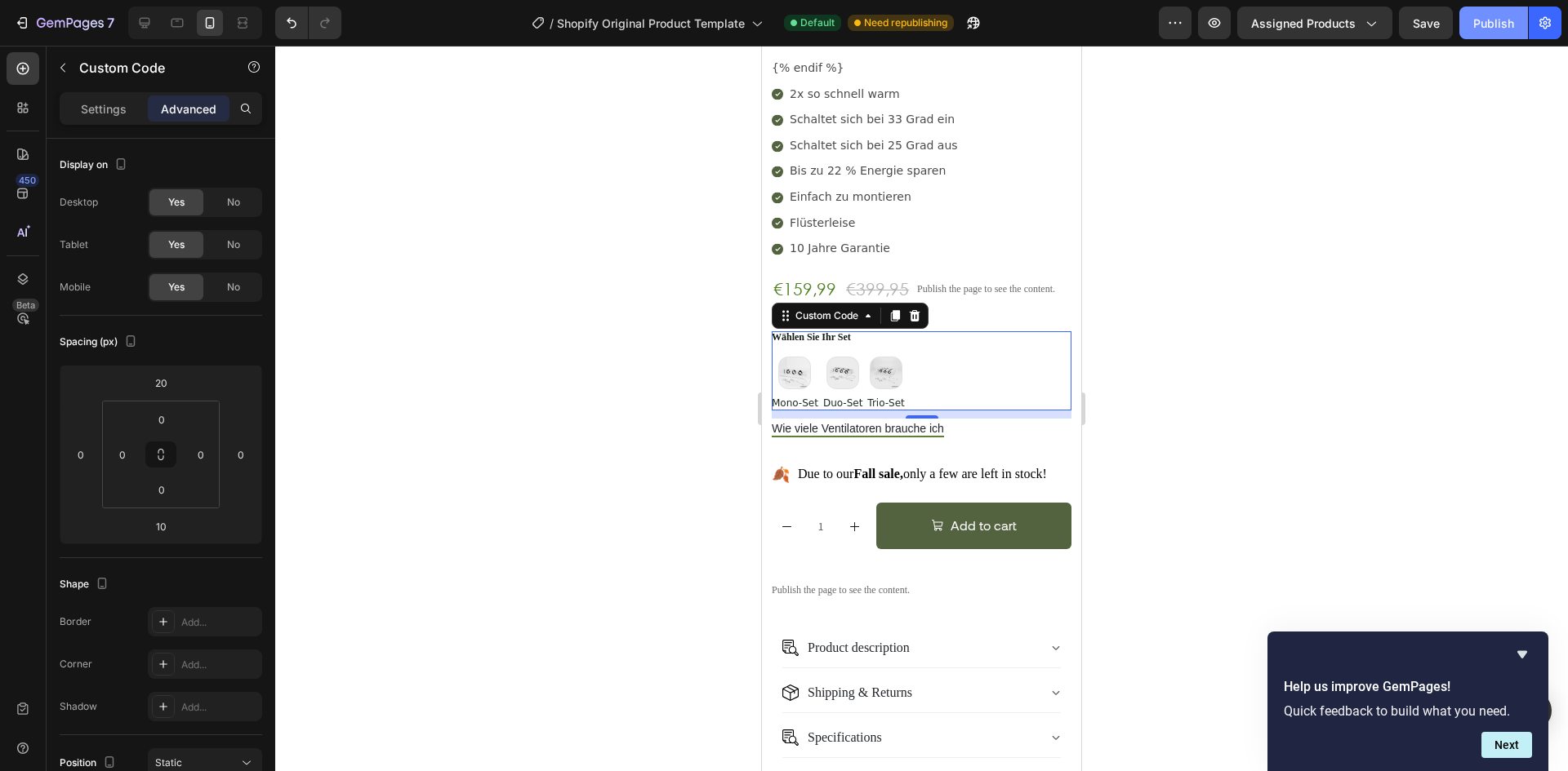
click at [1494, 7] on button "Publish" at bounding box center [1493, 23] width 69 height 33
click at [77, 112] on div "Settings" at bounding box center [103, 108] width 82 height 26
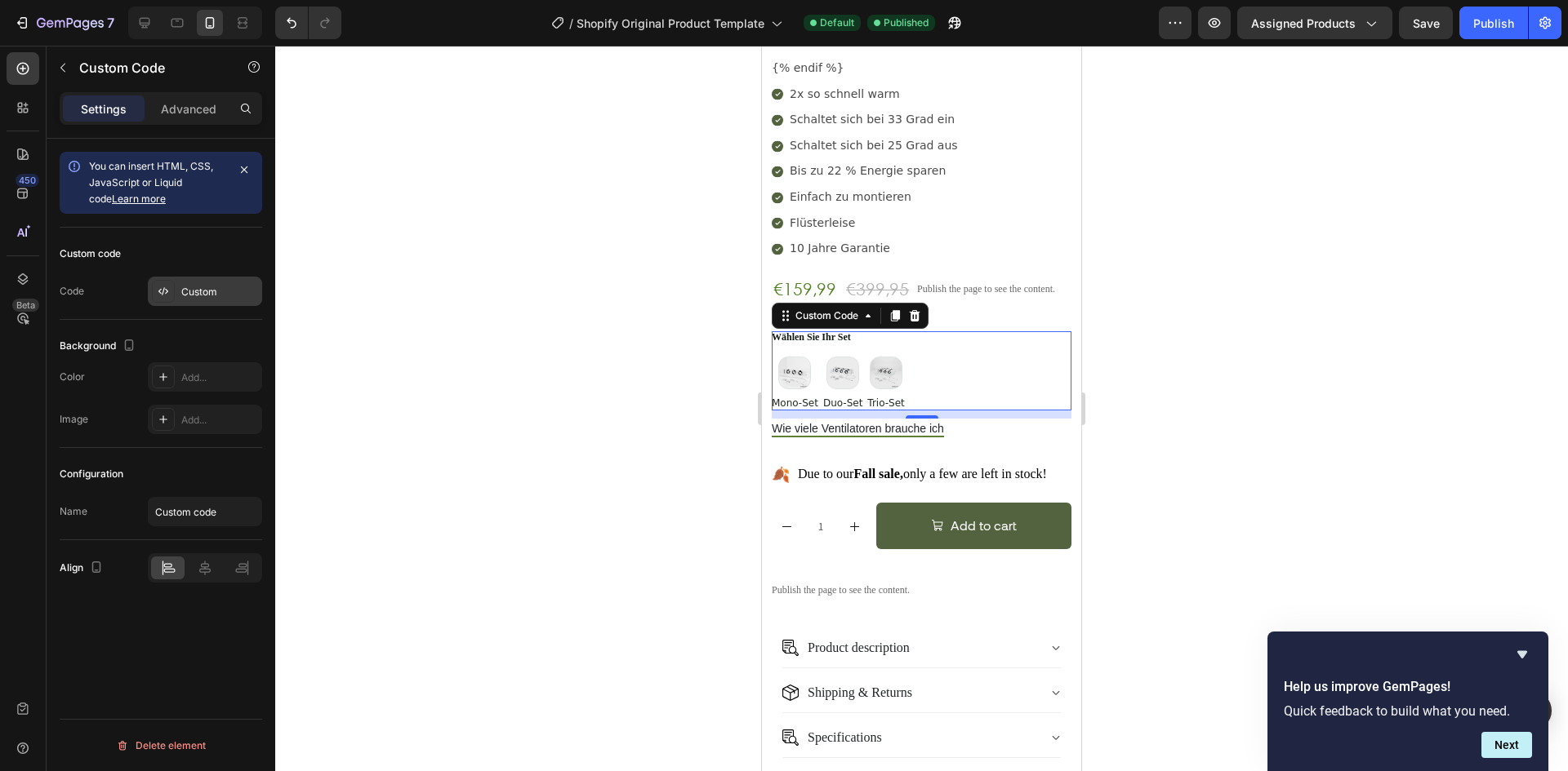
click at [185, 286] on div "Custom" at bounding box center [220, 291] width 76 height 15
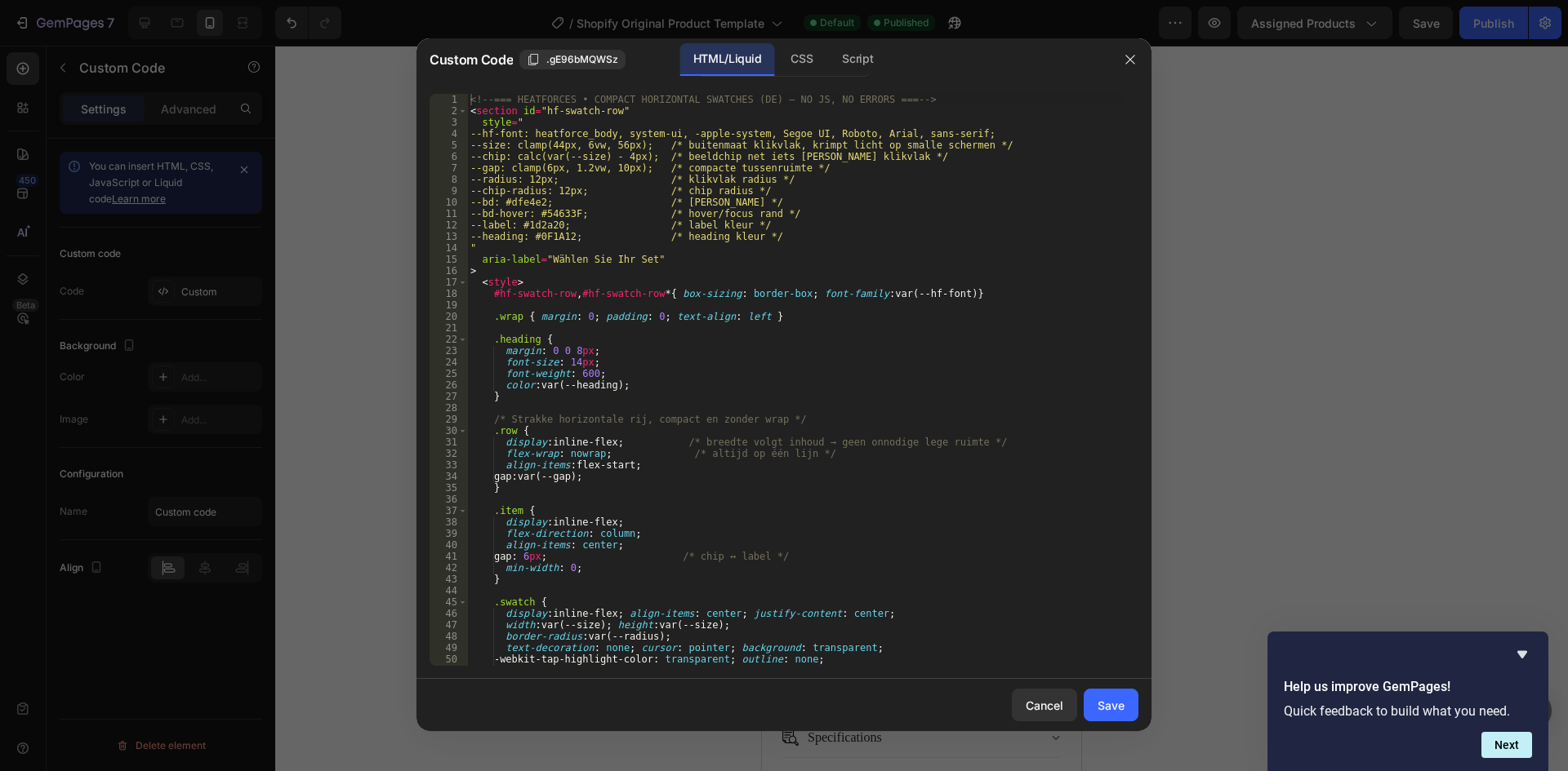
click at [690, 349] on div "<!-- === HEATFORCES • COMPACT HORIZONTAL SWATCHES (DE) — NO JS, NO ERRORS === -…" at bounding box center [796, 391] width 659 height 595
type textarea "</section>"
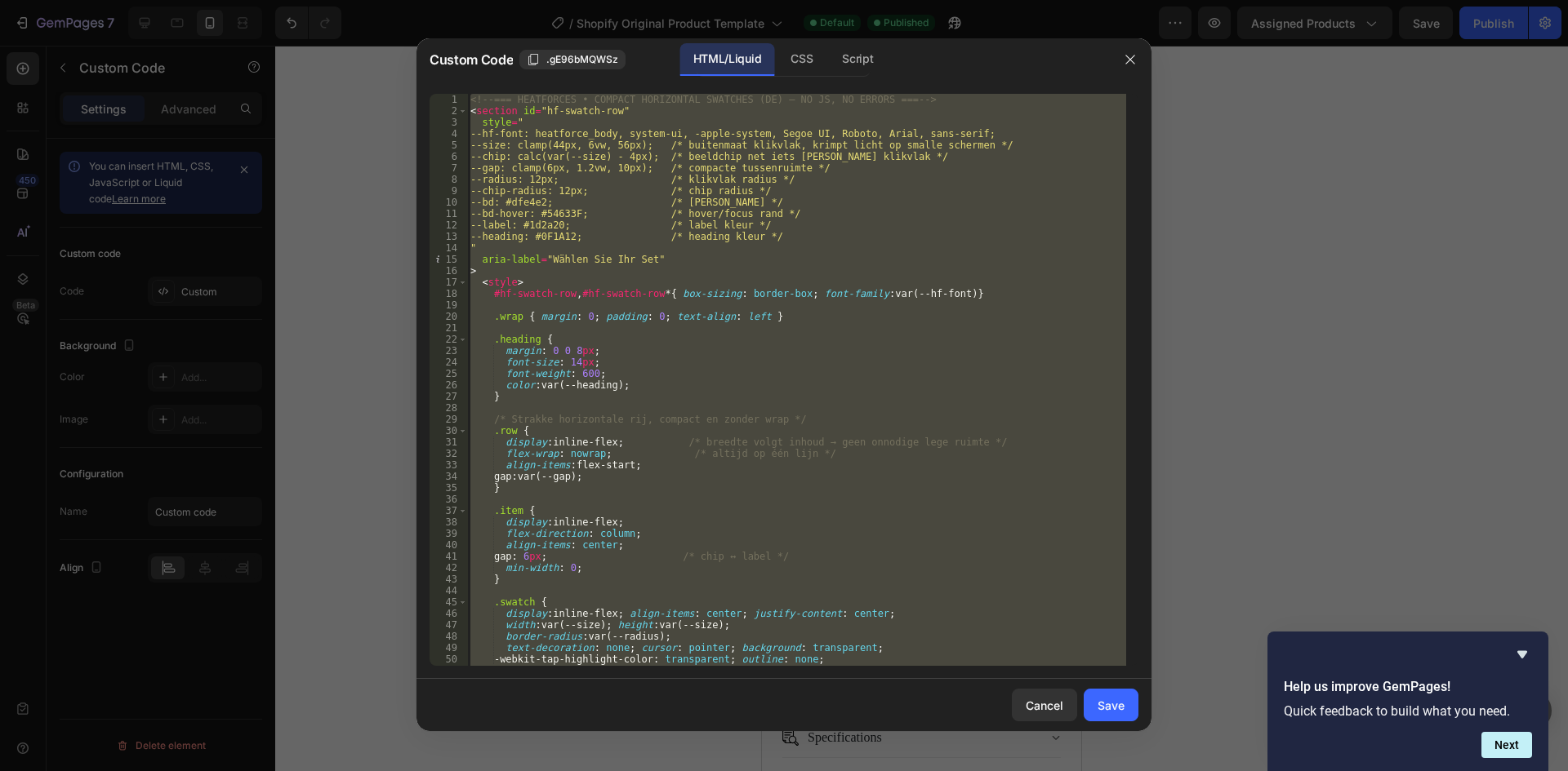
paste textarea
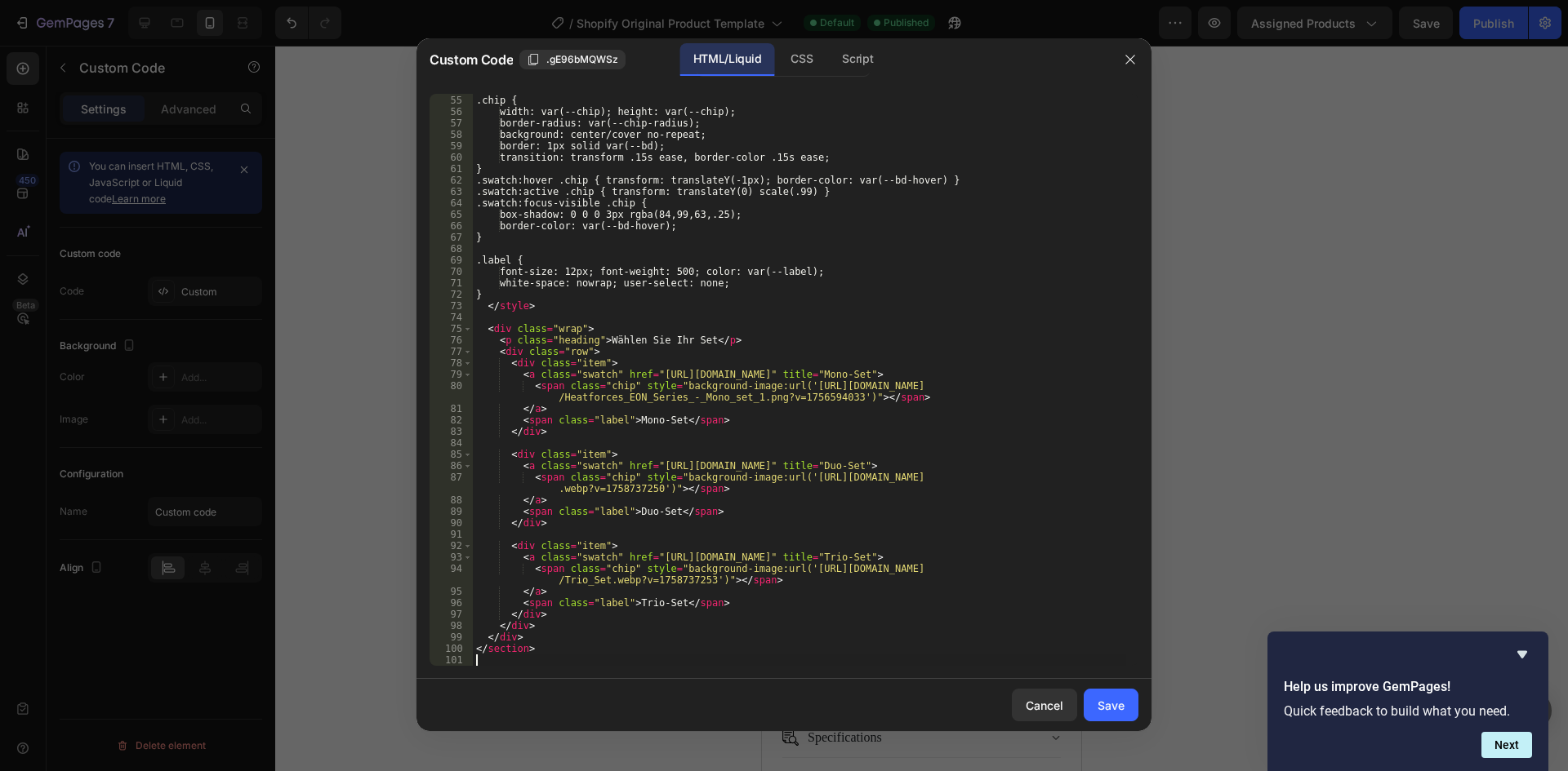
scroll to position [617, 0]
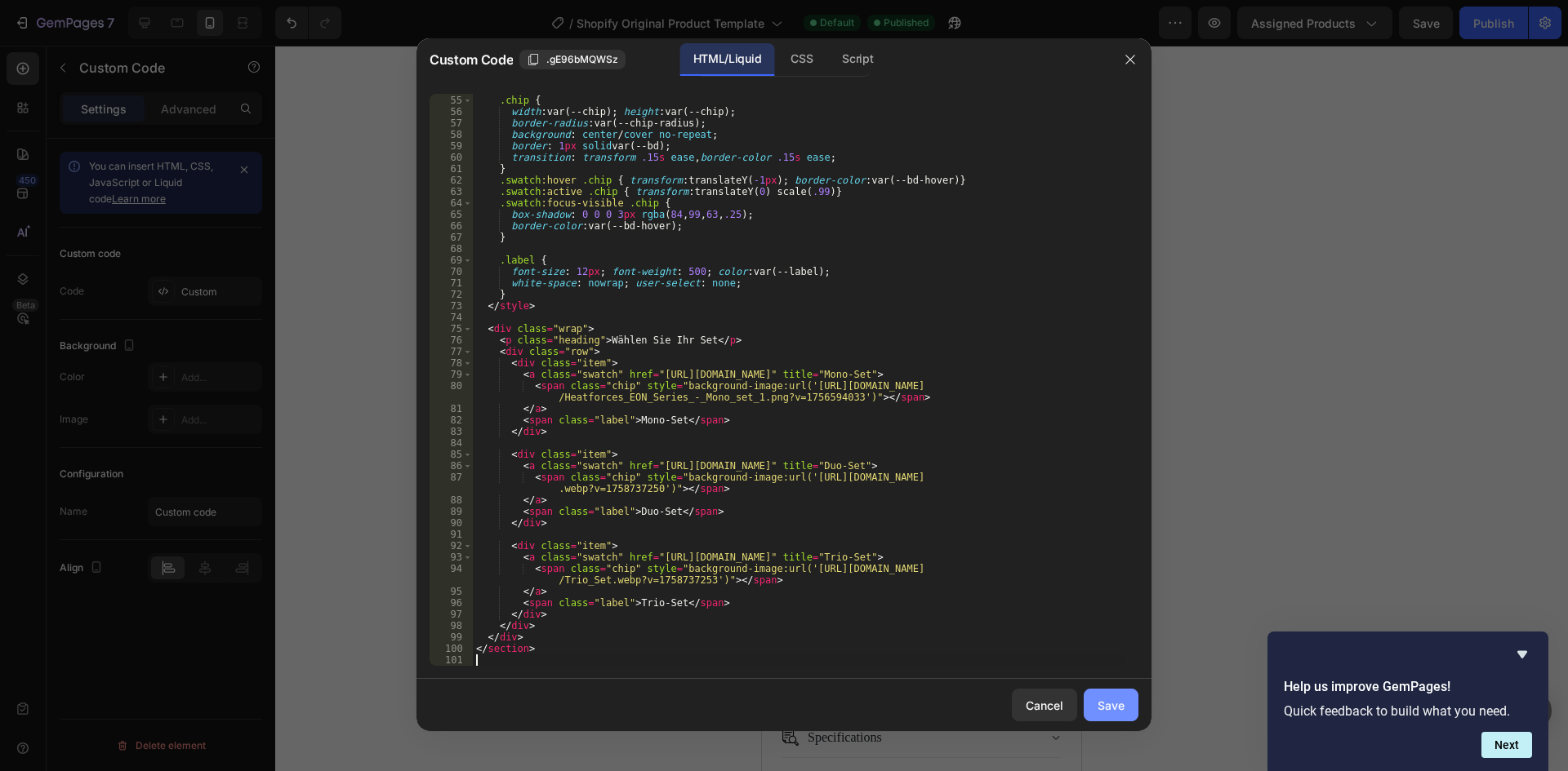
drag, startPoint x: 1106, startPoint y: 702, endPoint x: 1111, endPoint y: 711, distance: 10.3
click at [1106, 703] on div "Save" at bounding box center [1111, 706] width 27 height 17
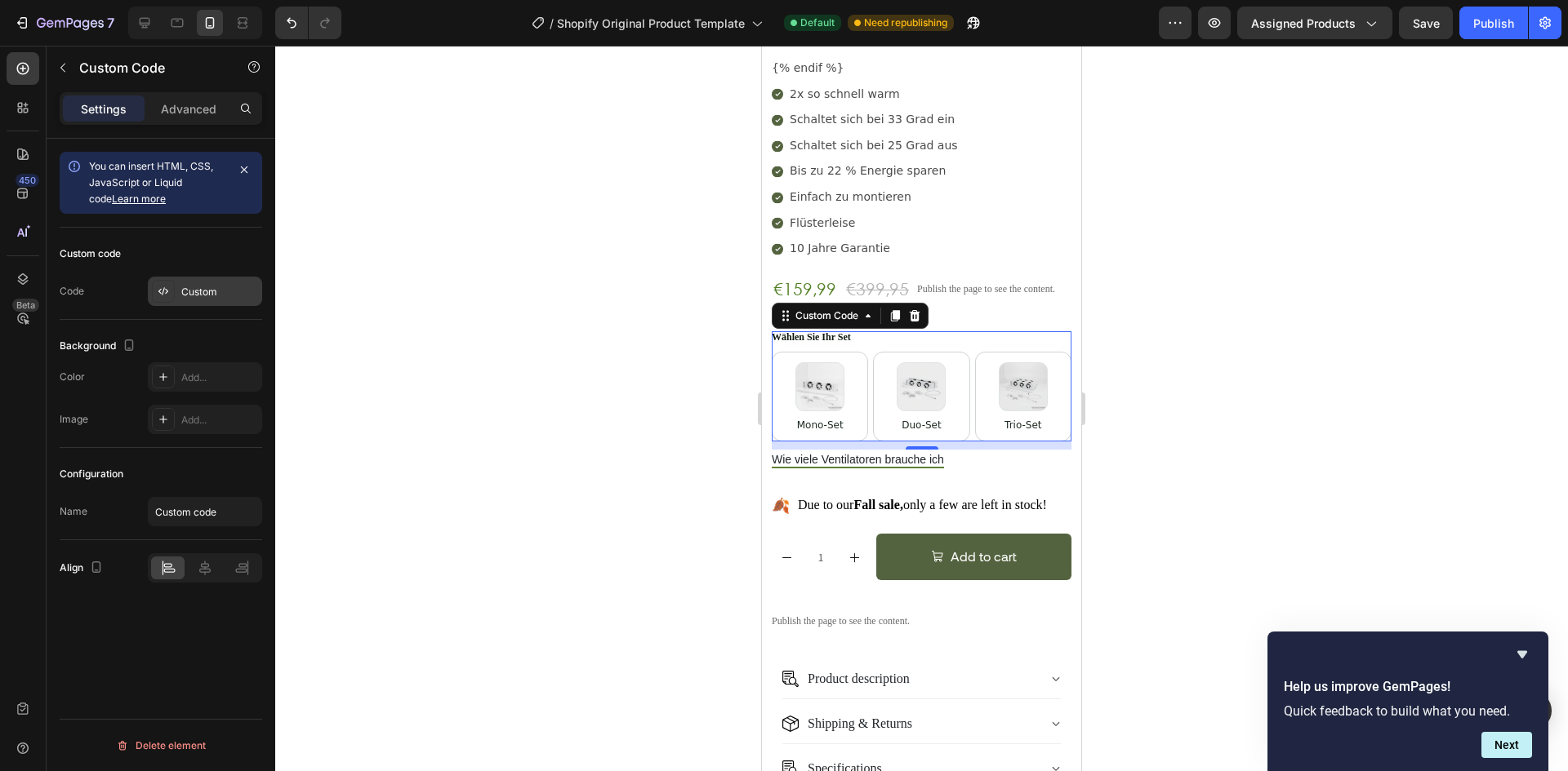
click at [201, 300] on div "Custom" at bounding box center [205, 291] width 115 height 29
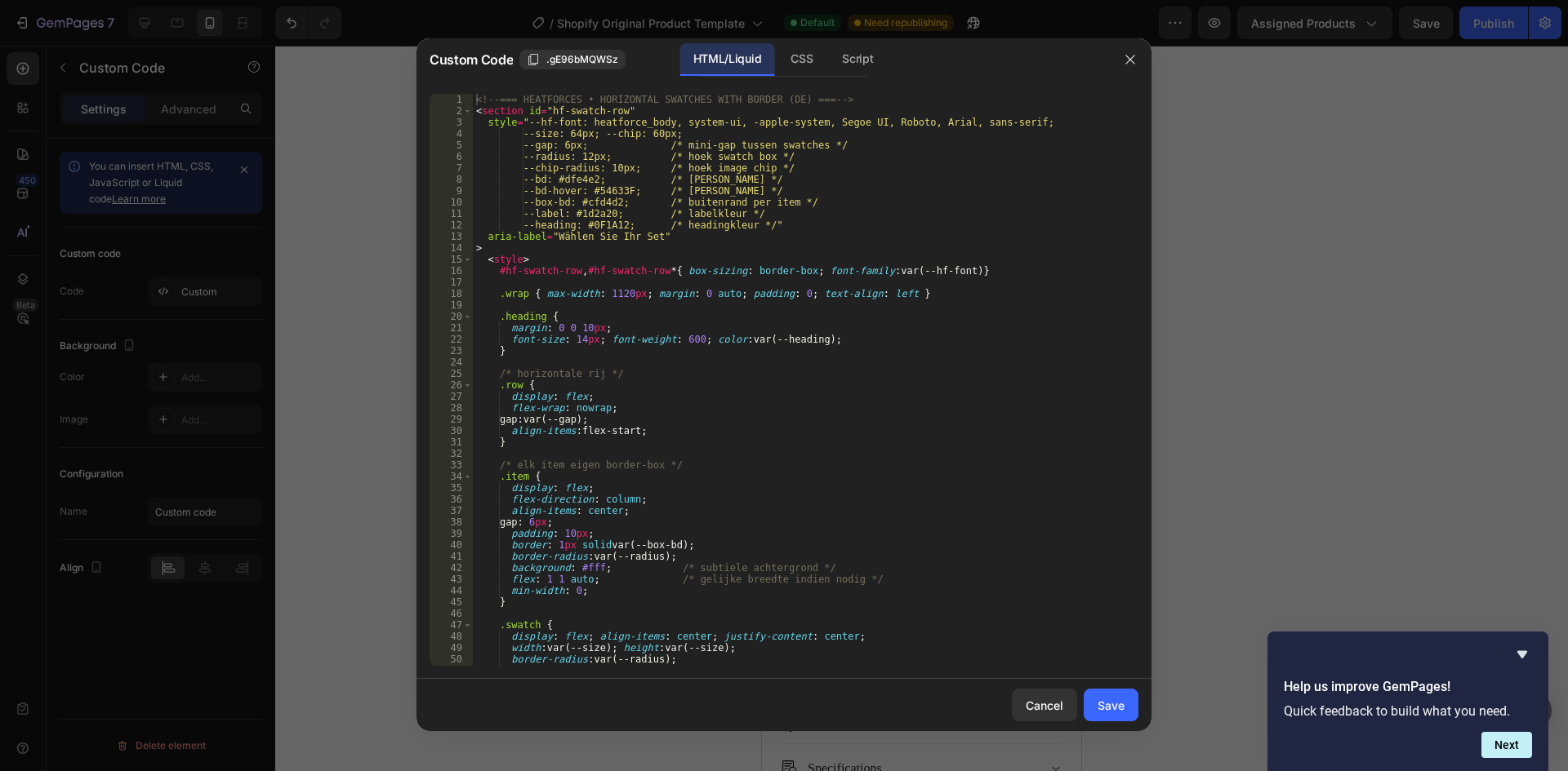
click at [719, 386] on div "<!-- === HEATFORCES • HORIZONTAL SWATCHES WITH BORDER (DE) === --> < section id…" at bounding box center [799, 391] width 653 height 595
type textarea "</section>"
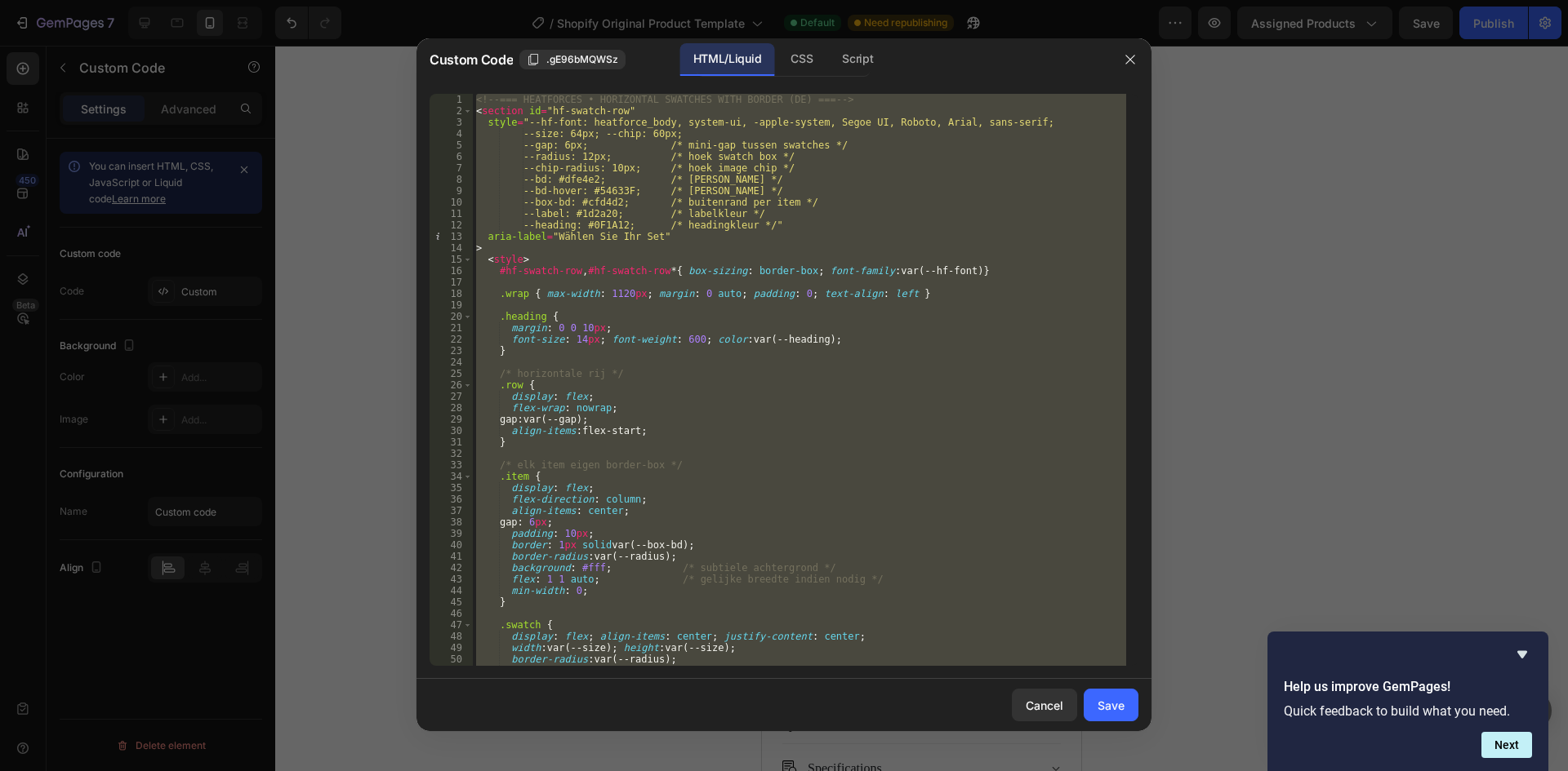
paste textarea
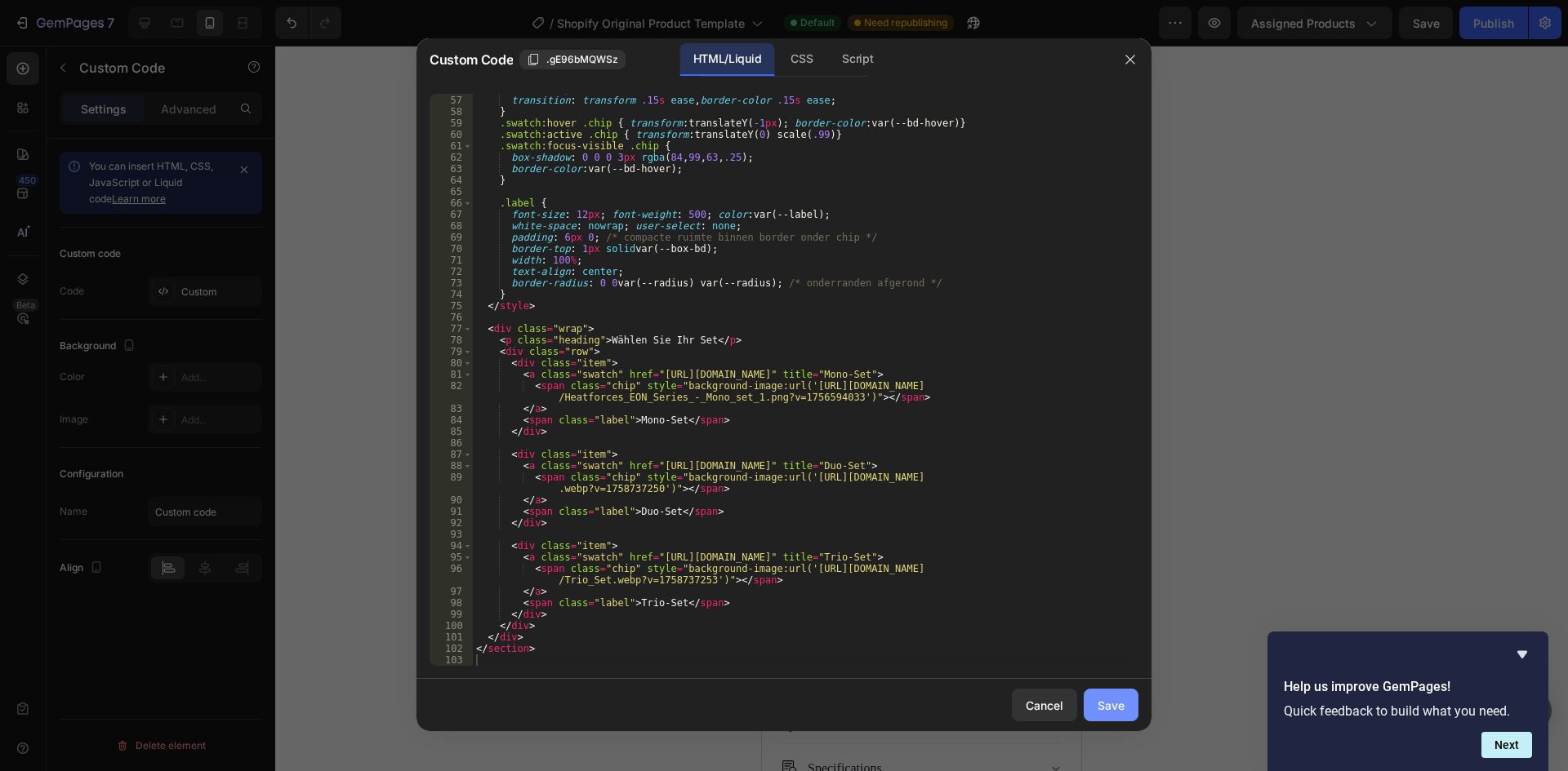
click at [1117, 703] on div "Save" at bounding box center [1111, 706] width 27 height 17
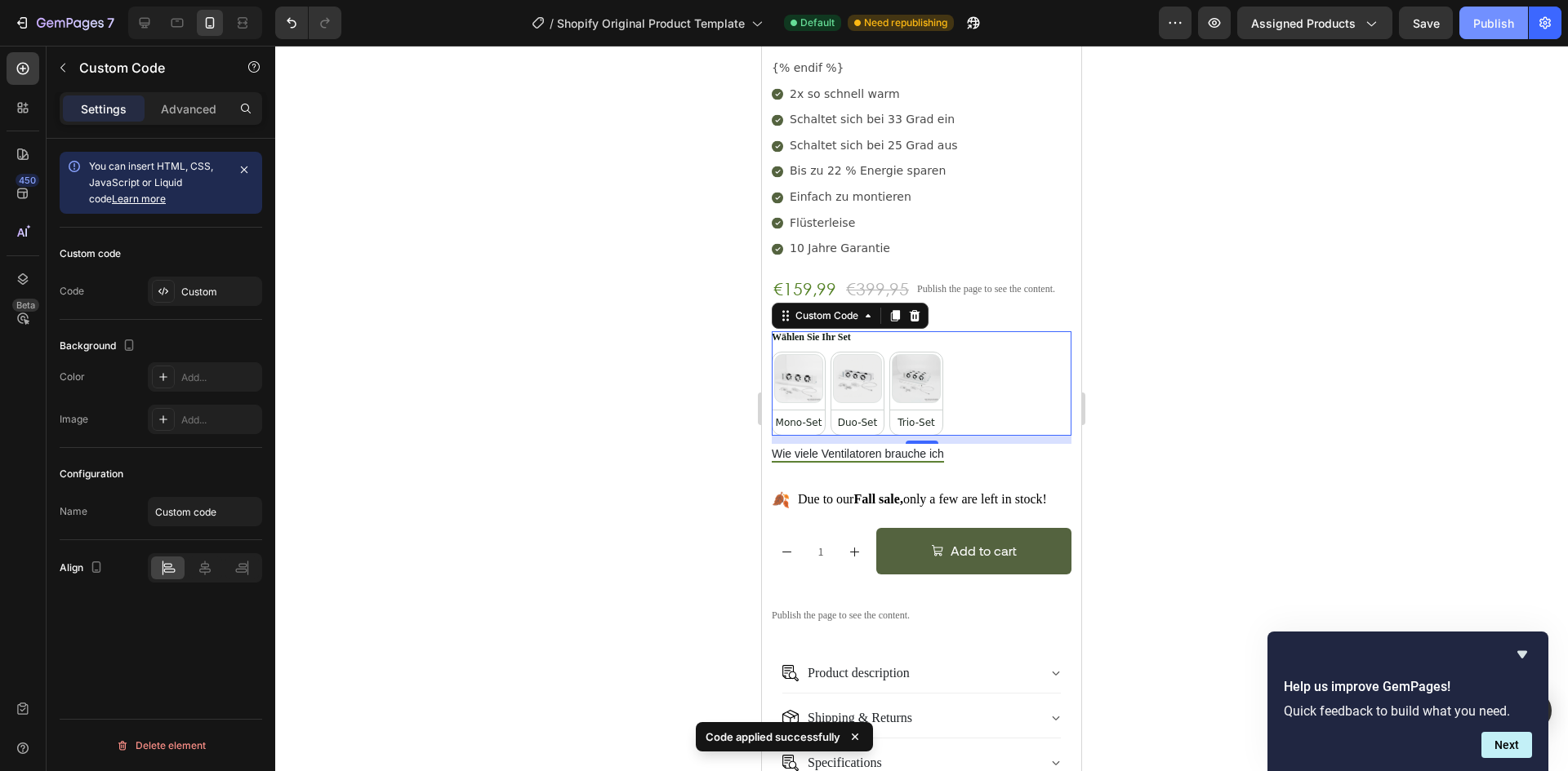
click at [1487, 29] on div "Publish" at bounding box center [1493, 23] width 41 height 17
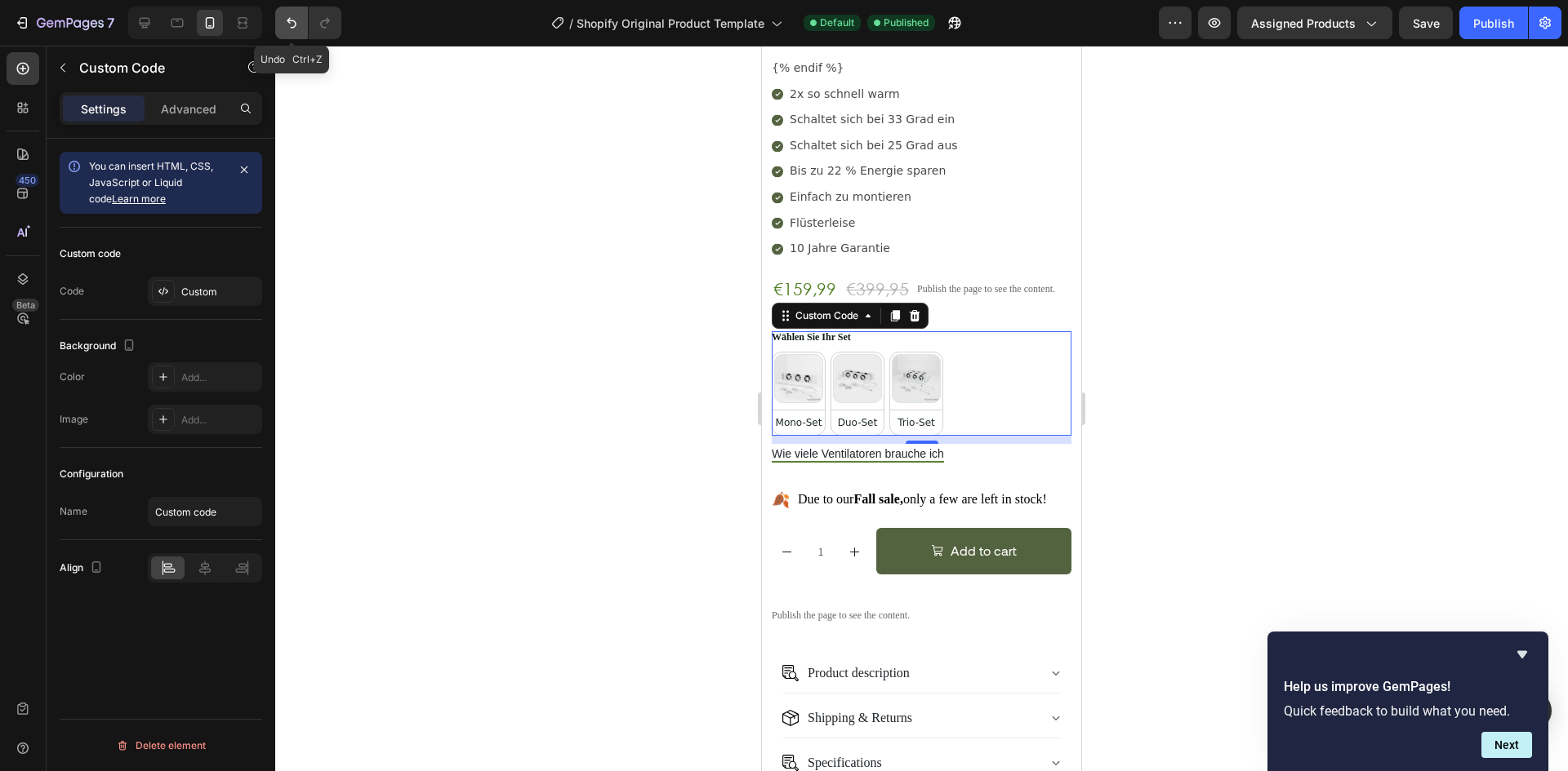
click at [294, 27] on icon "Undo/Redo" at bounding box center [291, 23] width 10 height 10
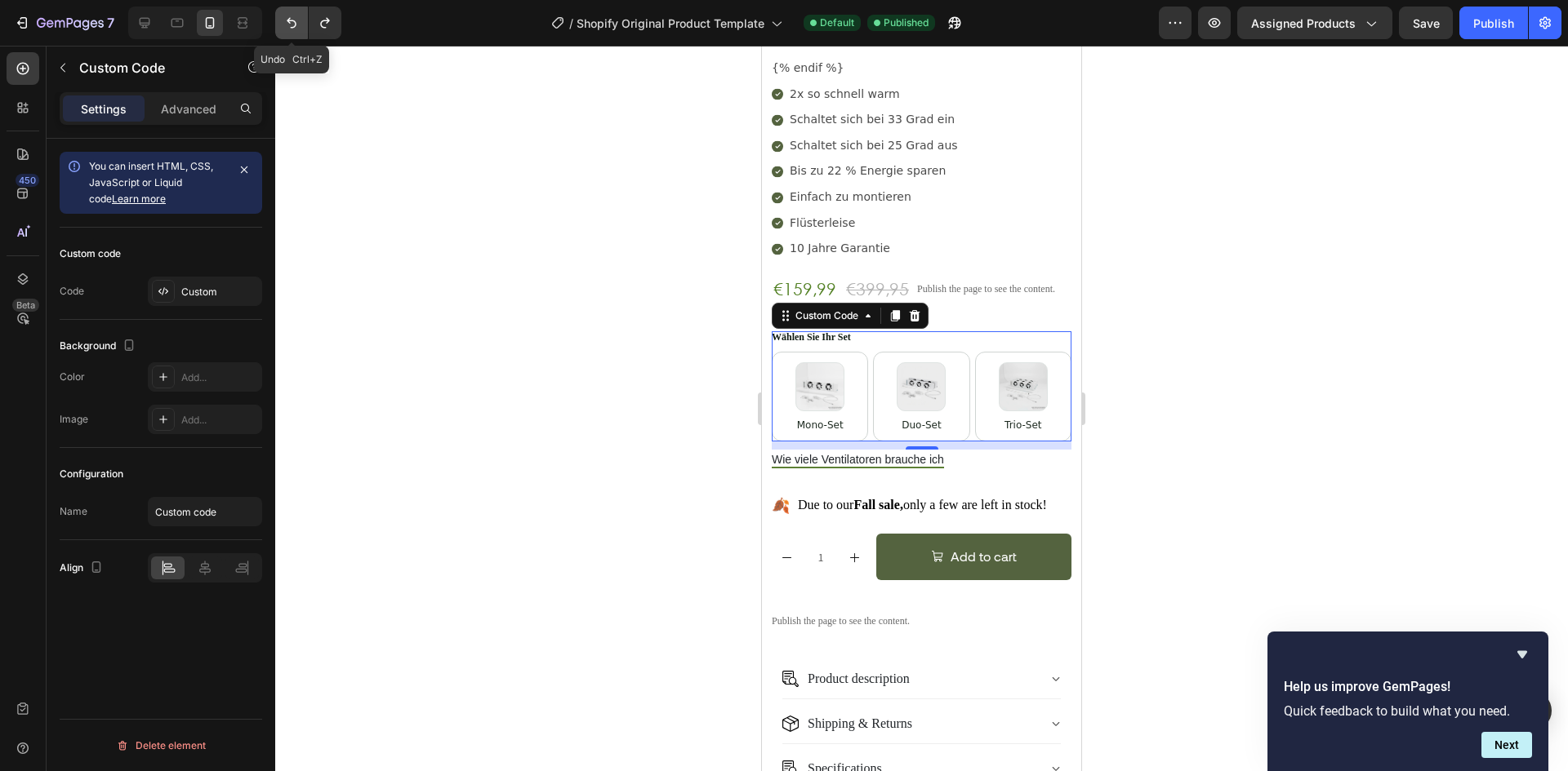
click at [294, 27] on icon "Undo/Redo" at bounding box center [291, 23] width 10 height 10
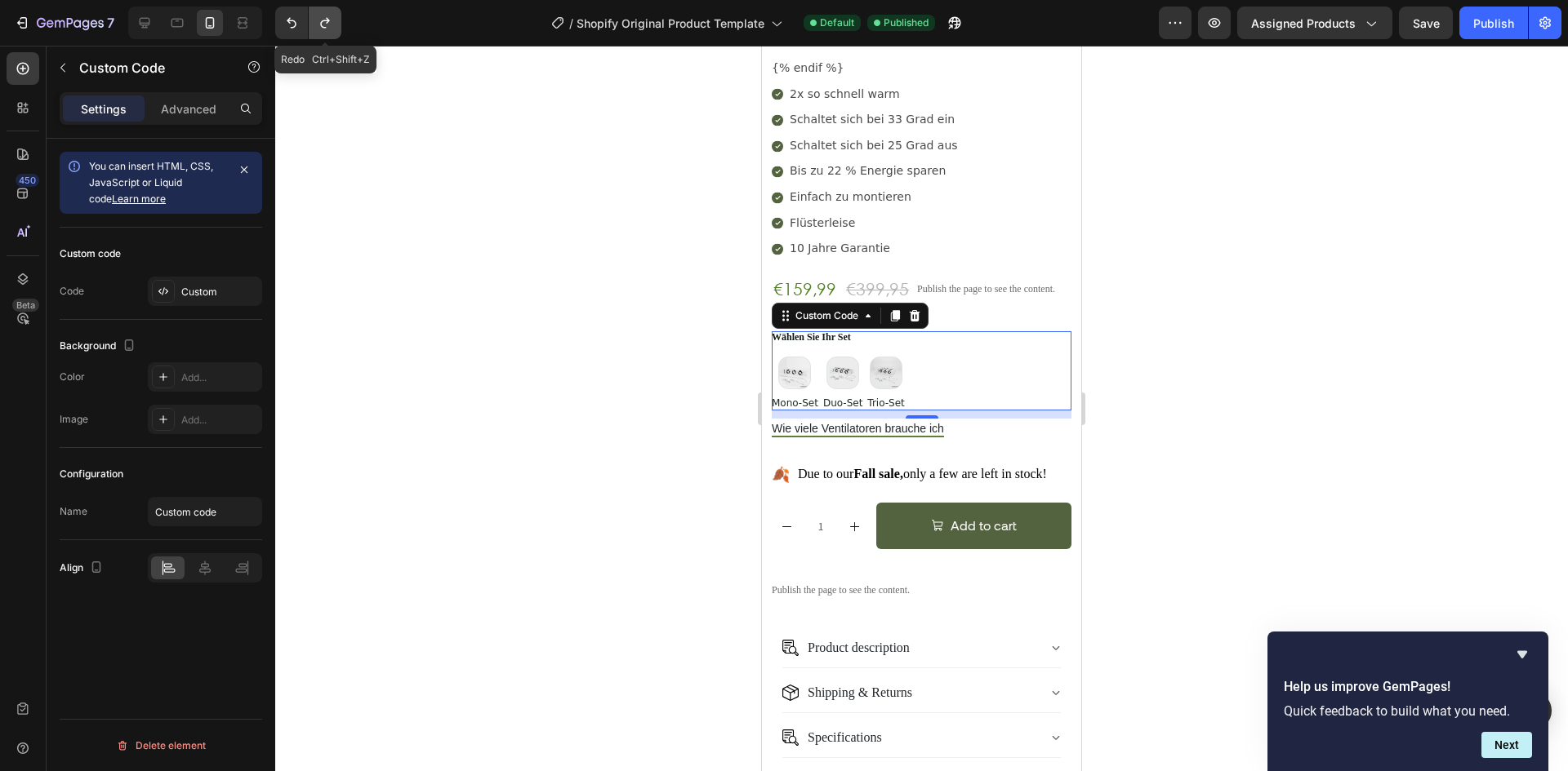
click at [334, 28] on button "Undo/Redo" at bounding box center [325, 23] width 33 height 33
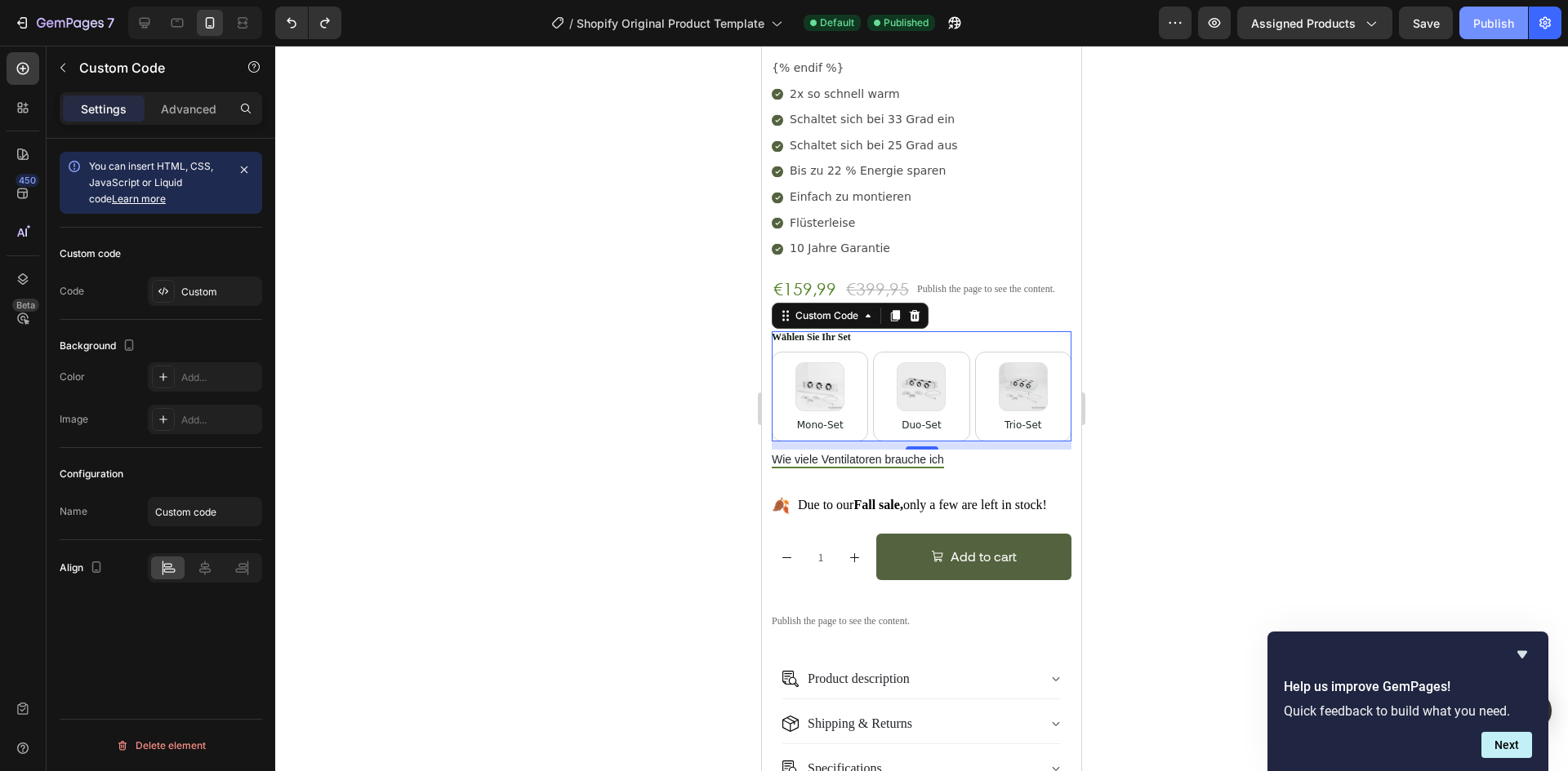
click at [1491, 20] on div "Publish" at bounding box center [1493, 23] width 41 height 17
click at [207, 294] on div "Custom" at bounding box center [220, 291] width 76 height 15
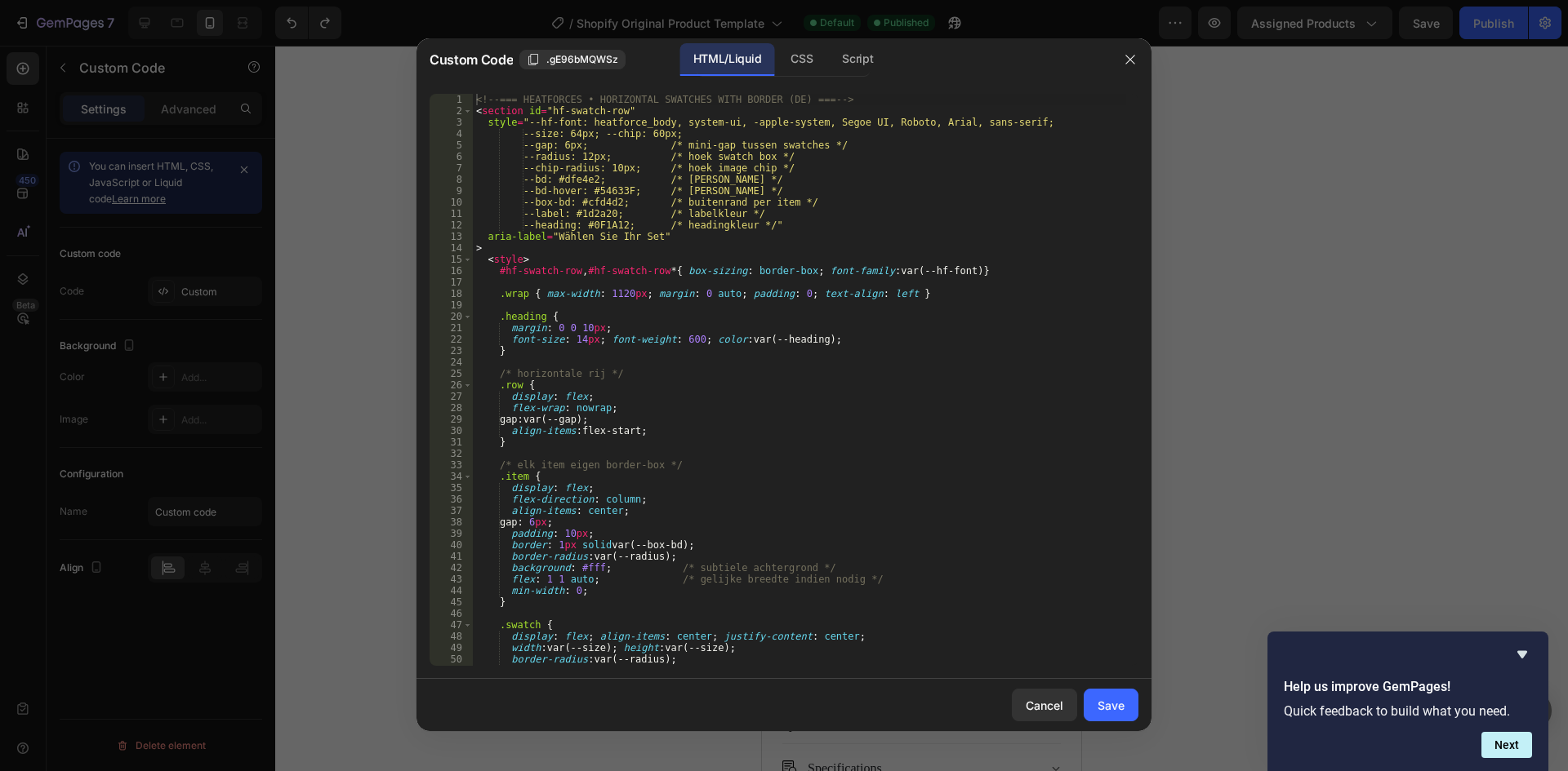
click at [583, 316] on div "<!-- === HEATFORCES • HORIZONTAL SWATCHES WITH BORDER (DE) === --> < section id…" at bounding box center [799, 391] width 653 height 595
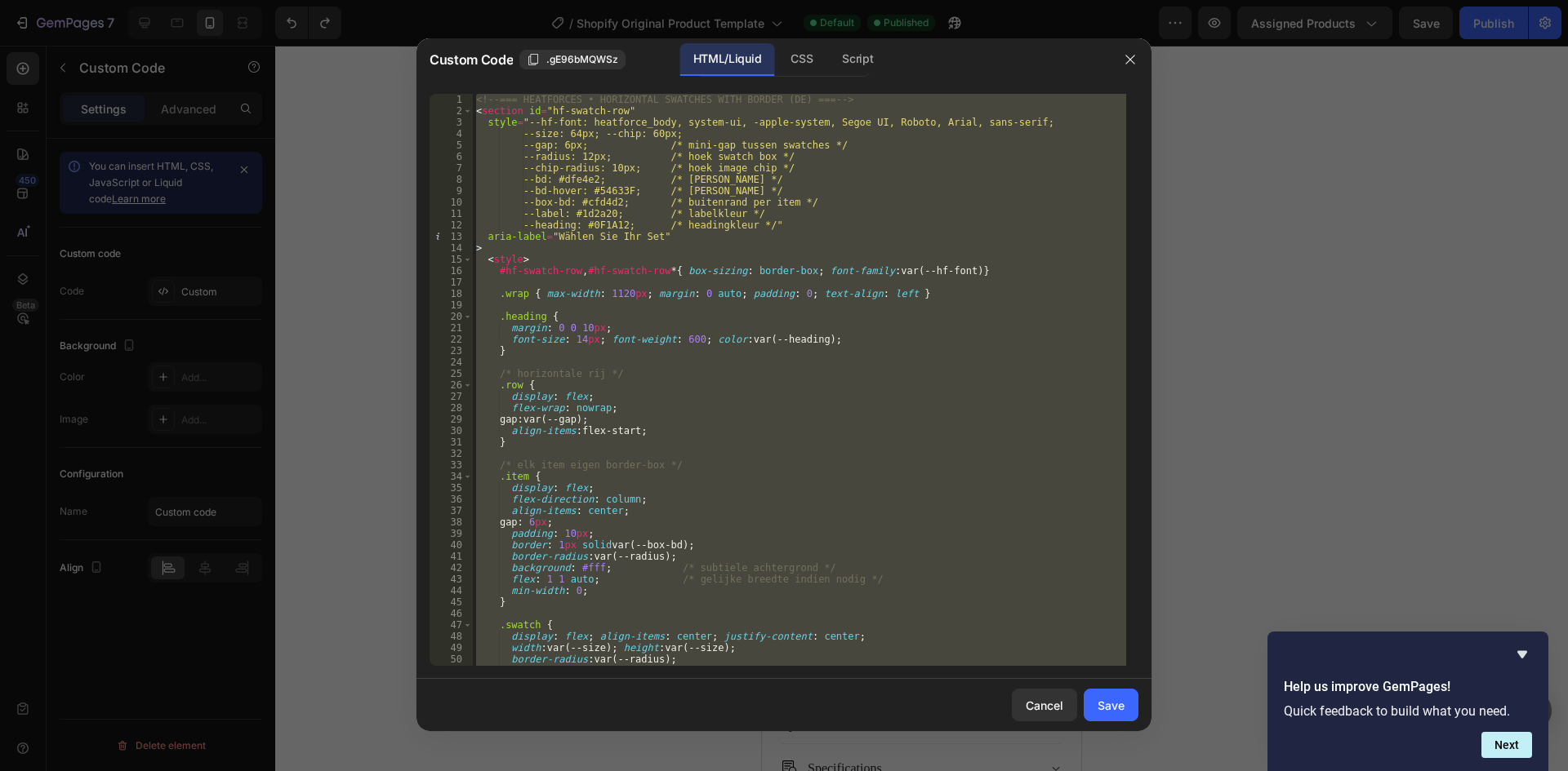
paste textarea "flex-wrap: nowrap;"
click at [765, 393] on div "<!-- === HEATFORCES • HORIZONTAL SWATCHES WITH BORDER (DE) === --> < section id…" at bounding box center [799, 391] width 653 height 595
type textarea "flex-wrap: nowrap;"
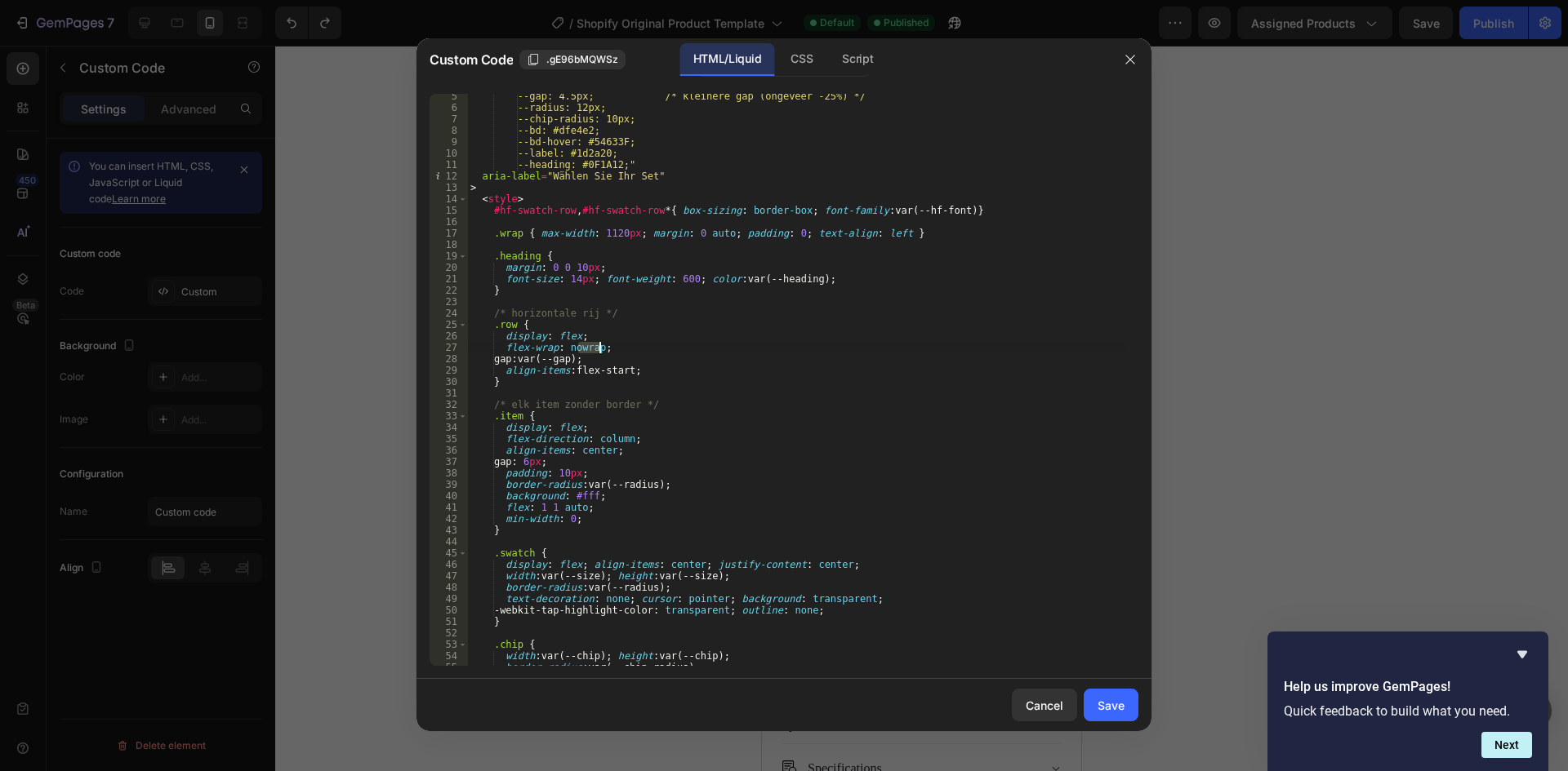
scroll to position [294, 0]
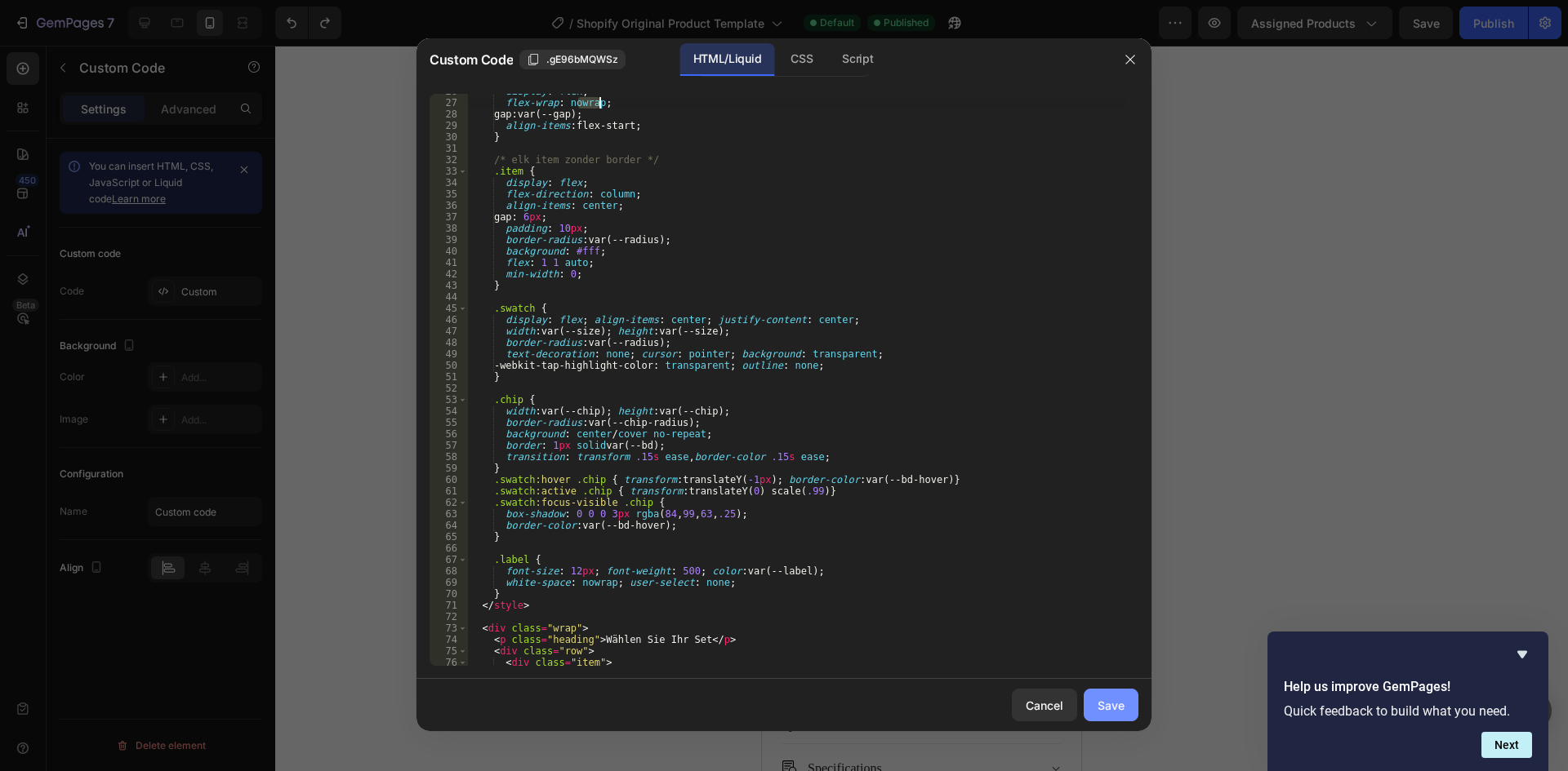
click at [1130, 714] on button "Save" at bounding box center [1111, 705] width 55 height 33
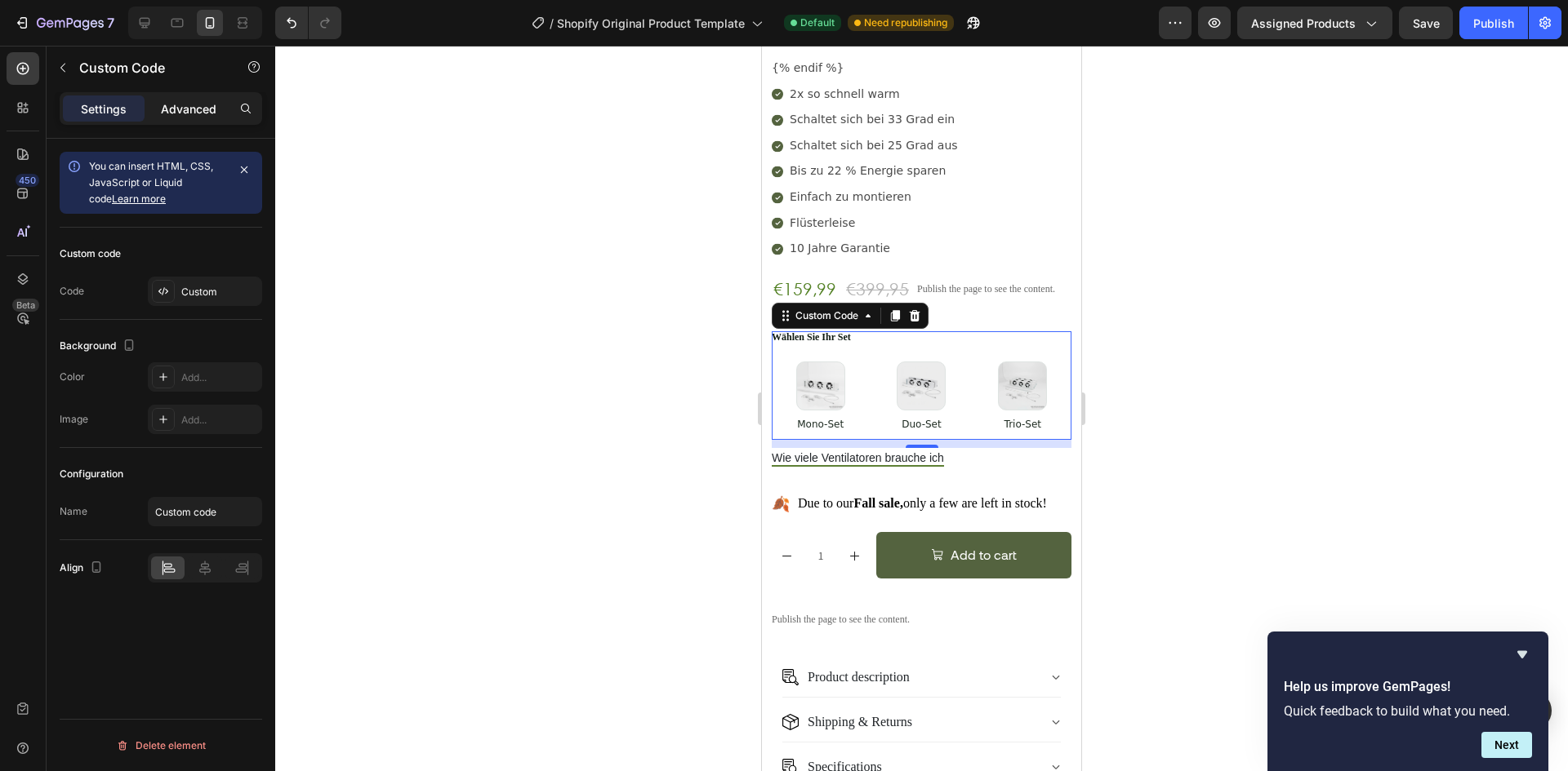
click at [197, 112] on p "Advanced" at bounding box center [188, 109] width 56 height 17
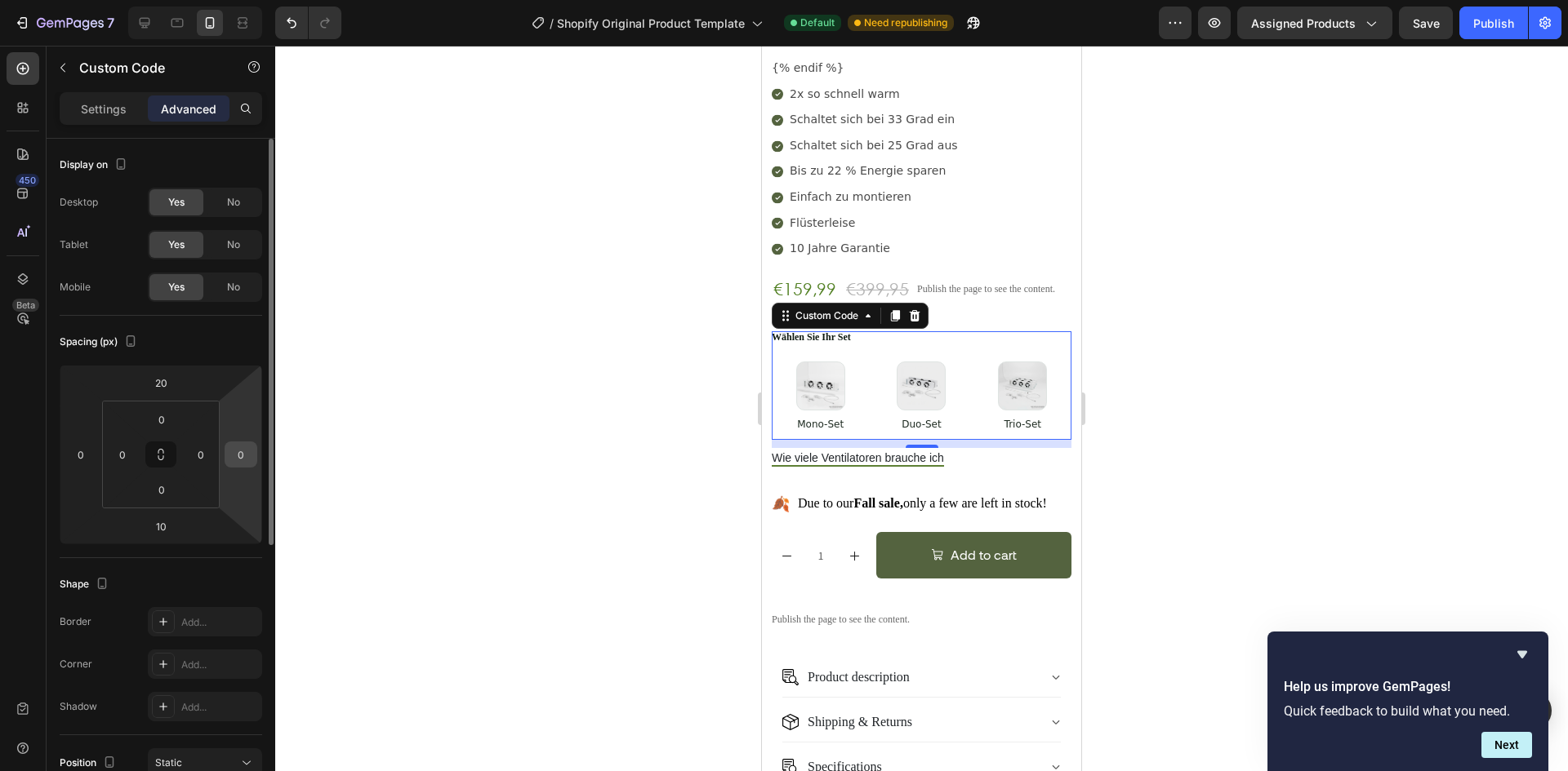
click at [236, 455] on input "0" at bounding box center [241, 454] width 24 height 24
type input "24"
click at [90, 446] on input "0" at bounding box center [81, 454] width 24 height 24
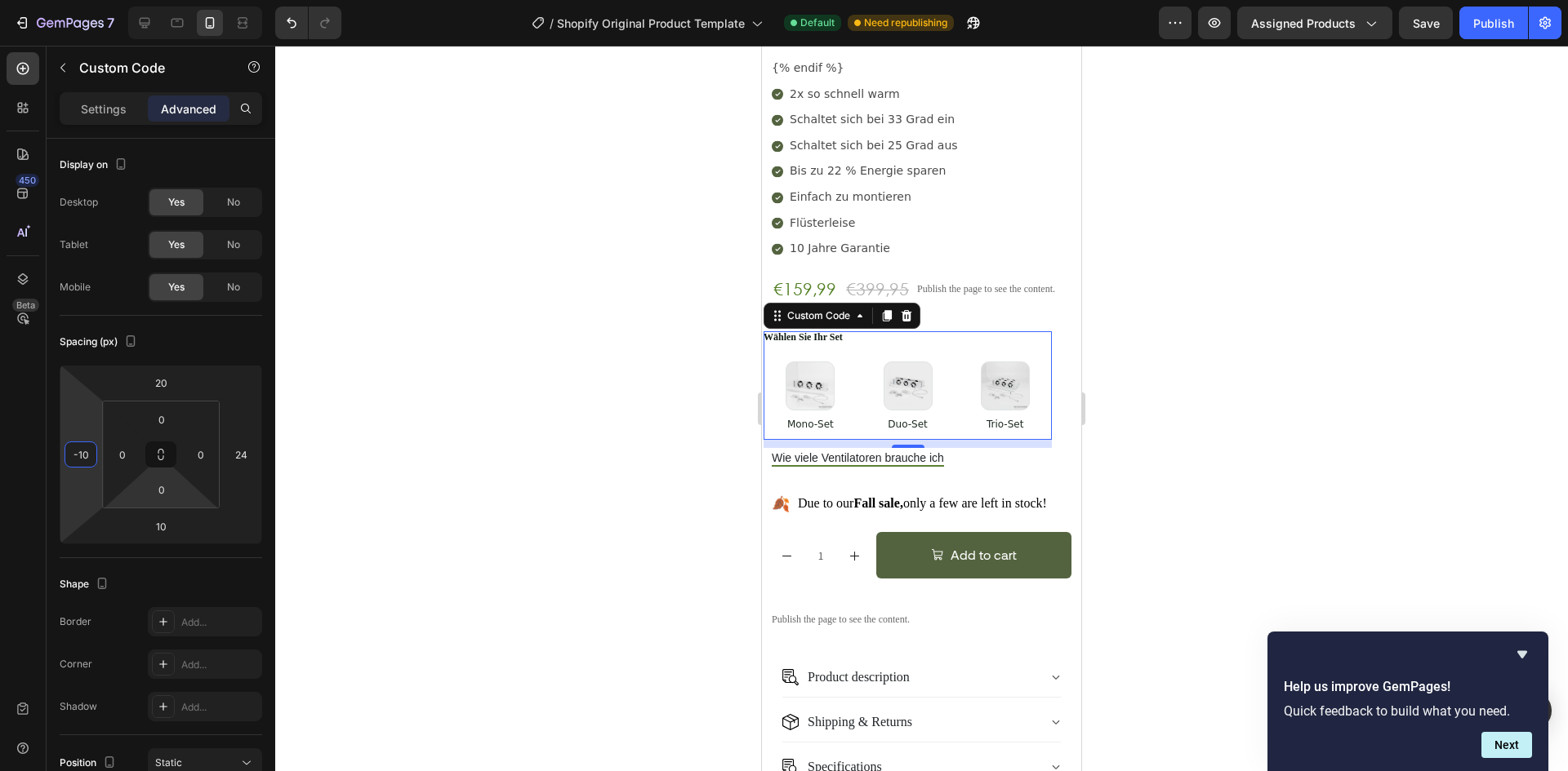
type input "-1"
click at [1487, 33] on button "Publish" at bounding box center [1493, 23] width 69 height 33
type input "0"
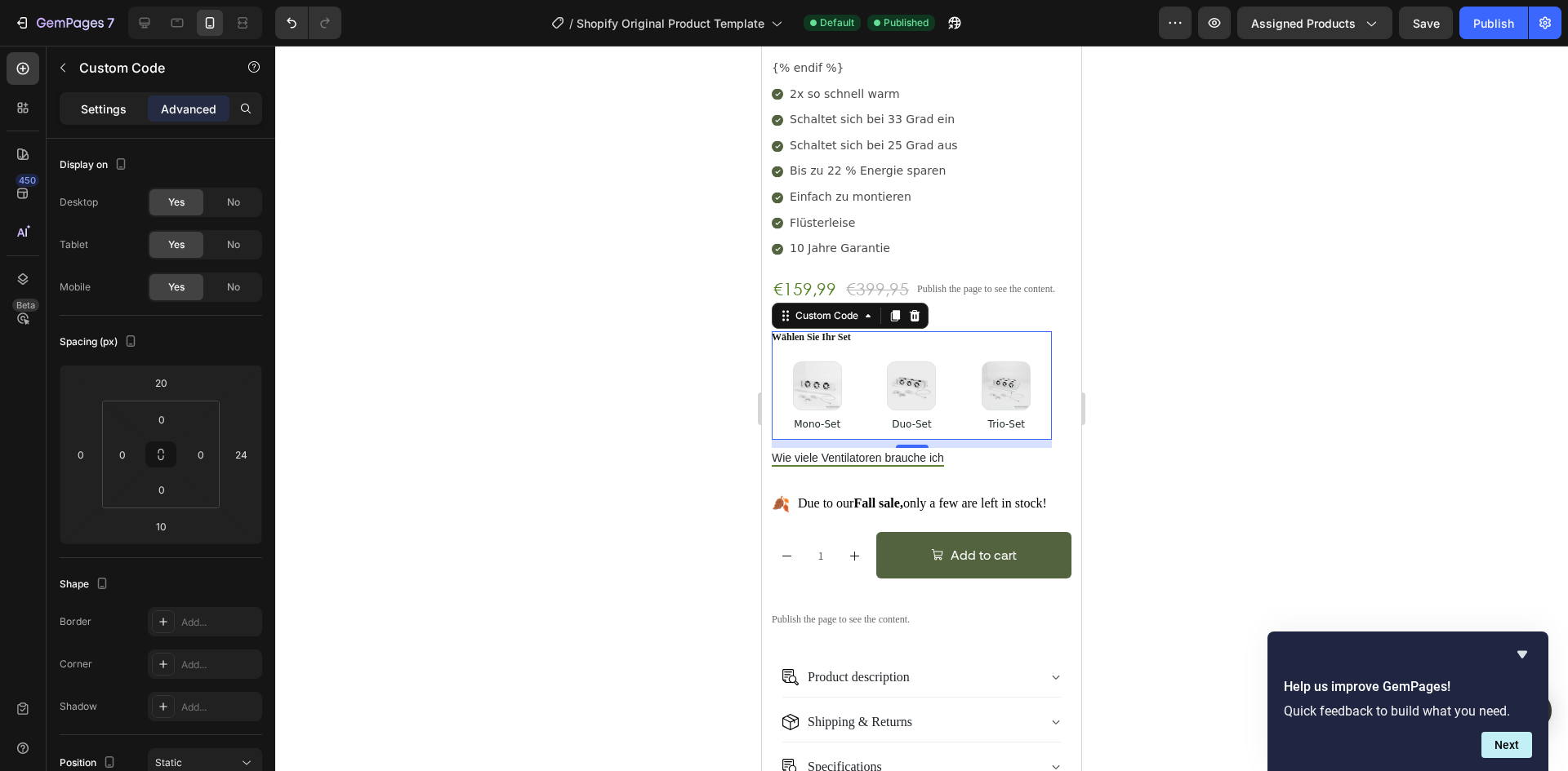
click at [111, 105] on p "Settings" at bounding box center [103, 109] width 46 height 17
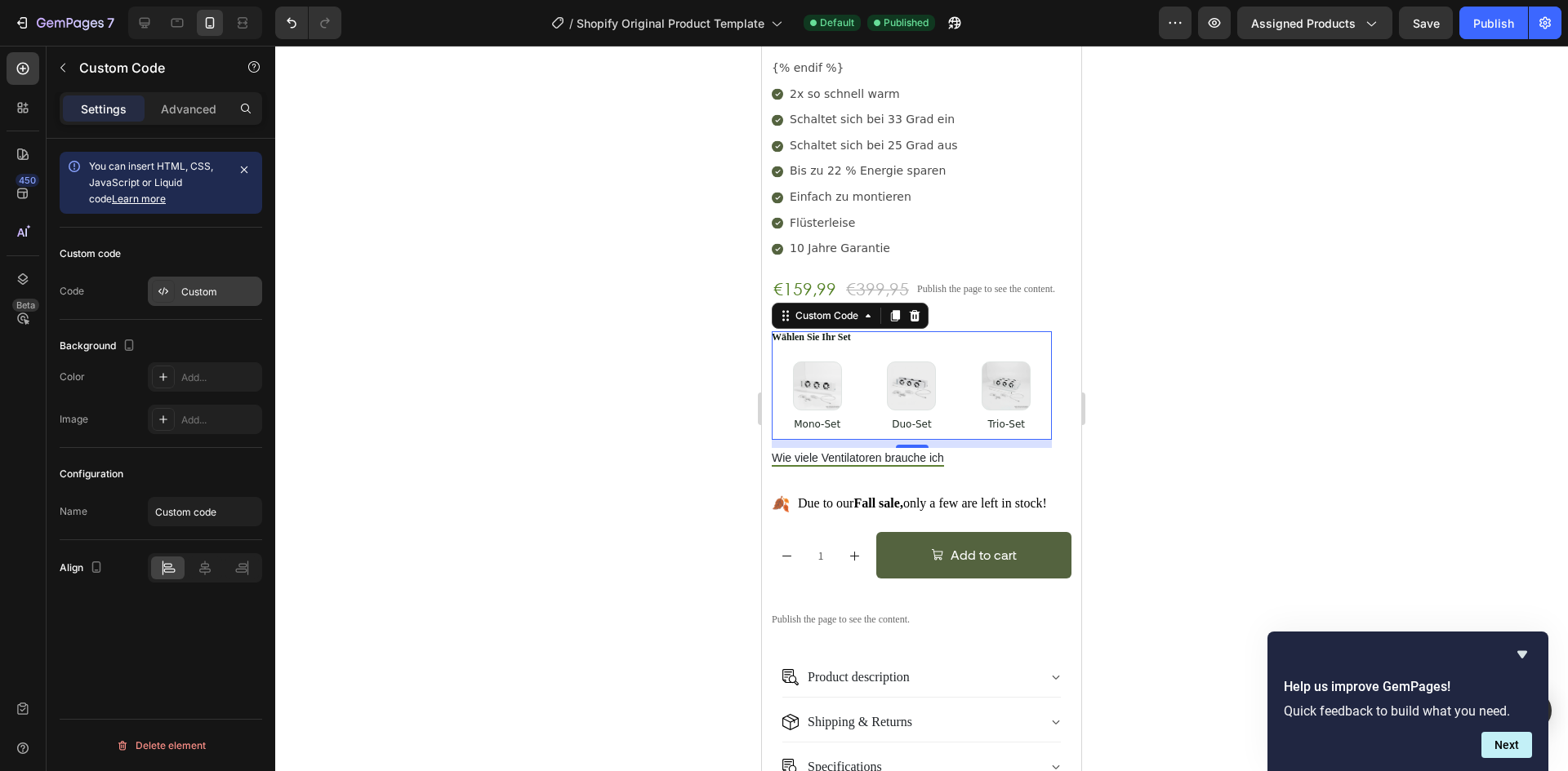
click at [222, 288] on div "Custom" at bounding box center [220, 291] width 76 height 15
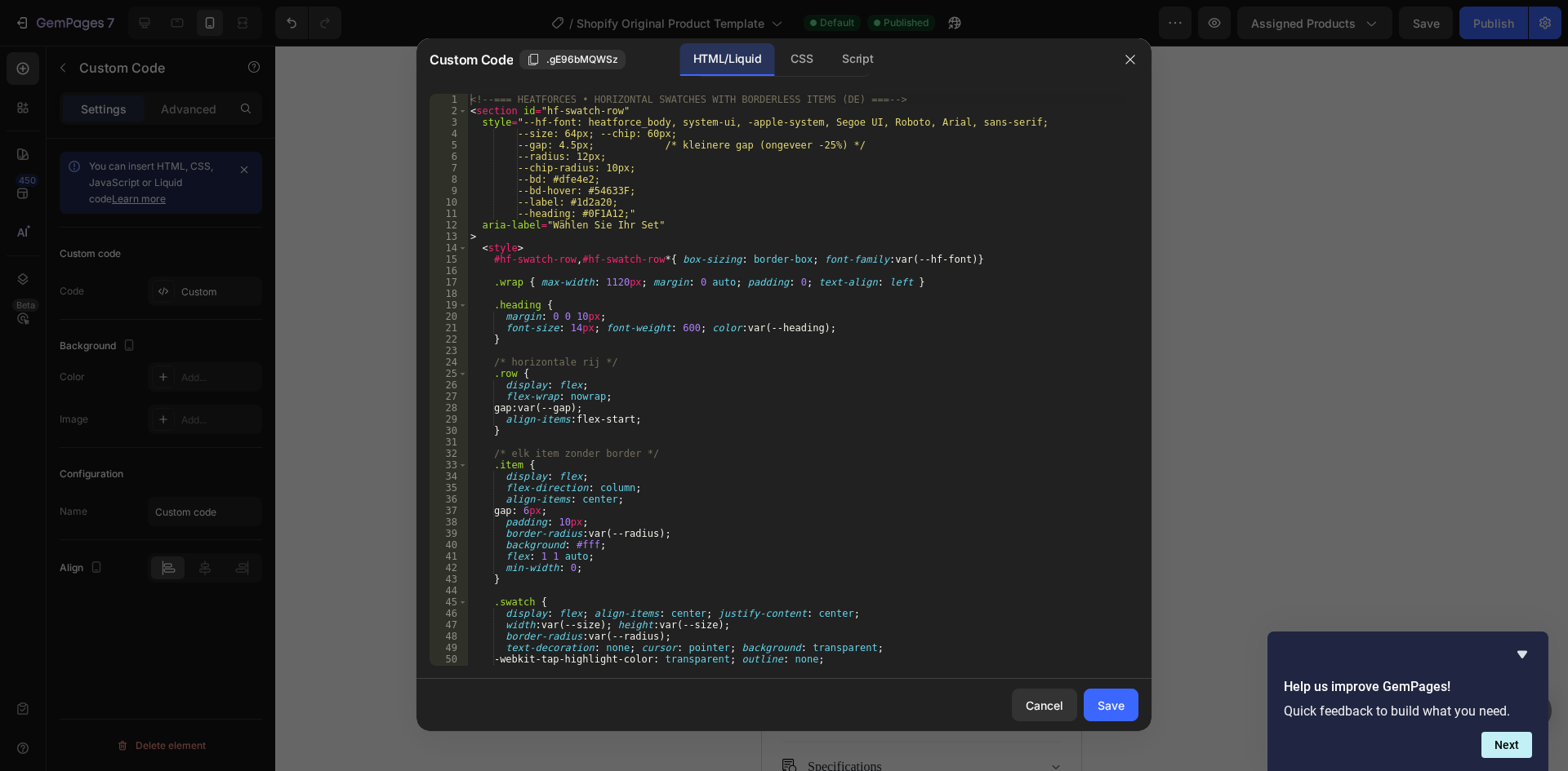
click at [719, 340] on div "<!-- === HEATFORCES • HORIZONTAL SWATCHES WITH BORDERLESS ITEMS (DE) === --> < …" at bounding box center [796, 391] width 659 height 595
type textarea "</section>"
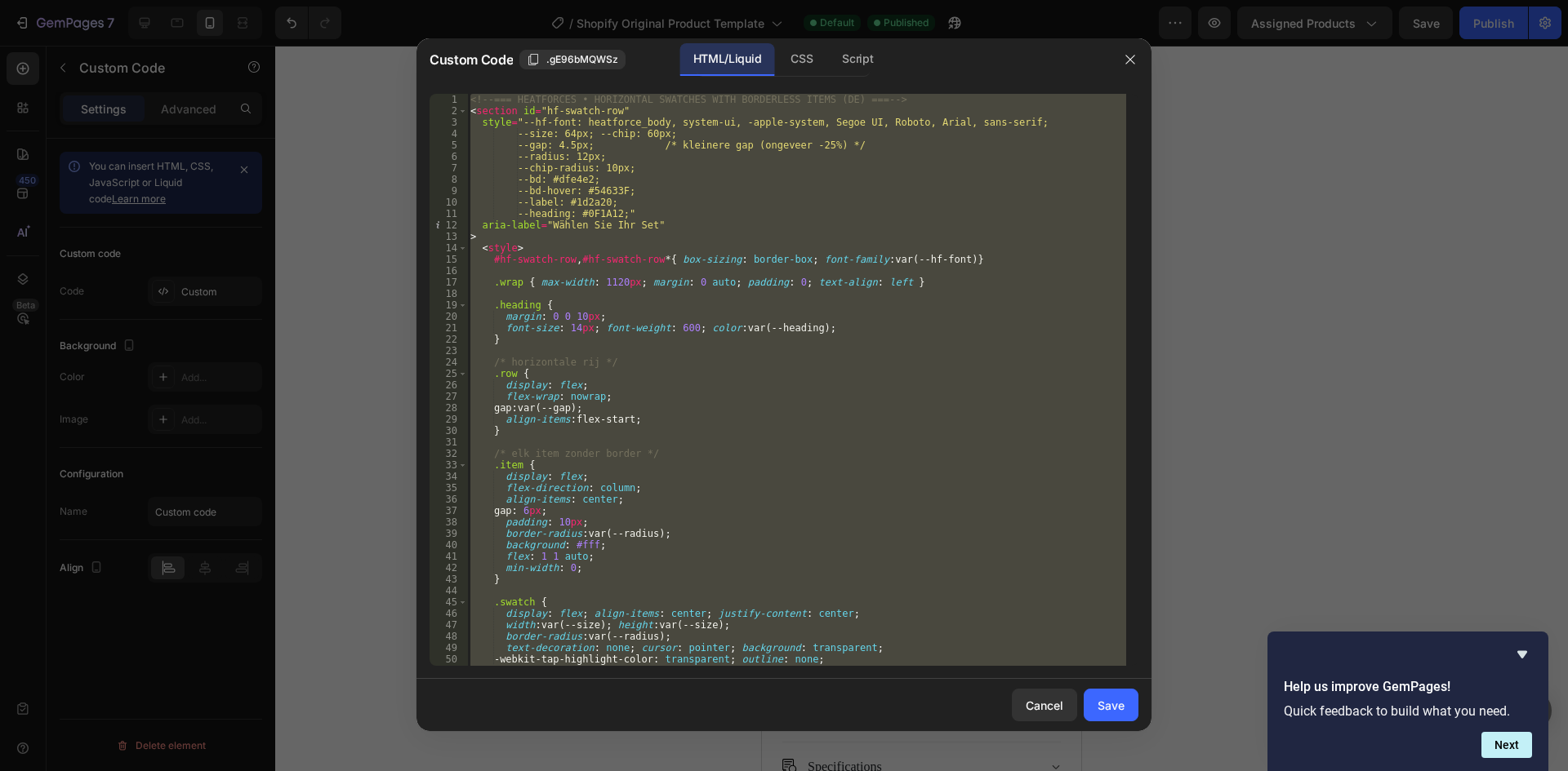
paste textarea
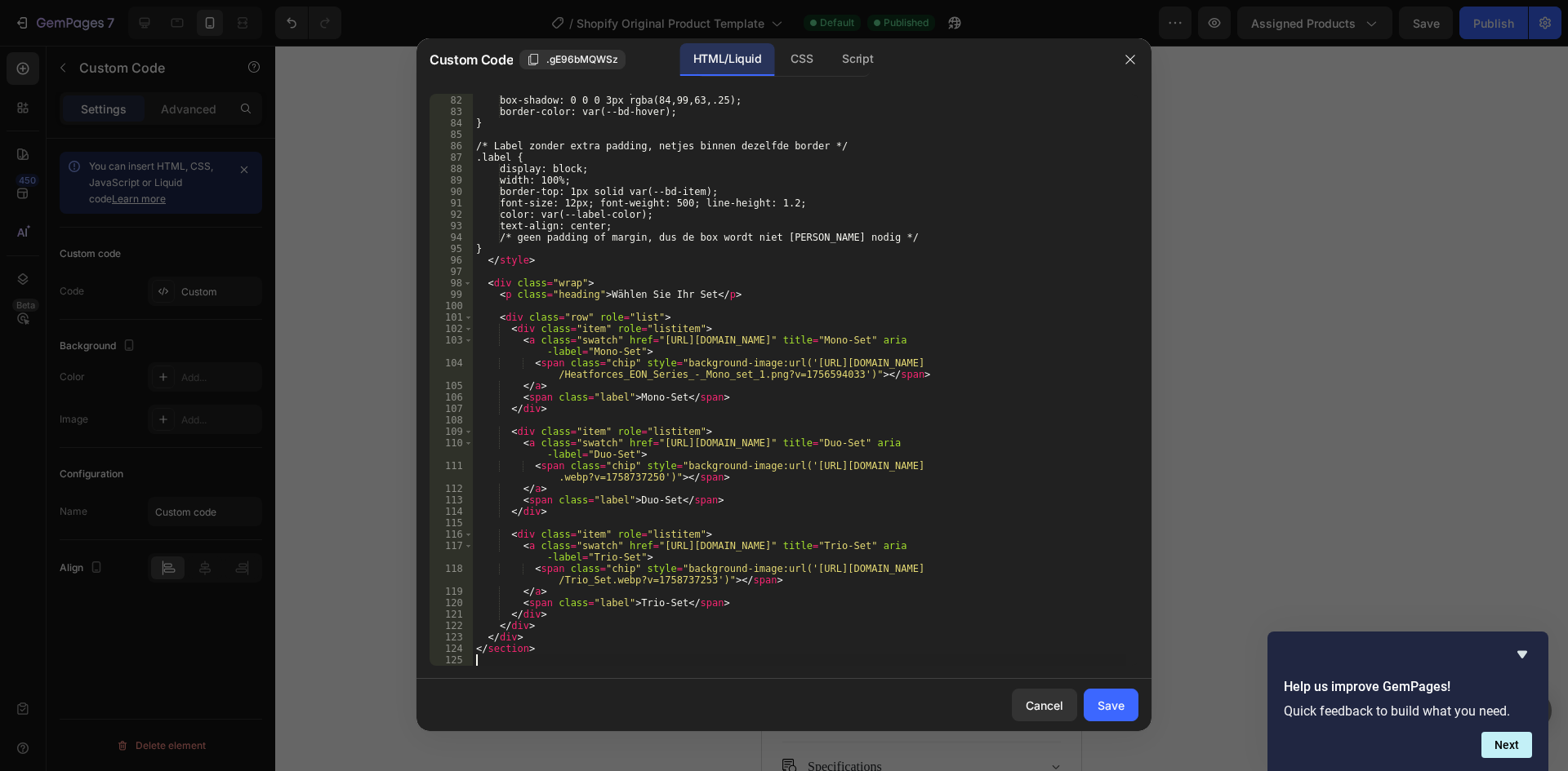
scroll to position [925, 0]
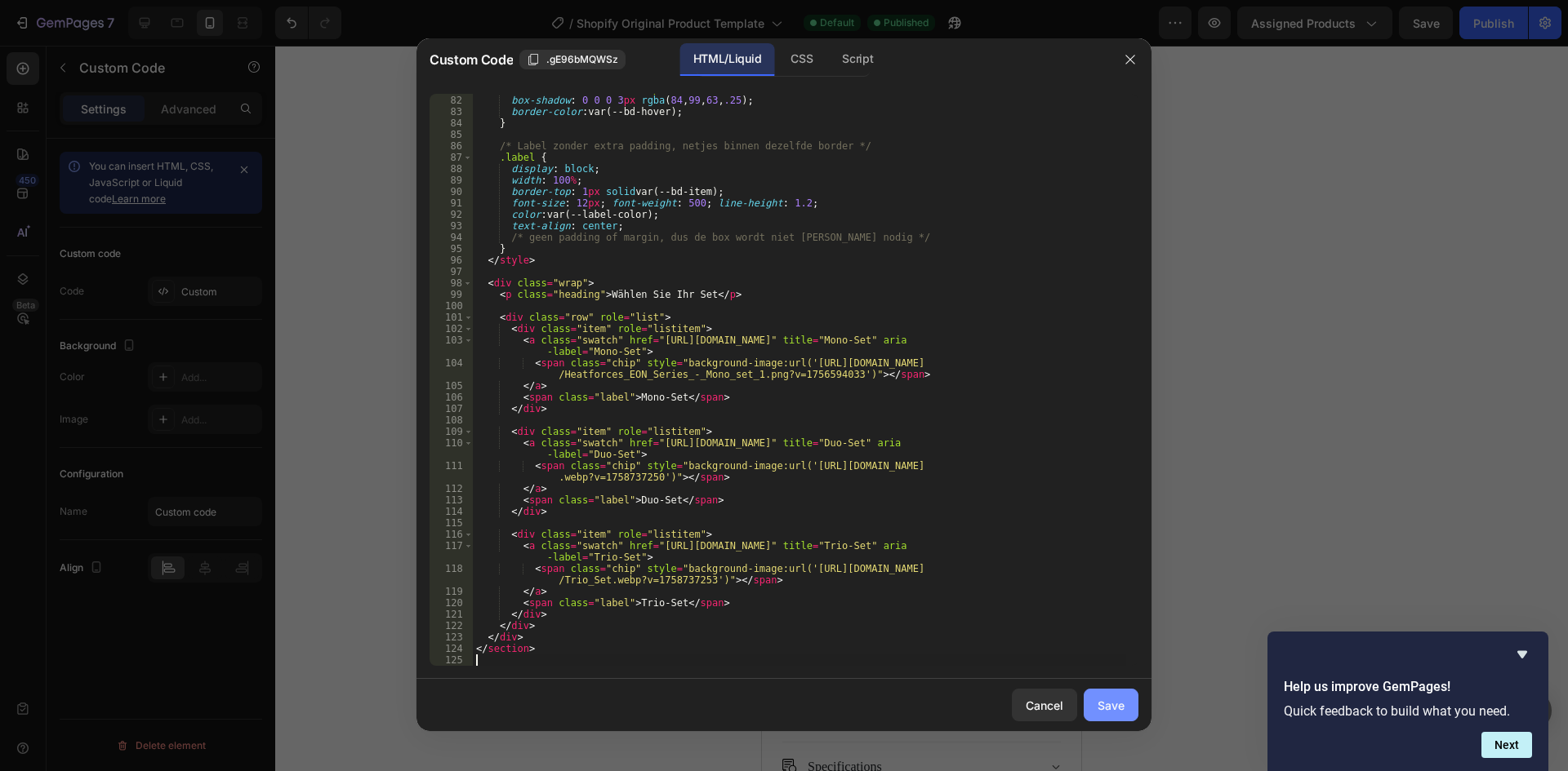
click at [1115, 696] on button "Save" at bounding box center [1111, 705] width 55 height 33
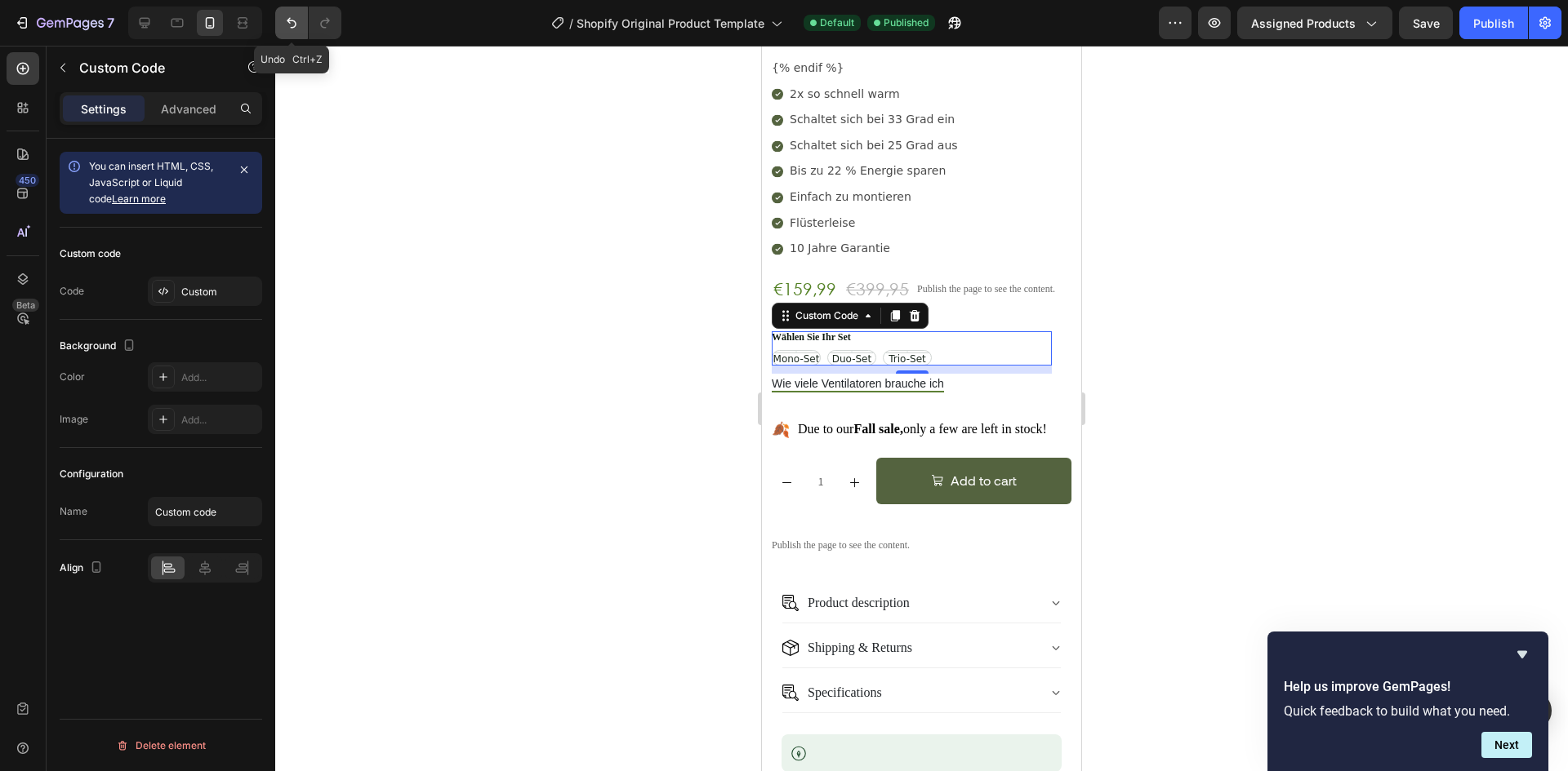
click at [286, 21] on icon "Undo/Redo" at bounding box center [292, 23] width 16 height 16
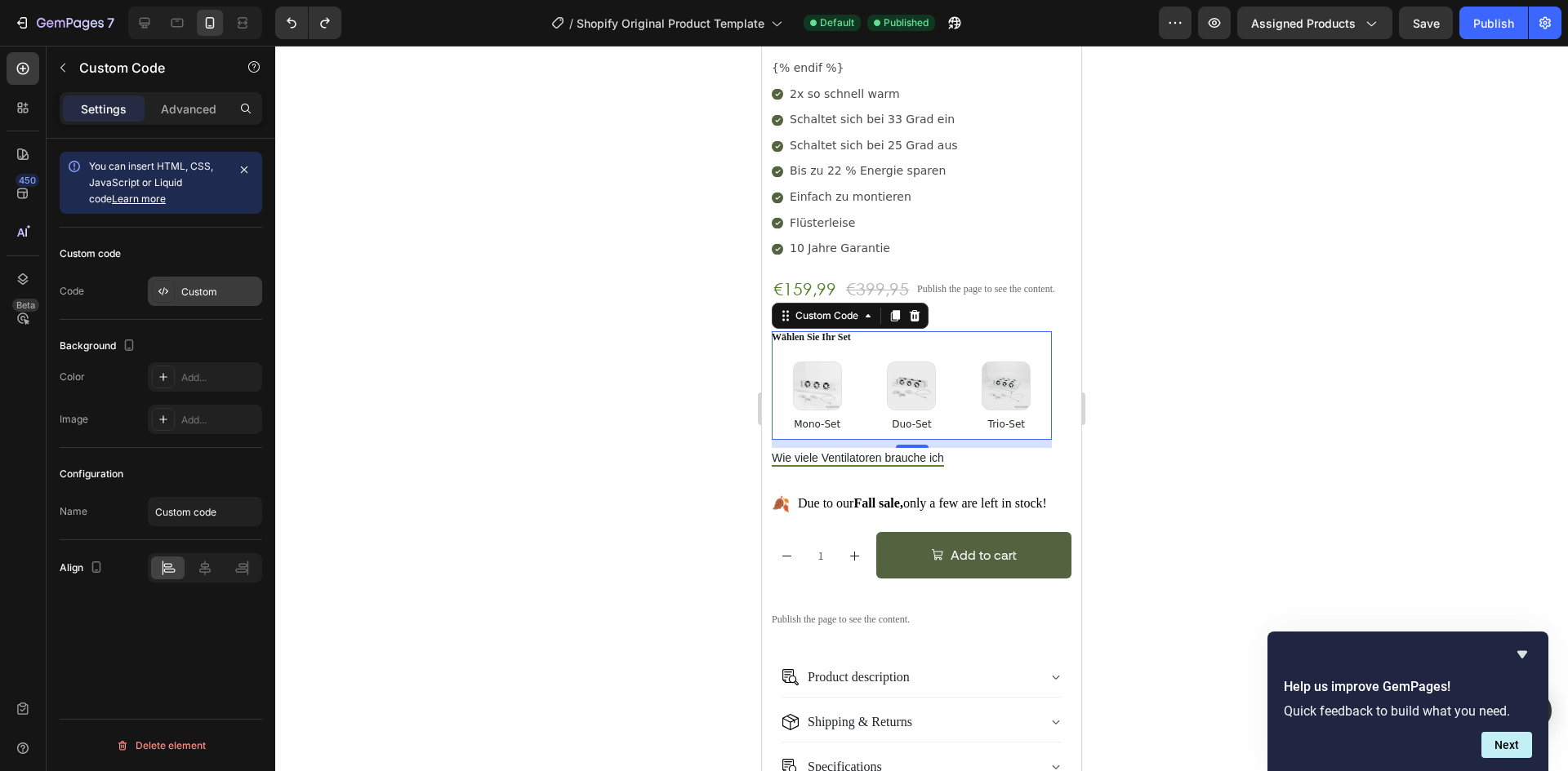
click at [205, 288] on div "Custom" at bounding box center [220, 291] width 76 height 15
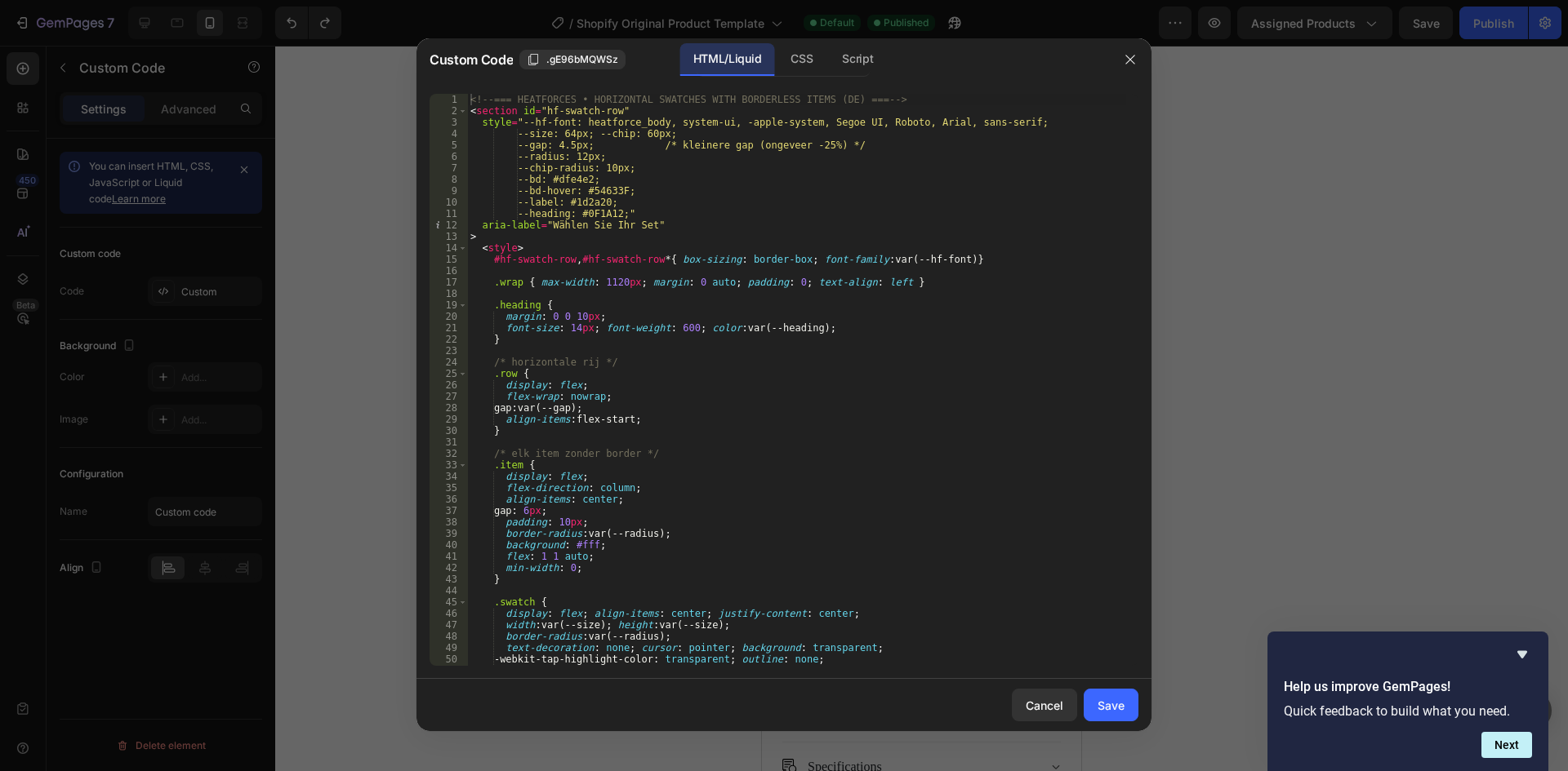
type textarea "--bd-hover: #54633F;"
click at [679, 193] on div "<!-- === HEATFORCES • HORIZONTAL SWATCHES WITH BORDERLESS ITEMS (DE) === --> < …" at bounding box center [796, 391] width 659 height 595
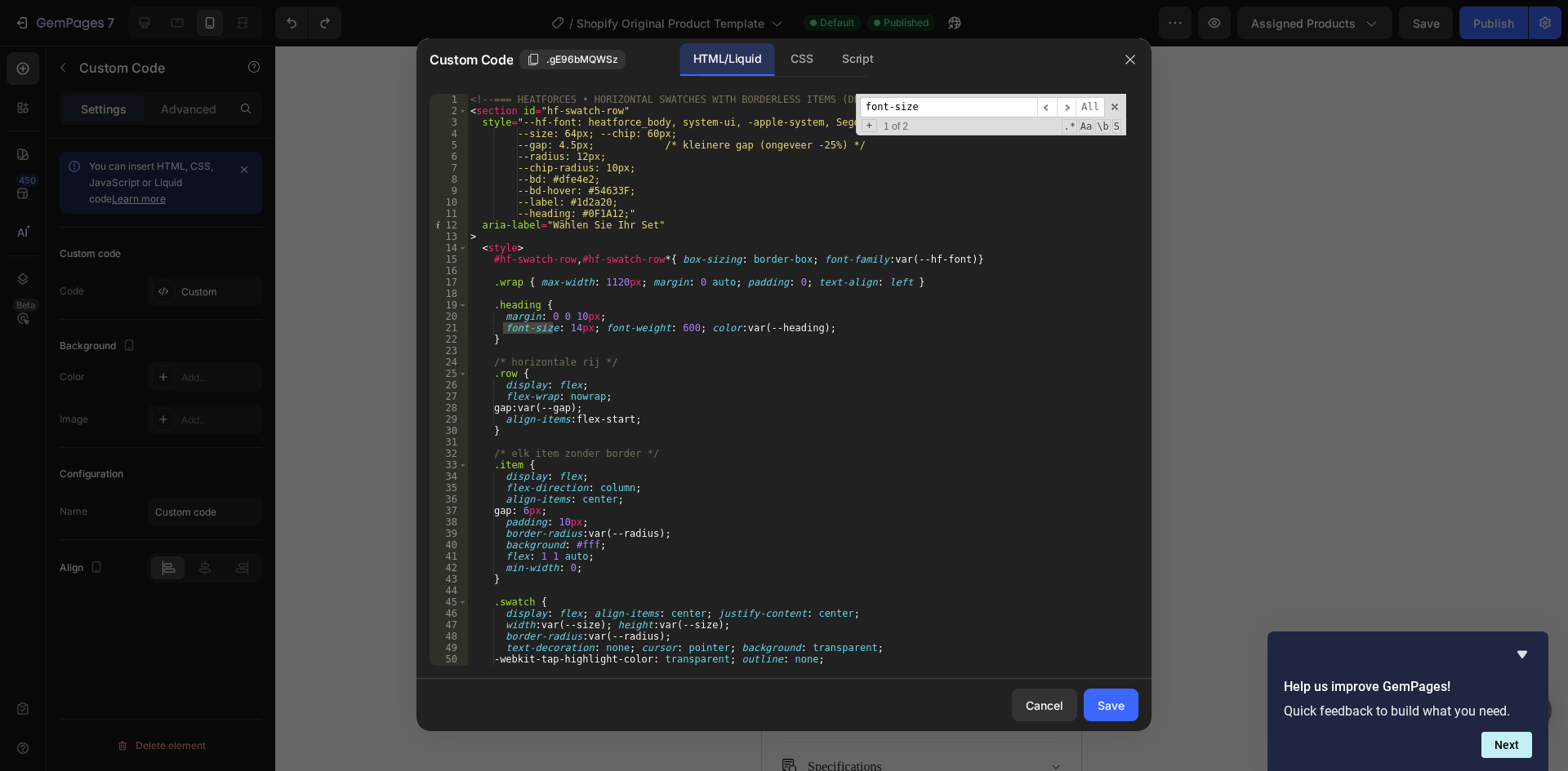
type input "font-size"
click at [572, 325] on div "<!-- === HEATFORCES • HORIZONTAL SWATCHES WITH BORDERLESS ITEMS (DE) === --> < …" at bounding box center [796, 391] width 659 height 595
type textarea "font-size: 16px; font-weight: 600; color: var(--heading);"
click at [1114, 707] on div "Save" at bounding box center [1111, 706] width 27 height 17
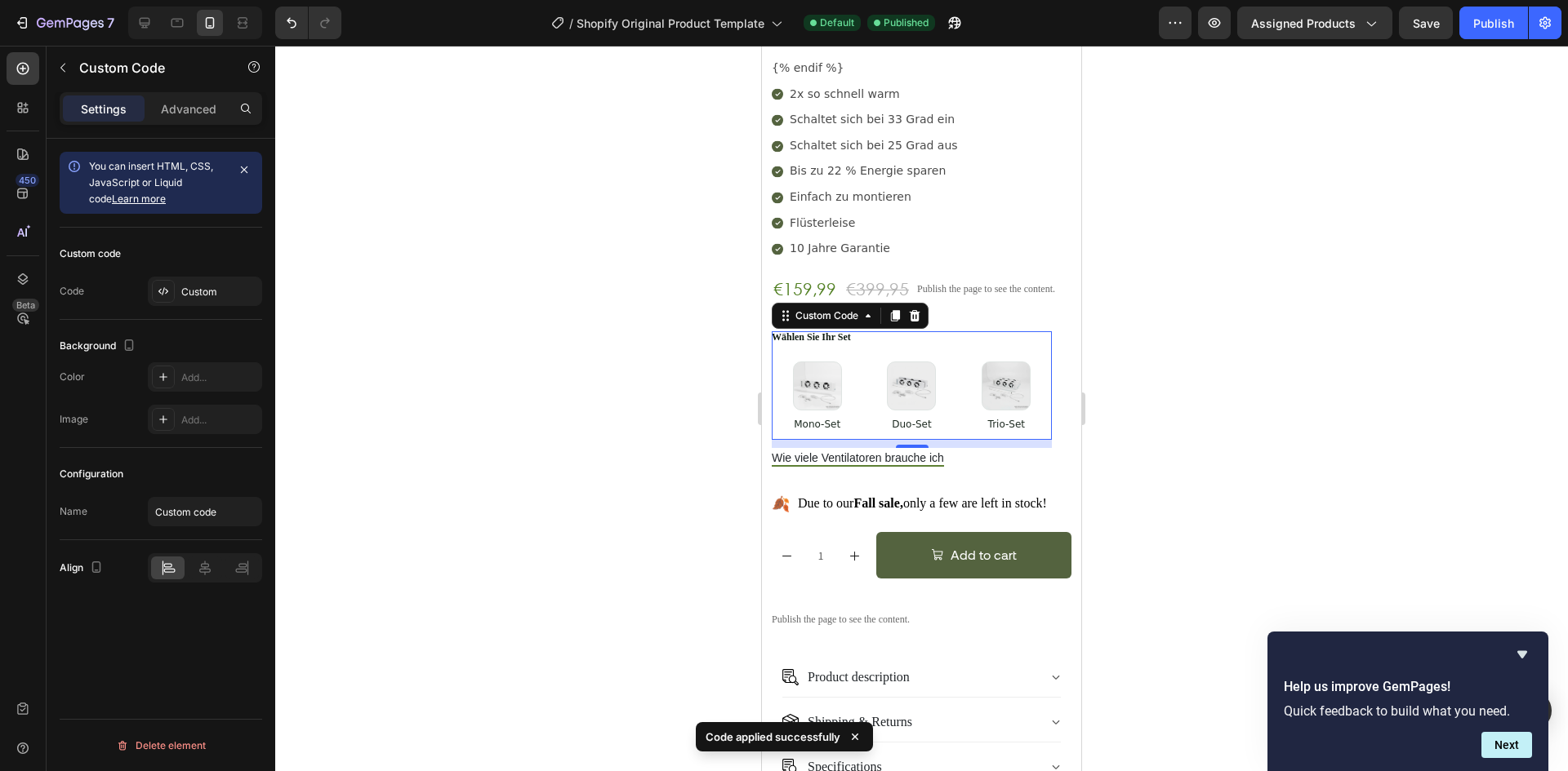
drag, startPoint x: 1483, startPoint y: 26, endPoint x: 1271, endPoint y: 171, distance: 256.8
click at [1484, 26] on div "Publish" at bounding box center [1493, 23] width 41 height 17
